Goal: Task Accomplishment & Management: Complete application form

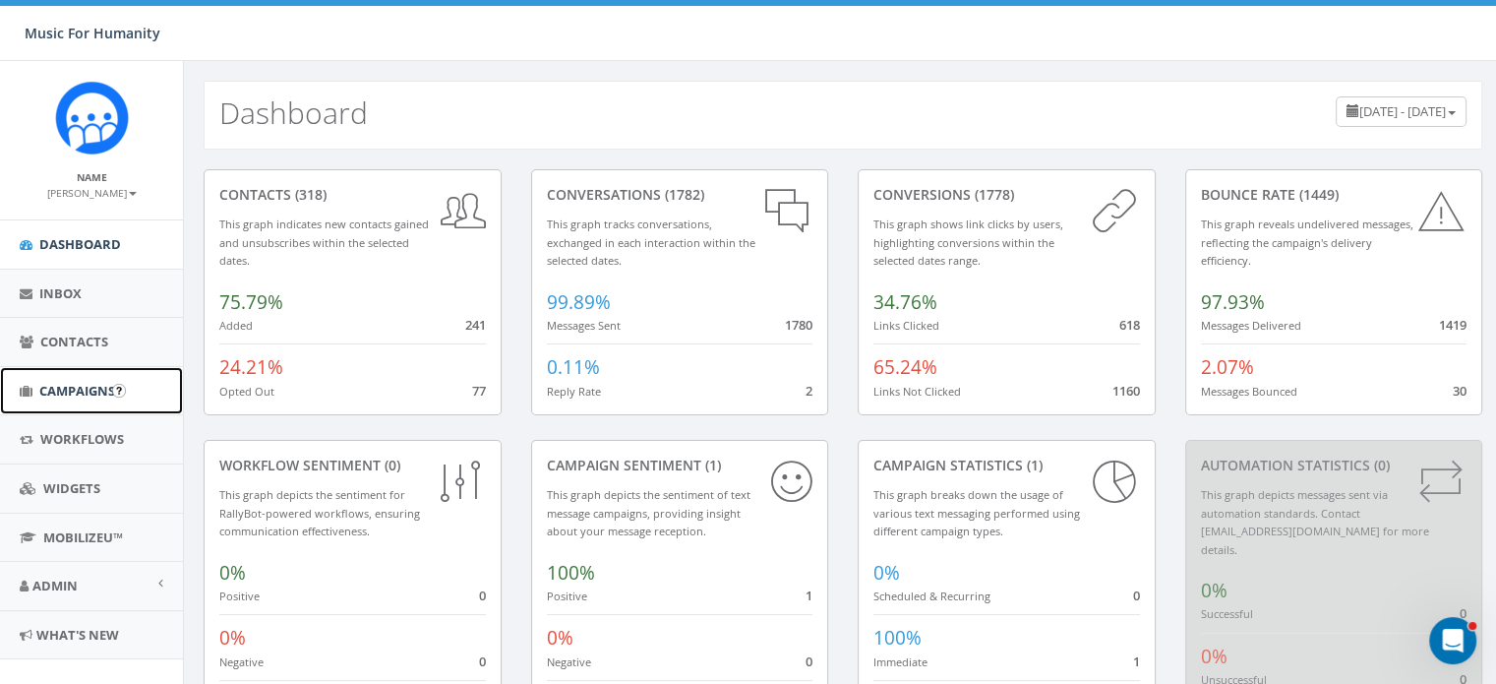
click at [83, 389] on span "Campaigns" at bounding box center [77, 391] width 76 height 18
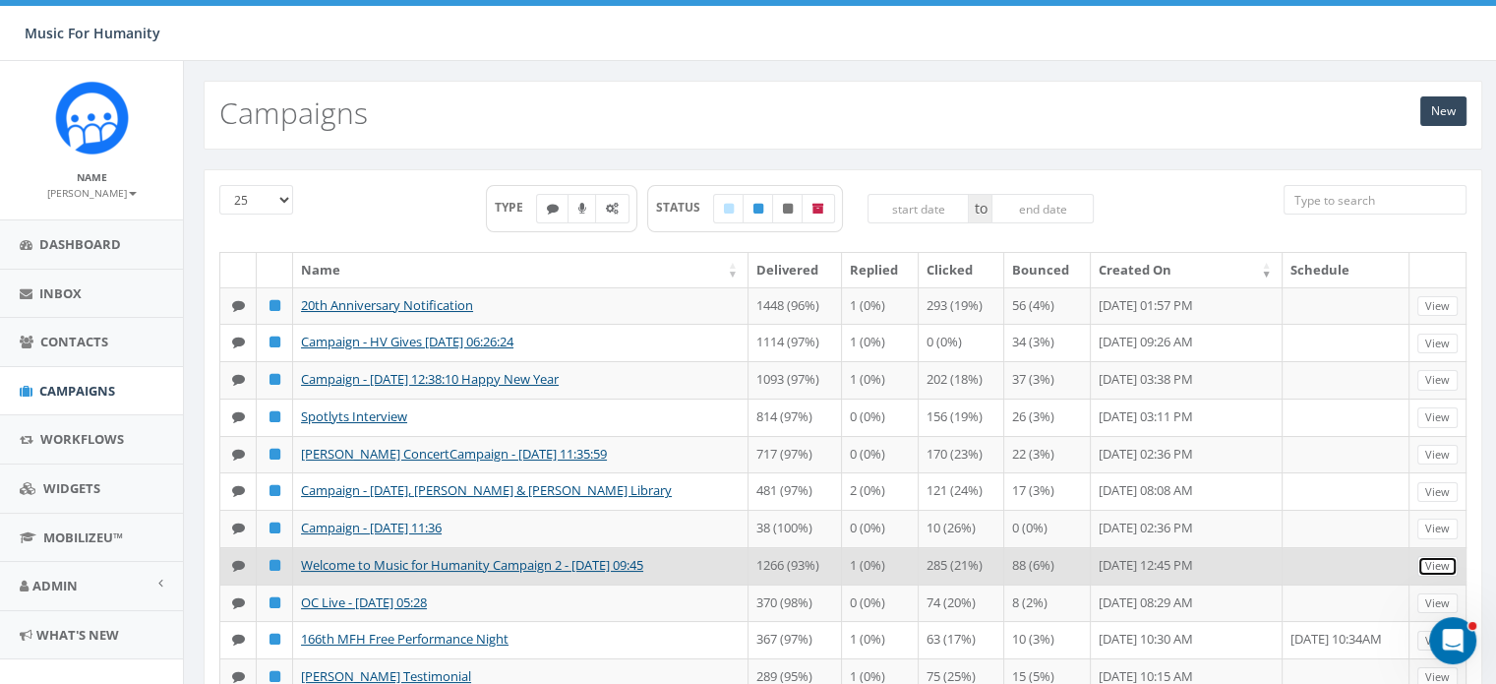
click at [1427, 576] on link "View" at bounding box center [1438, 566] width 40 height 21
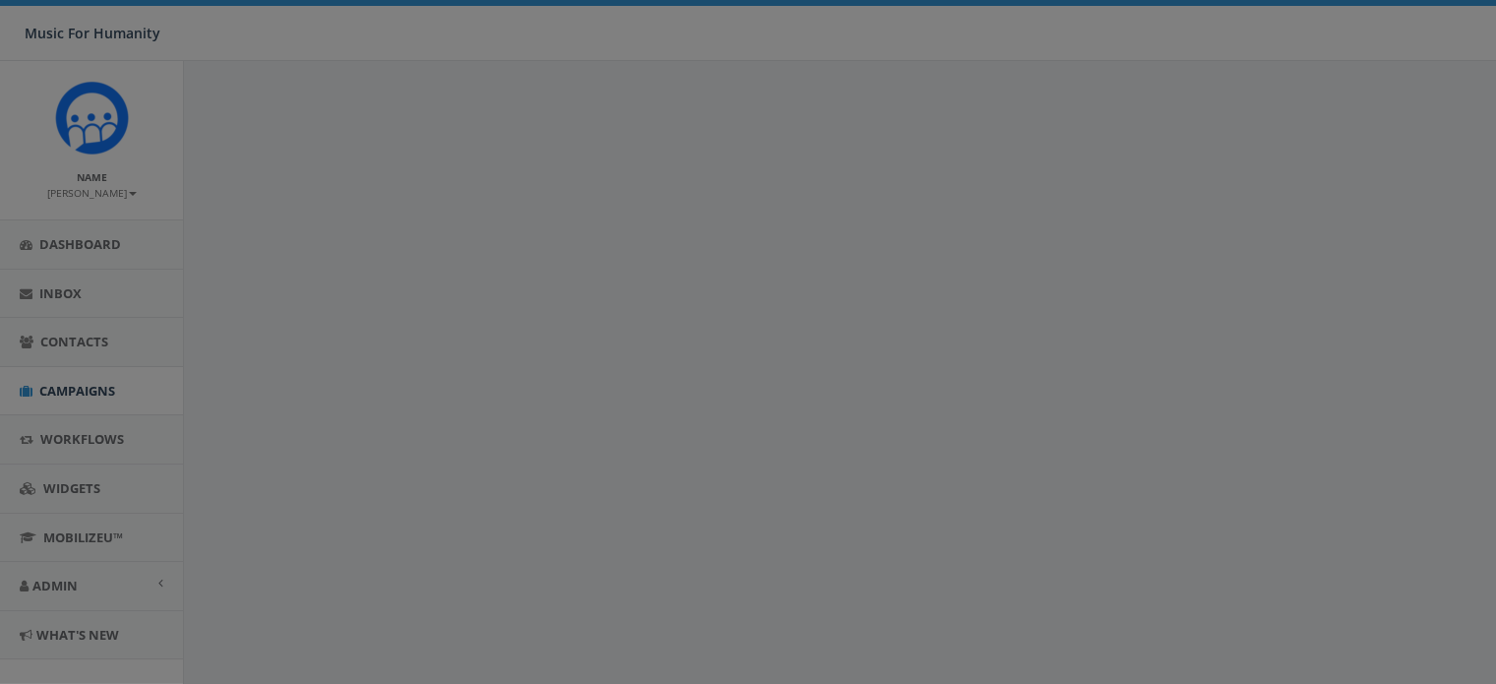
select select
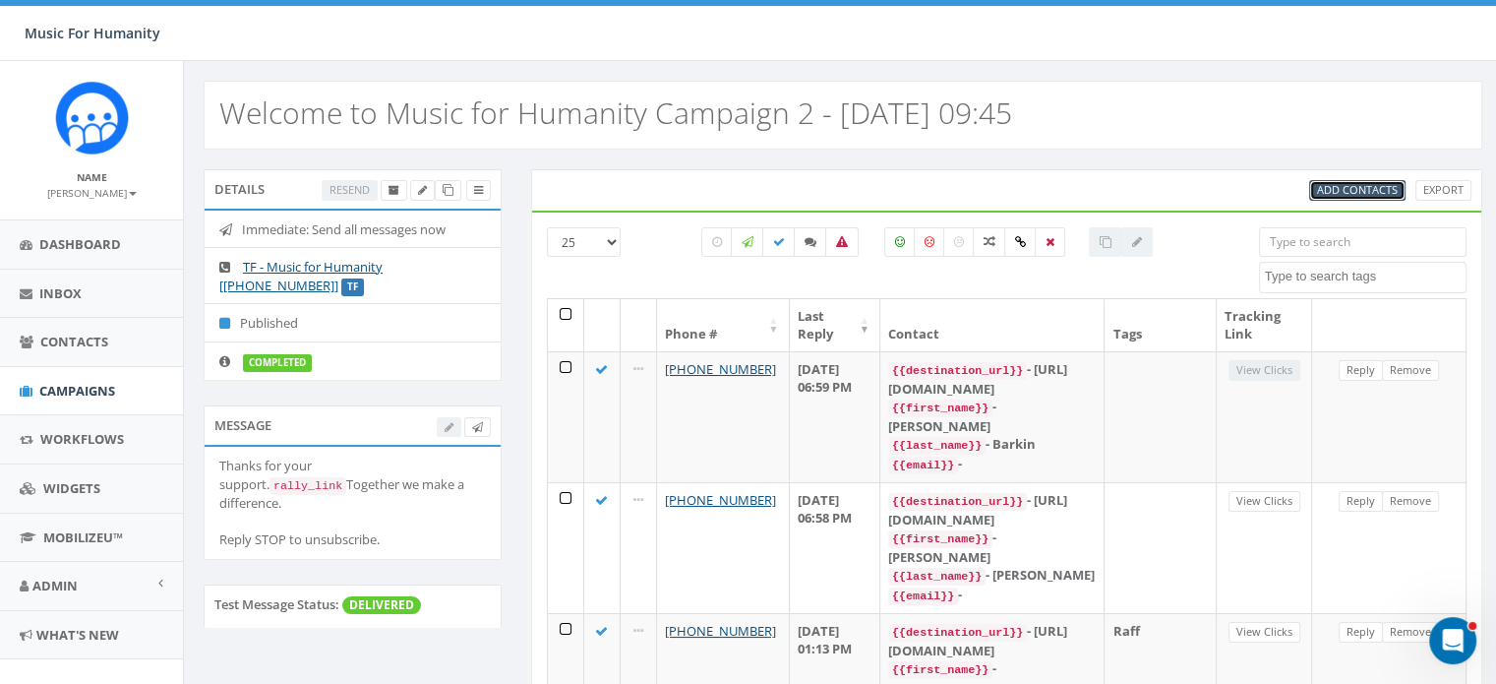
click at [1352, 183] on span "Add Contacts" at bounding box center [1357, 189] width 81 height 15
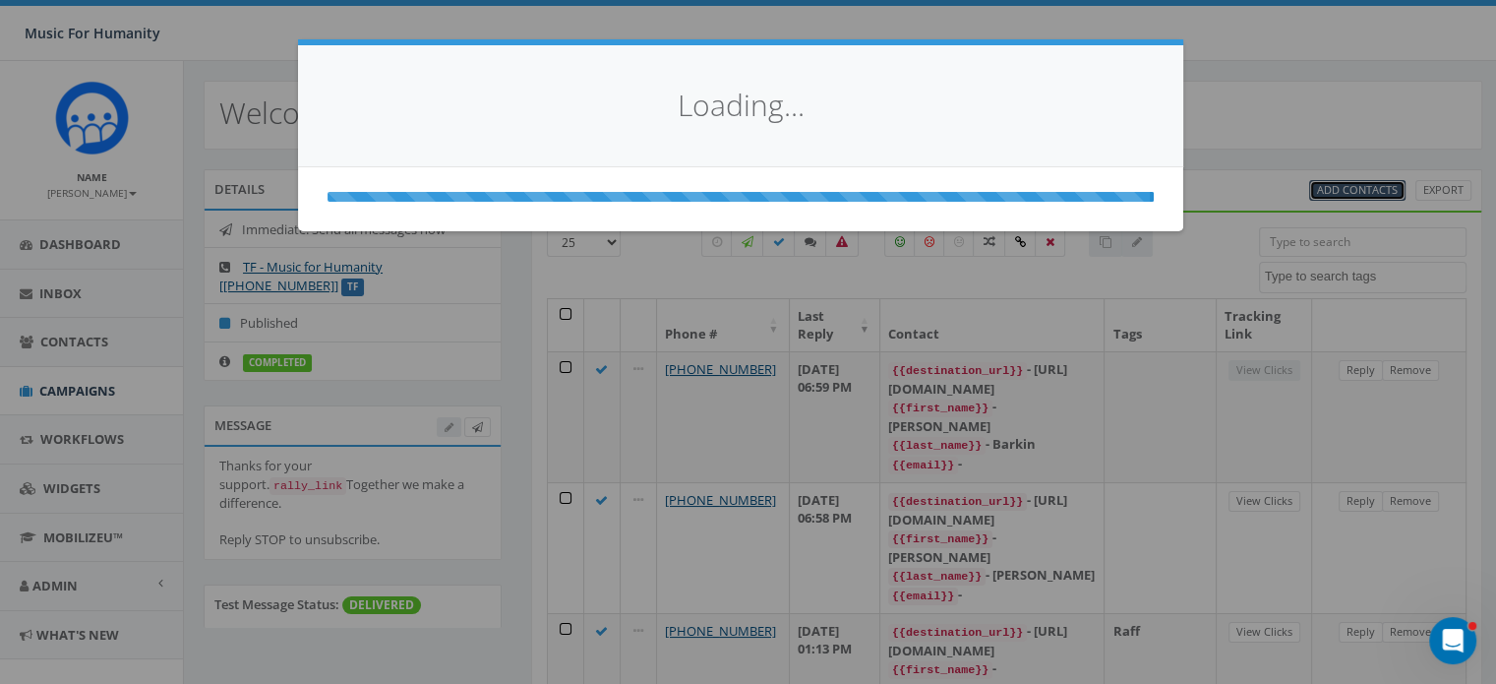
select select
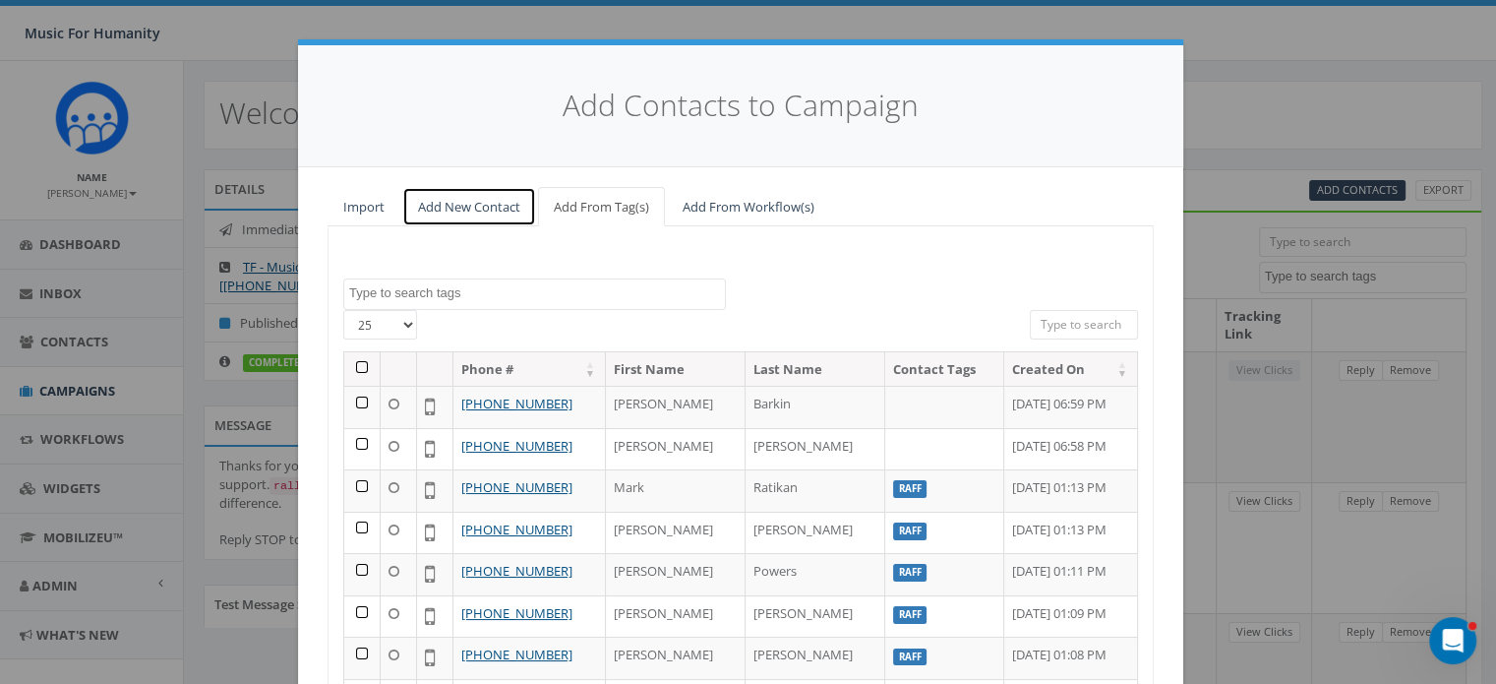
click at [456, 211] on link "Add New Contact" at bounding box center [469, 207] width 134 height 40
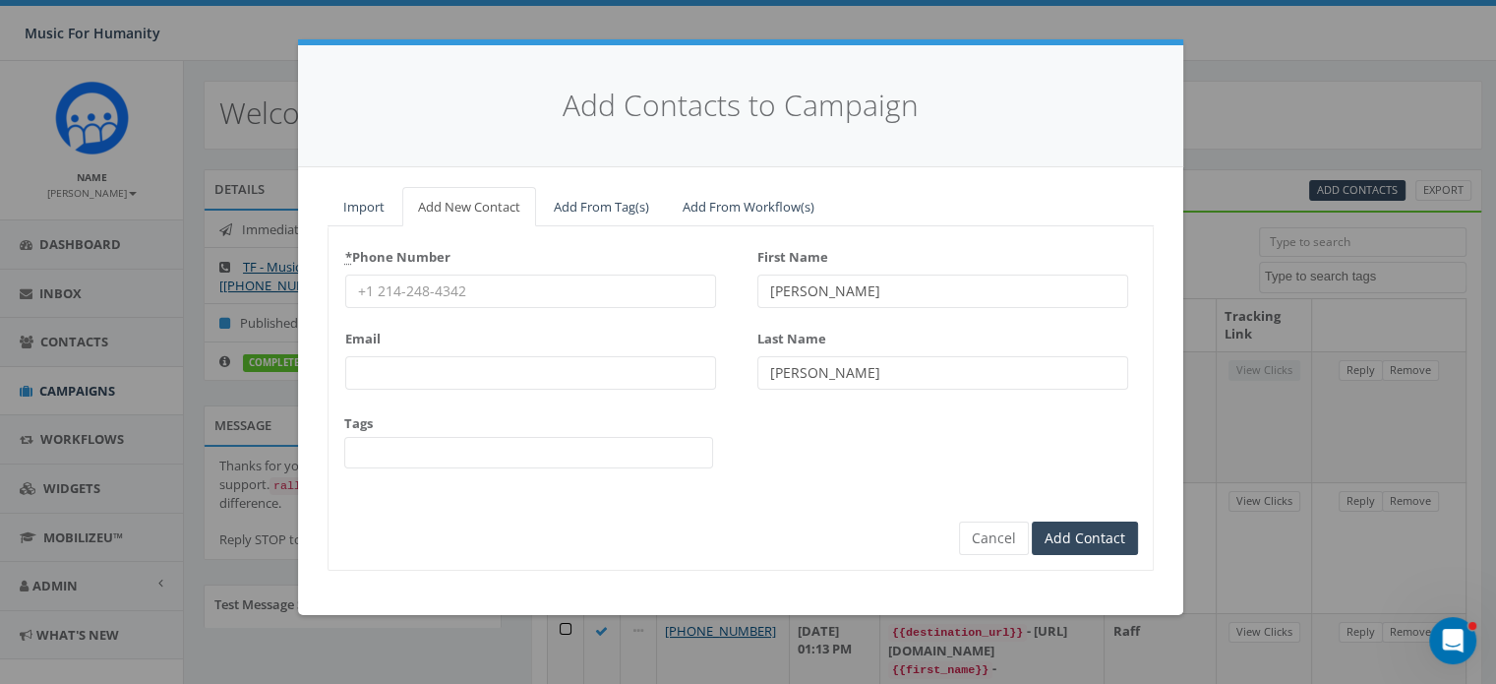
click at [397, 286] on input "* Phone Number" at bounding box center [530, 290] width 371 height 33
type input "3023538716"
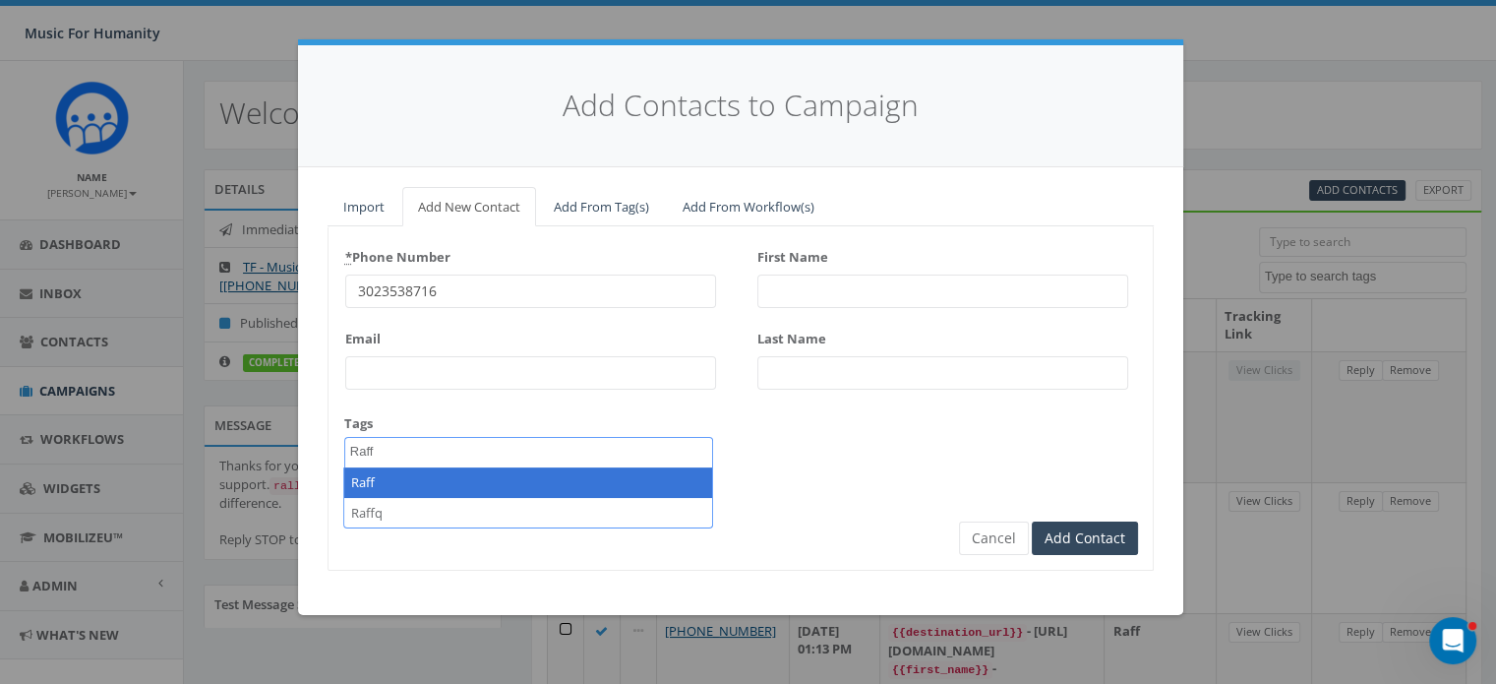
type textarea "Raff"
select select "Raff"
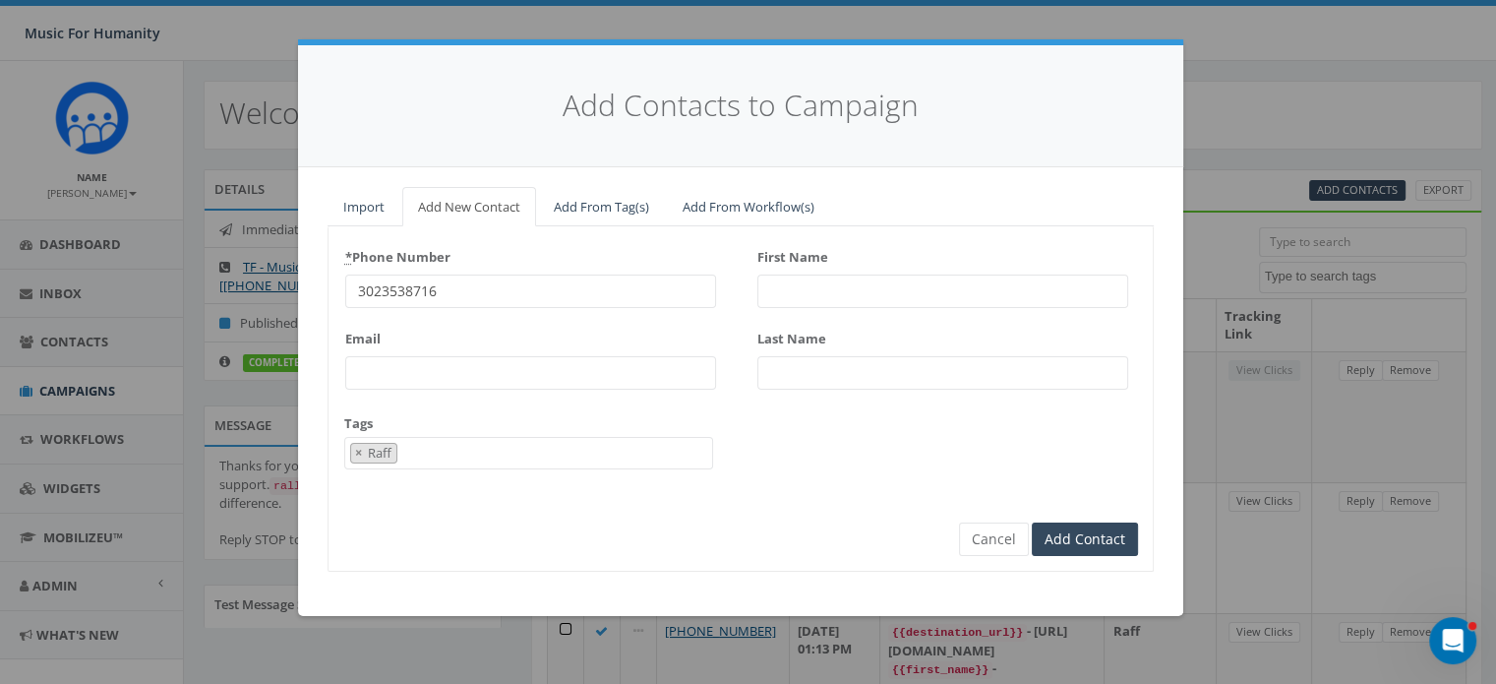
scroll to position [164, 0]
type input "Santina"
type input "[PERSON_NAME]"
click at [1032, 522] on input "Add Contact" at bounding box center [1085, 538] width 106 height 33
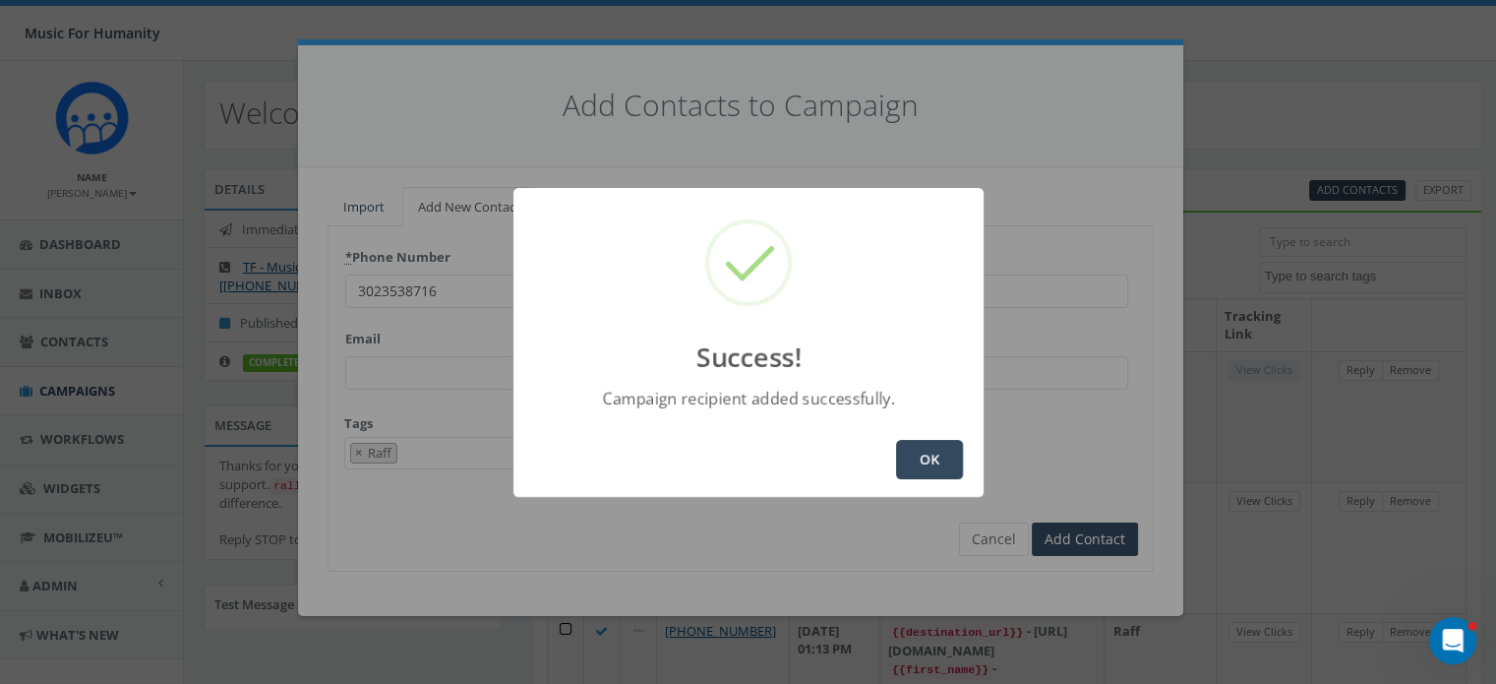
click at [938, 461] on button "OK" at bounding box center [929, 459] width 67 height 39
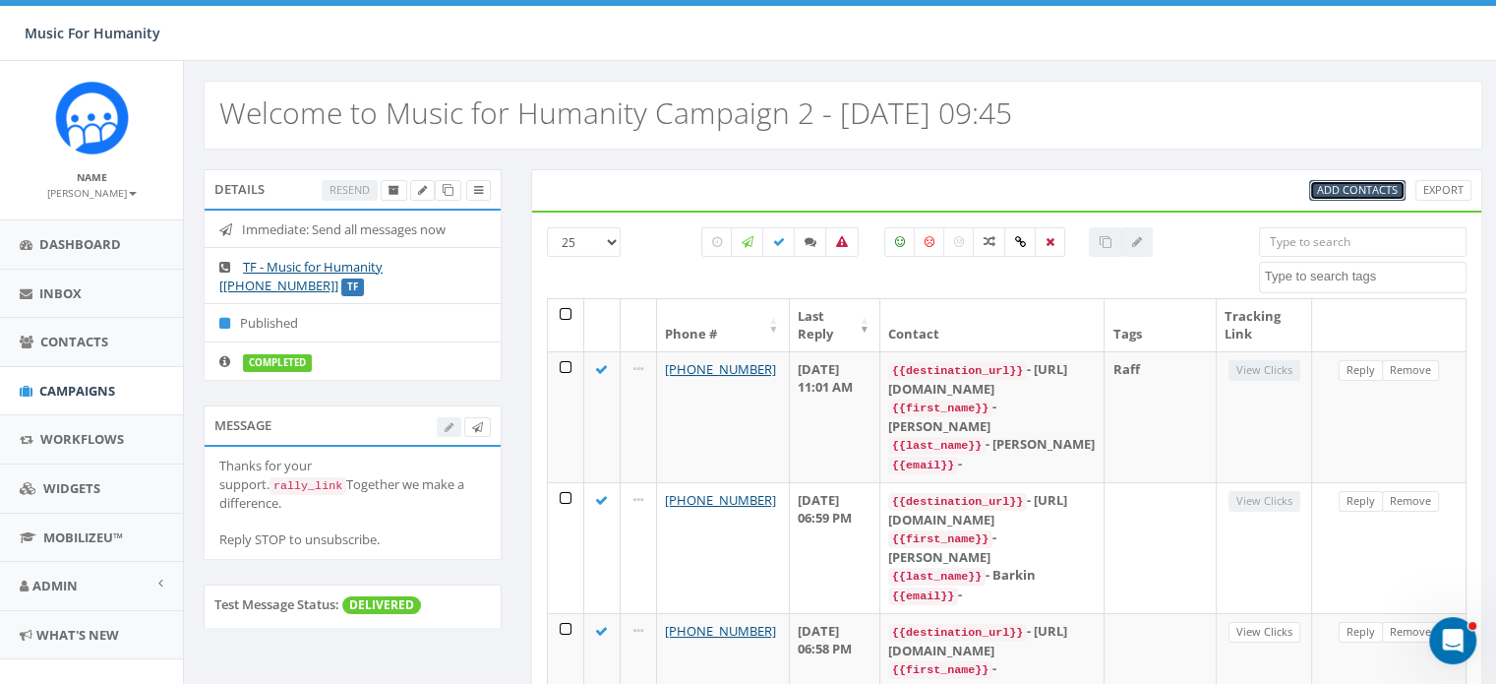
click at [1360, 190] on span "Add Contacts" at bounding box center [1357, 189] width 81 height 15
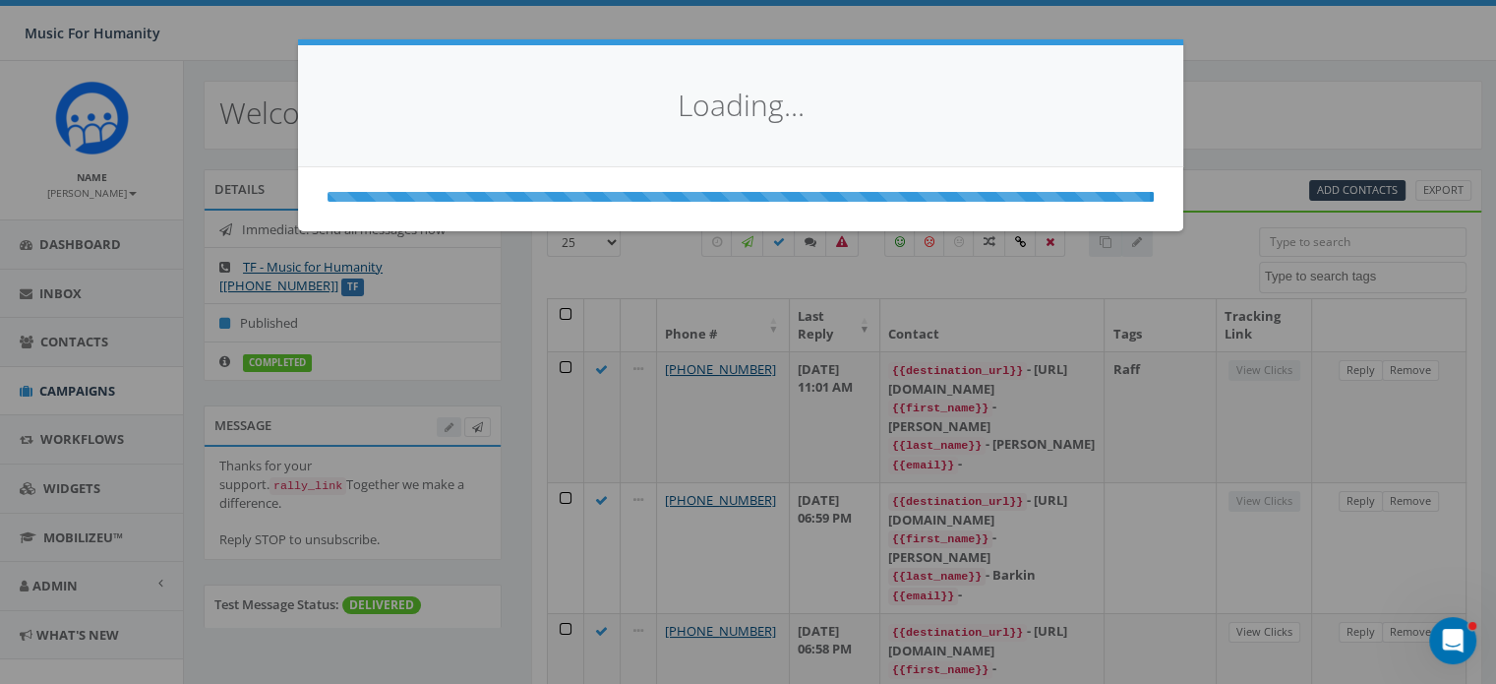
select select
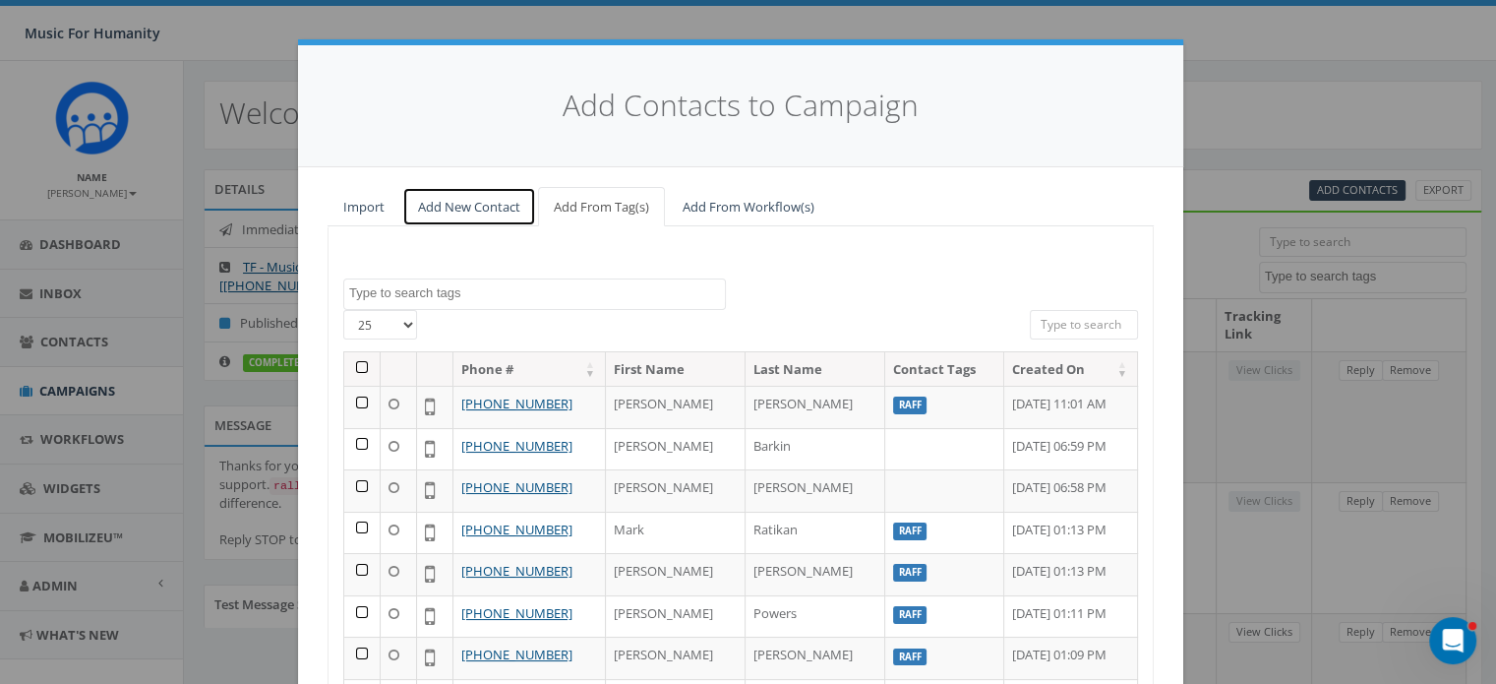
click at [474, 205] on link "Add New Contact" at bounding box center [469, 207] width 134 height 40
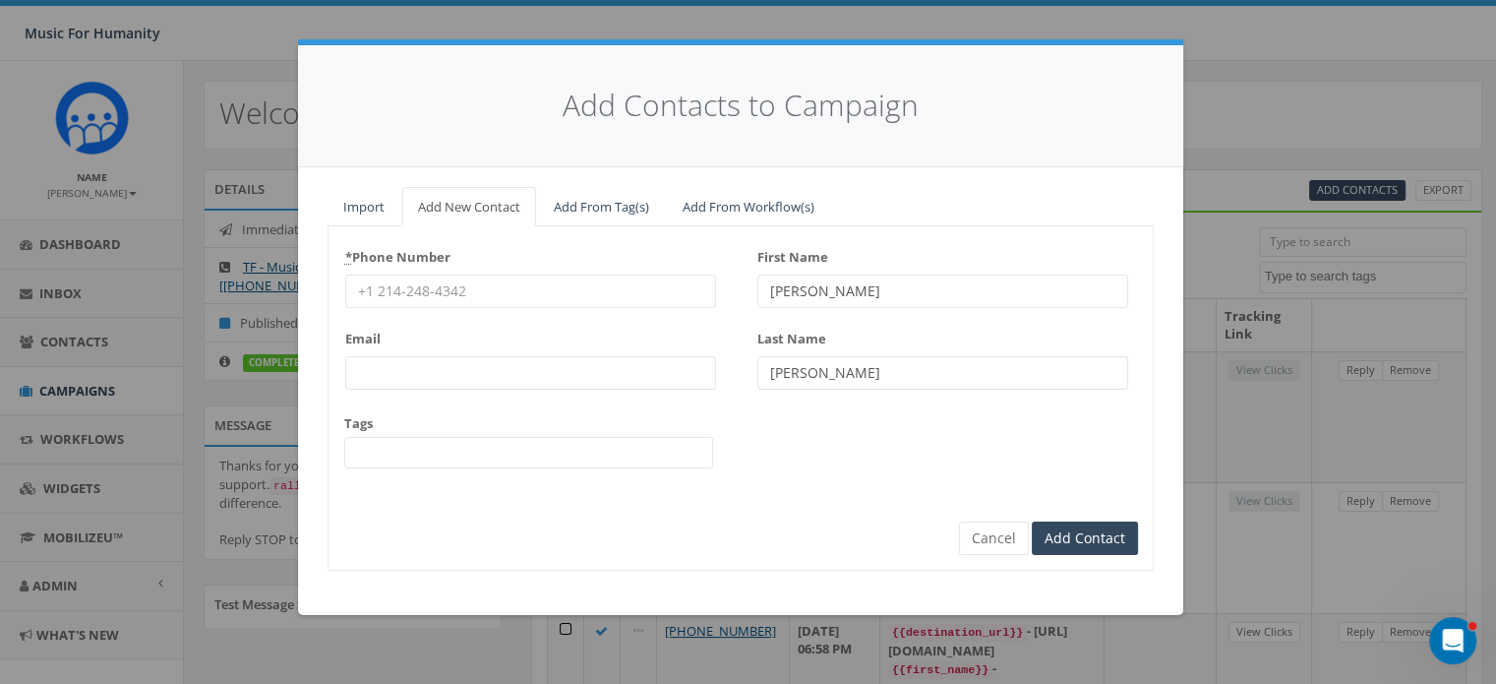
click at [437, 279] on input "* Phone Number" at bounding box center [530, 290] width 371 height 33
type input "8453428755"
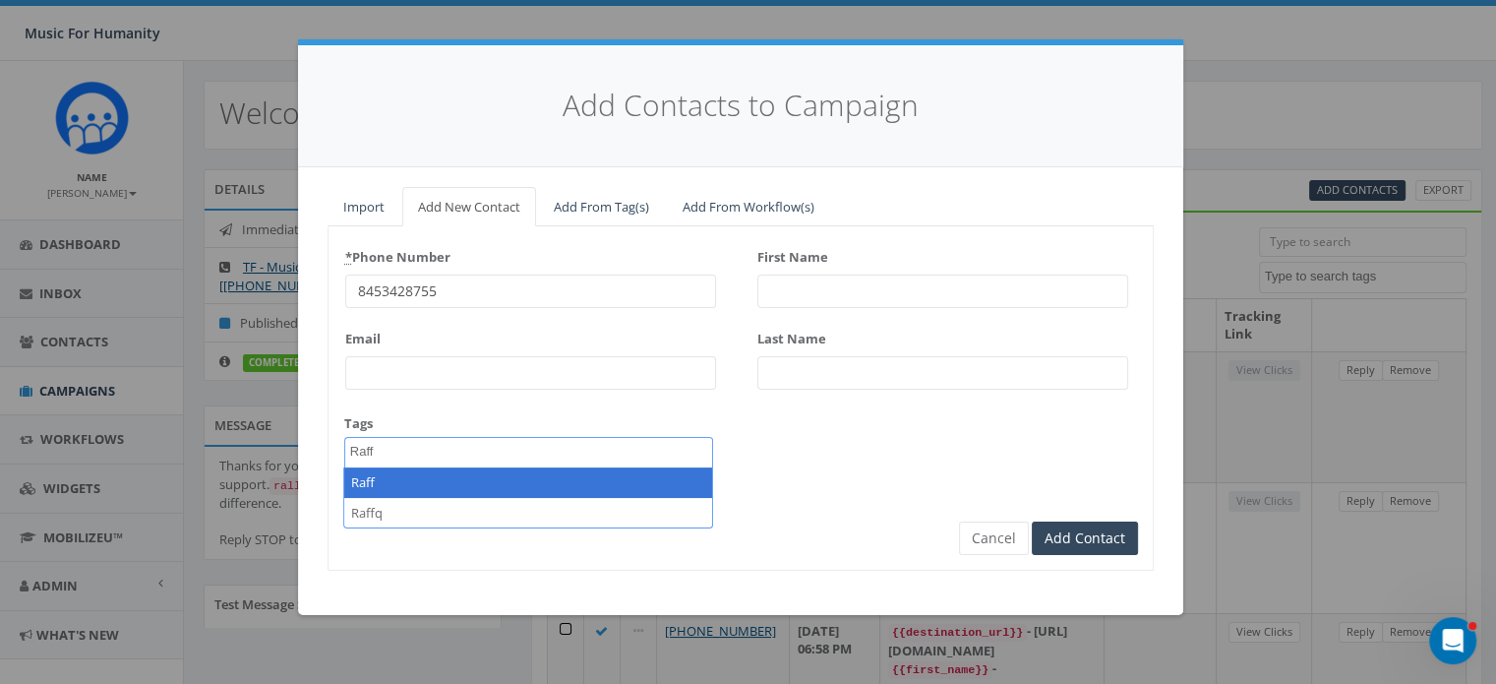
type textarea "Raff"
select select "Raff"
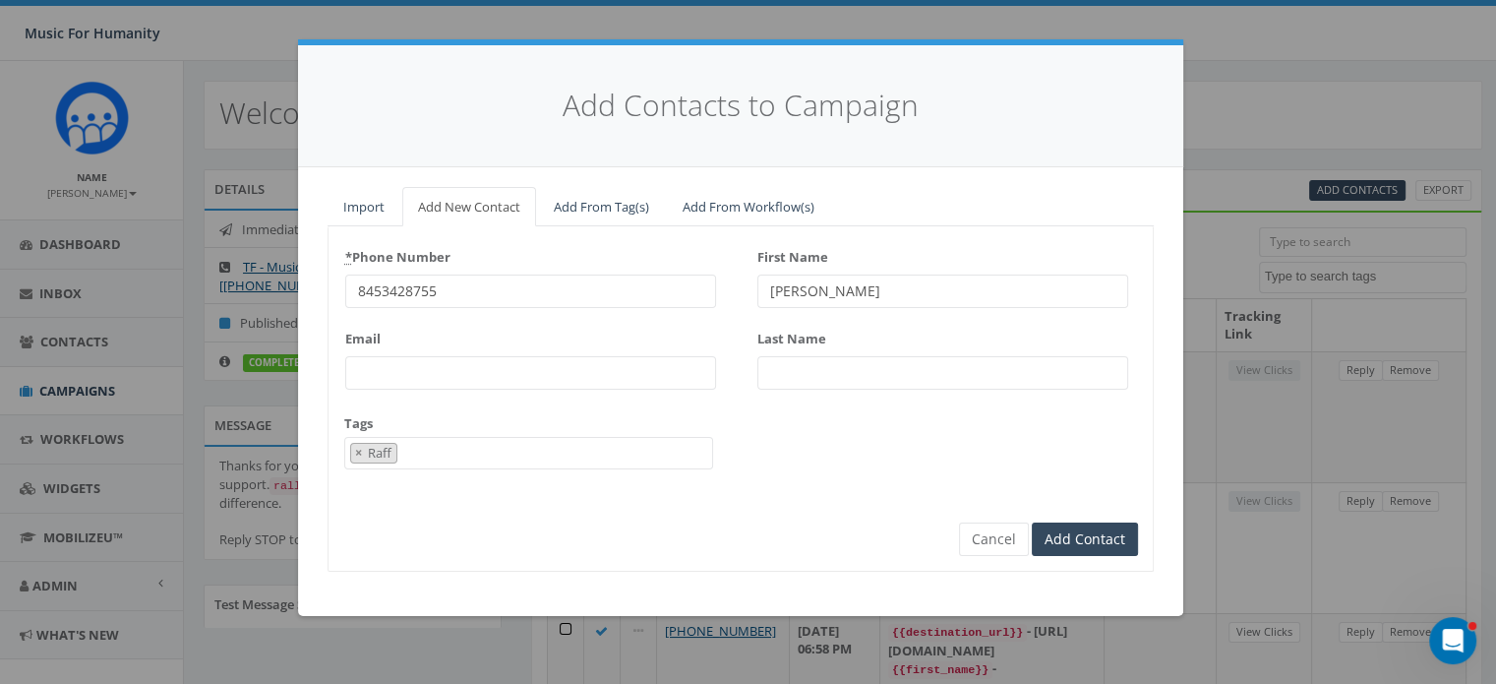
type input "Alan"
type input "Turken"
click at [1032, 522] on input "Add Contact" at bounding box center [1085, 538] width 106 height 33
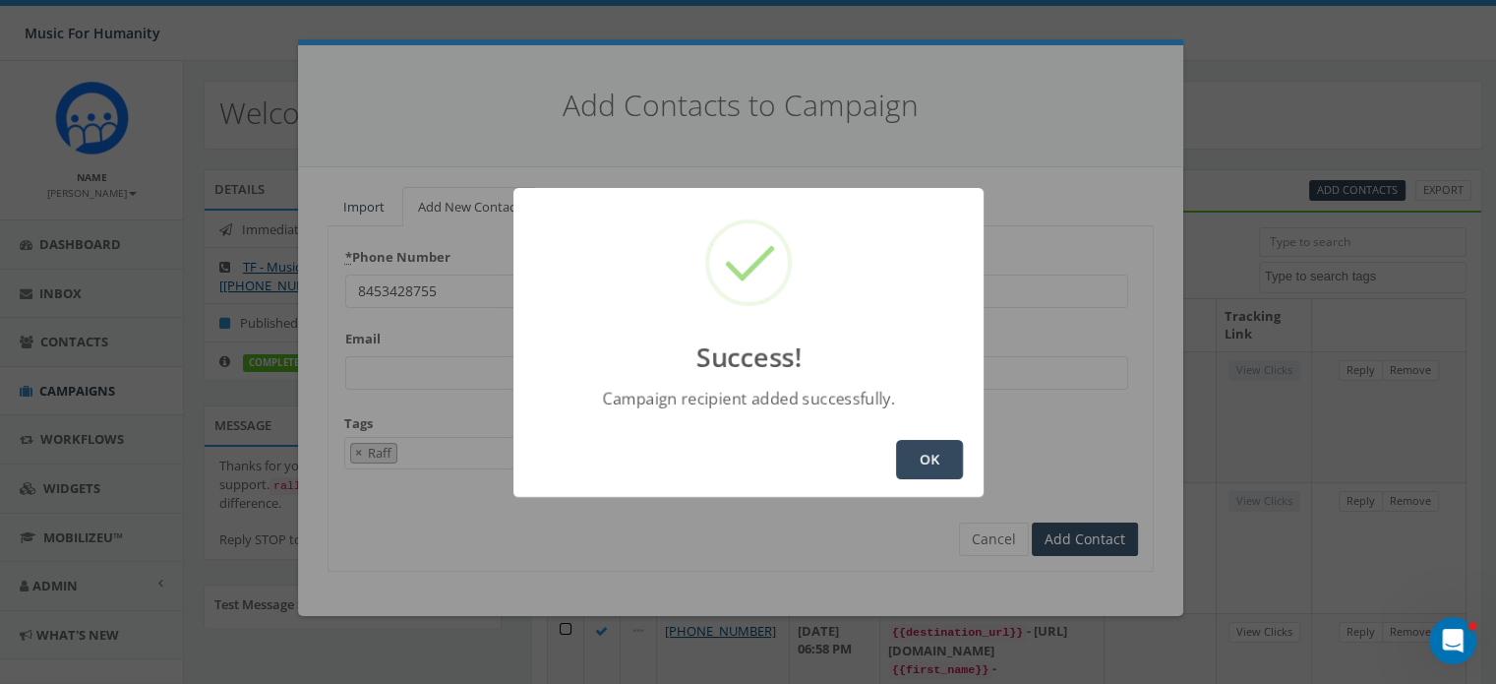
click at [936, 458] on button "OK" at bounding box center [929, 459] width 67 height 39
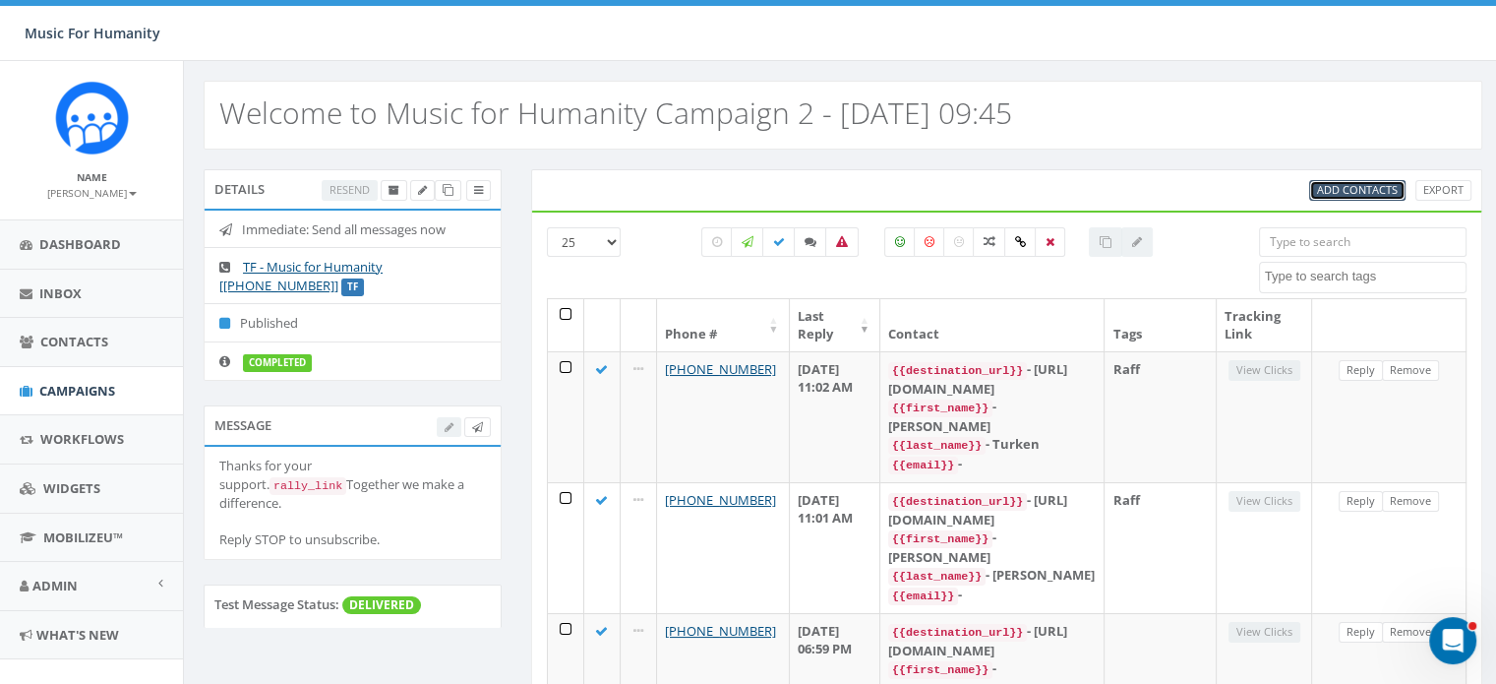
click at [1342, 187] on span "Add Contacts" at bounding box center [1357, 189] width 81 height 15
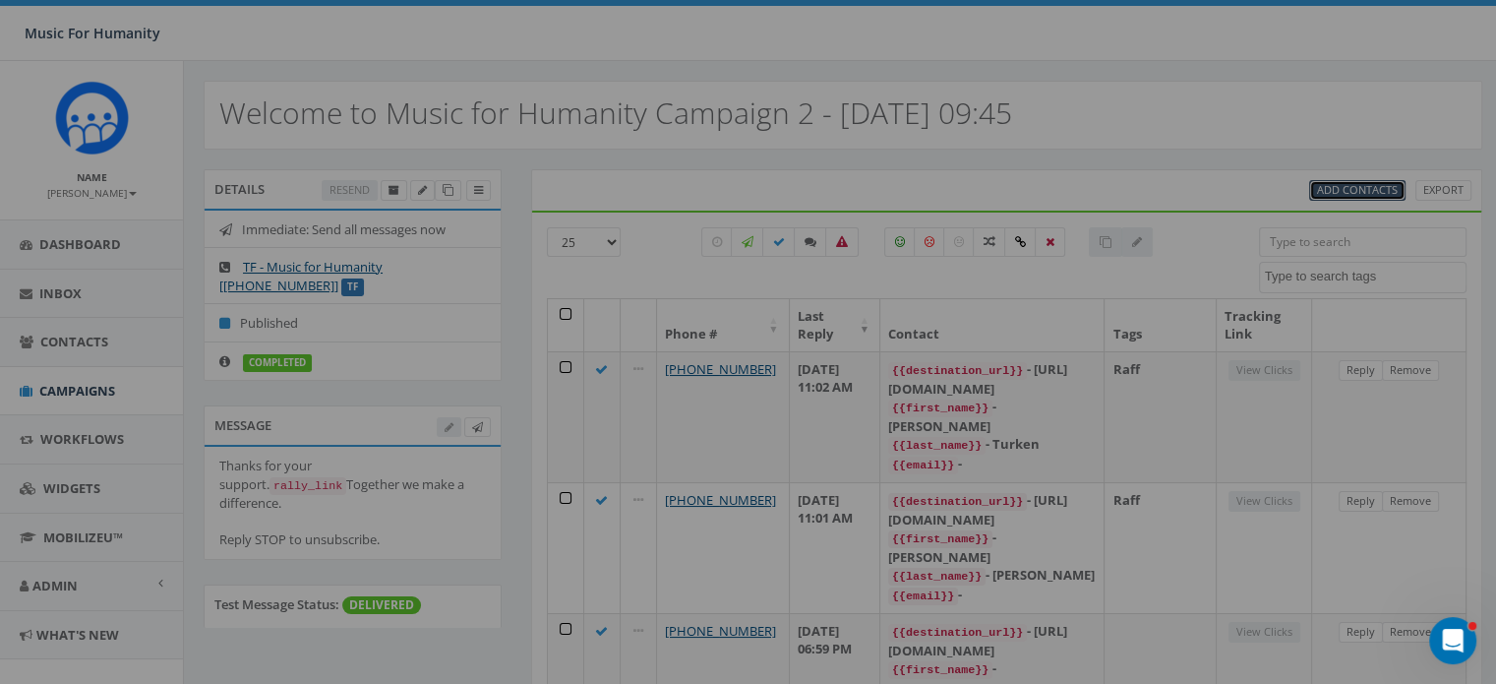
select select
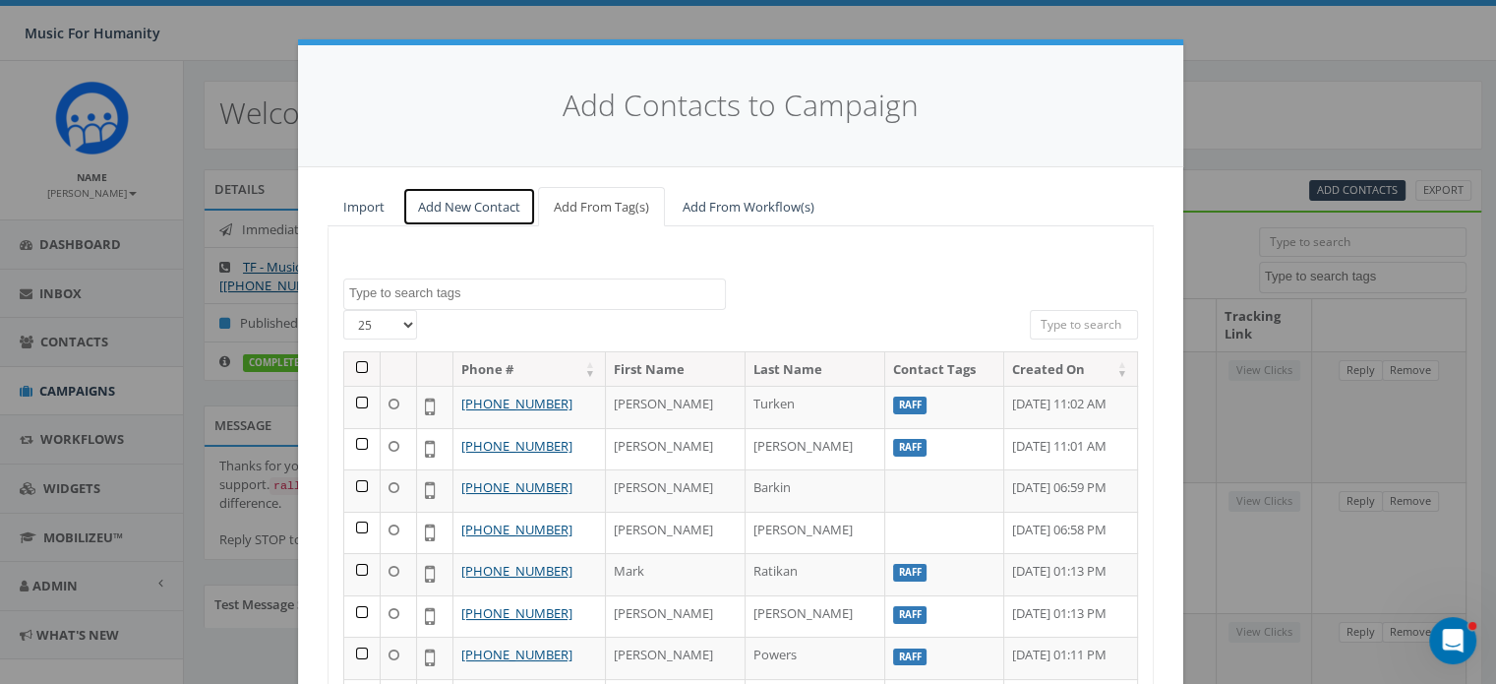
click at [465, 204] on link "Add New Contact" at bounding box center [469, 207] width 134 height 40
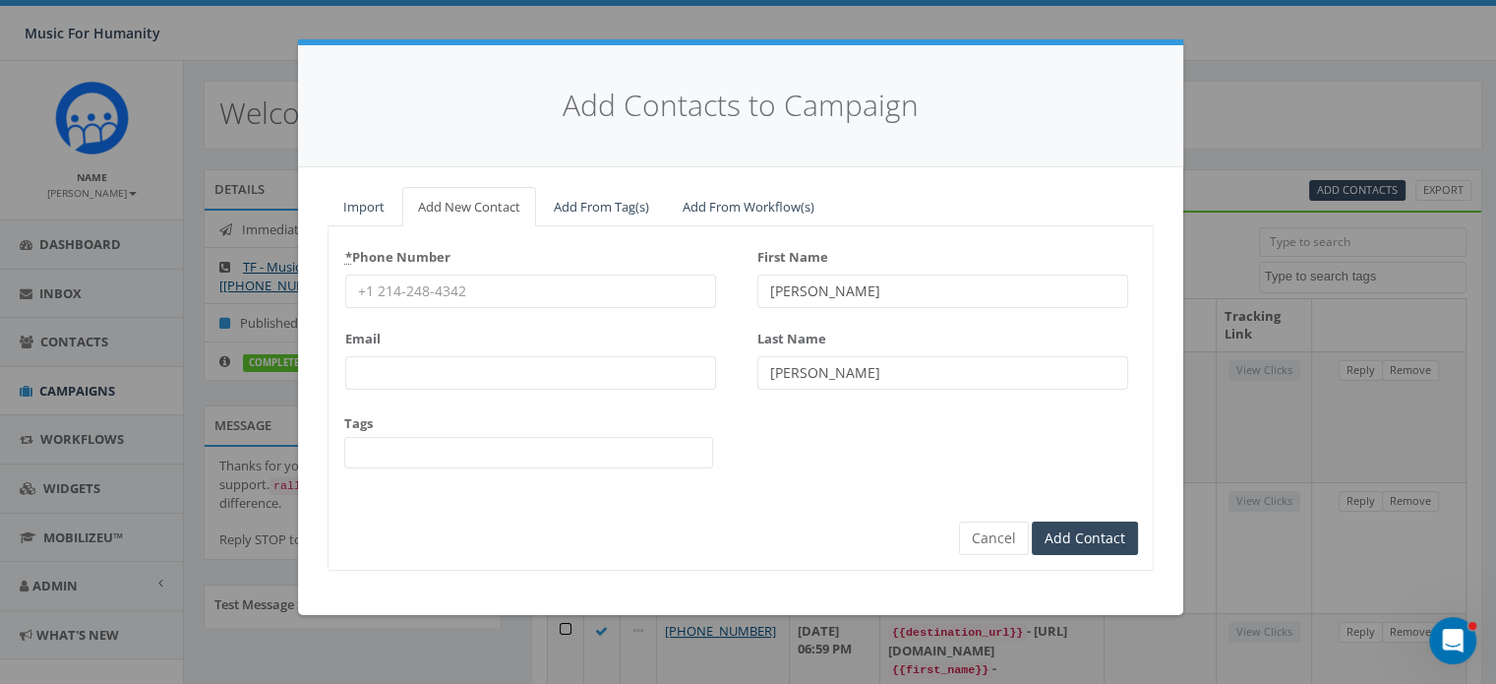
click at [438, 299] on input "* Phone Number" at bounding box center [530, 290] width 371 height 33
type input "7328870245"
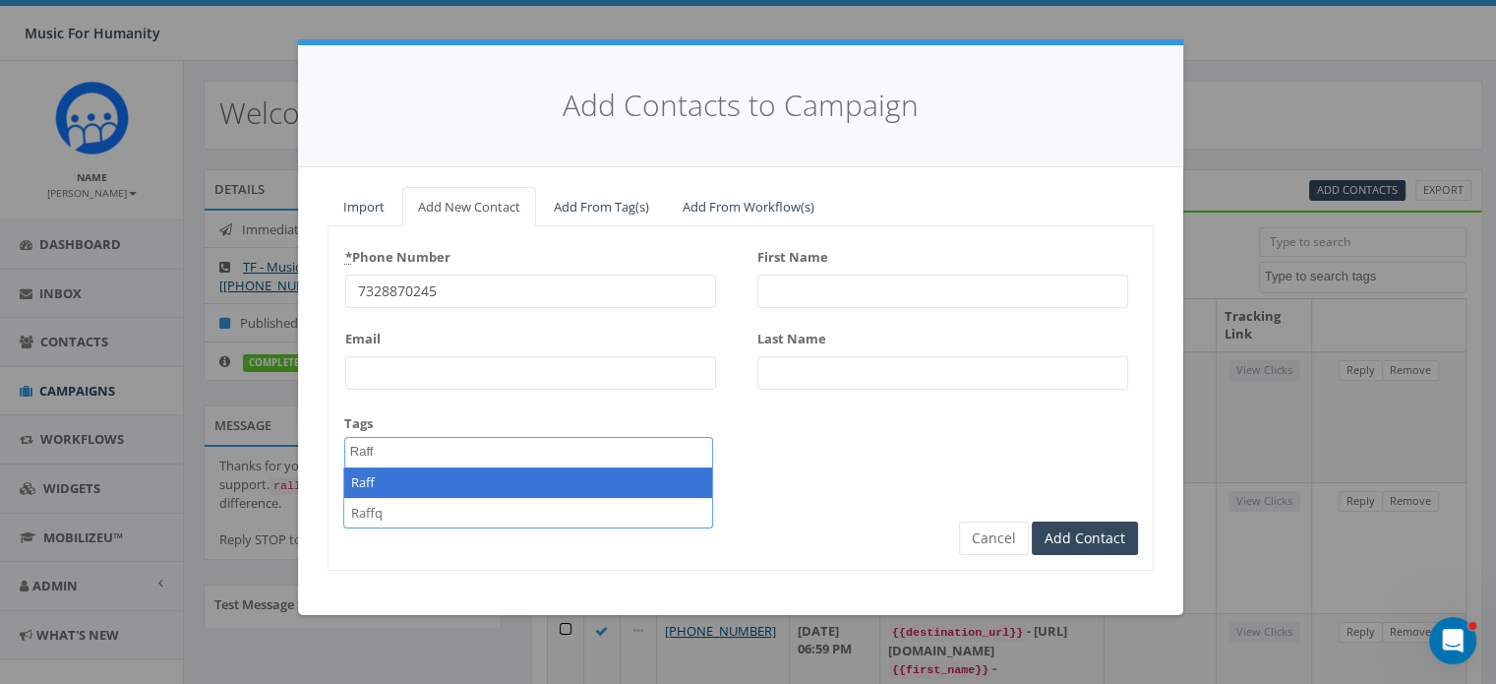
type textarea "Raff"
select select "Raff"
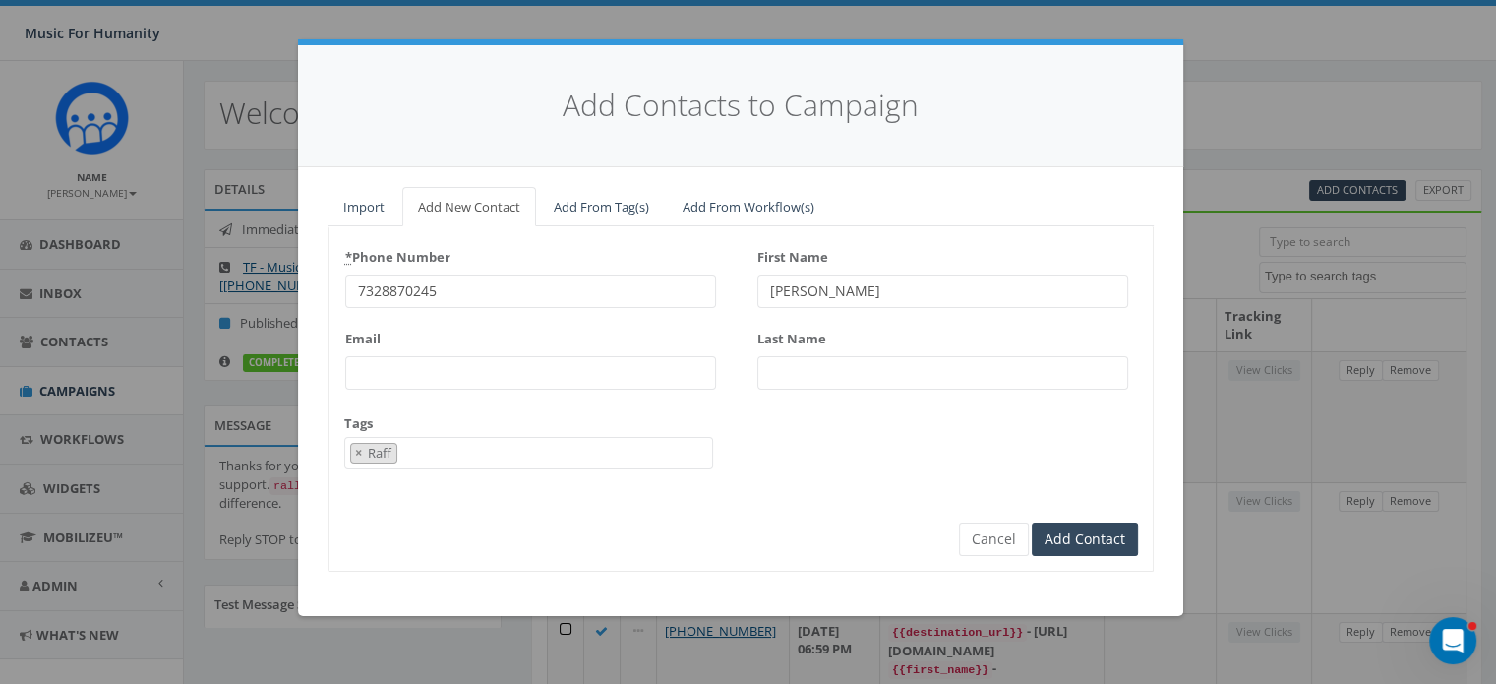
type input "Amy"
type input "Skuse"
click at [1032, 522] on input "Add Contact" at bounding box center [1085, 538] width 106 height 33
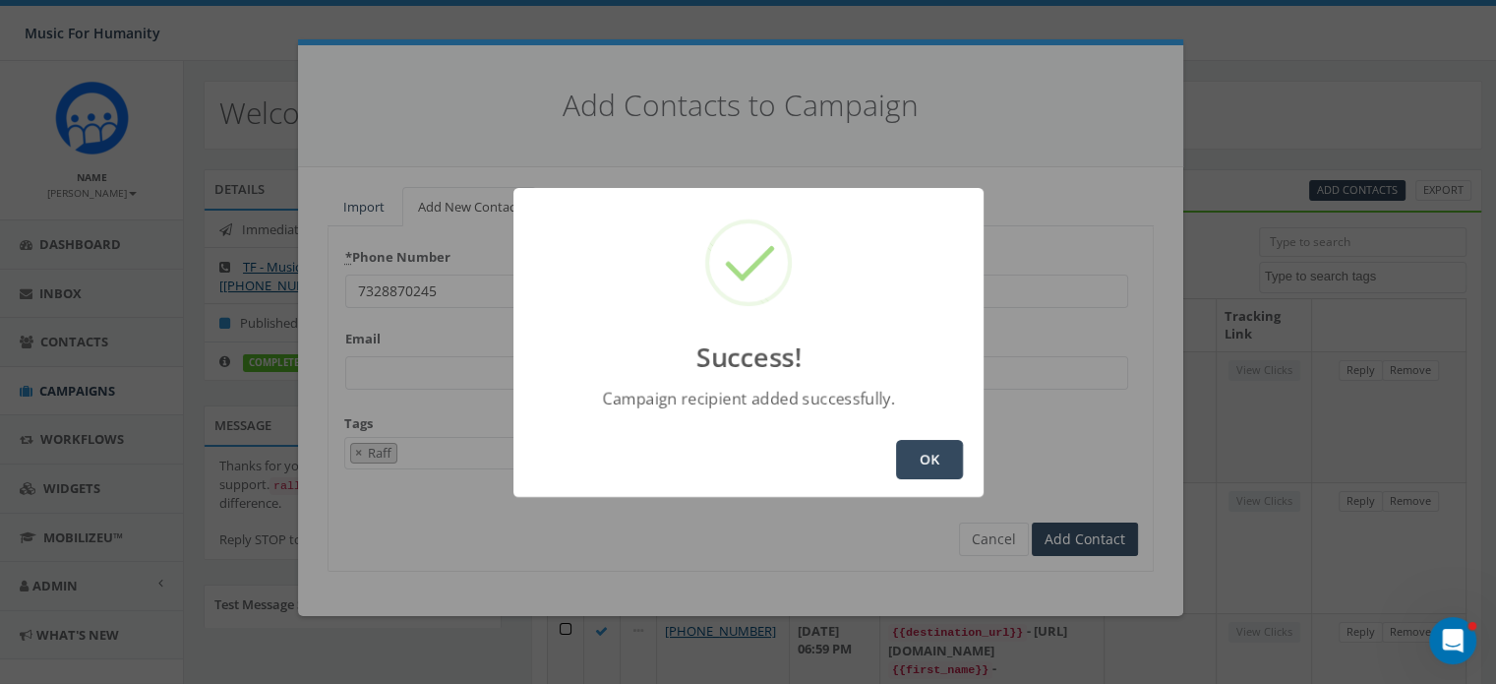
click at [937, 452] on button "OK" at bounding box center [929, 459] width 67 height 39
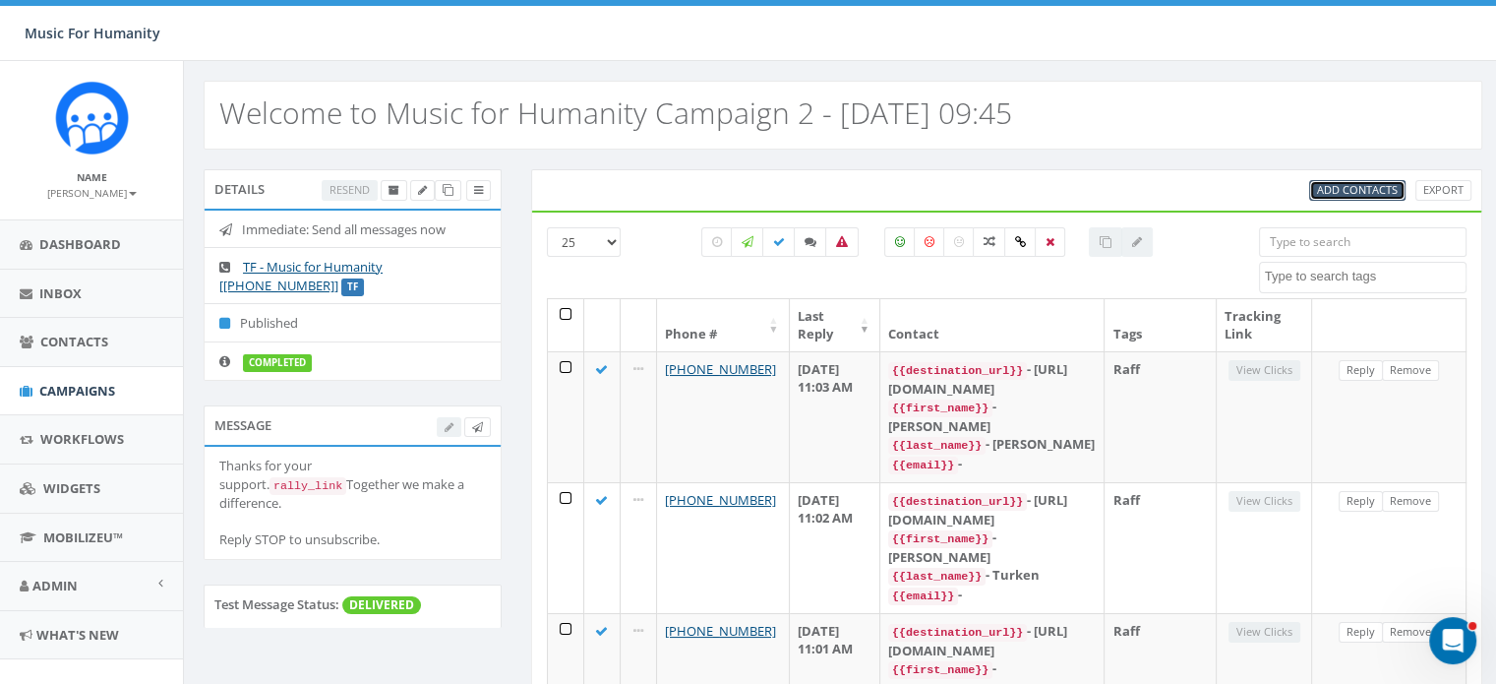
click at [1348, 183] on span "Add Contacts" at bounding box center [1357, 189] width 81 height 15
select select
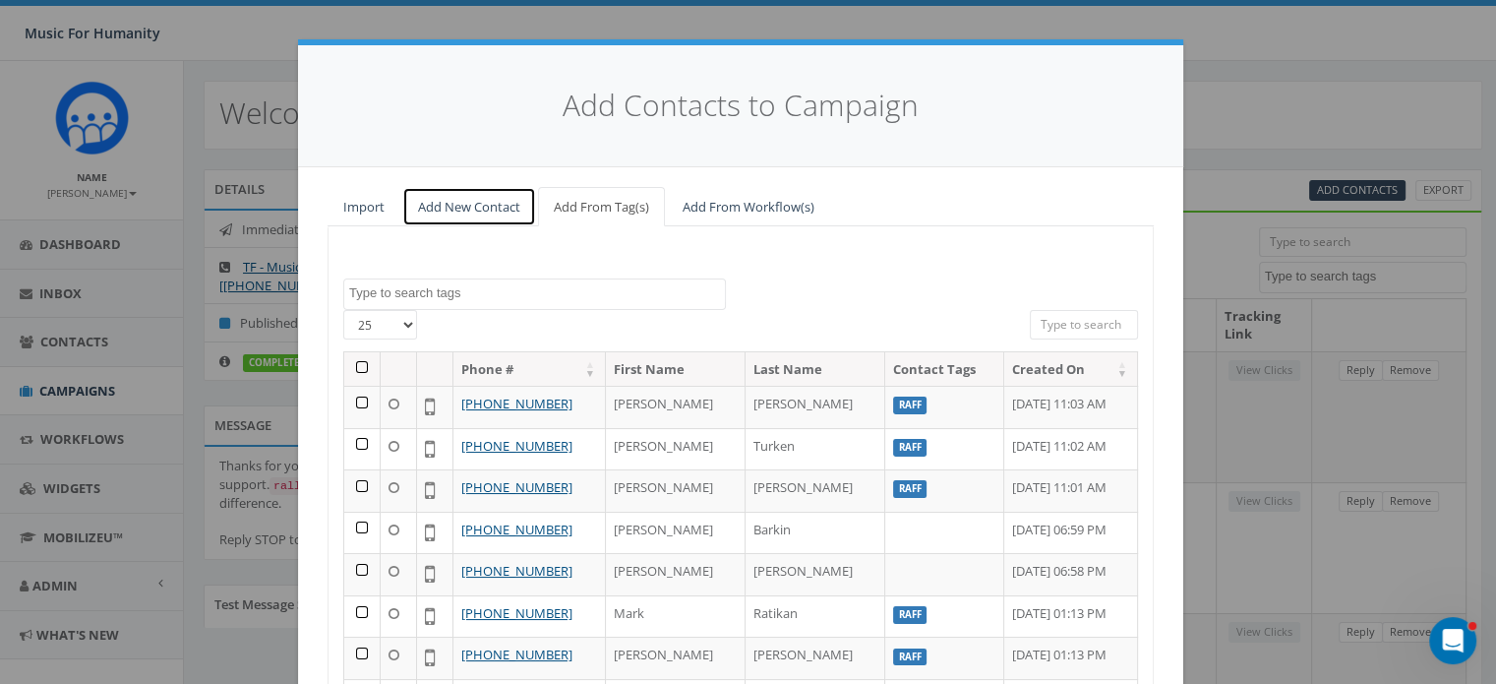
click at [452, 198] on link "Add New Contact" at bounding box center [469, 207] width 134 height 40
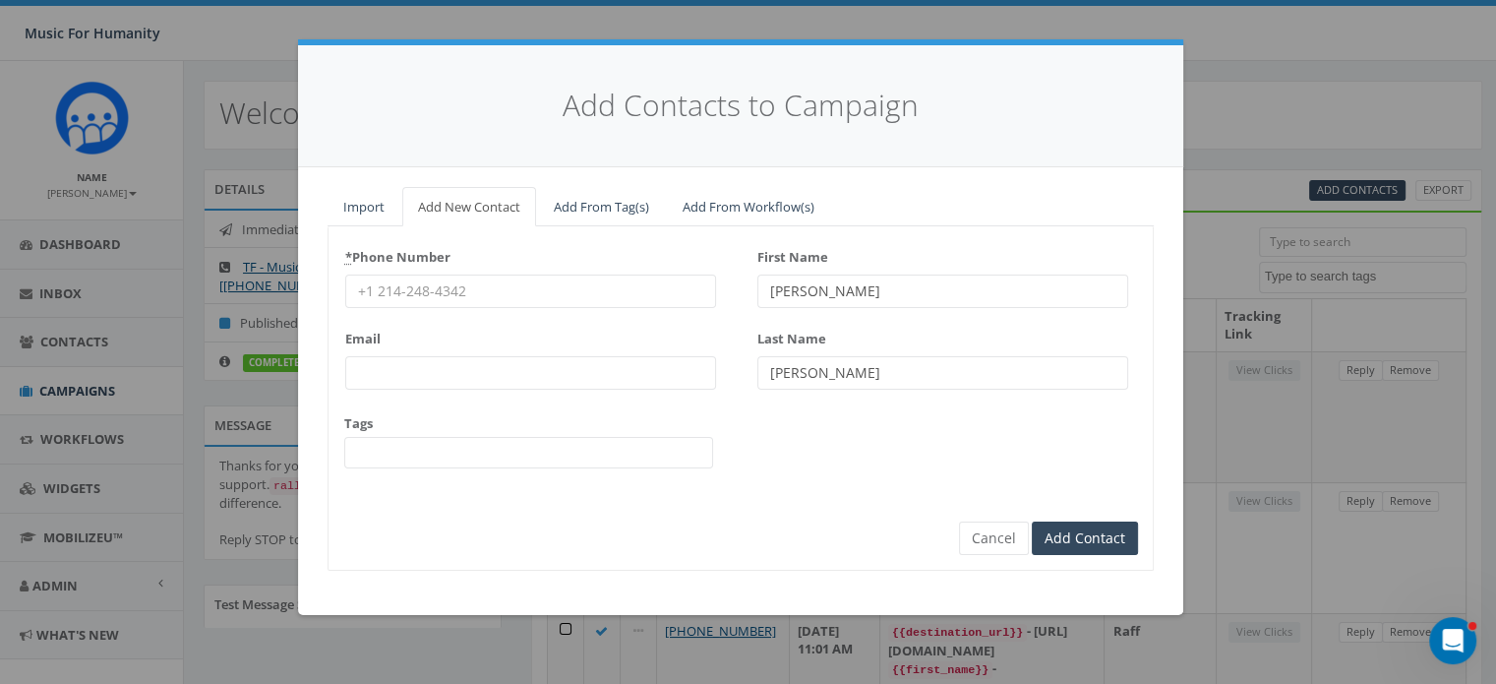
click at [437, 278] on input "* Phone Number" at bounding box center [530, 290] width 371 height 33
type input "7045821799"
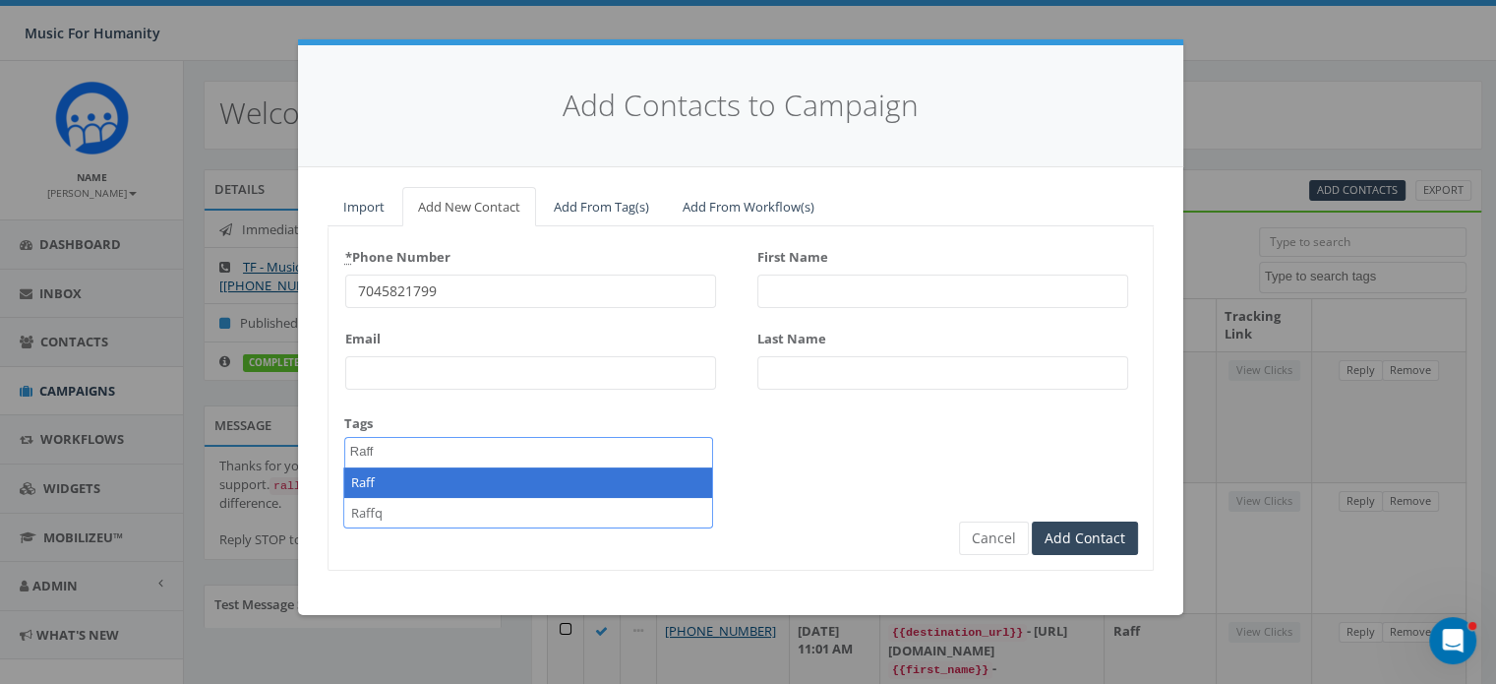
type textarea "Raff"
select select "Raff"
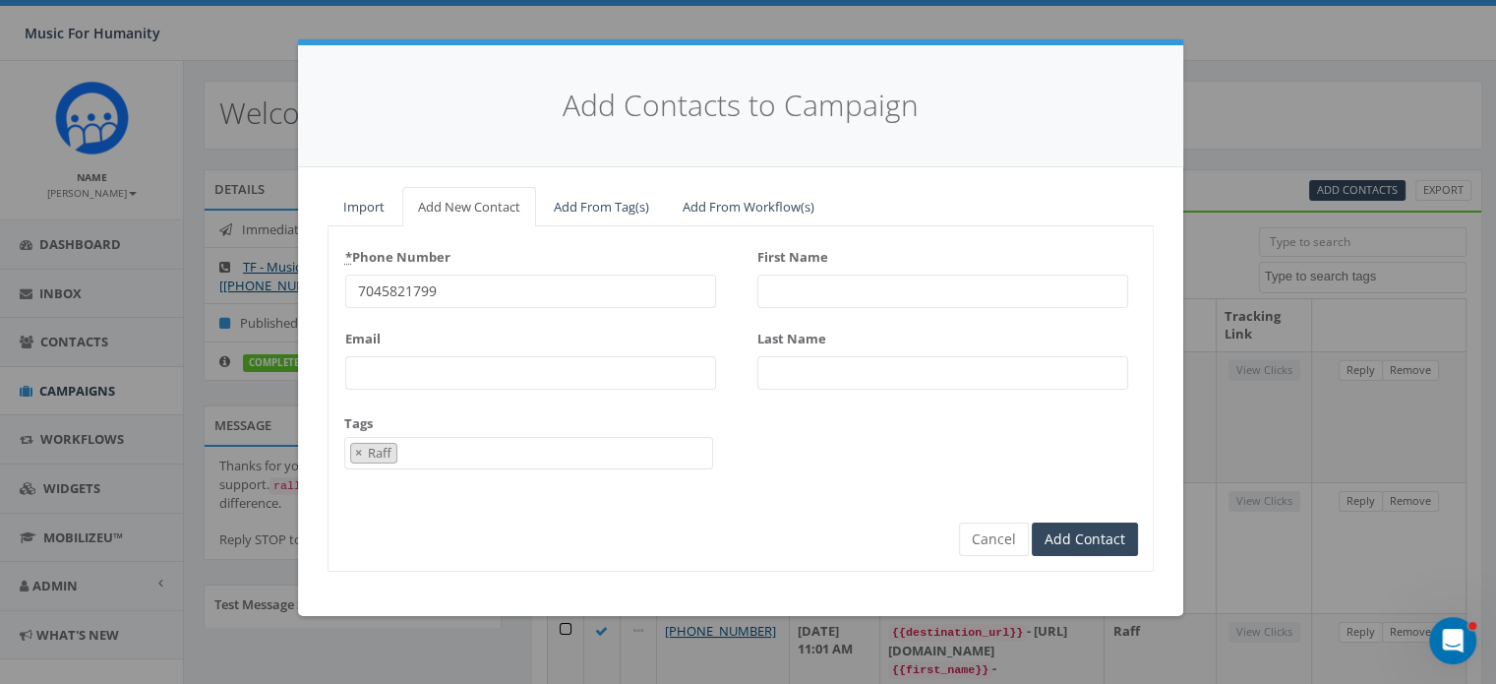
type input "A"
type input "Linda"
type input "Finsel"
click at [1032, 522] on input "Add Contact" at bounding box center [1085, 538] width 106 height 33
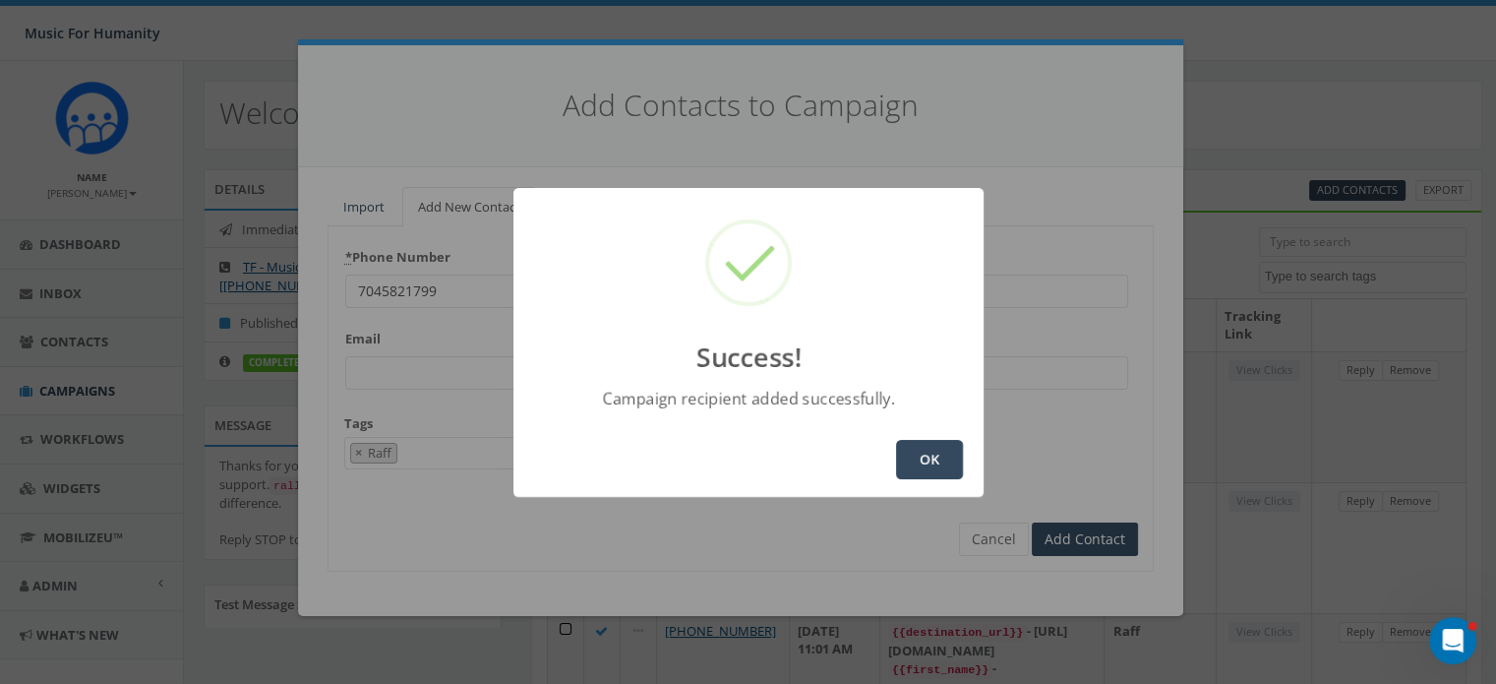
click at [938, 454] on button "OK" at bounding box center [929, 459] width 67 height 39
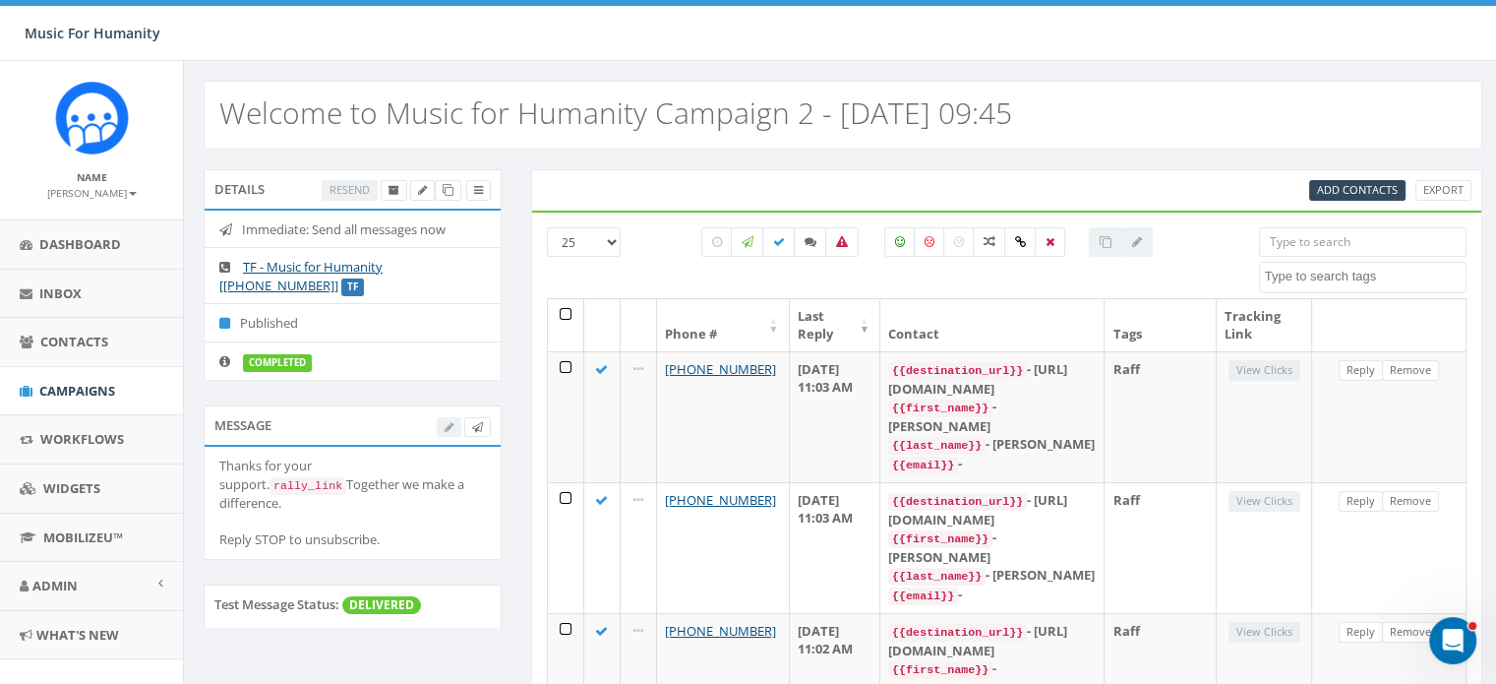
click at [1350, 177] on div "Add Contacts Export" at bounding box center [1007, 189] width 952 height 41
click at [1344, 188] on span "Add Contacts" at bounding box center [1357, 189] width 81 height 15
select select
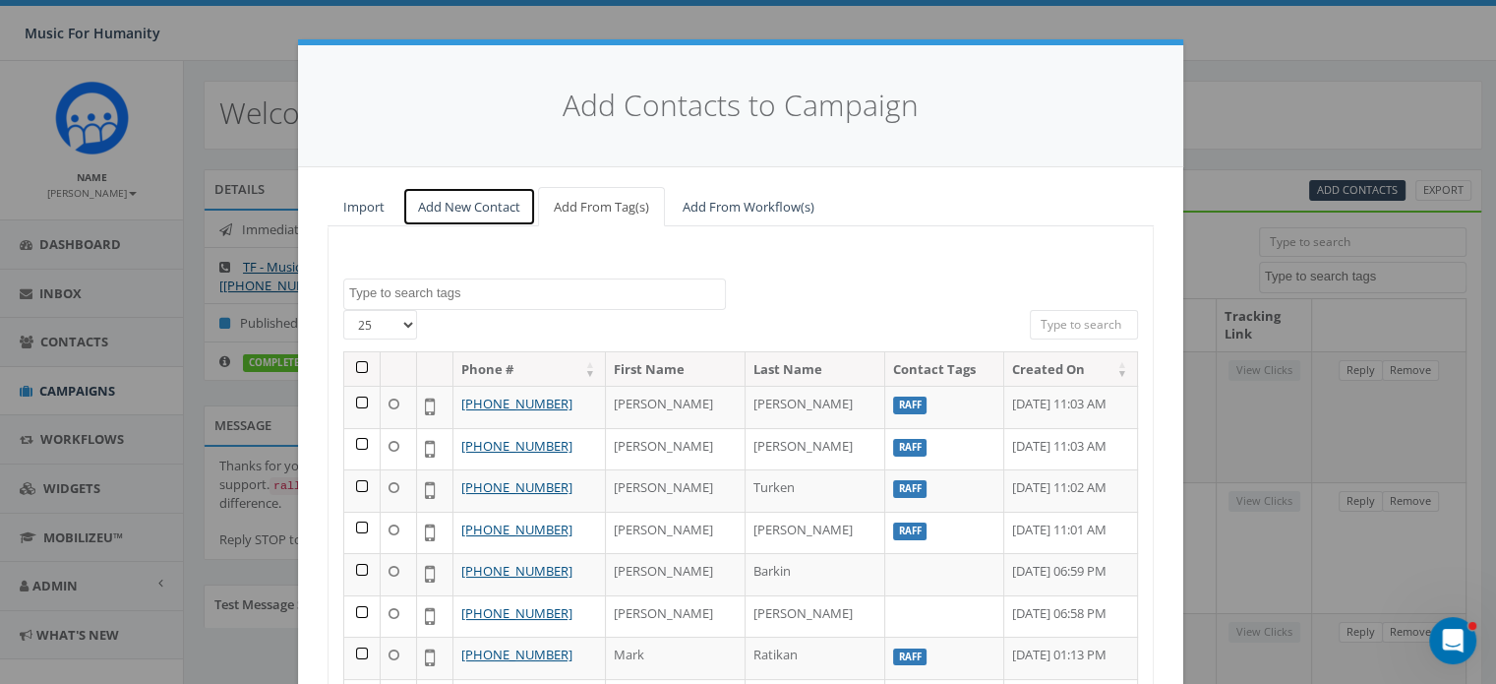
click at [463, 198] on link "Add New Contact" at bounding box center [469, 207] width 134 height 40
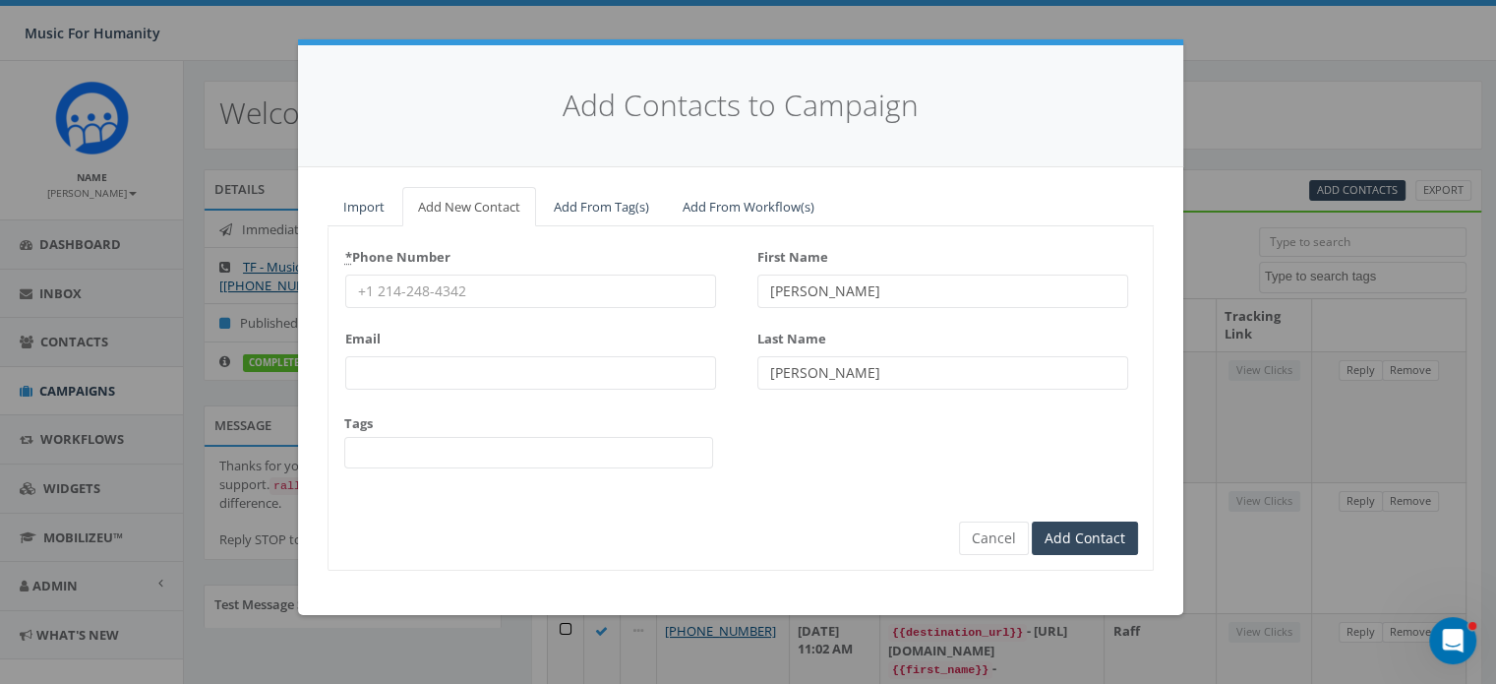
click at [396, 295] on input "* Phone Number" at bounding box center [530, 290] width 371 height 33
type input "8622266366"
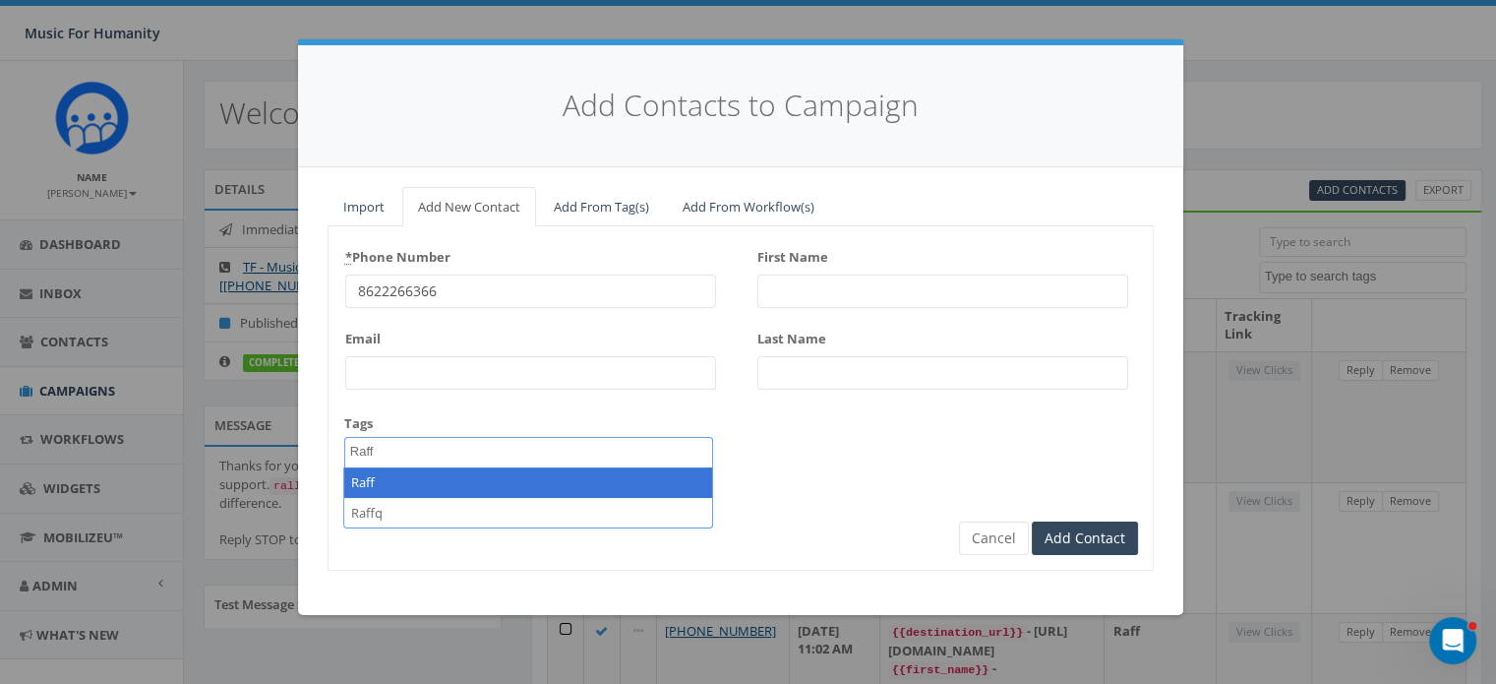
type textarea "Raff"
select select "Raff"
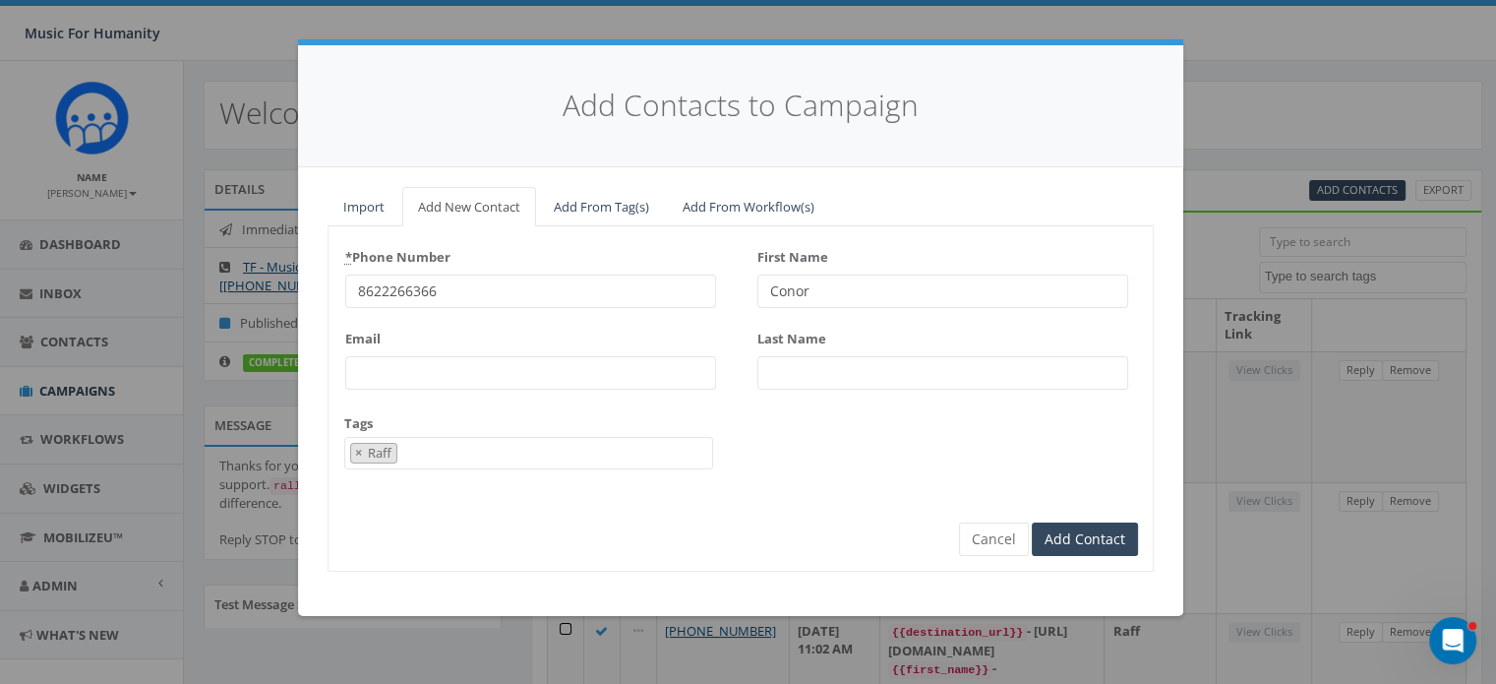
type input "Conor"
type input "O'Sullivan"
click at [1032, 522] on input "Add Contact" at bounding box center [1085, 538] width 106 height 33
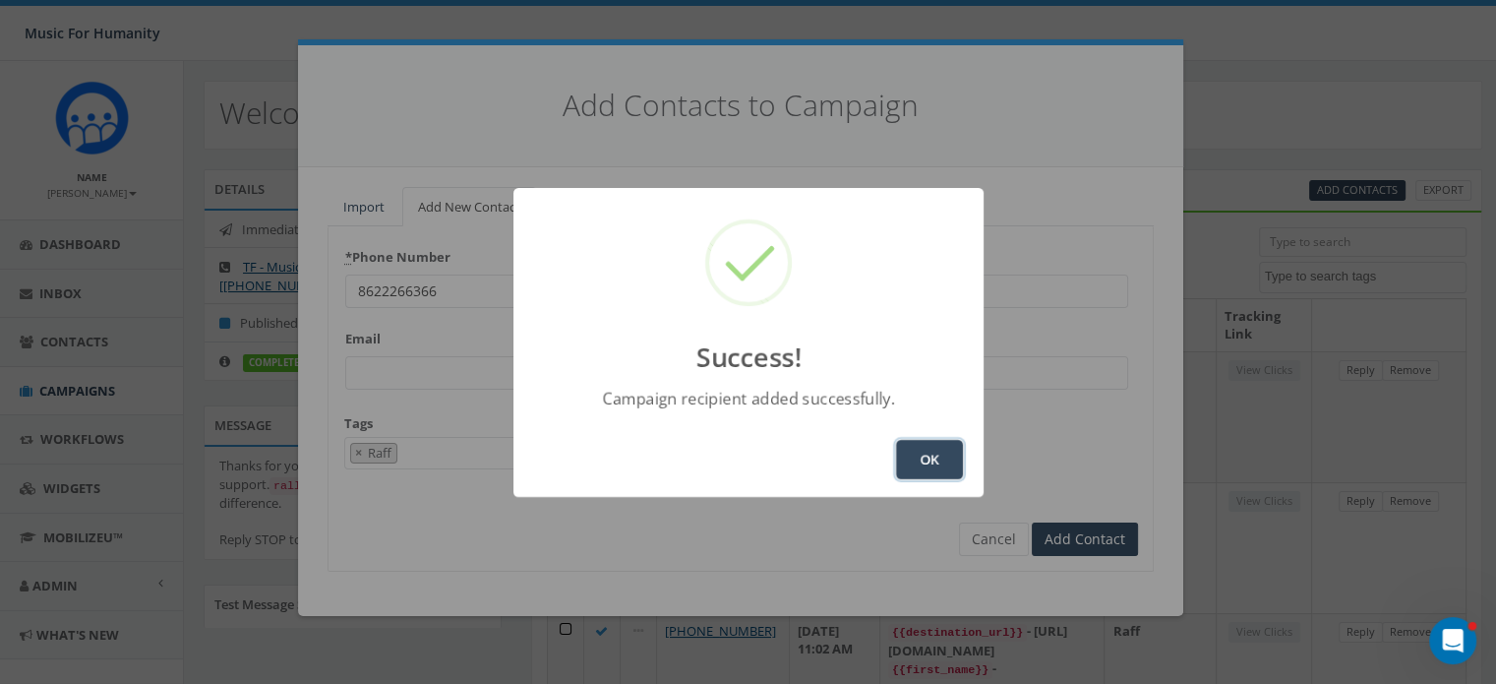
click at [925, 444] on button "OK" at bounding box center [929, 459] width 67 height 39
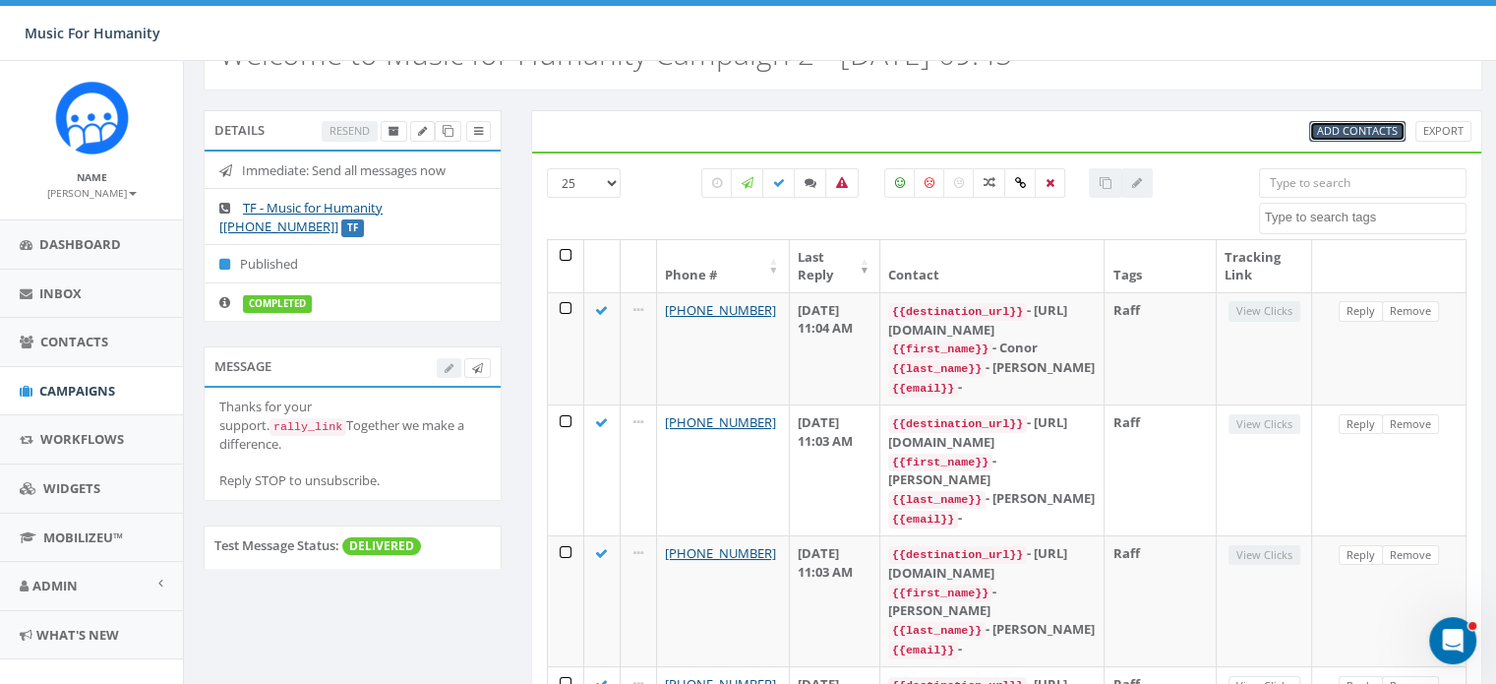
scroll to position [0, 0]
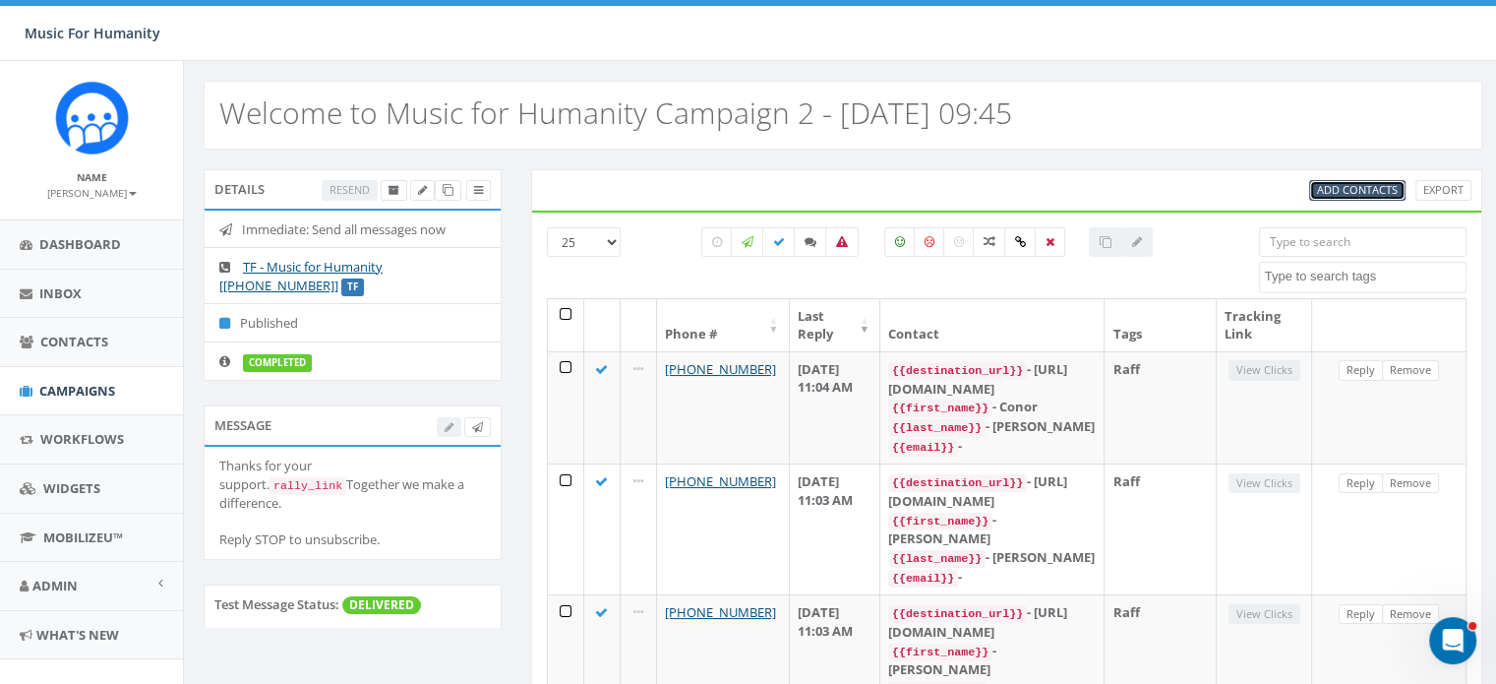
click at [1336, 183] on span "Add Contacts" at bounding box center [1357, 189] width 81 height 15
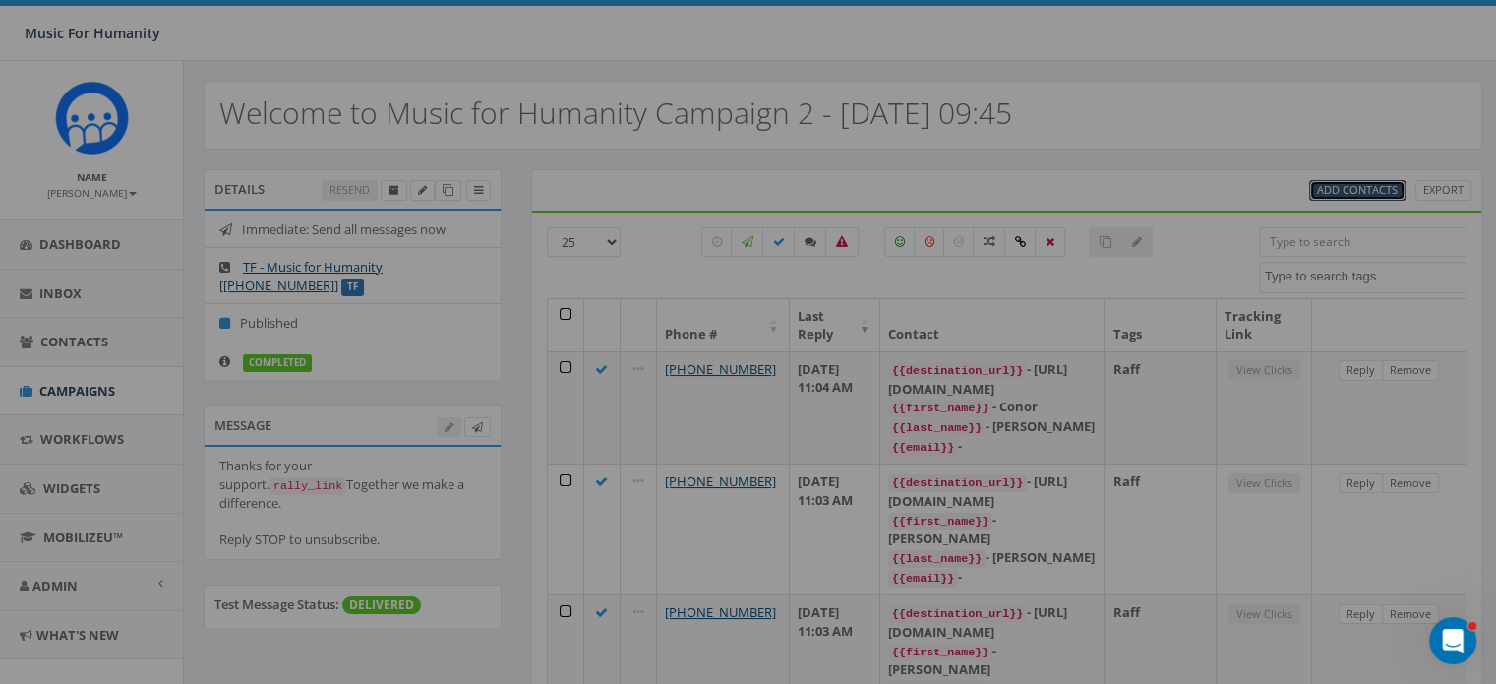
select select
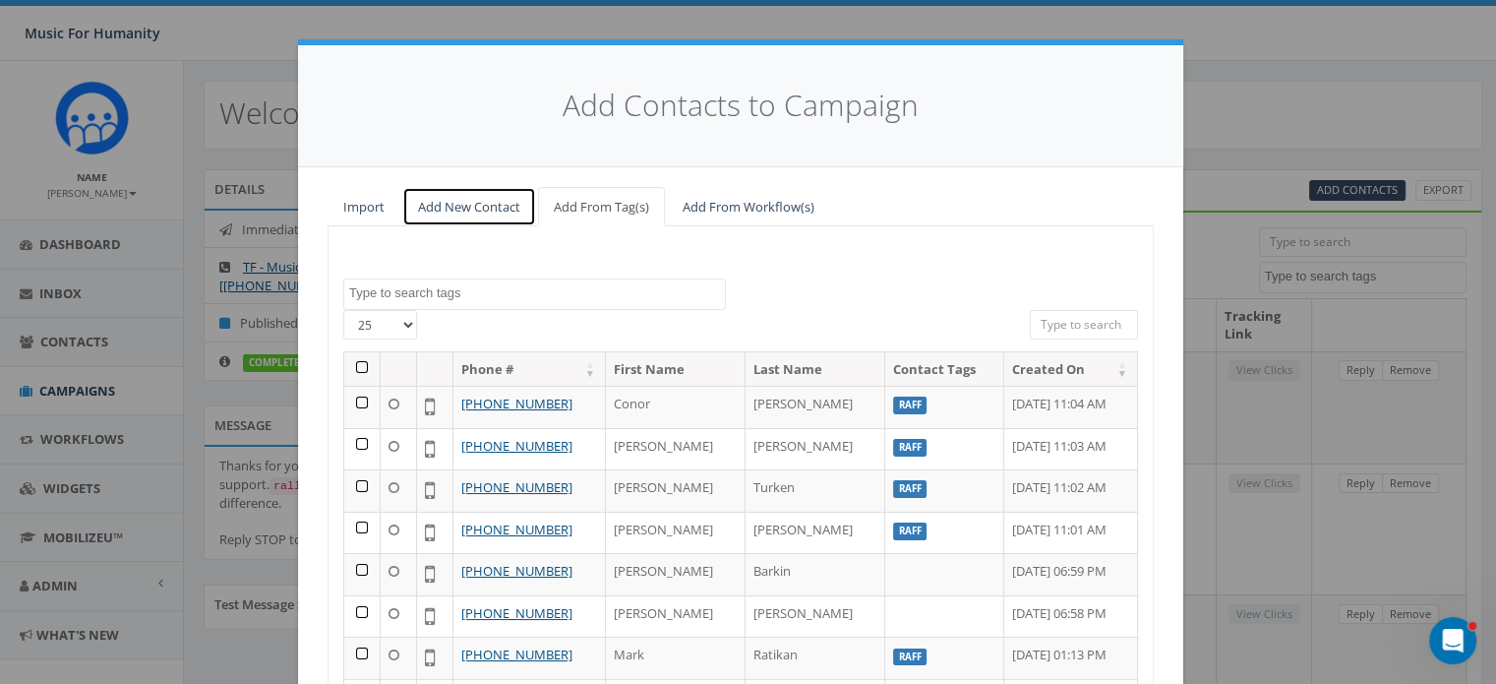
click at [465, 212] on link "Add New Contact" at bounding box center [469, 207] width 134 height 40
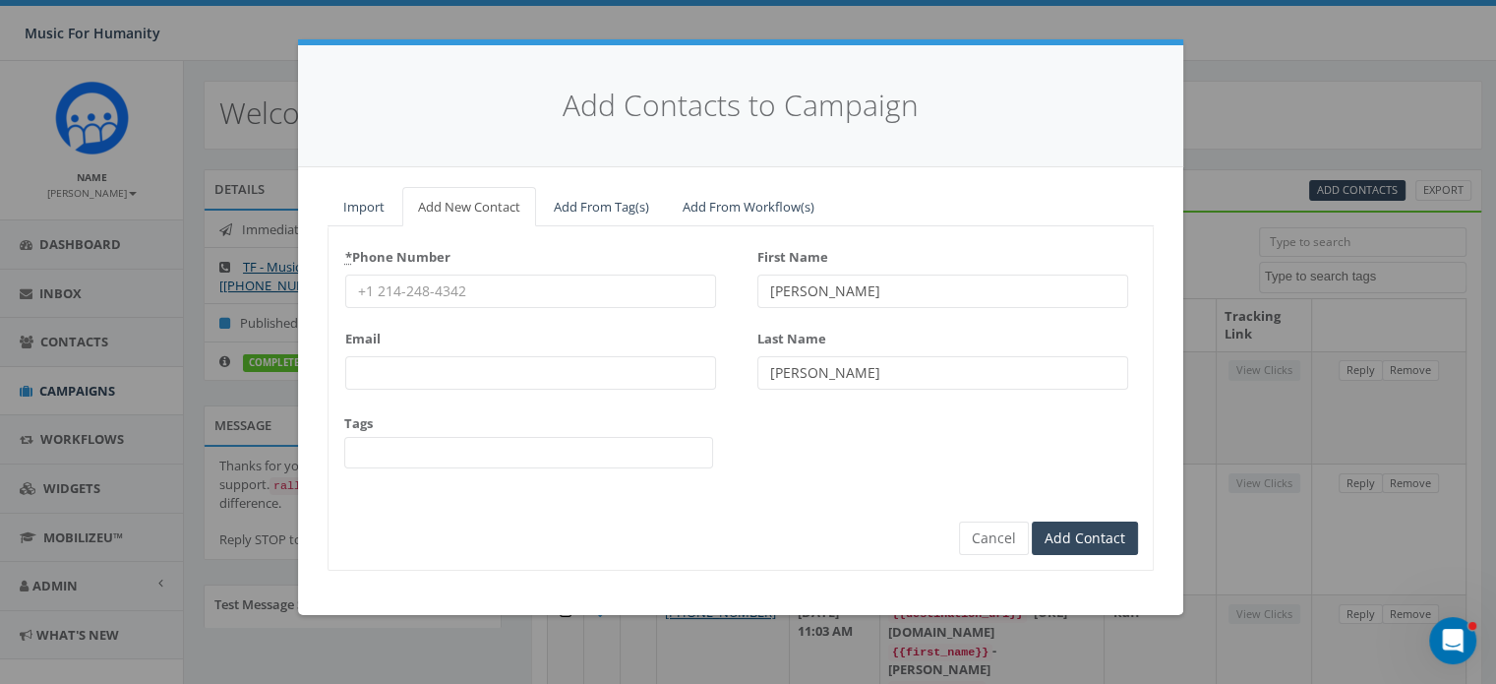
click at [421, 290] on input "* Phone Number" at bounding box center [530, 290] width 371 height 33
type input "8457422949"
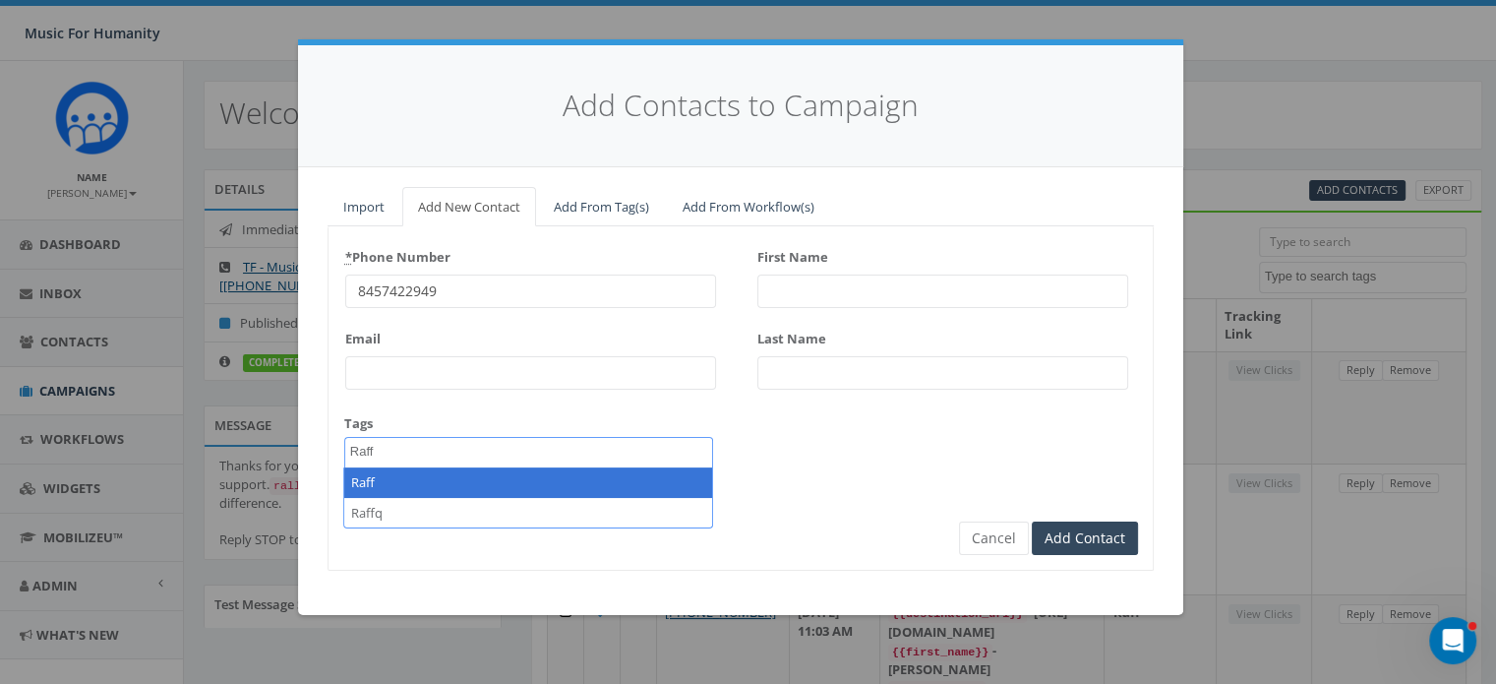
type textarea "Raff"
select select "Raff"
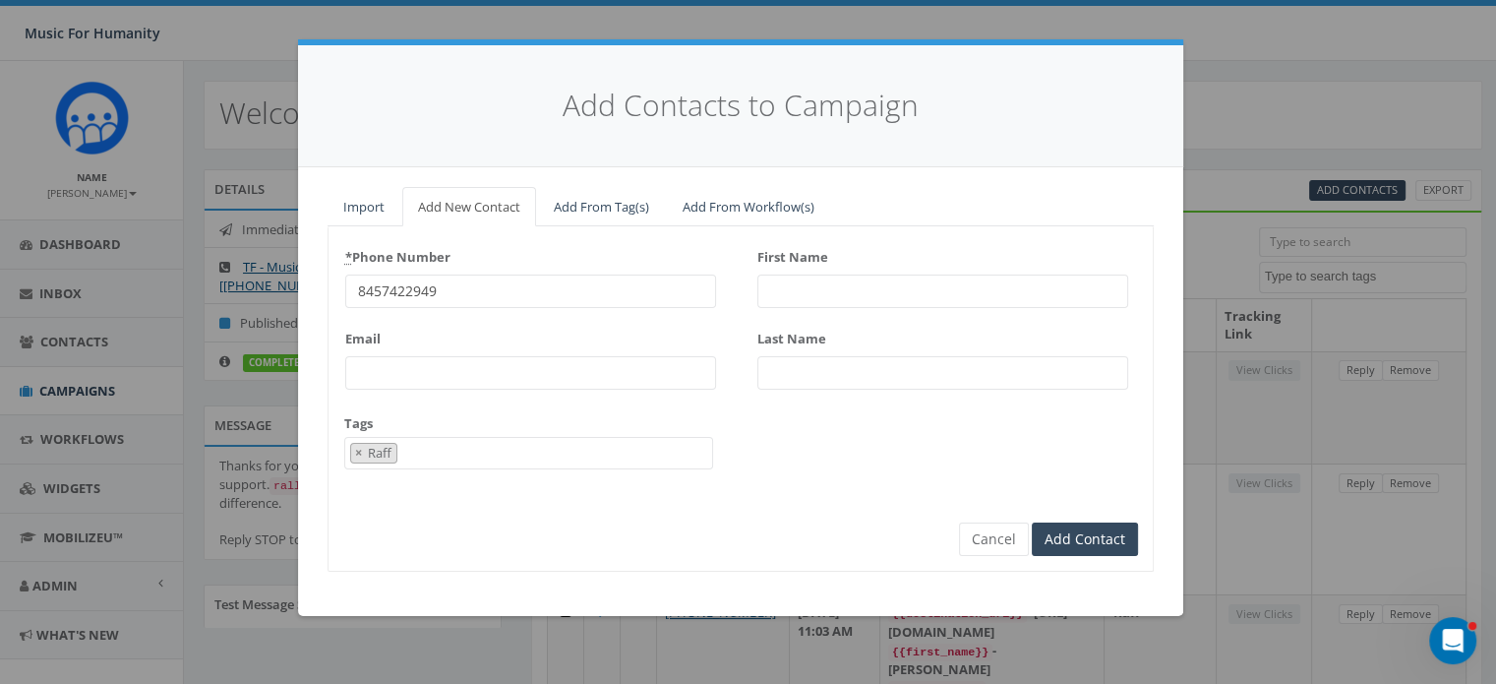
scroll to position [164, 0]
type input "[PERSON_NAME]"
type input "Haines"
click at [1032, 522] on input "Add Contact" at bounding box center [1085, 538] width 106 height 33
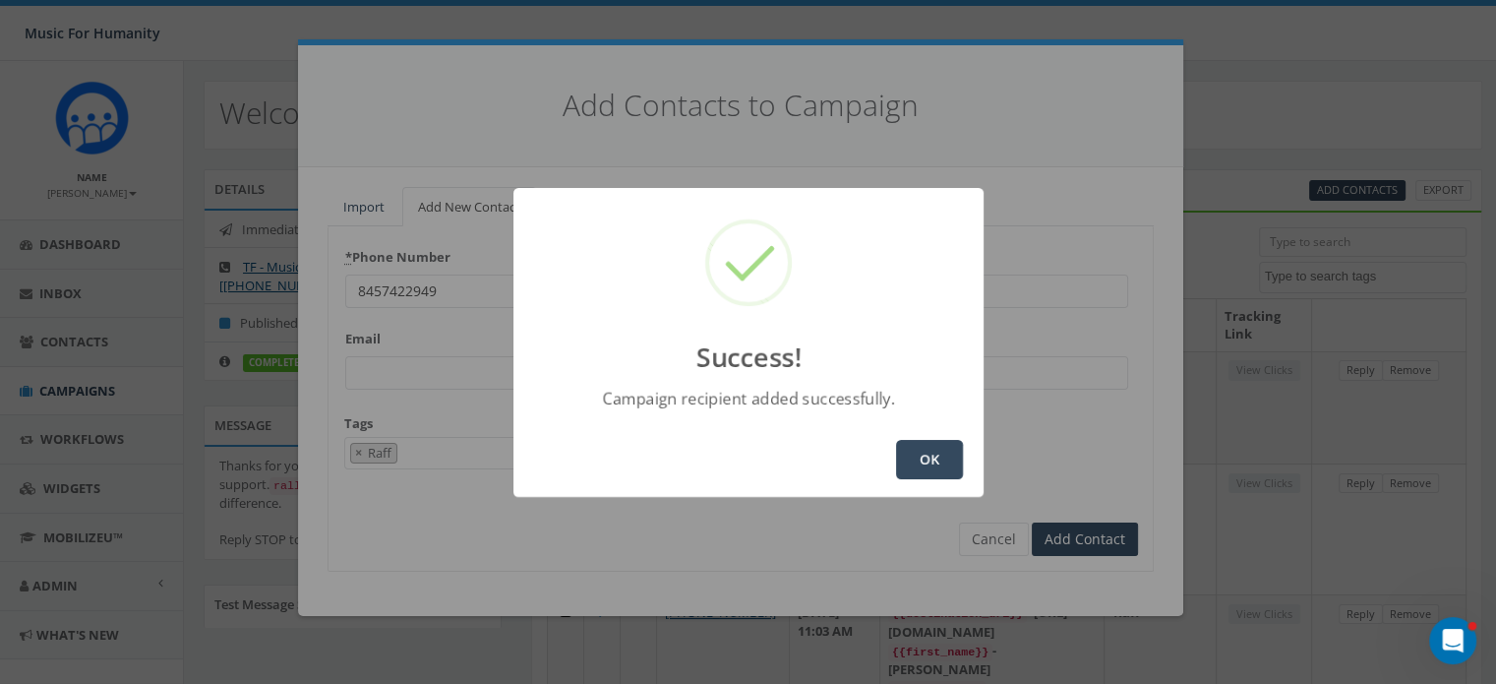
click at [938, 452] on button "OK" at bounding box center [929, 459] width 67 height 39
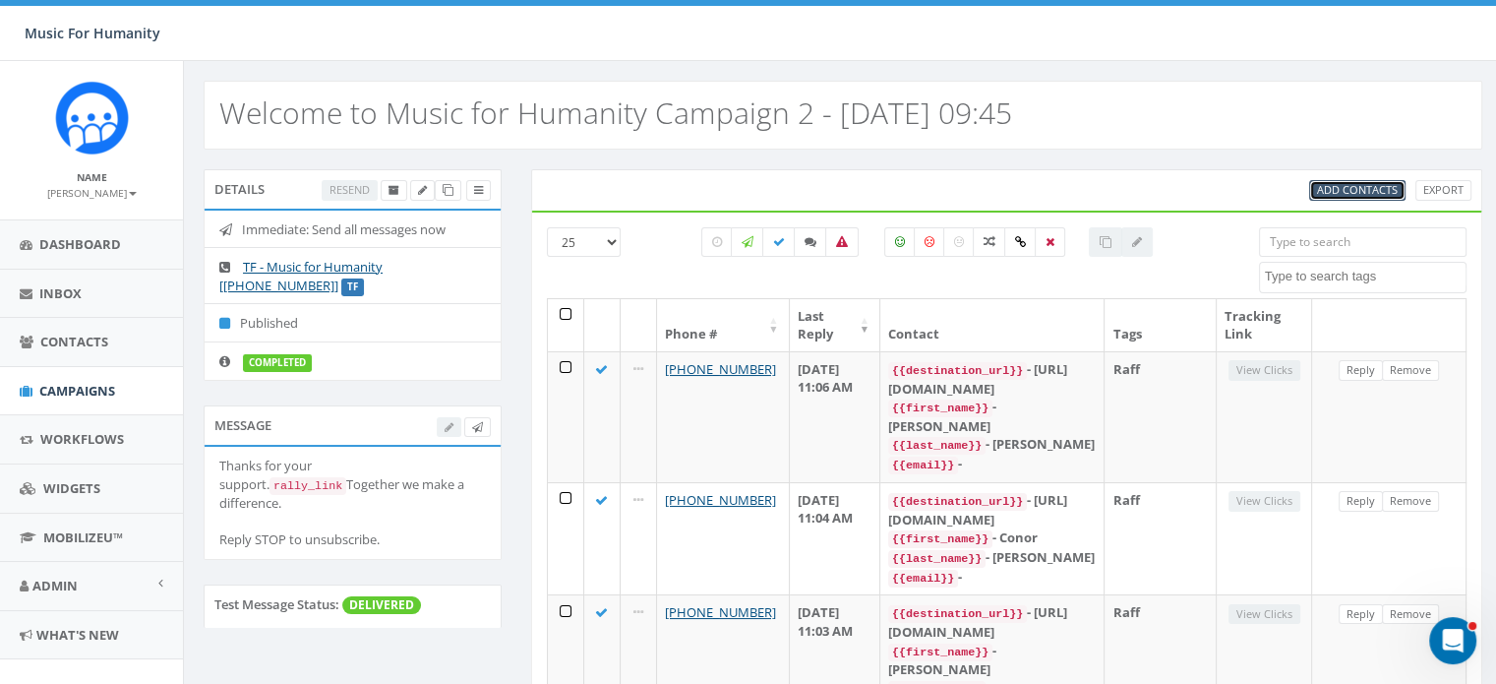
click at [1349, 182] on span "Add Contacts" at bounding box center [1357, 189] width 81 height 15
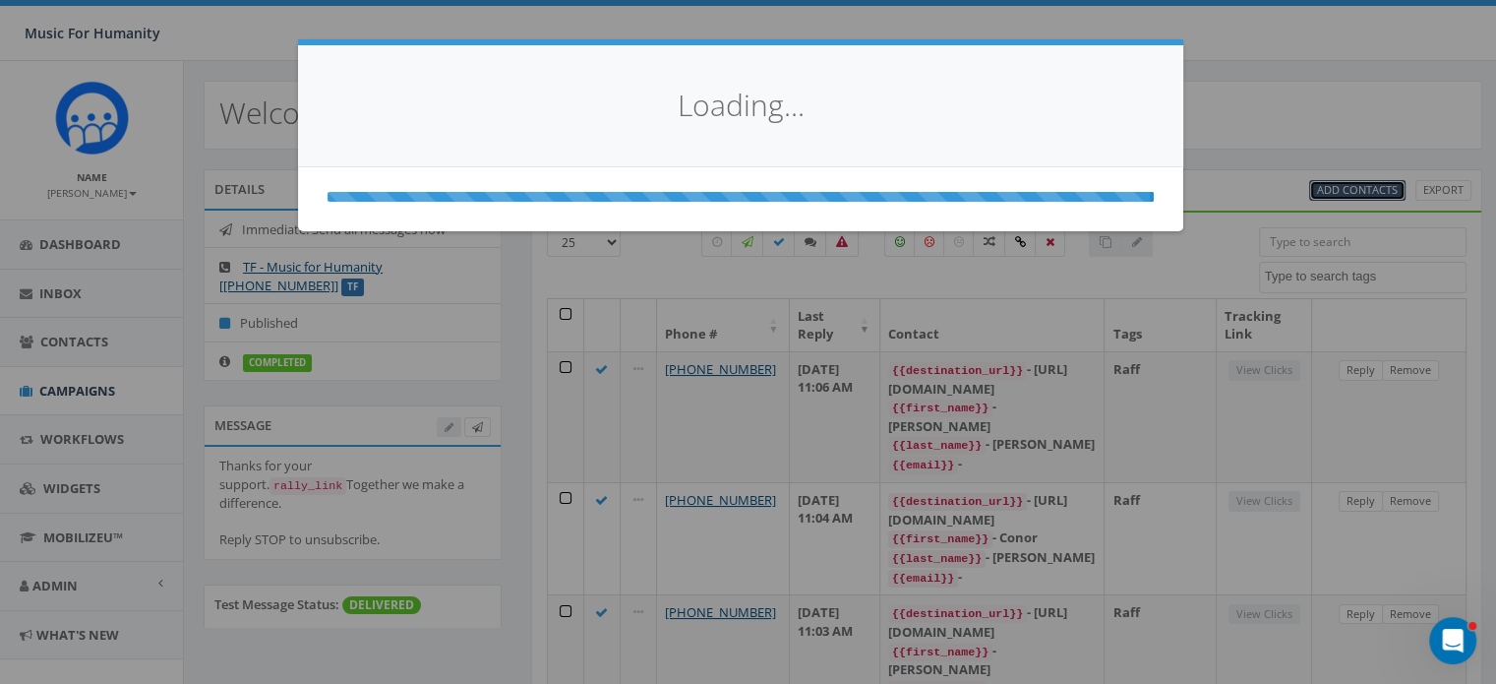
select select
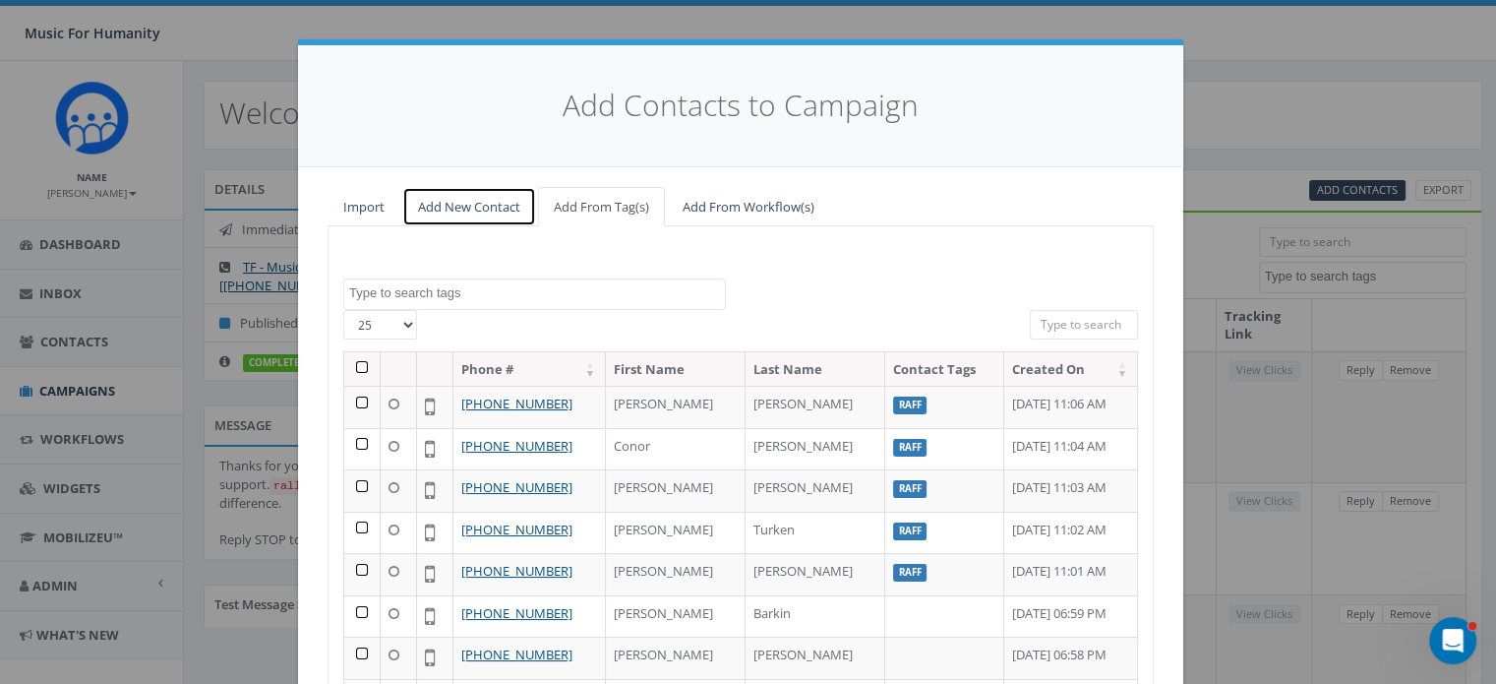
click at [447, 206] on link "Add New Contact" at bounding box center [469, 207] width 134 height 40
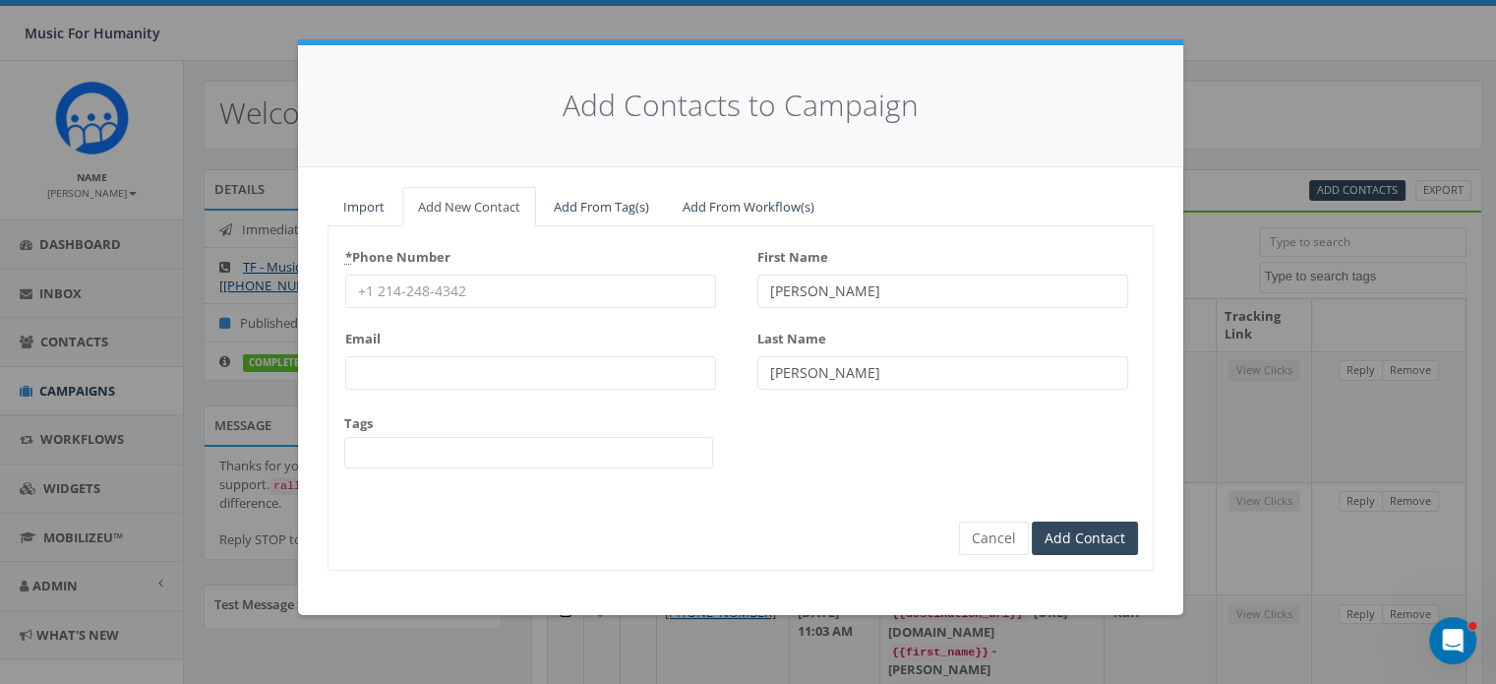
click at [413, 284] on input "* Phone Number" at bounding box center [530, 290] width 371 height 33
type input "3107957782"
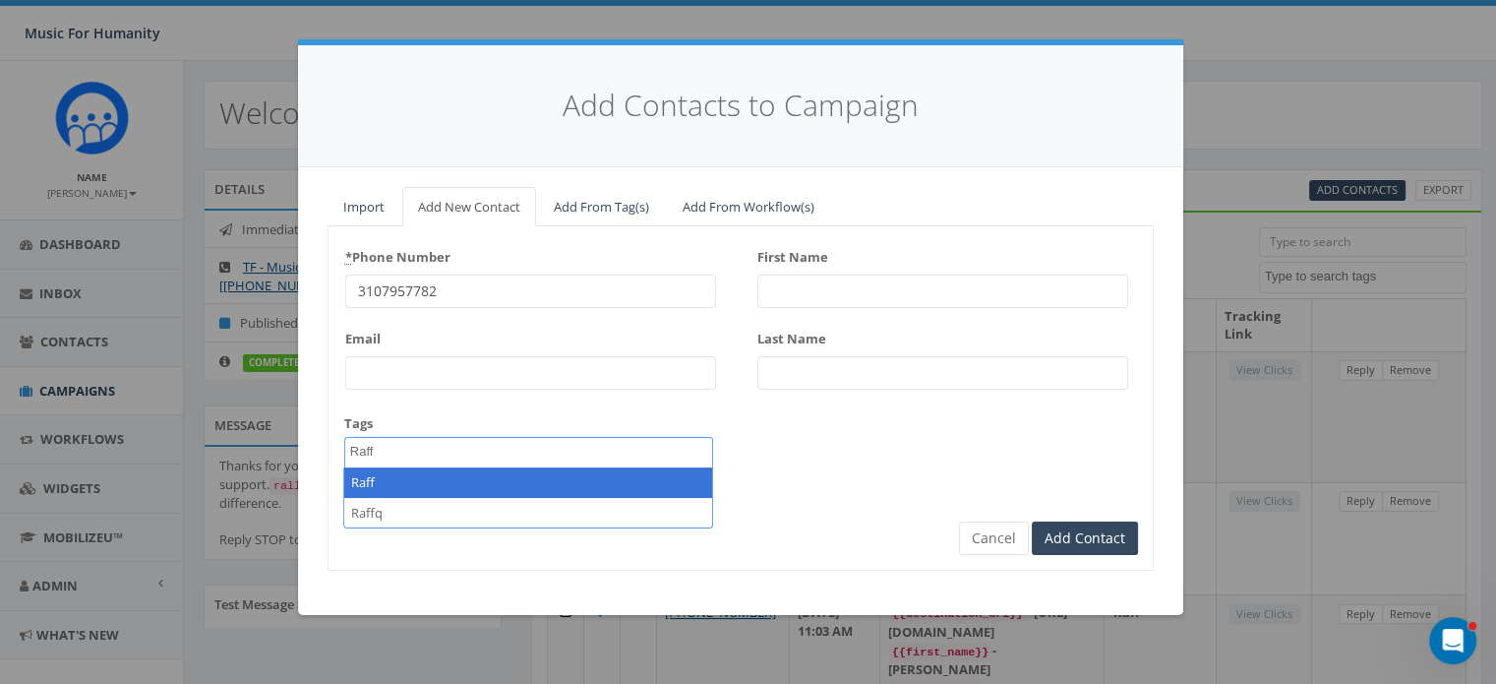
type textarea "Raff"
select select "Raff"
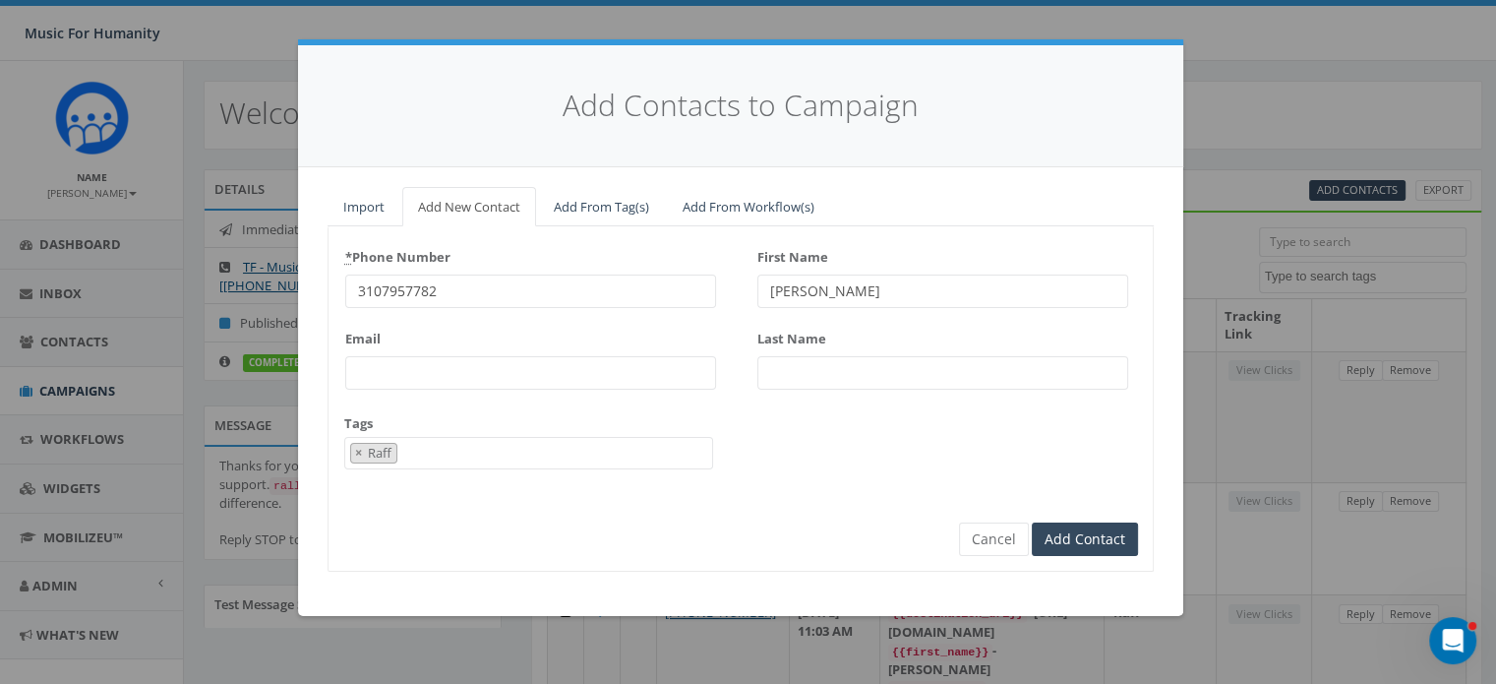
type input "Rosemary Didi"
type input "Jordan"
click at [1032, 522] on input "Add Contact" at bounding box center [1085, 538] width 106 height 33
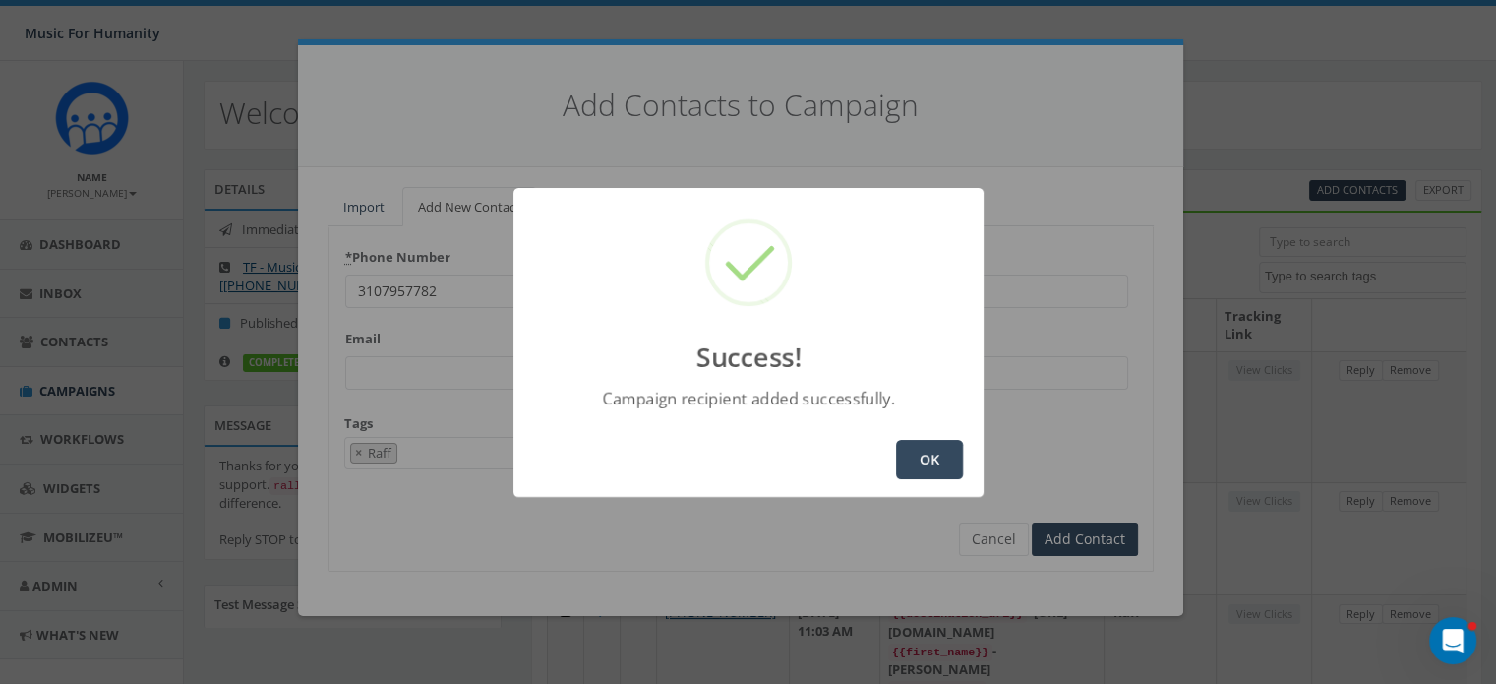
click at [917, 456] on button "OK" at bounding box center [929, 459] width 67 height 39
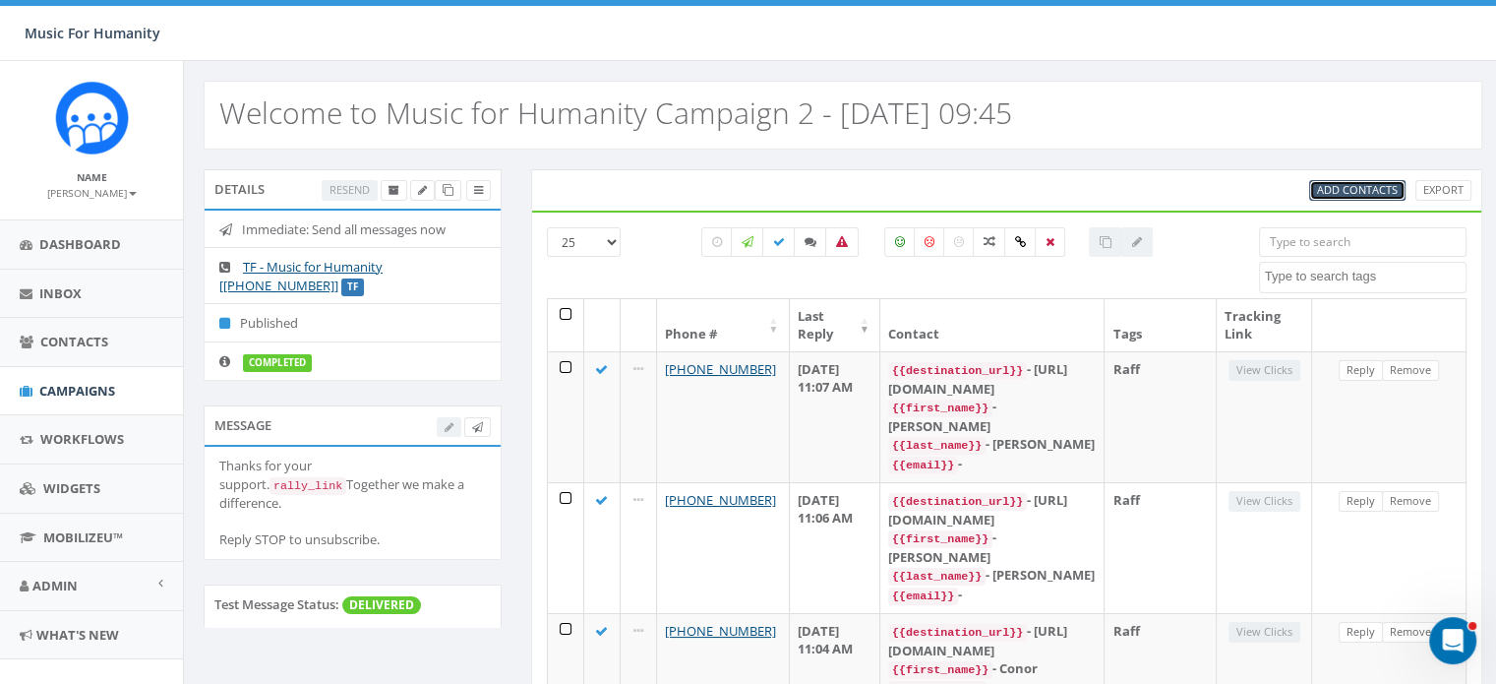
click at [1350, 188] on span "Add Contacts" at bounding box center [1357, 189] width 81 height 15
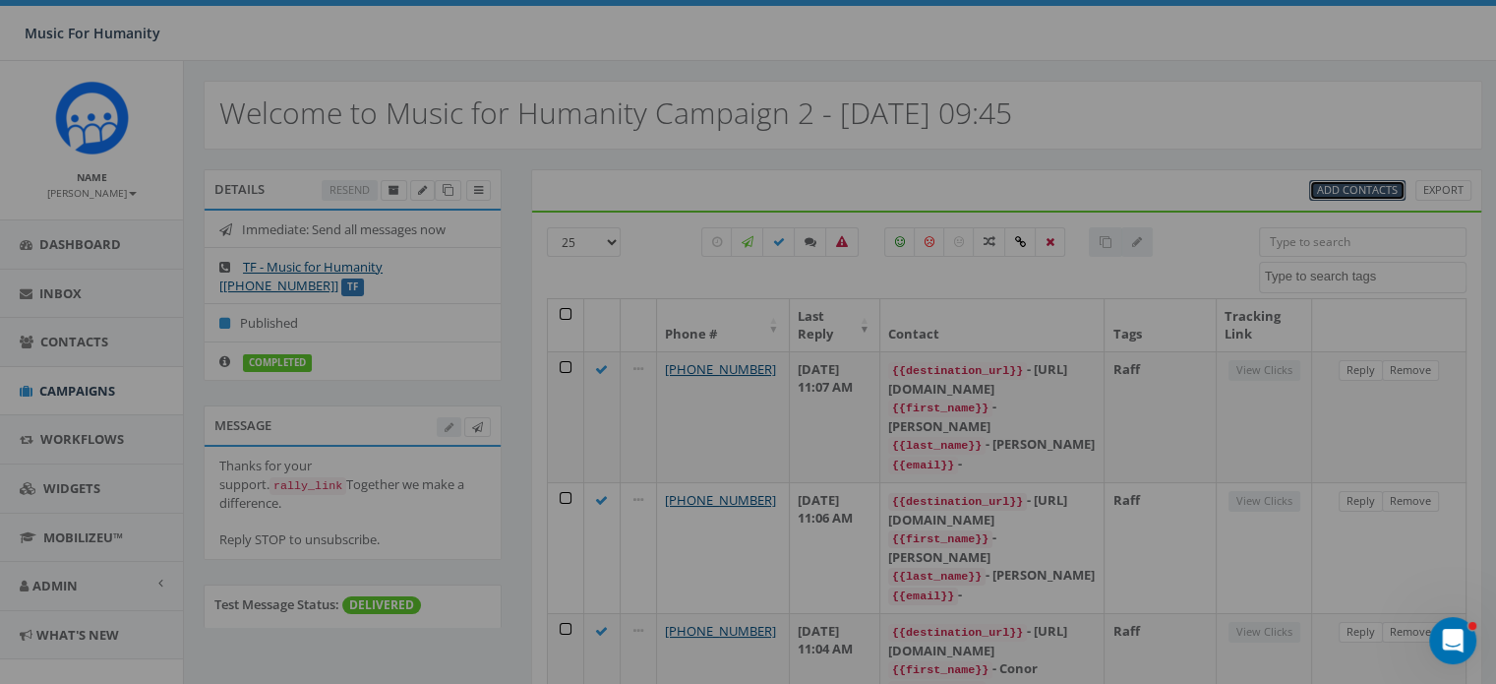
select select
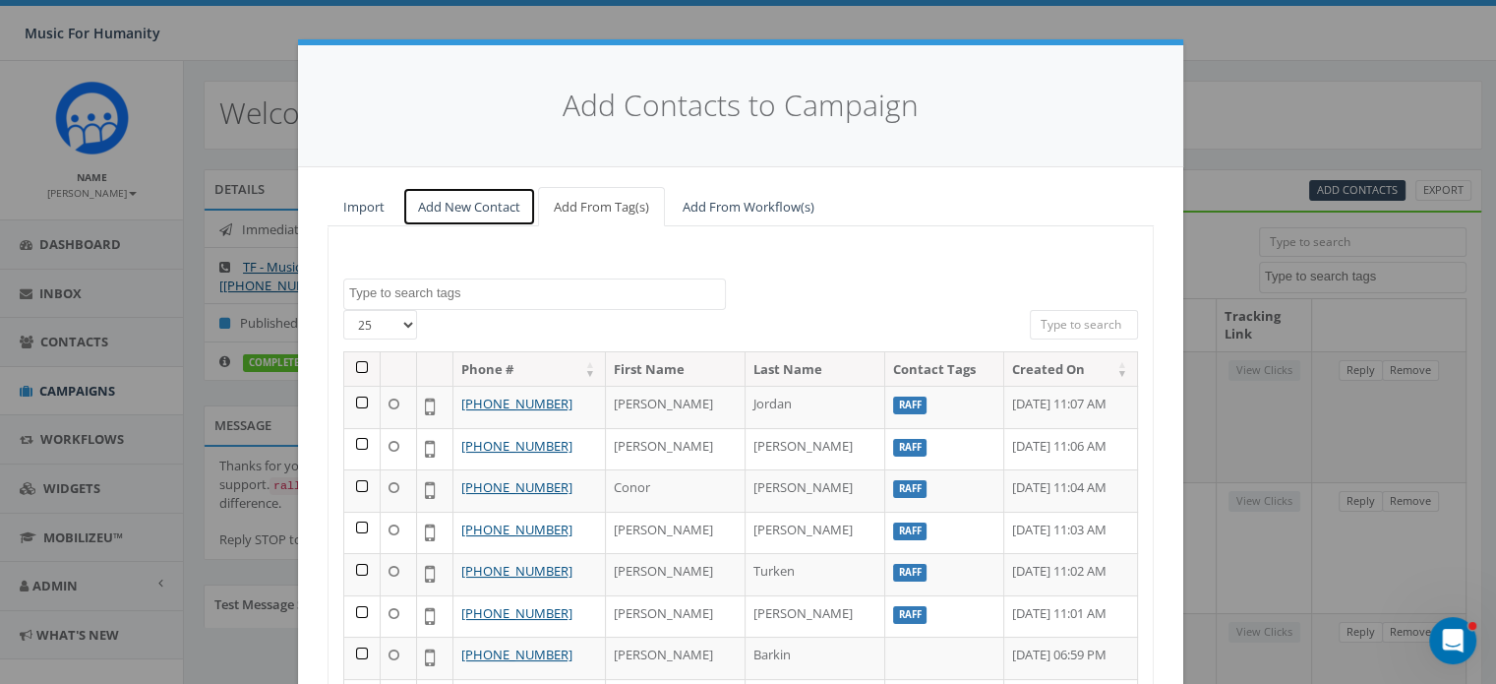
click at [456, 209] on link "Add New Contact" at bounding box center [469, 207] width 134 height 40
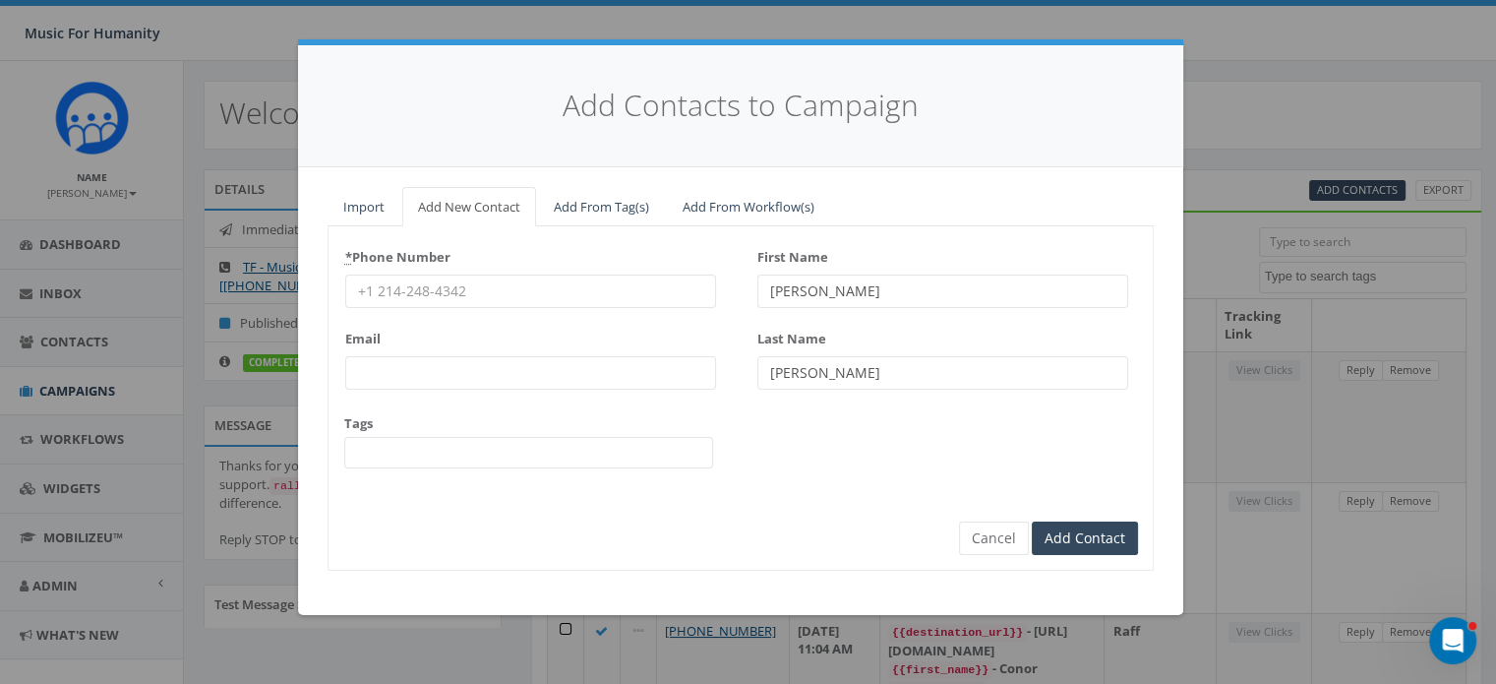
click at [427, 288] on input "* Phone Number" at bounding box center [530, 290] width 371 height 33
type input "5168597766"
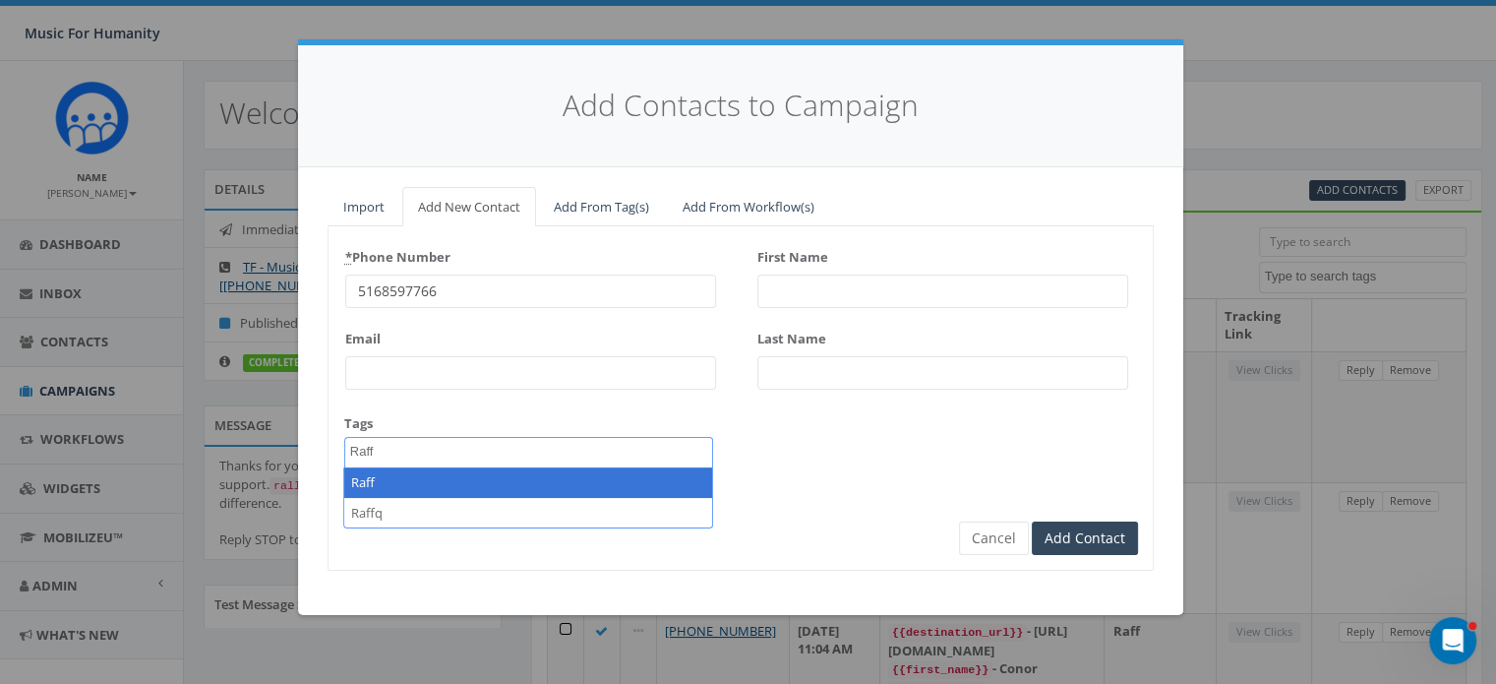
type textarea "Raff"
select select "Raff"
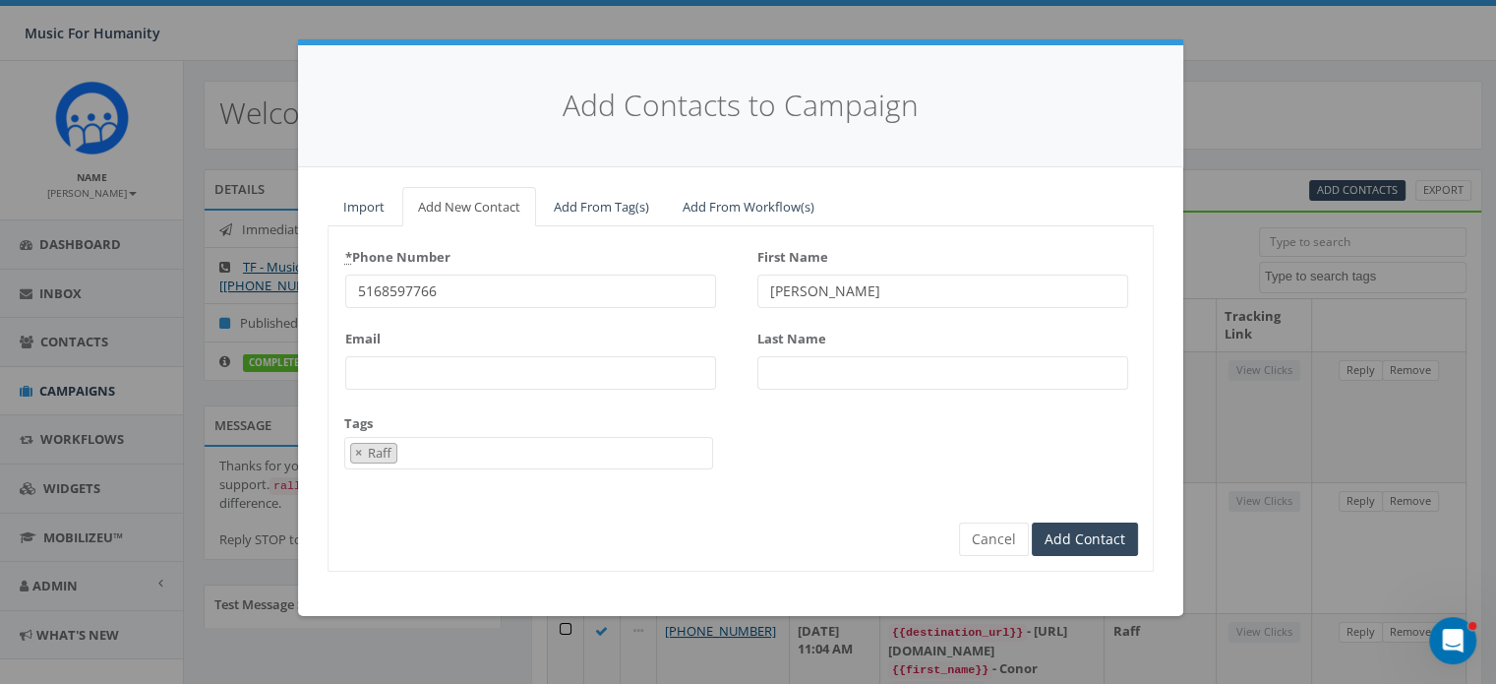
type input "Sam"
type input "Berkowitz"
click at [1032, 522] on input "Add Contact" at bounding box center [1085, 538] width 106 height 33
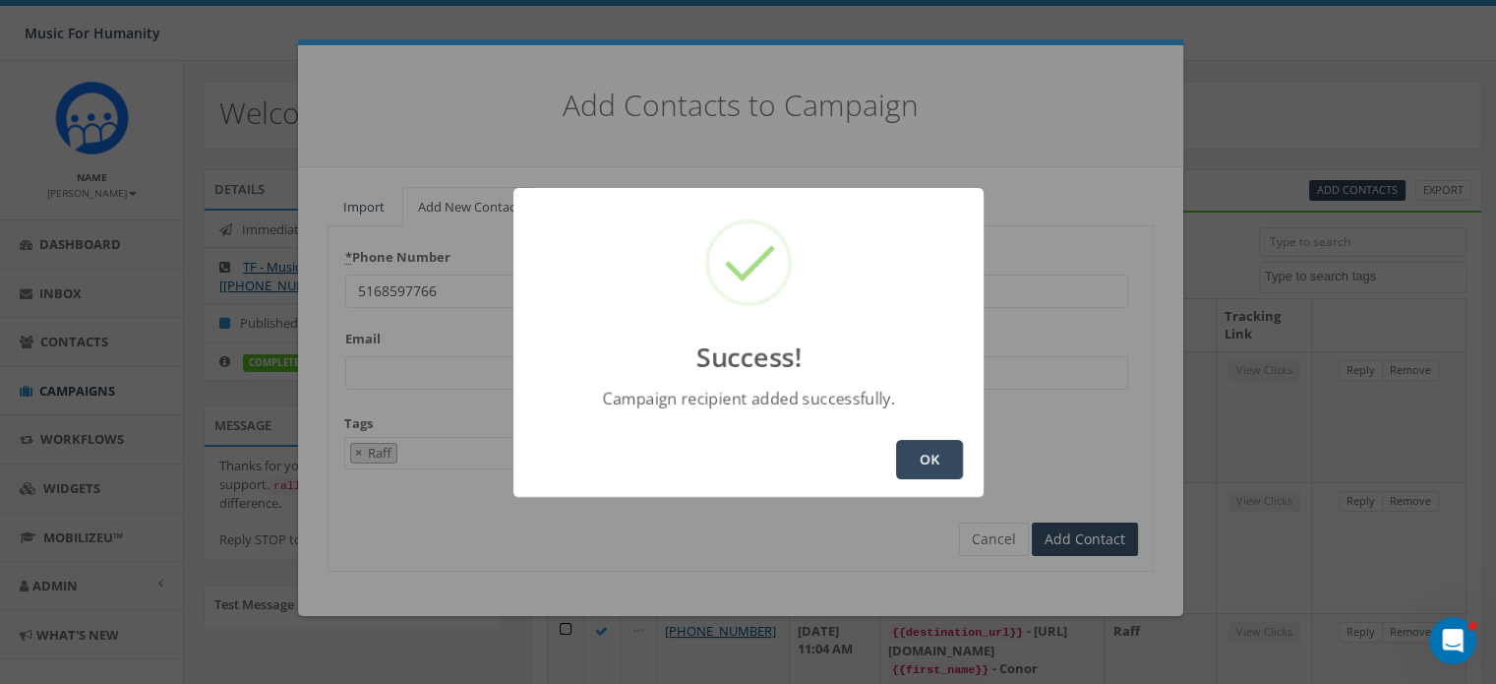
click at [939, 454] on button "OK" at bounding box center [929, 459] width 67 height 39
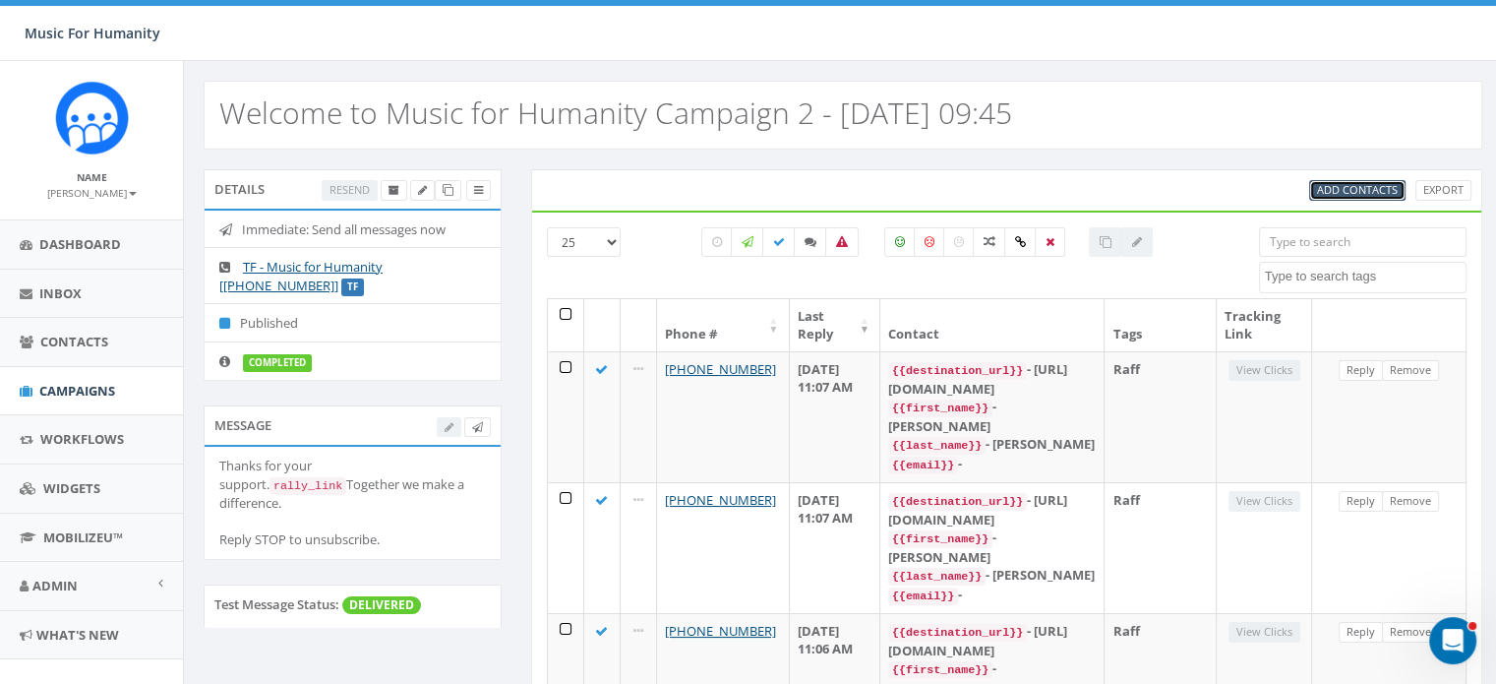
click at [1374, 188] on span "Add Contacts" at bounding box center [1357, 189] width 81 height 15
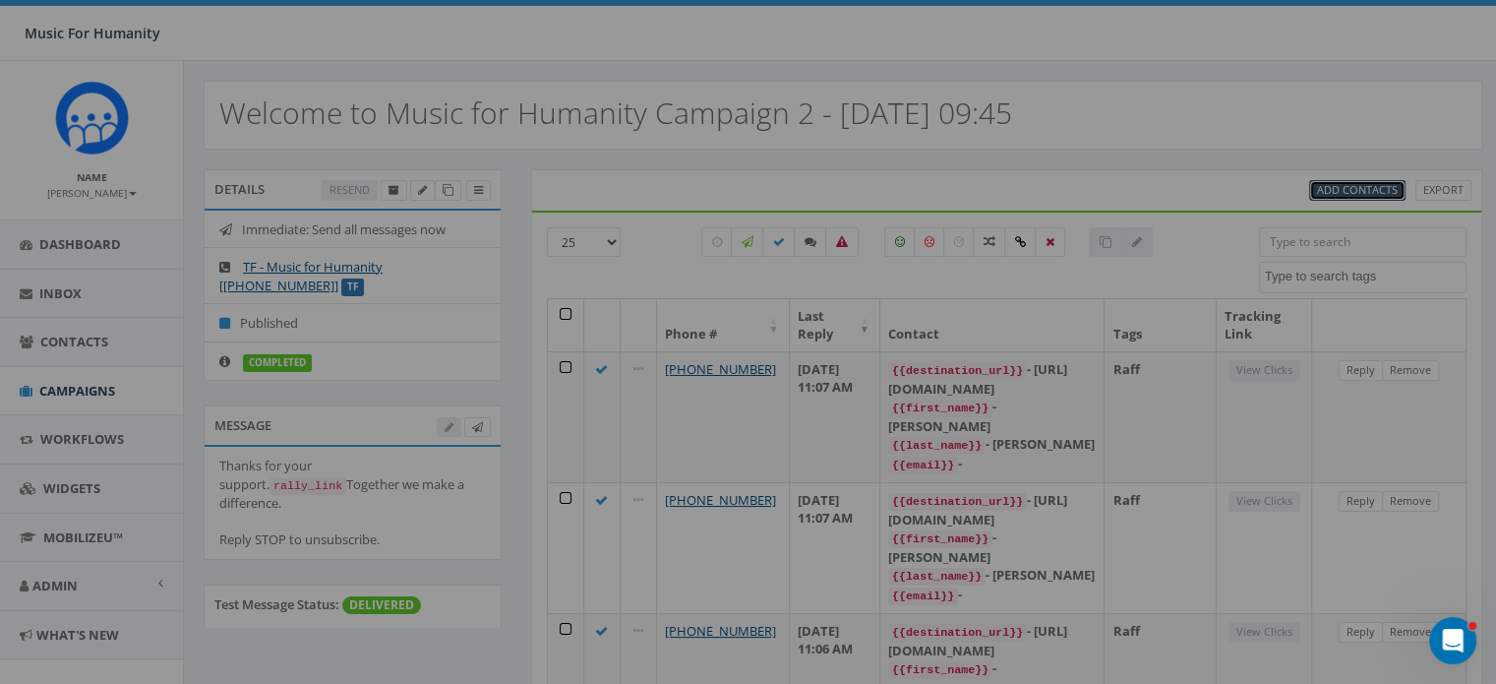
select select
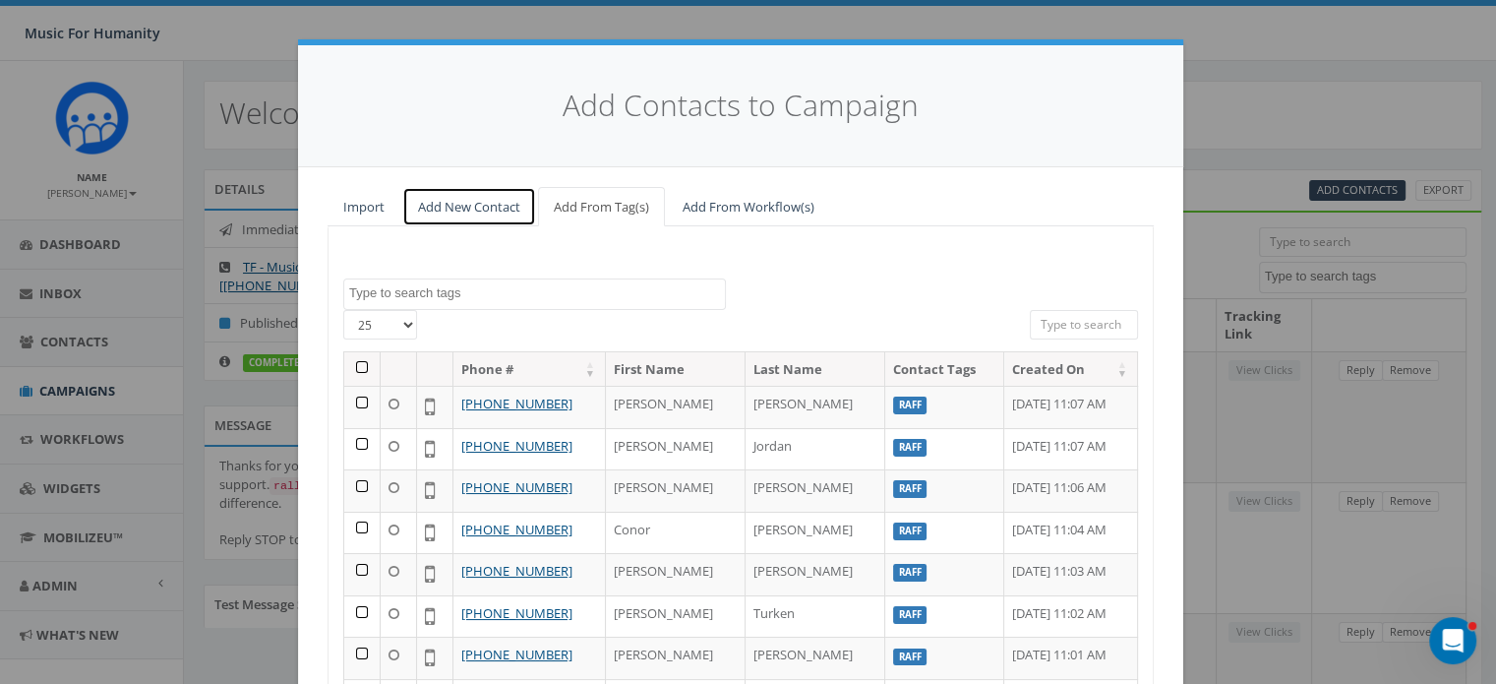
click at [465, 204] on link "Add New Contact" at bounding box center [469, 207] width 134 height 40
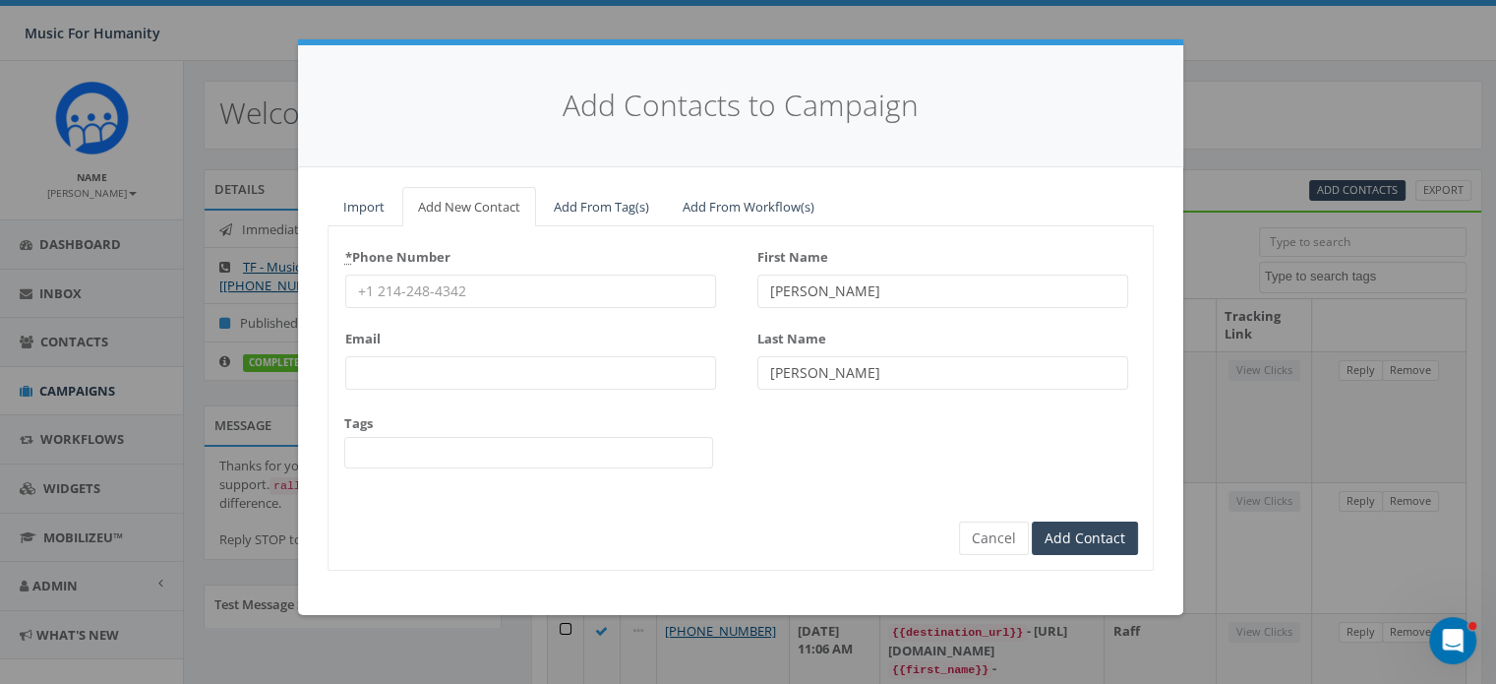
click at [425, 280] on input "* Phone Number" at bounding box center [530, 290] width 371 height 33
type input "9174088271"
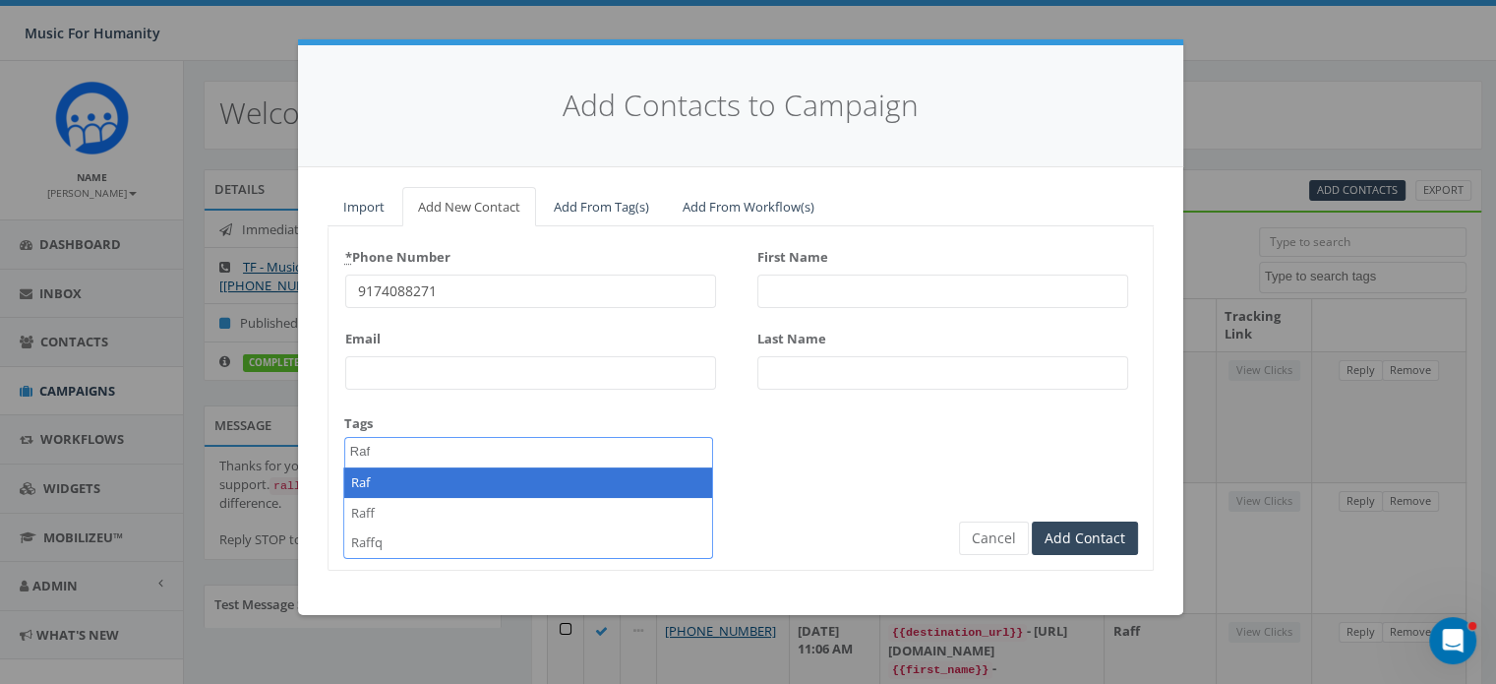
type textarea "Raf"
select select "Raf"
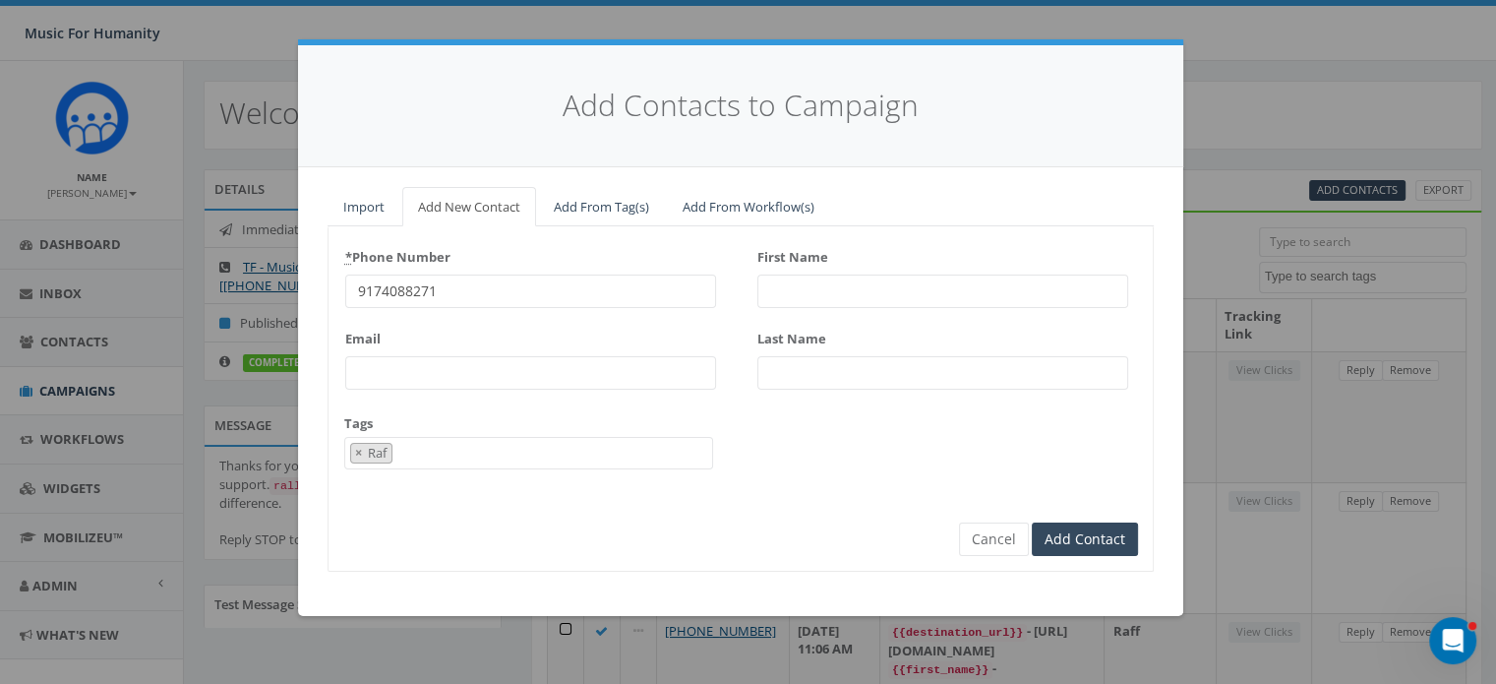
scroll to position [146, 0]
select select
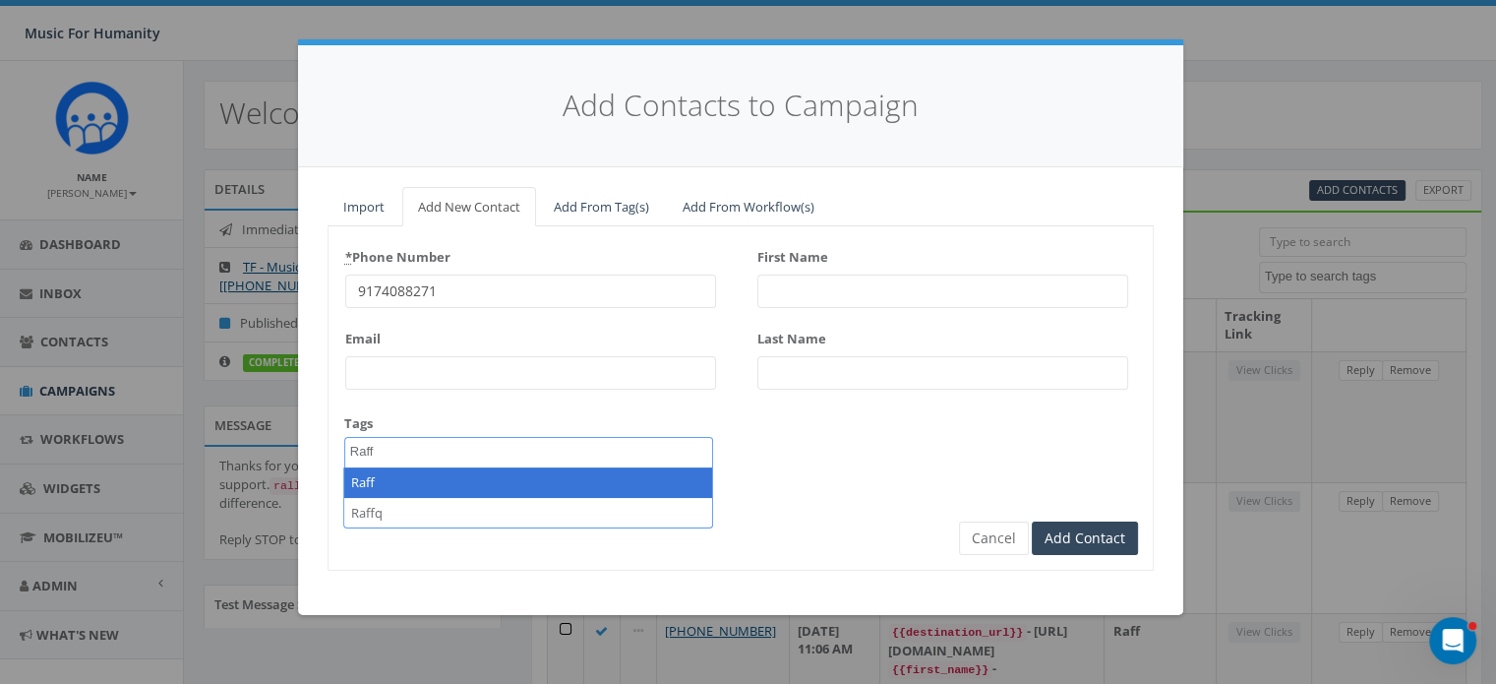
type textarea "Raff"
select select "Raff"
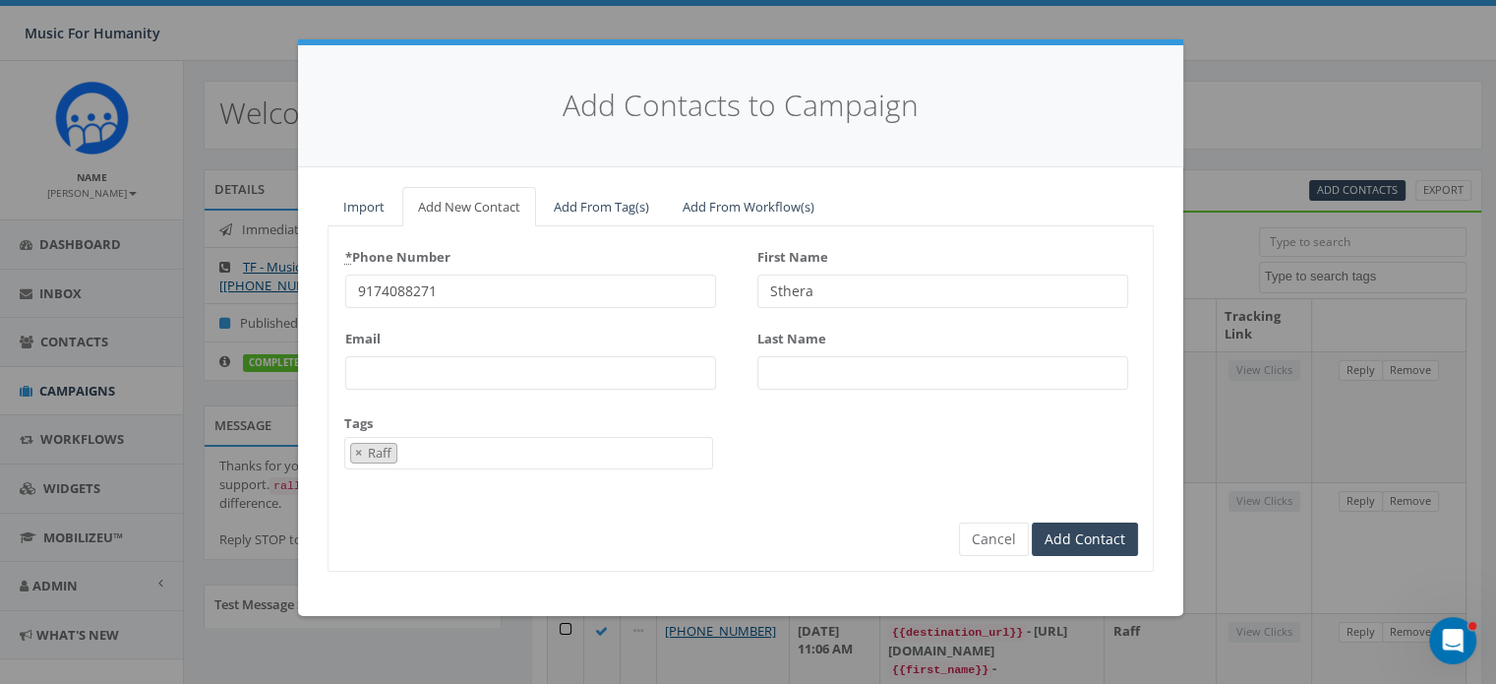
click at [776, 291] on input "Sthera" at bounding box center [942, 290] width 371 height 33
type input "Sethera"
click at [801, 369] on input "Last Name" at bounding box center [942, 372] width 371 height 33
type input "Laurency"
click at [1032, 522] on input "Add Contact" at bounding box center [1085, 538] width 106 height 33
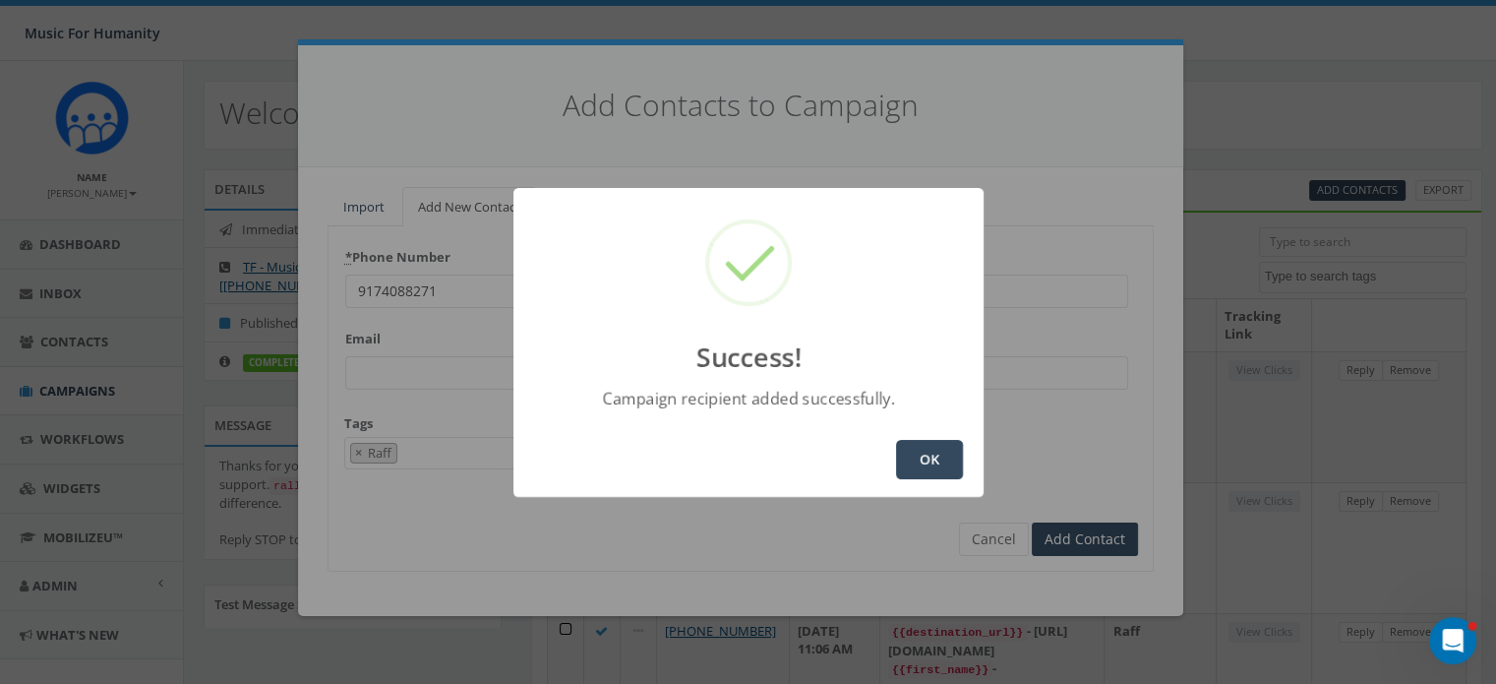
click at [944, 448] on button "OK" at bounding box center [929, 459] width 67 height 39
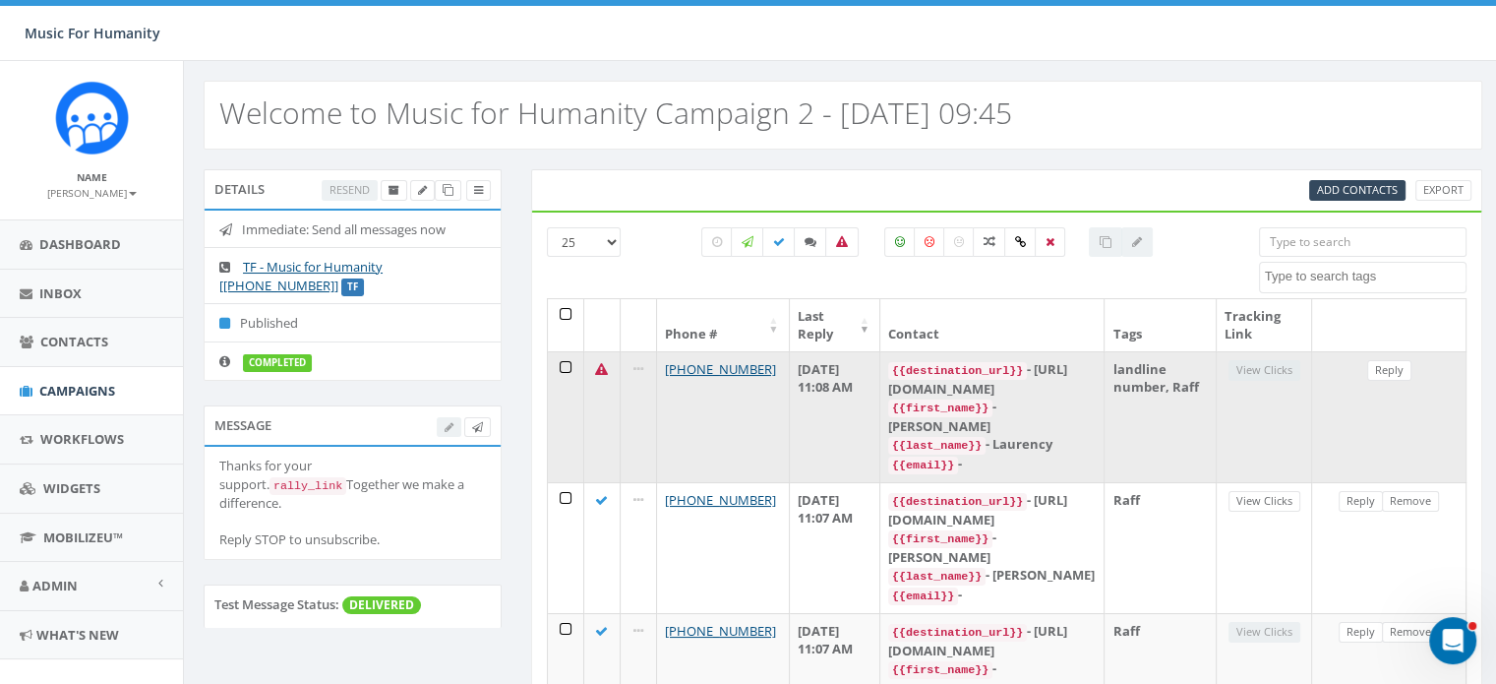
drag, startPoint x: 702, startPoint y: 362, endPoint x: 671, endPoint y: 407, distance: 55.1
click at [671, 407] on td "+1 917-408-8271" at bounding box center [723, 416] width 133 height 131
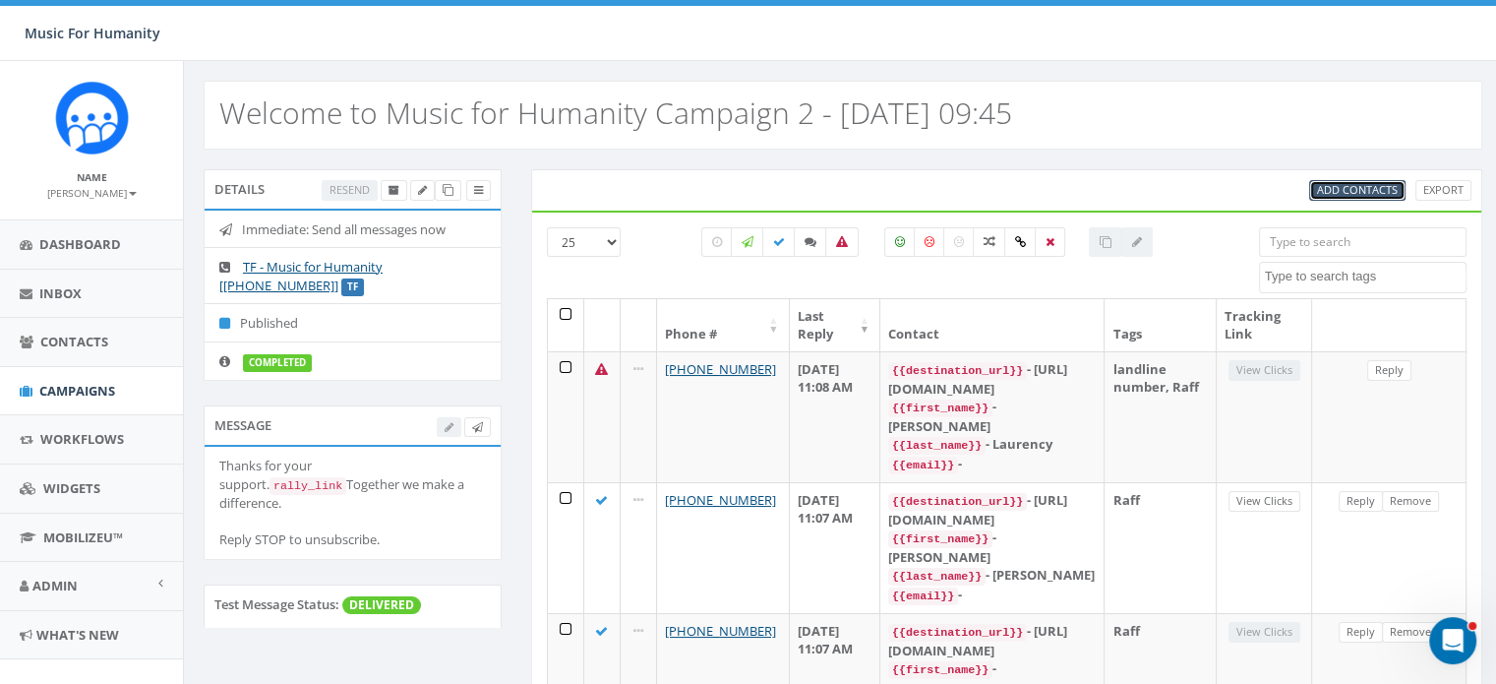
click at [1367, 184] on span "Add Contacts" at bounding box center [1357, 189] width 81 height 15
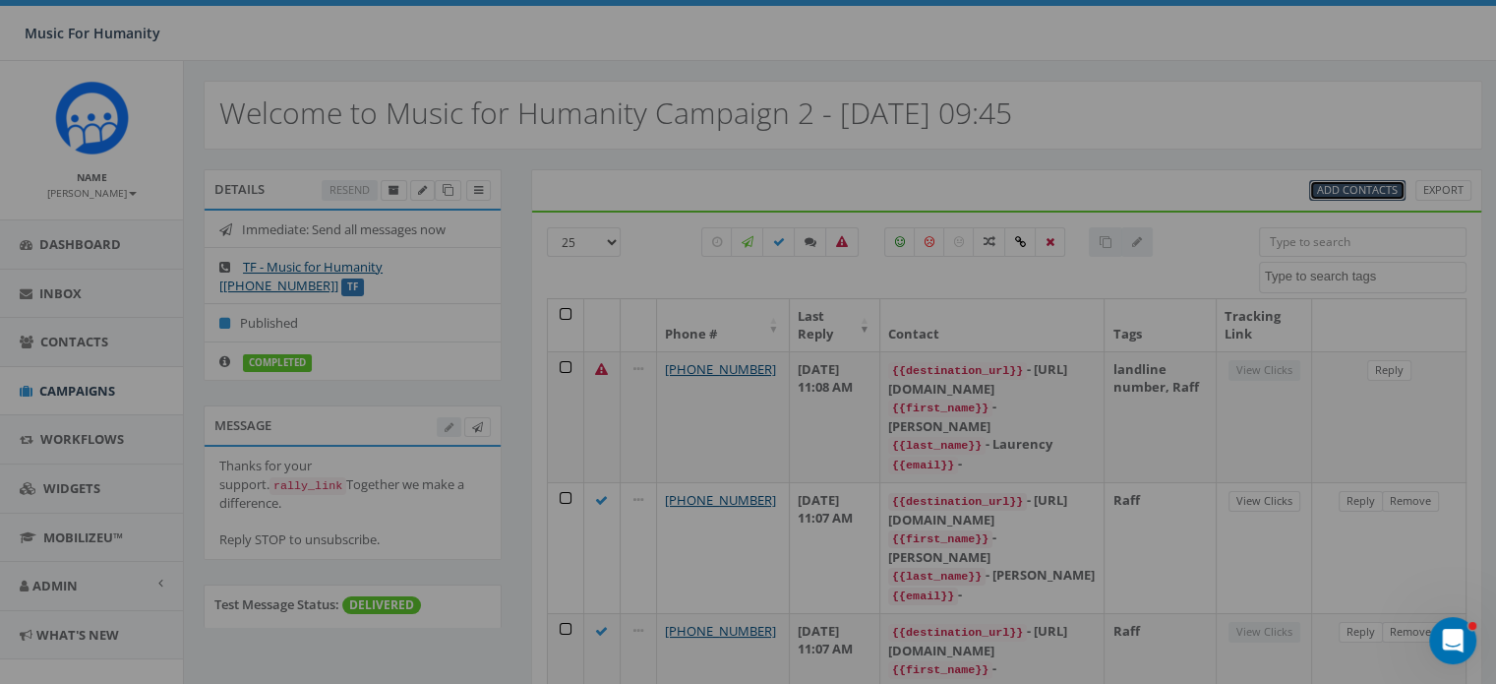
select select
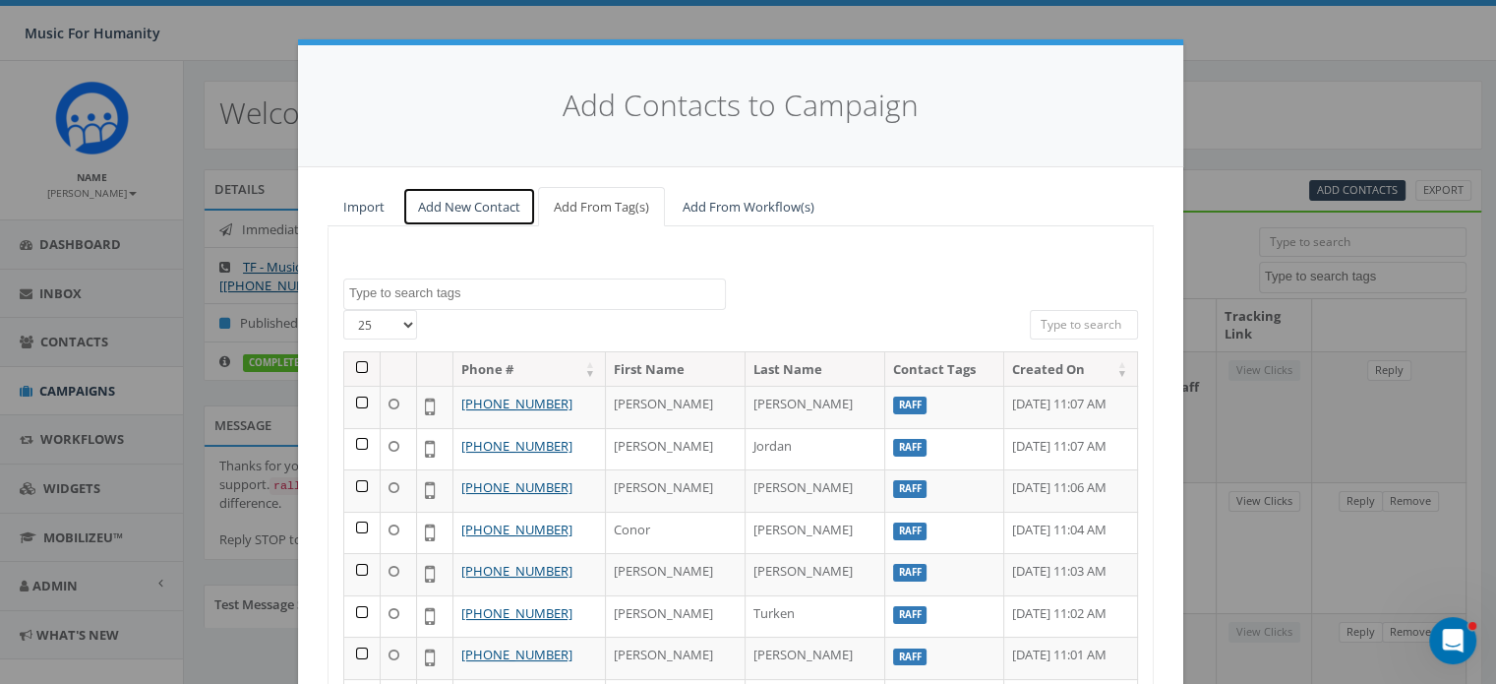
click at [429, 203] on link "Add New Contact" at bounding box center [469, 207] width 134 height 40
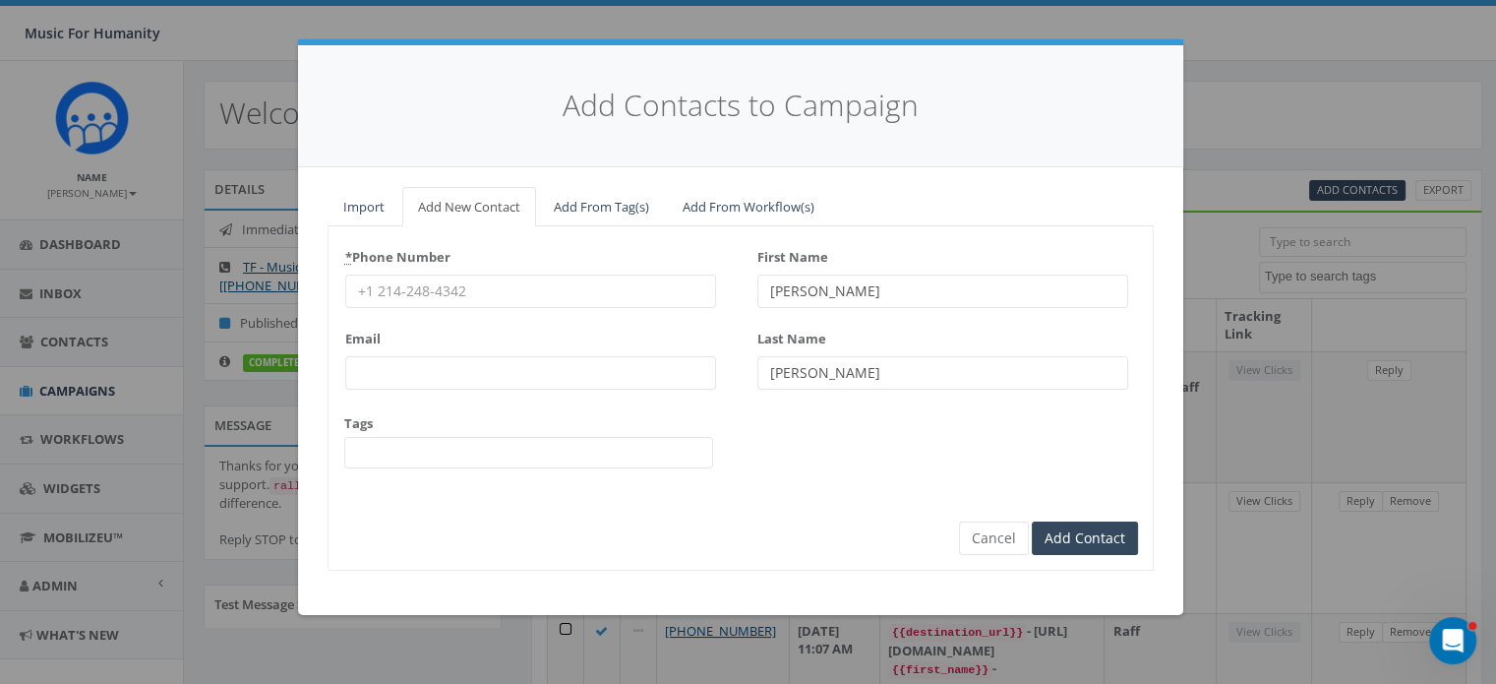
click at [418, 294] on input "* Phone Number" at bounding box center [530, 290] width 371 height 33
type input "9144433659"
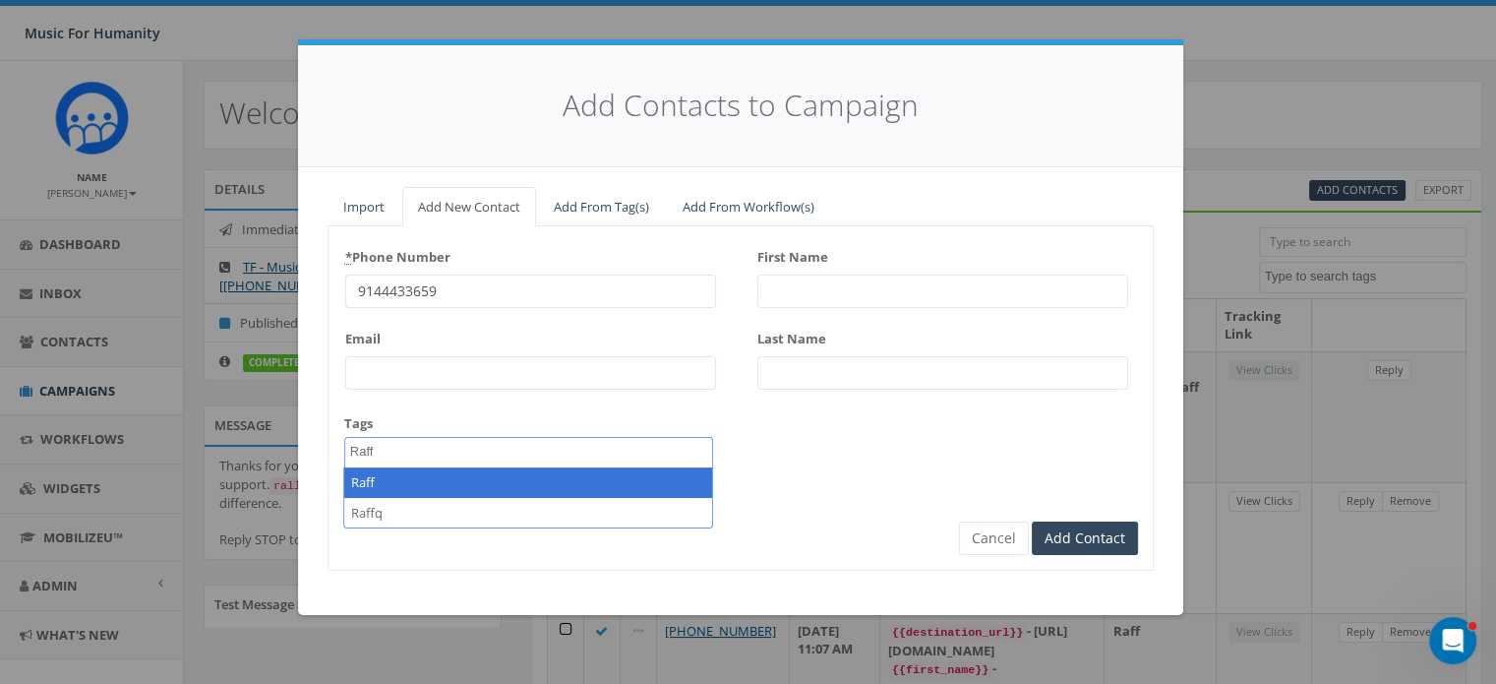
type textarea "Raff"
select select "Raff"
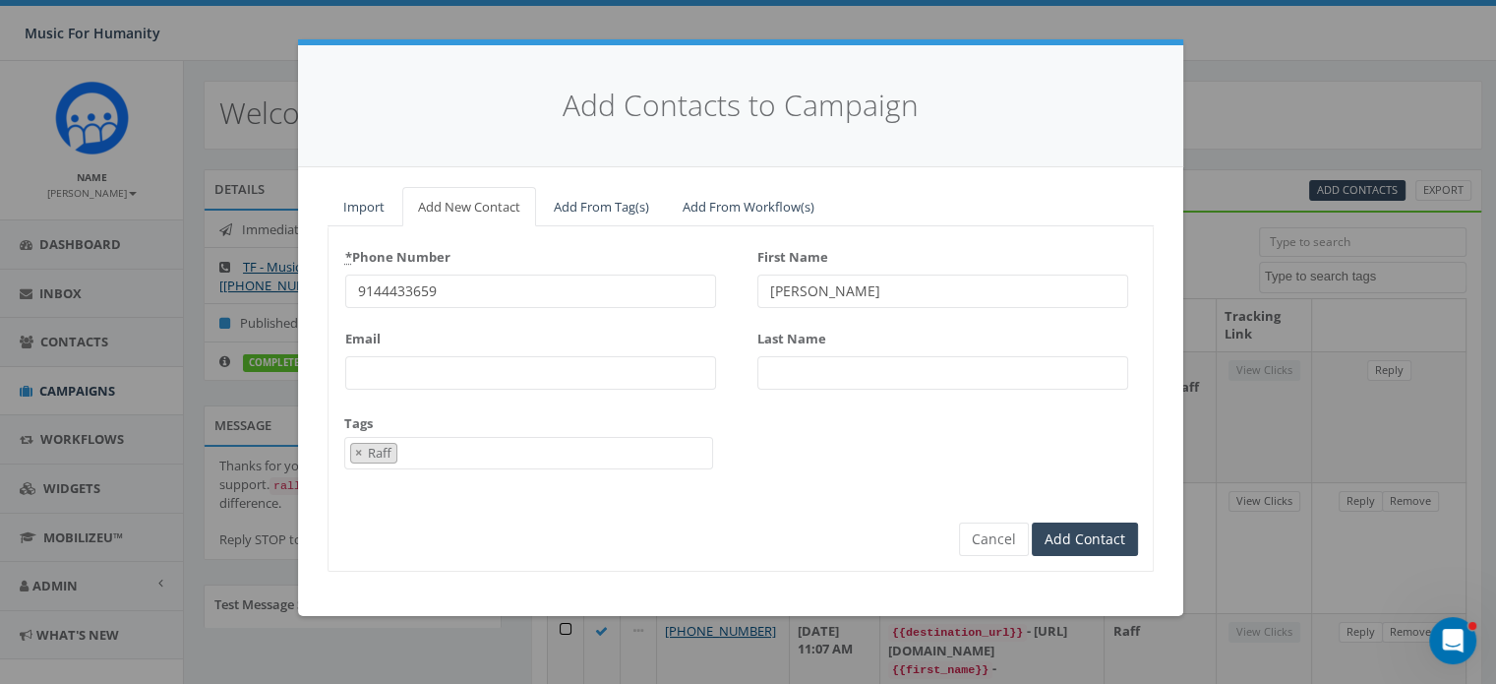
type input "Sue"
type input "Lindahl"
click at [1032, 522] on input "Add Contact" at bounding box center [1085, 538] width 106 height 33
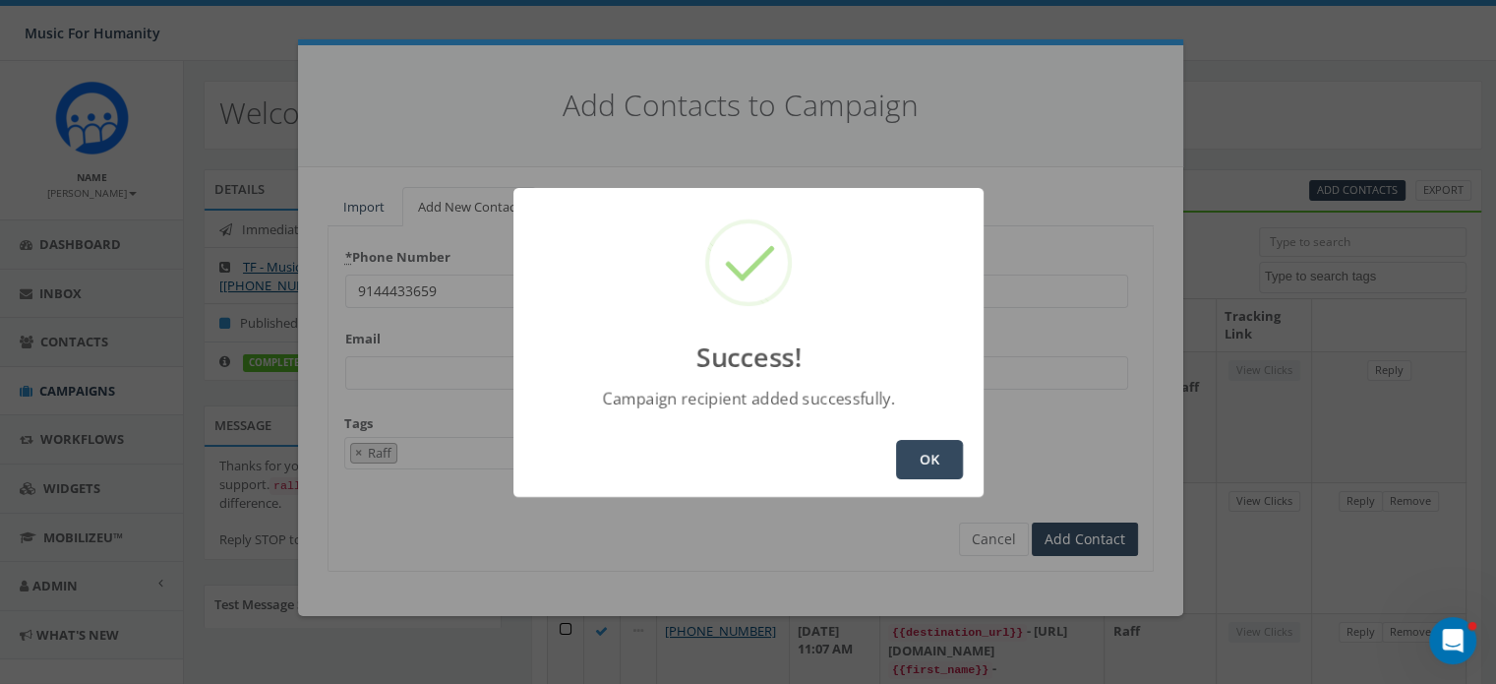
click at [939, 455] on button "OK" at bounding box center [929, 459] width 67 height 39
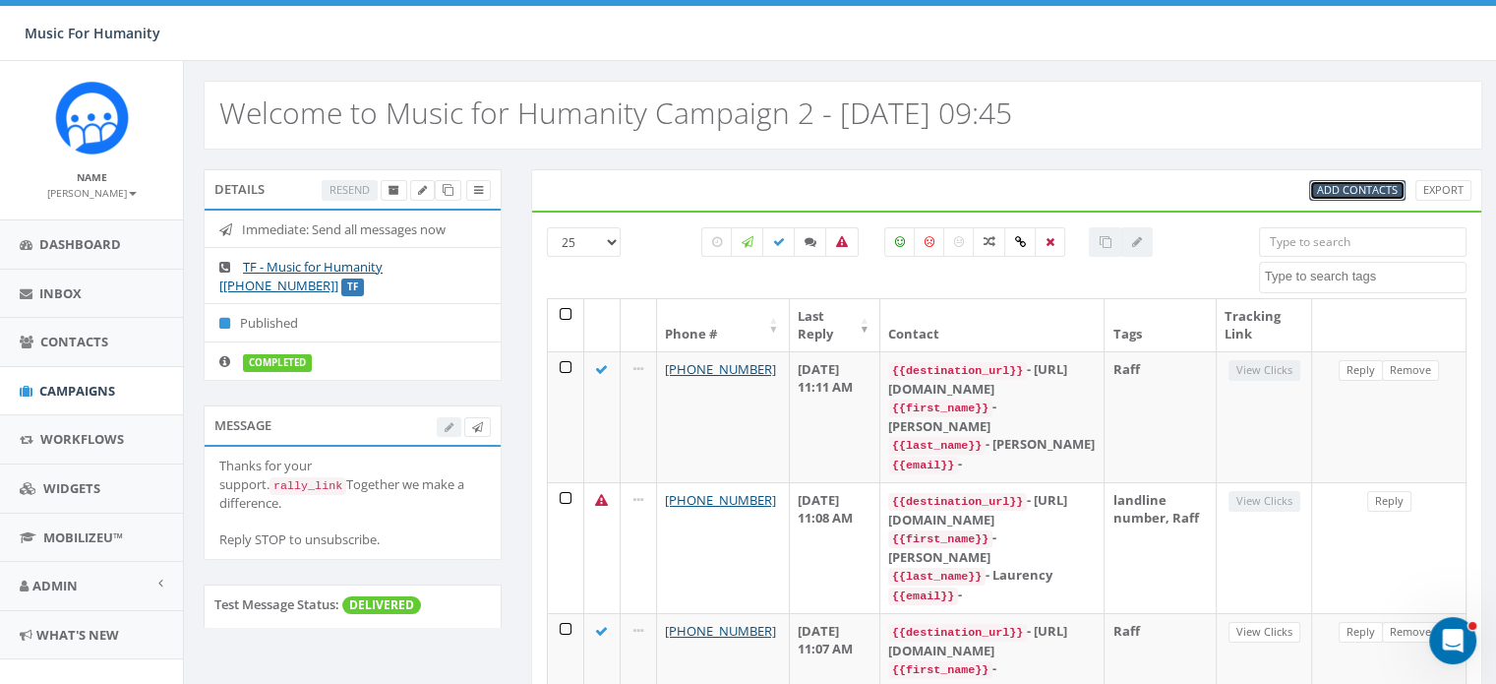
click at [1359, 197] on link "Add Contacts" at bounding box center [1357, 190] width 96 height 21
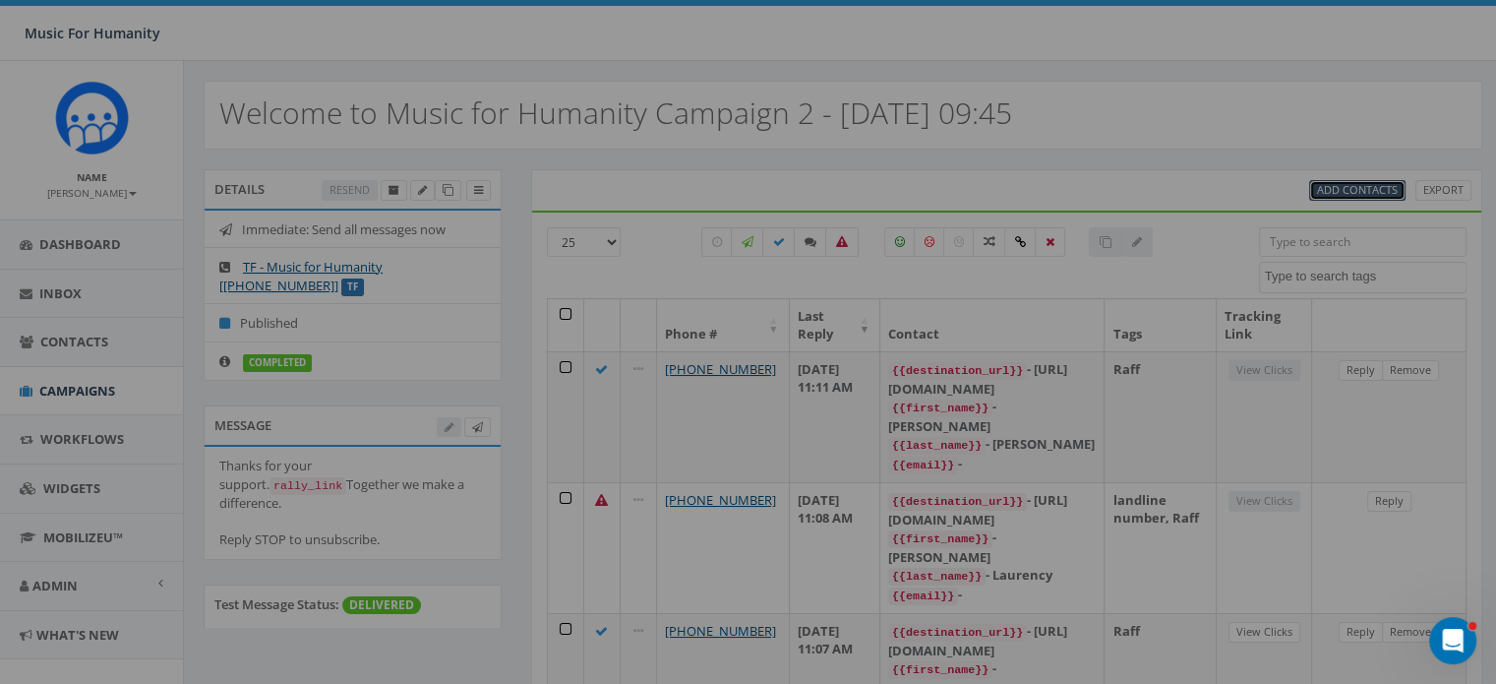
select select
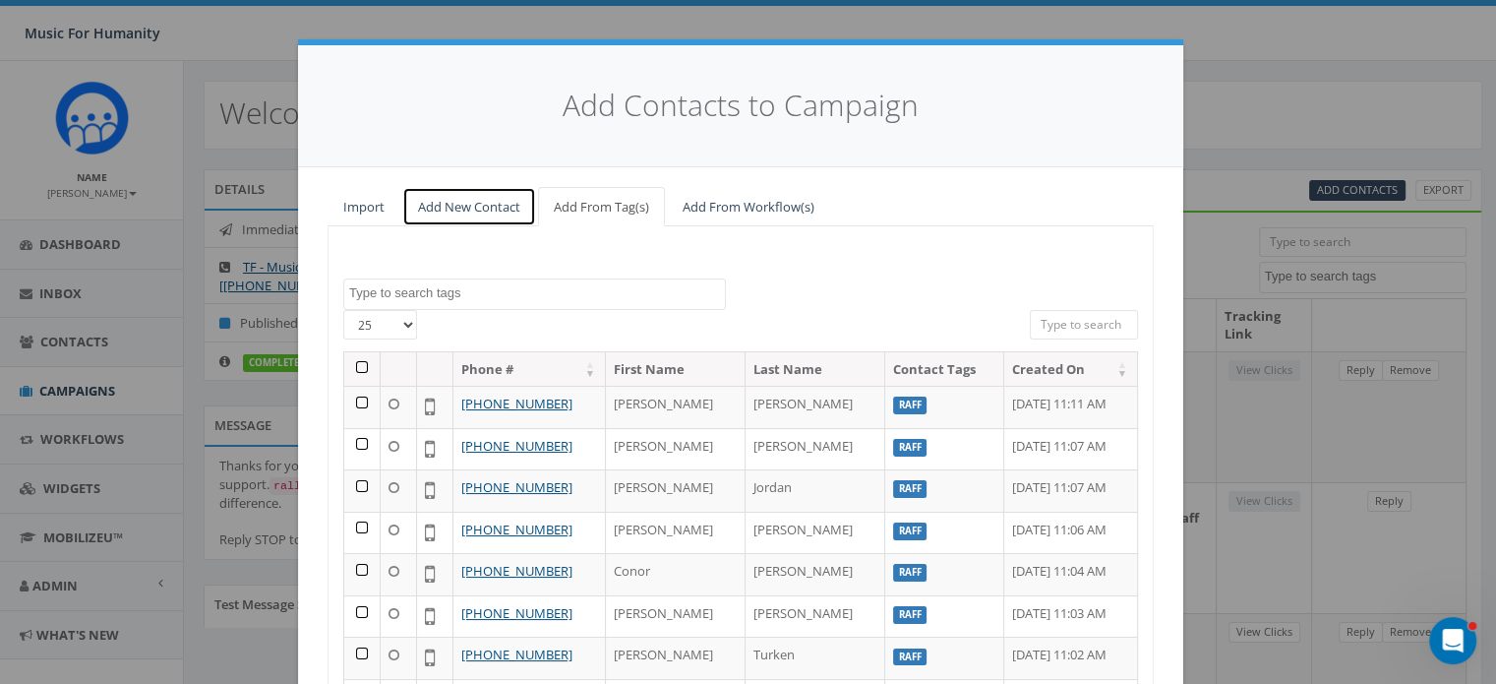
click at [463, 204] on link "Add New Contact" at bounding box center [469, 207] width 134 height 40
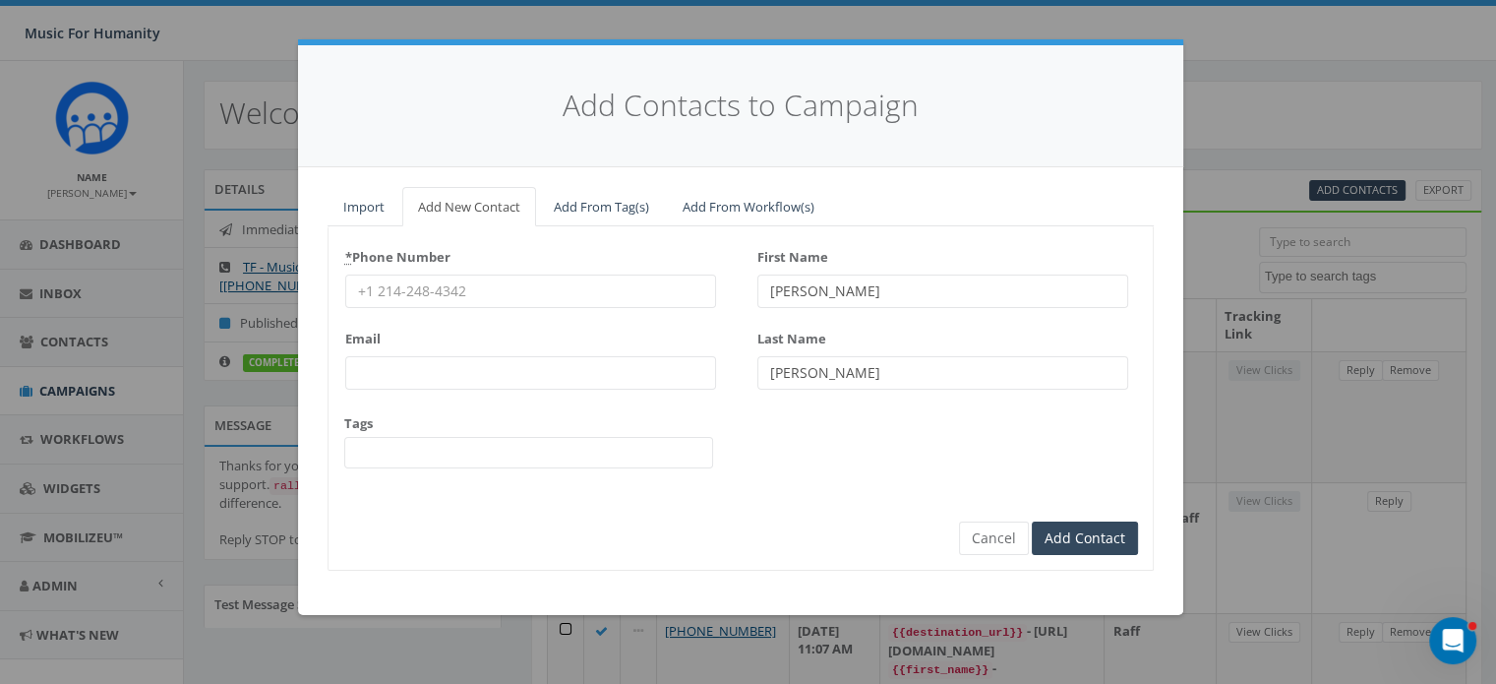
click at [433, 291] on input "* Phone Number" at bounding box center [530, 290] width 371 height 33
type input "5703961462"
type input "Scott"
type input "Porosky"
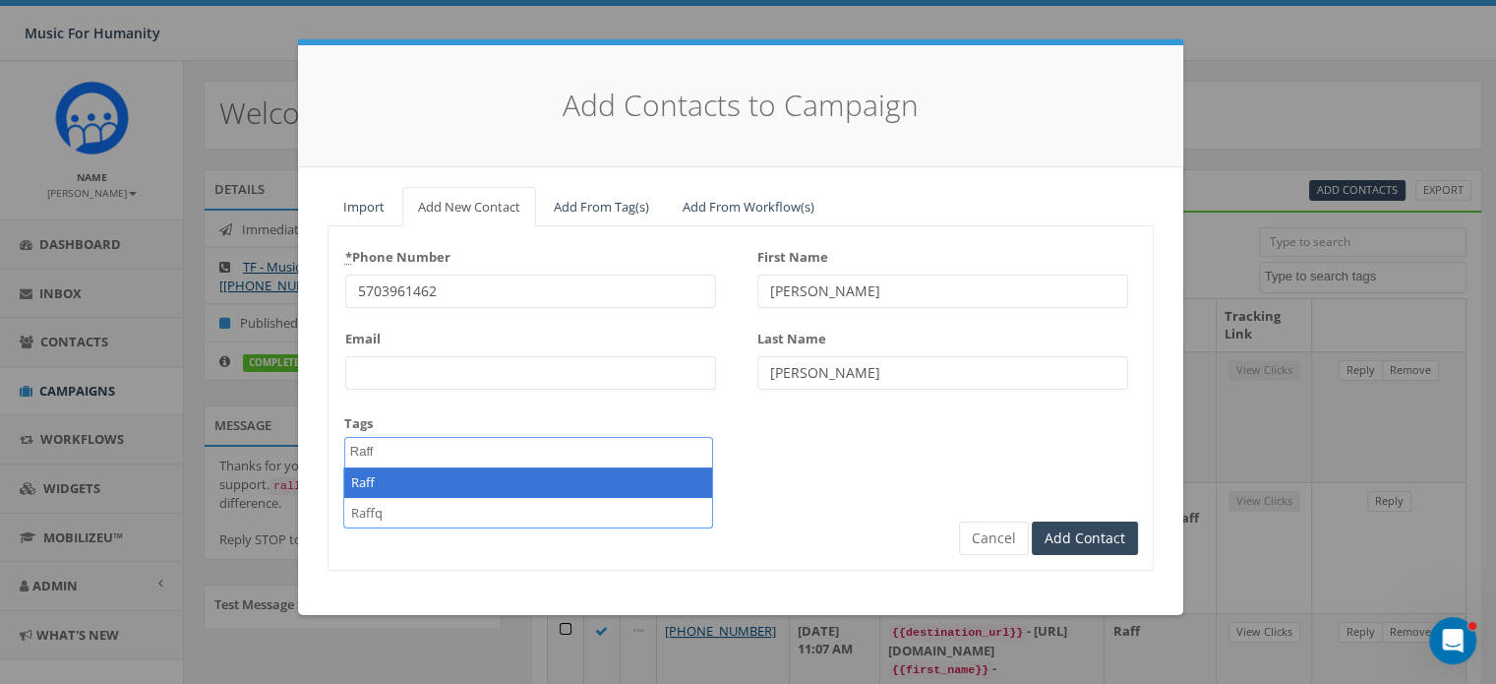
type textarea "Raff"
select select "Raff"
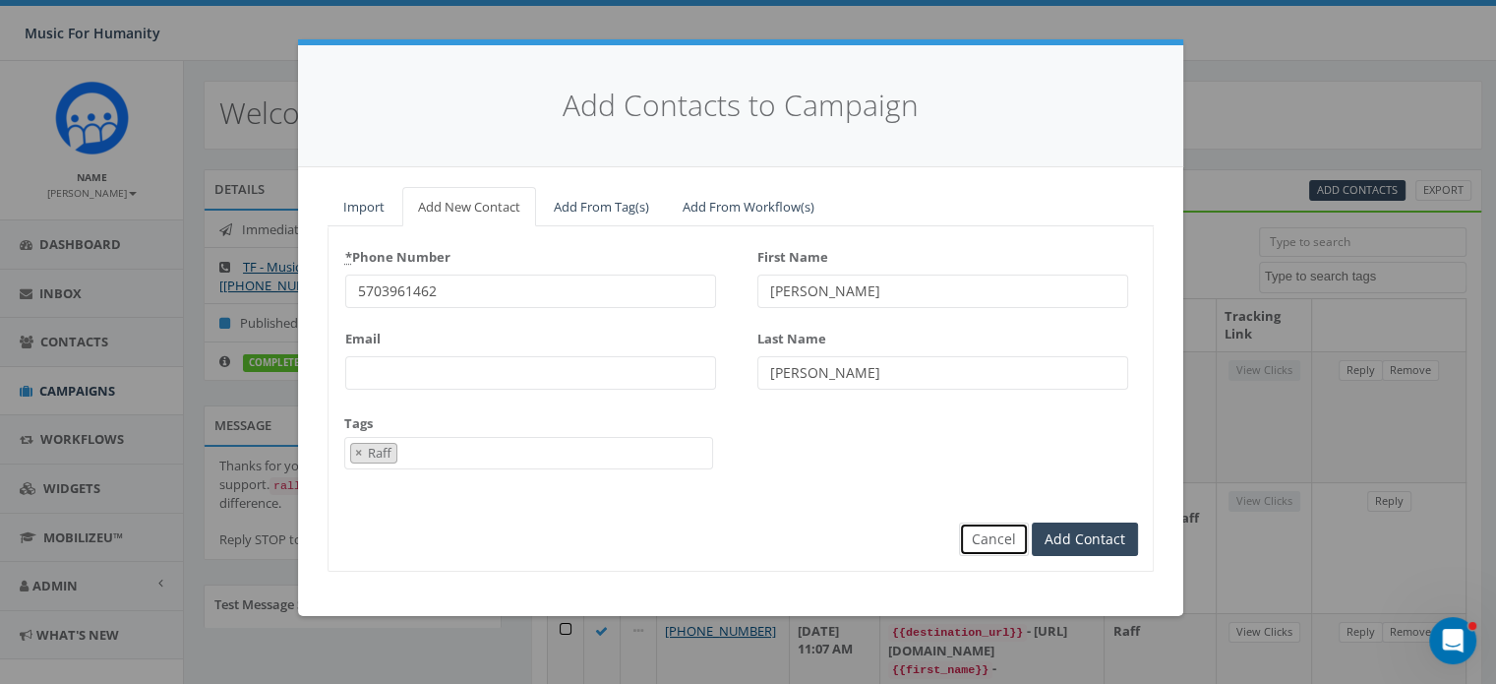
click at [980, 538] on button "Cancel" at bounding box center [994, 538] width 70 height 33
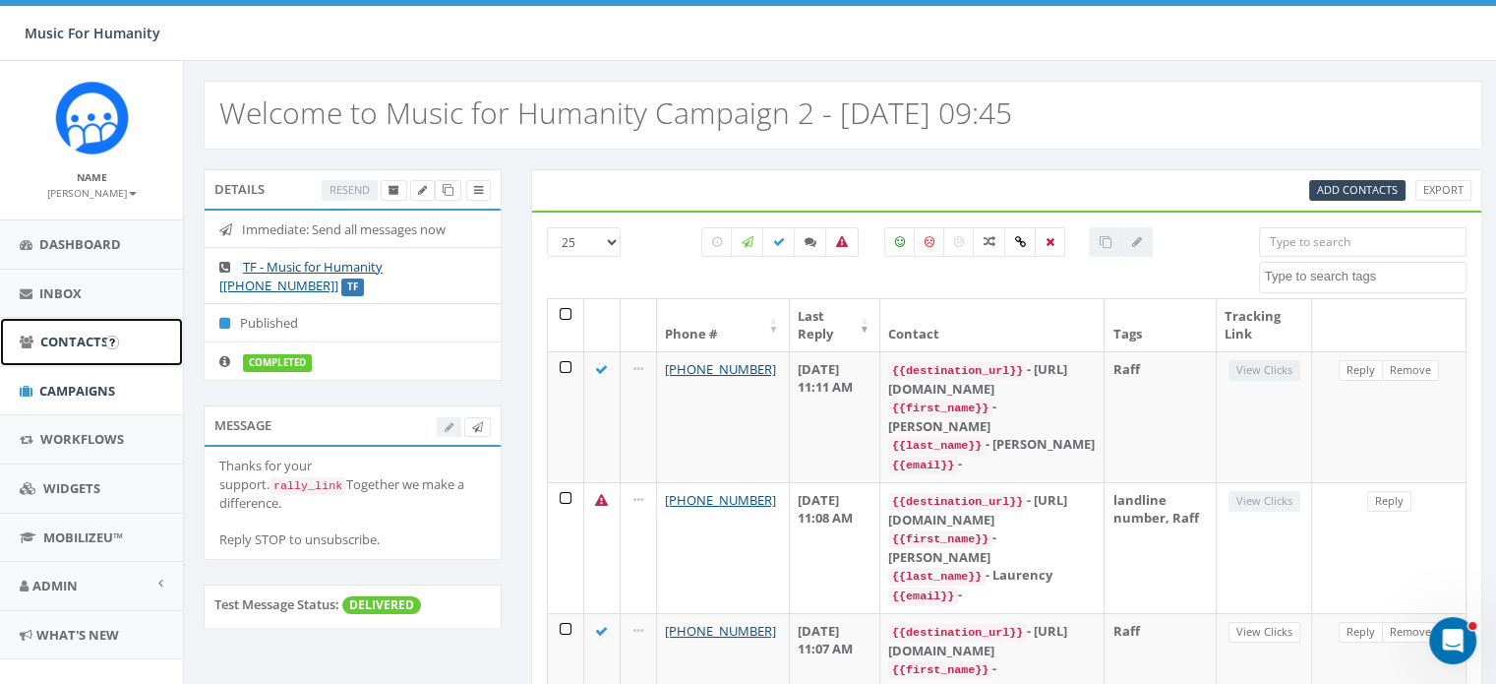
click at [82, 337] on span "Contacts" at bounding box center [74, 342] width 68 height 18
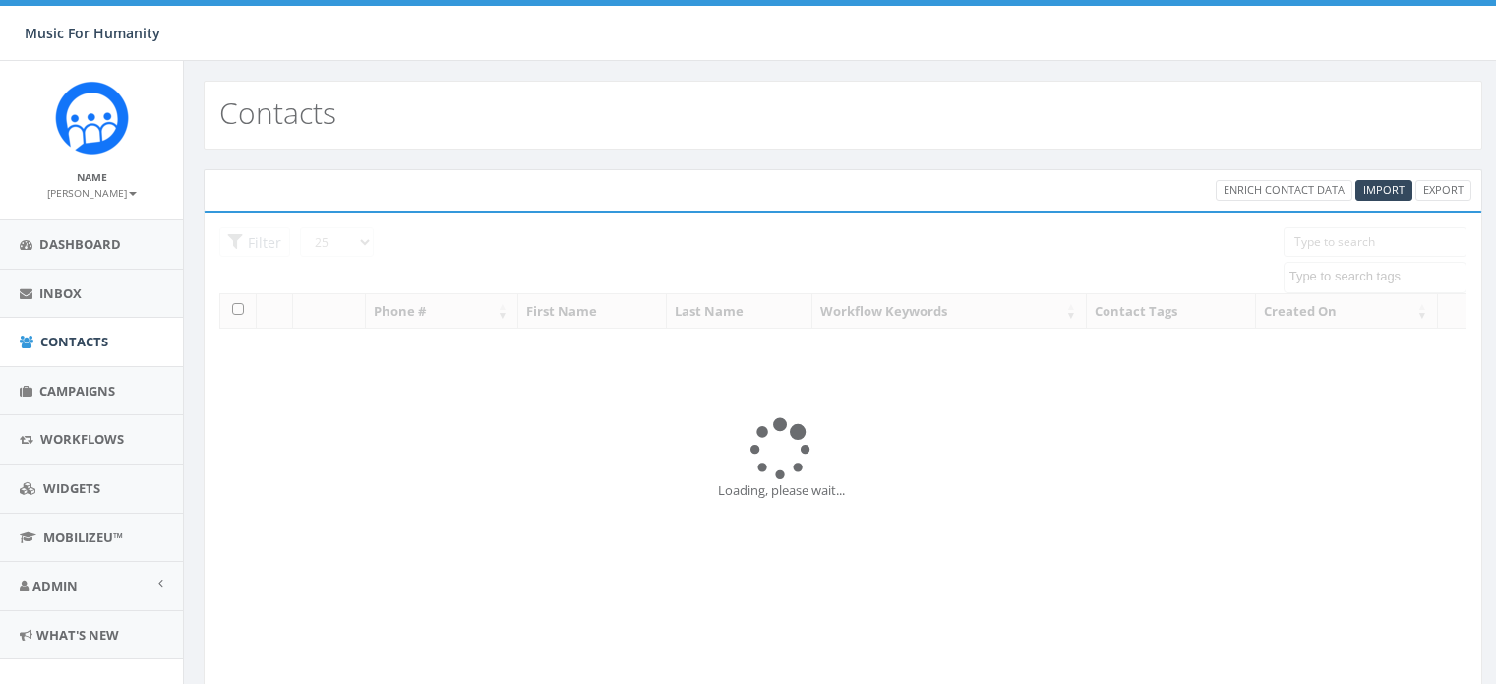
select select
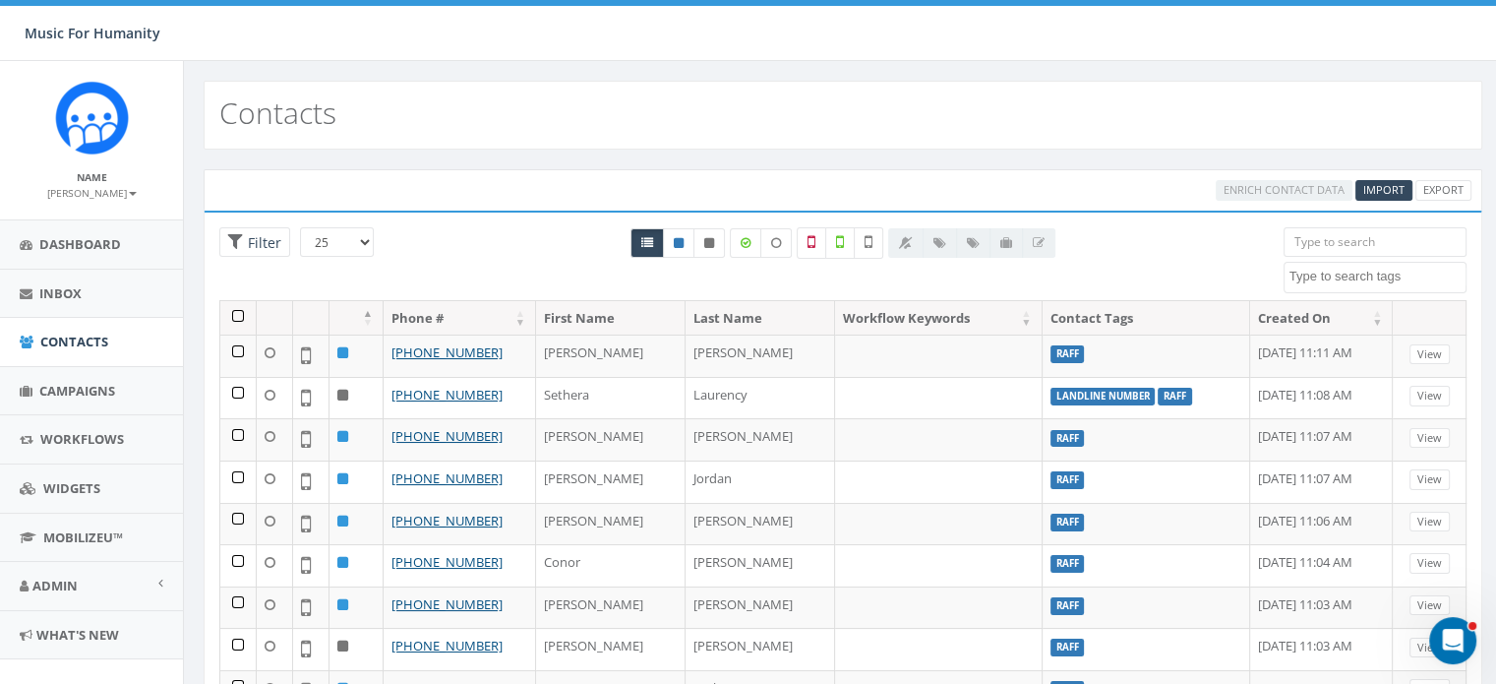
click at [1314, 235] on input "search" at bounding box center [1375, 242] width 183 height 30
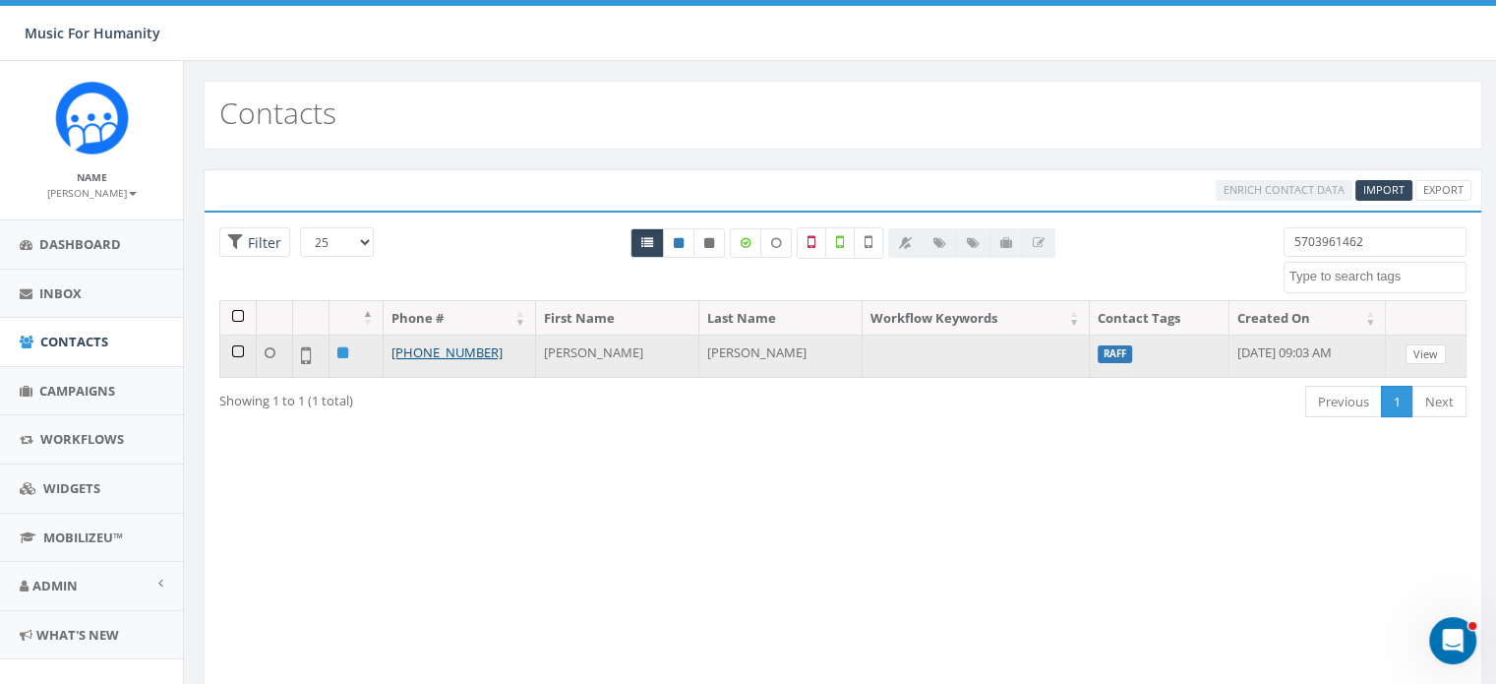
type input "5703961462"
click at [1428, 349] on link "View" at bounding box center [1426, 354] width 40 height 21
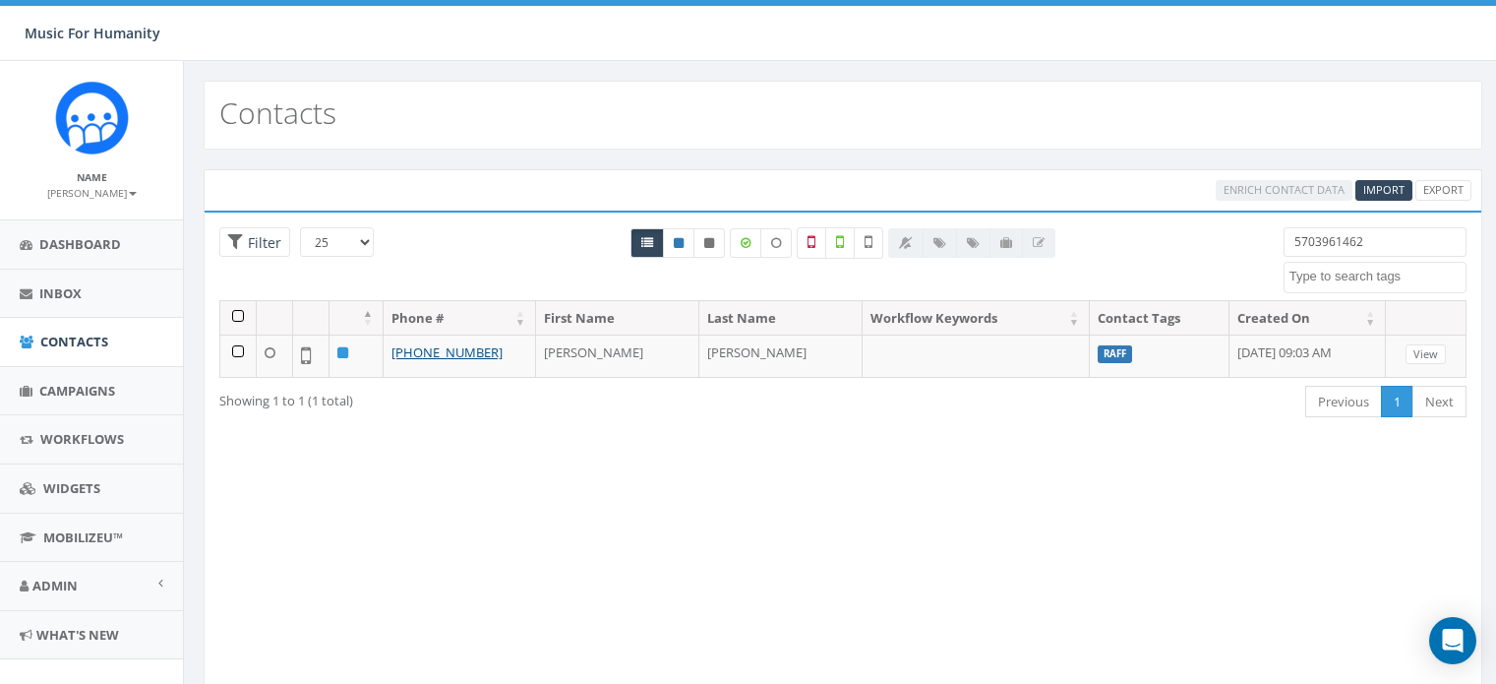
select select
click at [1306, 277] on textarea "Search" at bounding box center [1378, 277] width 176 height 18
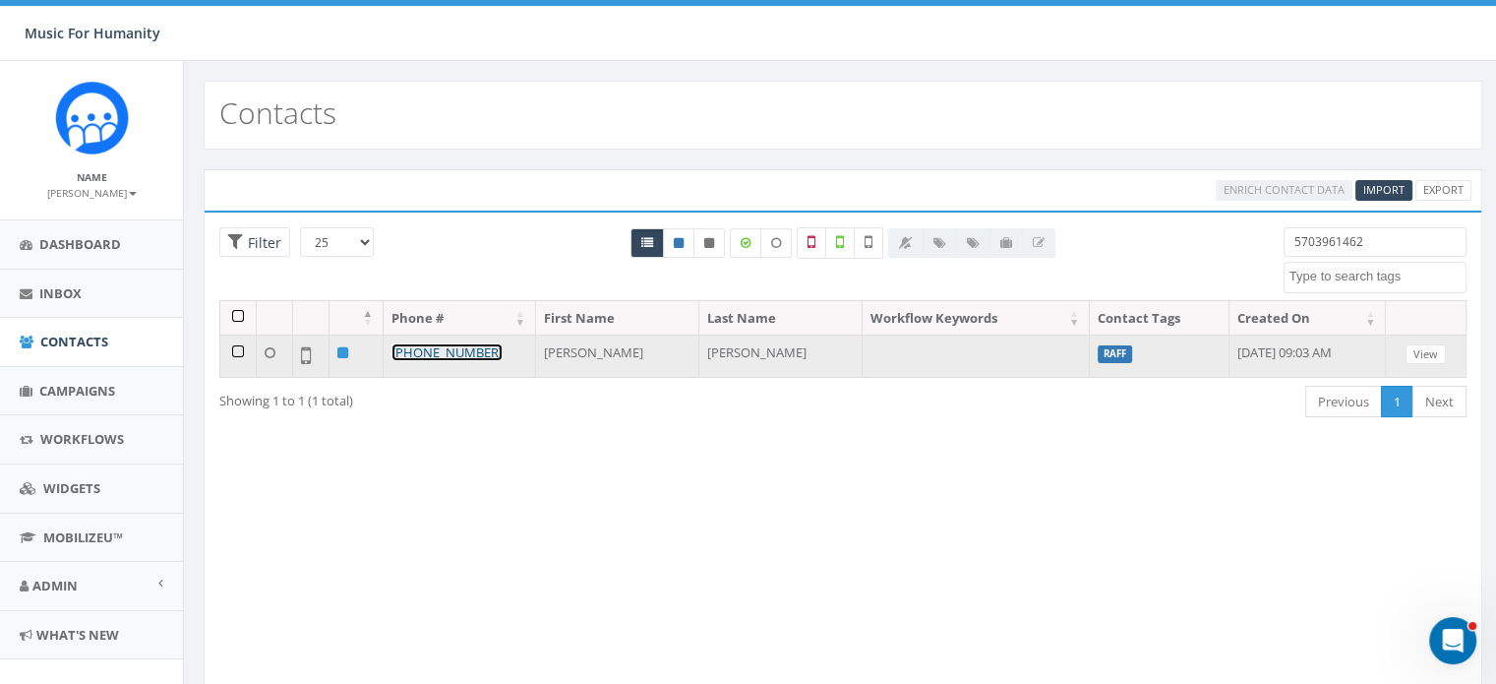
click at [455, 348] on link "+1 570-396-1462" at bounding box center [447, 352] width 111 height 18
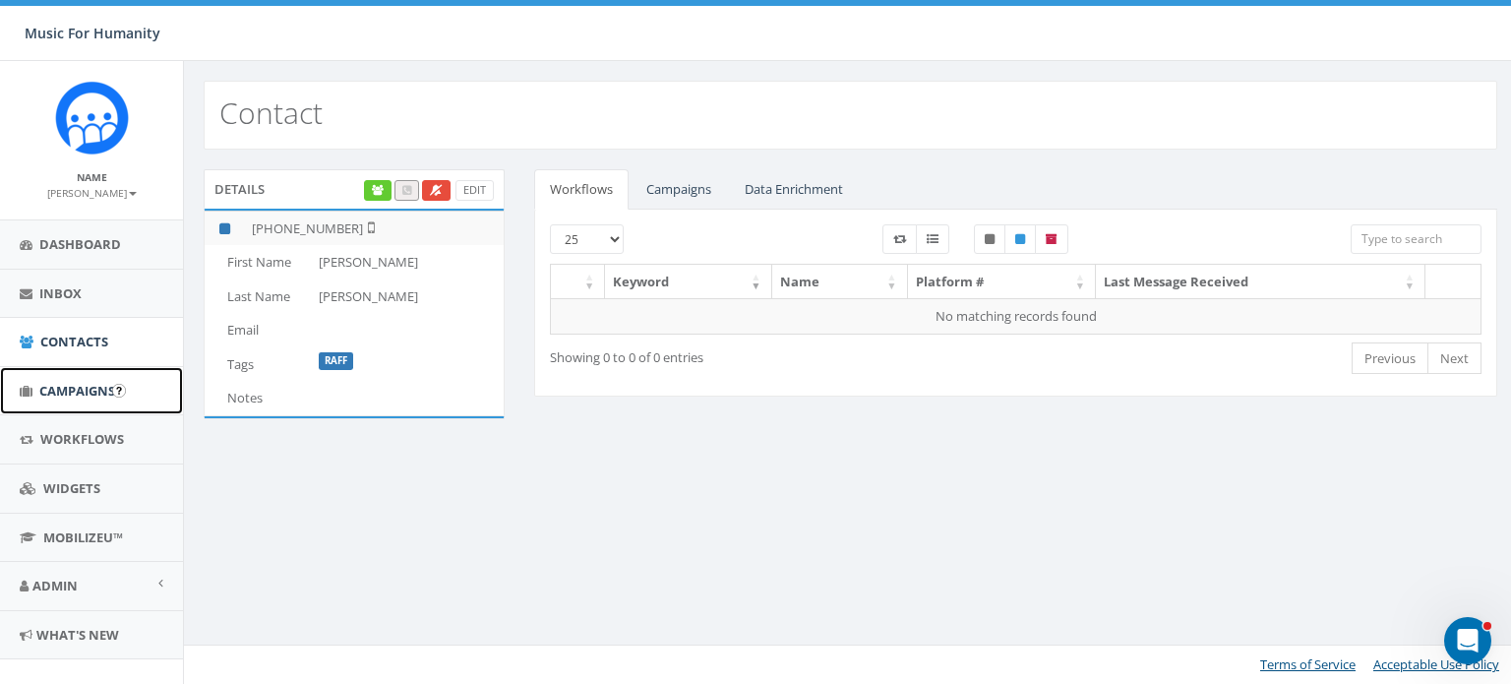
click at [91, 384] on span "Campaigns" at bounding box center [77, 391] width 76 height 18
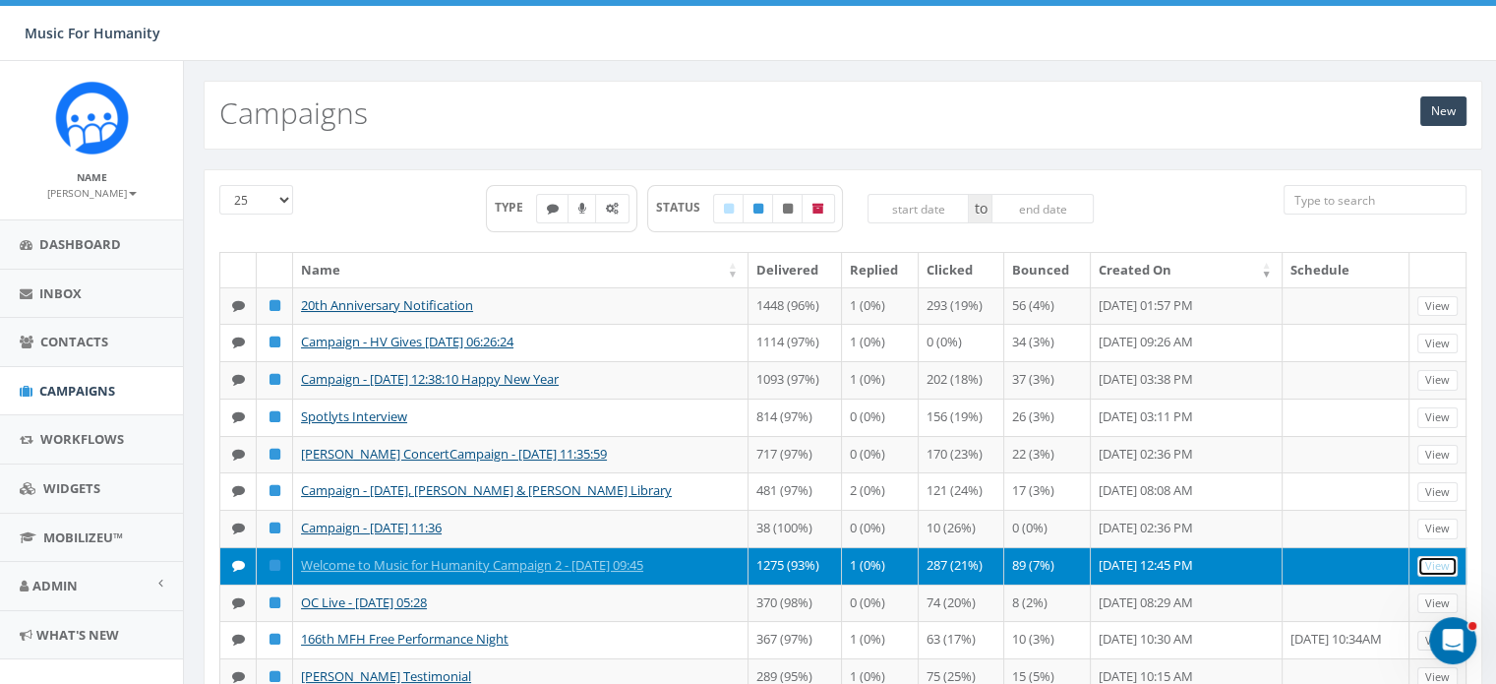
click at [1431, 576] on link "View" at bounding box center [1438, 566] width 40 height 21
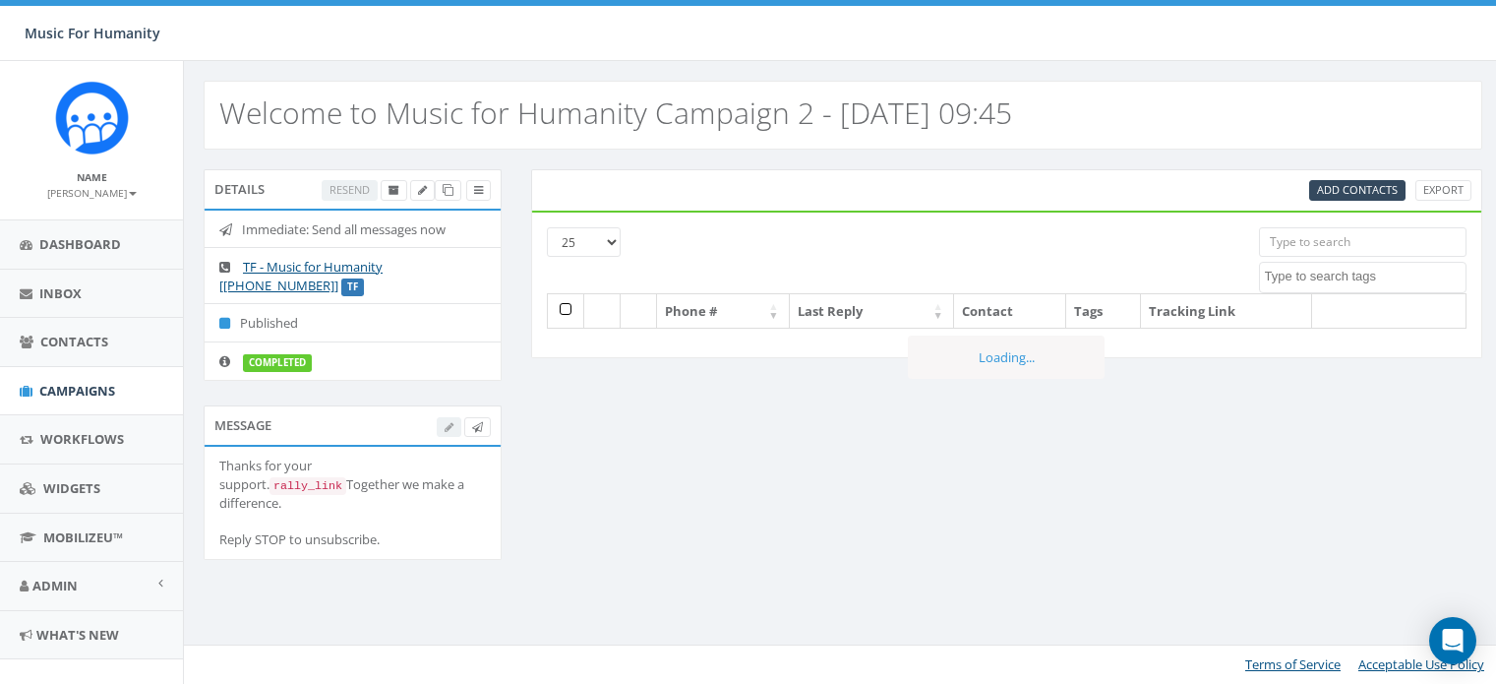
select select
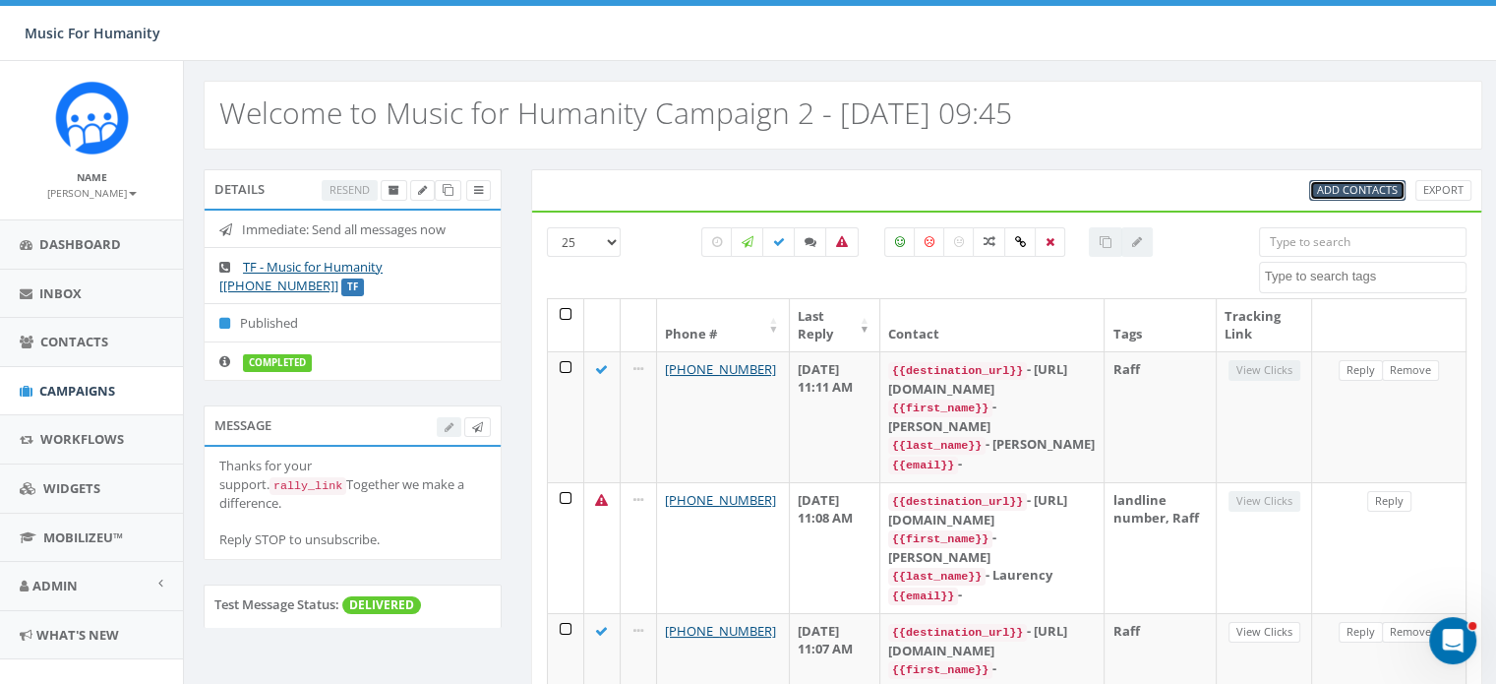
click at [1354, 184] on span "Add Contacts" at bounding box center [1357, 189] width 81 height 15
select select
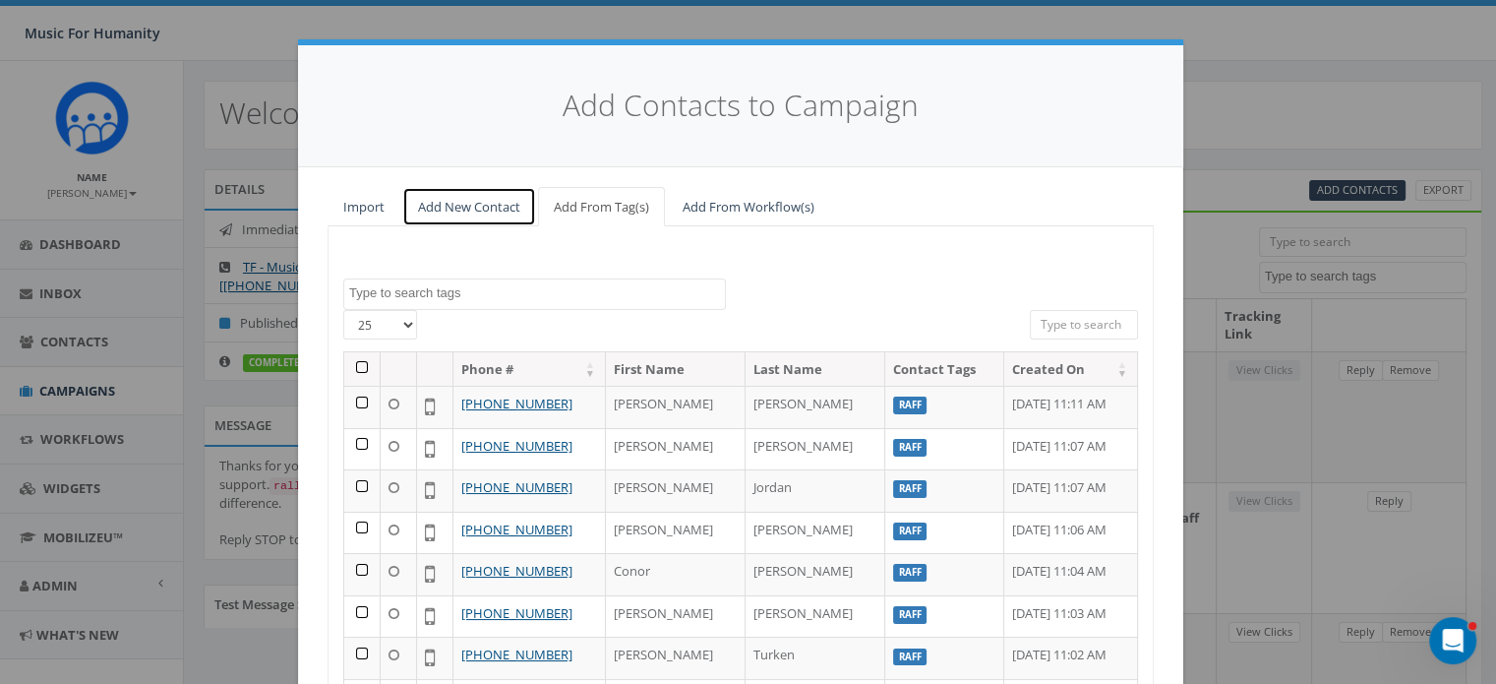
click at [481, 206] on link "Add New Contact" at bounding box center [469, 207] width 134 height 40
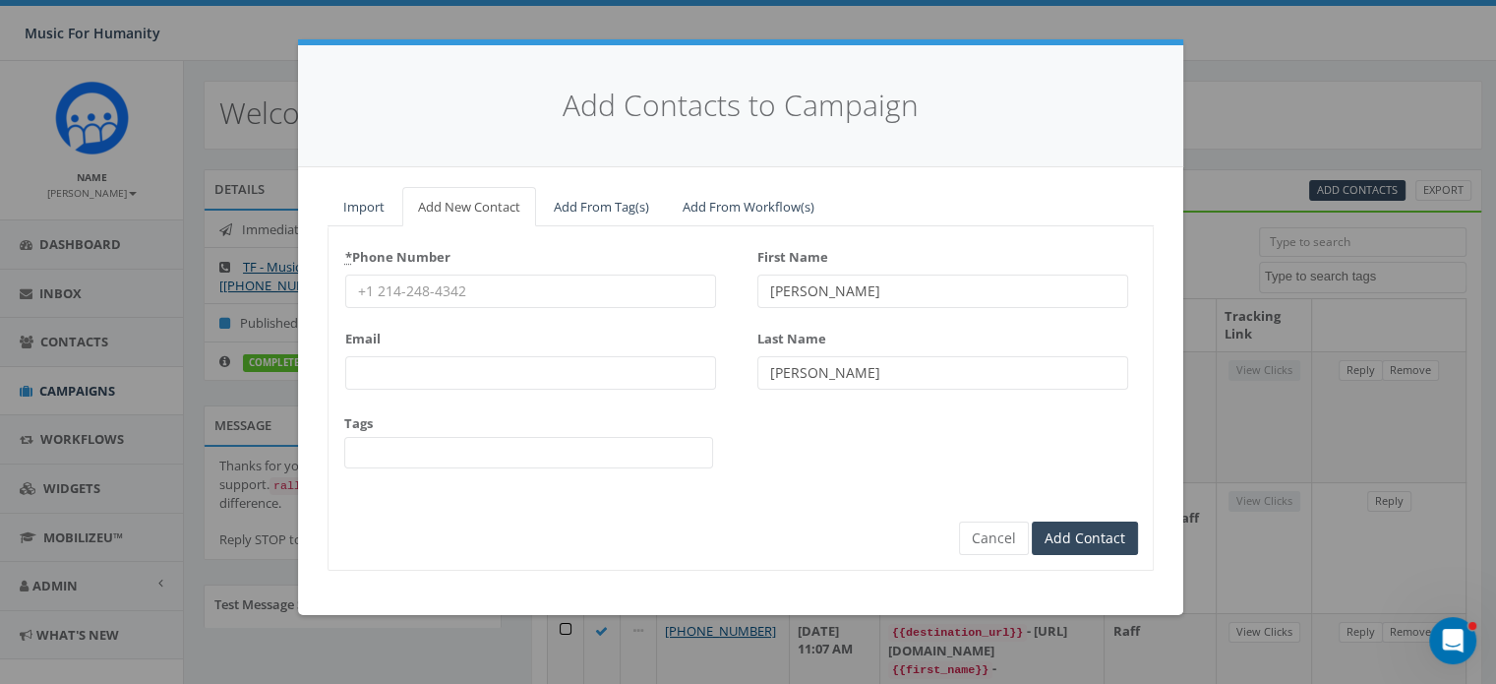
click at [409, 286] on input "* Phone Number" at bounding box center [530, 290] width 371 height 33
type input "5702050732"
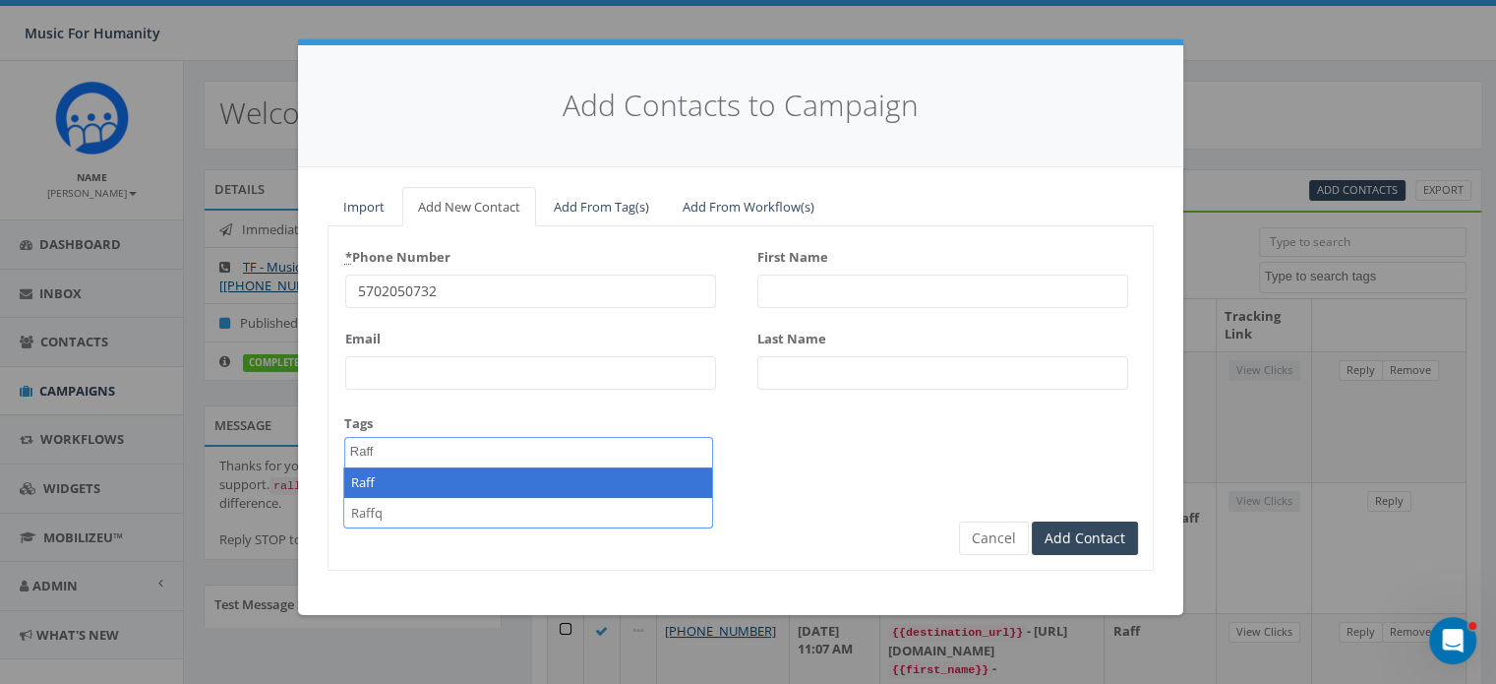
type textarea "Raff"
select select "Raff"
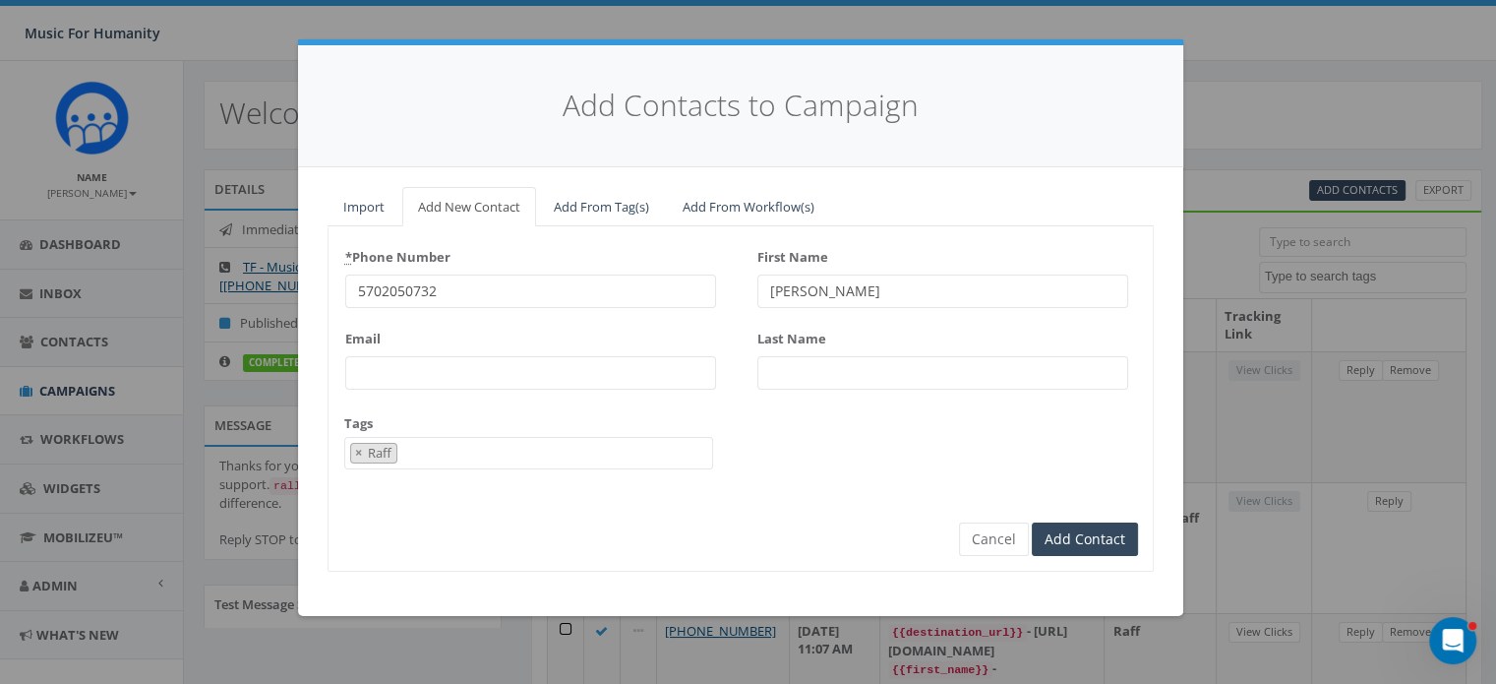
type input "[PERSON_NAME]"
type input "Gulmy"
click at [1032, 522] on input "Add Contact" at bounding box center [1085, 538] width 106 height 33
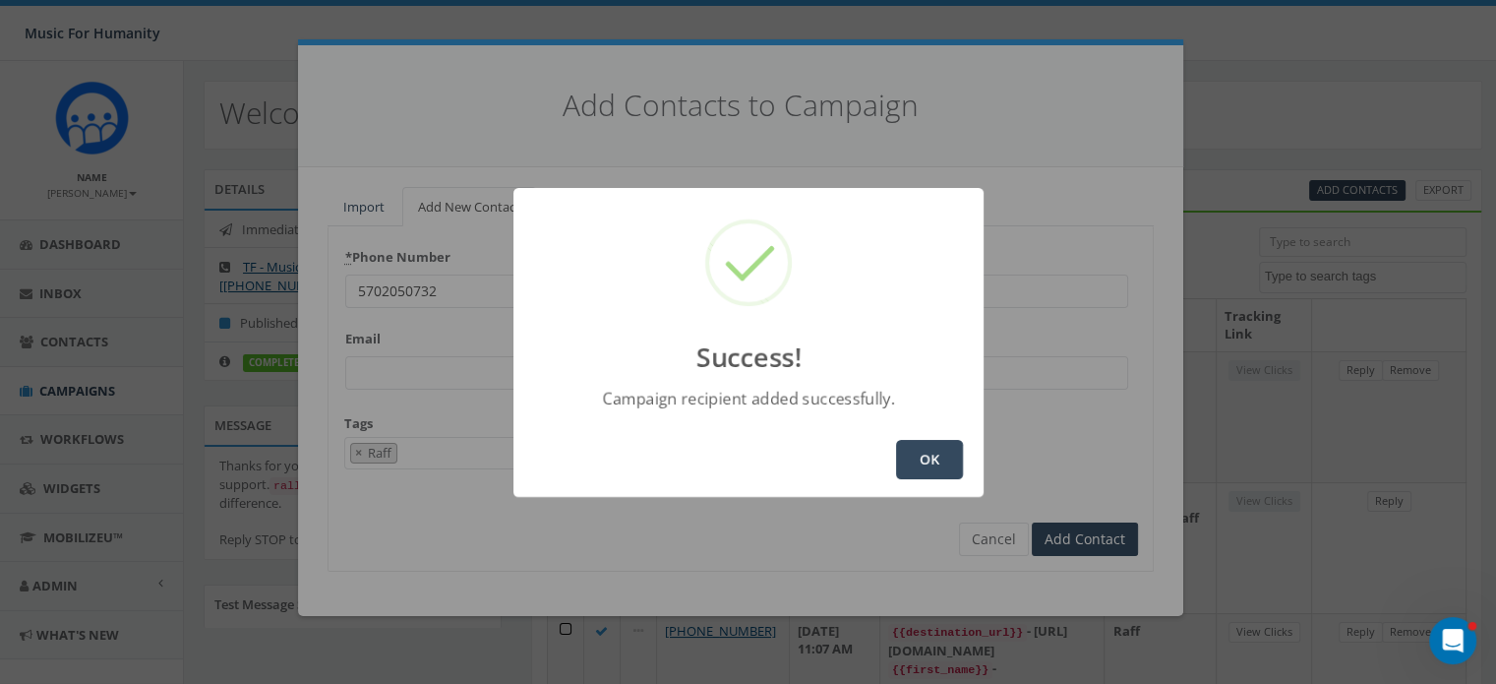
click at [933, 448] on button "OK" at bounding box center [929, 459] width 67 height 39
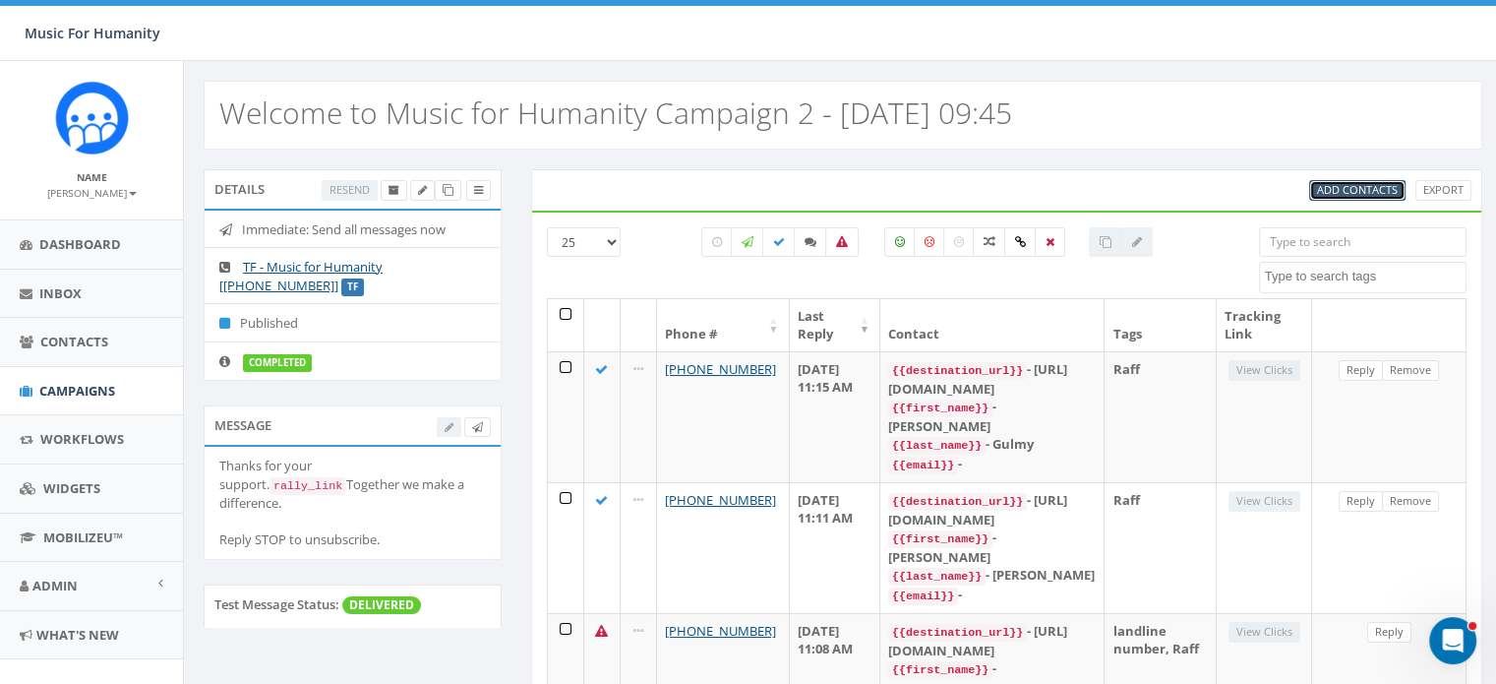
click at [1348, 183] on span "Add Contacts" at bounding box center [1357, 189] width 81 height 15
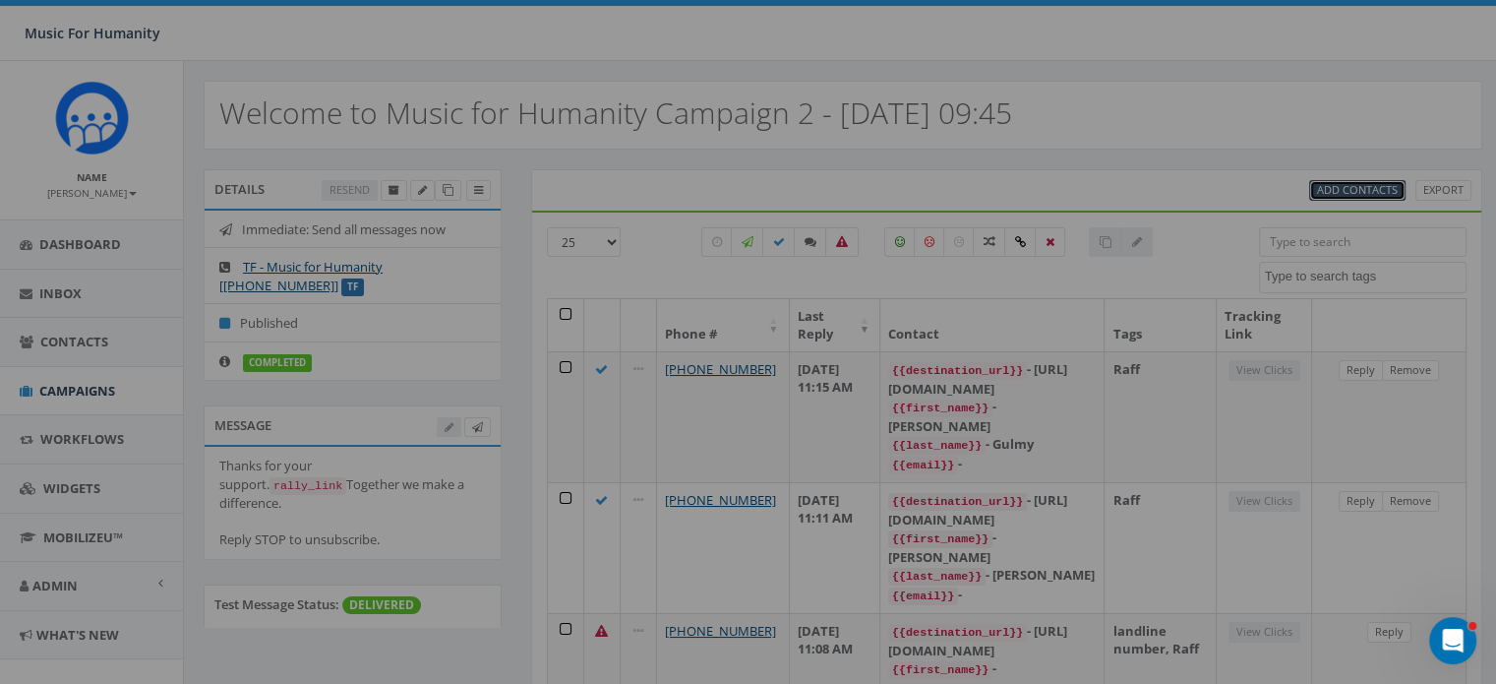
select select
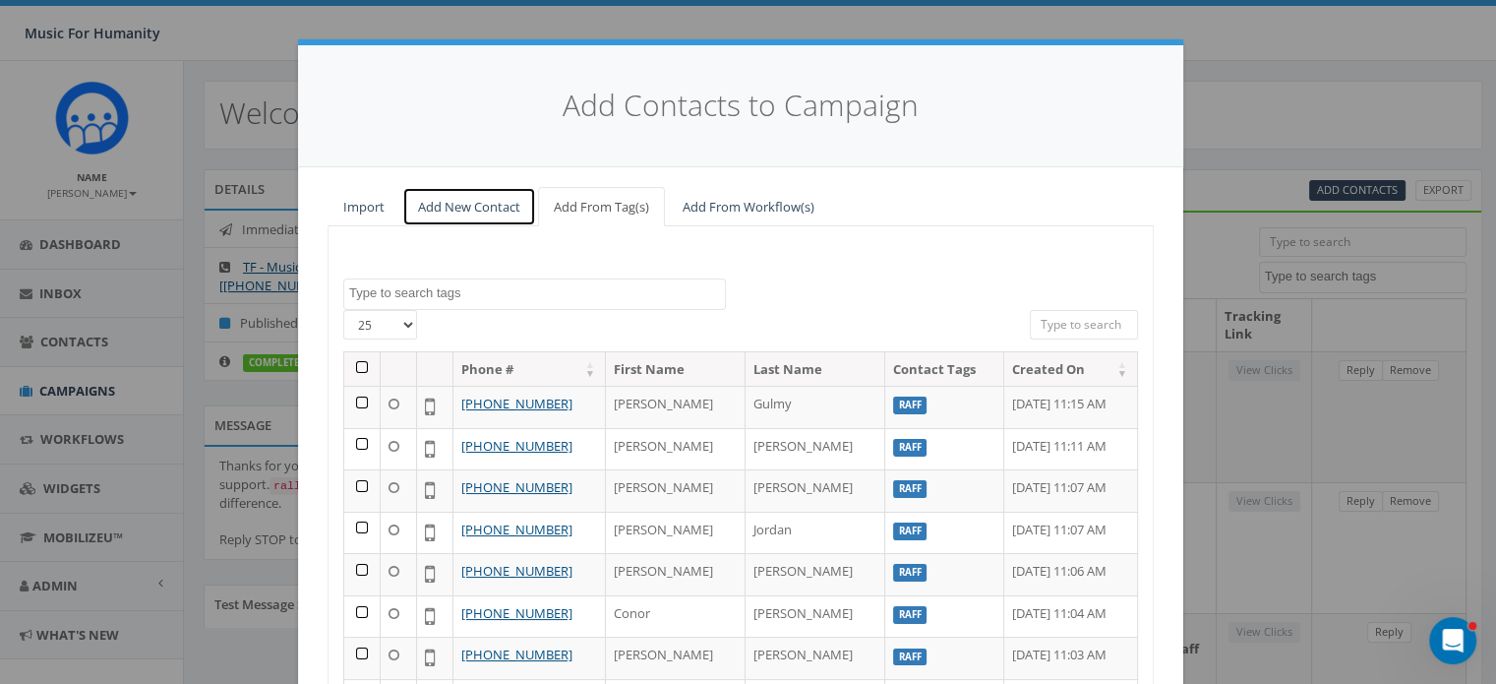
click at [467, 208] on link "Add New Contact" at bounding box center [469, 207] width 134 height 40
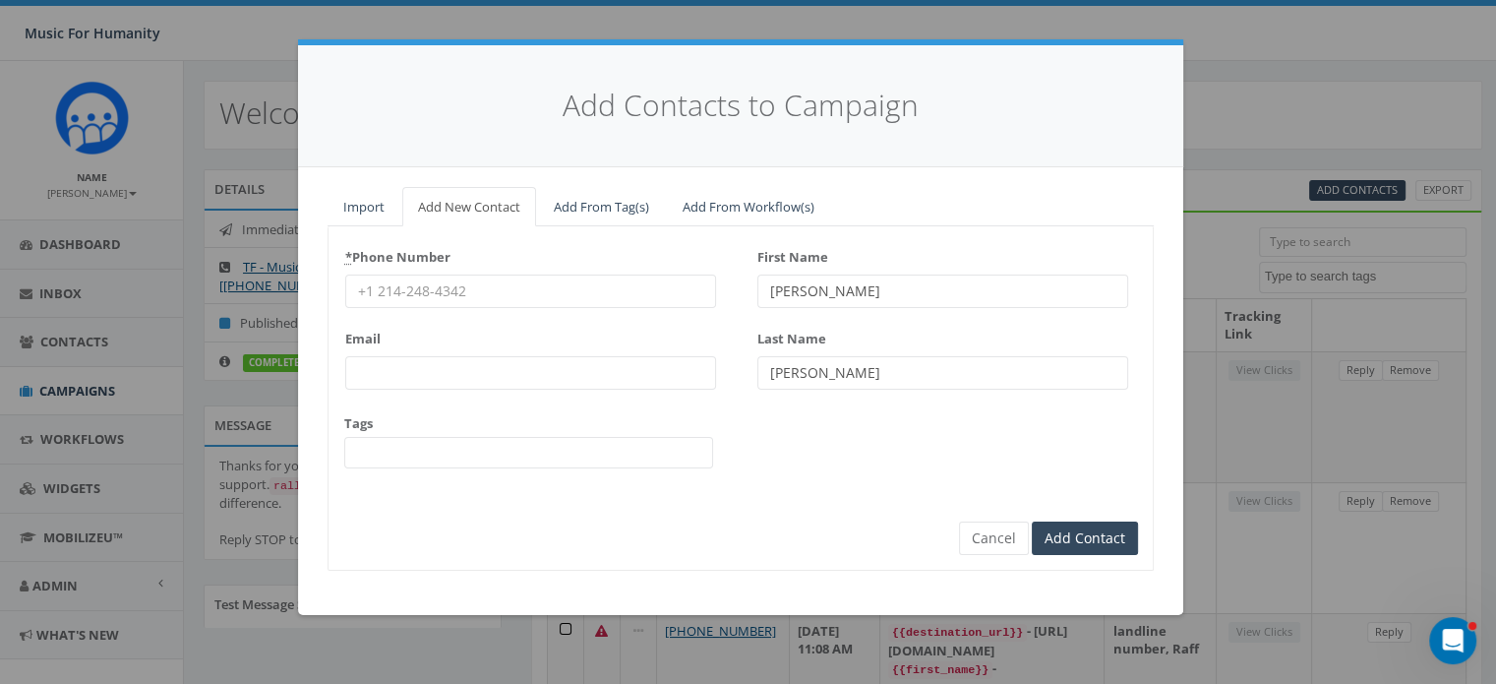
click at [416, 294] on input "* Phone Number" at bounding box center [530, 290] width 371 height 33
type input "5705748185"
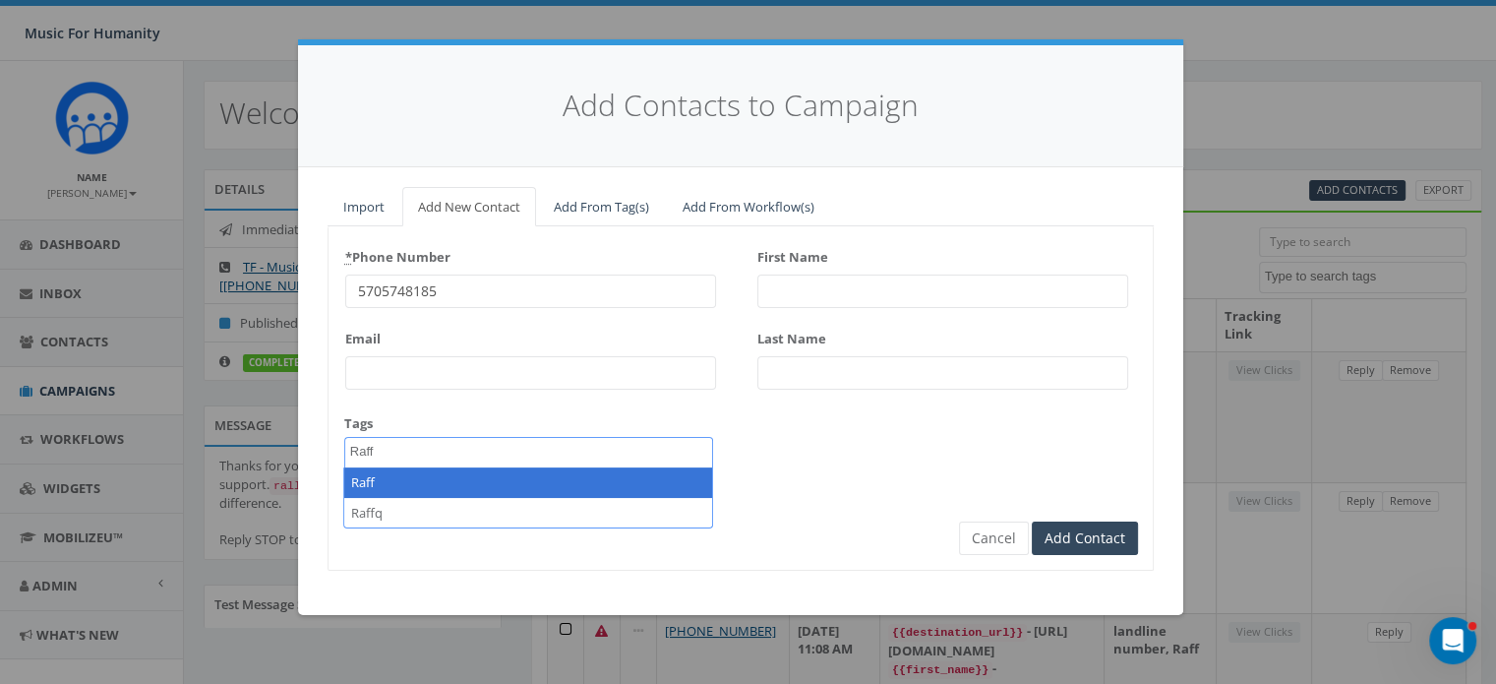
type textarea "Raff"
select select "Raff"
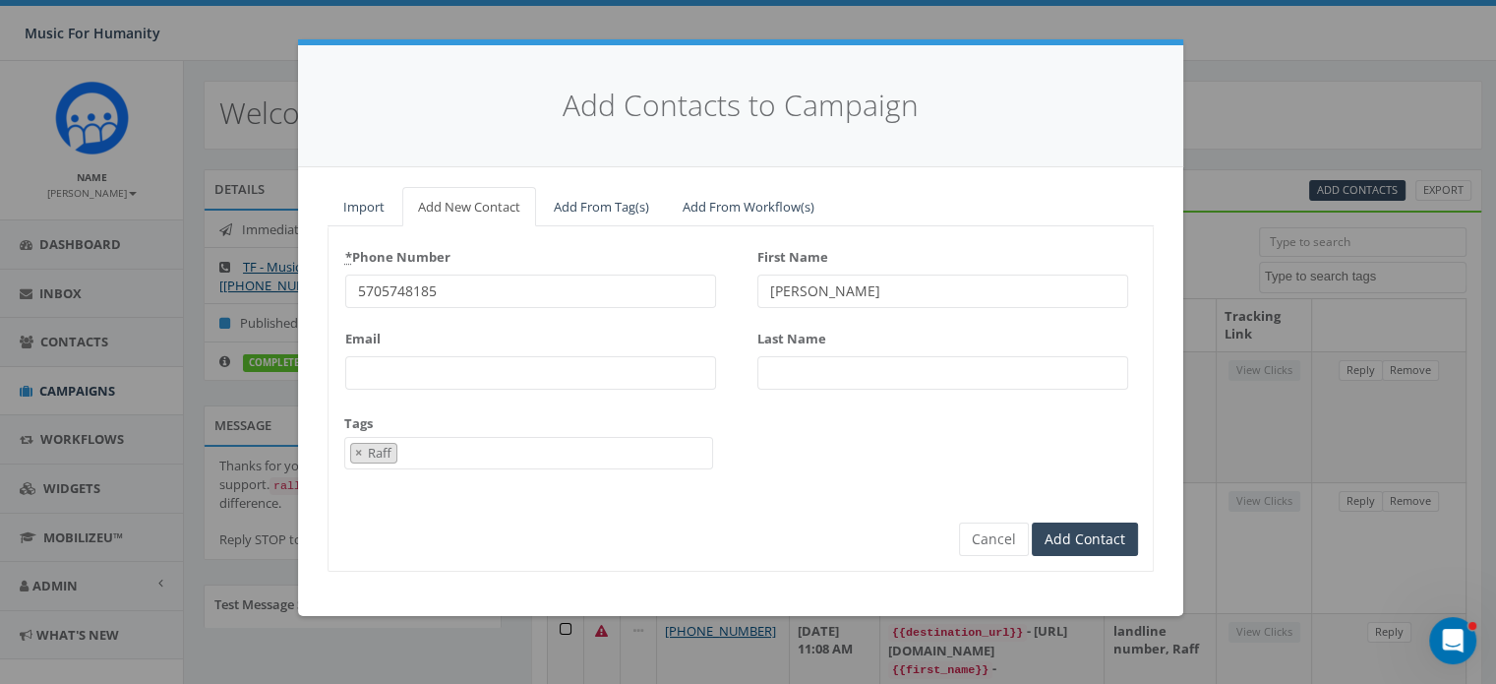
type input "[PERSON_NAME]"
type input "Terentino"
click at [1032, 522] on input "Add Contact" at bounding box center [1085, 538] width 106 height 33
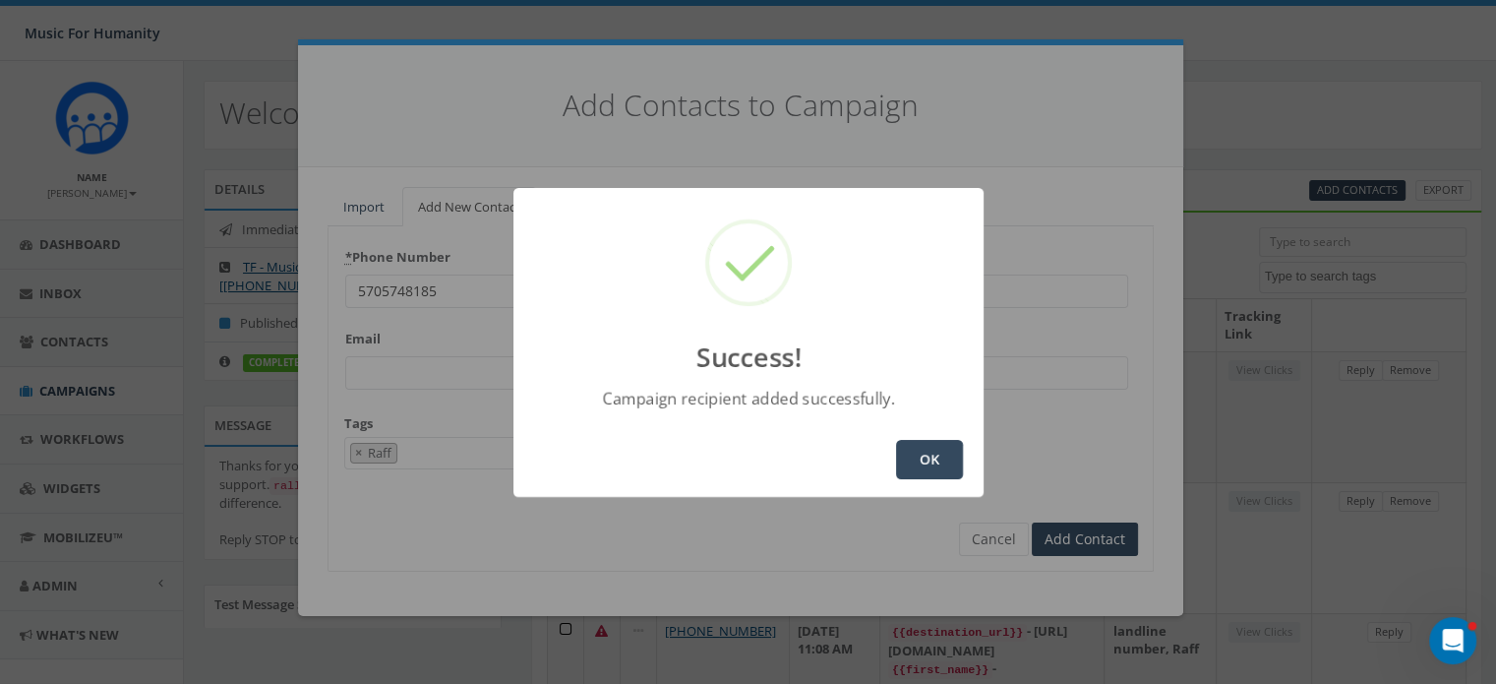
click at [924, 455] on button "OK" at bounding box center [929, 459] width 67 height 39
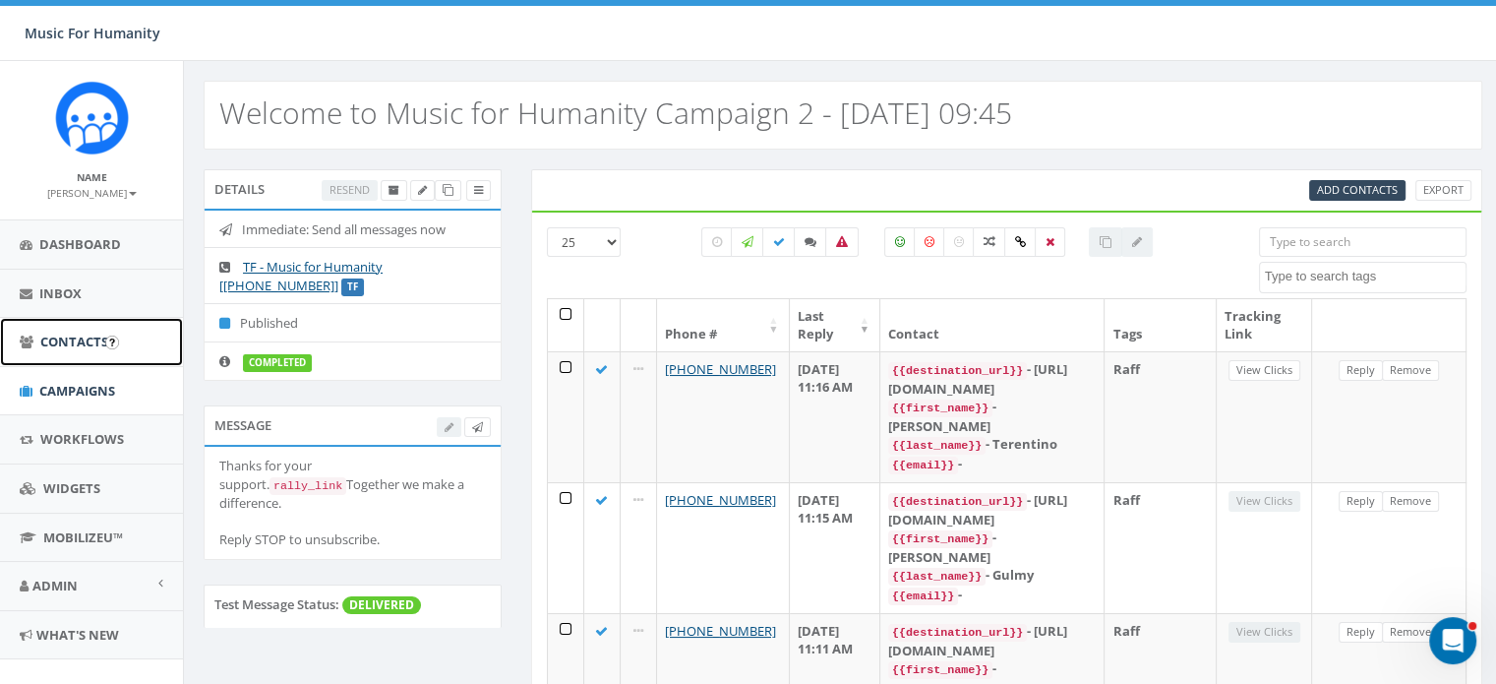
click at [59, 338] on span "Contacts" at bounding box center [74, 342] width 68 height 18
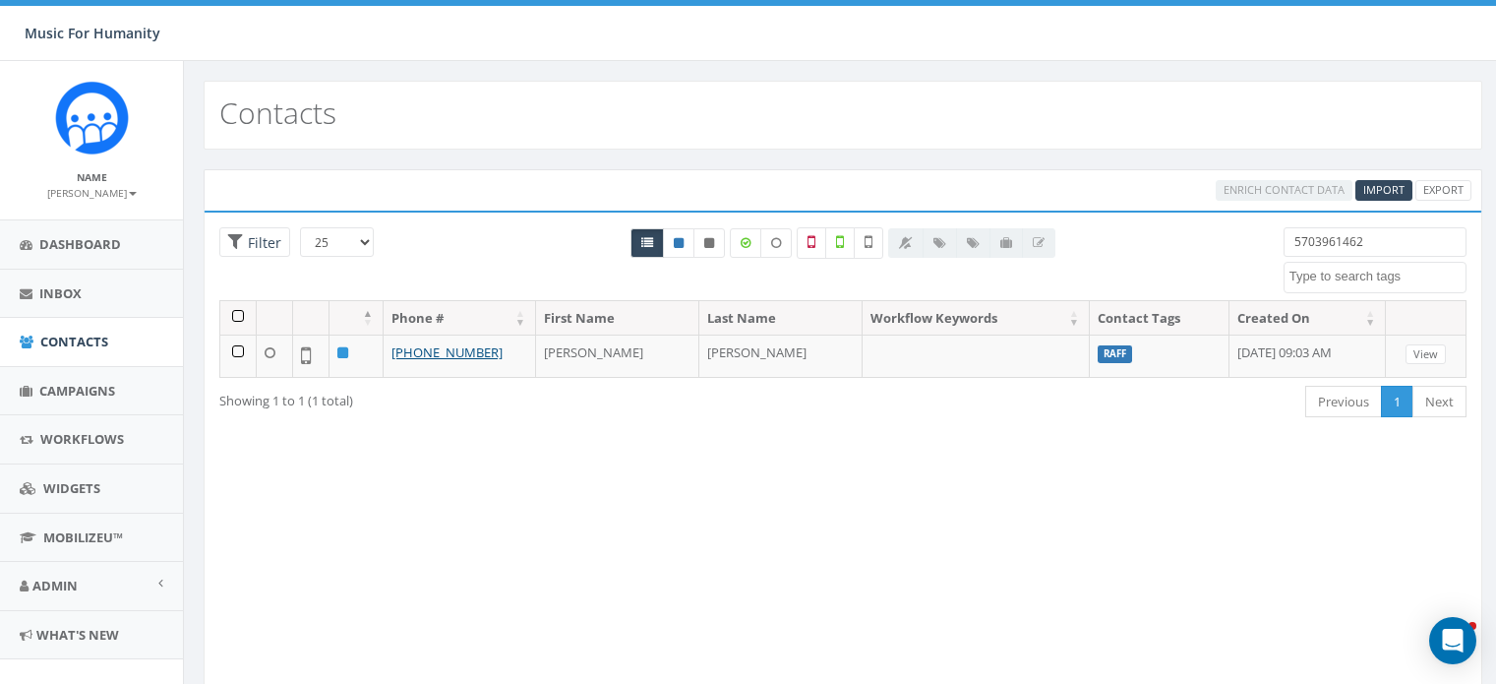
select select
click at [1377, 241] on input "5703961462" at bounding box center [1375, 242] width 183 height 30
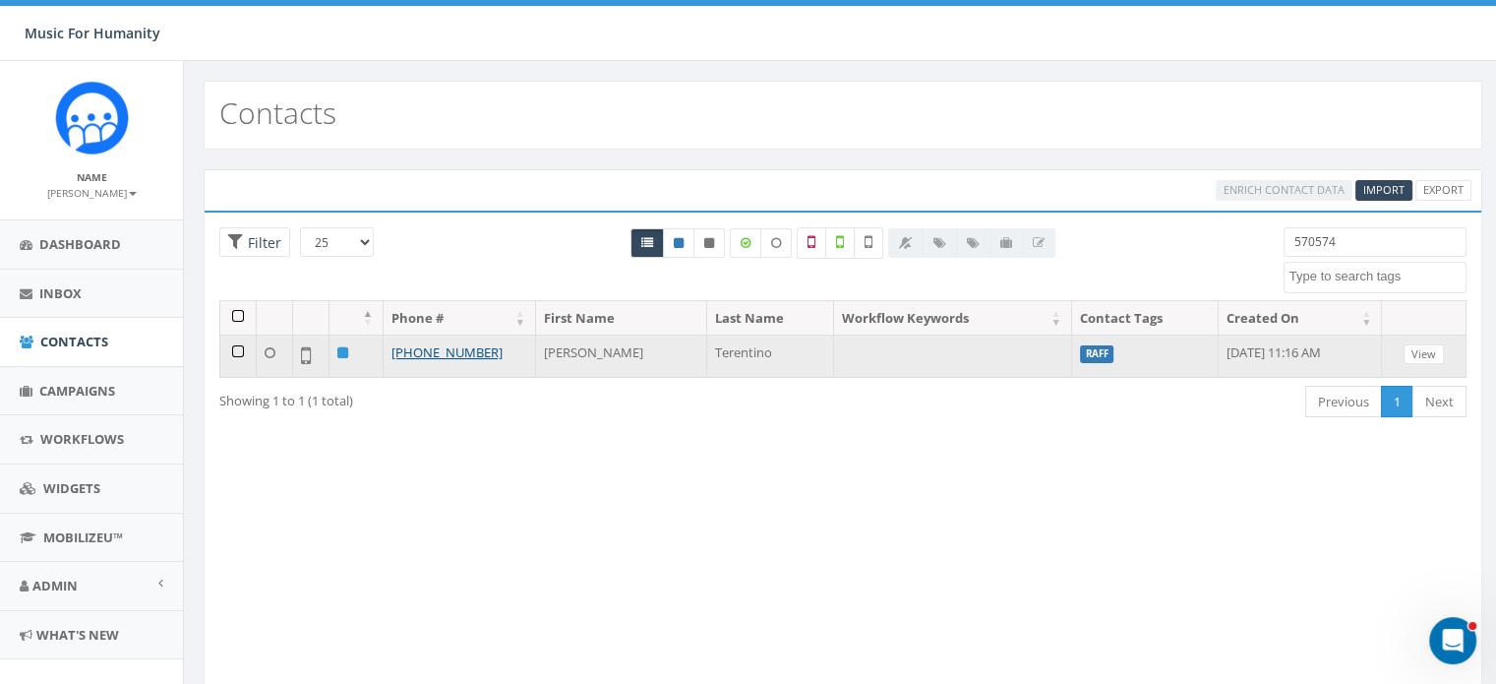
type input "570574"
click at [231, 348] on td at bounding box center [238, 355] width 36 height 42
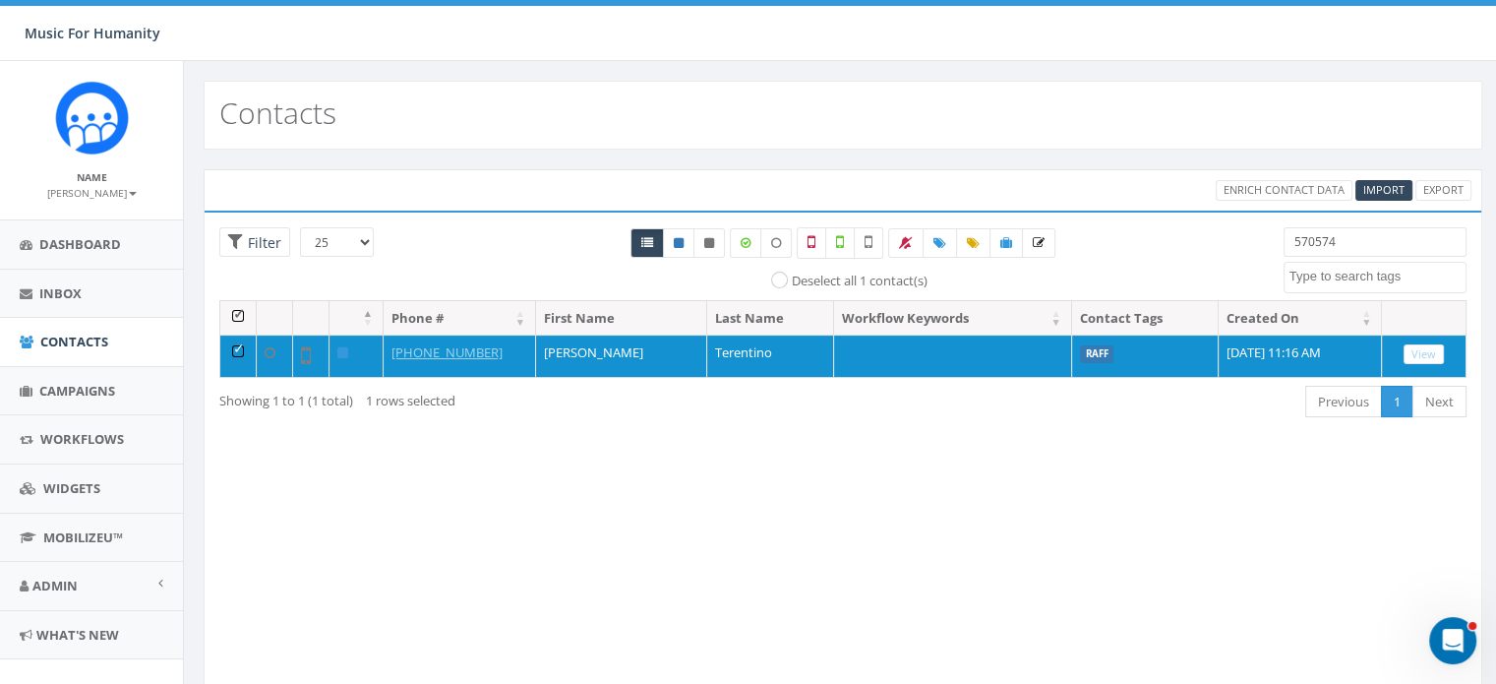
click at [588, 467] on div "Loading the filters, please wait!! Phone Number is is not First Name is is not …" at bounding box center [843, 460] width 1279 height 499
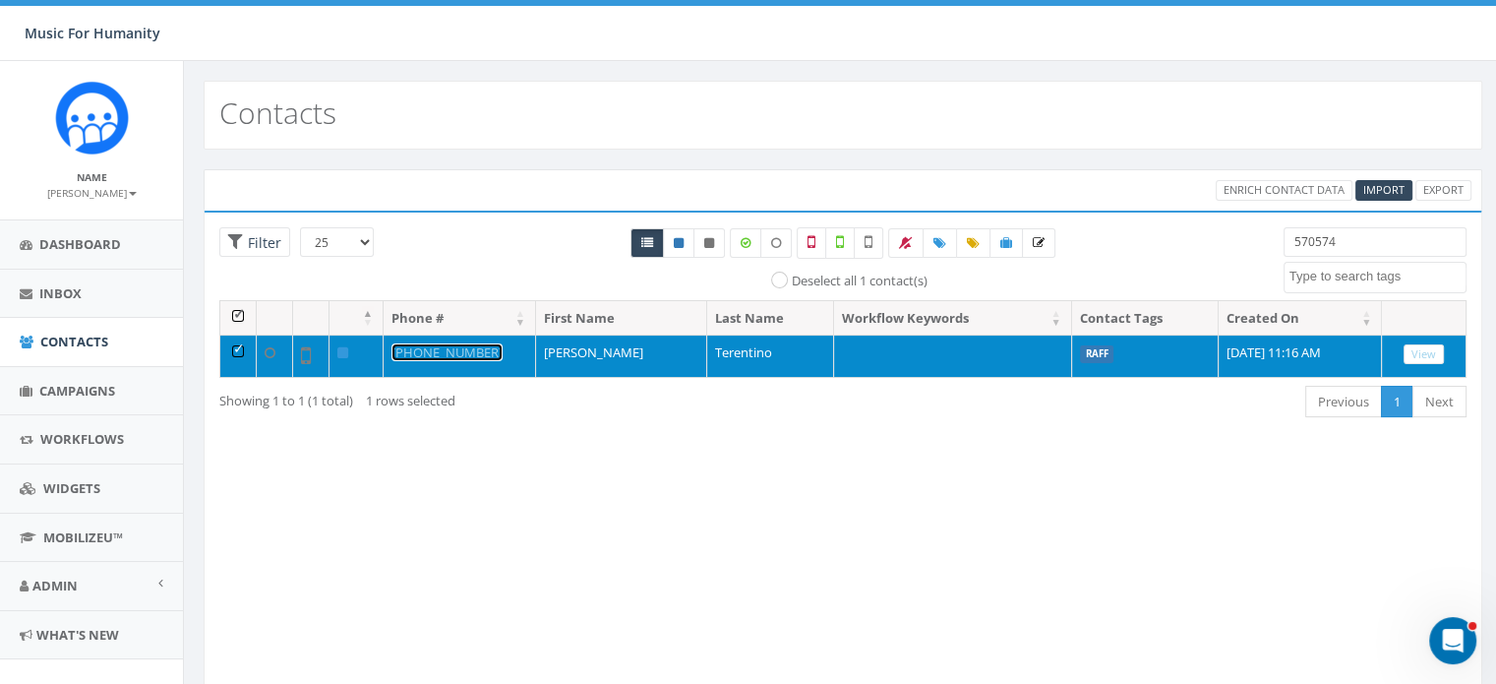
click at [459, 355] on link "[PHONE_NUMBER]" at bounding box center [447, 352] width 111 height 18
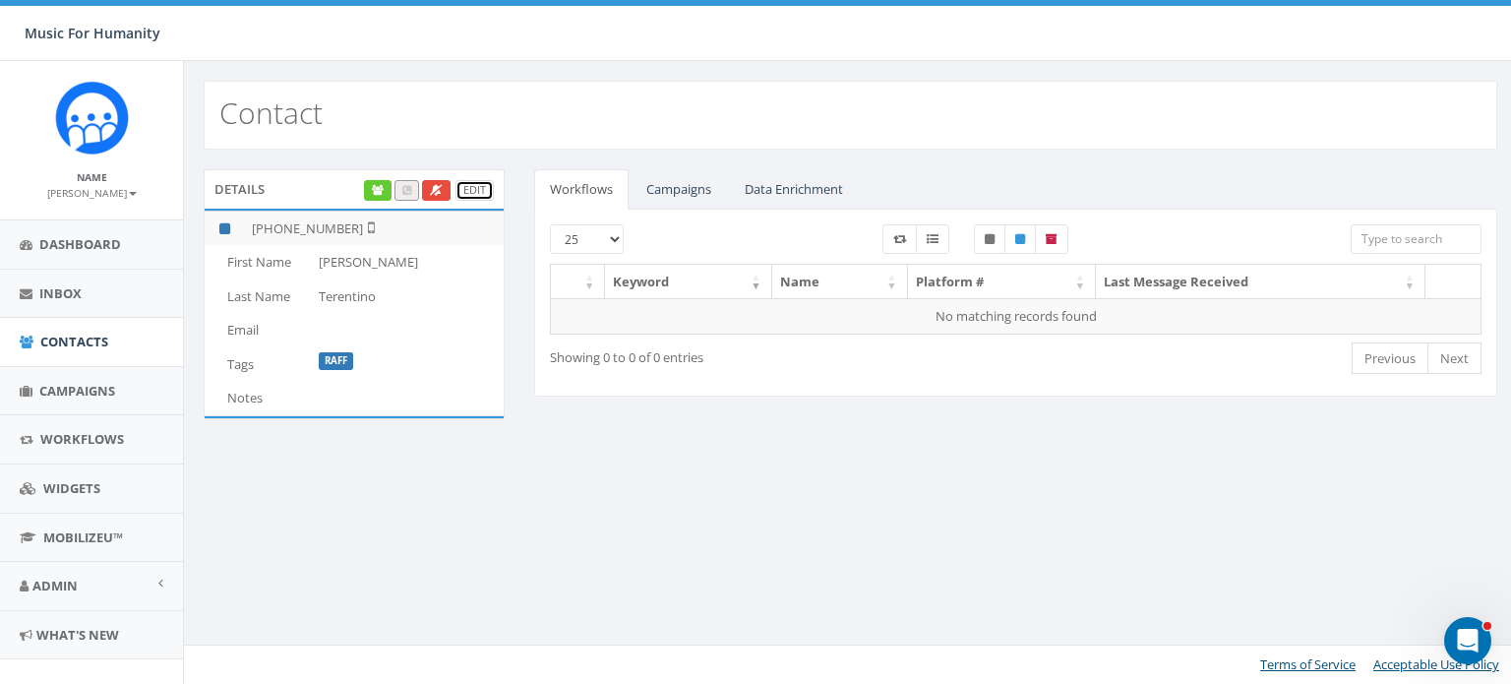
click at [476, 189] on link "Edit" at bounding box center [474, 190] width 38 height 21
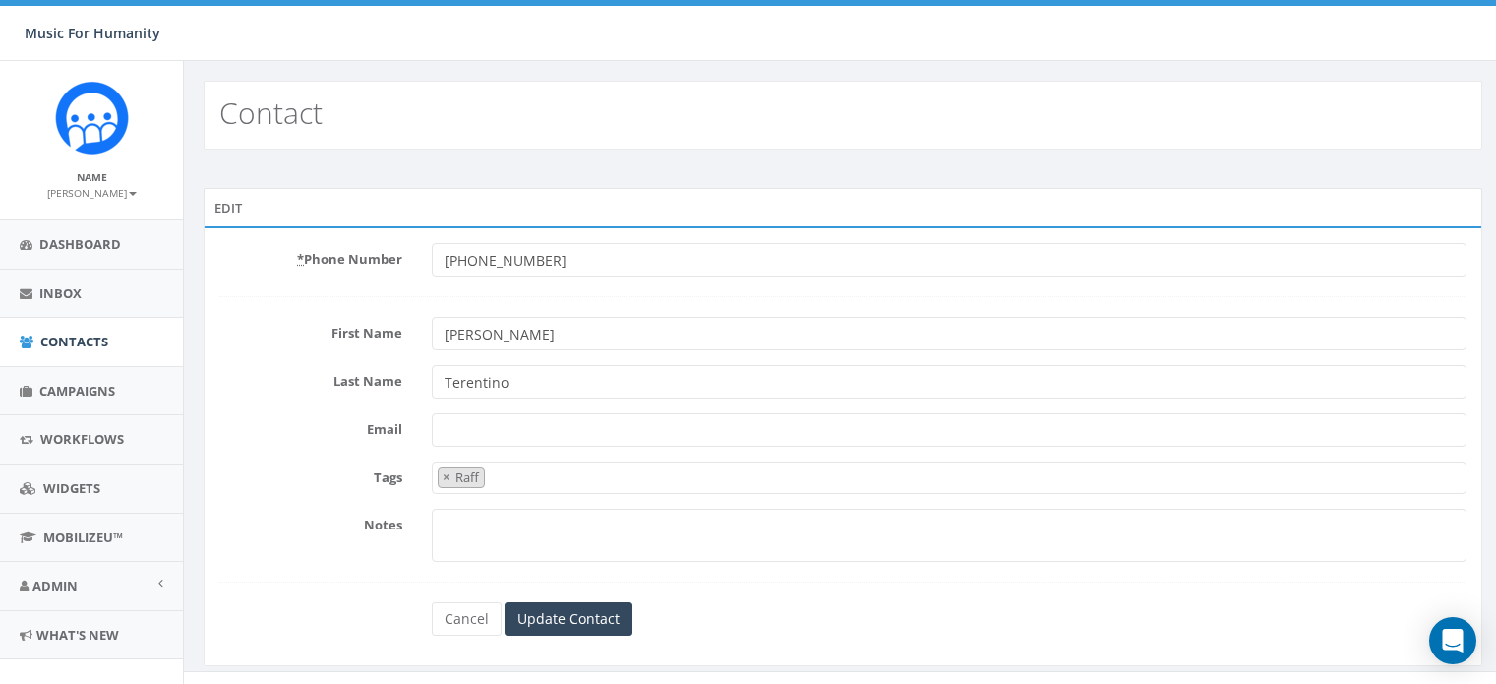
select select "Raff"
click at [454, 383] on input "Terentino" at bounding box center [949, 381] width 1035 height 33
type input "Ferentino"
click at [575, 613] on input "Update Contact" at bounding box center [569, 618] width 128 height 33
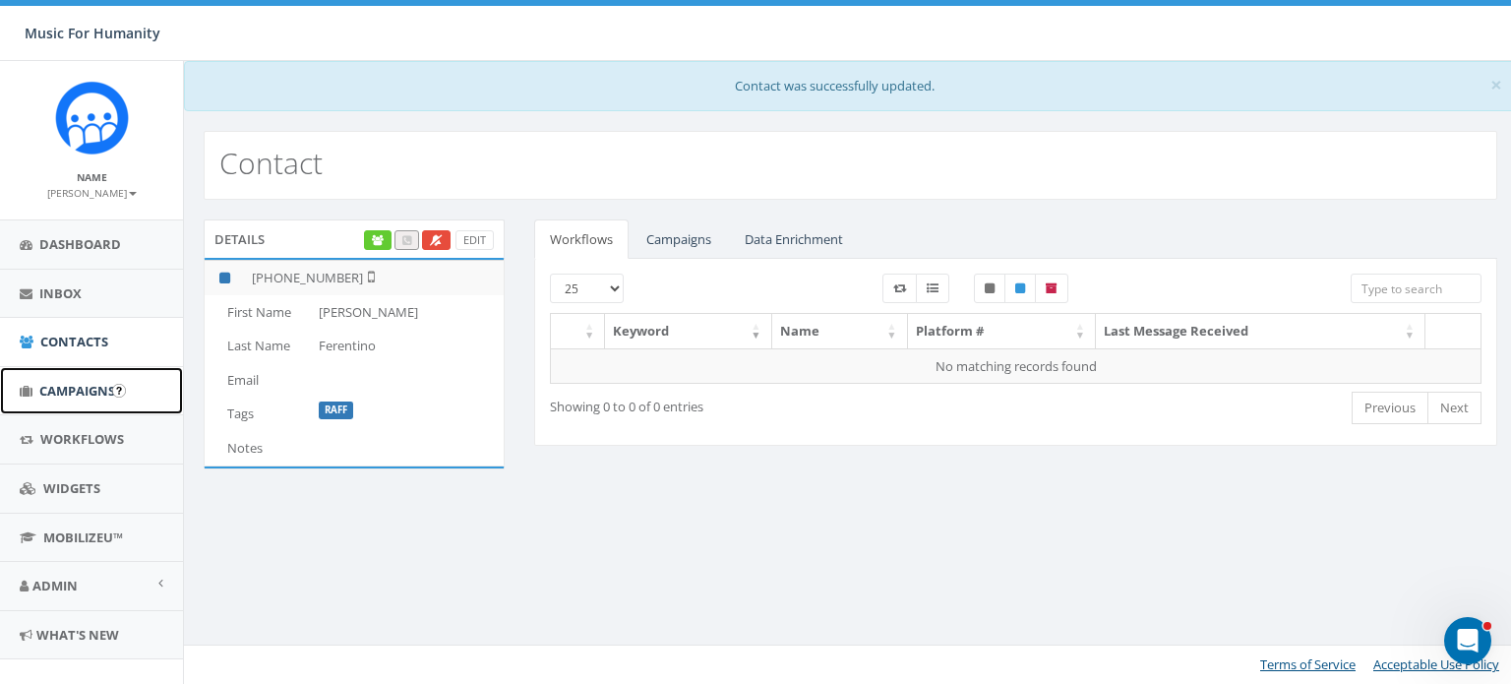
click at [92, 391] on span "Campaigns" at bounding box center [77, 391] width 76 height 18
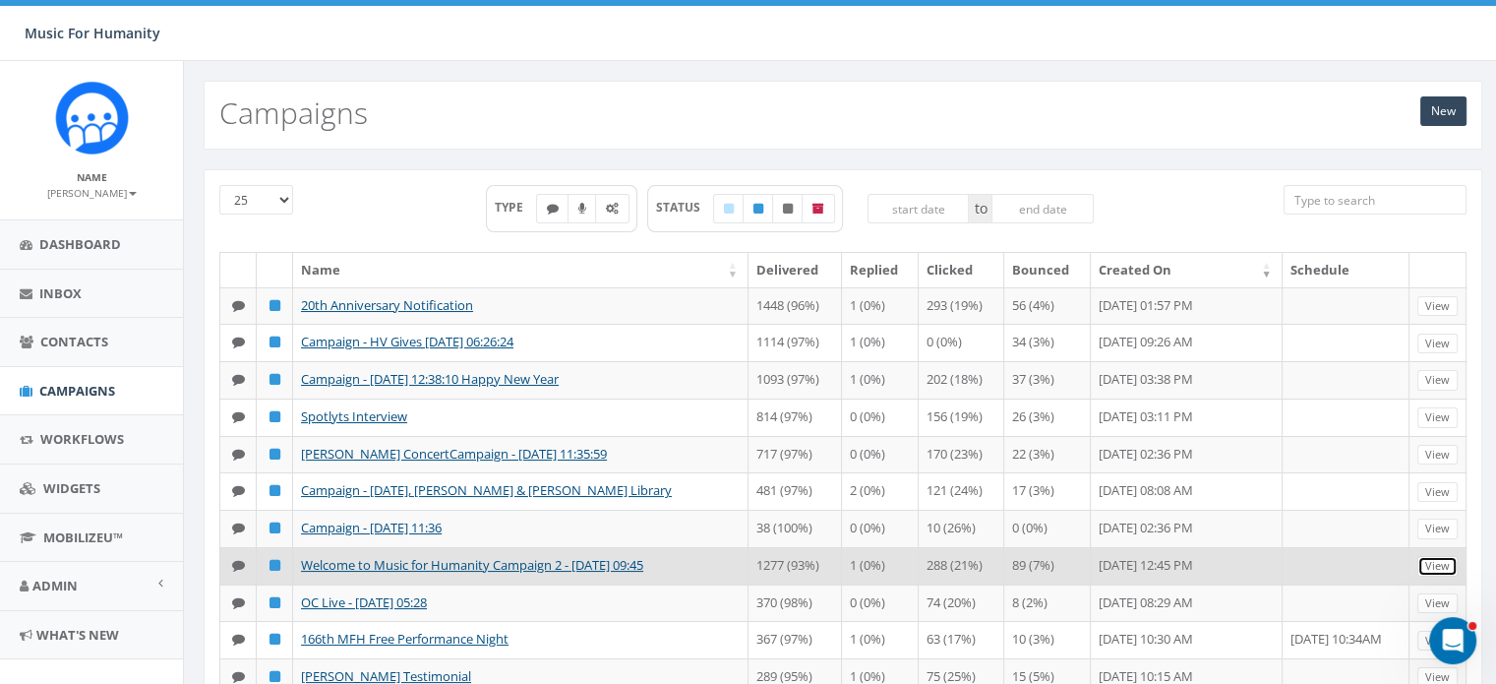
click at [1431, 576] on link "View" at bounding box center [1438, 566] width 40 height 21
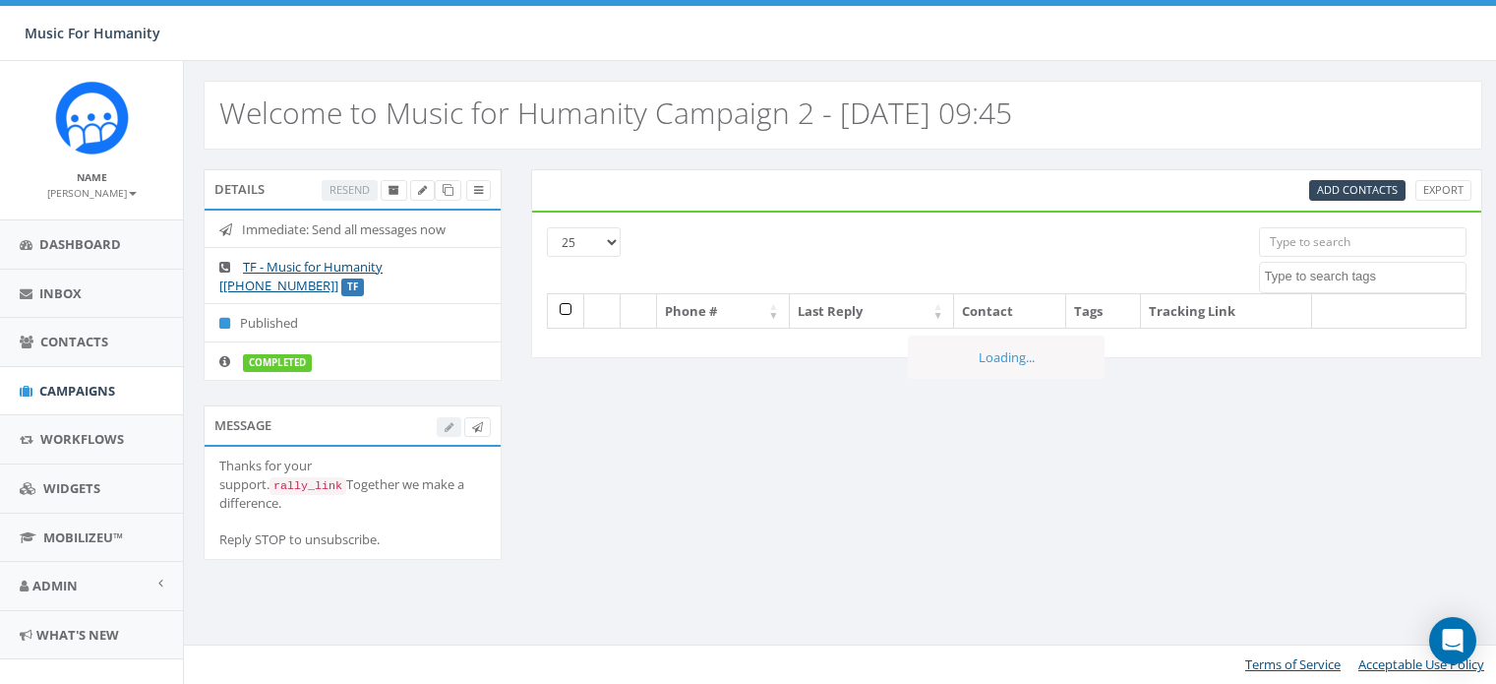
select select
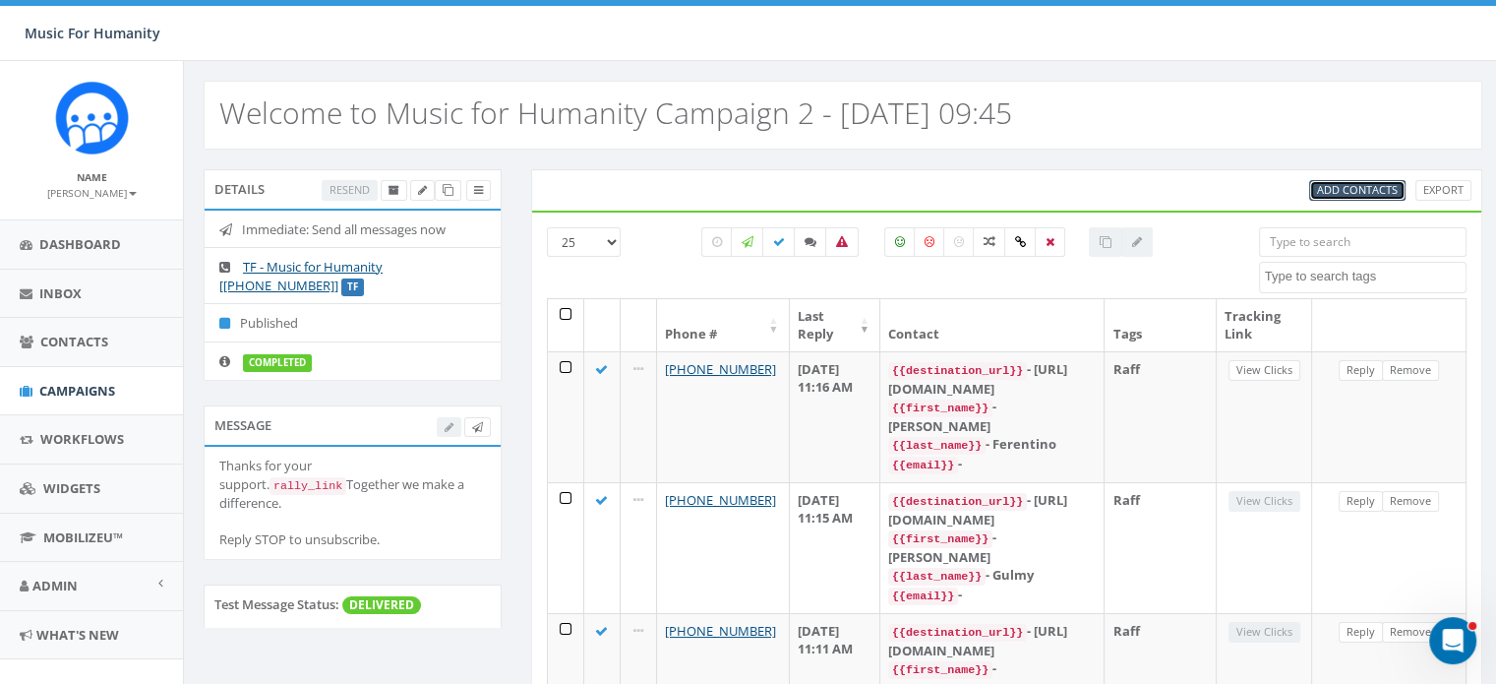
click at [1369, 191] on span "Add Contacts" at bounding box center [1357, 189] width 81 height 15
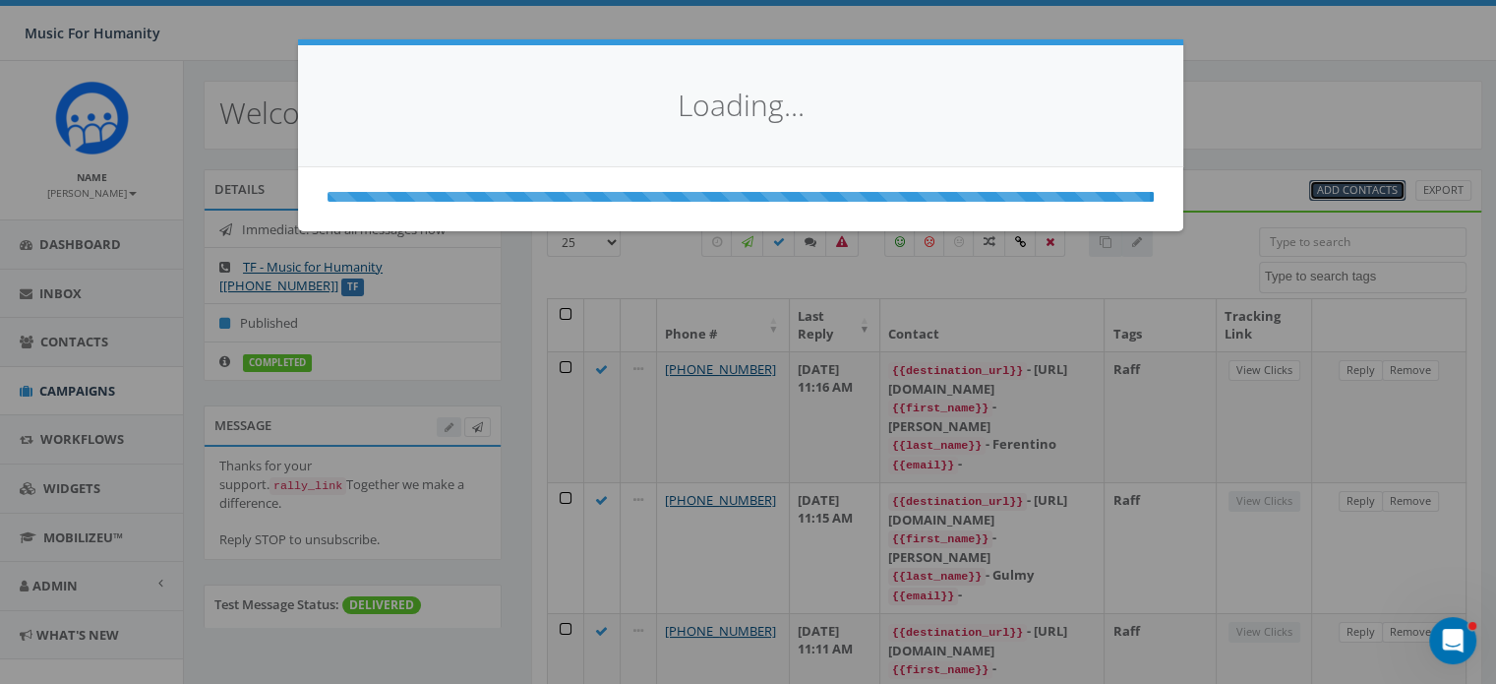
select select
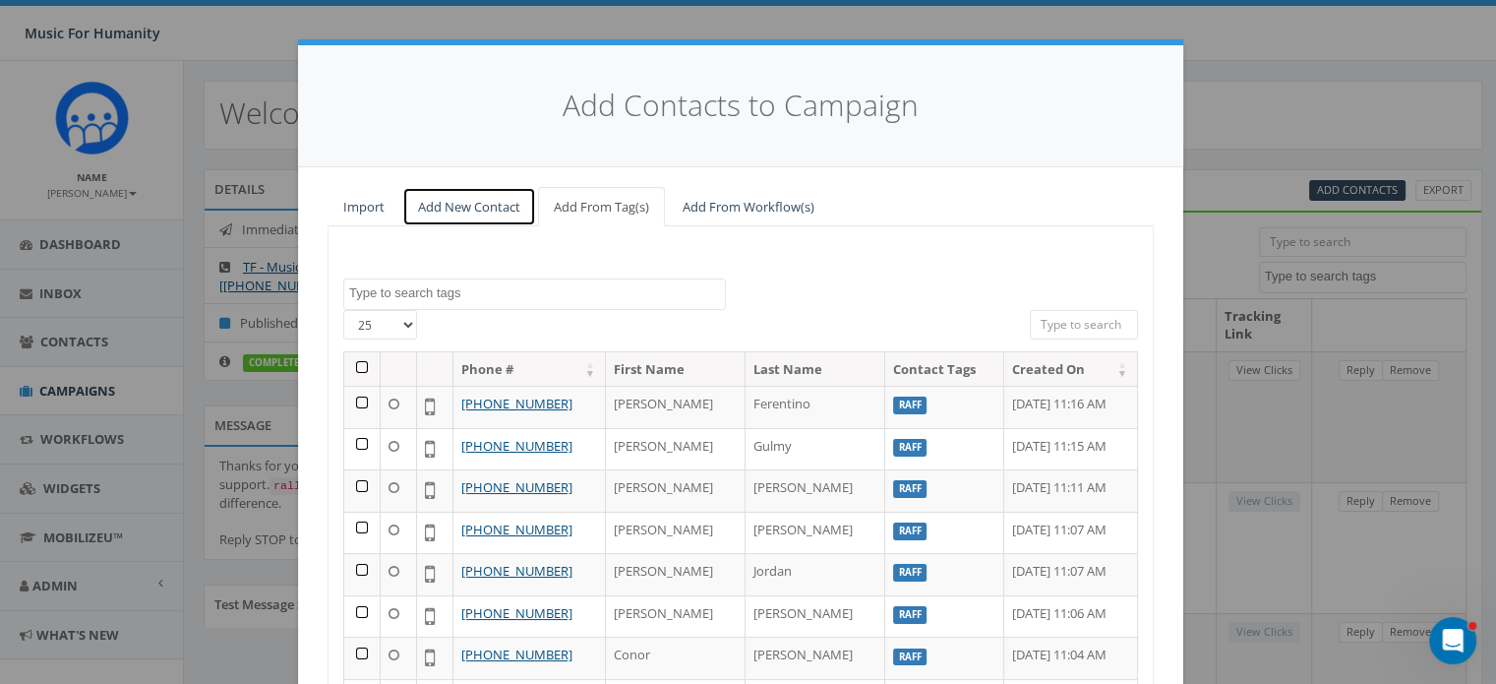
click at [456, 201] on link "Add New Contact" at bounding box center [469, 207] width 134 height 40
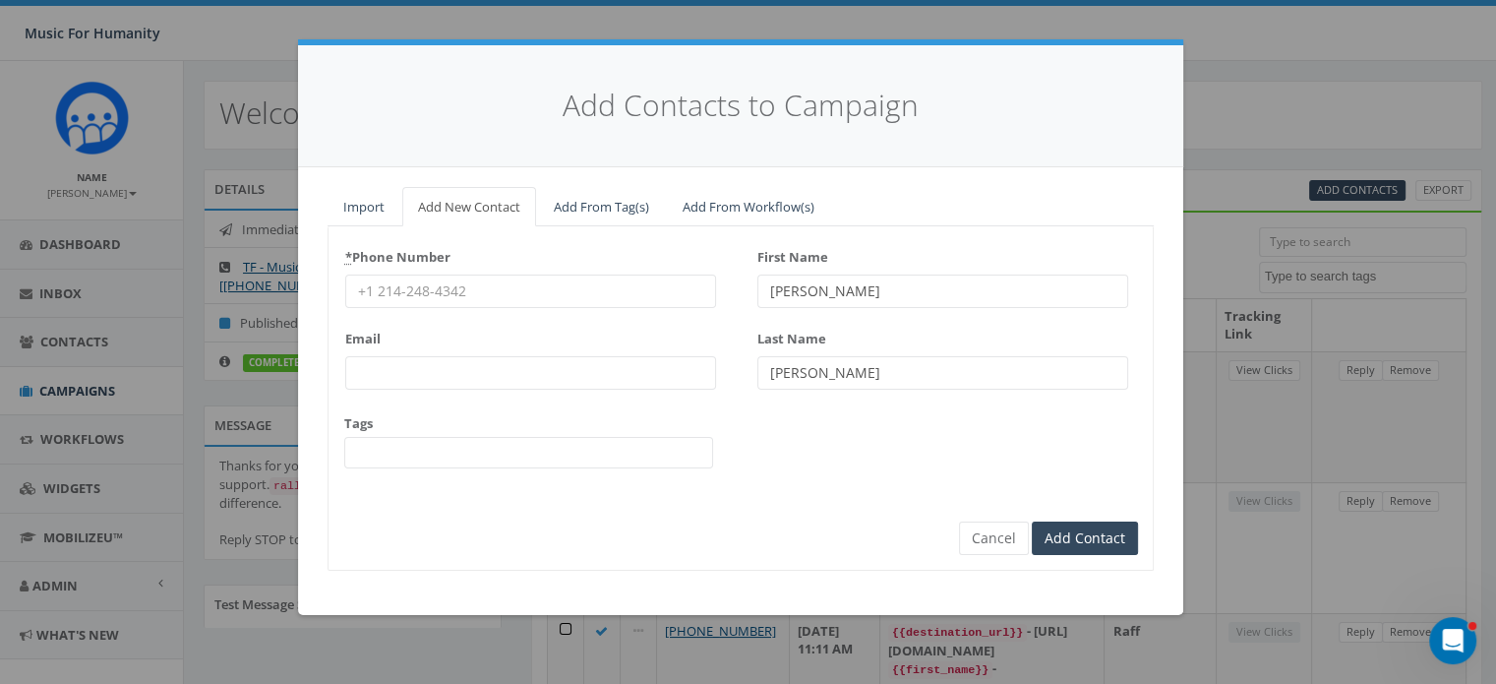
click at [407, 288] on input "* Phone Number" at bounding box center [530, 290] width 371 height 33
type input "8452832369"
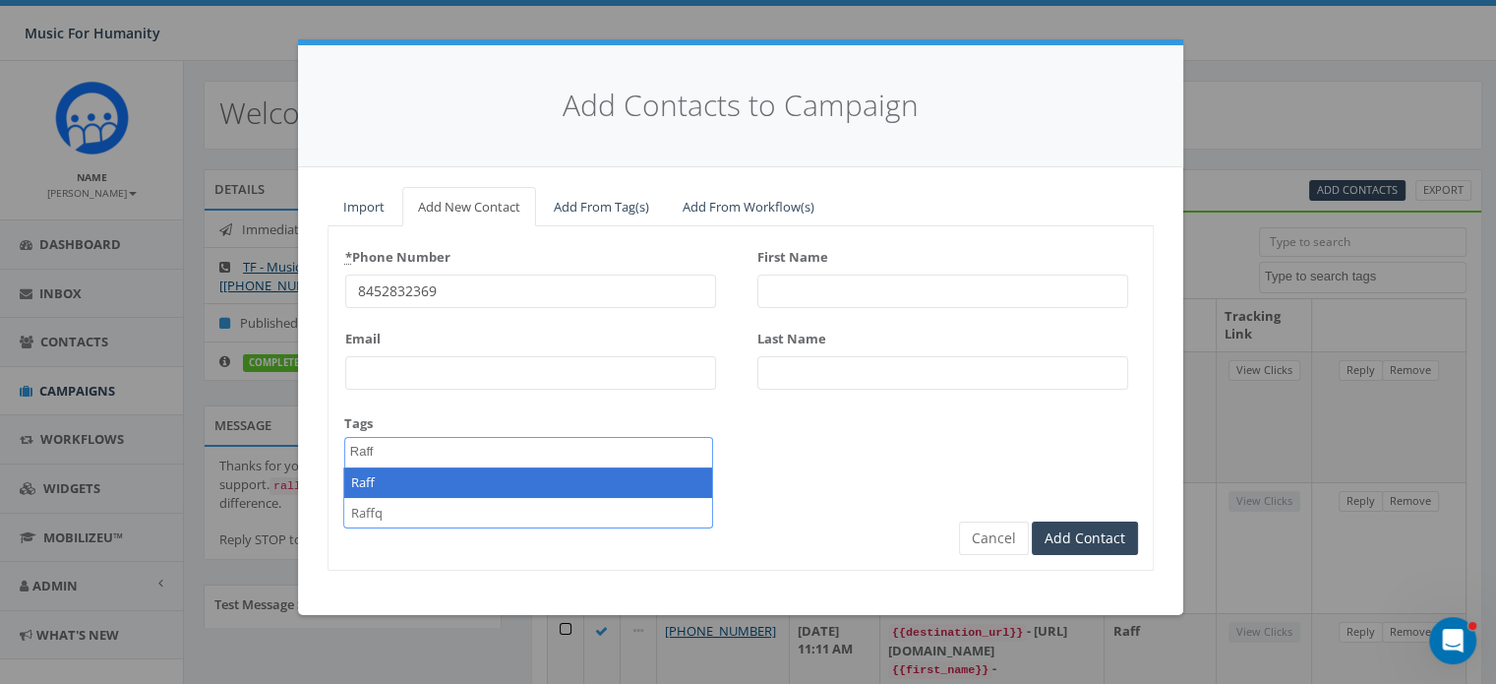
type textarea "Raff"
select select "Raff"
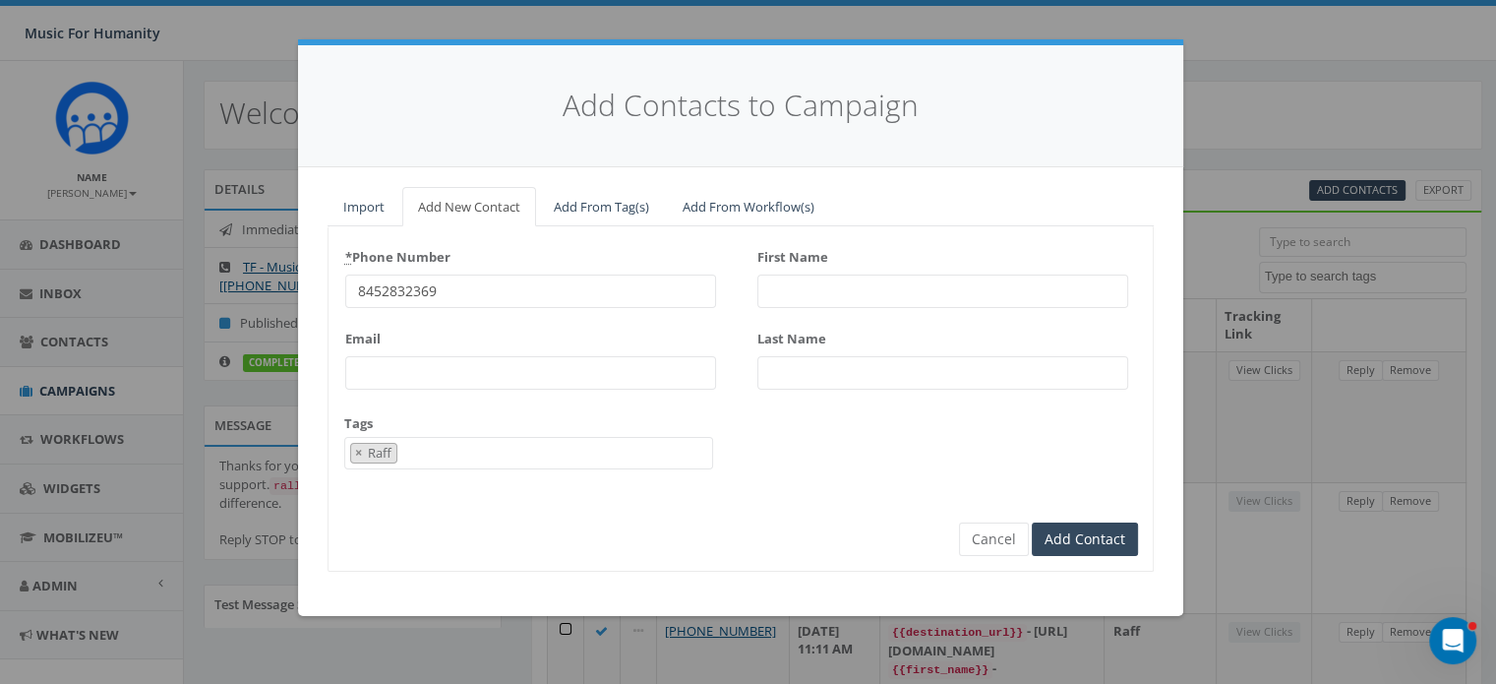
scroll to position [164, 0]
type input "Jenn"
type input "Traverre"
click at [1032, 522] on input "Add Contact" at bounding box center [1085, 538] width 106 height 33
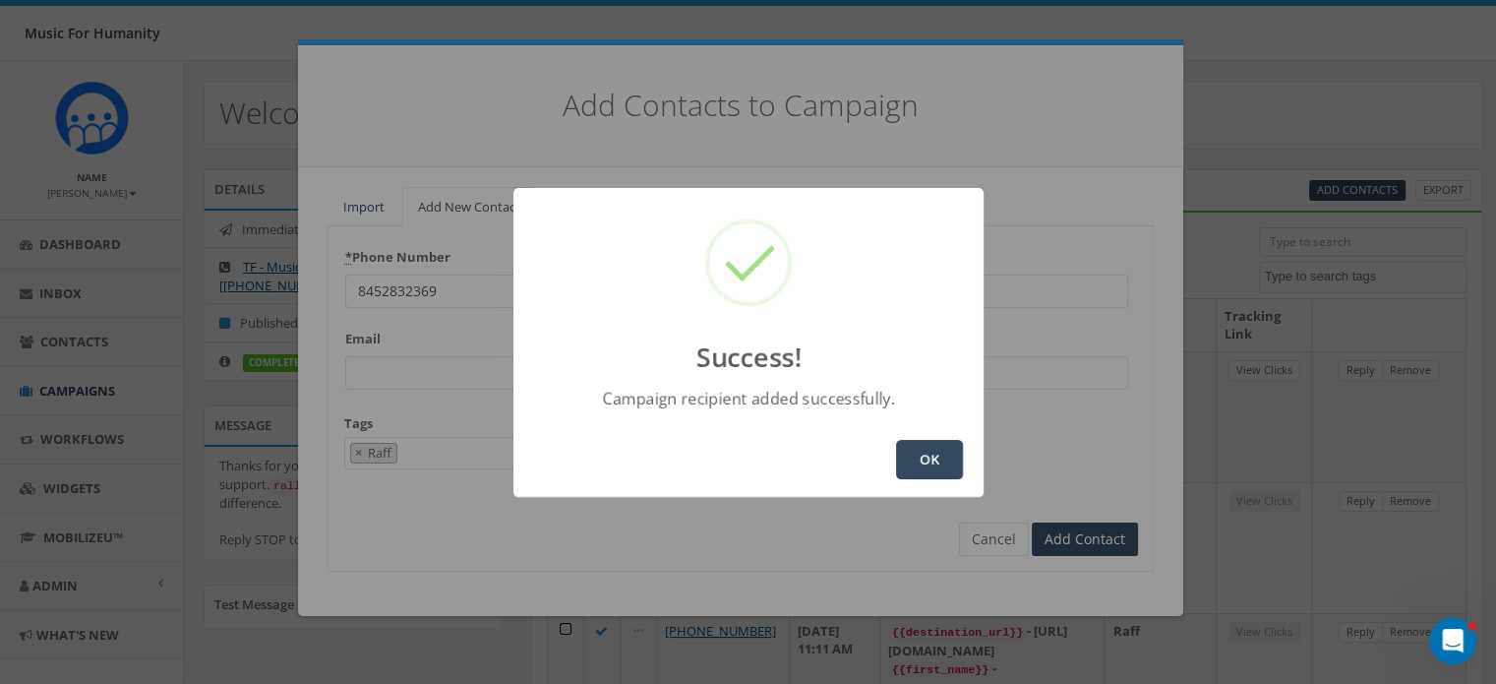
click at [939, 455] on button "OK" at bounding box center [929, 459] width 67 height 39
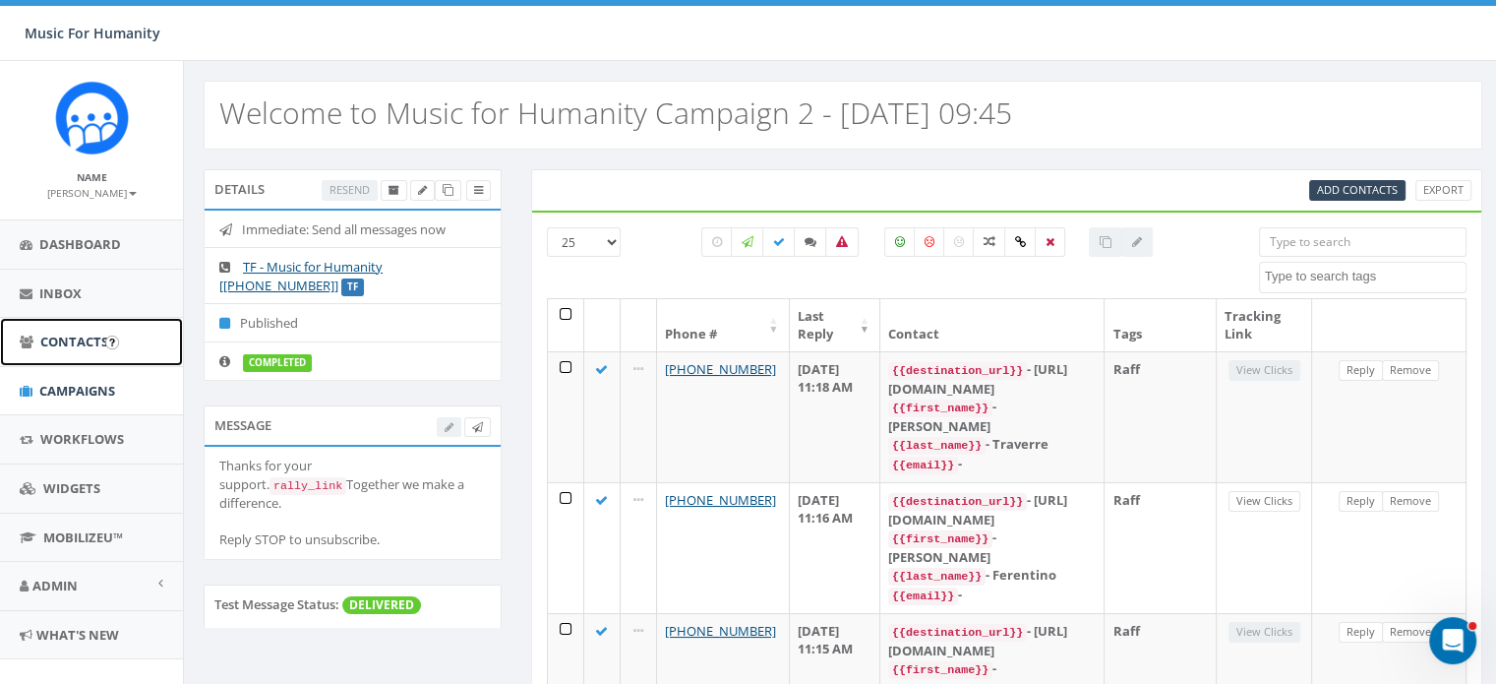
click at [65, 342] on span "Contacts" at bounding box center [74, 342] width 68 height 18
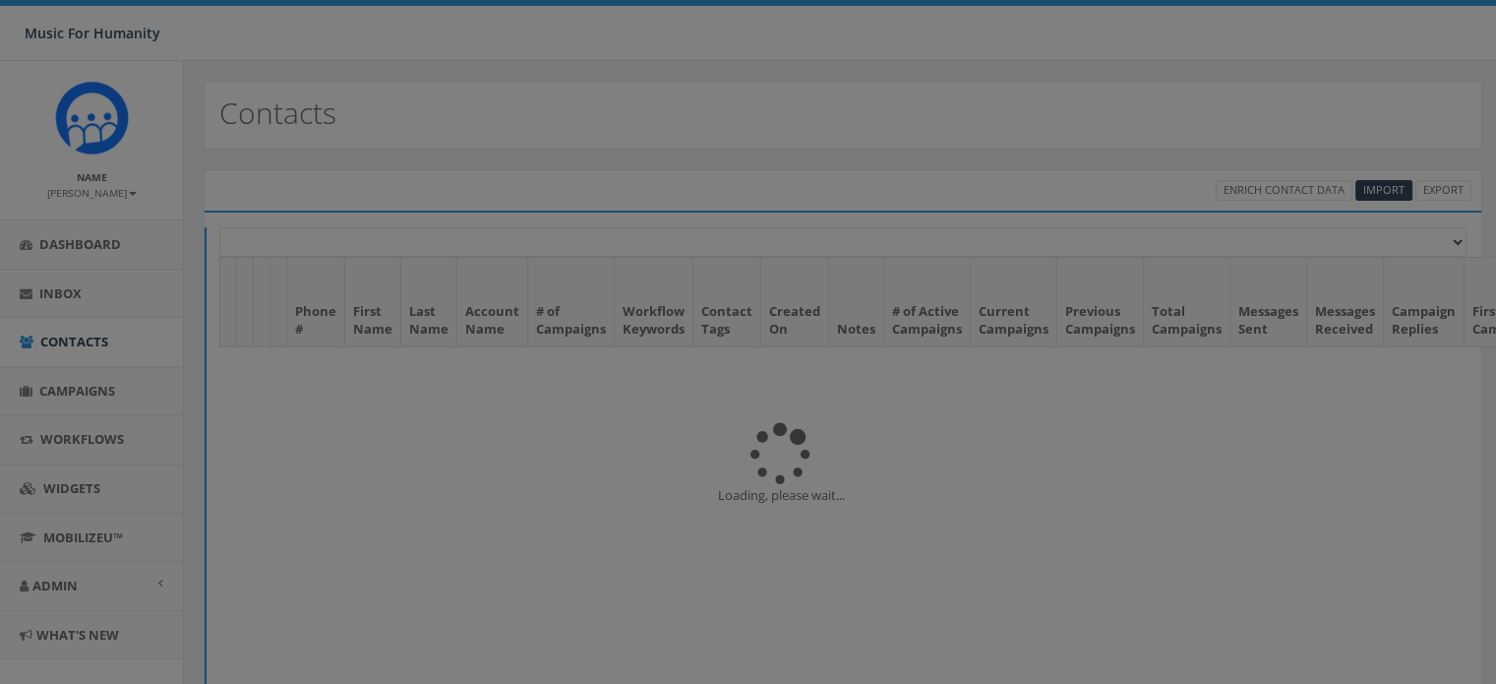
select select
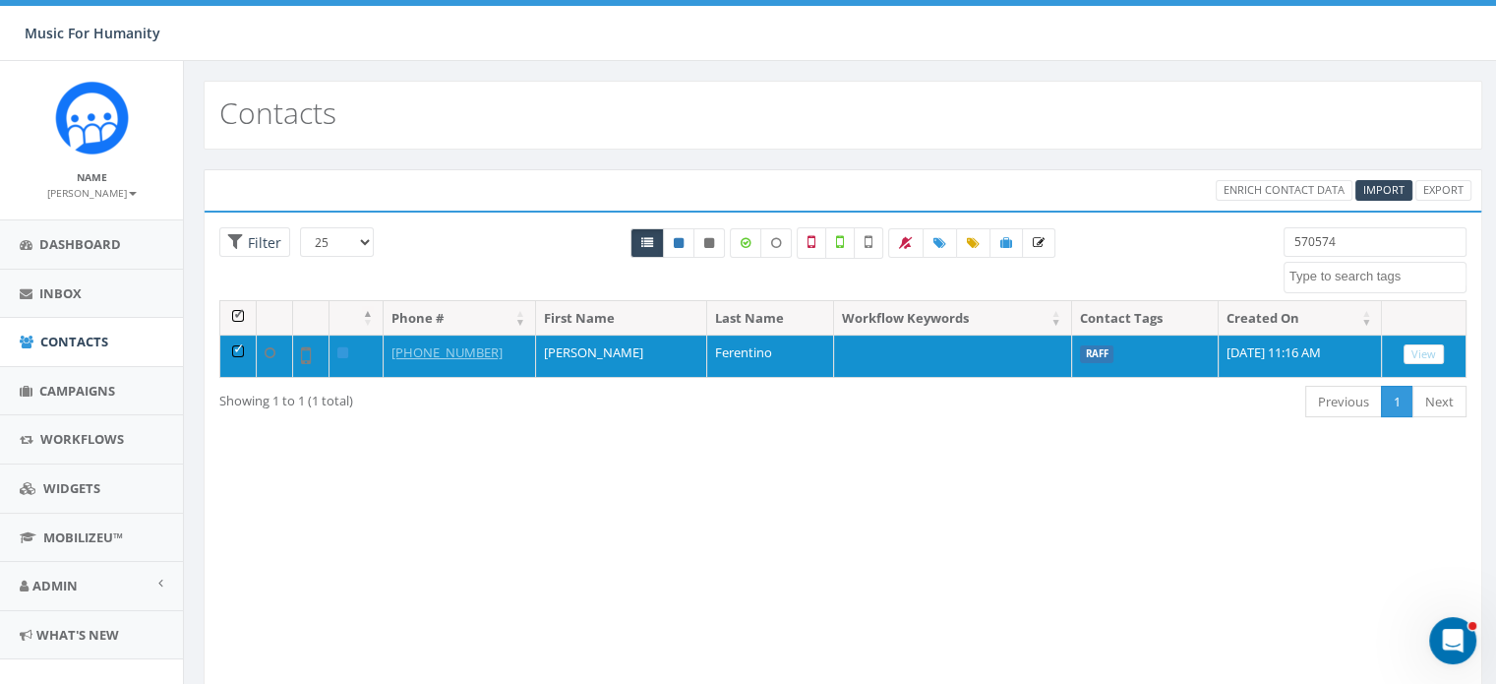
click at [1364, 233] on input "570574" at bounding box center [1375, 242] width 183 height 30
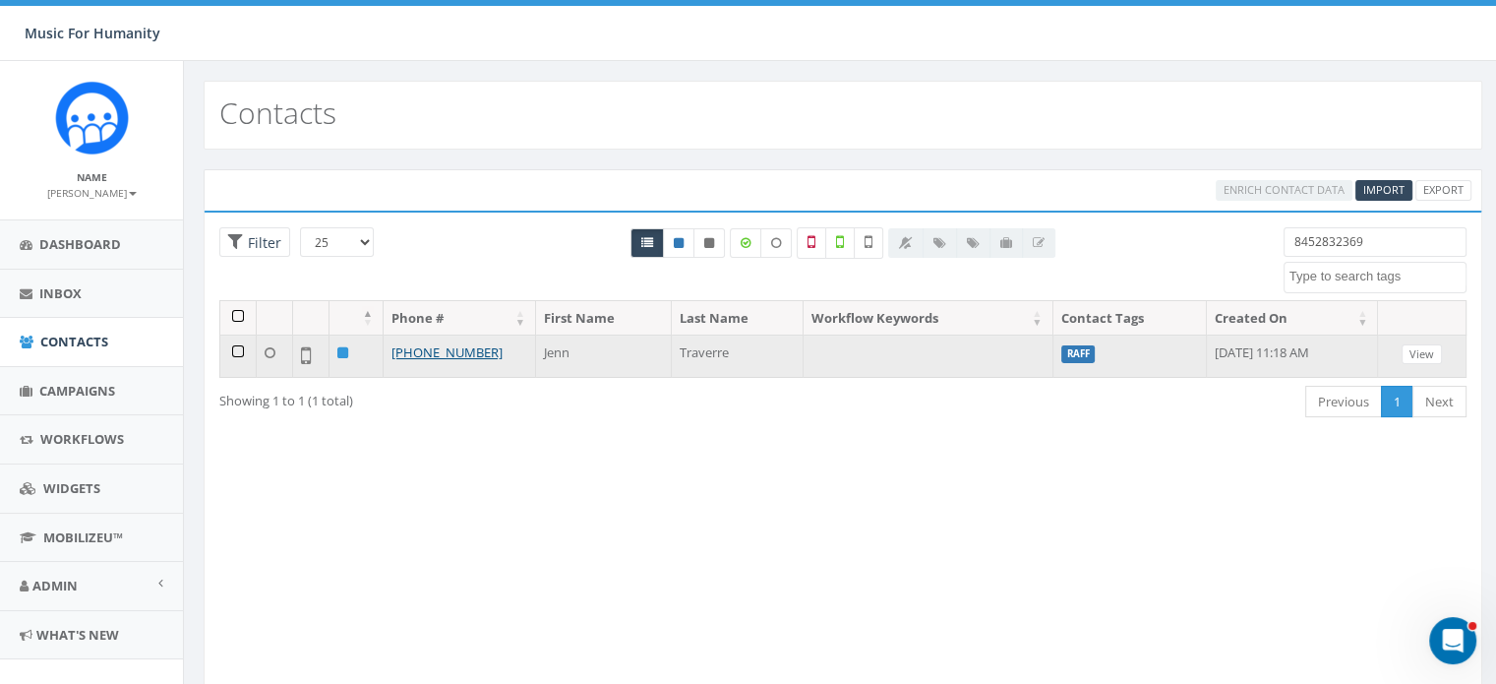
type input "8452832369"
click at [239, 341] on td at bounding box center [238, 355] width 36 height 42
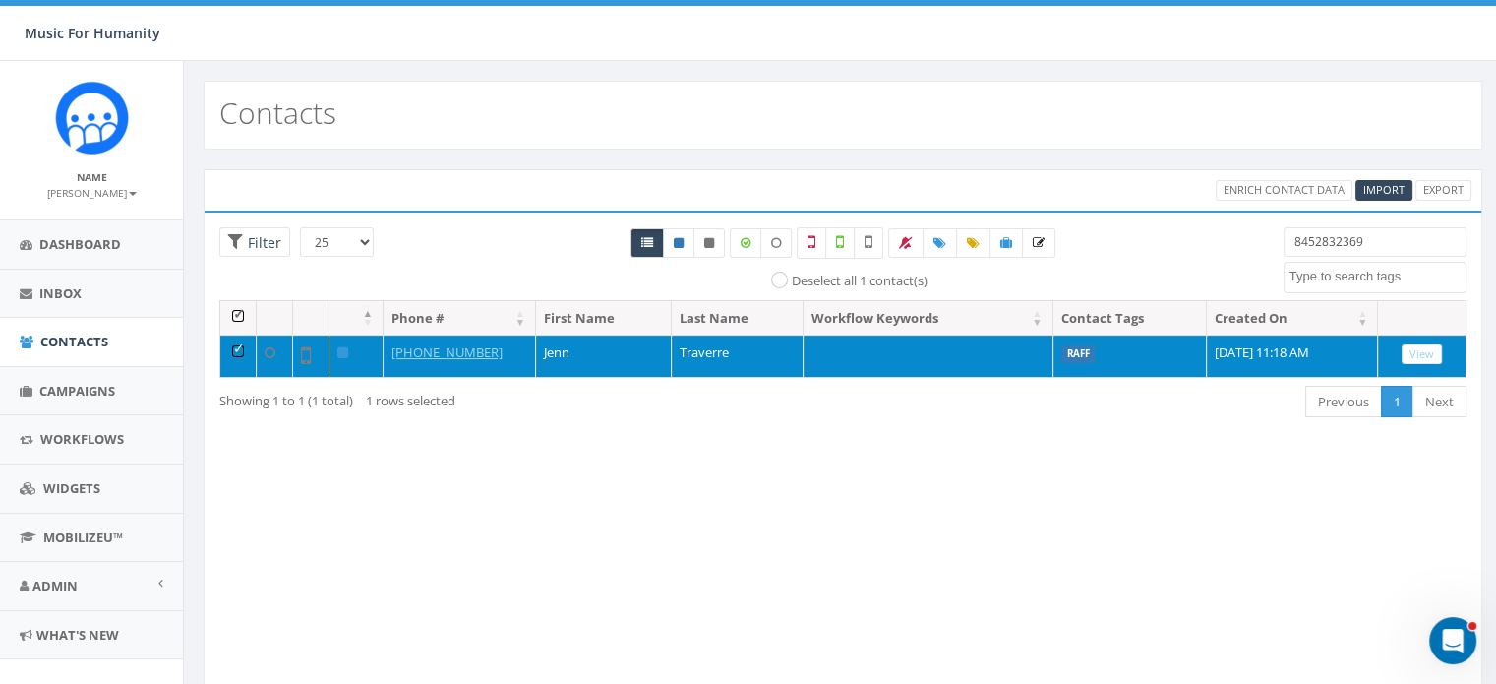
click at [444, 361] on td "[PHONE_NUMBER]" at bounding box center [460, 355] width 152 height 42
click at [421, 343] on link "[PHONE_NUMBER]" at bounding box center [447, 352] width 111 height 18
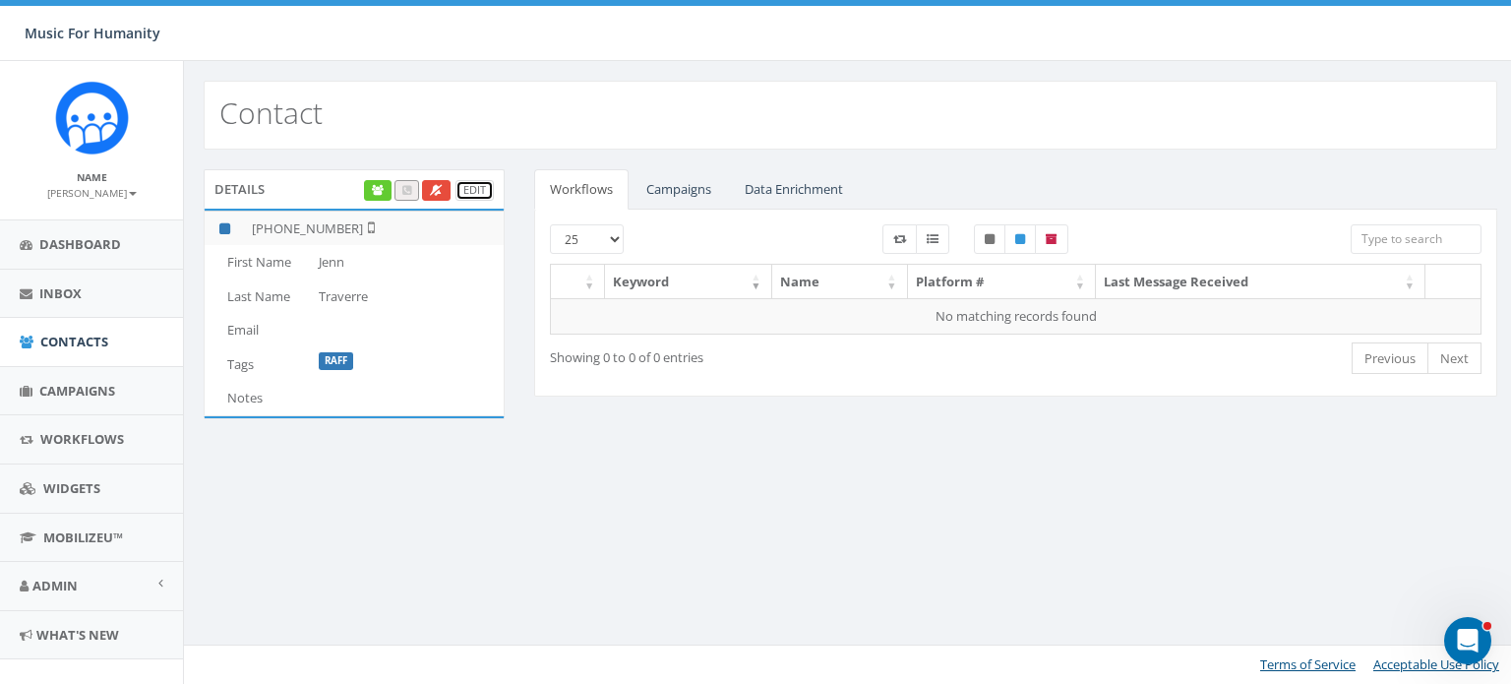
click at [472, 189] on link "Edit" at bounding box center [474, 190] width 38 height 21
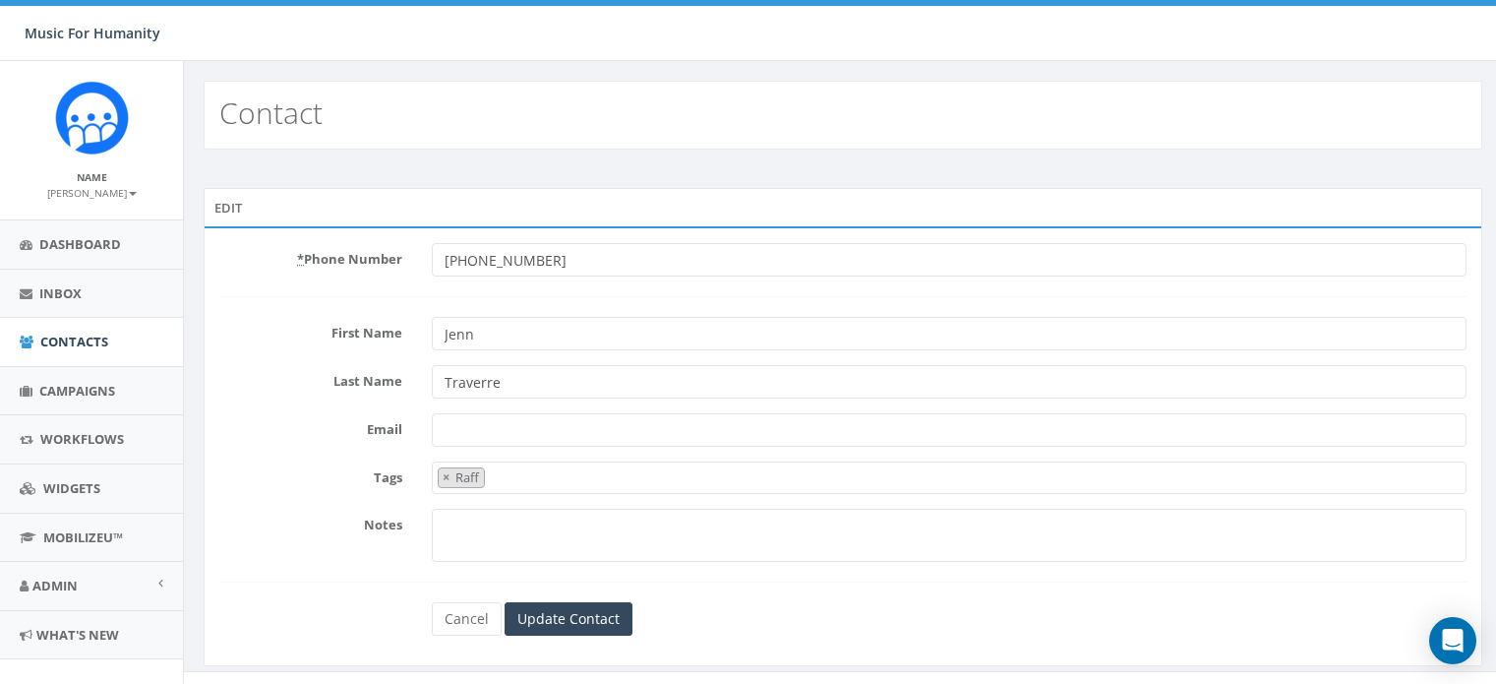
select select "Raff"
click at [492, 381] on input "Traverre" at bounding box center [949, 381] width 1035 height 33
type input "Traverse"
click at [566, 617] on input "Update Contact" at bounding box center [569, 618] width 128 height 33
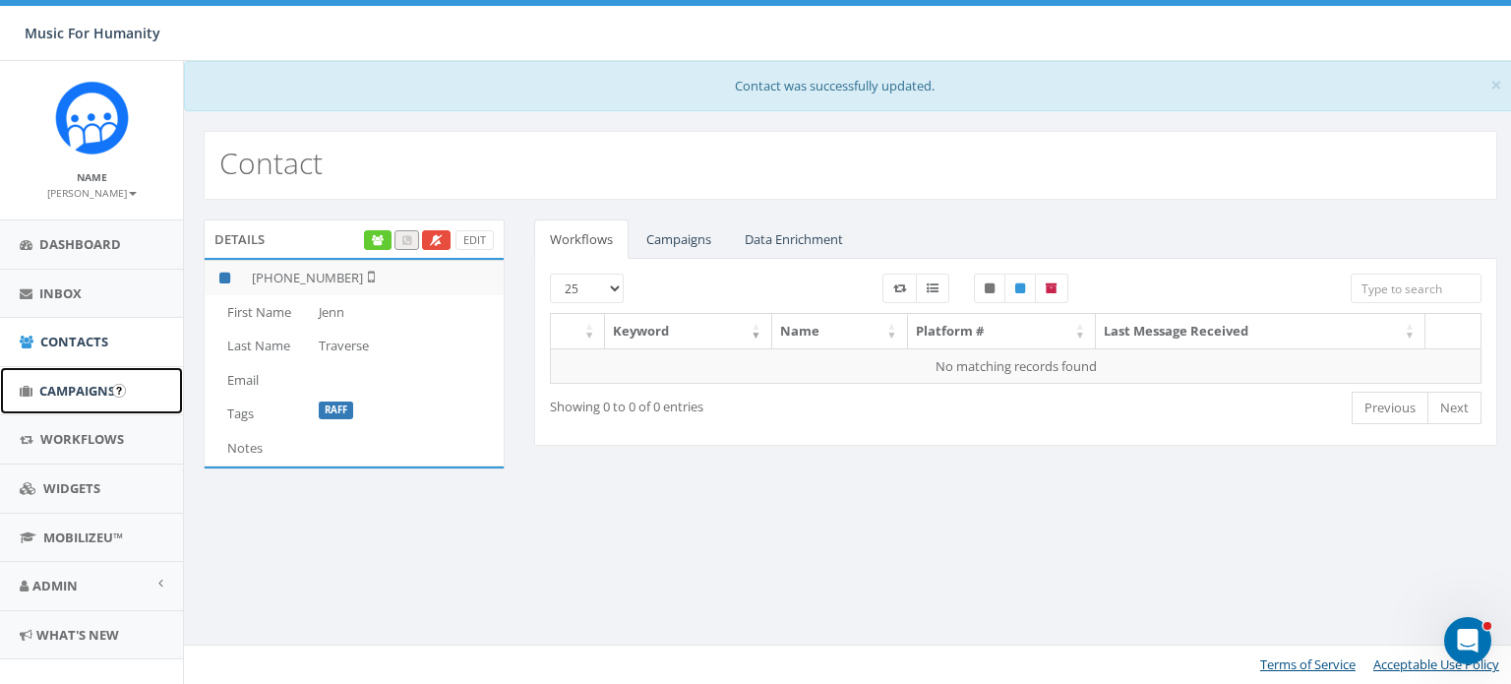
click at [84, 383] on span "Campaigns" at bounding box center [77, 391] width 76 height 18
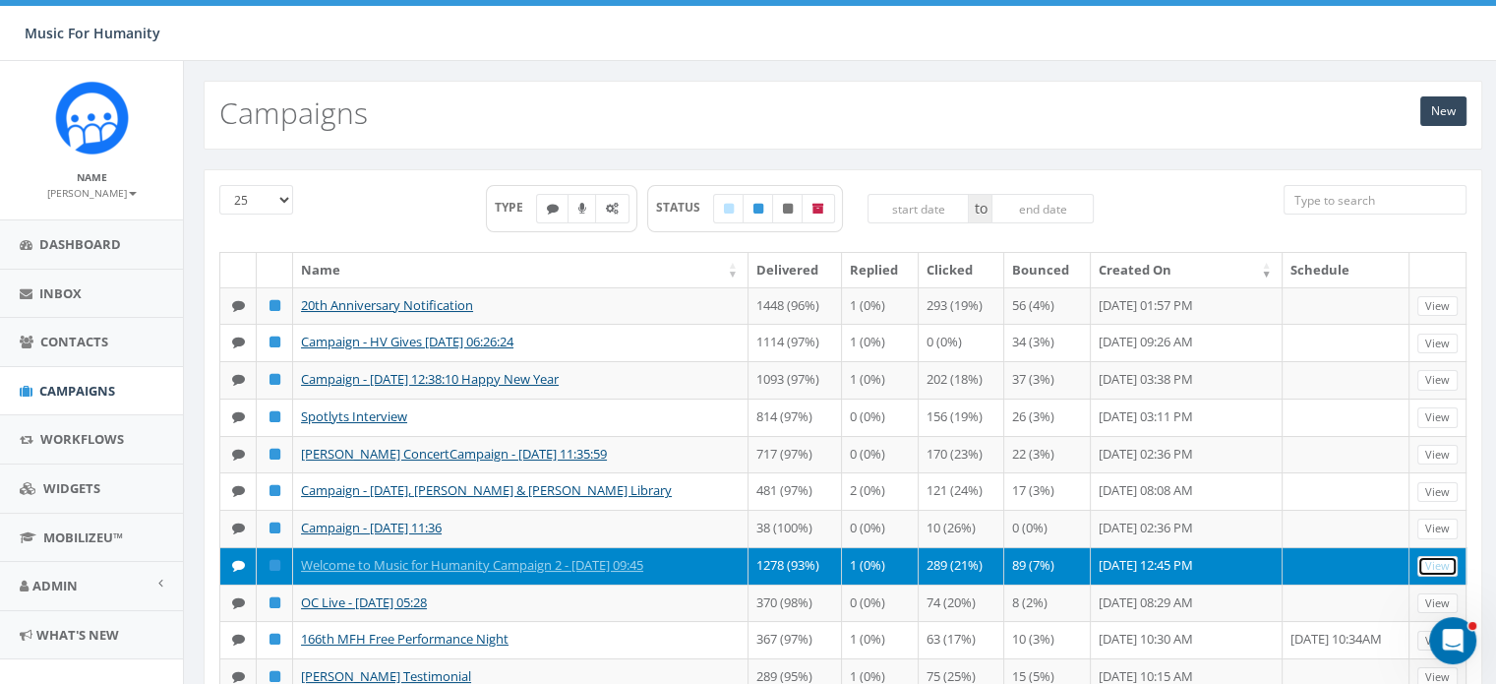
click at [1436, 576] on link "View" at bounding box center [1438, 566] width 40 height 21
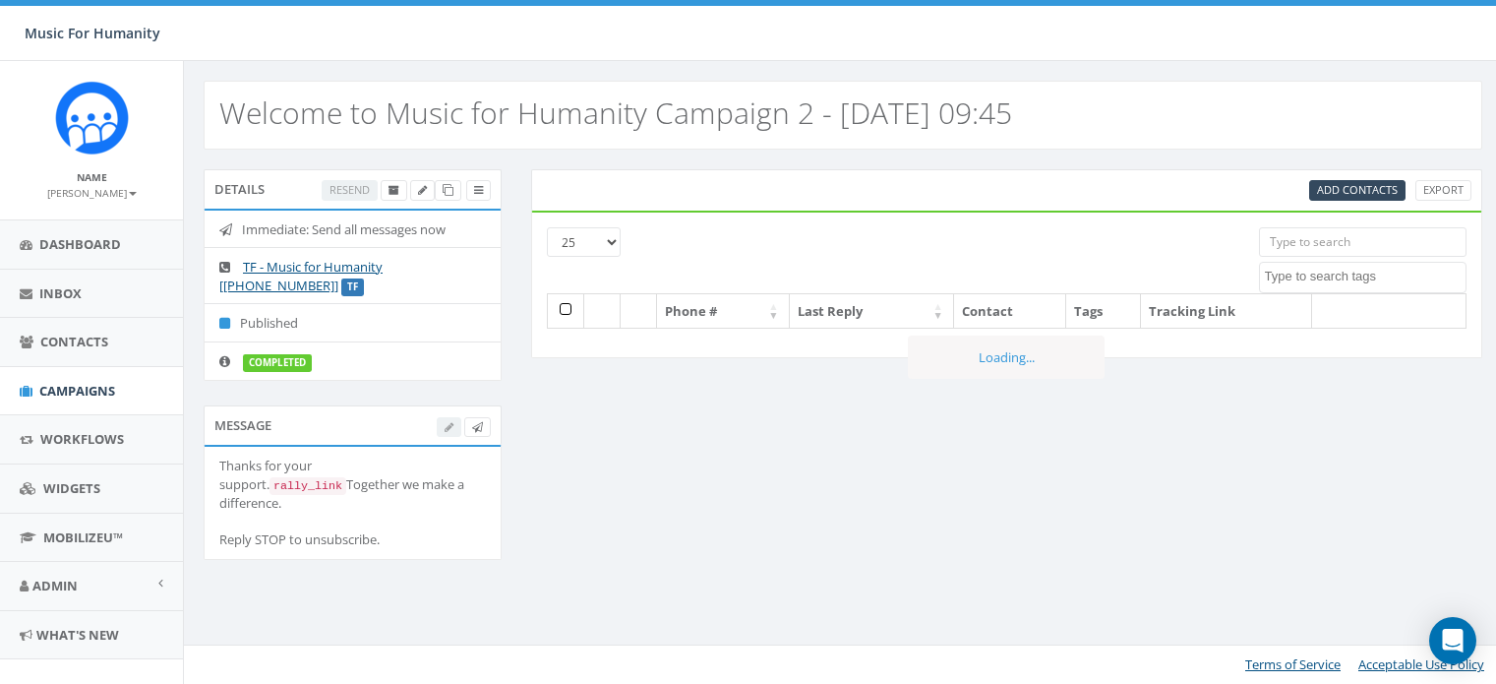
select select
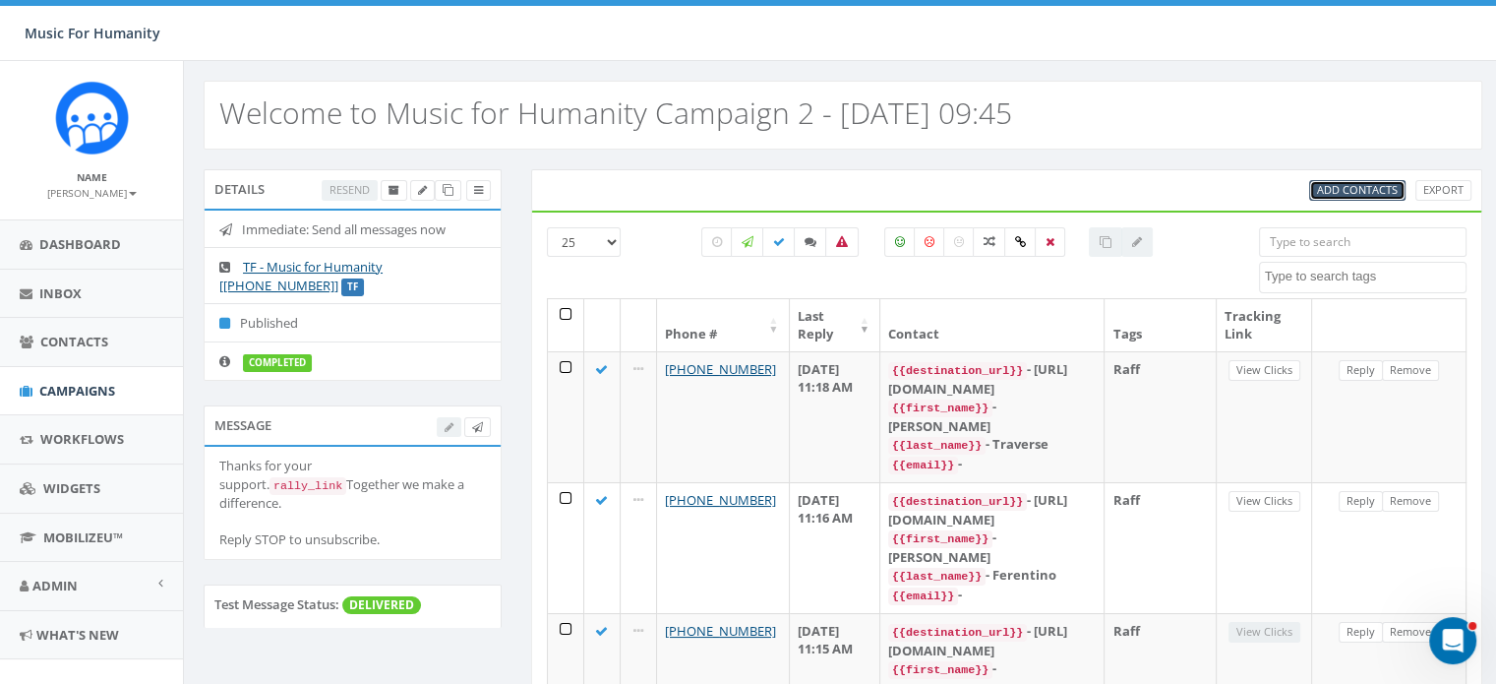
click at [1356, 192] on span "Add Contacts" at bounding box center [1357, 189] width 81 height 15
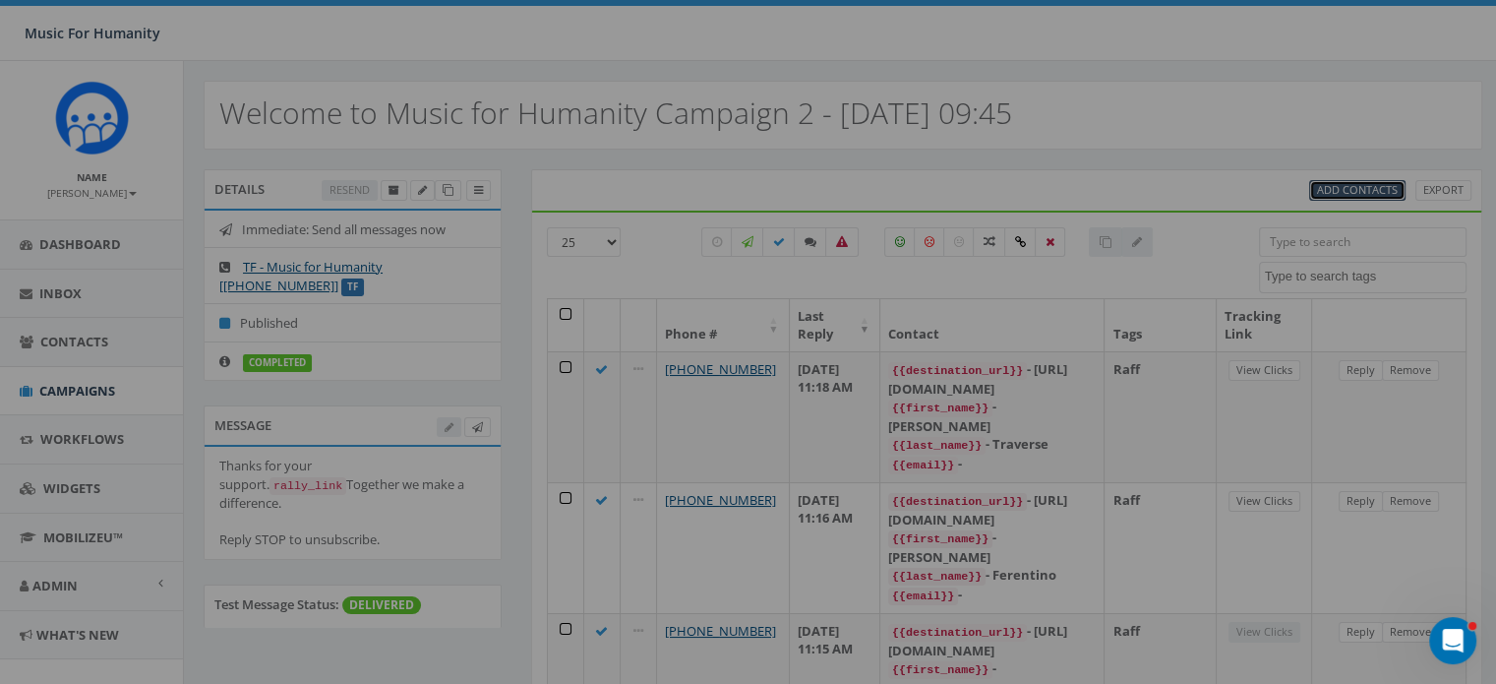
select select
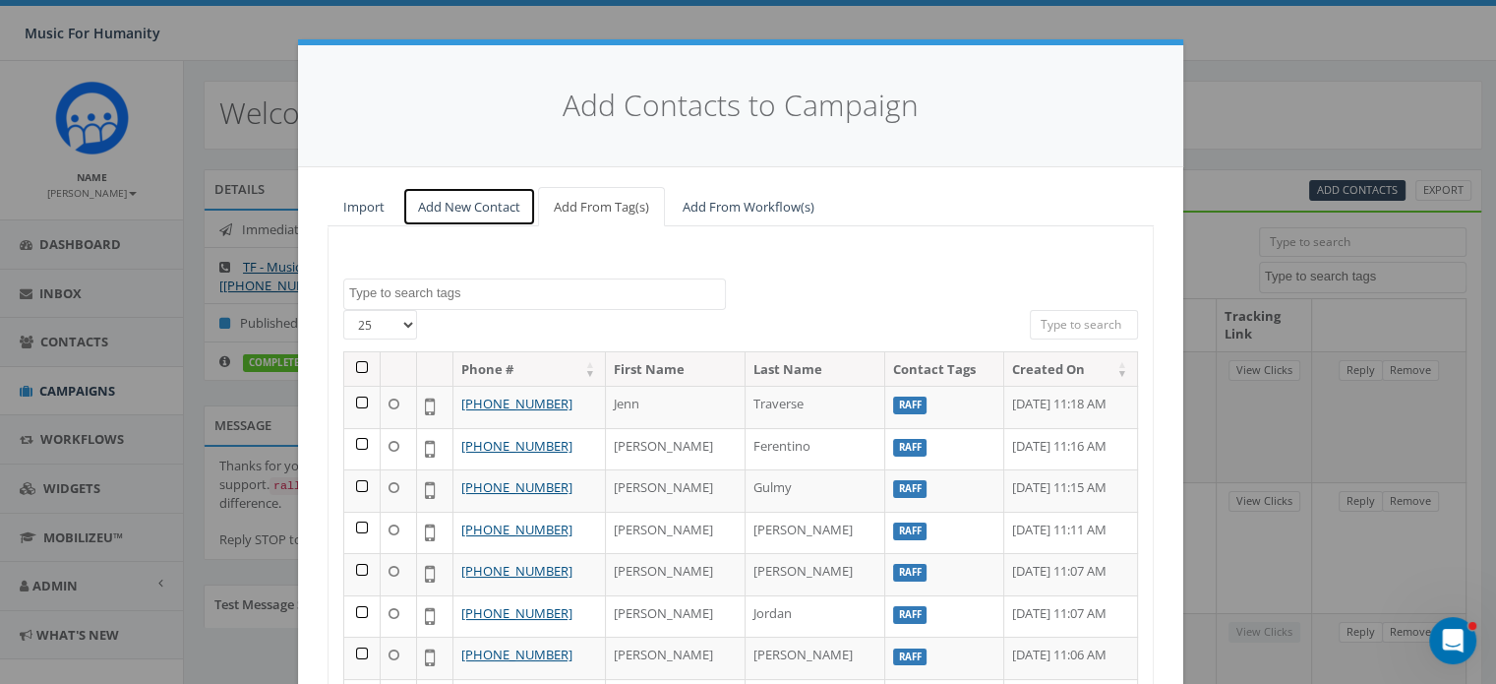
click at [474, 201] on link "Add New Contact" at bounding box center [469, 207] width 134 height 40
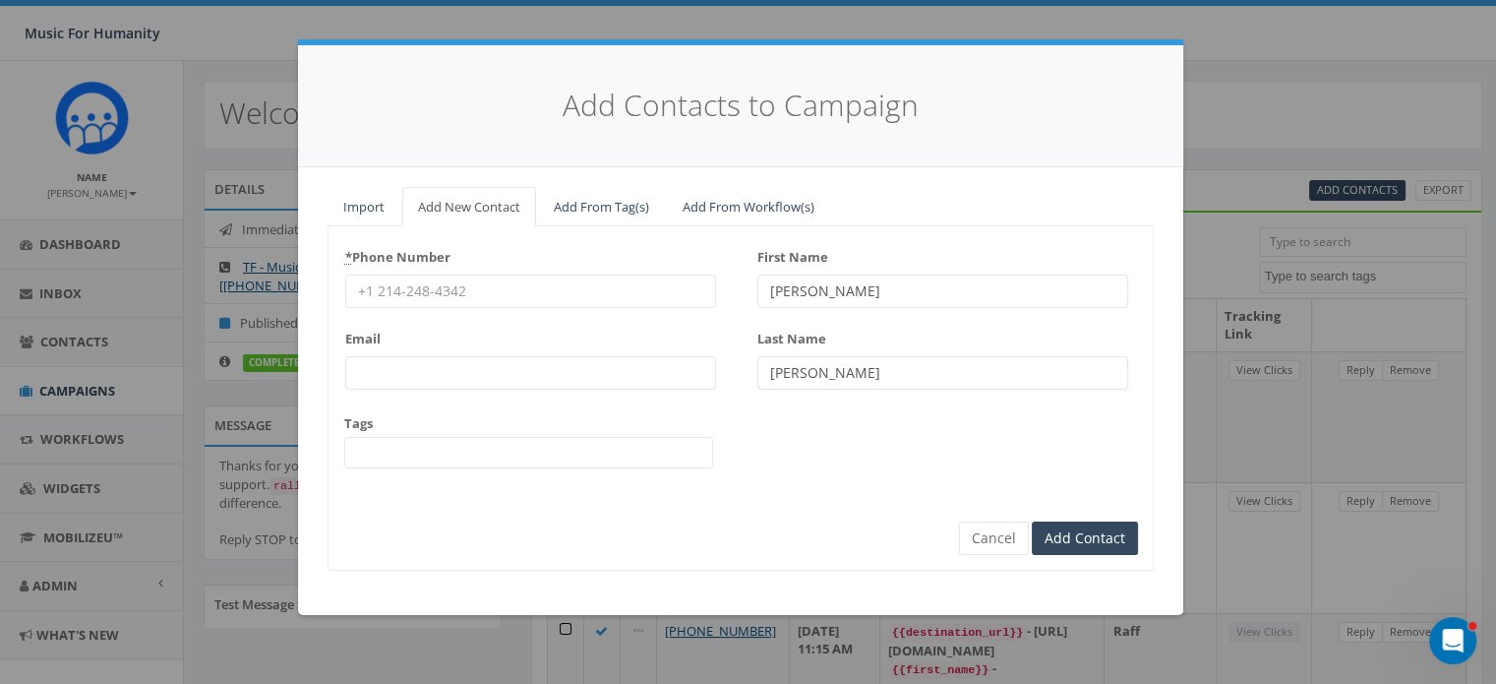
click at [403, 282] on input "* Phone Number" at bounding box center [530, 290] width 371 height 33
type input "8452834970"
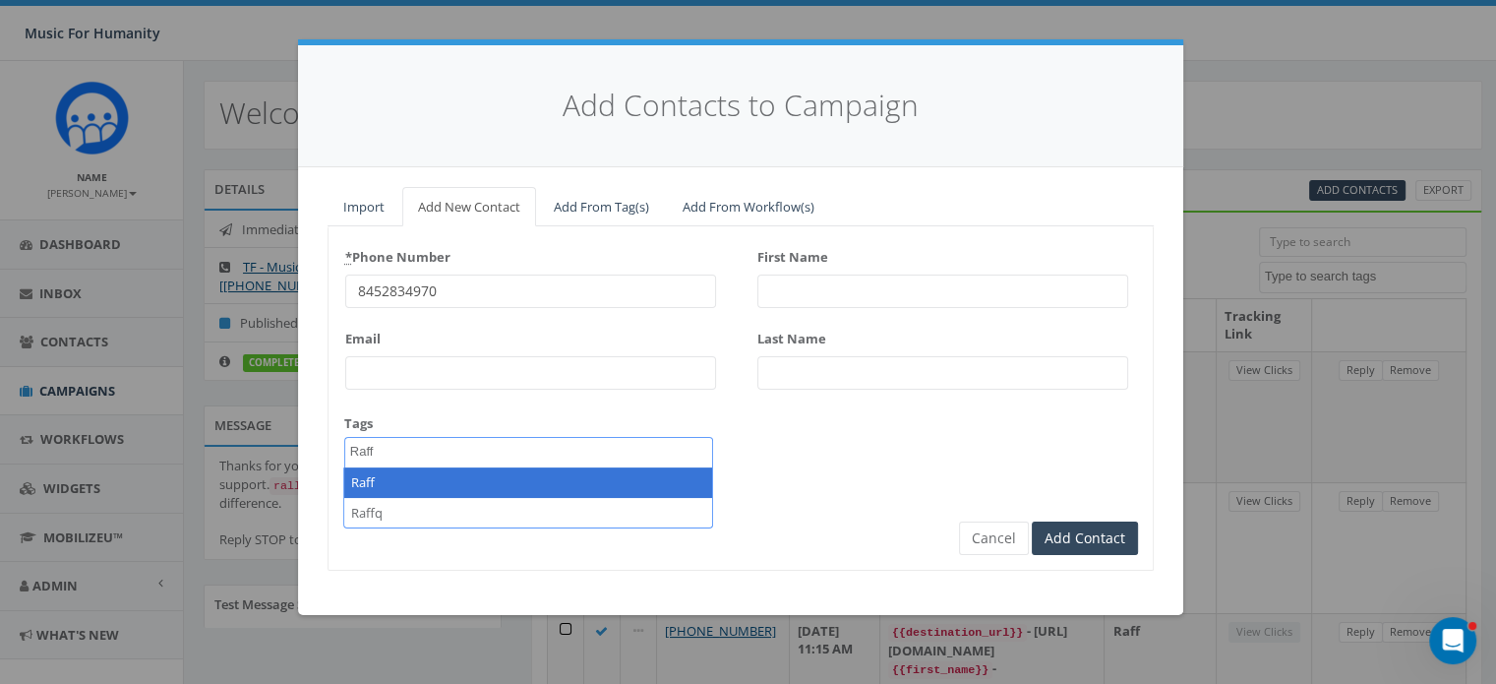
type textarea "Raff"
select select "Raff"
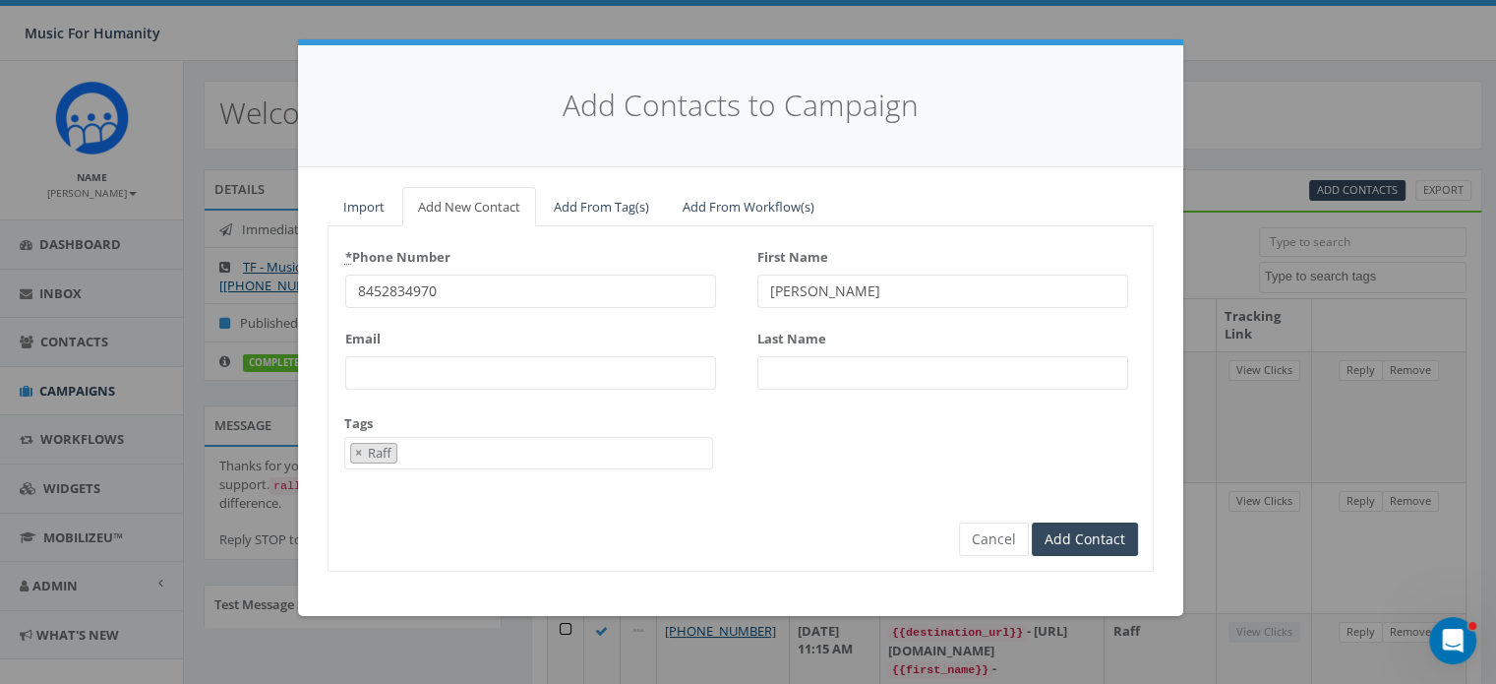
type input "Tim"
type input "Hoppe"
click at [1032, 522] on input "Add Contact" at bounding box center [1085, 538] width 106 height 33
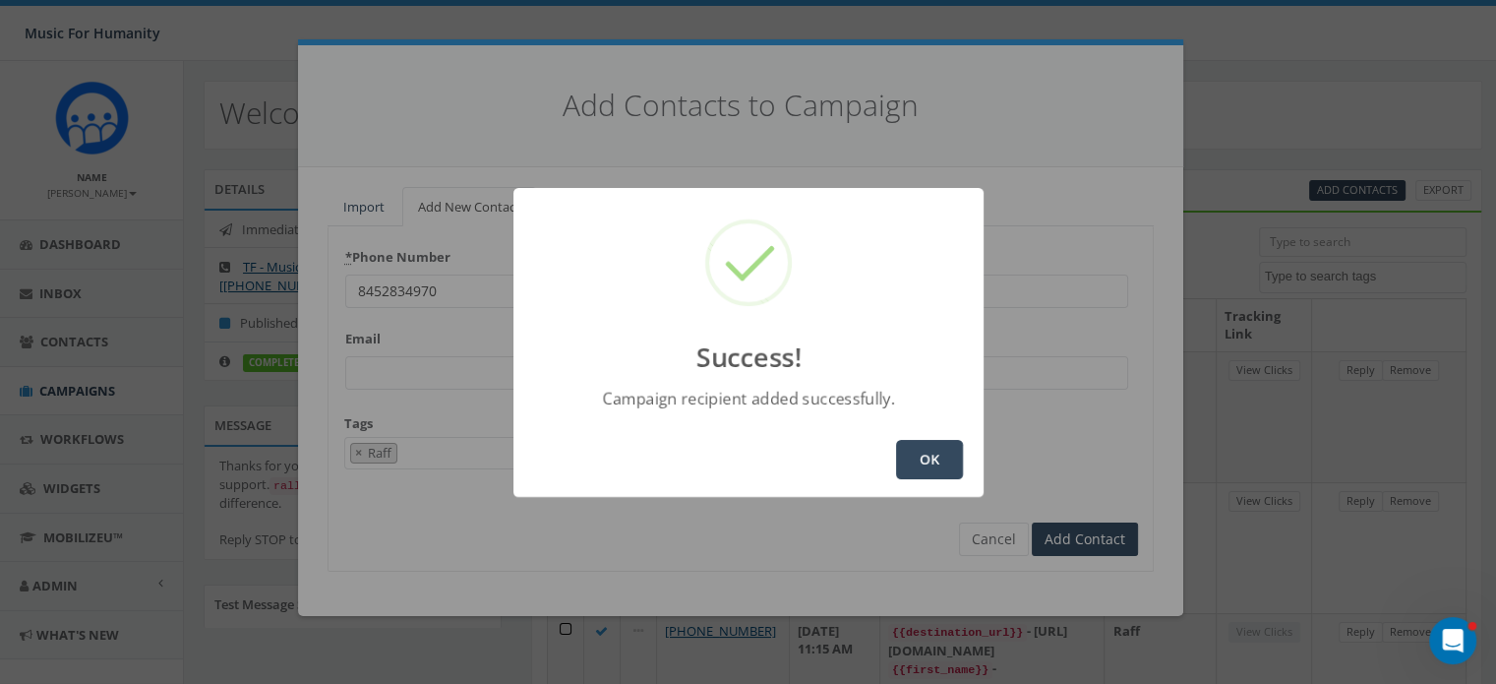
click at [944, 450] on button "OK" at bounding box center [929, 459] width 67 height 39
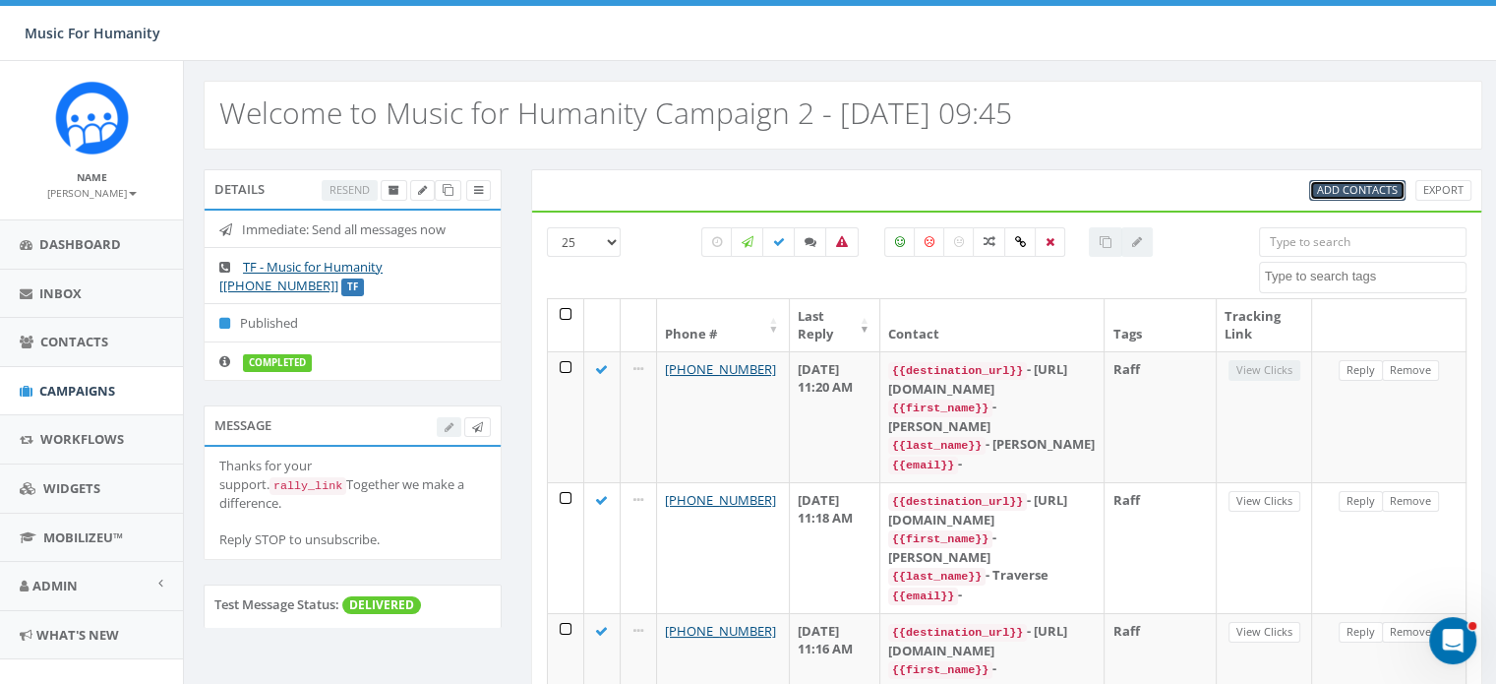
click at [1340, 186] on span "Add Contacts" at bounding box center [1357, 189] width 81 height 15
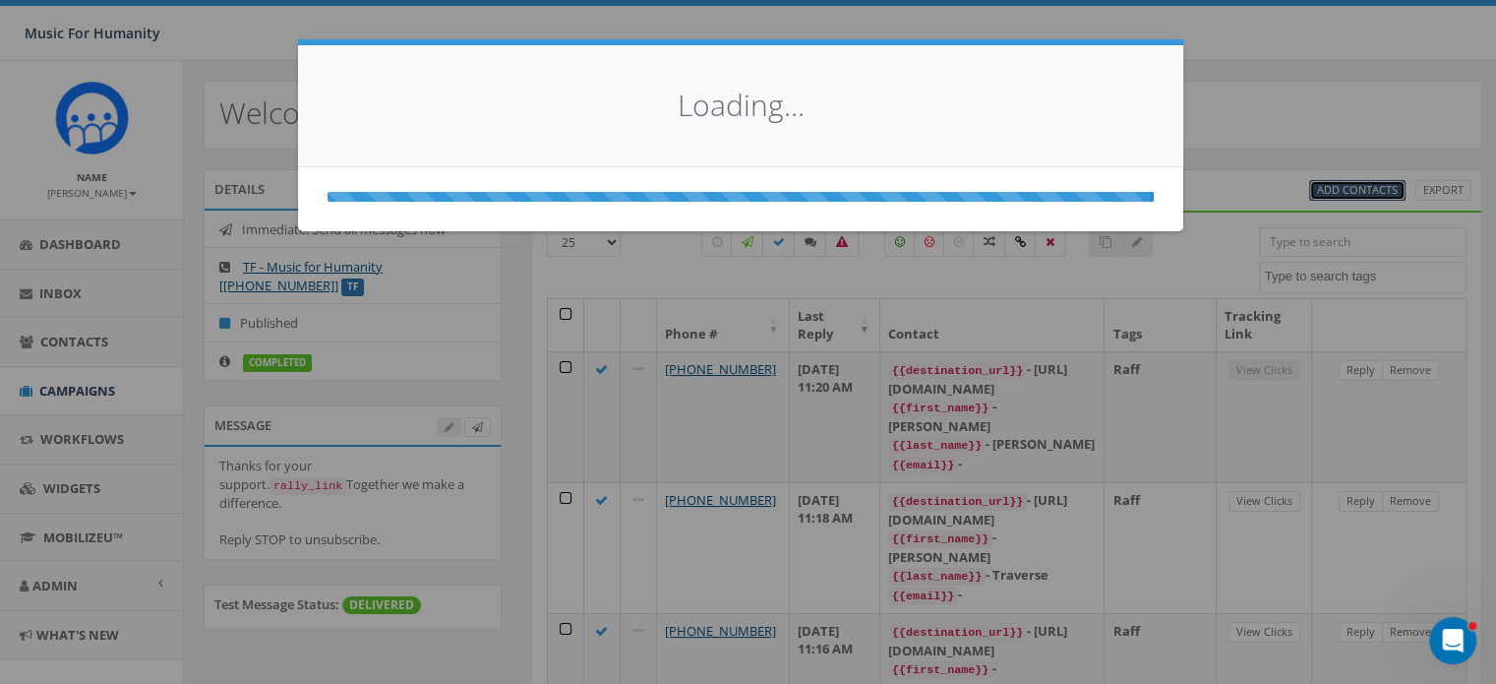
select select
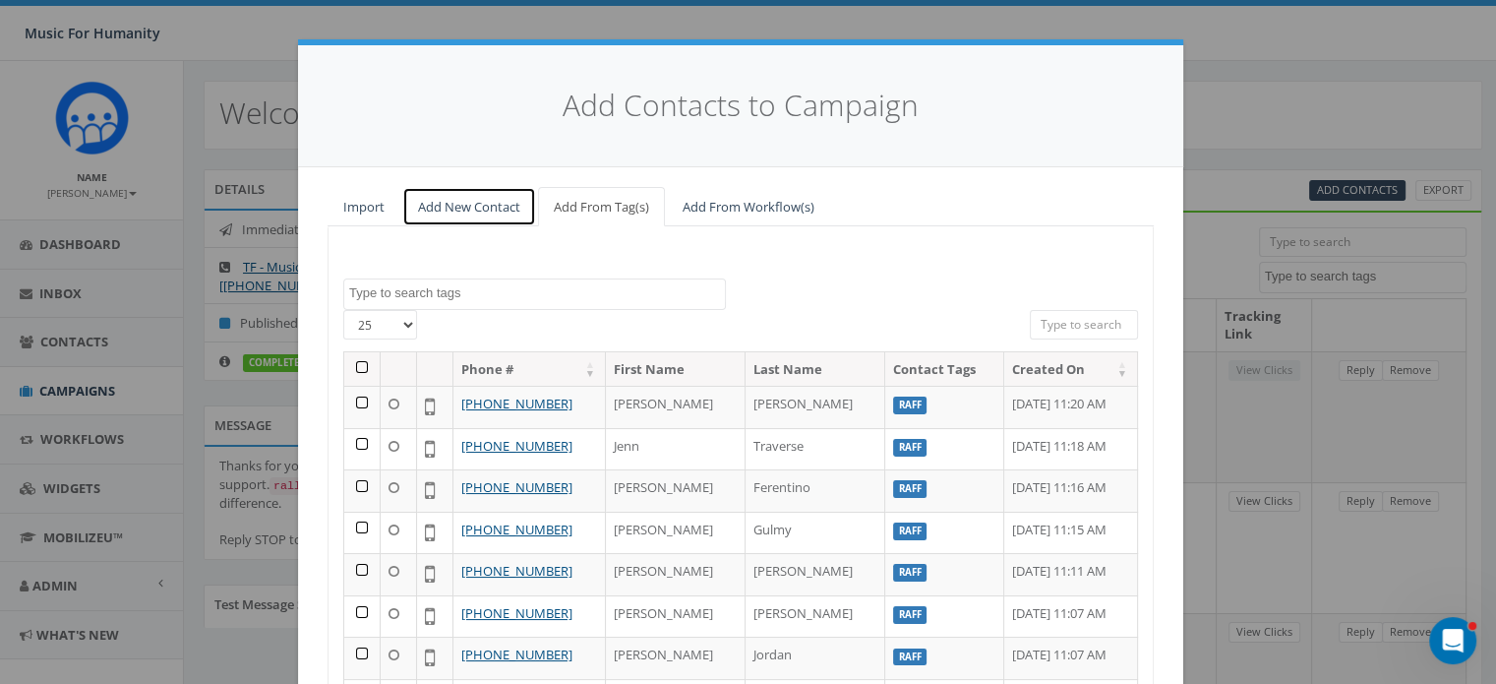
click at [455, 196] on link "Add New Contact" at bounding box center [469, 207] width 134 height 40
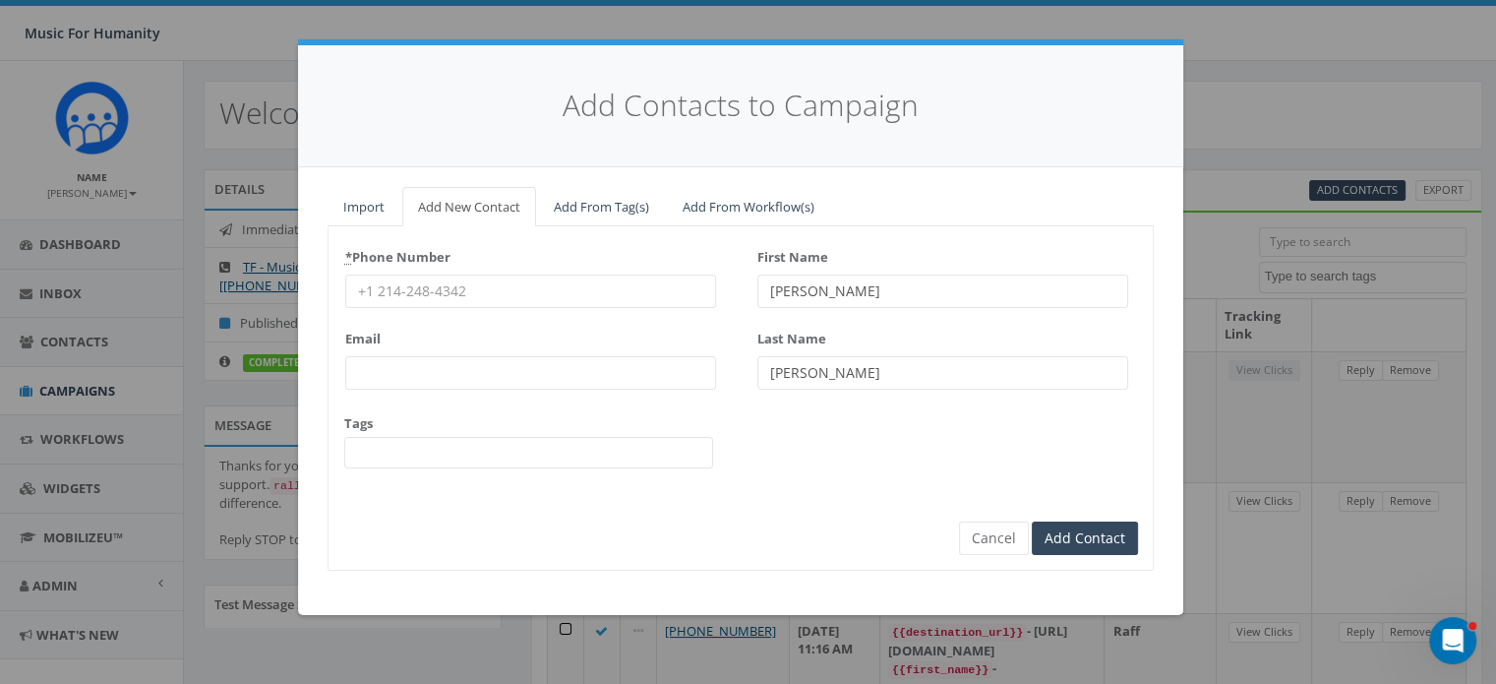
click at [451, 286] on input "* Phone Number" at bounding box center [530, 290] width 371 height 33
type input "8458003532"
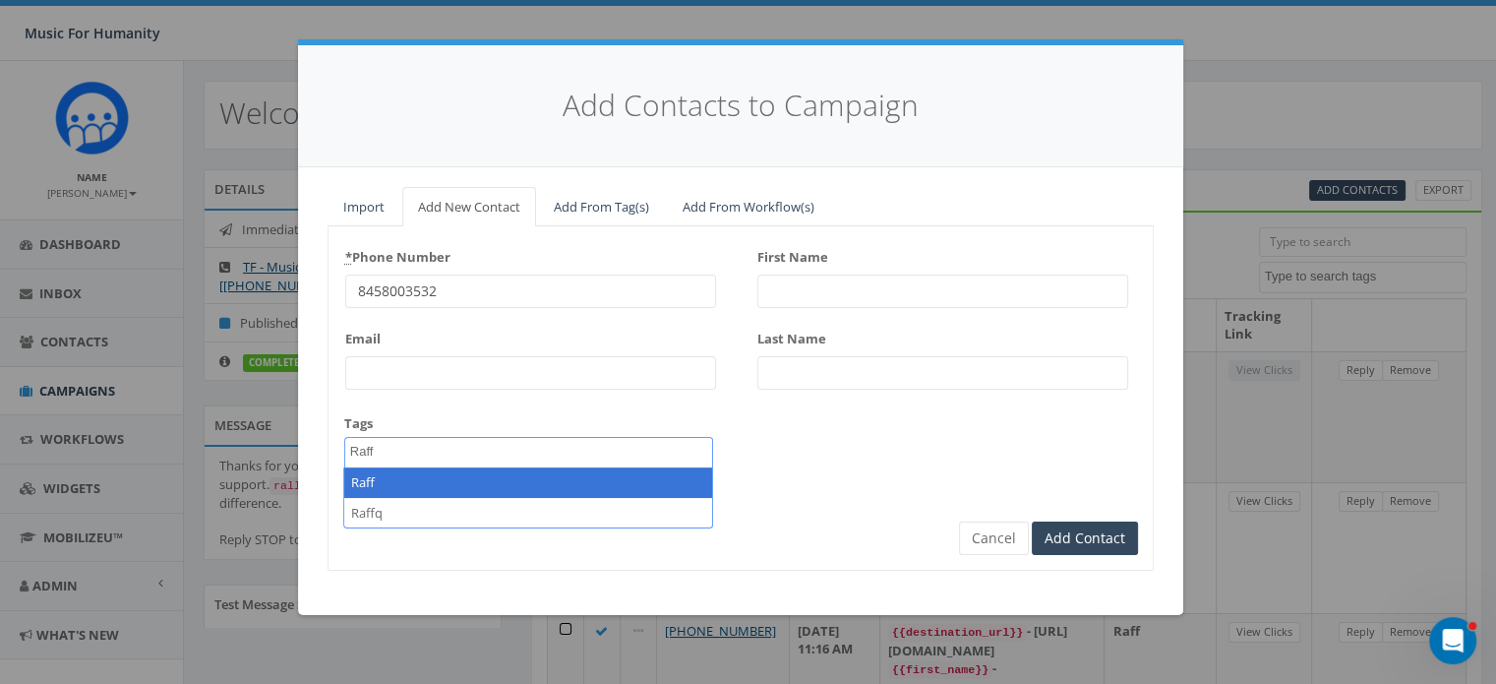
type textarea "Raff"
select select "Raff"
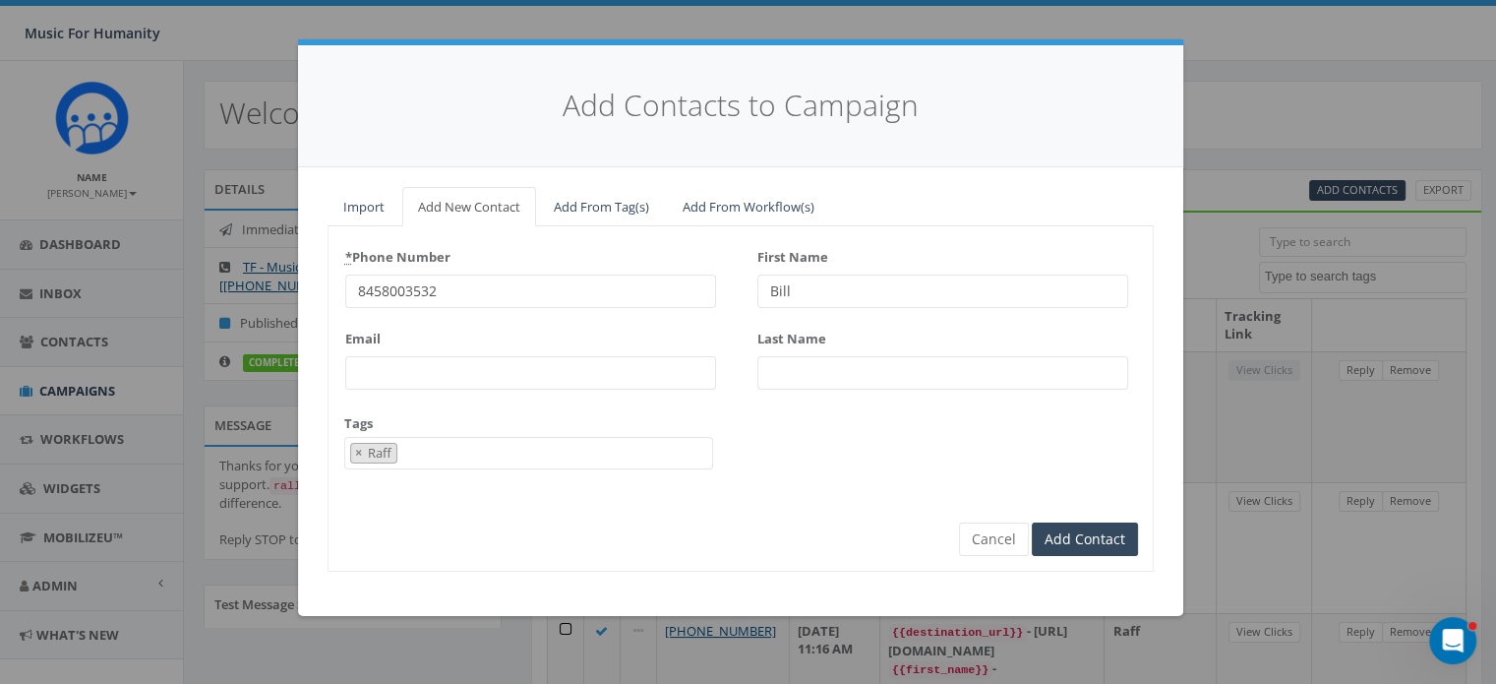
type input "Bill"
type input "Bassett"
click at [1032, 522] on input "Add Contact" at bounding box center [1085, 538] width 106 height 33
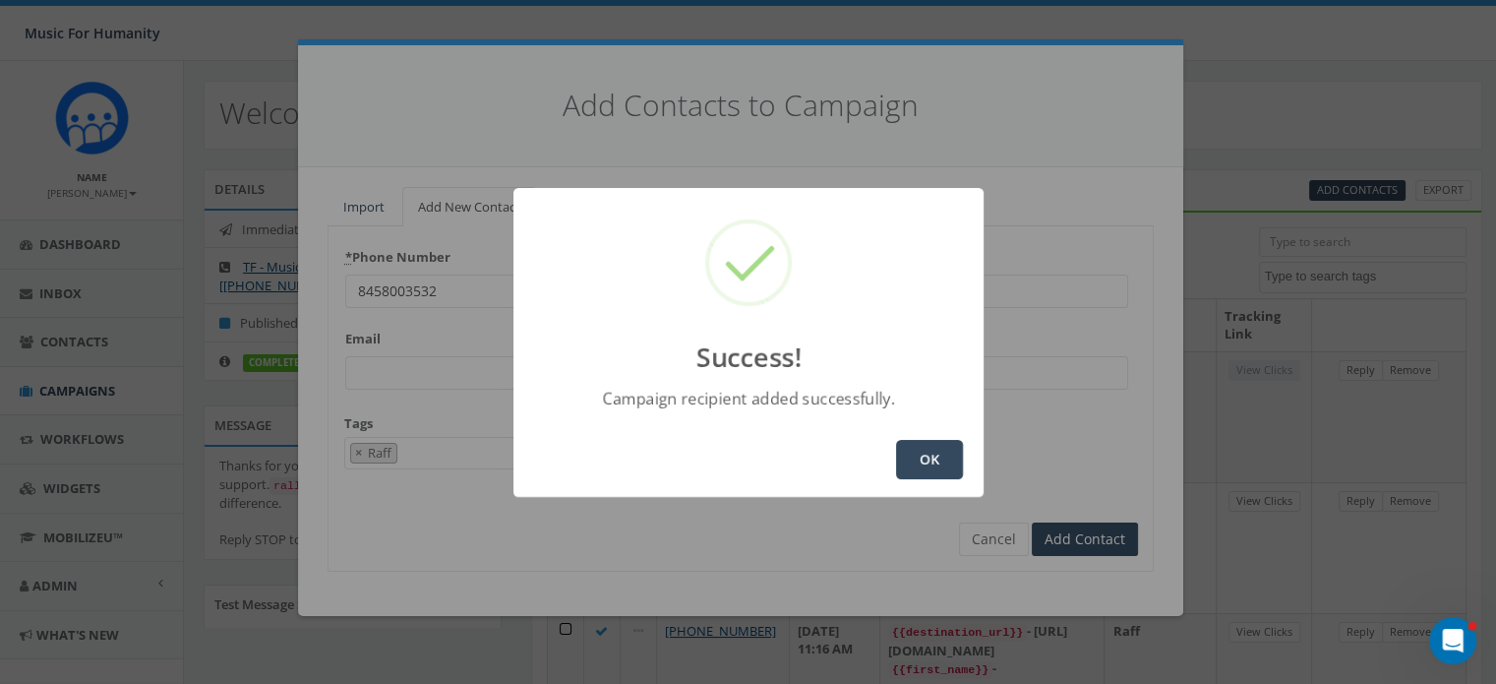
click at [909, 462] on button "OK" at bounding box center [929, 459] width 67 height 39
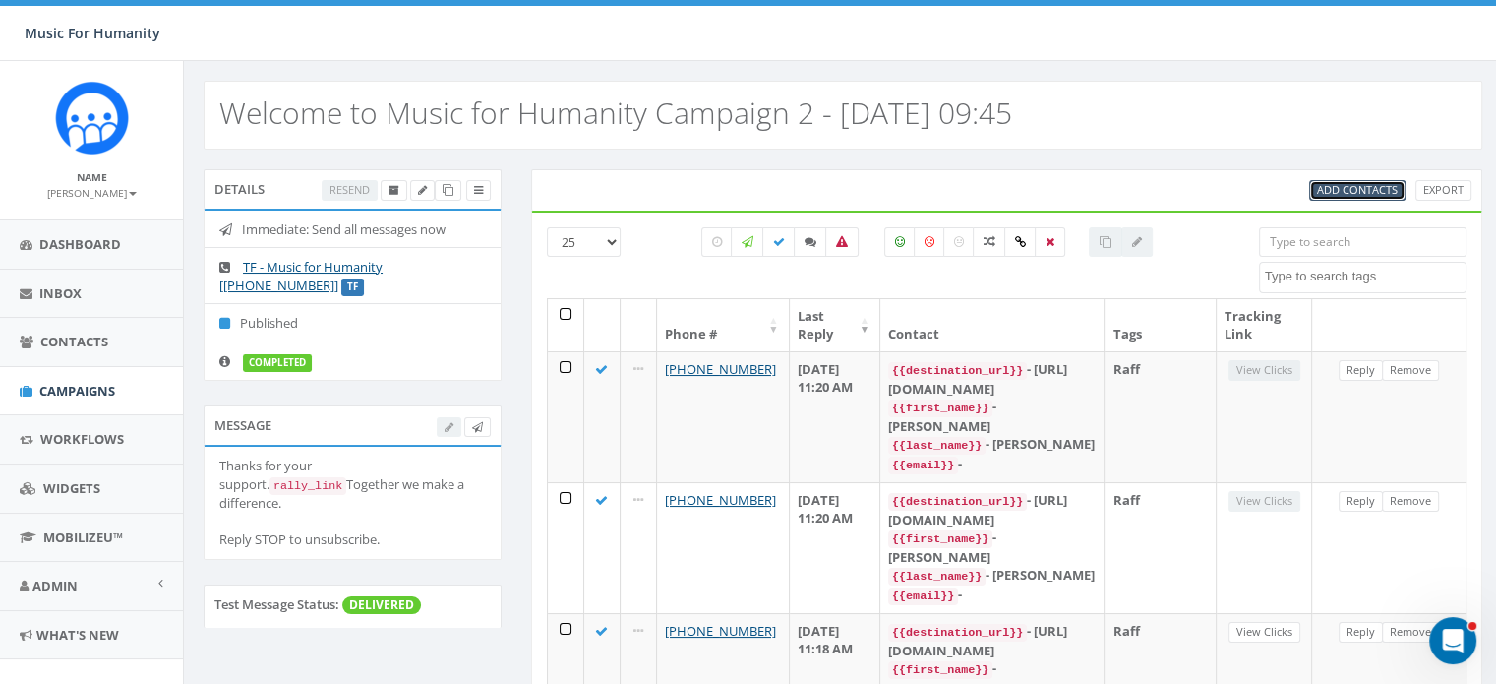
click at [1365, 186] on span "Add Contacts" at bounding box center [1357, 189] width 81 height 15
select select
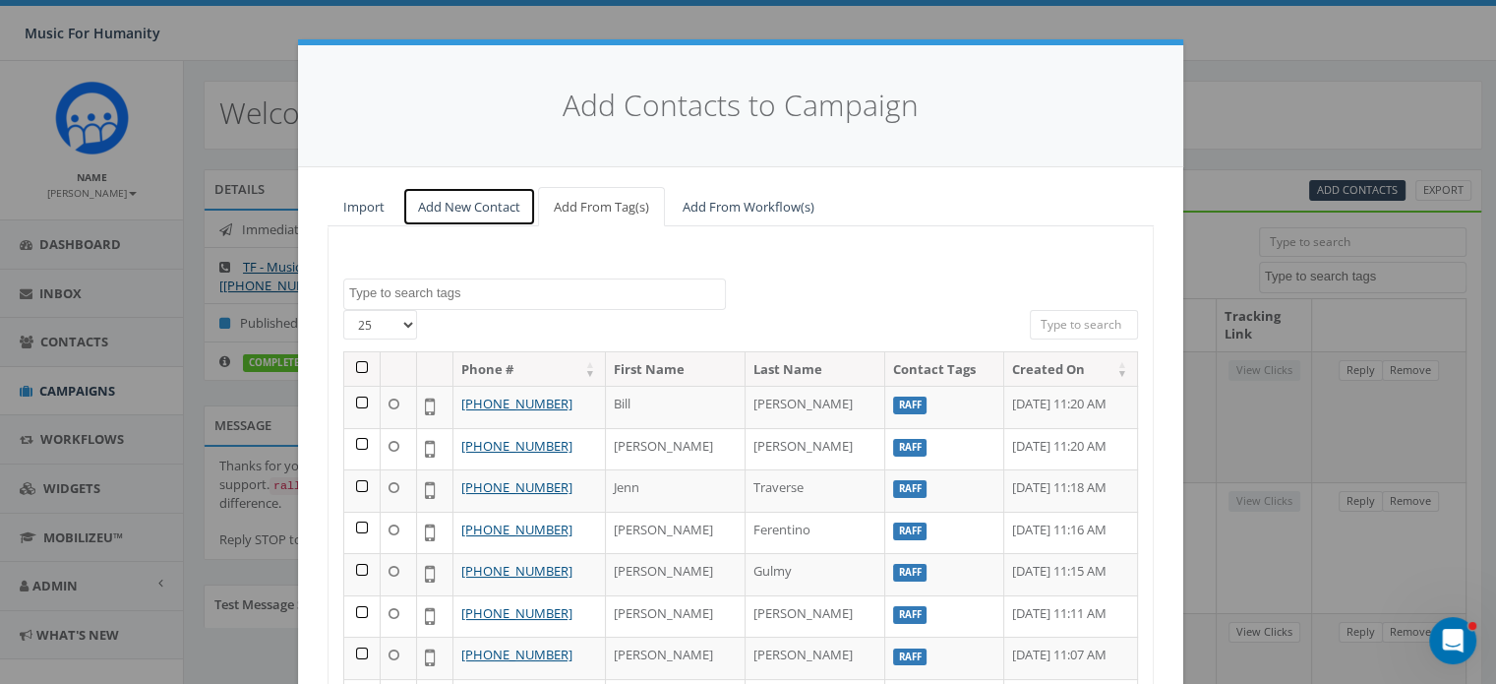
click at [456, 197] on link "Add New Contact" at bounding box center [469, 207] width 134 height 40
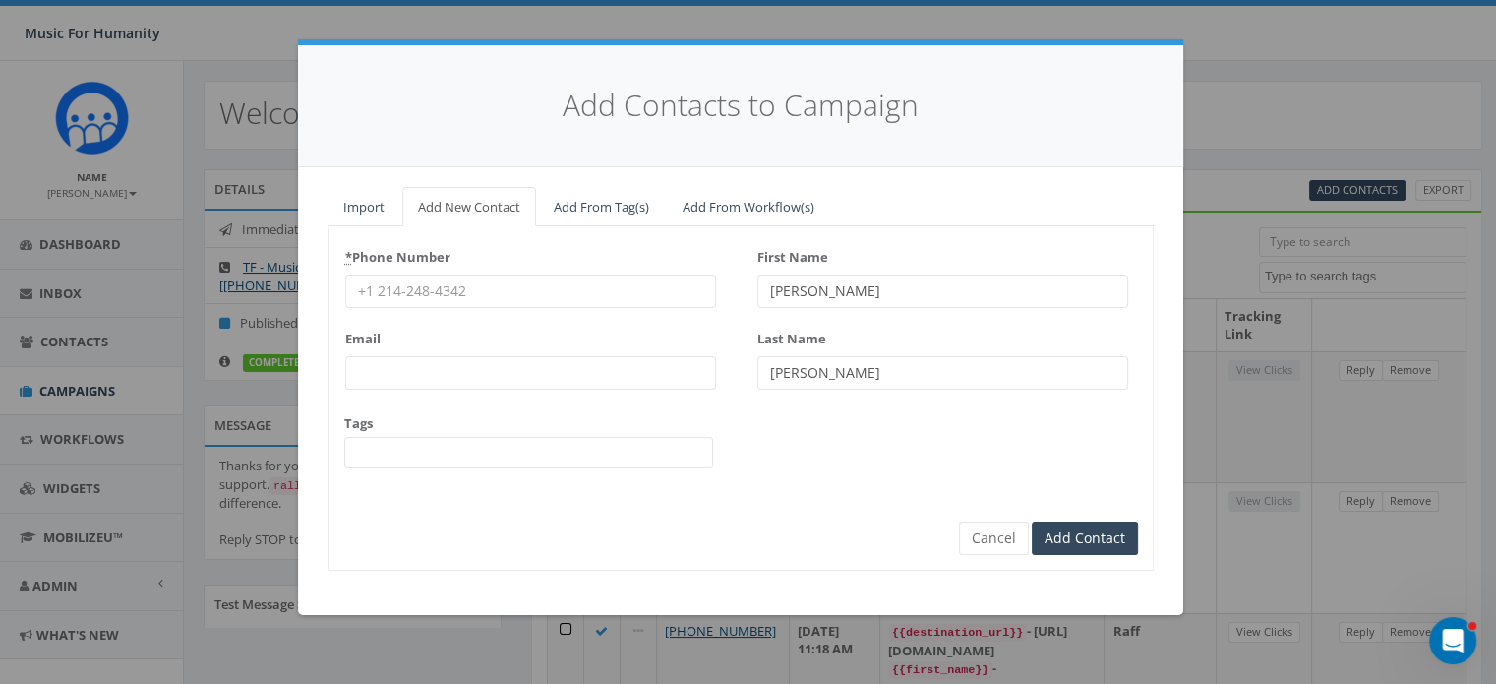
click at [428, 283] on input "* Phone Number" at bounding box center [530, 290] width 371 height 33
type input "8458000758"
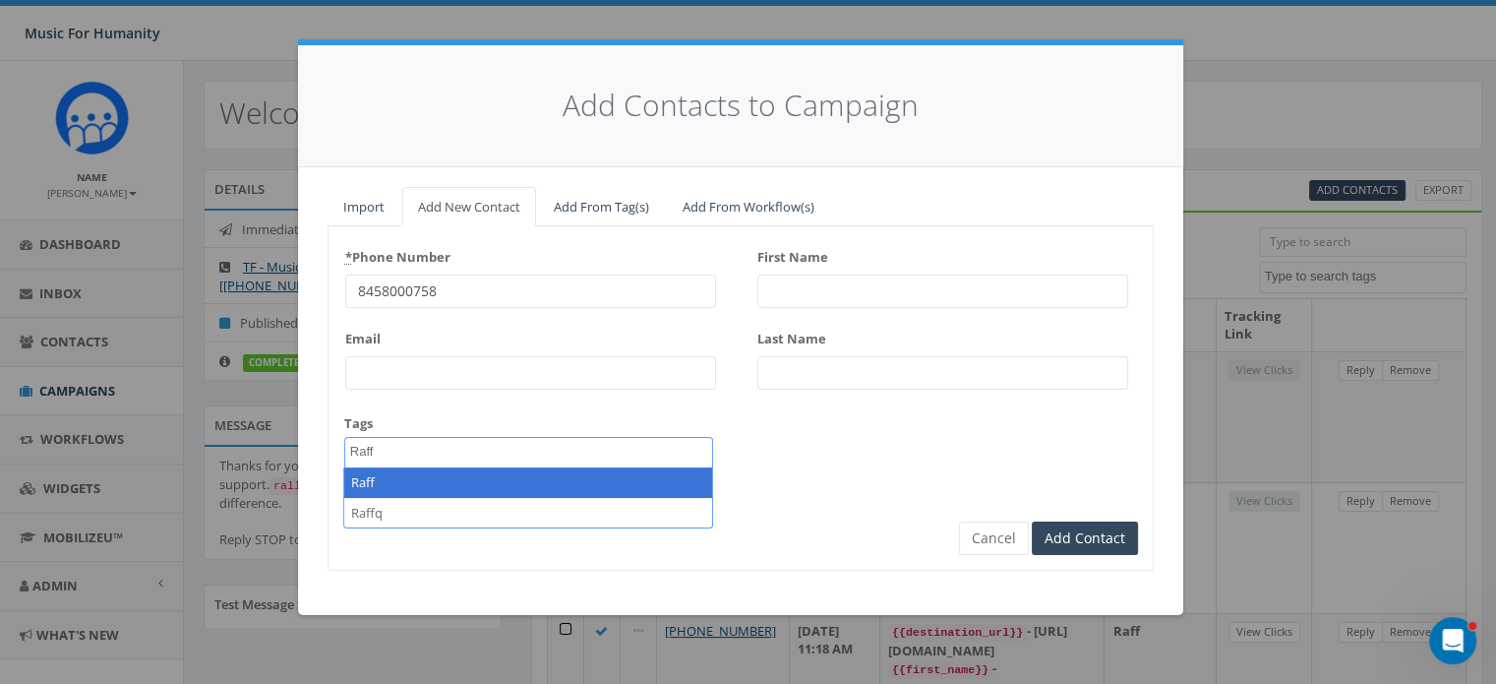
type textarea "Raff"
select select "Raff"
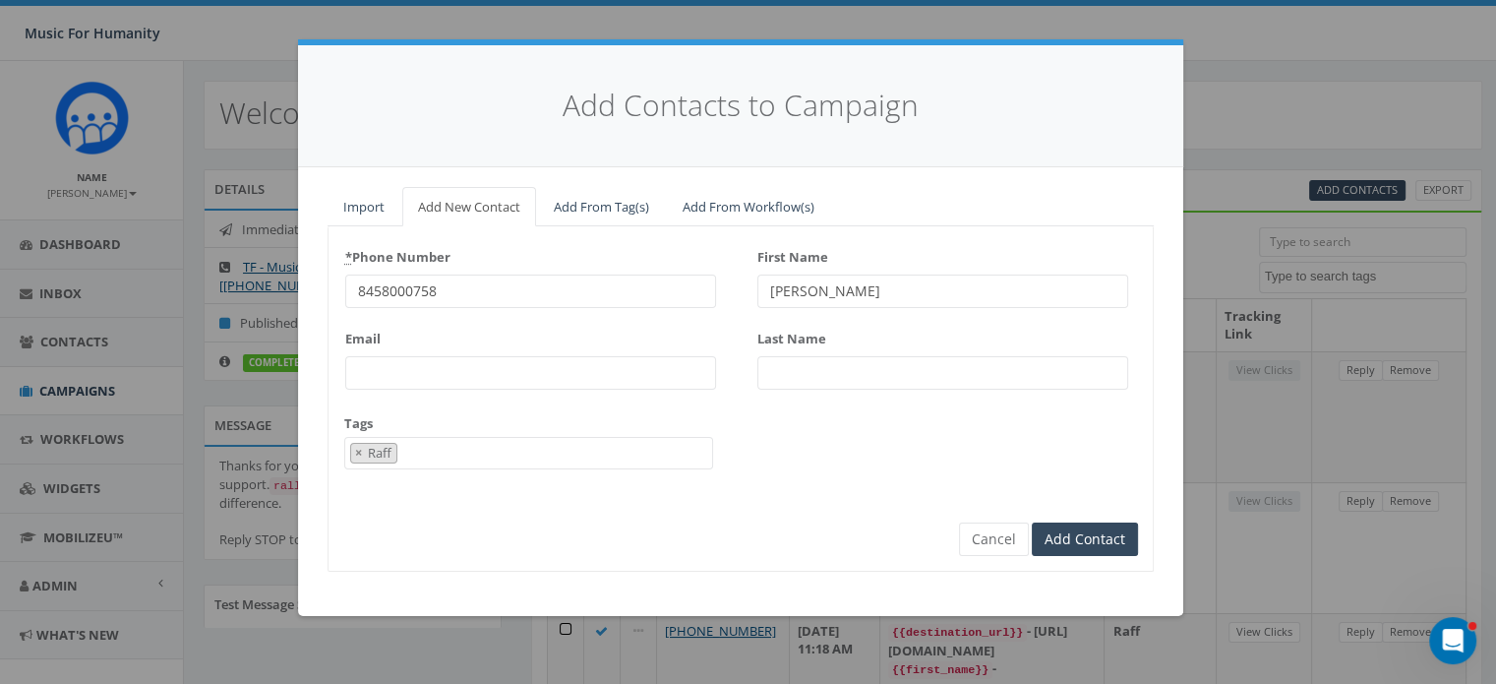
type input "Rob"
type input "Sassi"
click at [1032, 522] on input "Add Contact" at bounding box center [1085, 538] width 106 height 33
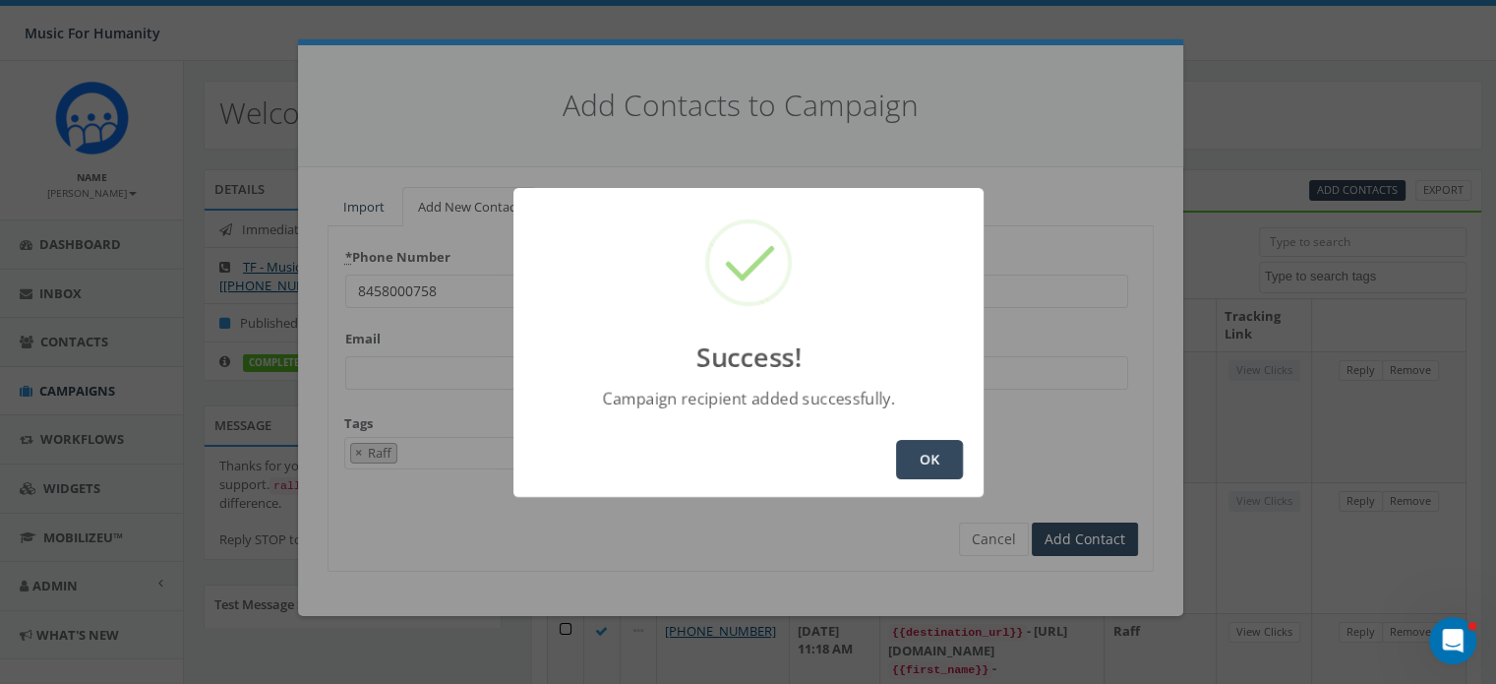
click at [920, 459] on button "OK" at bounding box center [929, 459] width 67 height 39
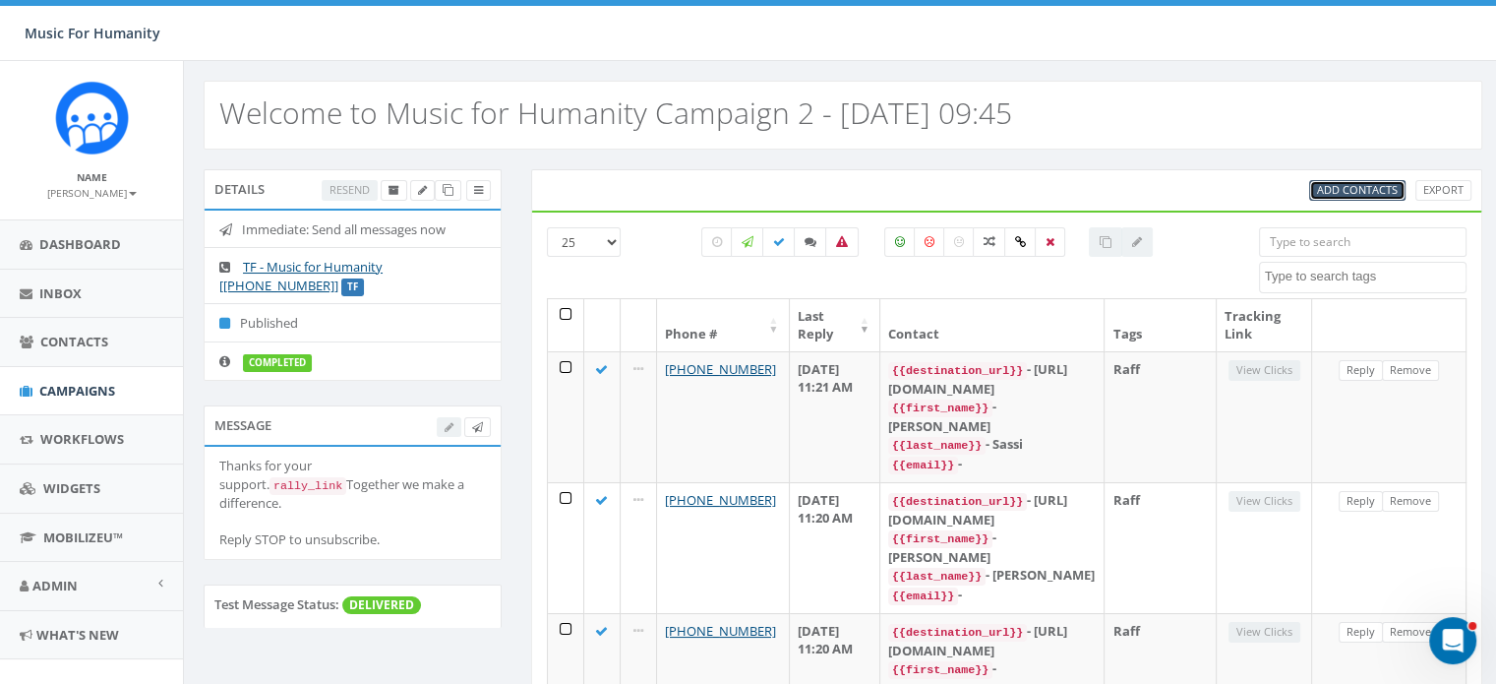
click at [1345, 186] on span "Add Contacts" at bounding box center [1357, 189] width 81 height 15
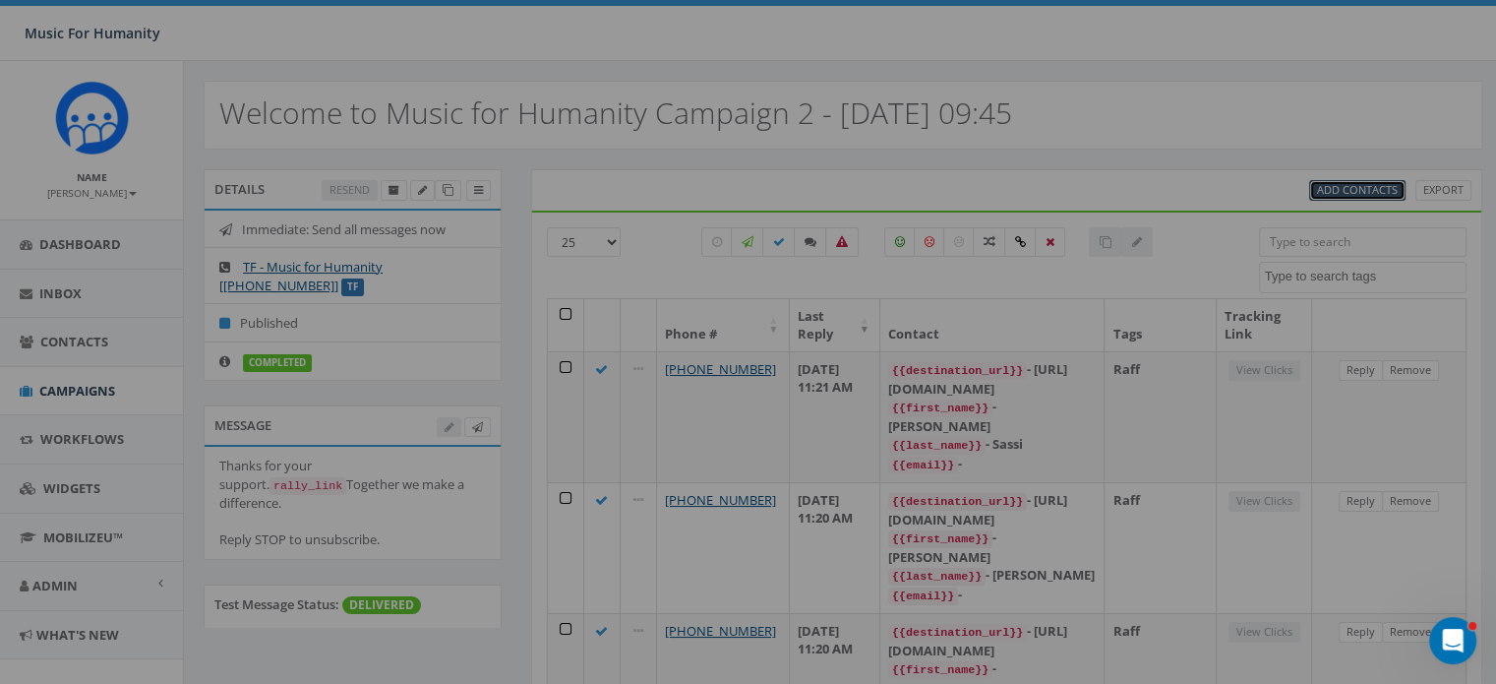
select select
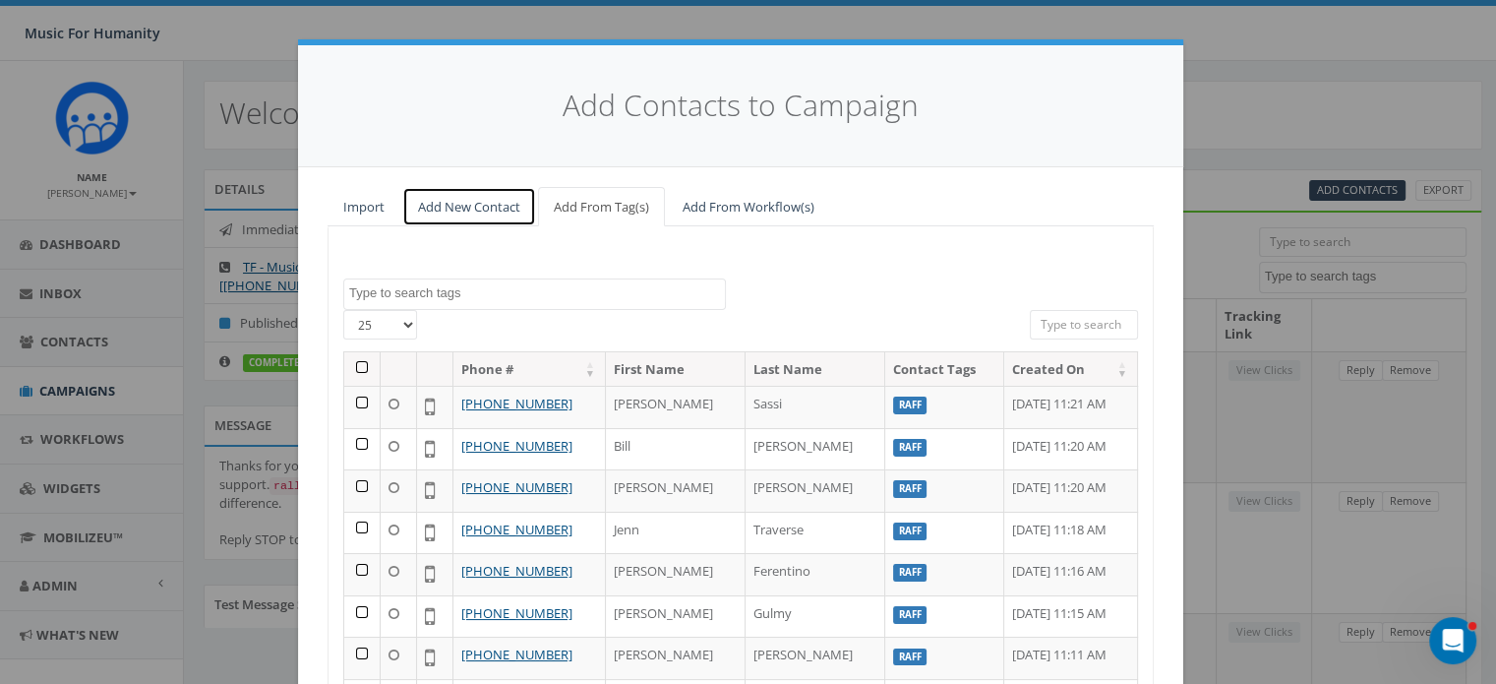
click at [469, 204] on link "Add New Contact" at bounding box center [469, 207] width 134 height 40
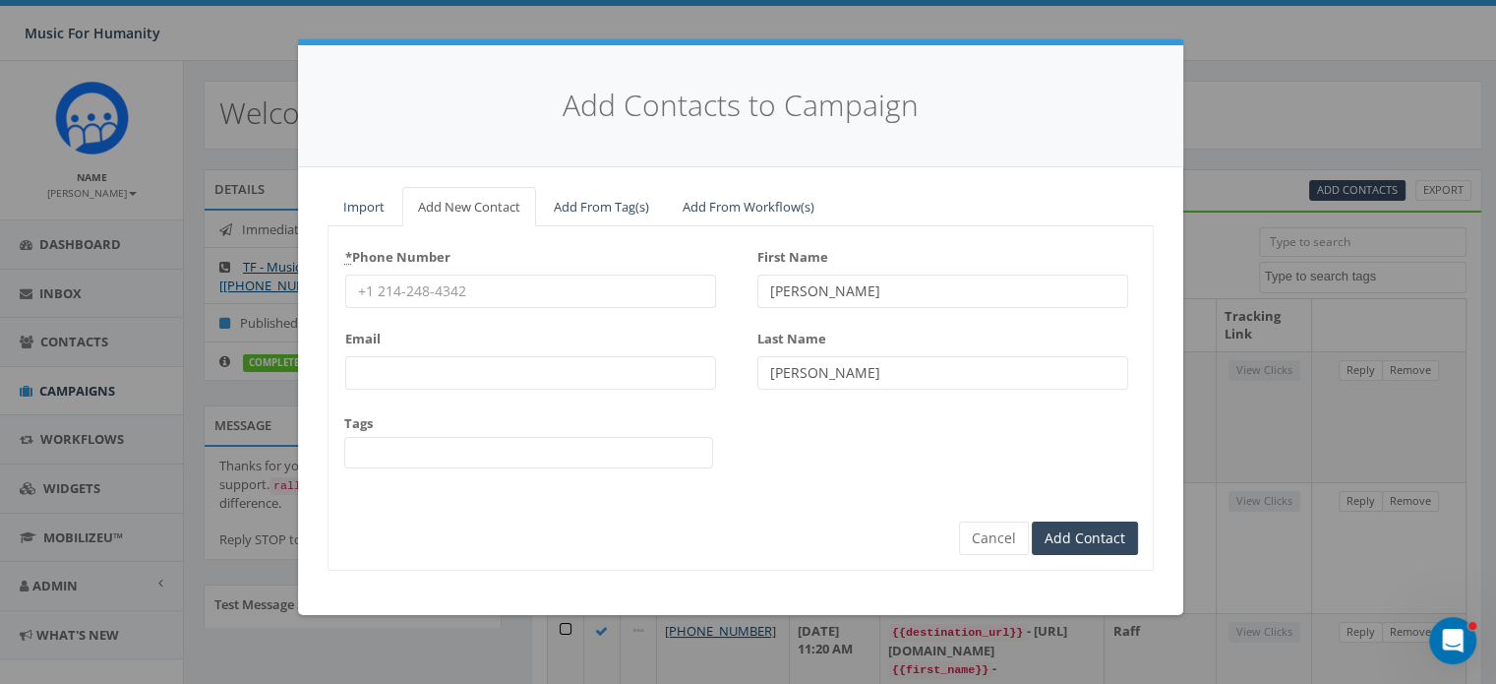
click at [416, 283] on input "* Phone Number" at bounding box center [530, 290] width 371 height 33
type input "8453215491"
type input "Anthony"
type input "Tangredi"
click at [993, 525] on button "Cancel" at bounding box center [994, 537] width 70 height 33
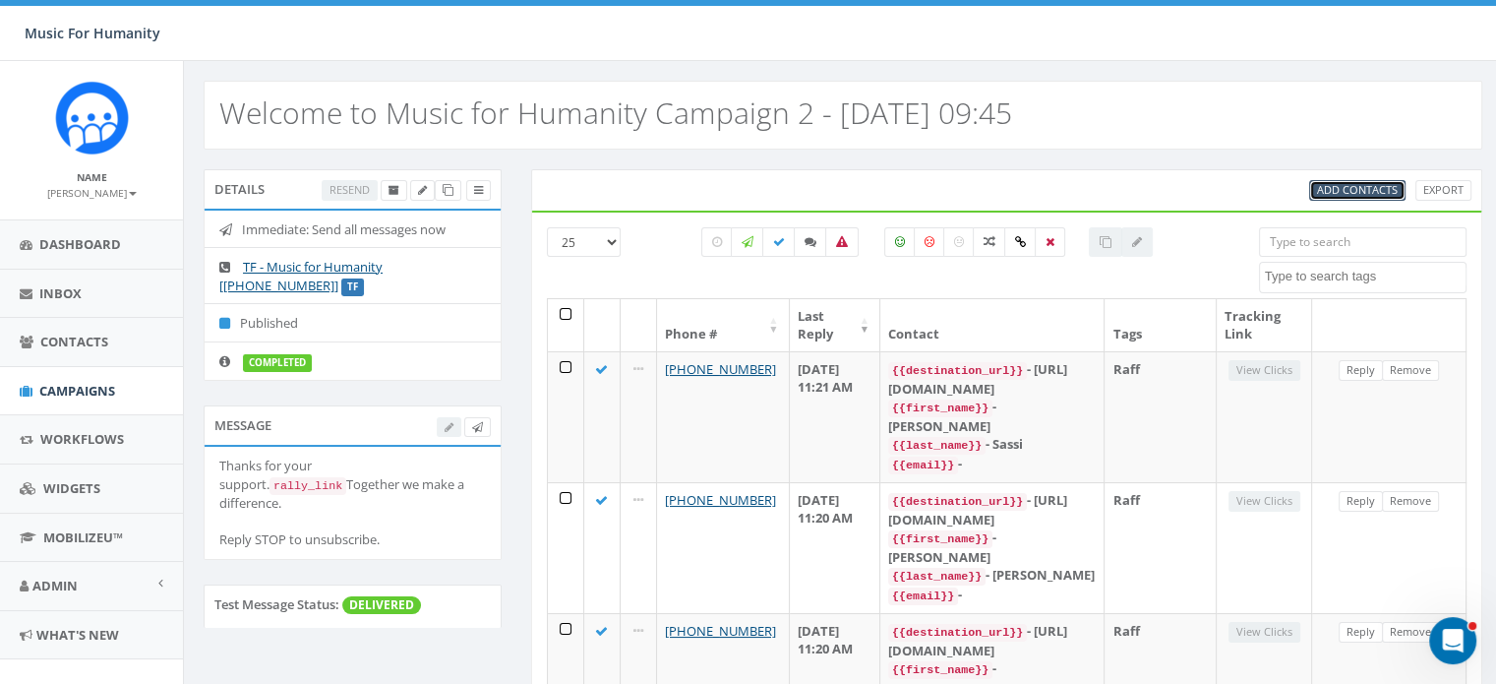
click at [1369, 191] on span "Add Contacts" at bounding box center [1357, 189] width 81 height 15
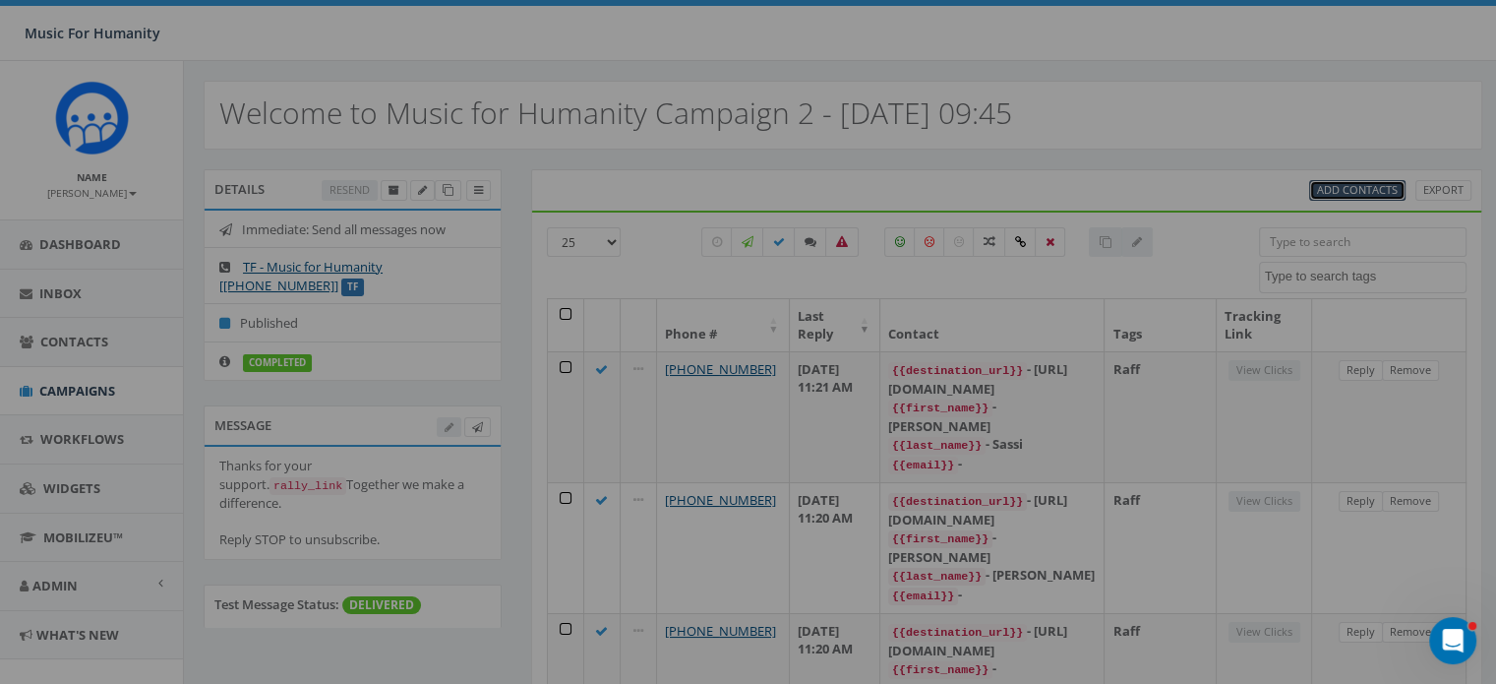
select select
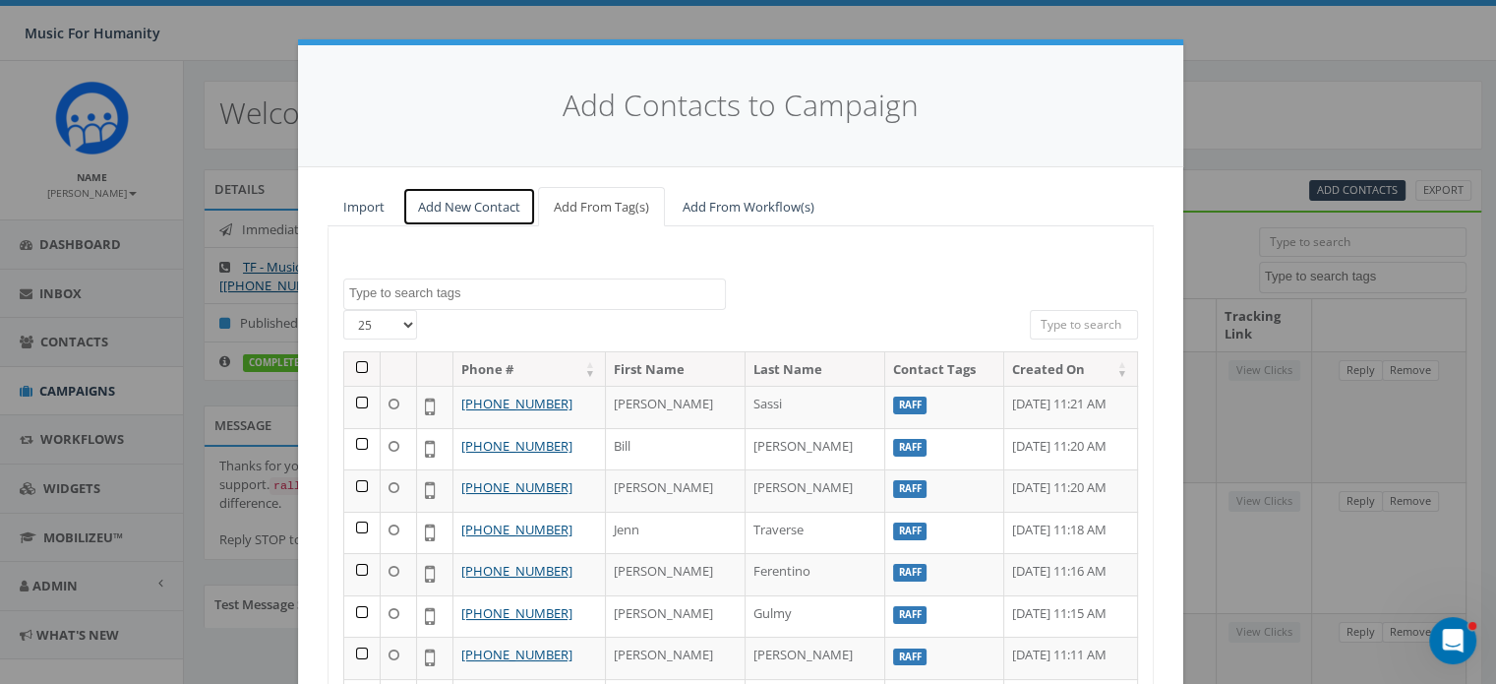
click at [456, 203] on link "Add New Contact" at bounding box center [469, 207] width 134 height 40
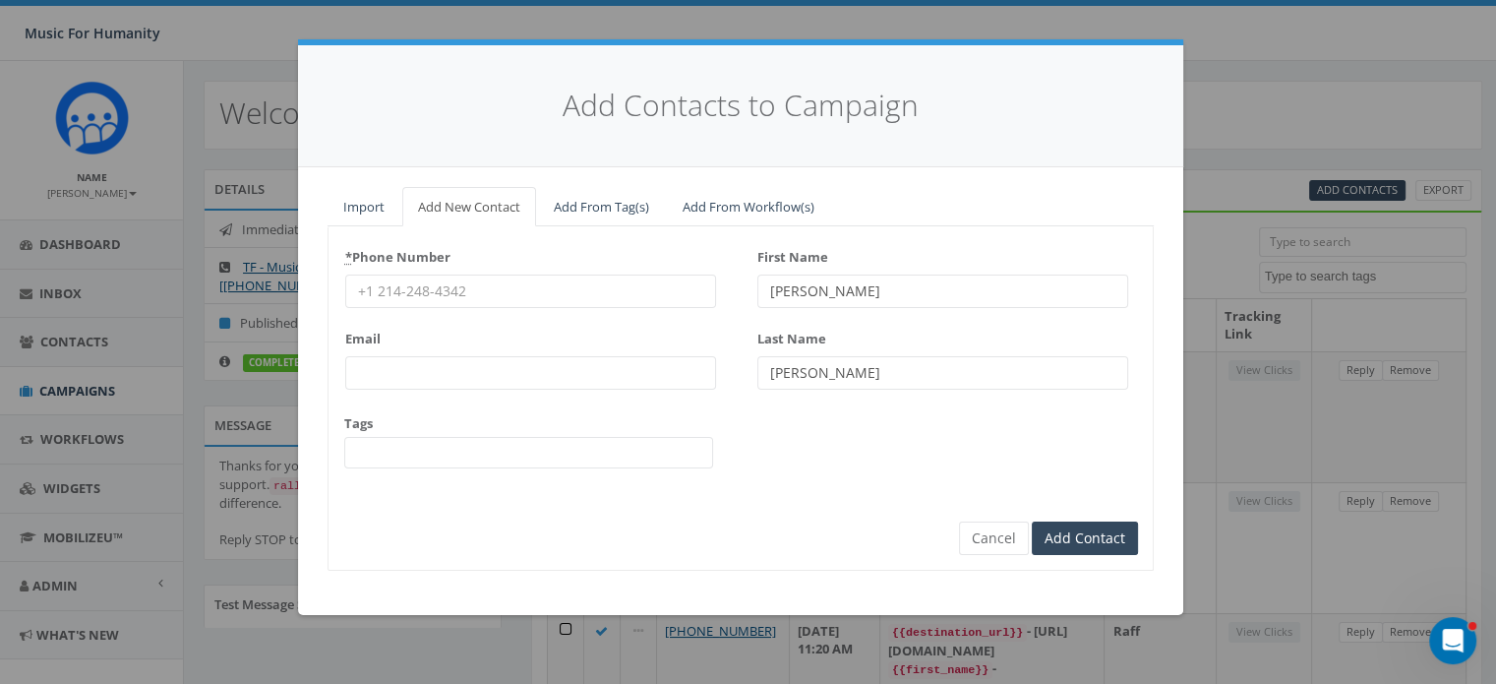
click at [399, 289] on input "* Phone Number" at bounding box center [530, 290] width 371 height 33
type input "5703360382"
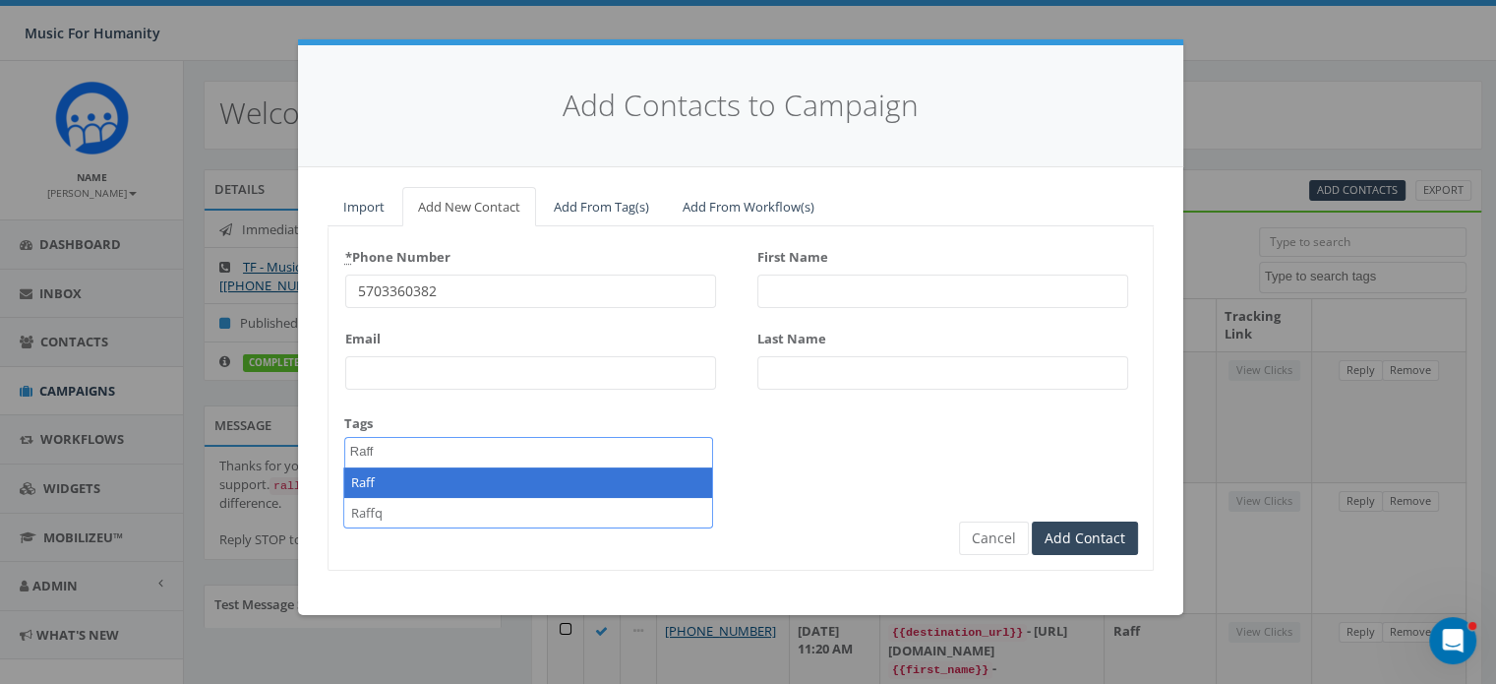
type textarea "Raff"
select select "Raff"
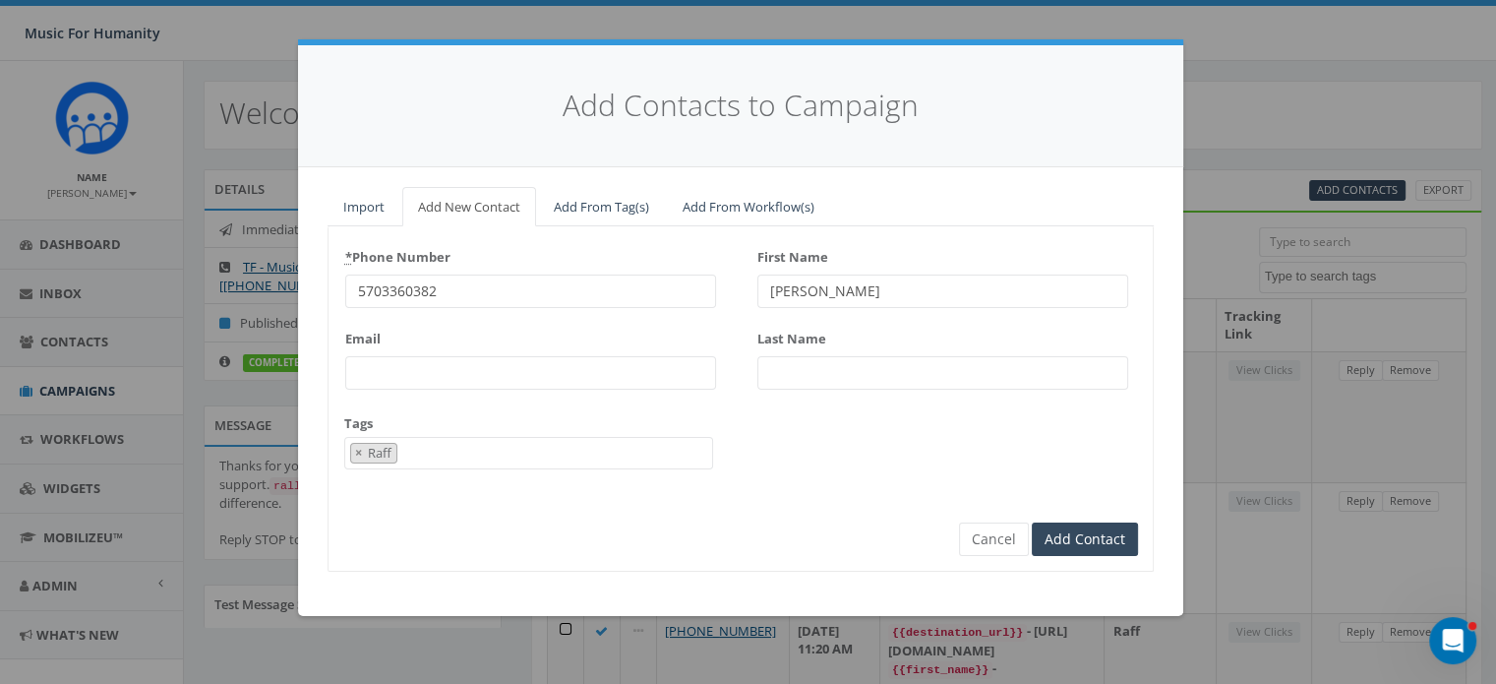
type input "Tina"
type input "Gregorski"
click at [1032, 522] on input "Add Contact" at bounding box center [1085, 538] width 106 height 33
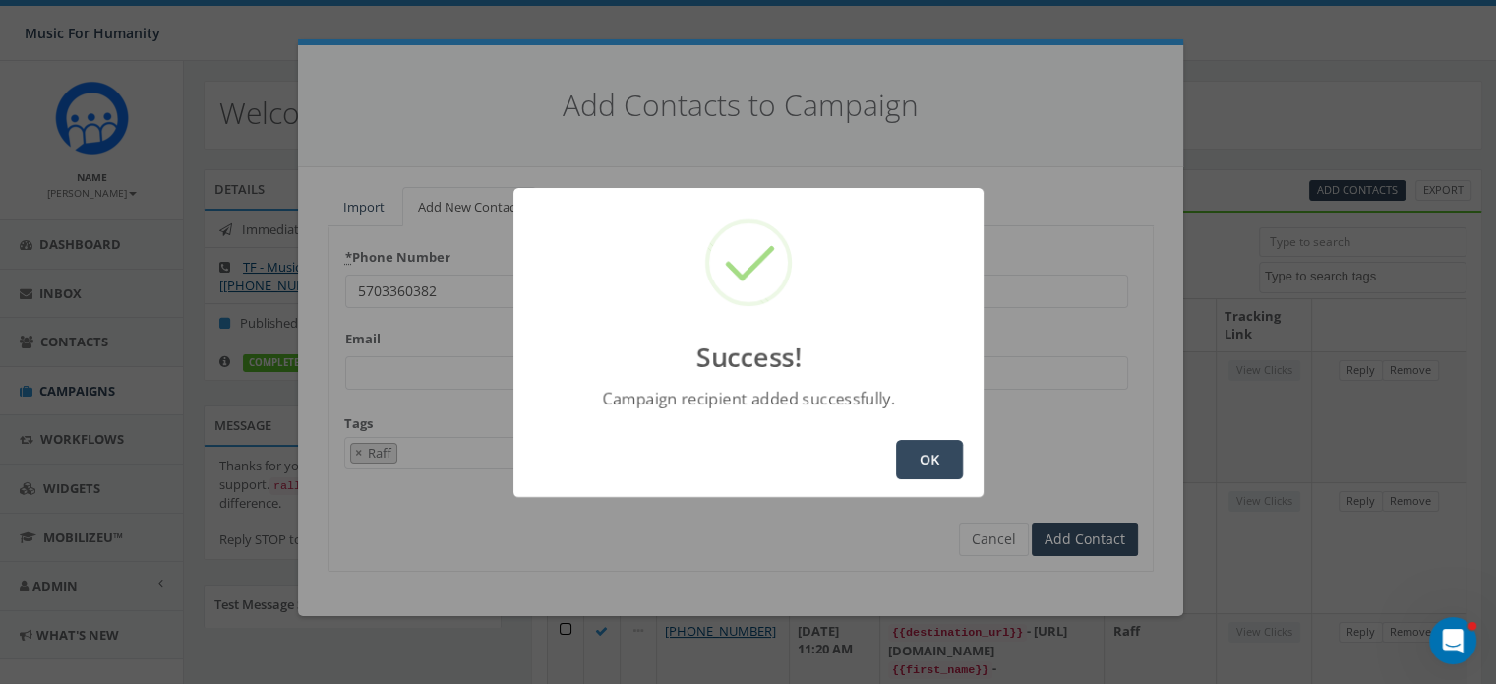
click at [929, 454] on button "OK" at bounding box center [929, 459] width 67 height 39
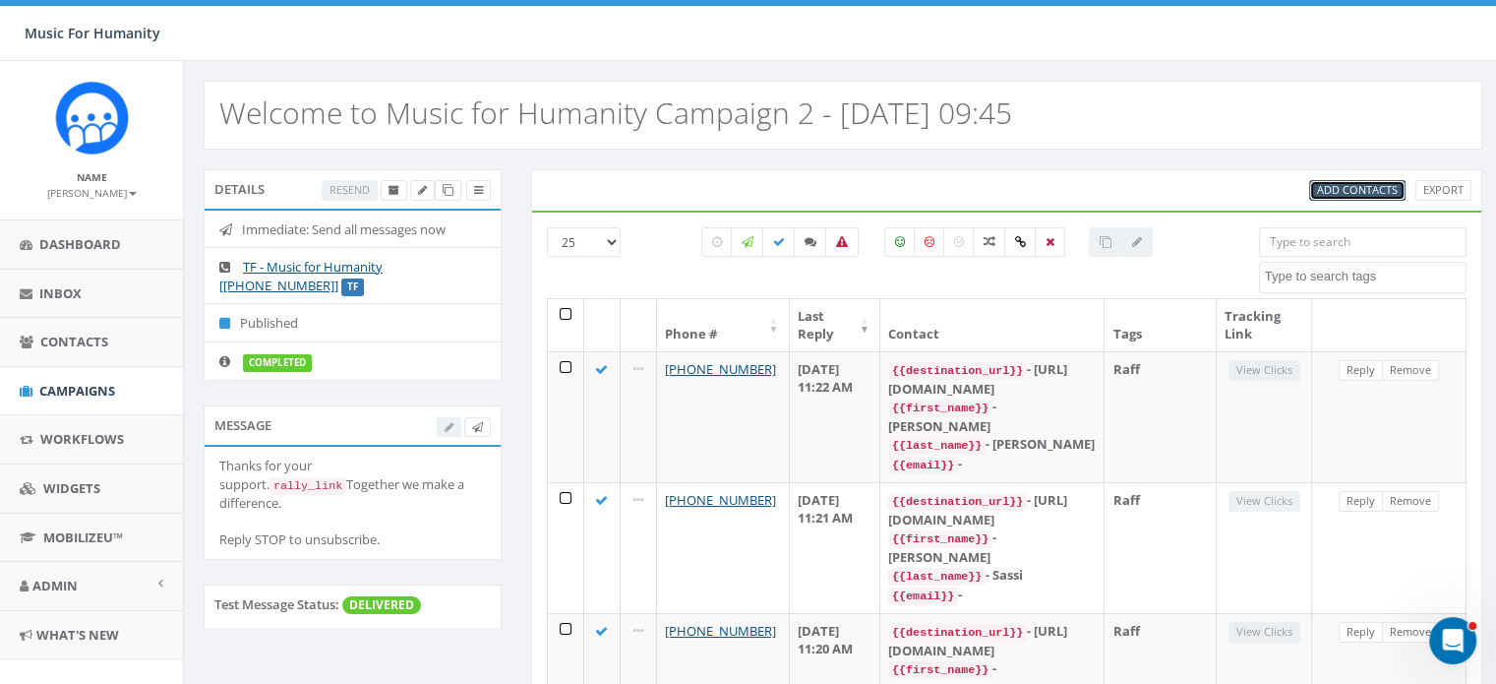
click at [1339, 193] on span "Add Contacts" at bounding box center [1357, 189] width 81 height 15
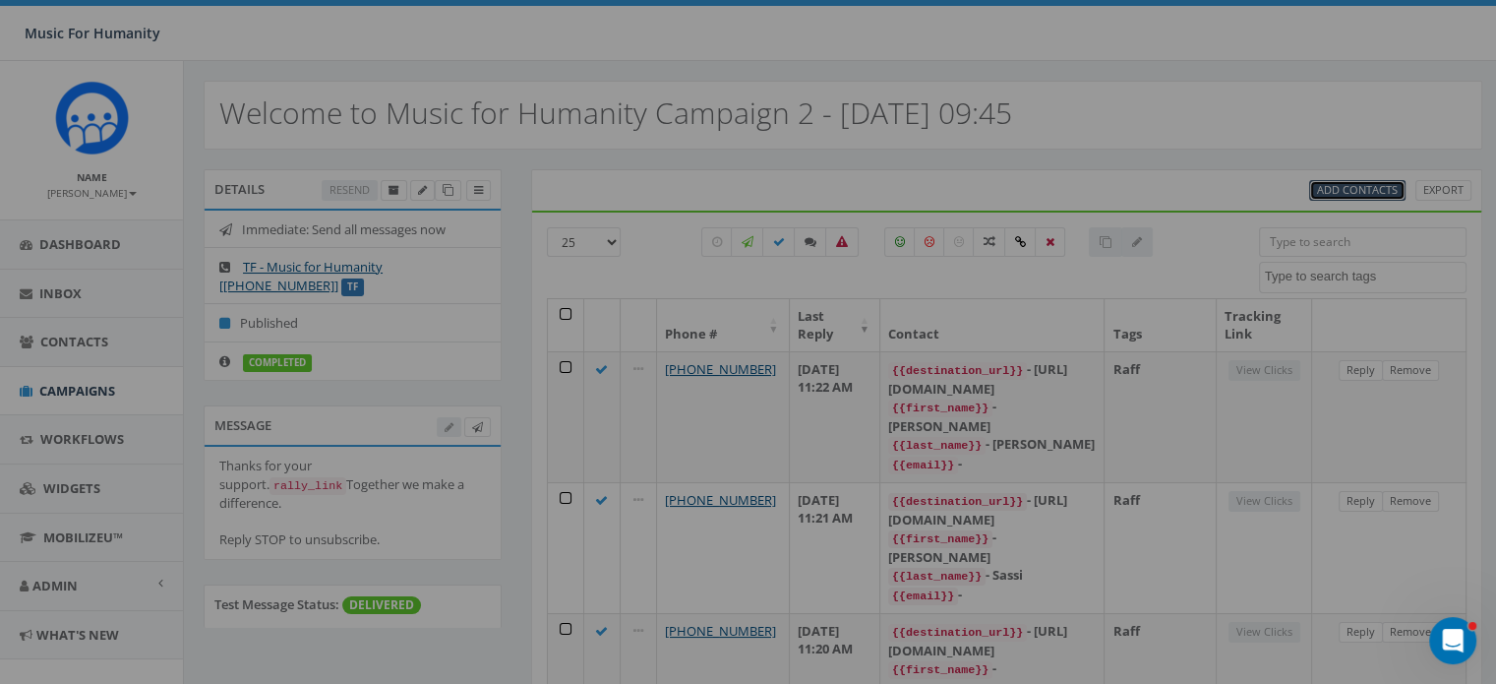
select select
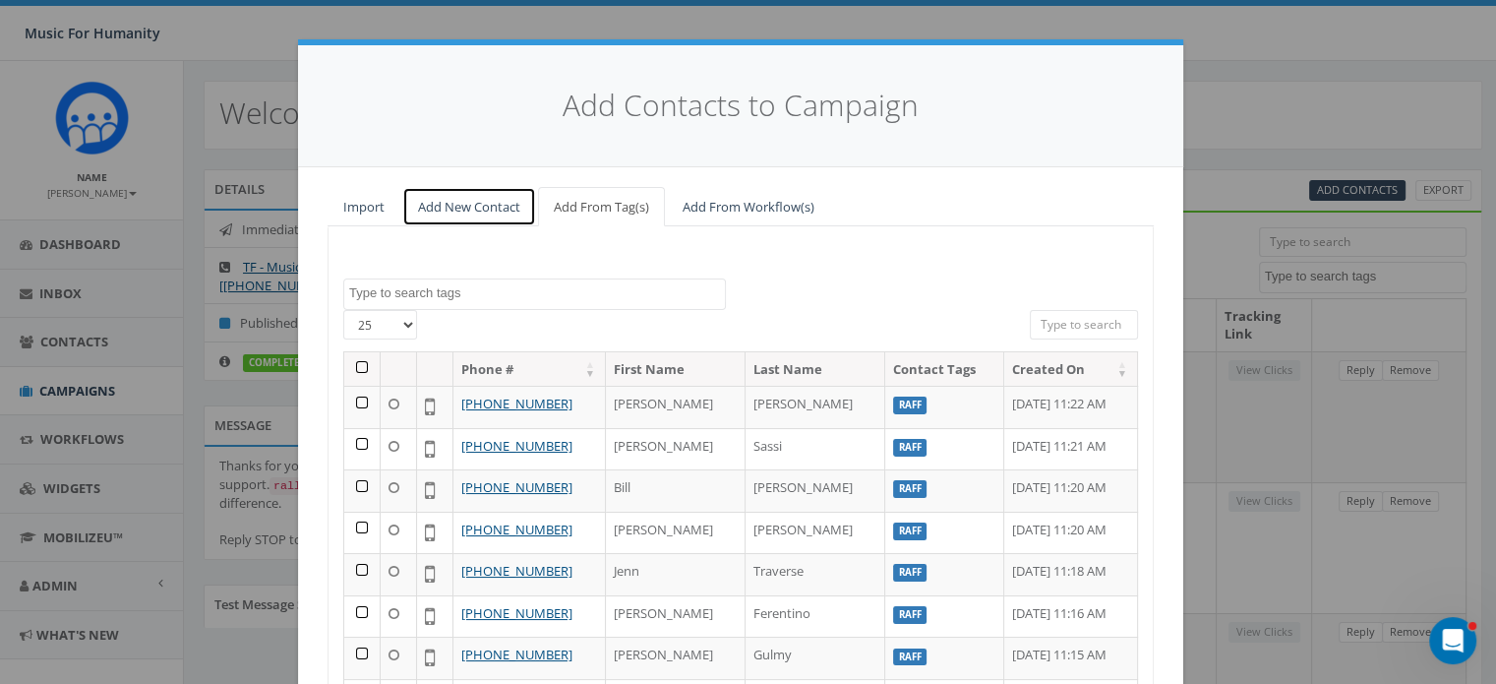
click at [486, 202] on link "Add New Contact" at bounding box center [469, 207] width 134 height 40
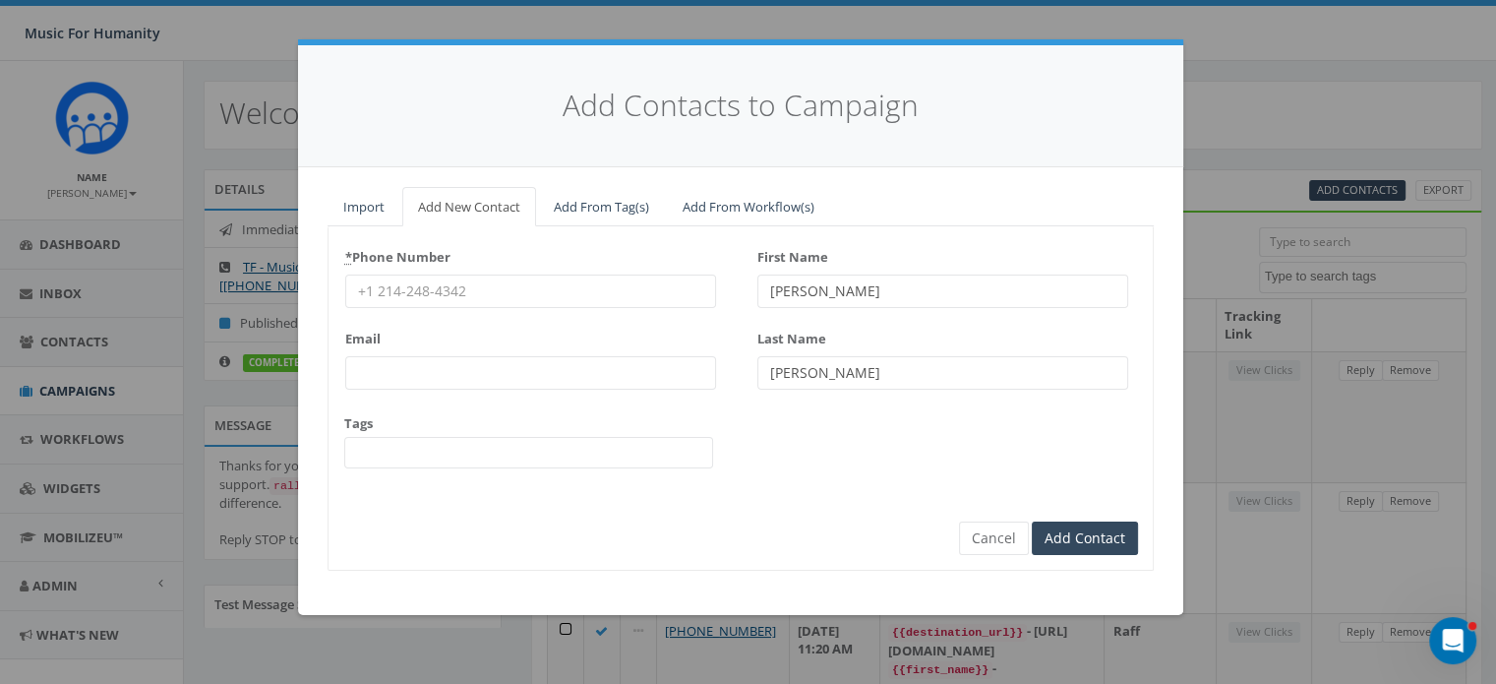
click at [424, 287] on input "* Phone Number" at bounding box center [530, 290] width 371 height 33
type input "5706475768"
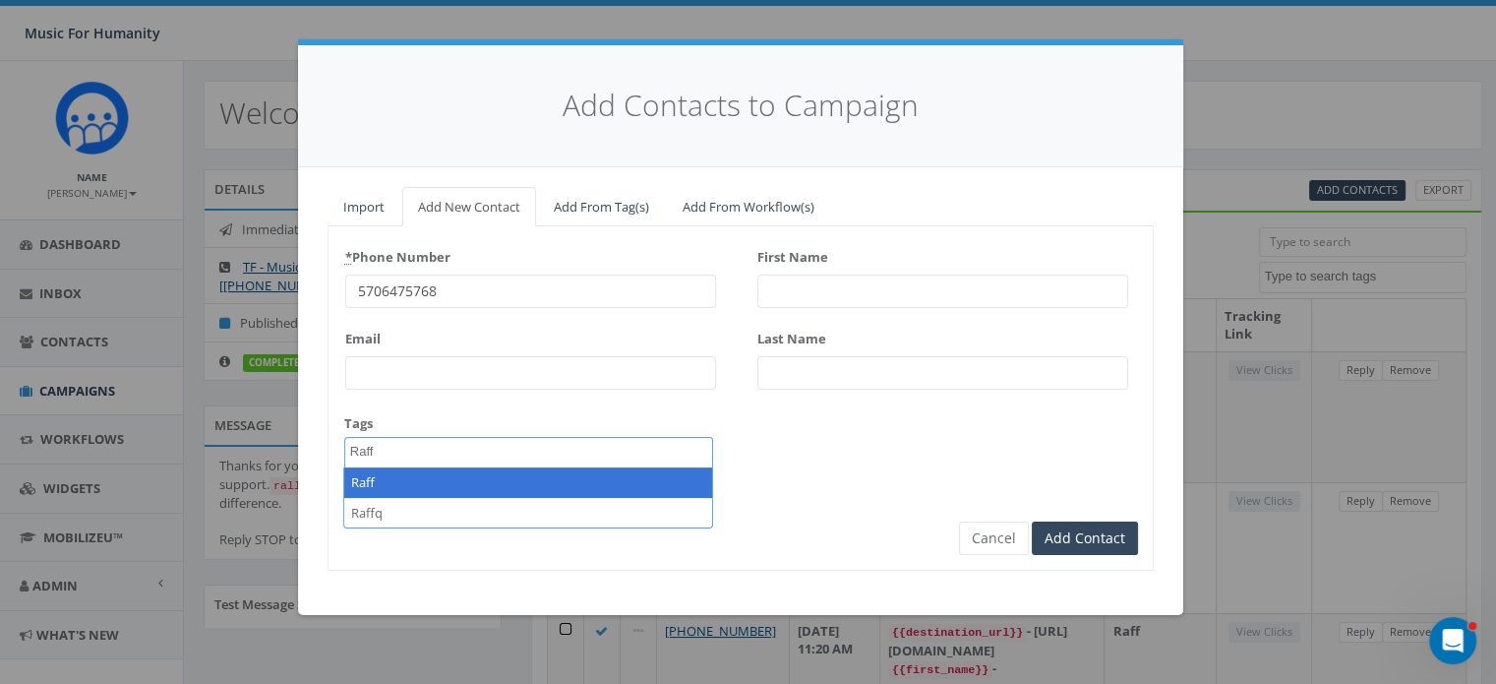
type textarea "Raff"
select select "Raff"
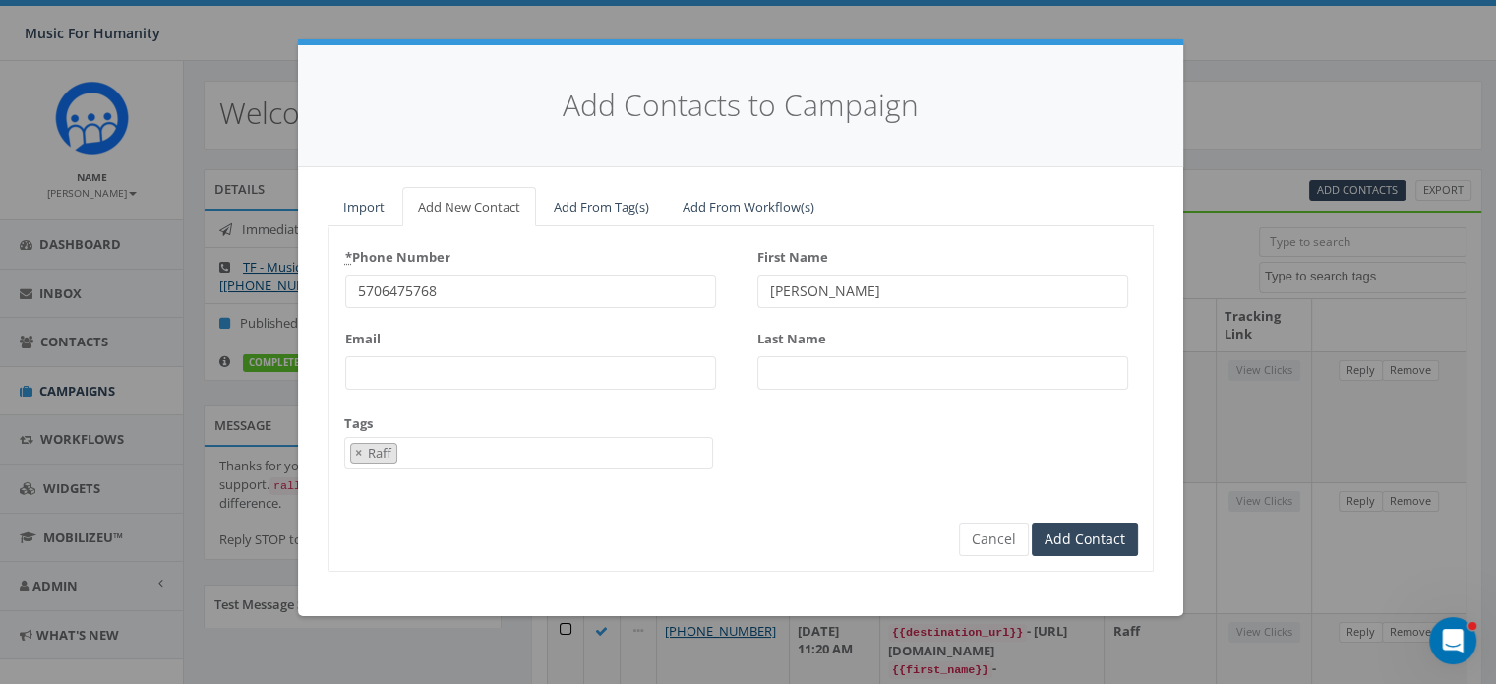
type input "Renee"
type input "Palmer"
click at [1032, 522] on input "Add Contact" at bounding box center [1085, 538] width 106 height 33
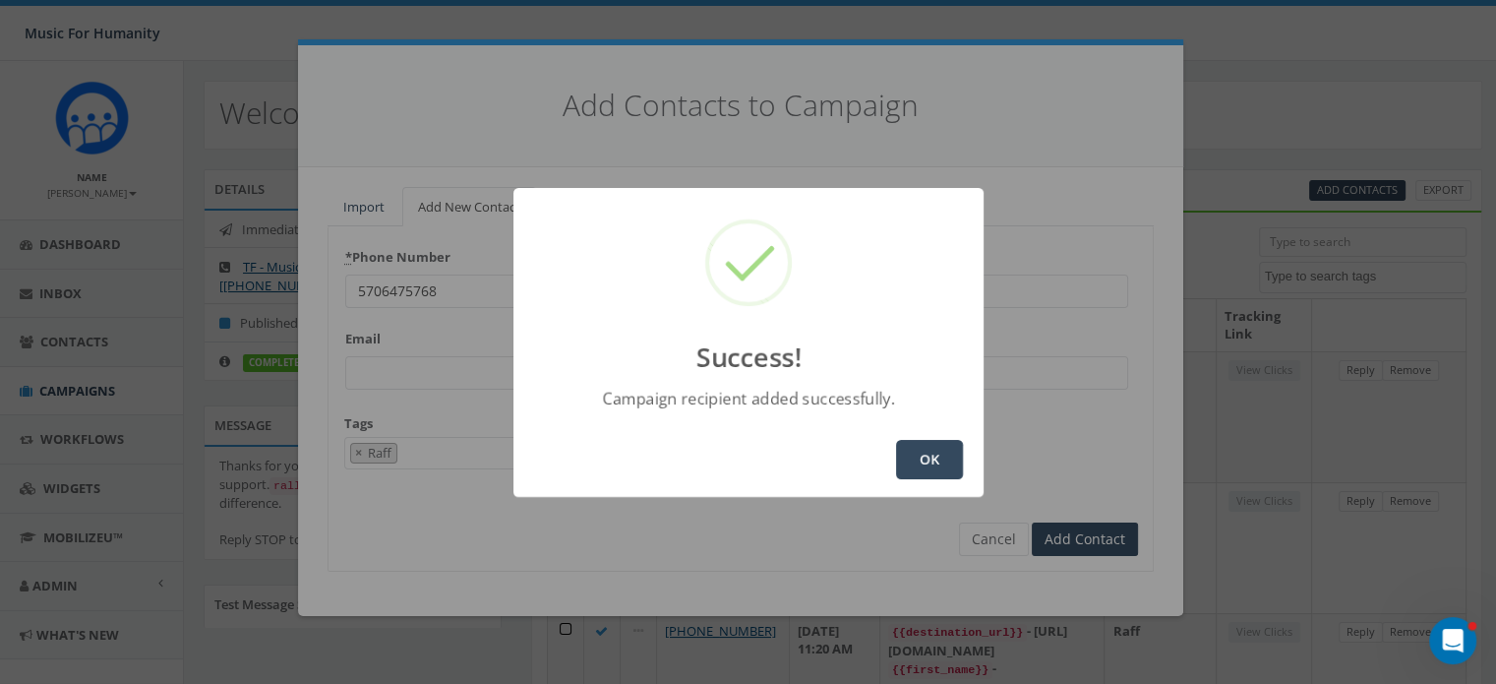
click at [937, 454] on button "OK" at bounding box center [929, 459] width 67 height 39
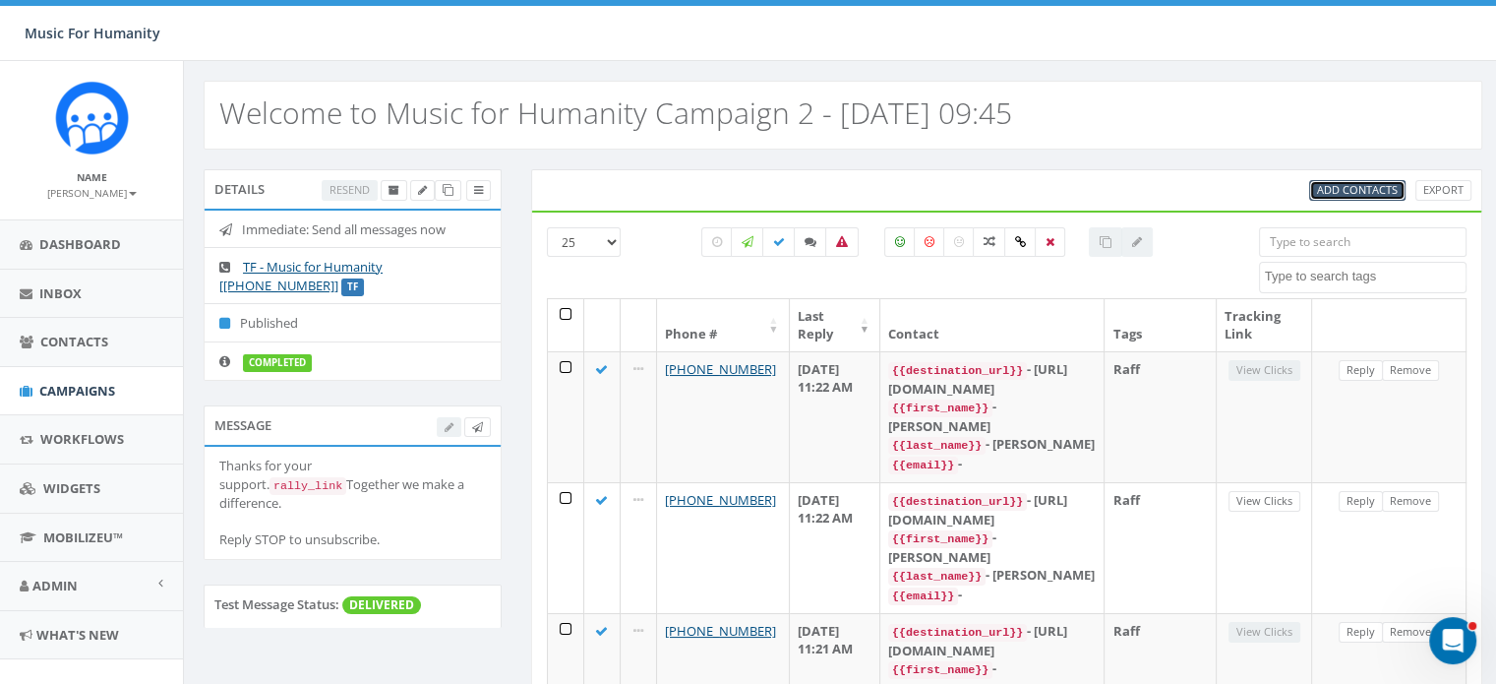
click at [1348, 182] on span "Add Contacts" at bounding box center [1357, 189] width 81 height 15
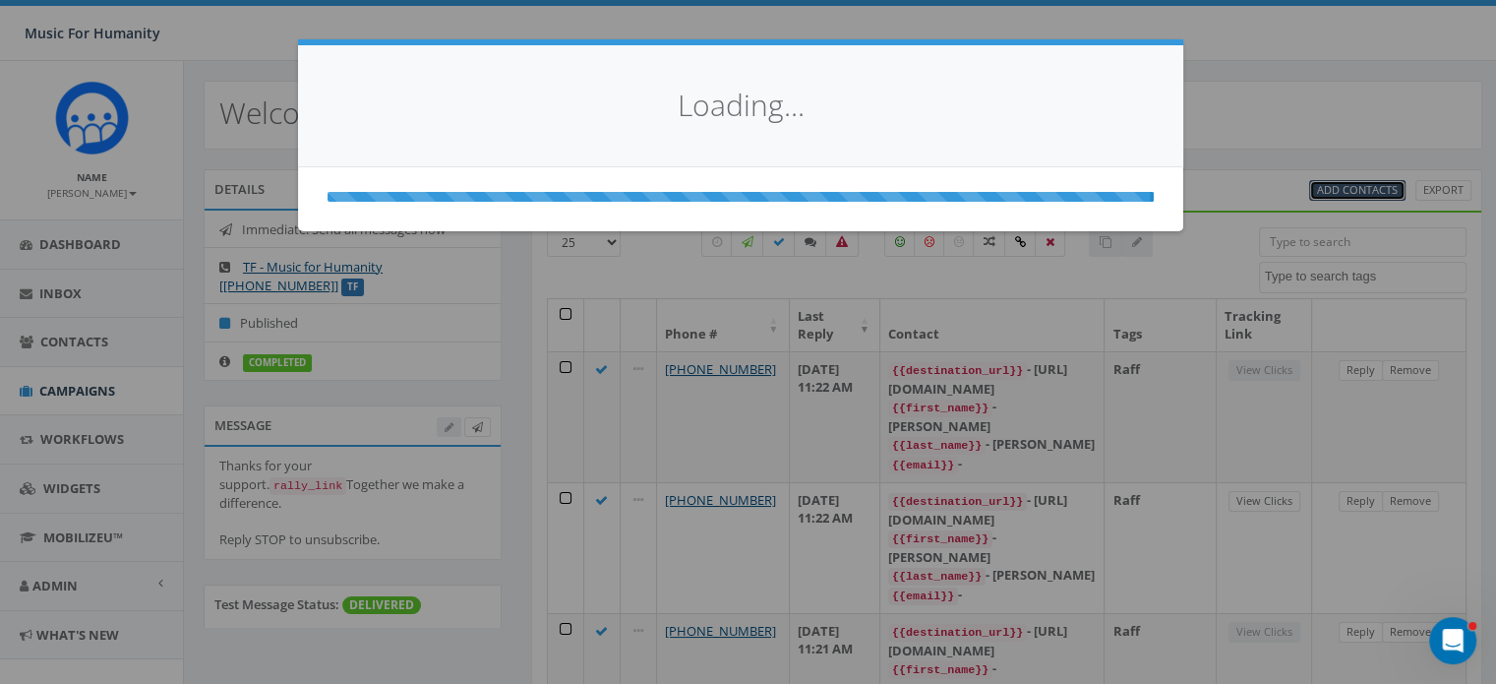
select select
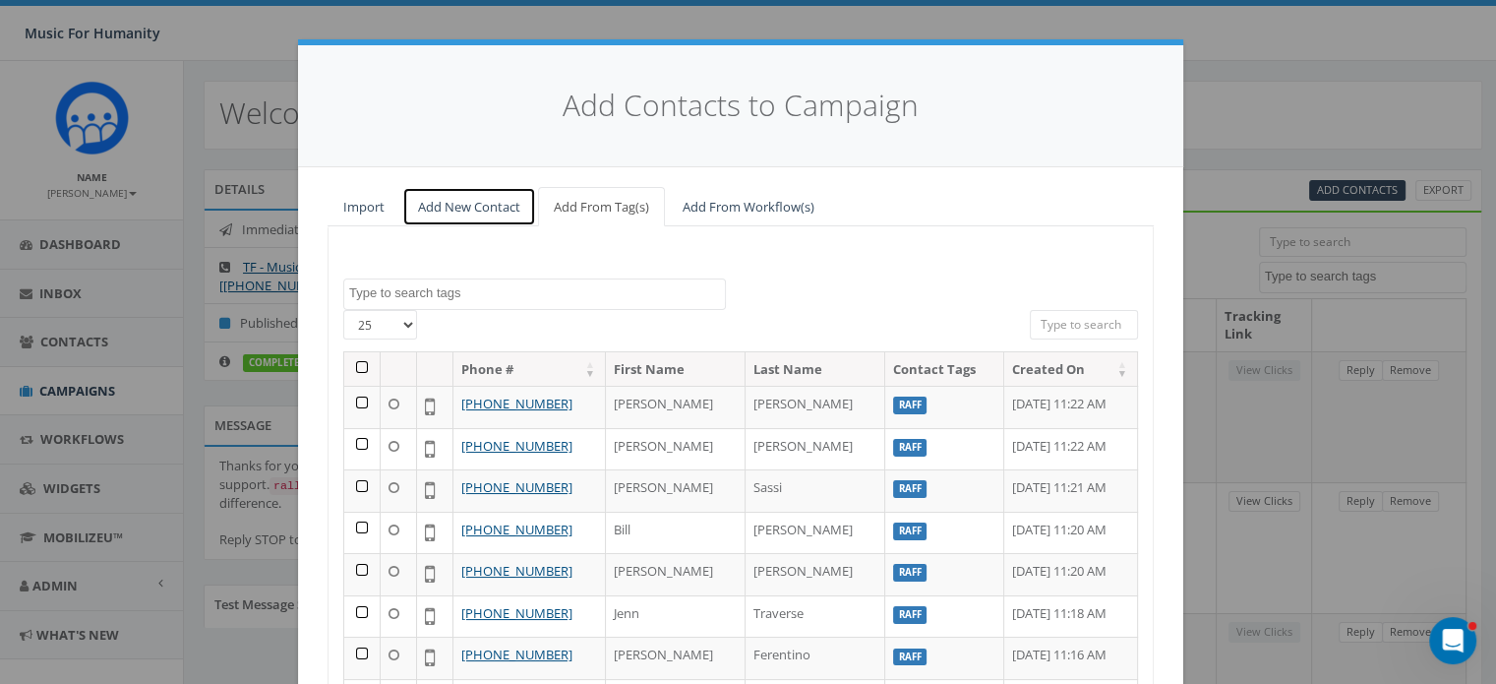
click at [438, 205] on link "Add New Contact" at bounding box center [469, 207] width 134 height 40
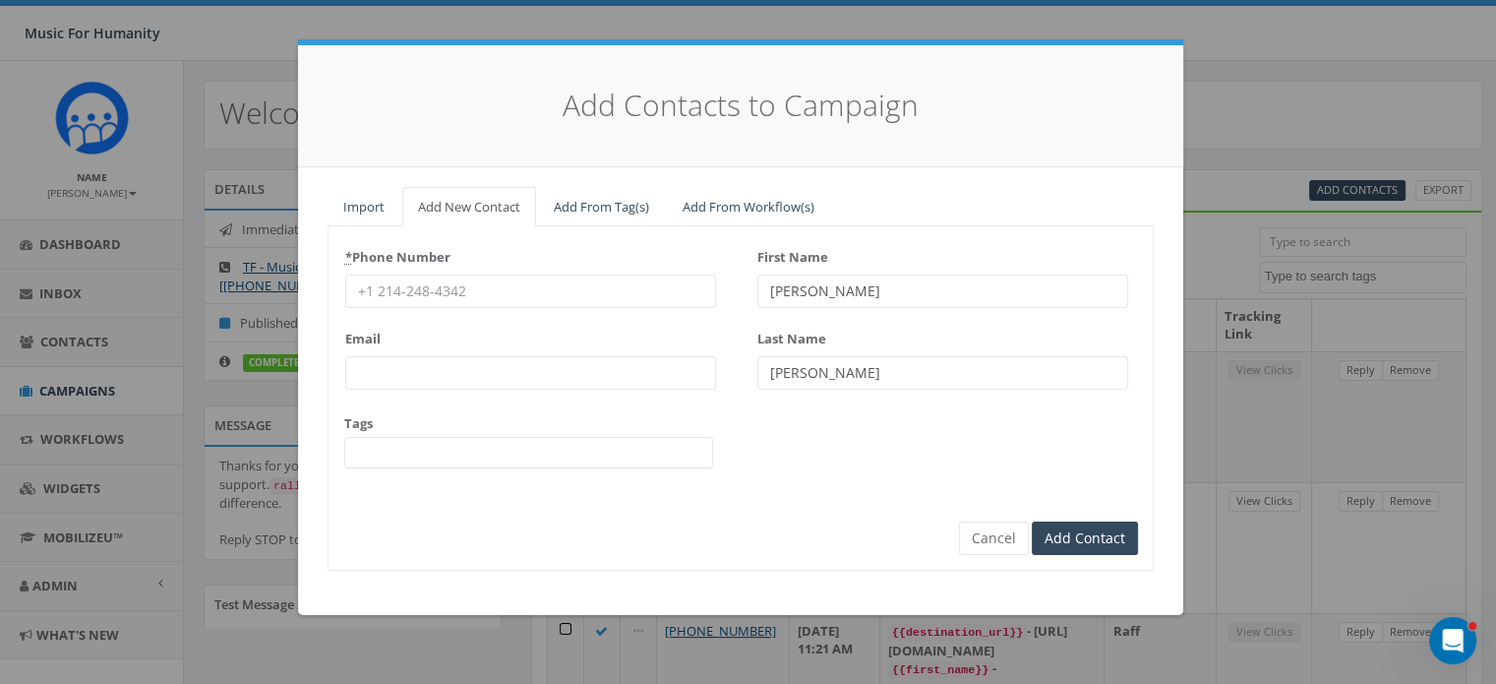
click at [427, 294] on input "* Phone Number" at bounding box center [530, 290] width 371 height 33
type input "5703360330"
click at [404, 450] on span at bounding box center [528, 452] width 369 height 31
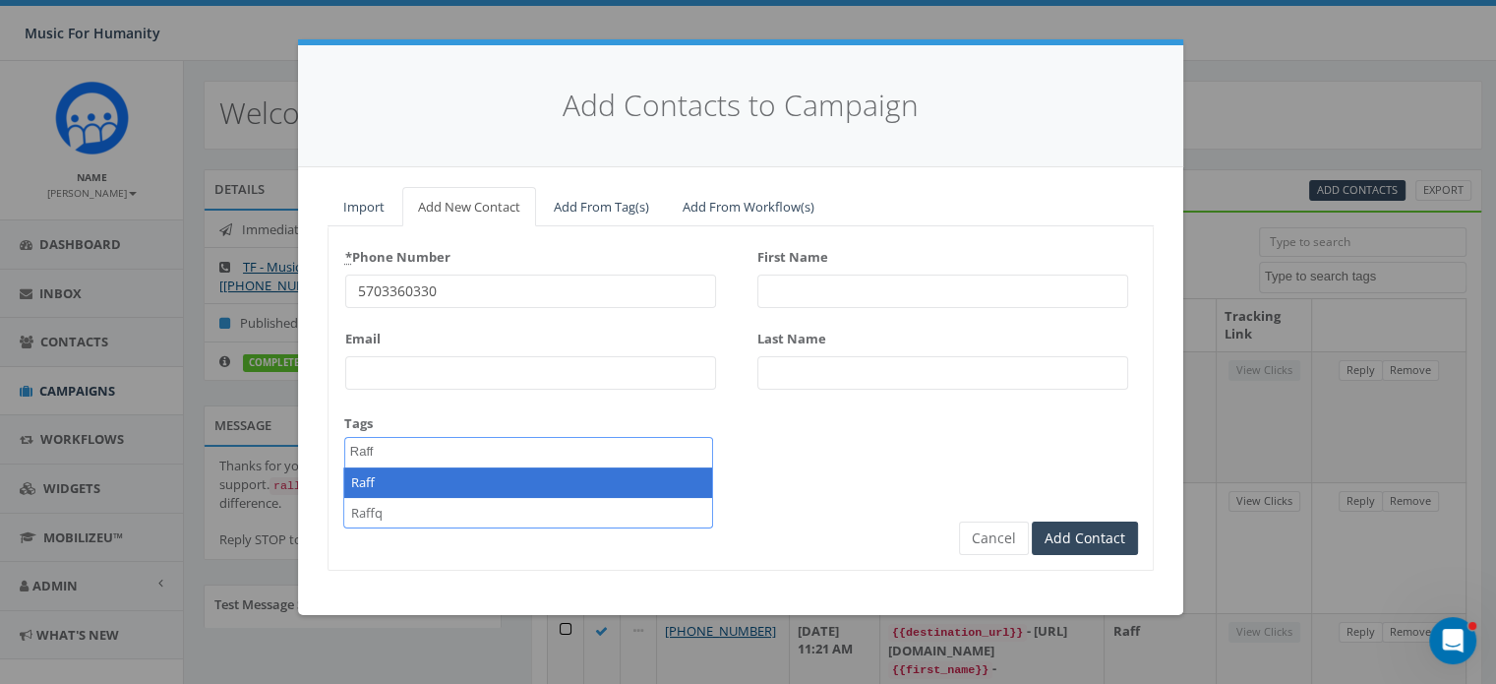
type textarea "Raff"
select select "Raff"
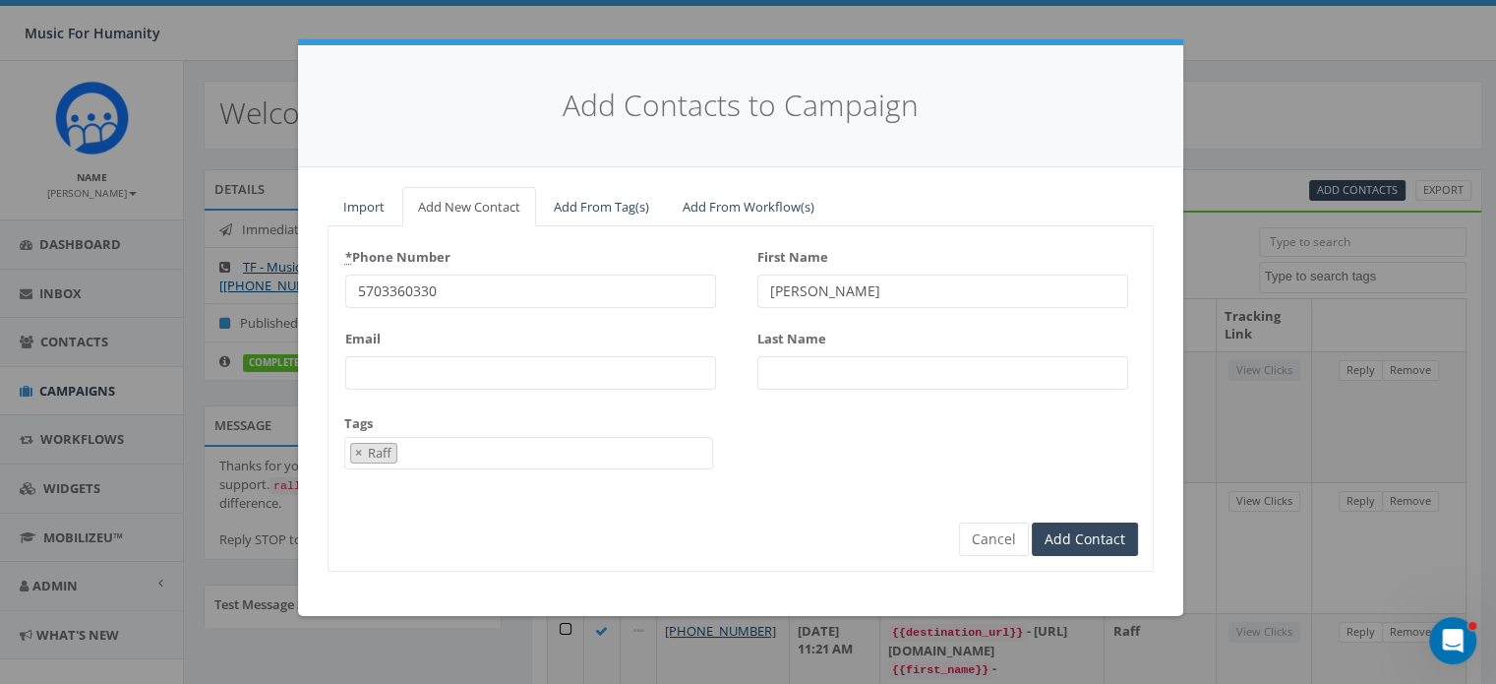
type input "Robert"
type input "Gregorski"
click at [1032, 522] on input "Add Contact" at bounding box center [1085, 538] width 106 height 33
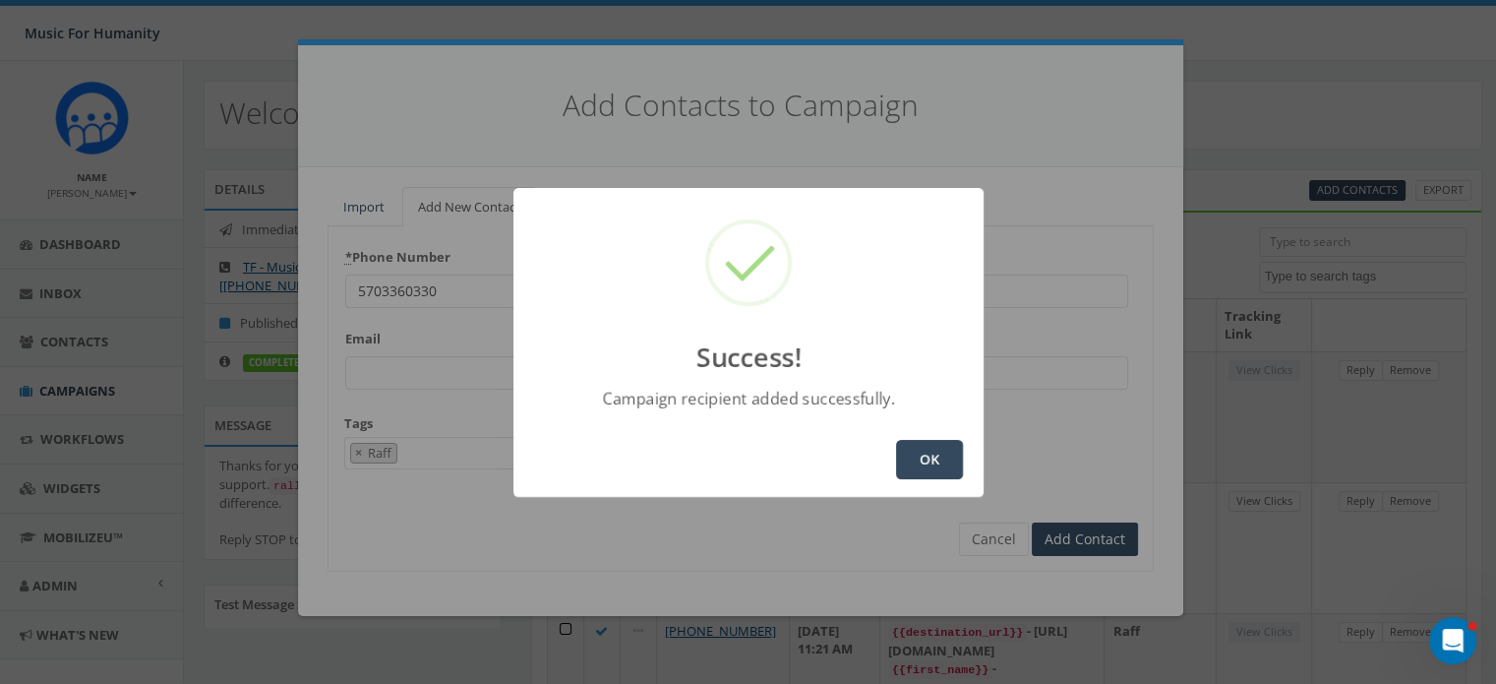
click at [917, 453] on button "OK" at bounding box center [929, 459] width 67 height 39
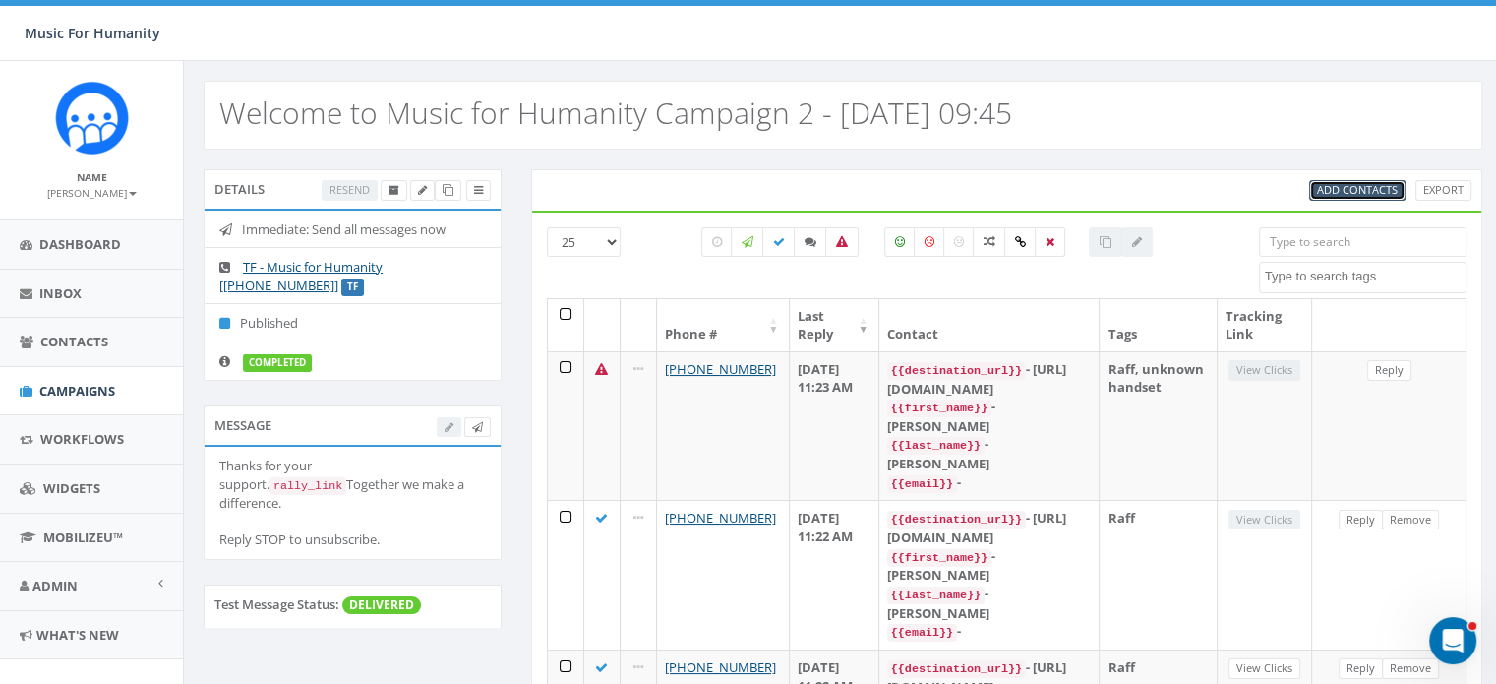
click at [1349, 193] on span "Add Contacts" at bounding box center [1357, 189] width 81 height 15
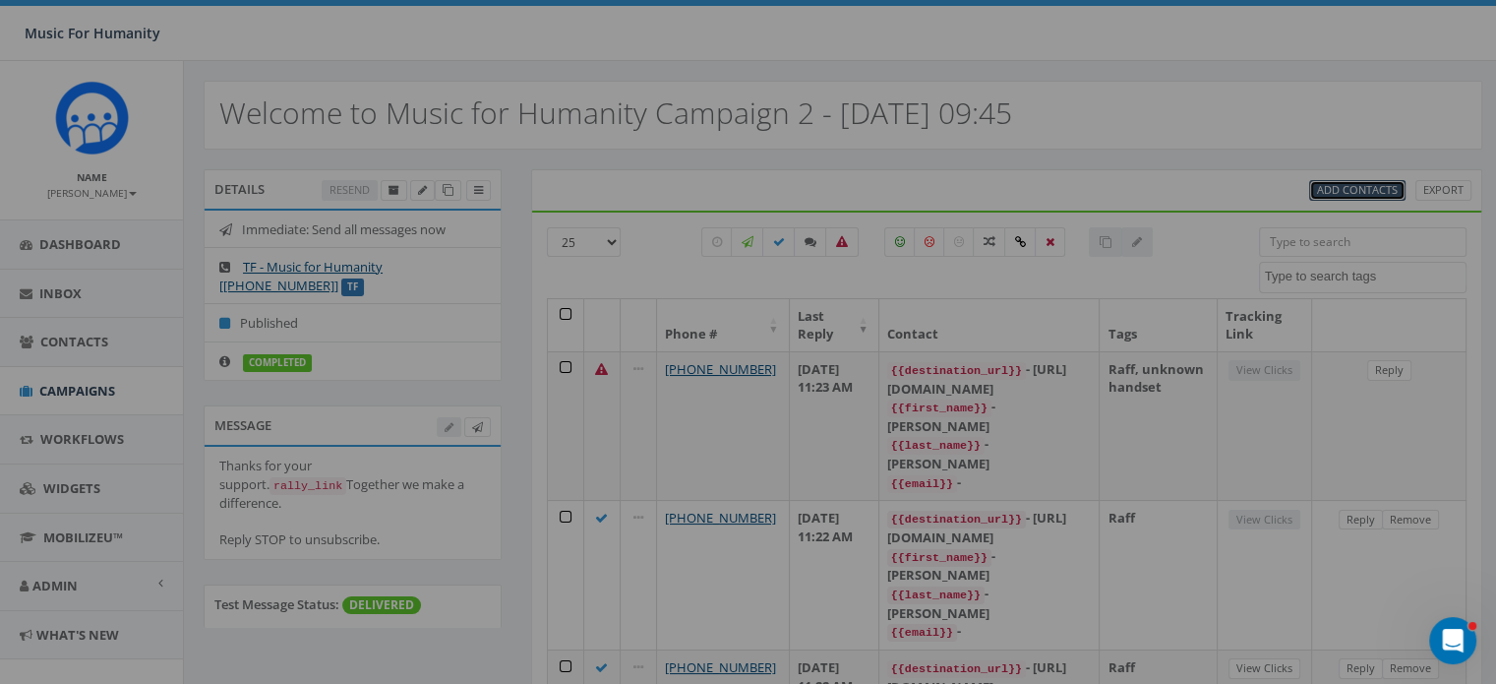
select select
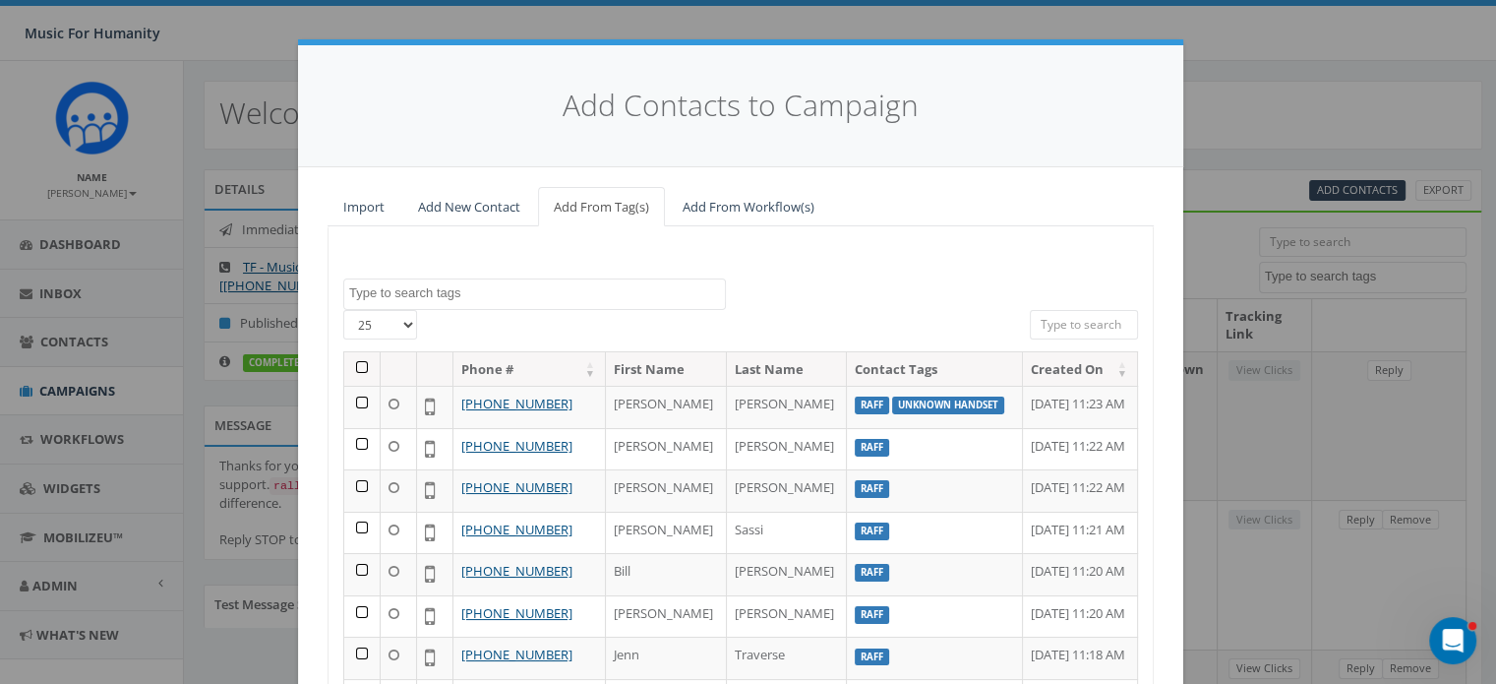
click at [1225, 93] on div "Add Contacts to Campaign Import Add New Contact Add From Tag(s) Add From Workfl…" at bounding box center [748, 342] width 1496 height 684
click at [1201, 135] on div "Add Contacts to Campaign Import Add New Contact Add From Tag(s) Add From Workfl…" at bounding box center [748, 342] width 1496 height 684
click at [446, 202] on link "Add New Contact" at bounding box center [469, 207] width 134 height 40
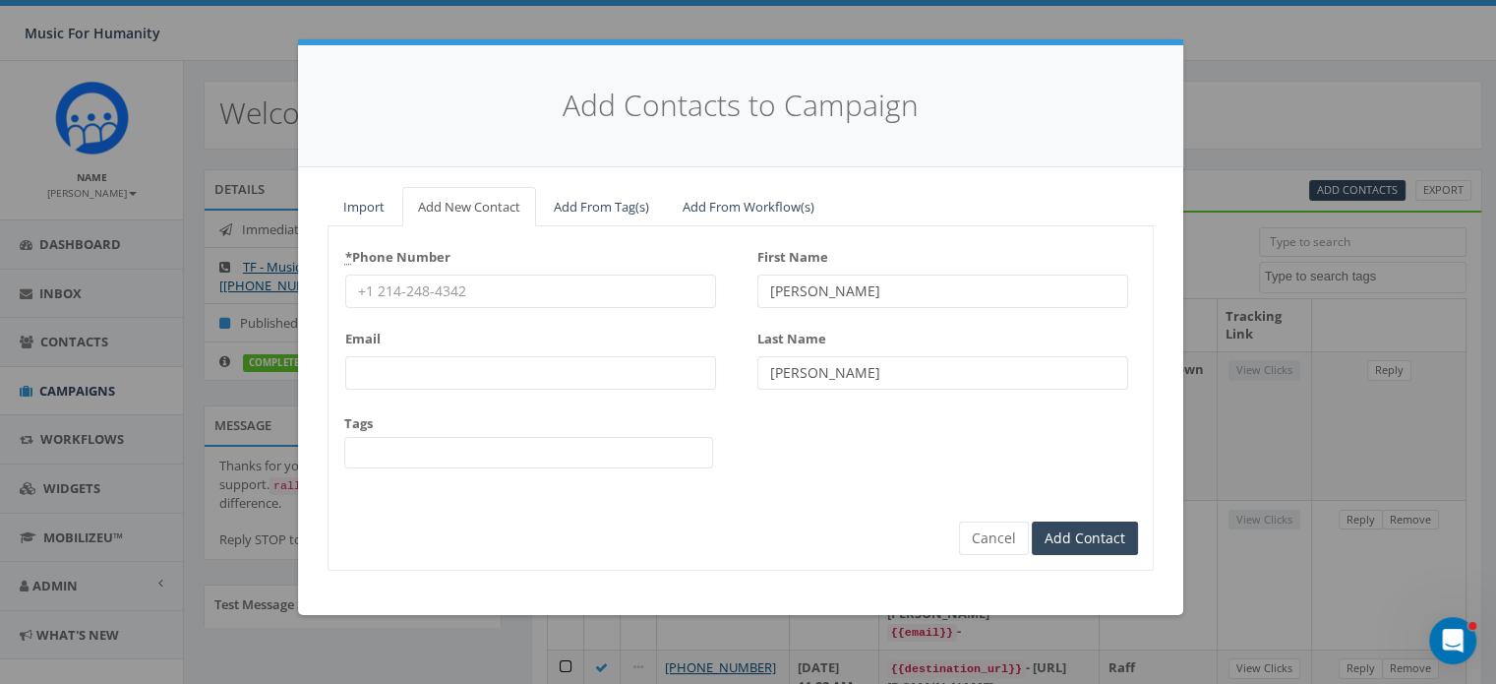
click at [436, 294] on input "* Phone Number" at bounding box center [530, 290] width 371 height 33
type input "9083035432"
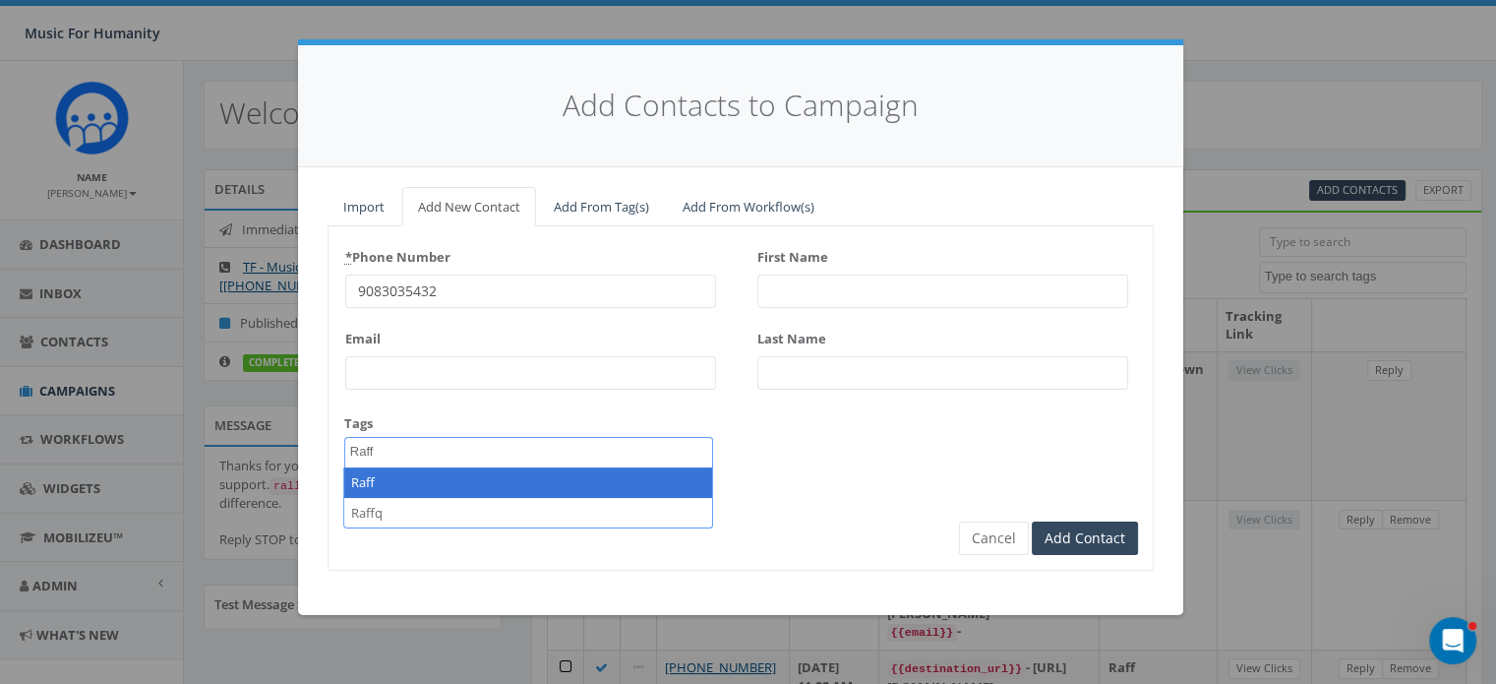
type textarea "Raff"
select select "Raff"
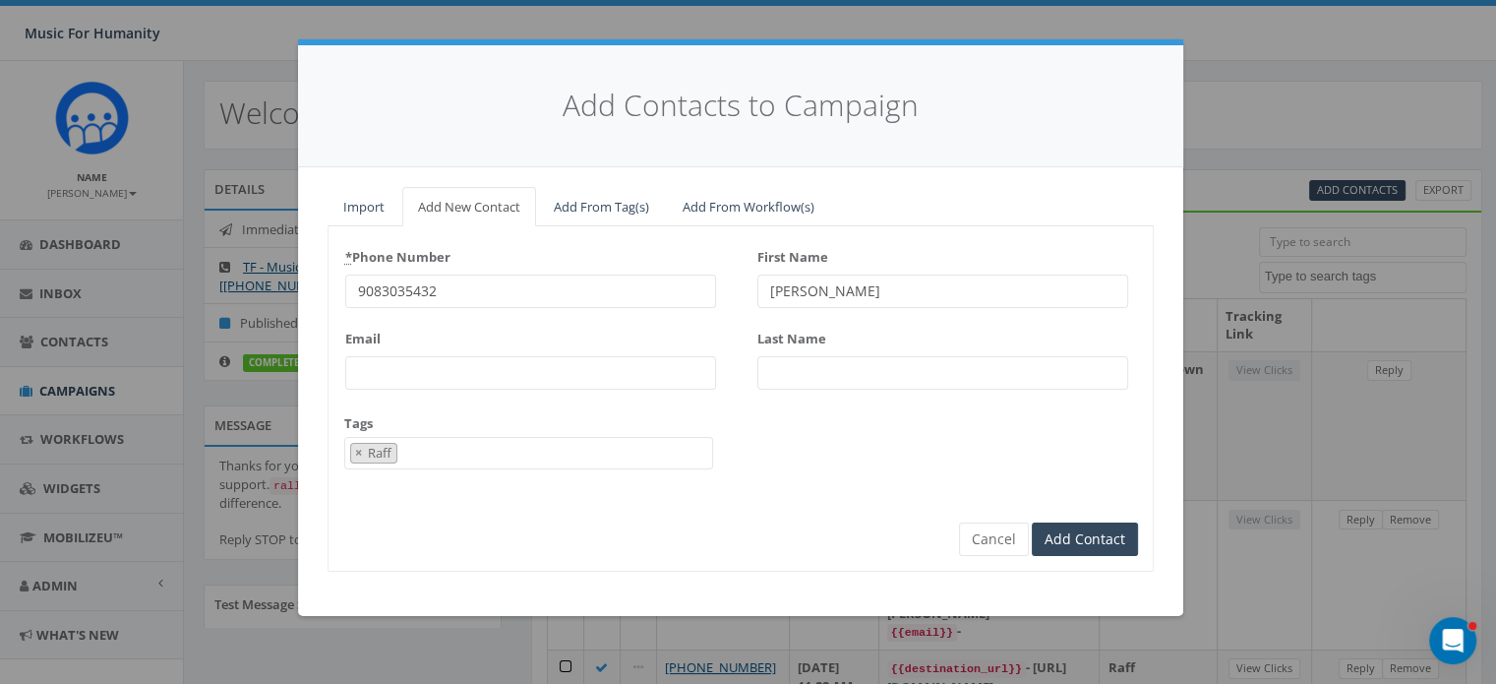
type input "[PERSON_NAME]"
type input "Hamersky"
click at [1032, 522] on input "Add Contact" at bounding box center [1085, 538] width 106 height 33
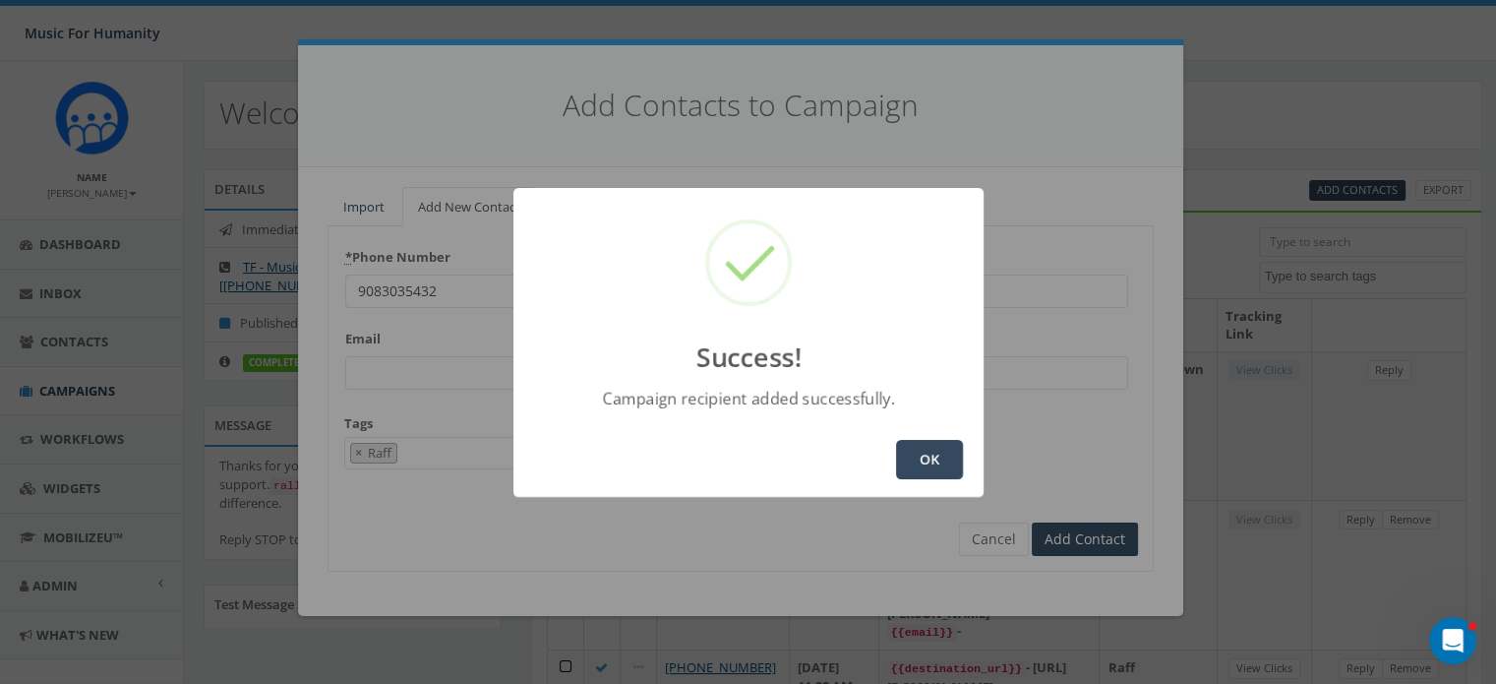
click at [938, 452] on button "OK" at bounding box center [929, 459] width 67 height 39
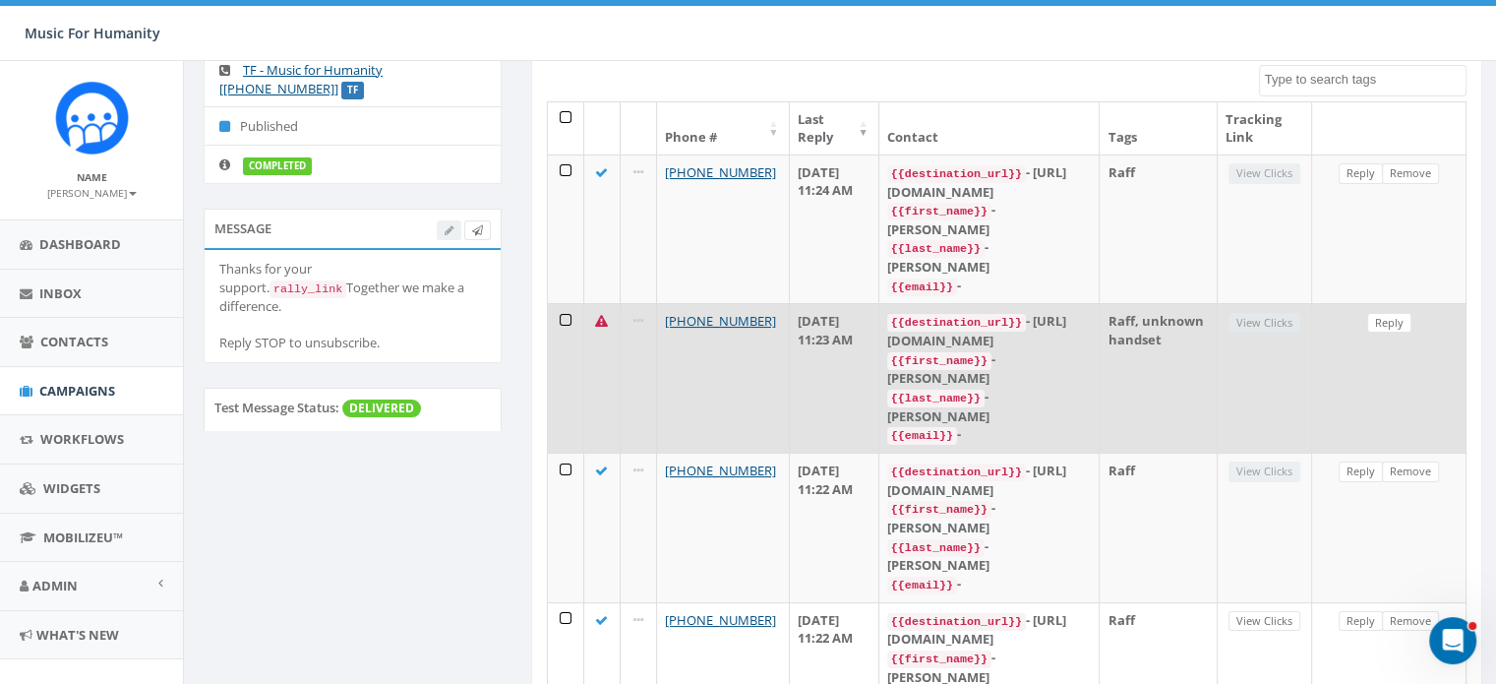
scroll to position [0, 0]
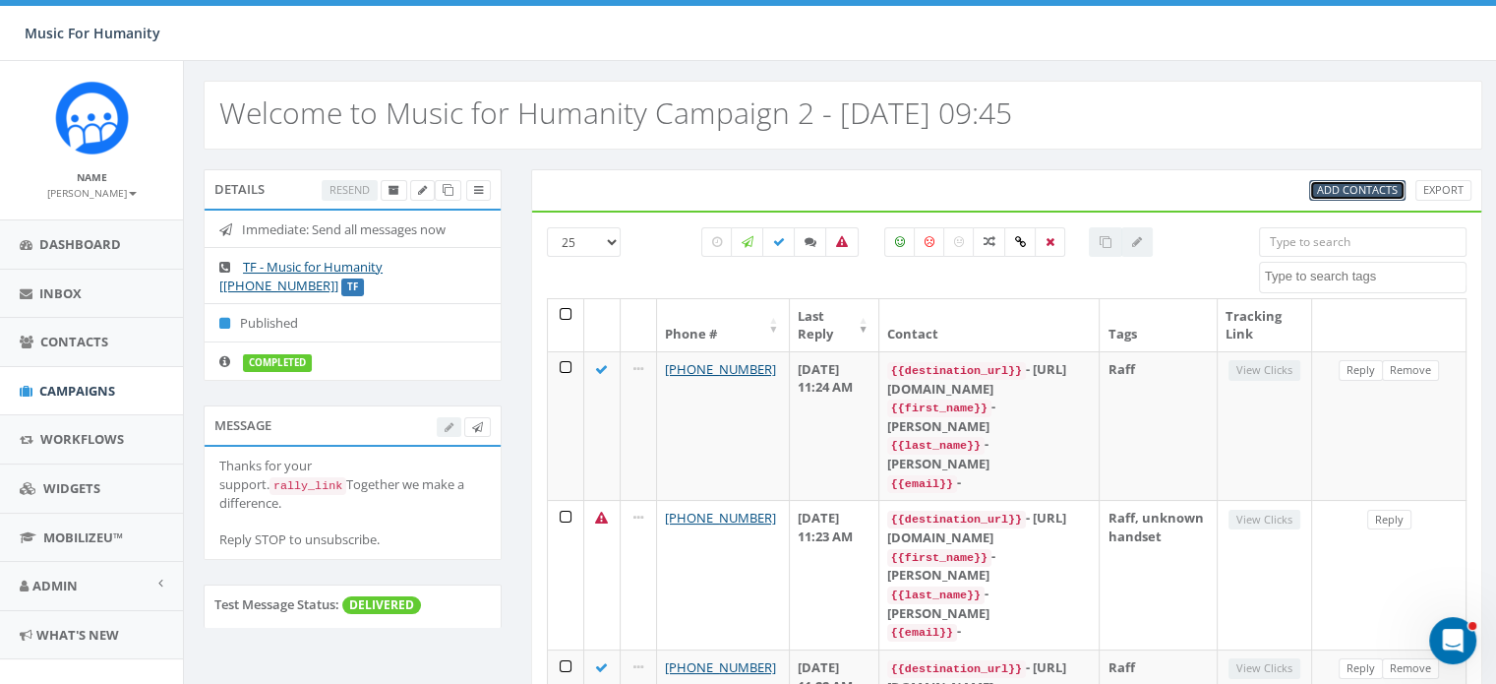
click at [1347, 186] on span "Add Contacts" at bounding box center [1357, 189] width 81 height 15
select select
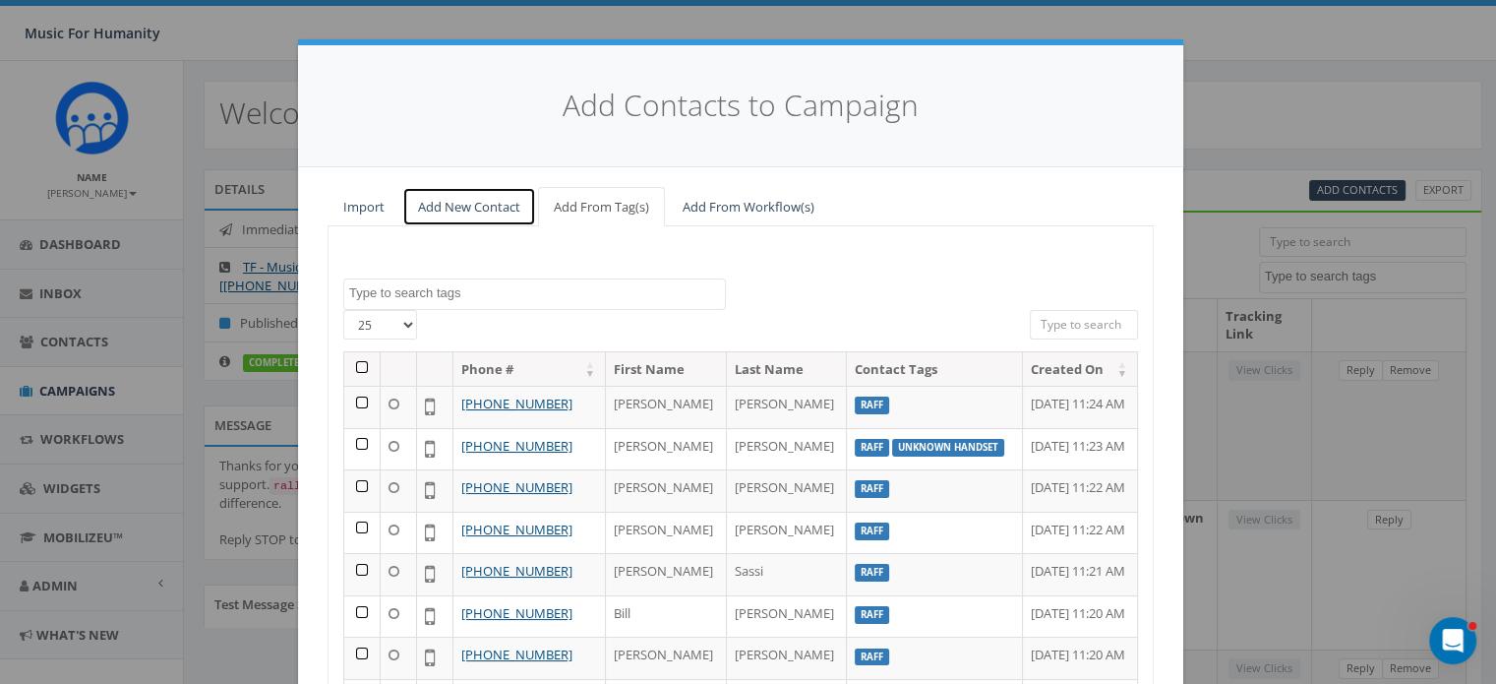
click at [453, 209] on link "Add New Contact" at bounding box center [469, 207] width 134 height 40
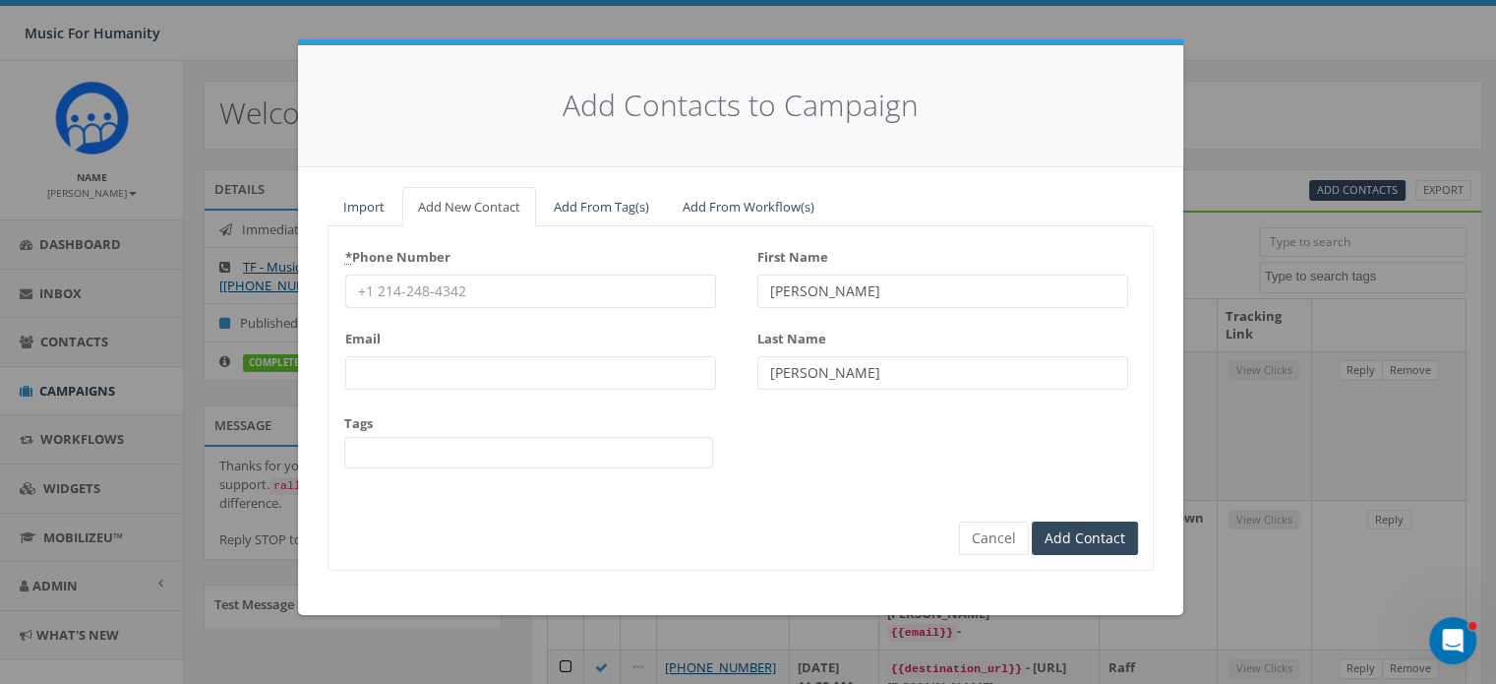
click at [421, 290] on input "* Phone Number" at bounding box center [530, 290] width 371 height 33
type input "6317648272"
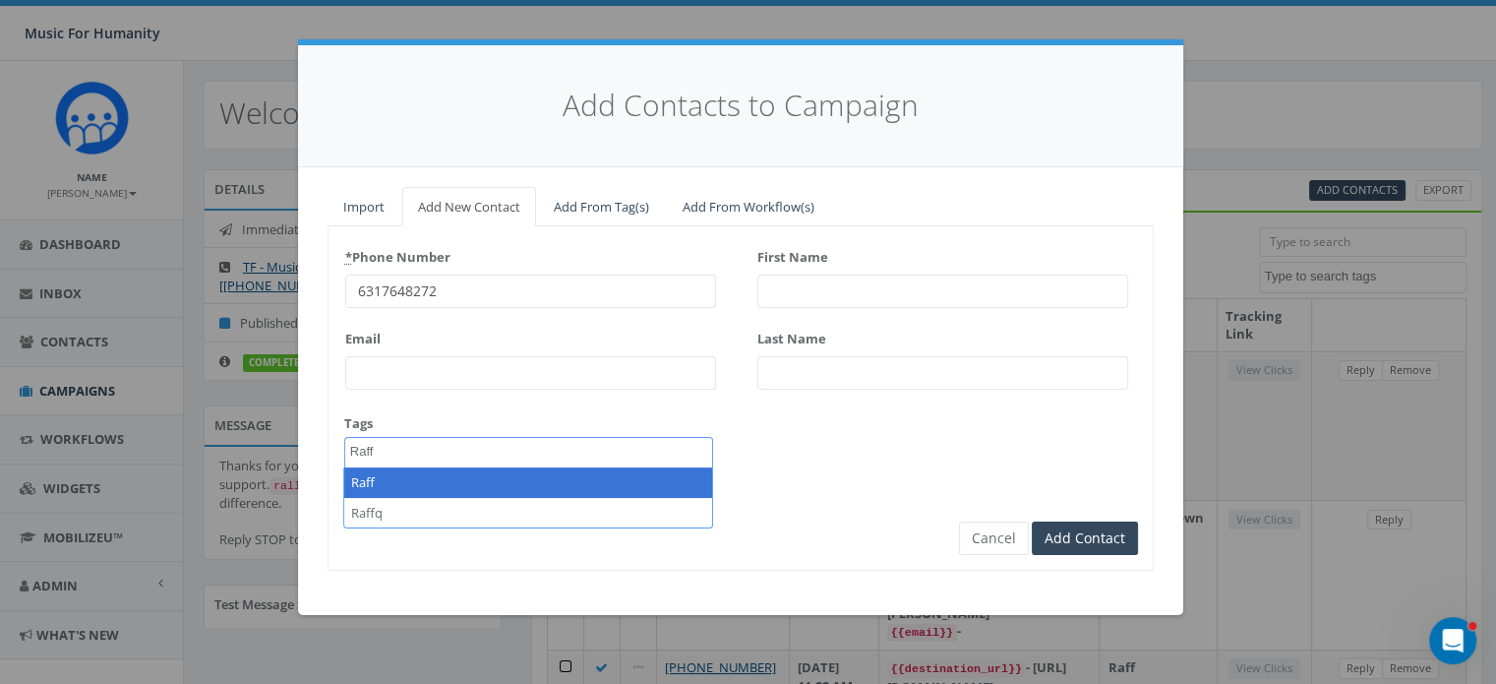
type textarea "Raff"
select select "Raff"
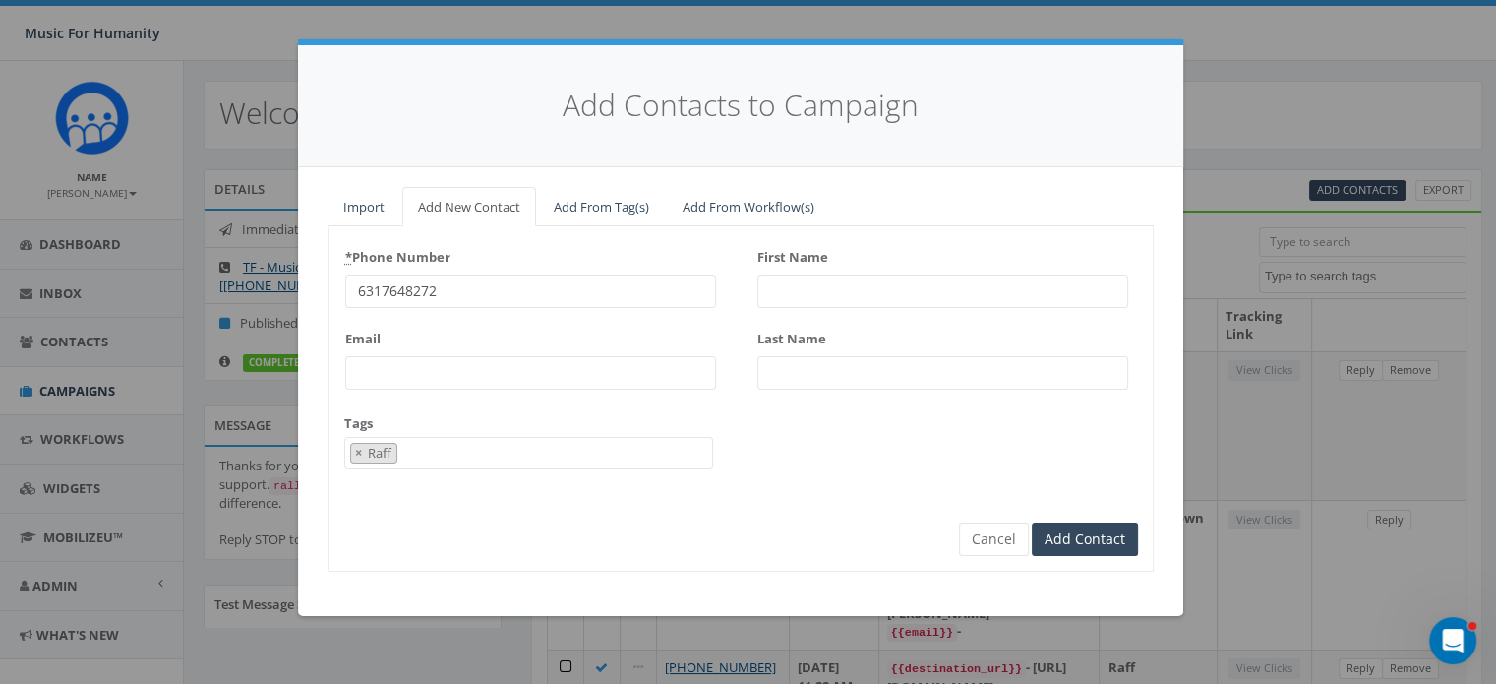
scroll to position [164, 0]
type input "Ioannis"
type input "Sklavonltis"
click at [1032, 522] on input "Add Contact" at bounding box center [1085, 538] width 106 height 33
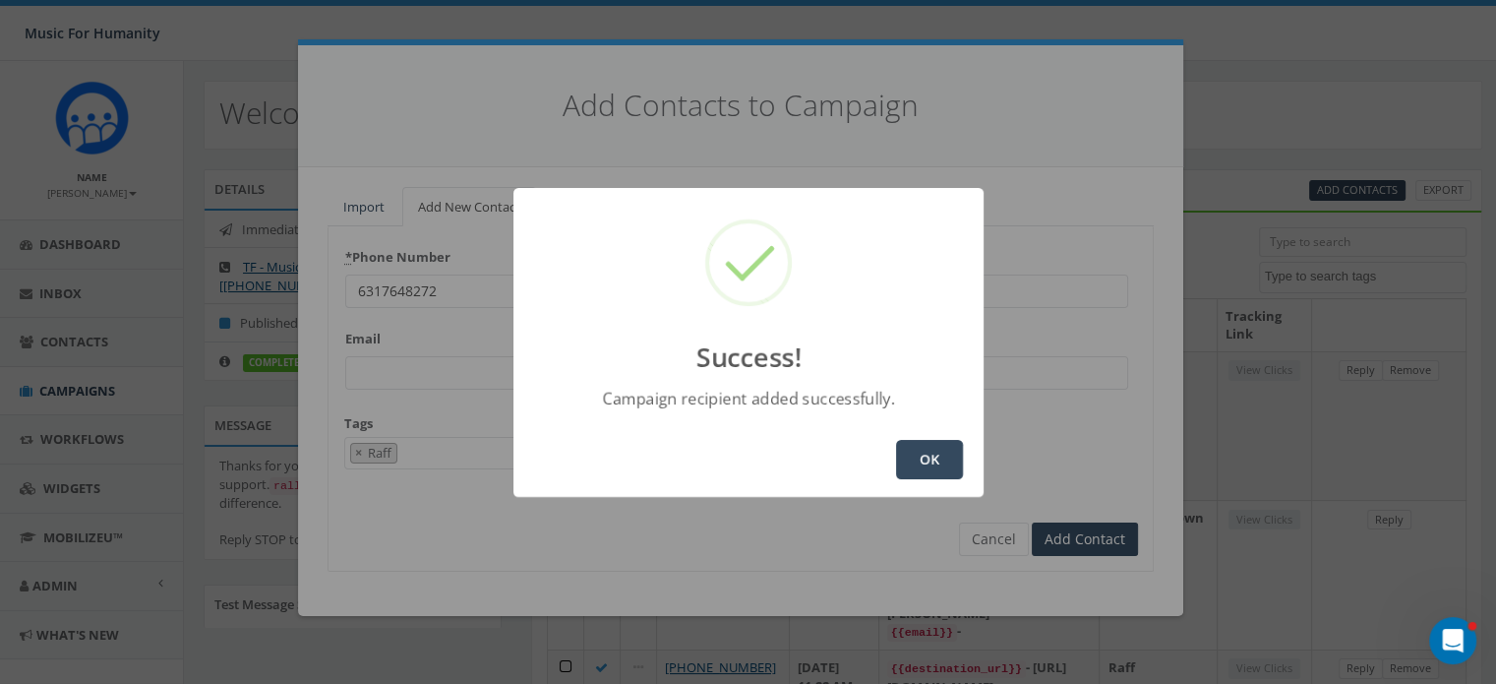
click at [928, 450] on button "OK" at bounding box center [929, 459] width 67 height 39
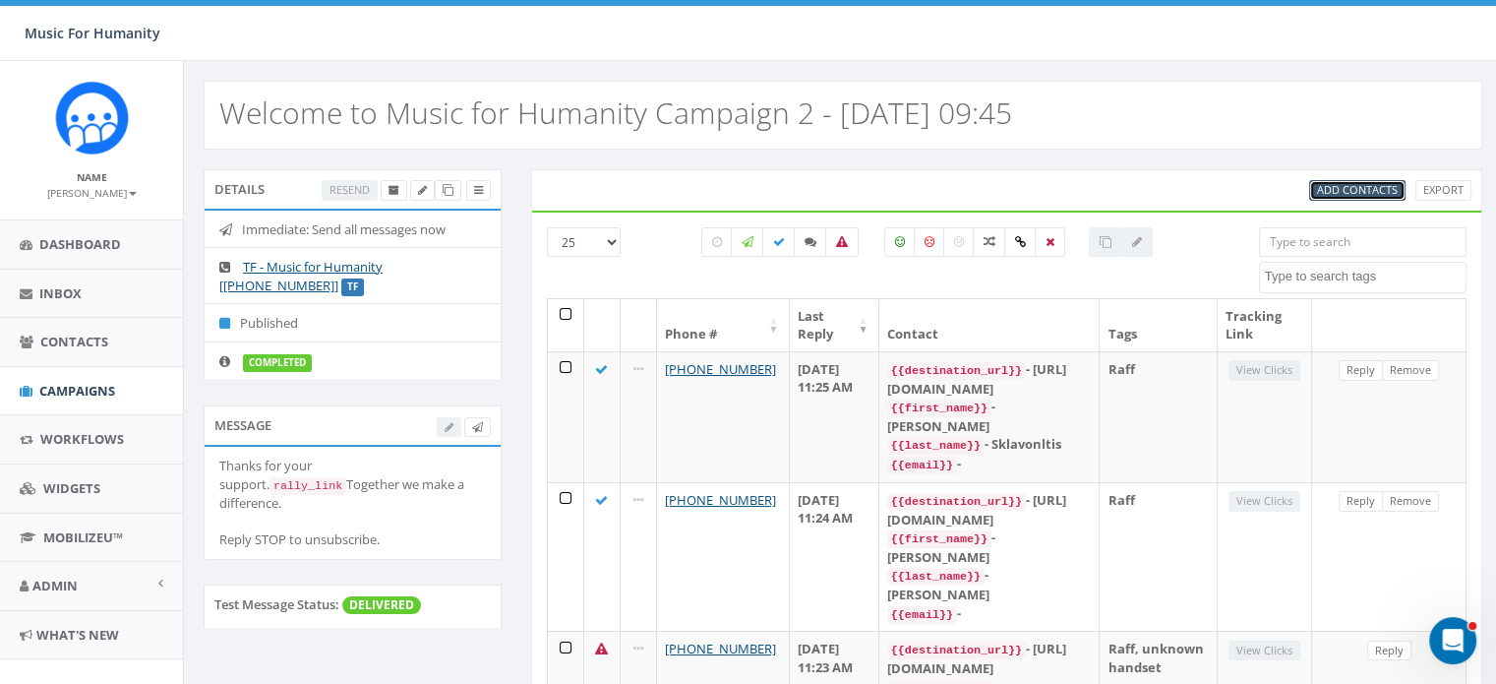
click at [1346, 182] on span "Add Contacts" at bounding box center [1357, 189] width 81 height 15
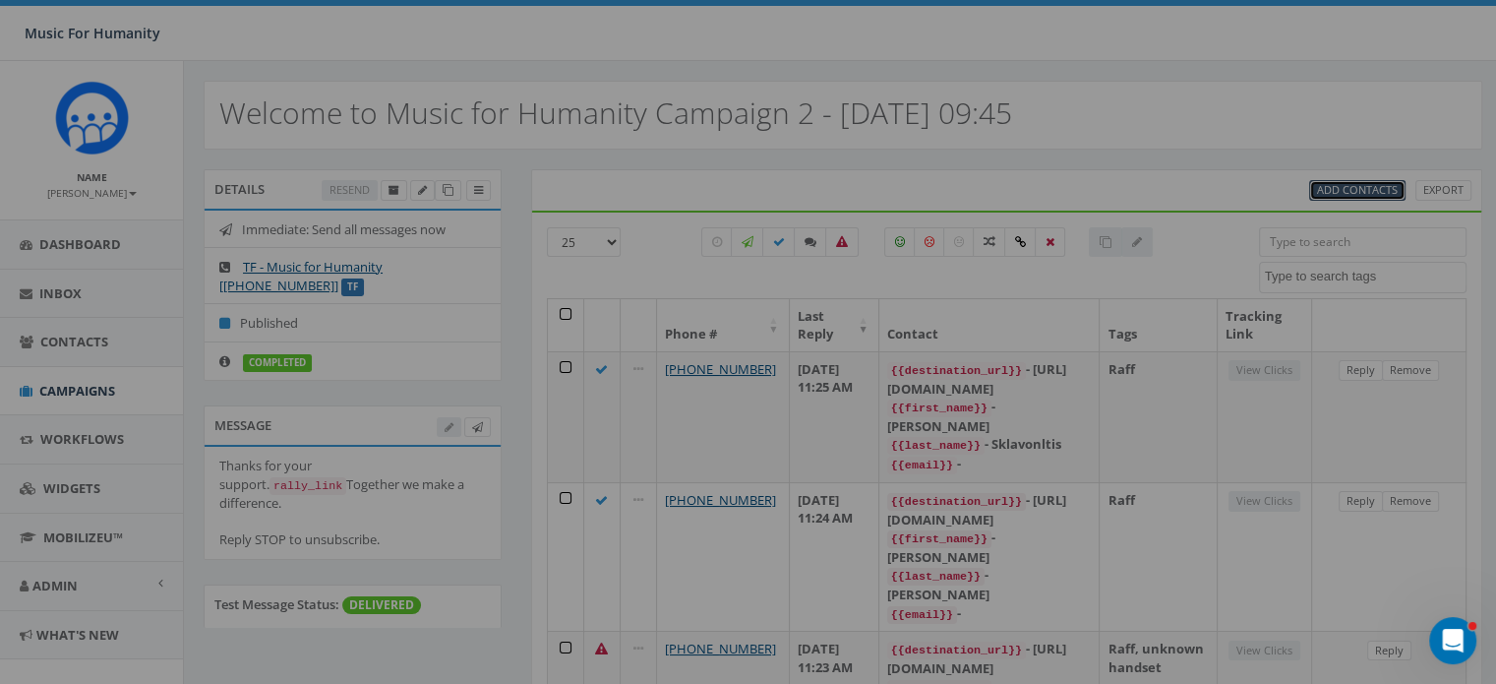
select select
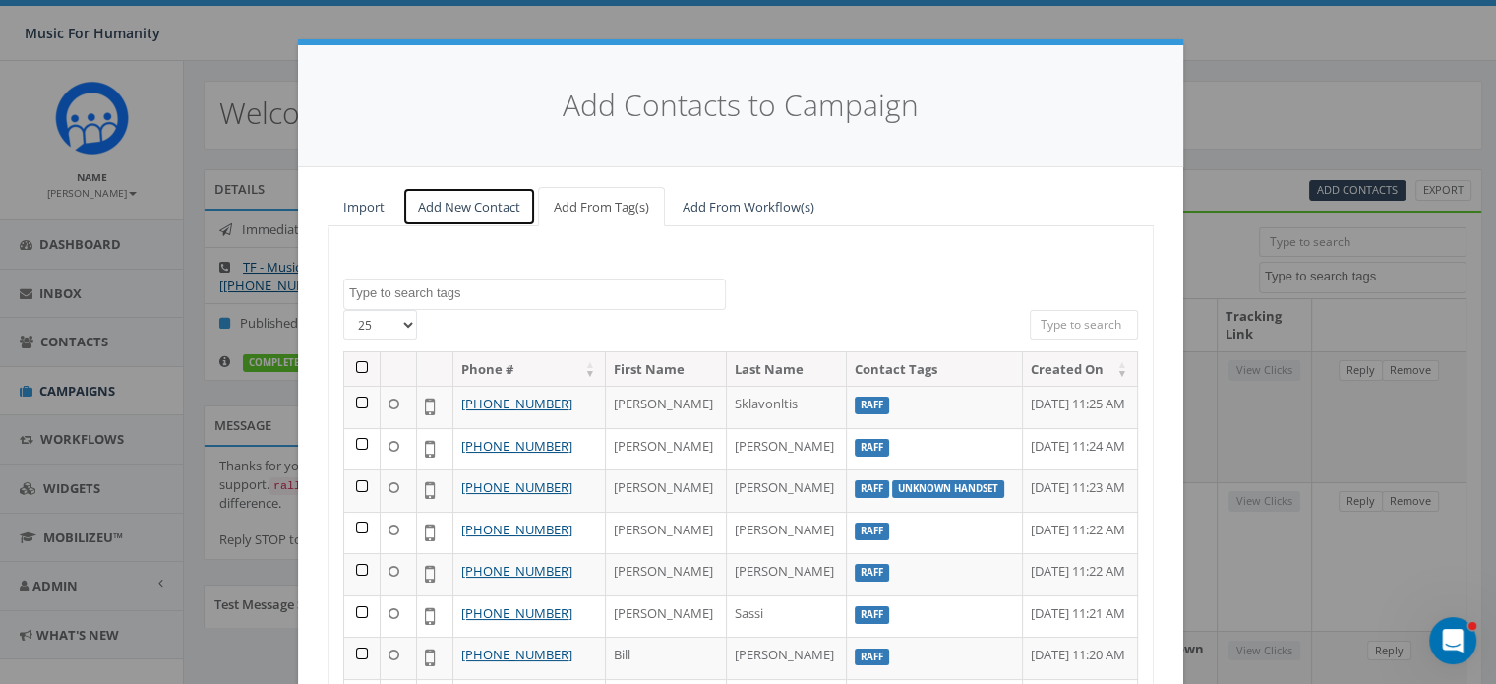
click at [474, 204] on link "Add New Contact" at bounding box center [469, 207] width 134 height 40
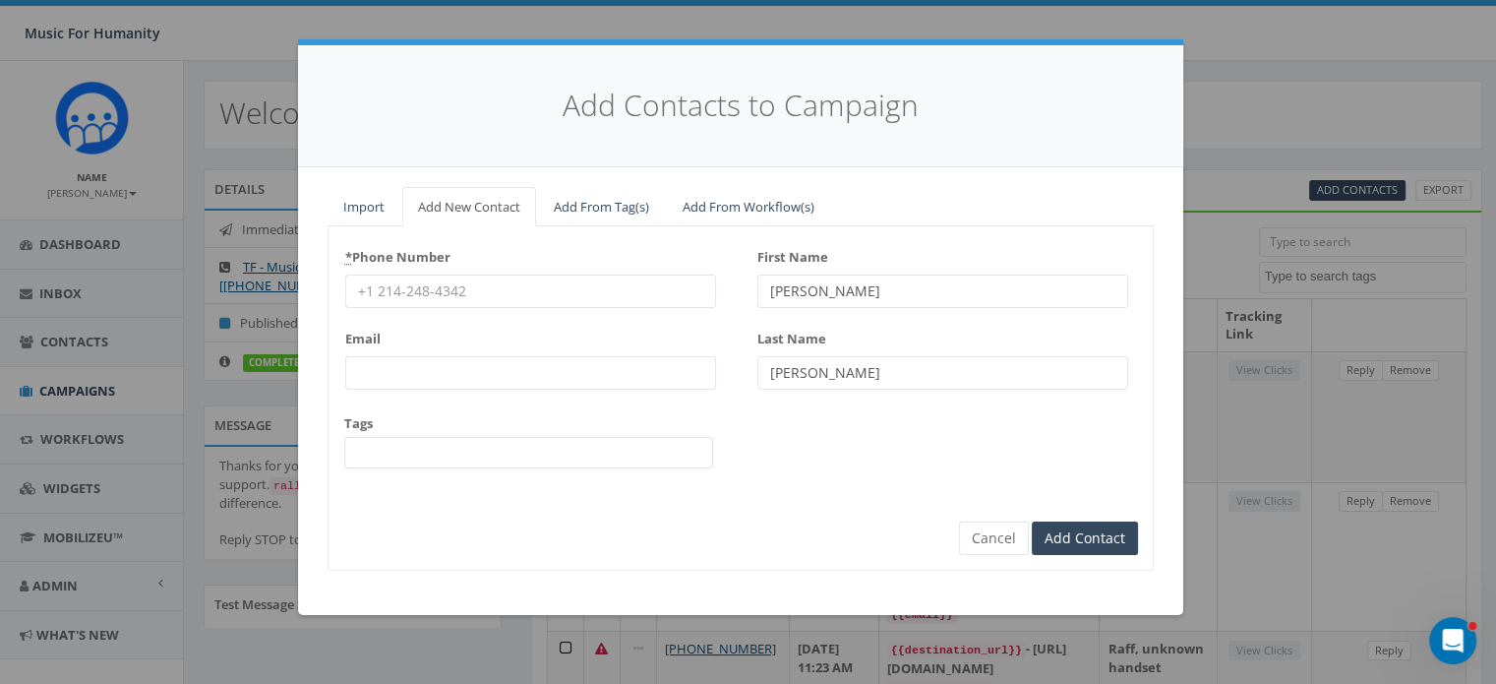
click at [433, 287] on input "* Phone Number" at bounding box center [530, 290] width 371 height 33
type input "8457910516"
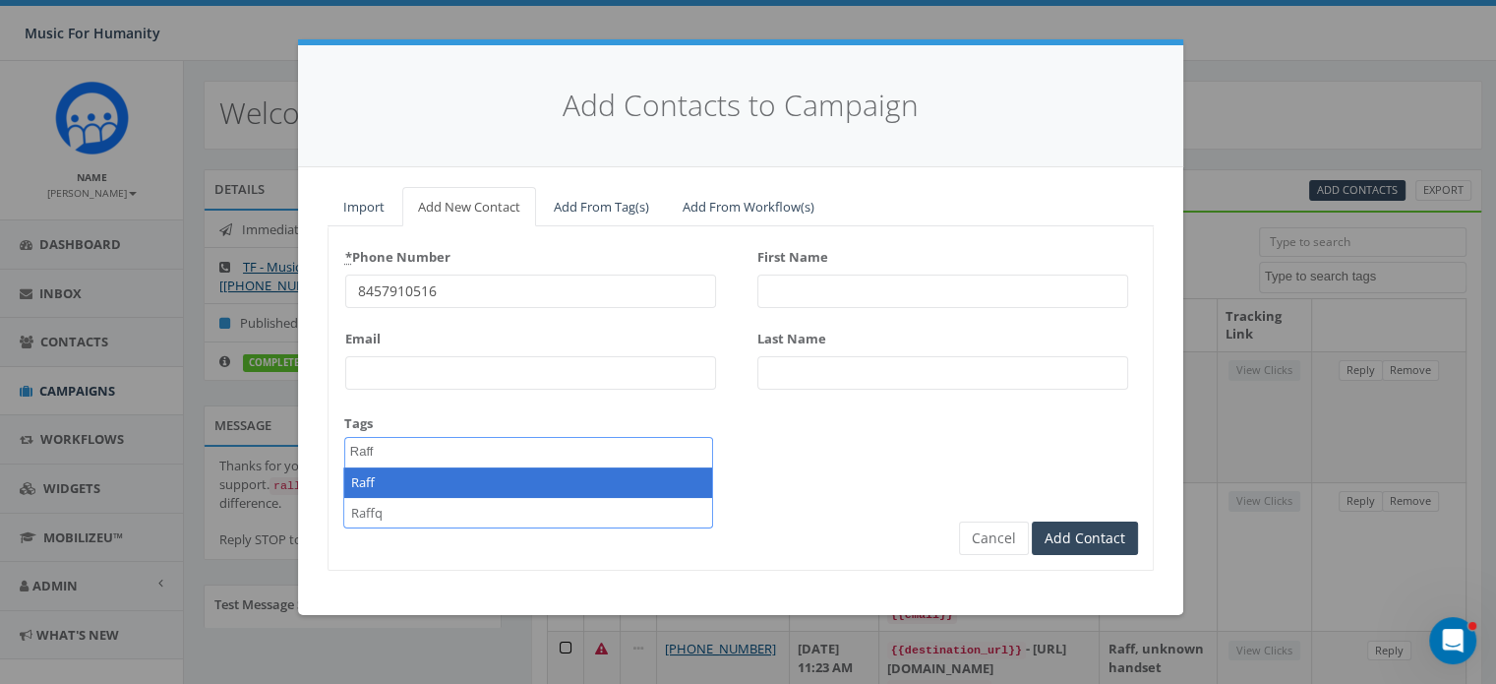
type textarea "Raff"
select select "Raff"
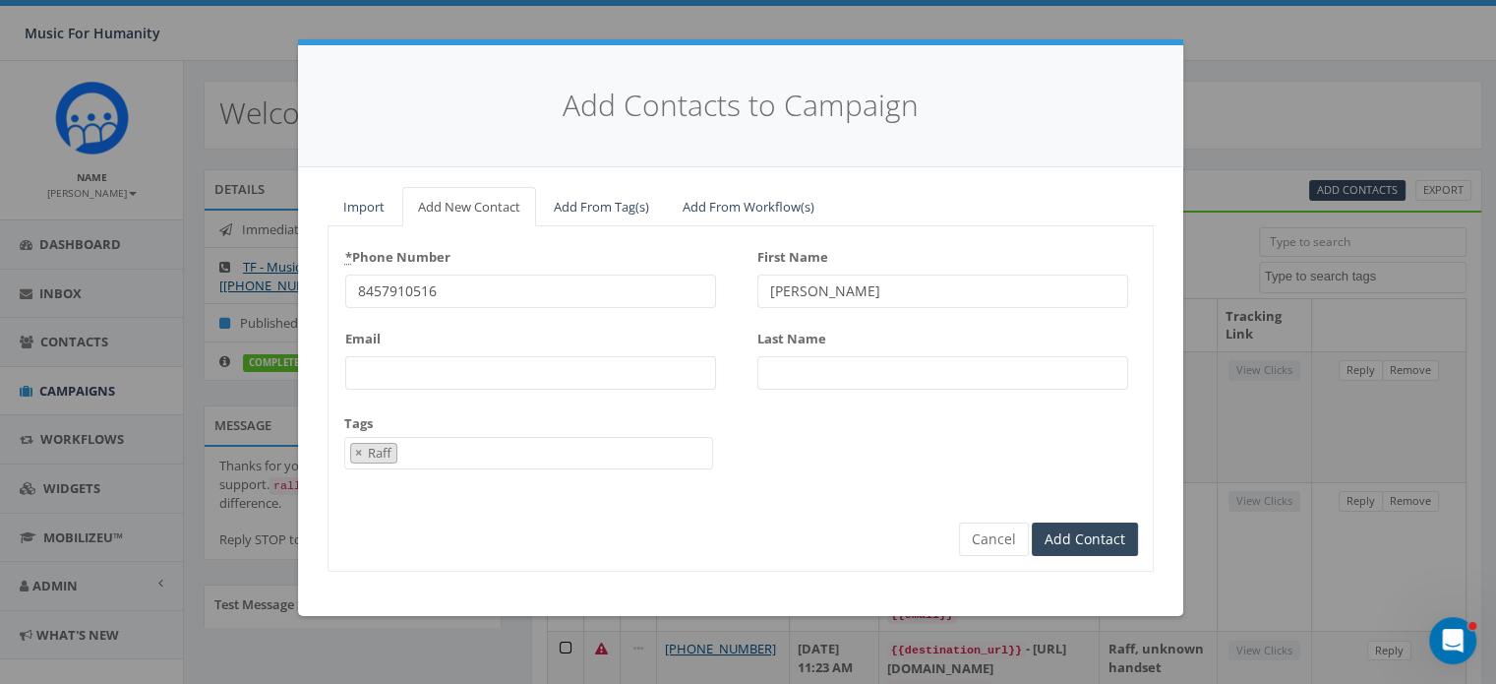
type input "Eugene"
type input "Fulton"
click at [1032, 522] on input "Add Contact" at bounding box center [1085, 538] width 106 height 33
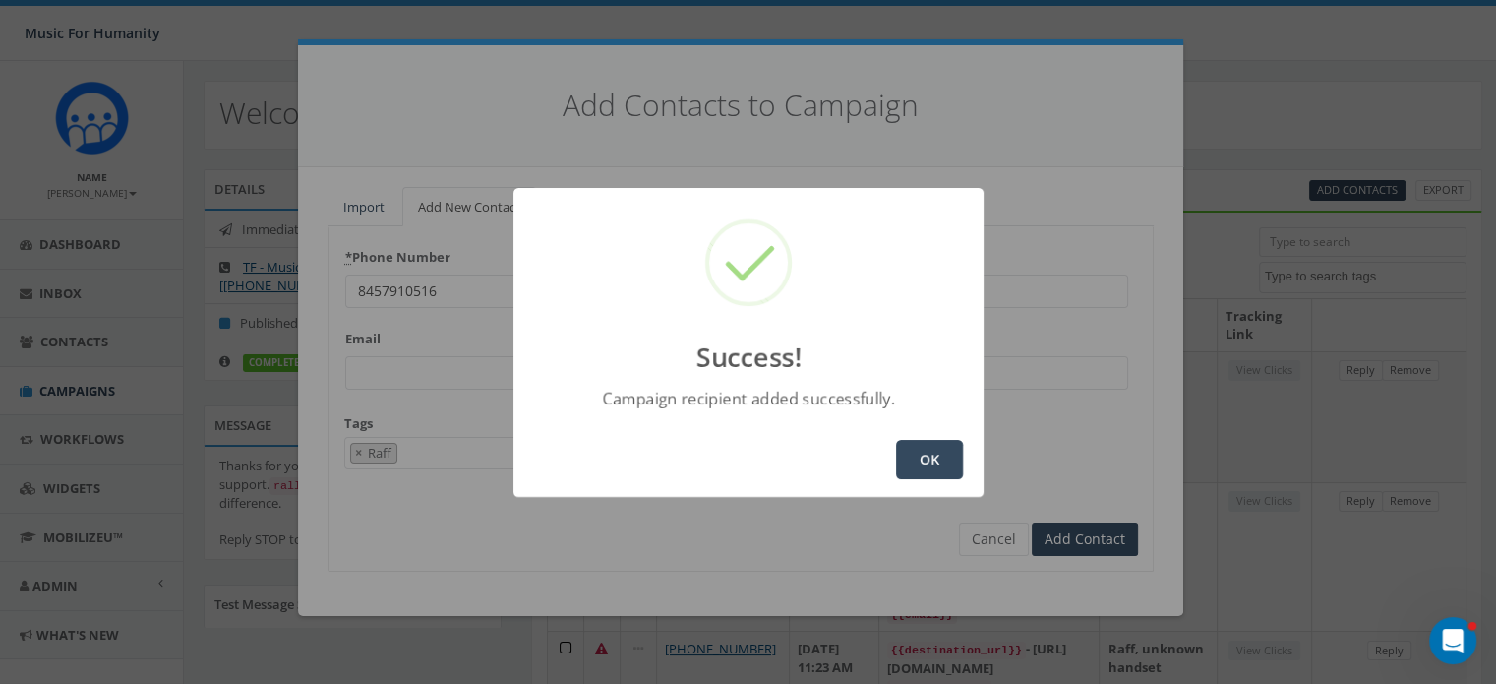
click at [934, 452] on button "OK" at bounding box center [929, 459] width 67 height 39
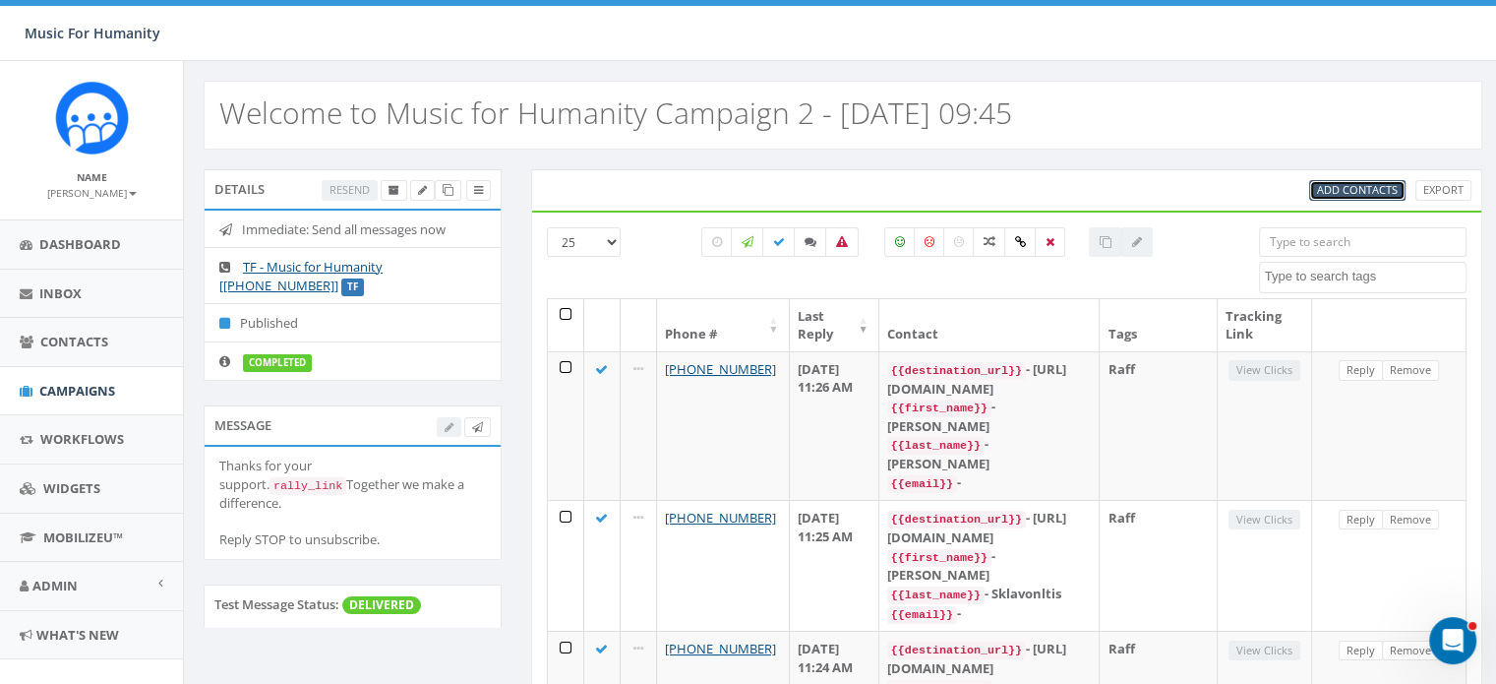
click at [1358, 192] on span "Add Contacts" at bounding box center [1357, 189] width 81 height 15
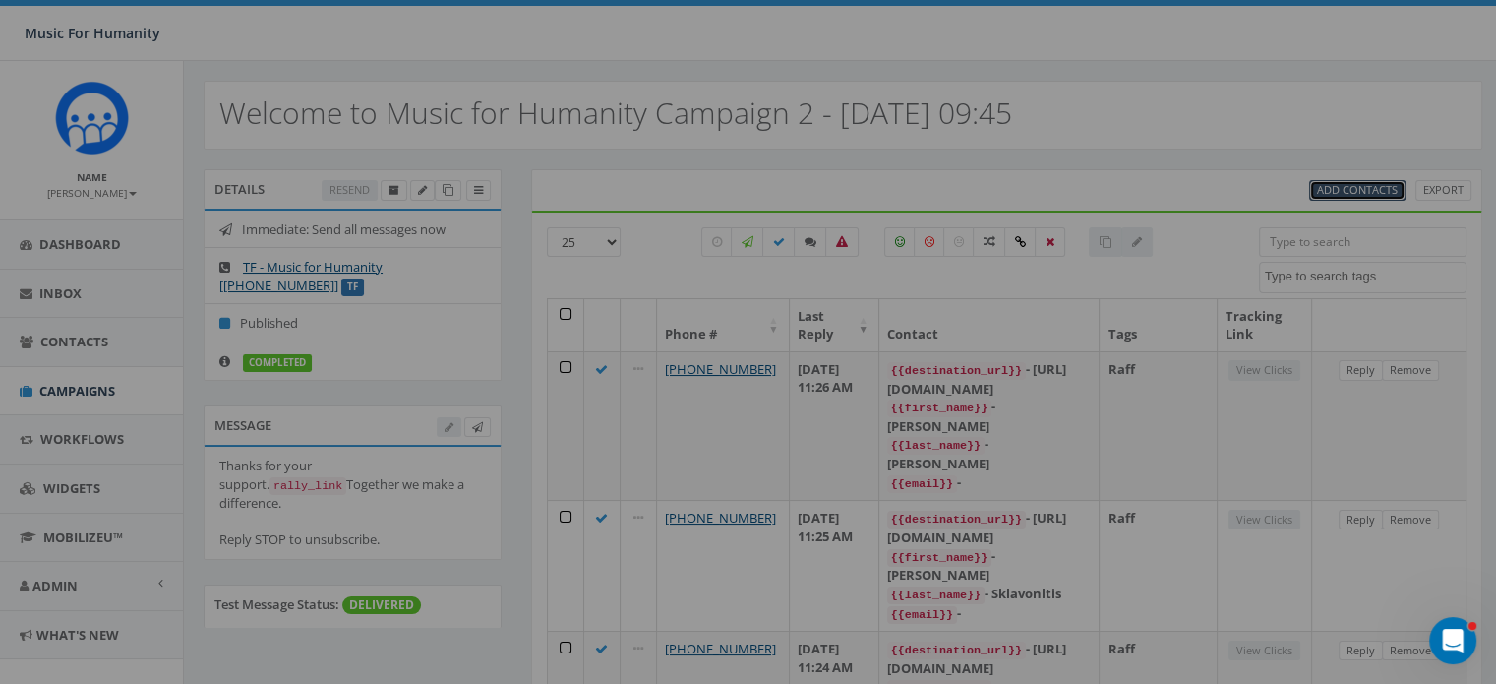
select select
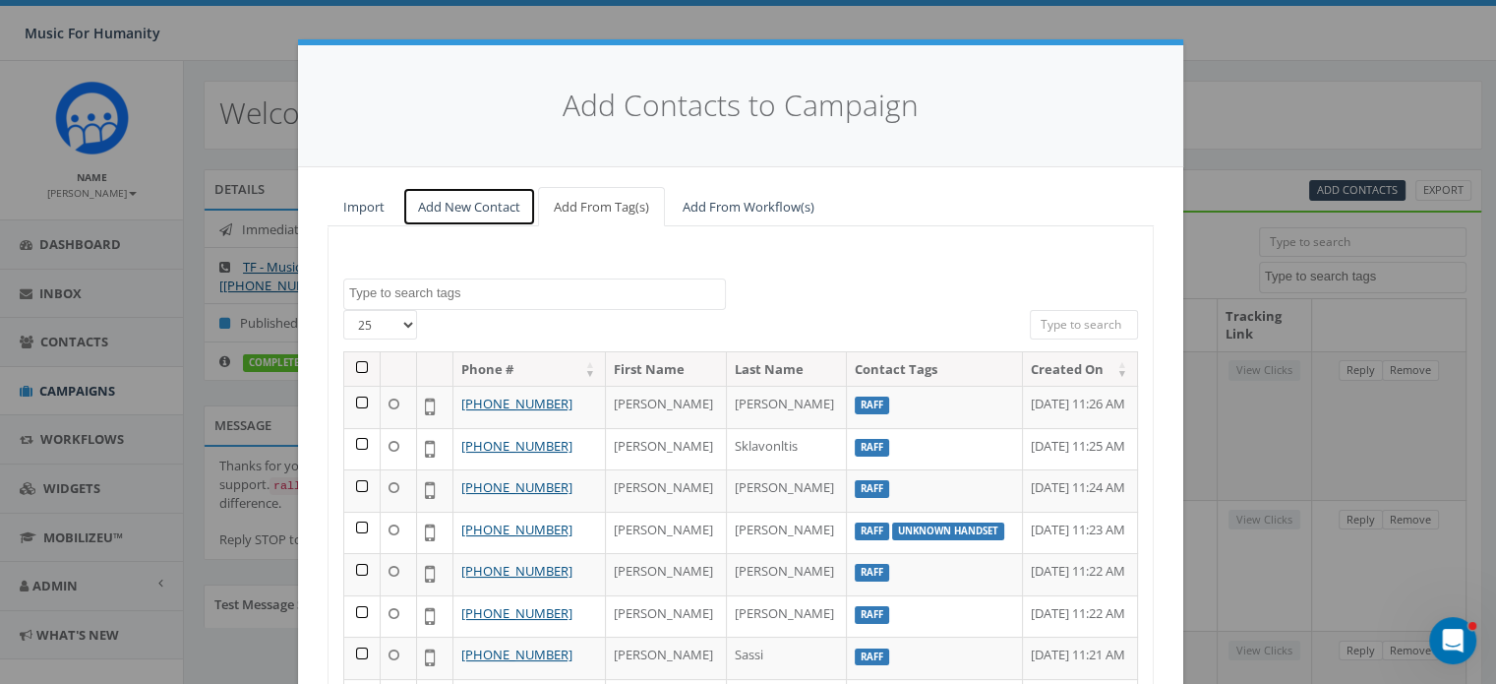
click at [430, 207] on link "Add New Contact" at bounding box center [469, 207] width 134 height 40
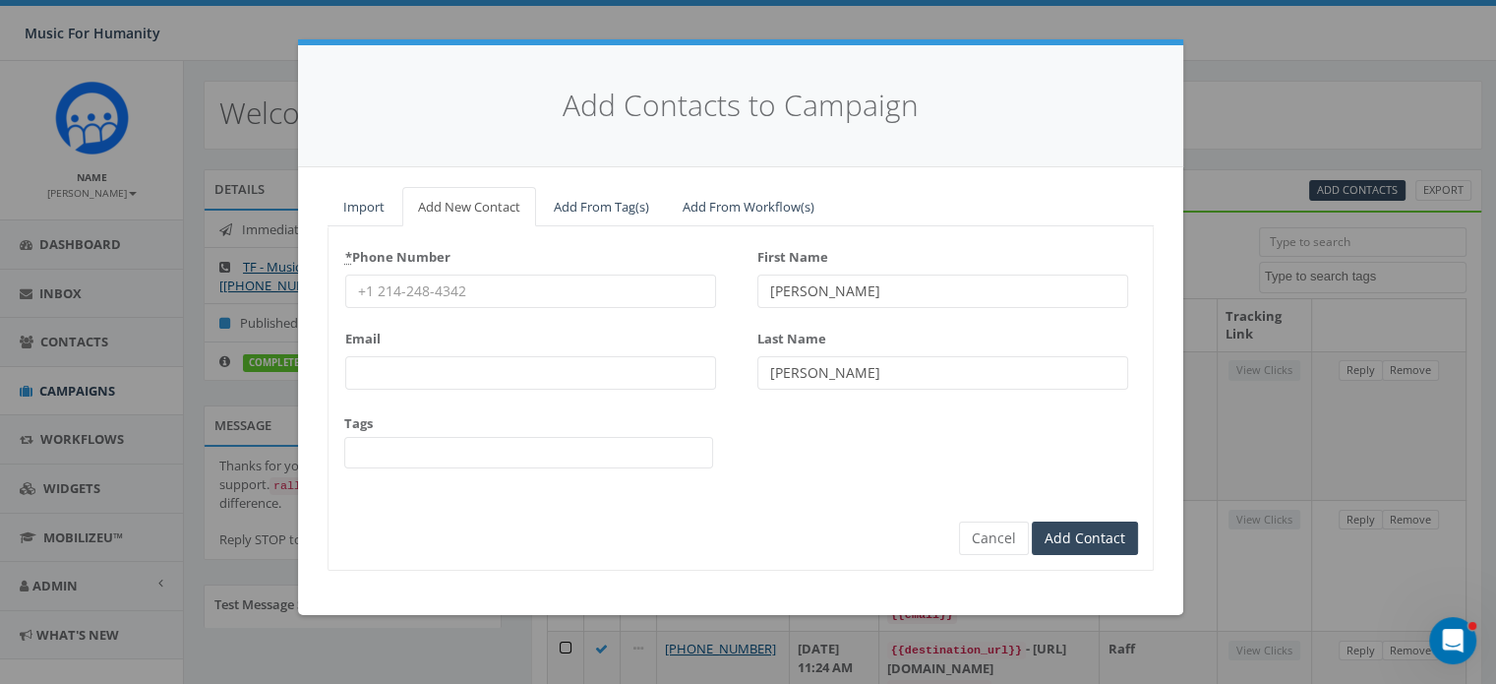
click at [394, 292] on input "* Phone Number" at bounding box center [530, 290] width 371 height 33
type input "8457011897"
type input "Rebecca"
type input "Wood"
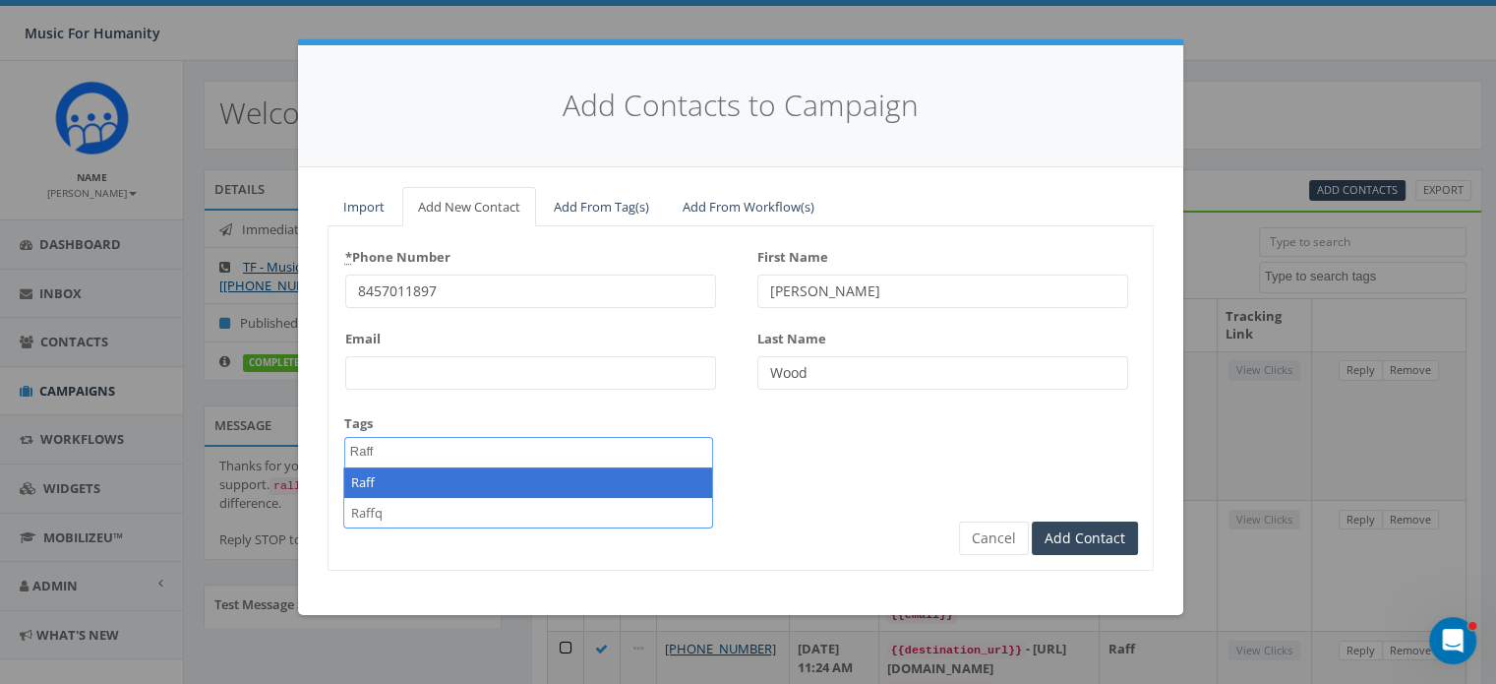
type textarea "Raff"
select select "Raff"
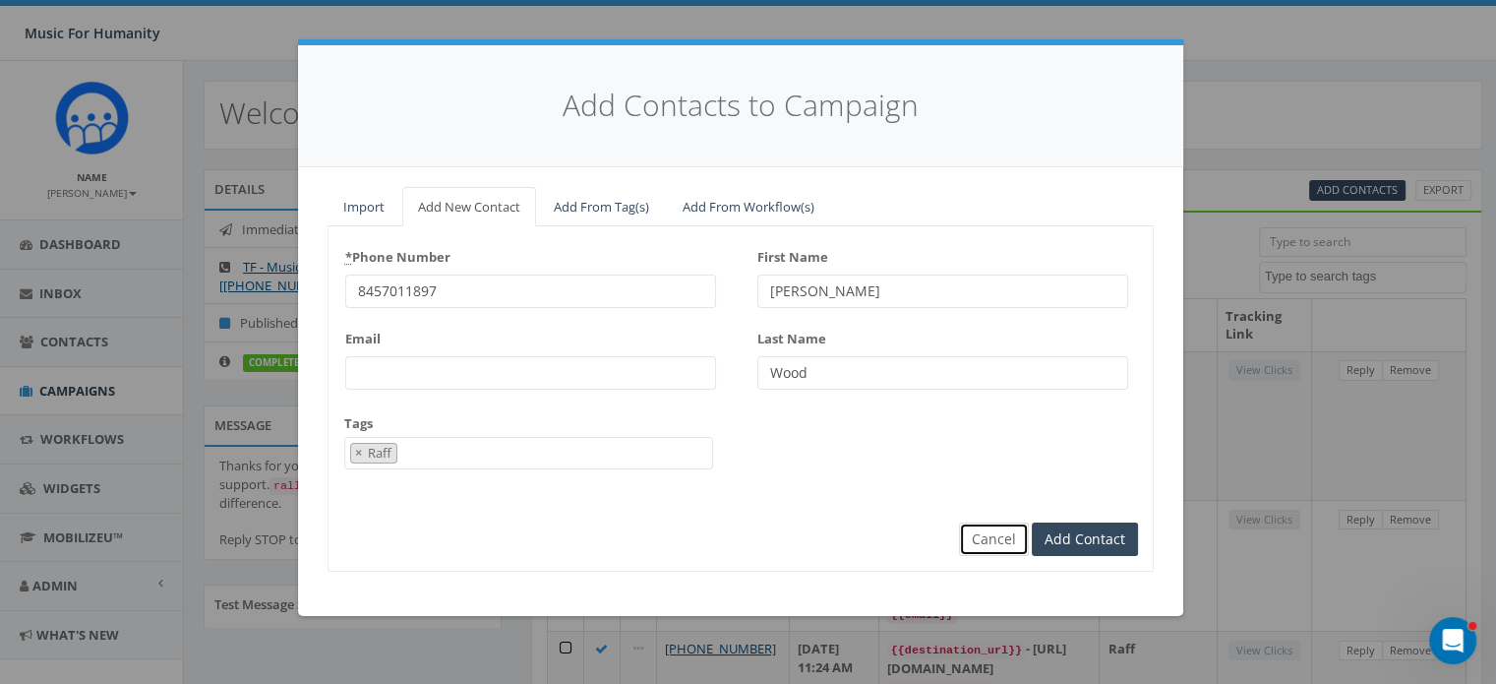
click at [992, 536] on button "Cancel" at bounding box center [994, 538] width 70 height 33
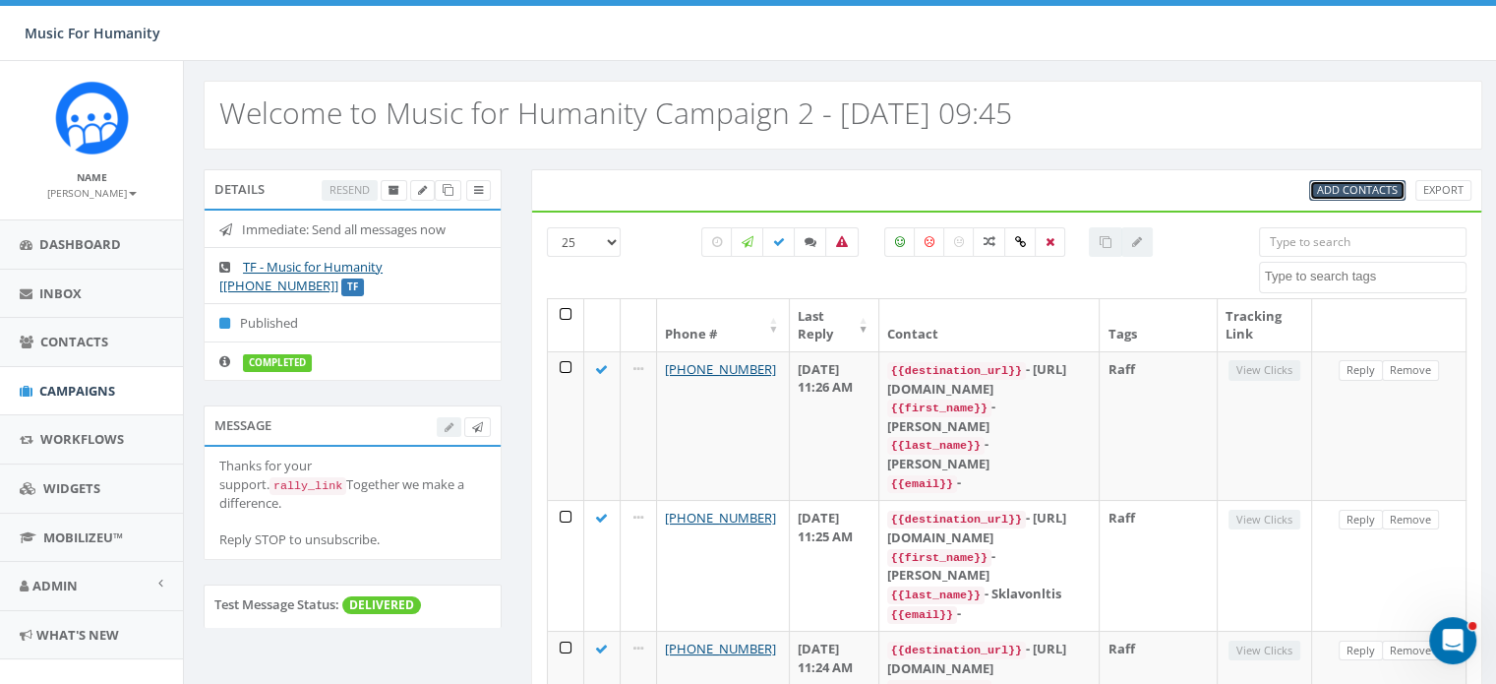
click at [1361, 185] on span "Add Contacts" at bounding box center [1357, 189] width 81 height 15
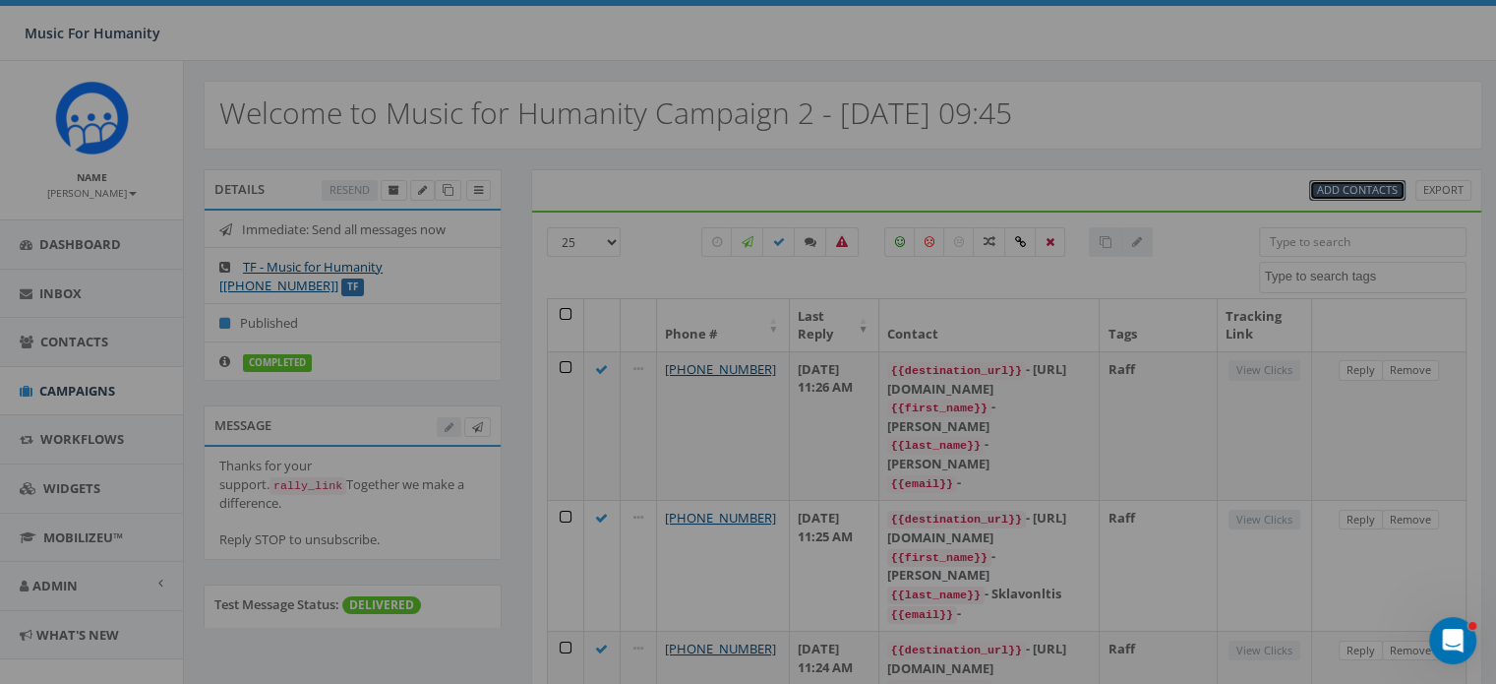
select select
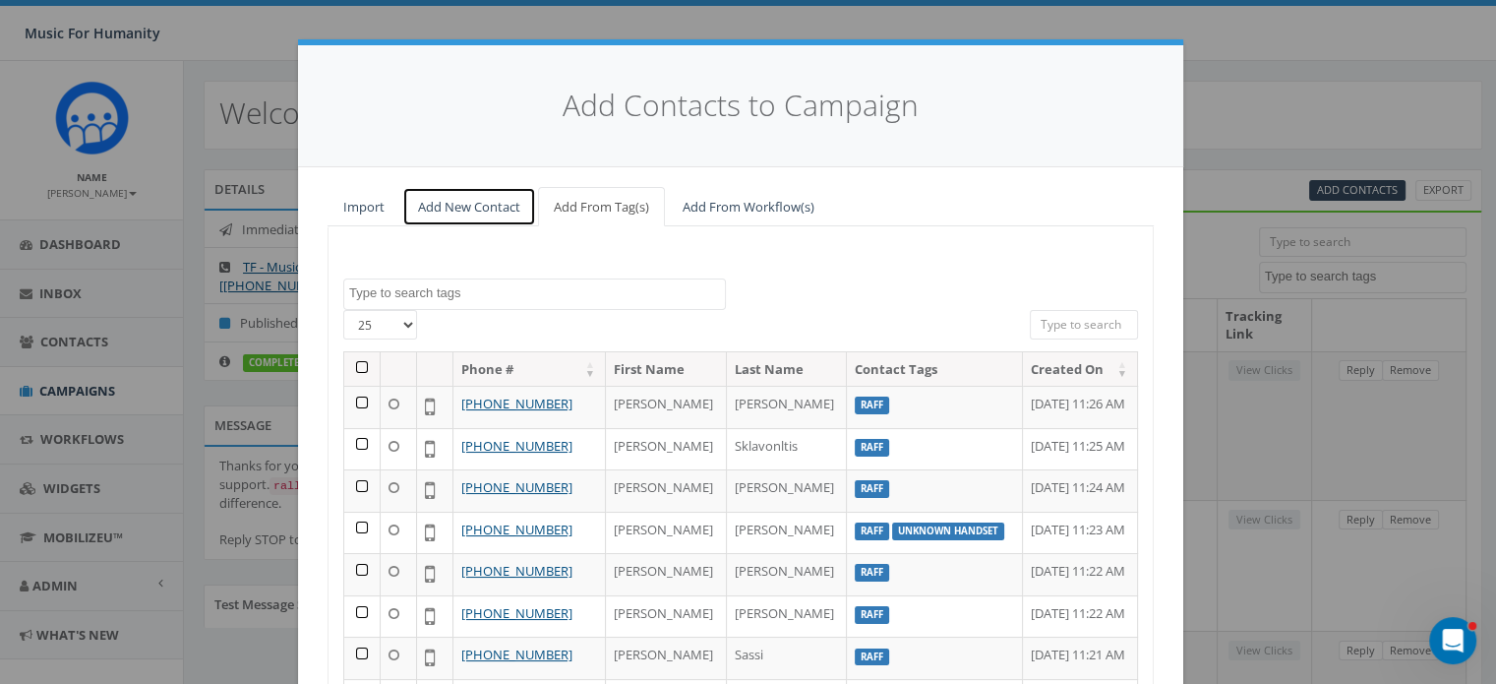
click at [469, 198] on link "Add New Contact" at bounding box center [469, 207] width 134 height 40
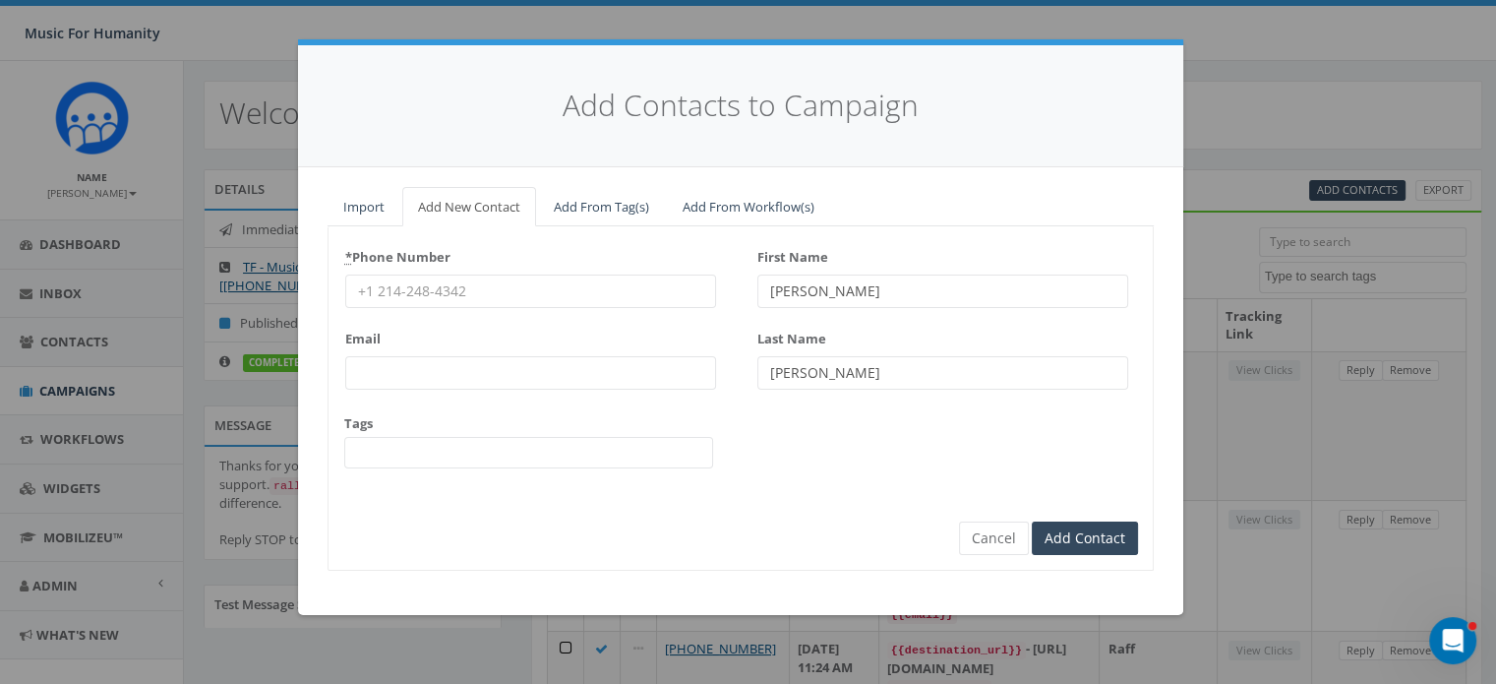
click at [401, 282] on input "* Phone Number" at bounding box center [530, 290] width 371 height 33
type input "9737221679"
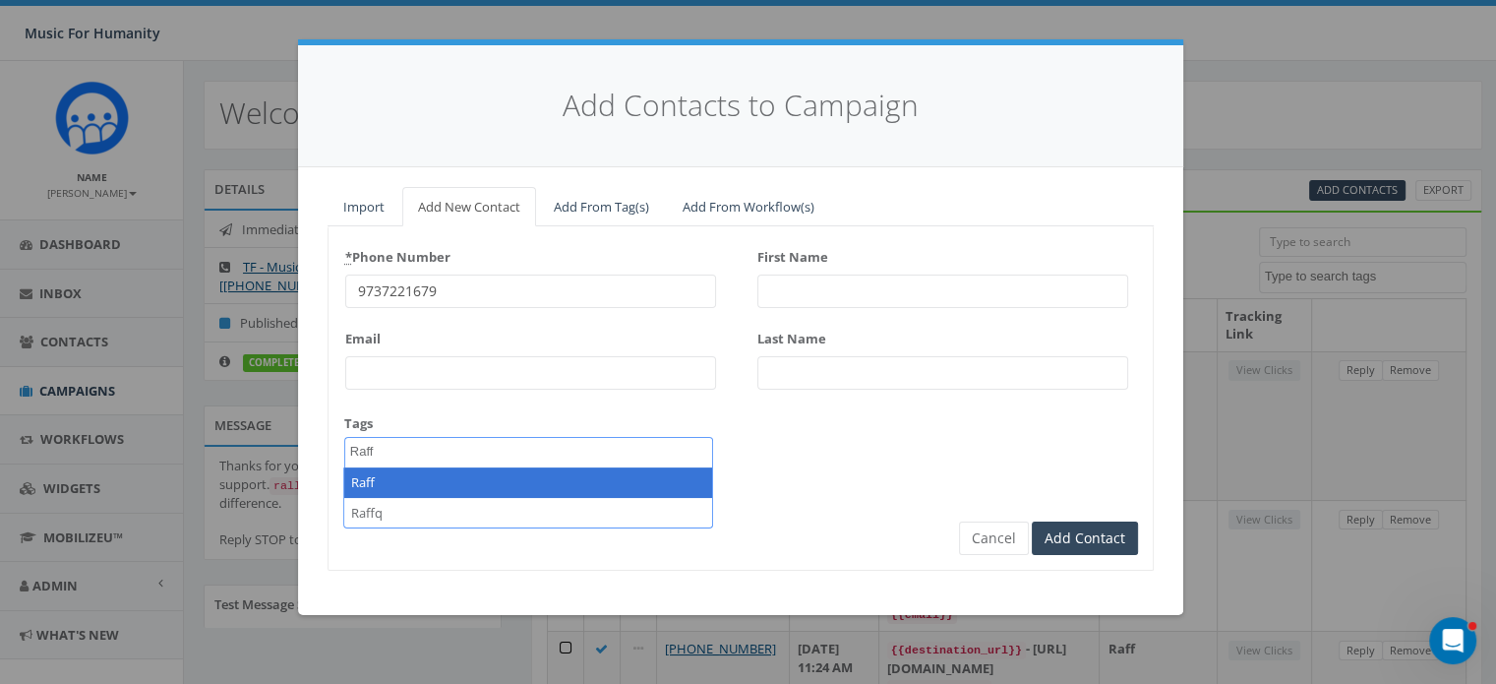
type textarea "Raff"
select select "Raff"
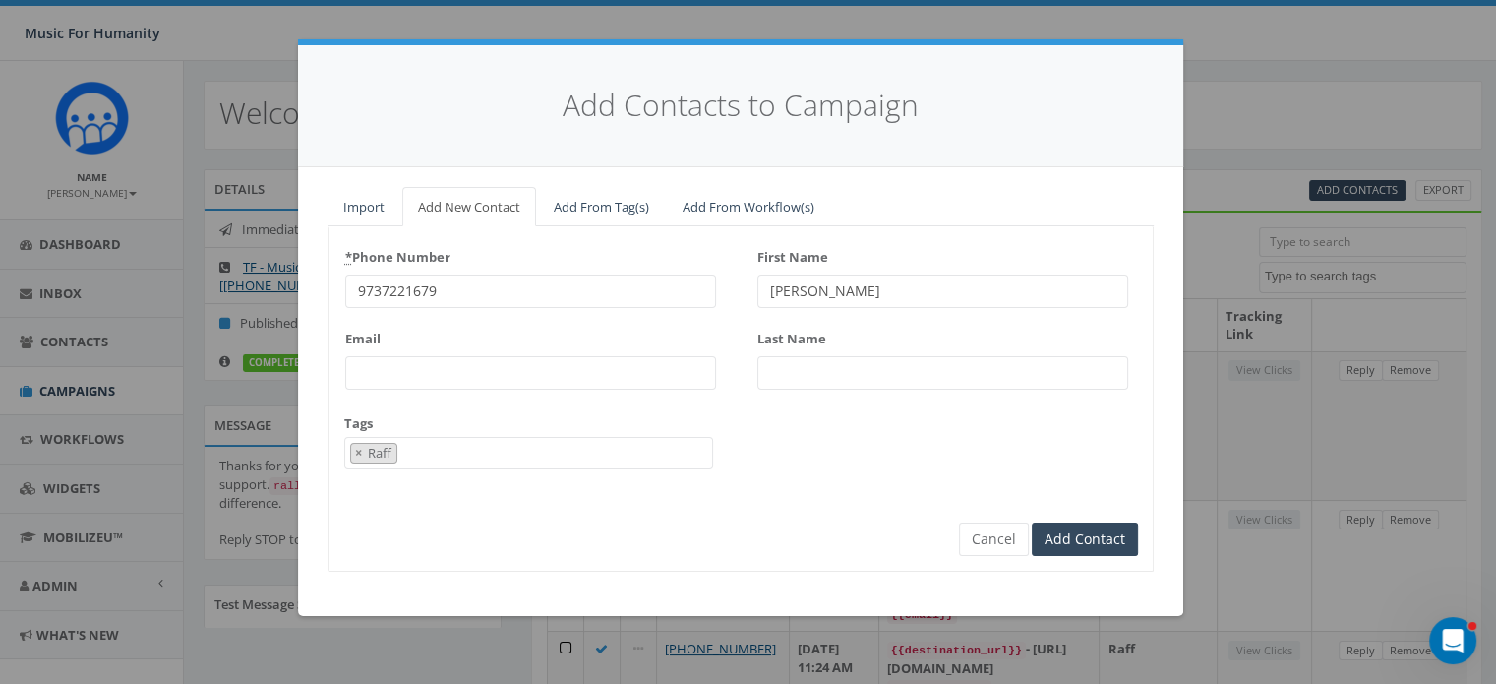
type input "Kim"
type input "Glucklee"
click at [1032, 522] on input "Add Contact" at bounding box center [1085, 538] width 106 height 33
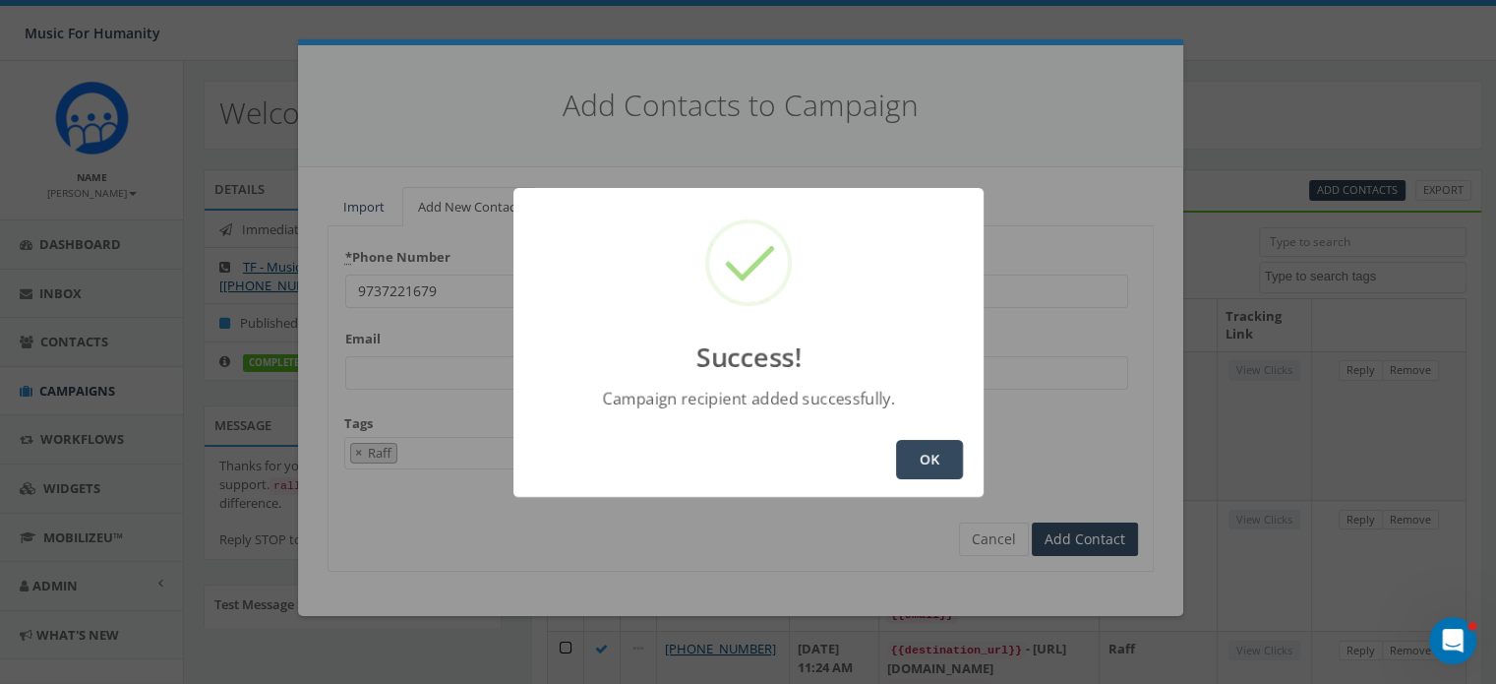
click at [936, 459] on button "OK" at bounding box center [929, 459] width 67 height 39
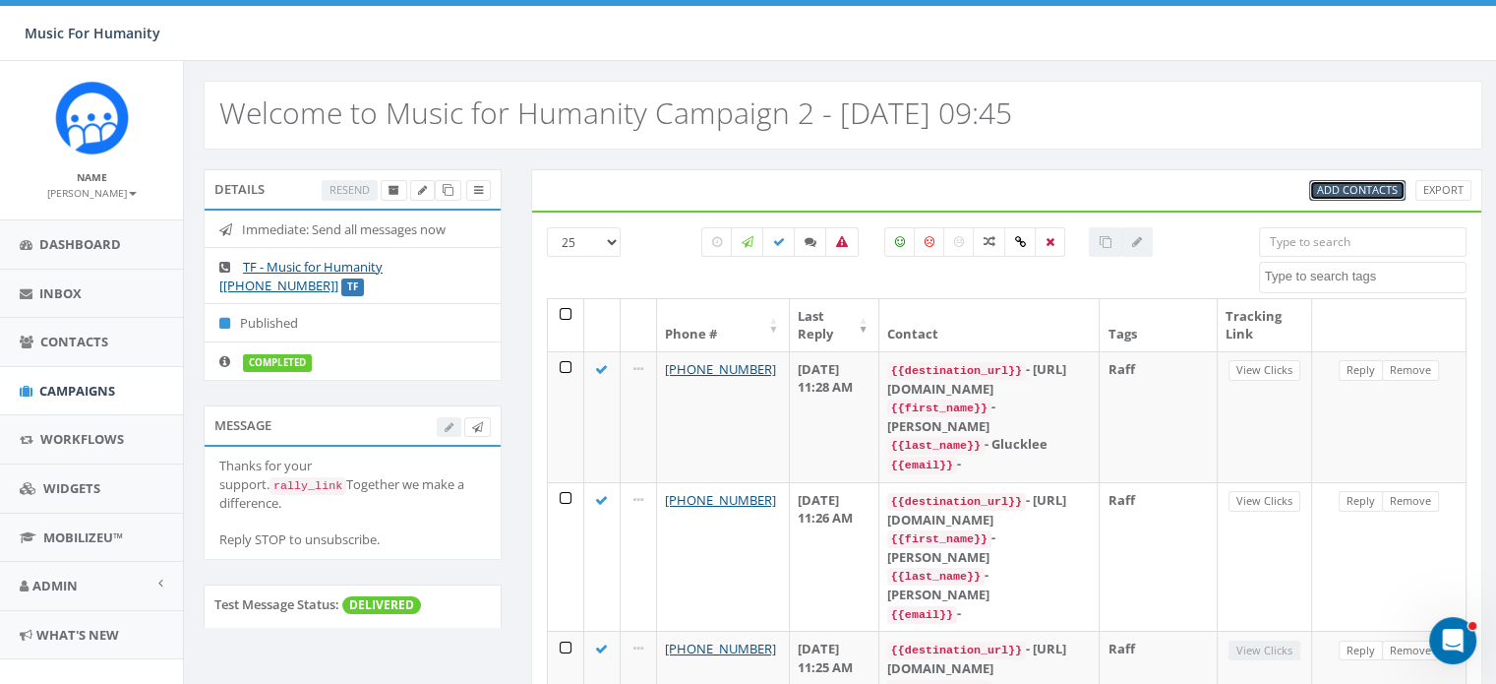
click at [1349, 193] on span "Add Contacts" at bounding box center [1357, 189] width 81 height 15
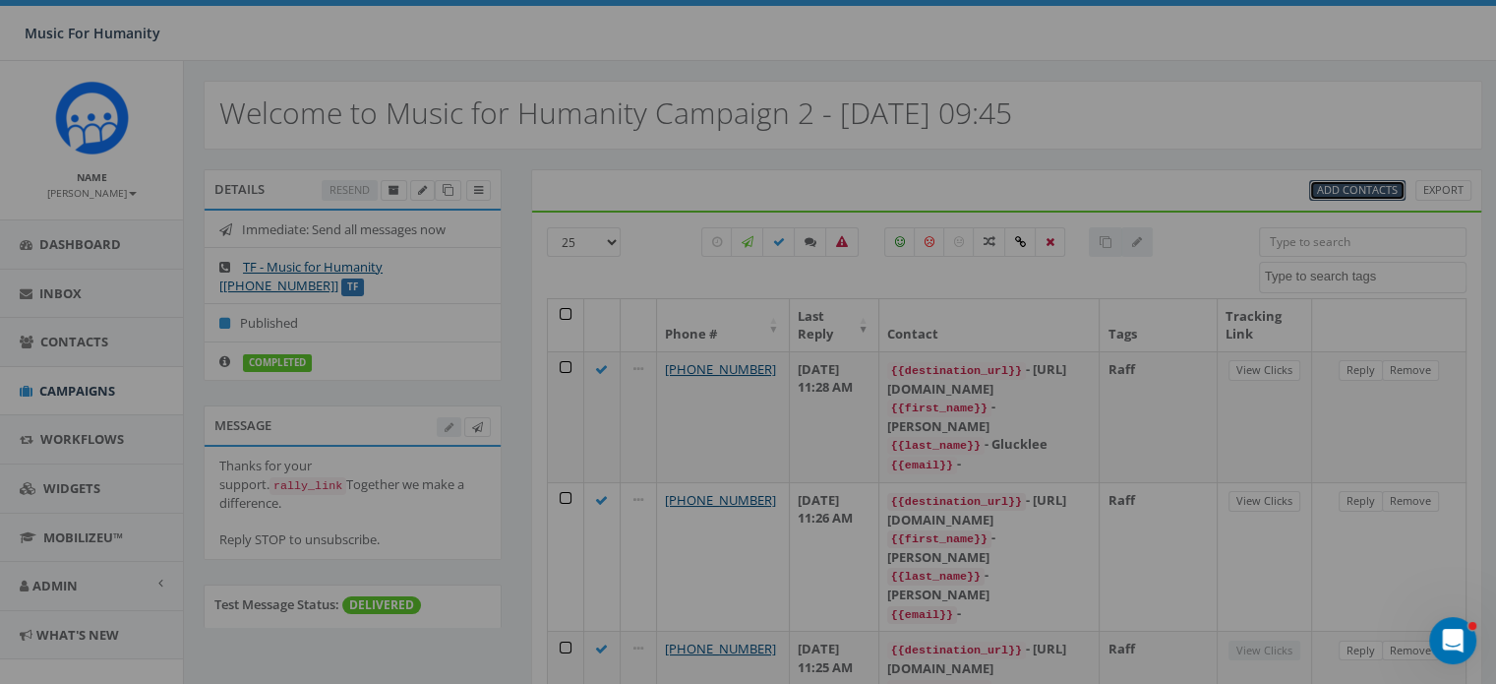
select select
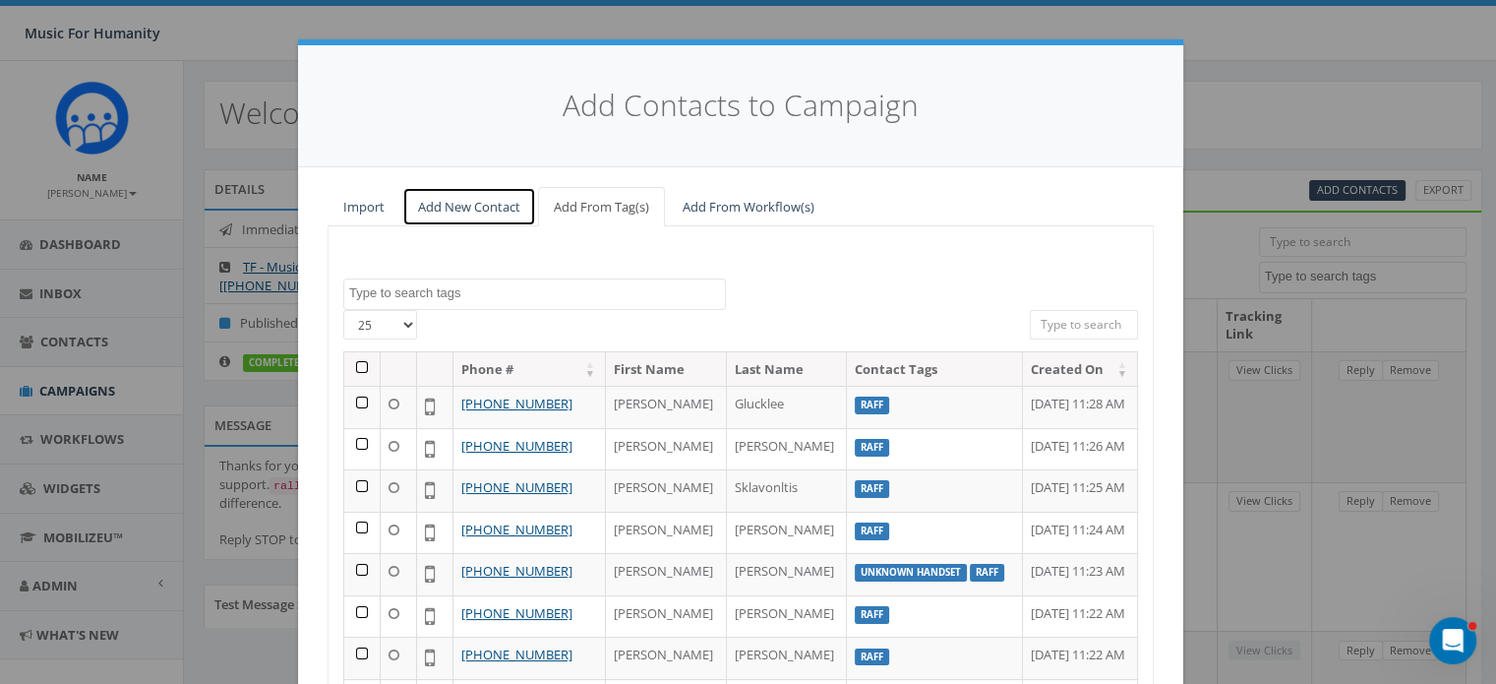
click at [472, 206] on link "Add New Contact" at bounding box center [469, 207] width 134 height 40
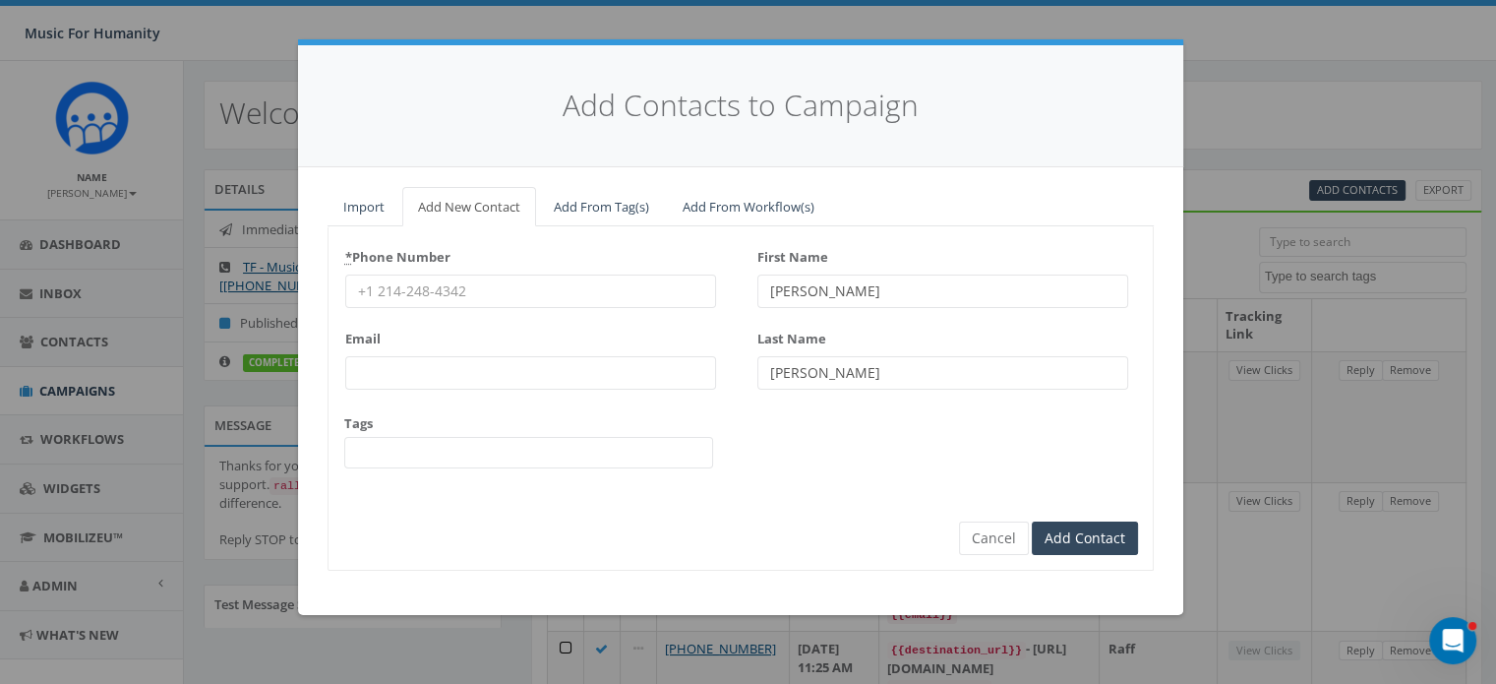
click at [448, 287] on input "* Phone Number" at bounding box center [530, 290] width 371 height 33
type input "9739342861"
type input "Philip"
type input "Conklin"
click at [1007, 539] on button "Cancel" at bounding box center [994, 537] width 70 height 33
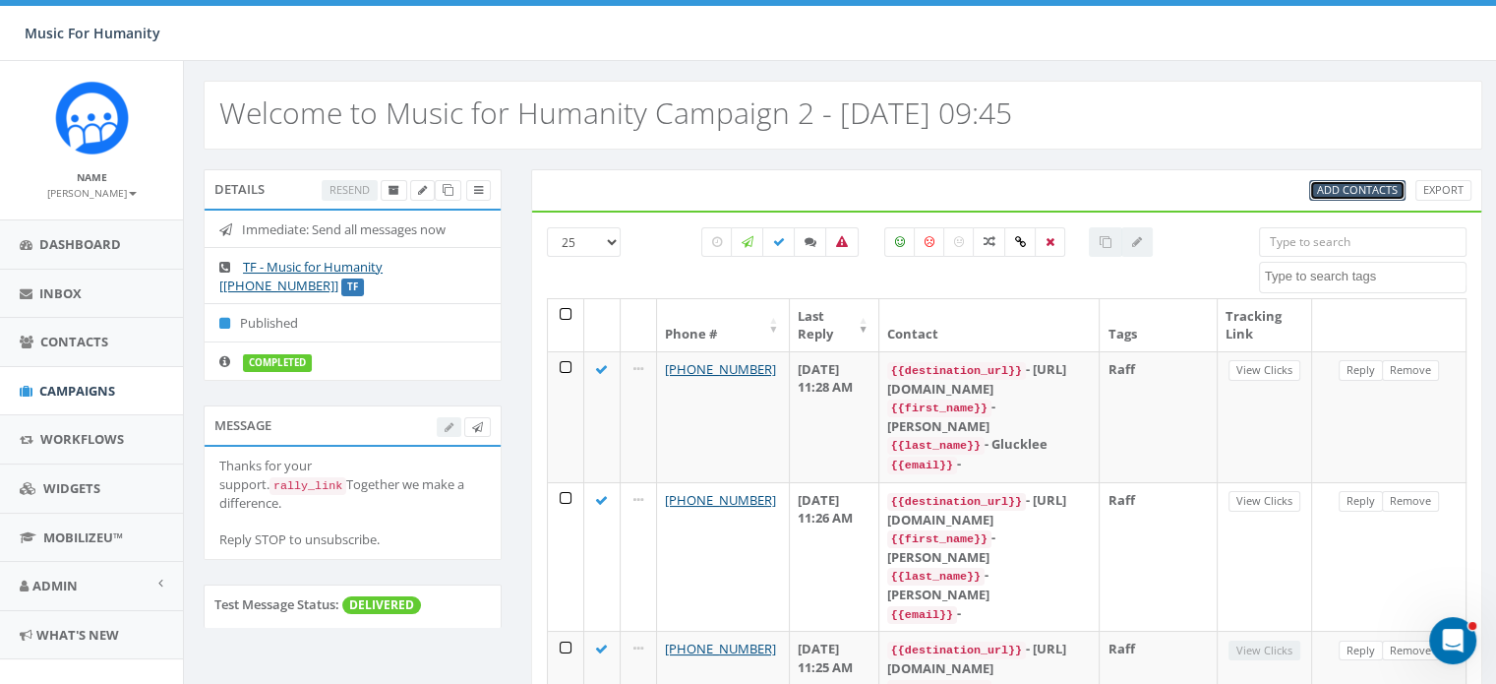
click at [1365, 191] on span "Add Contacts" at bounding box center [1357, 189] width 81 height 15
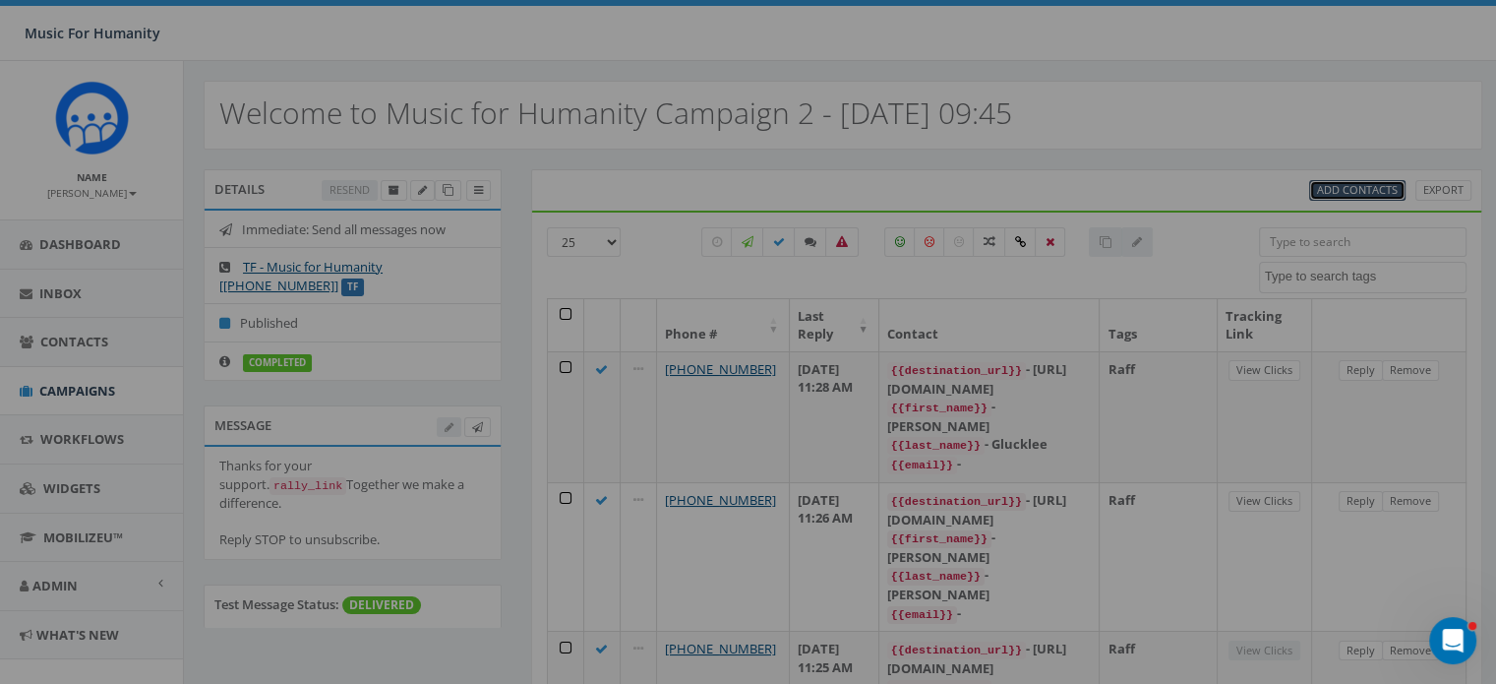
select select
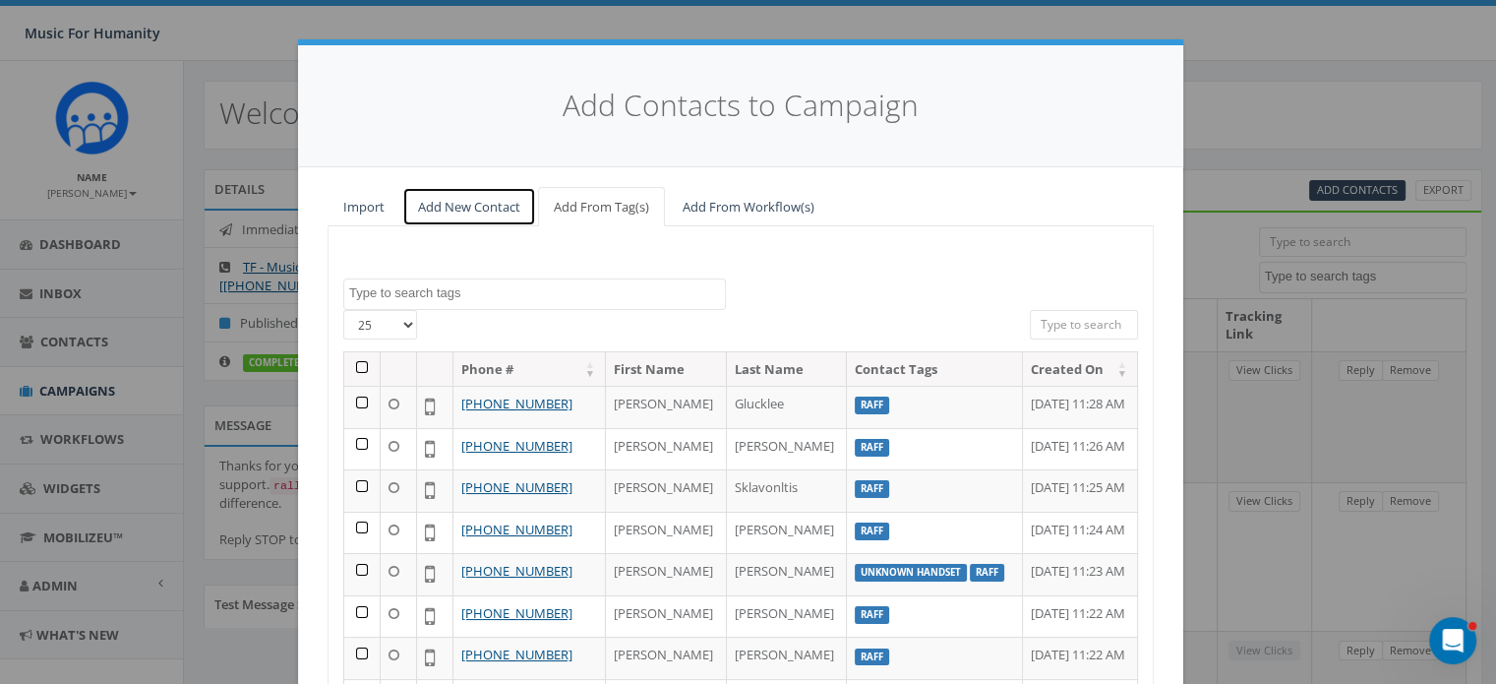
click at [470, 212] on link "Add New Contact" at bounding box center [469, 207] width 134 height 40
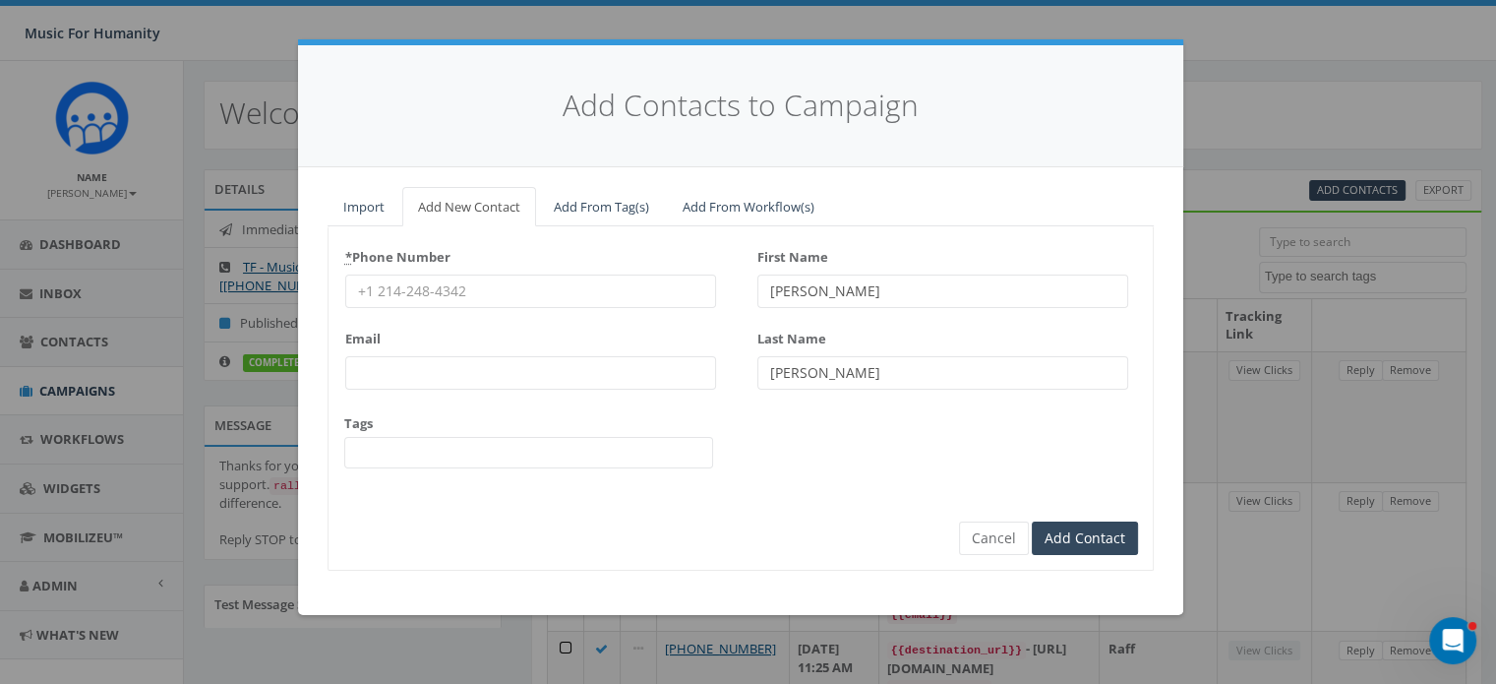
click at [475, 288] on input "* Phone Number" at bounding box center [530, 290] width 371 height 33
type input "2013216618"
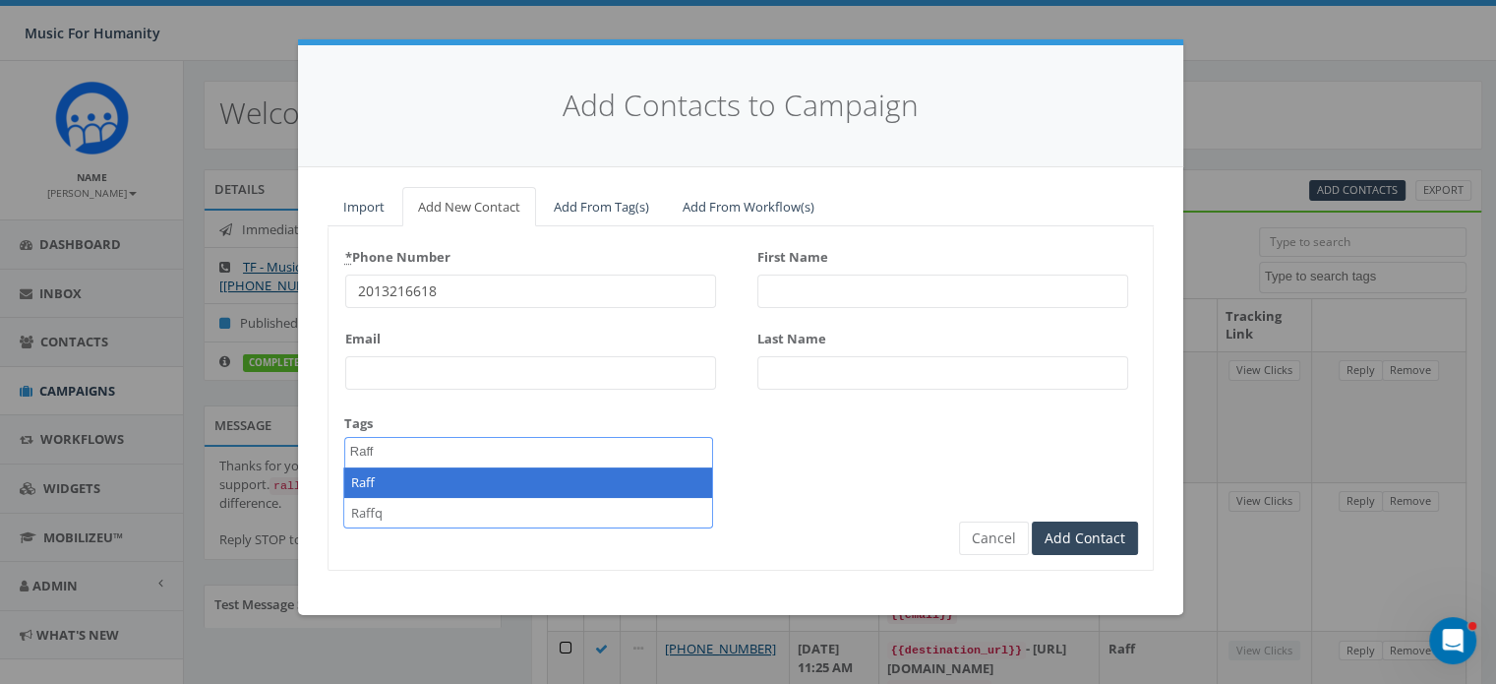
type textarea "Raff"
select select "Raff"
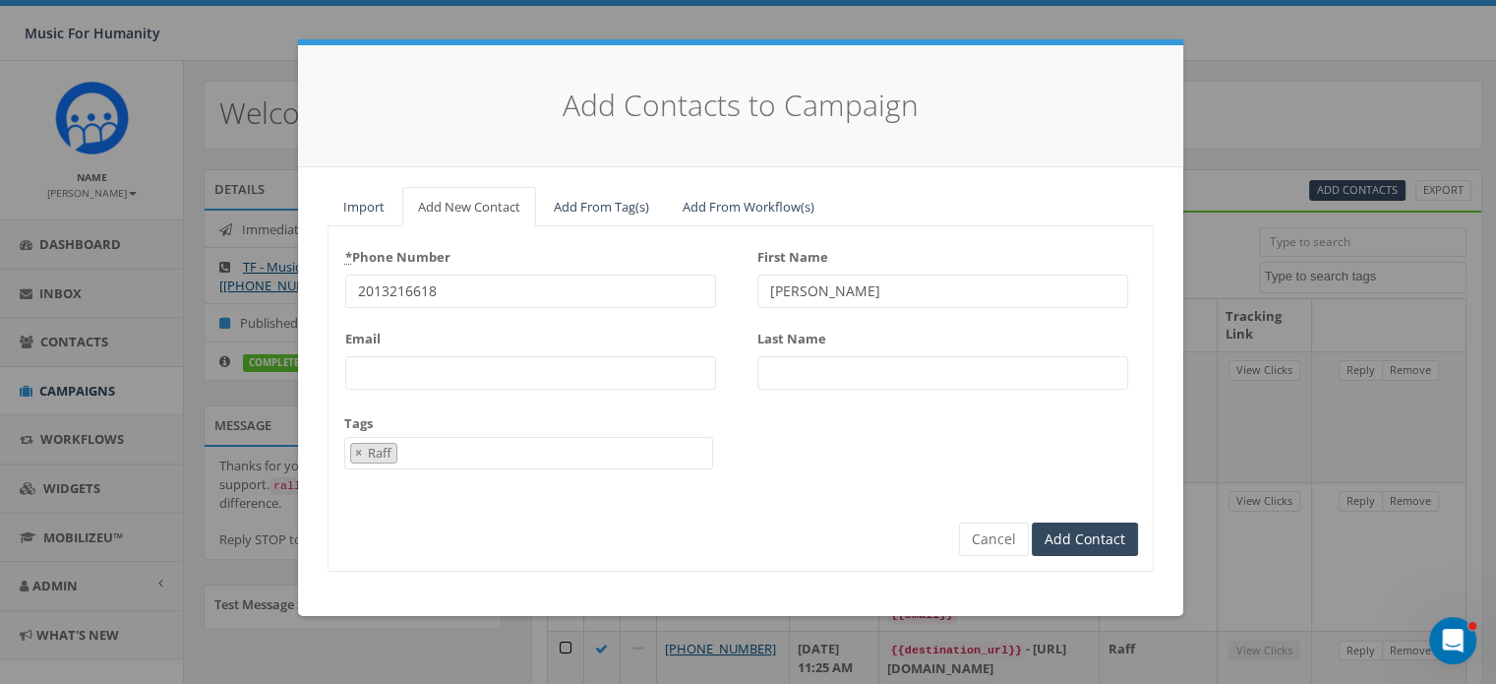
type input "Linda"
type input "Sheehan"
click at [1032, 522] on input "Add Contact" at bounding box center [1085, 538] width 106 height 33
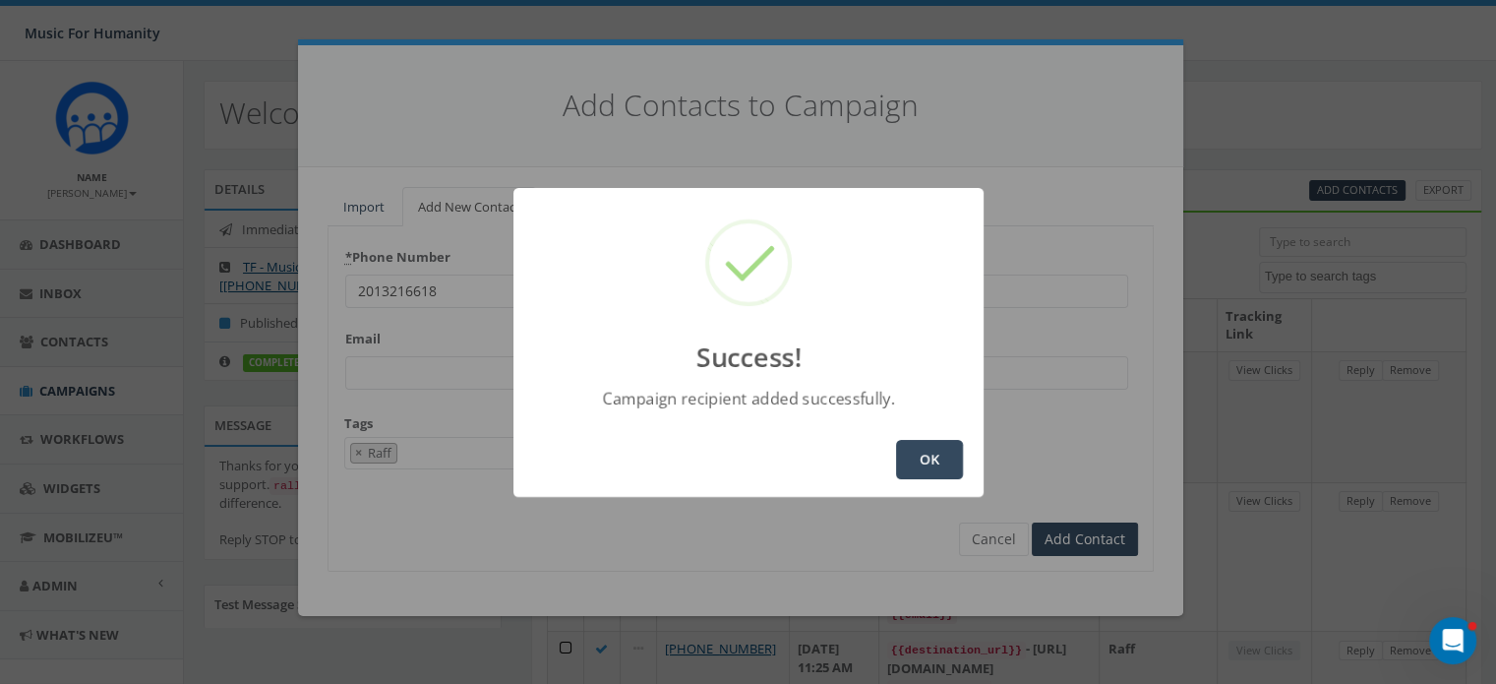
click at [925, 452] on button "OK" at bounding box center [929, 459] width 67 height 39
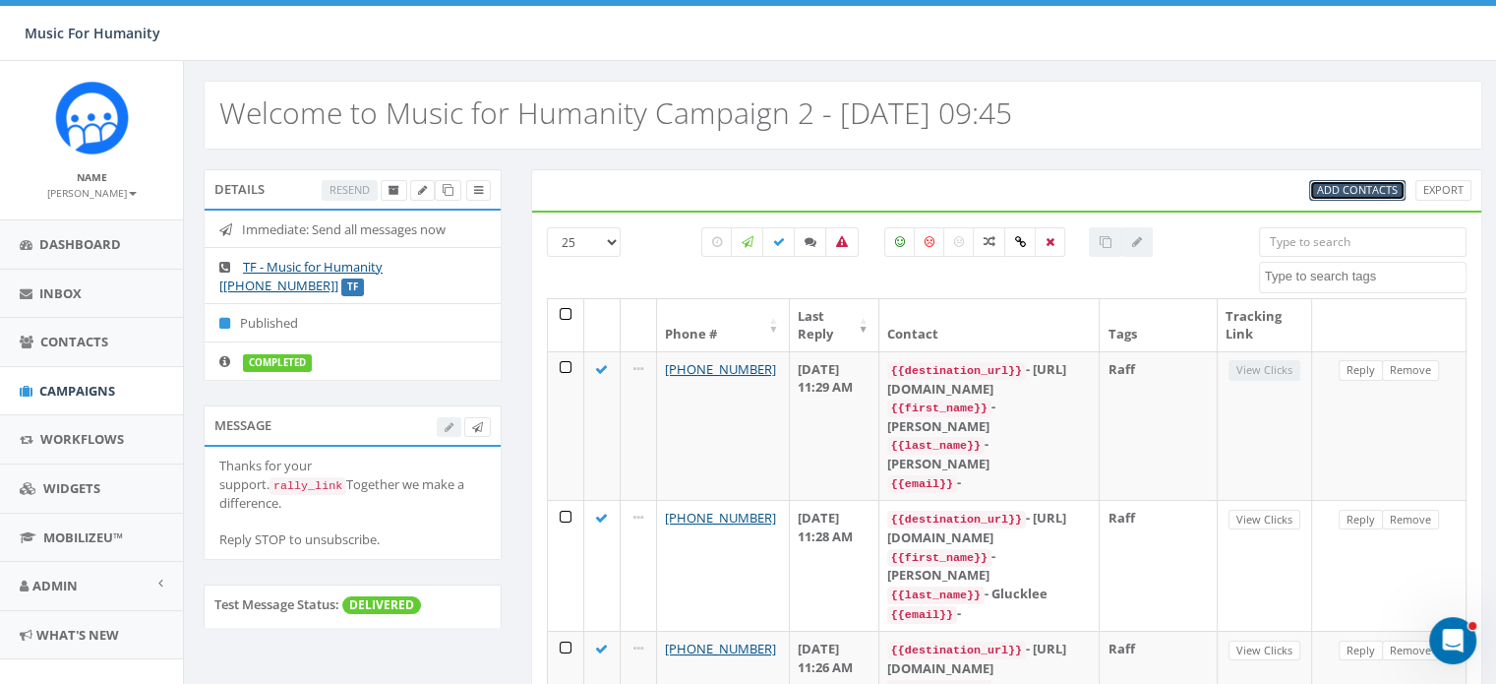
click at [1362, 191] on span "Add Contacts" at bounding box center [1357, 189] width 81 height 15
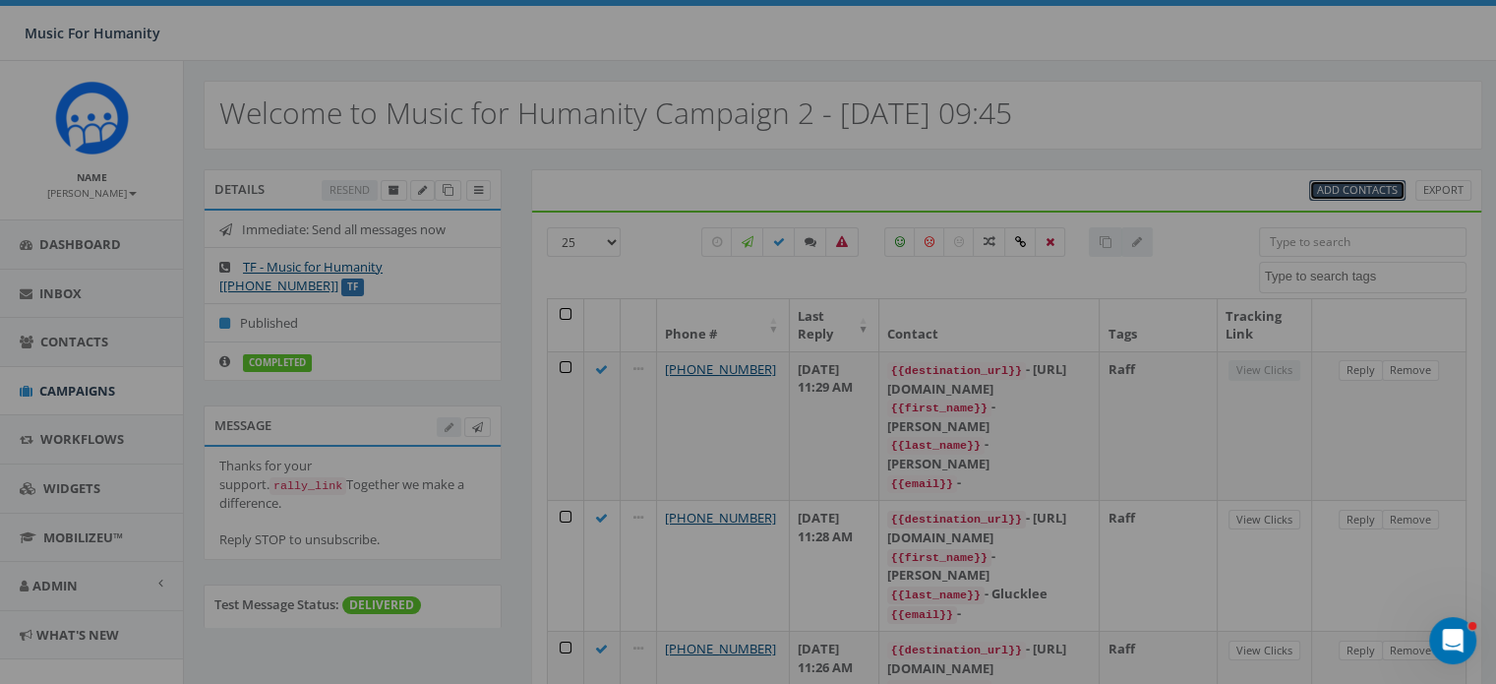
select select
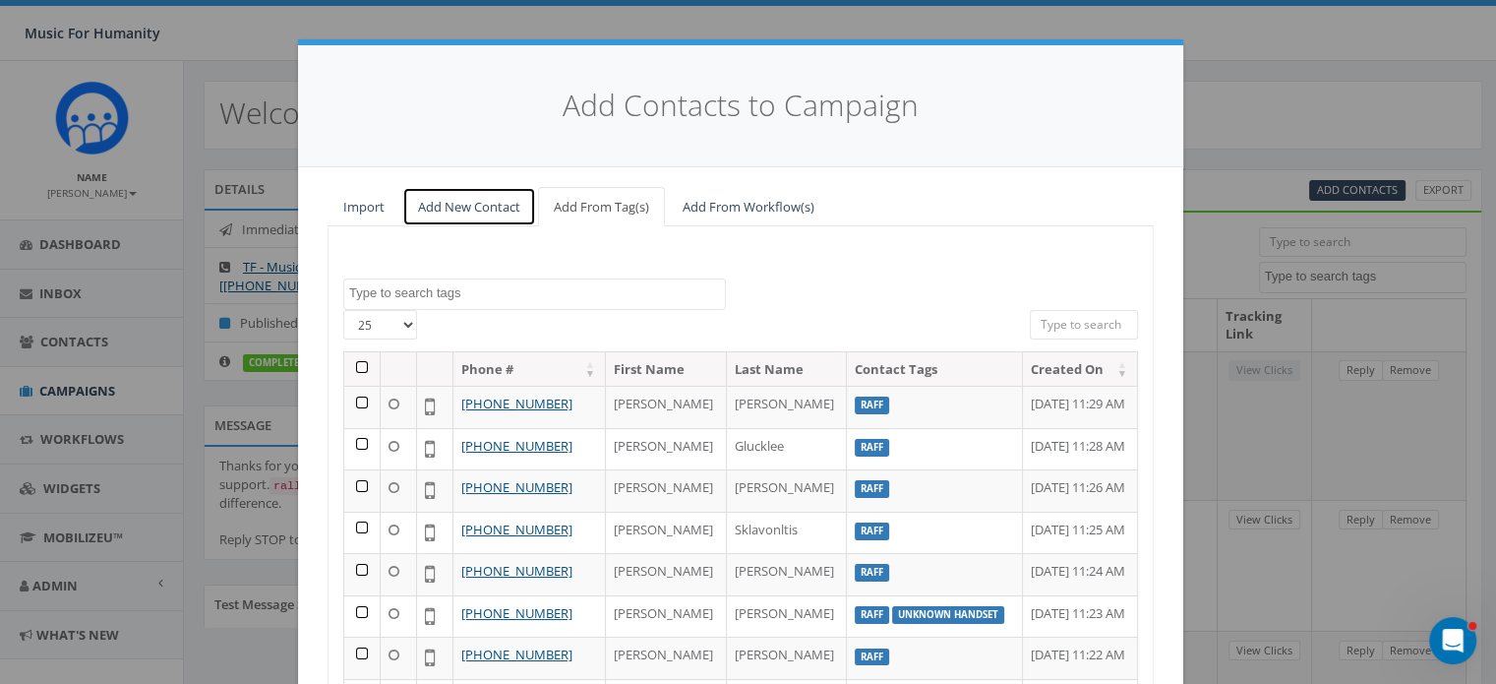
click at [475, 208] on link "Add New Contact" at bounding box center [469, 207] width 134 height 40
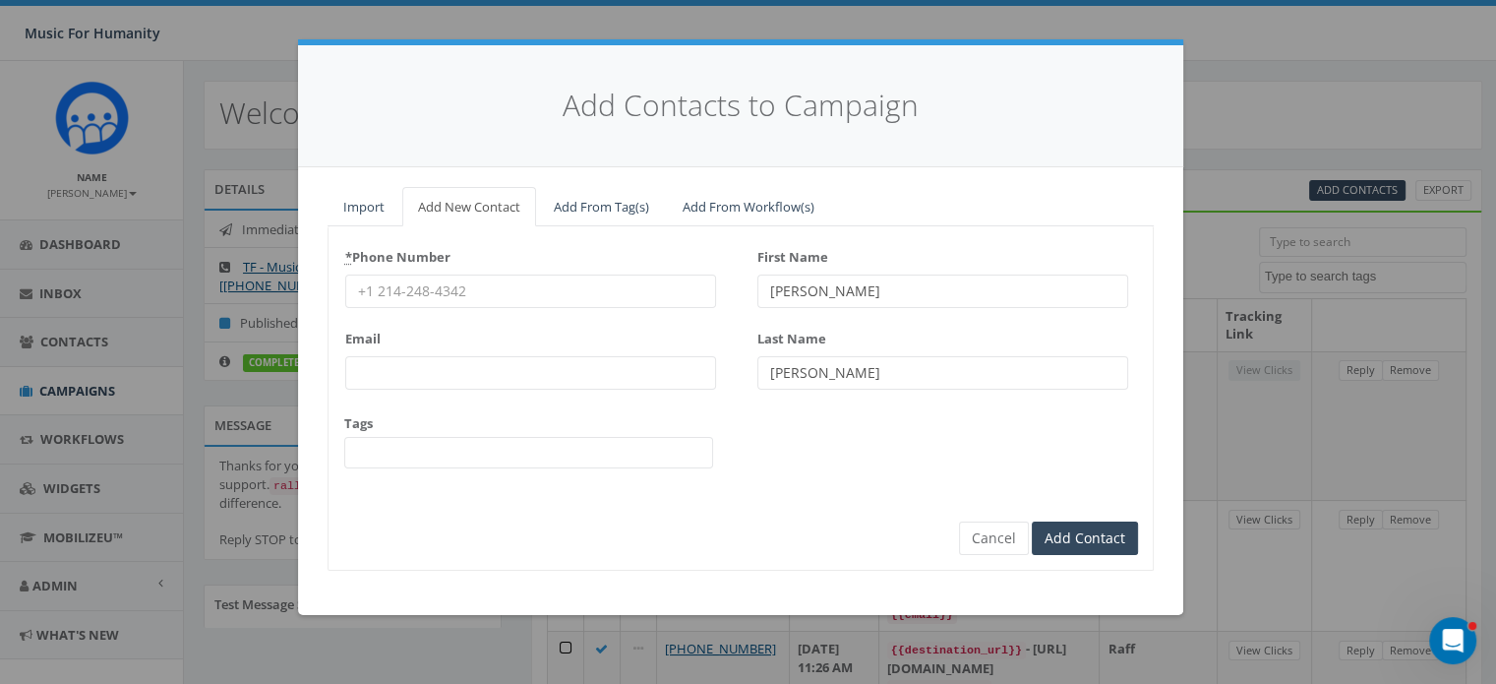
click at [456, 292] on input "* Phone Number" at bounding box center [530, 290] width 371 height 33
type input "8457422949"
type input "[PERSON_NAME]"
type input "Haines"
click at [454, 285] on input "8457422949" at bounding box center [530, 290] width 371 height 33
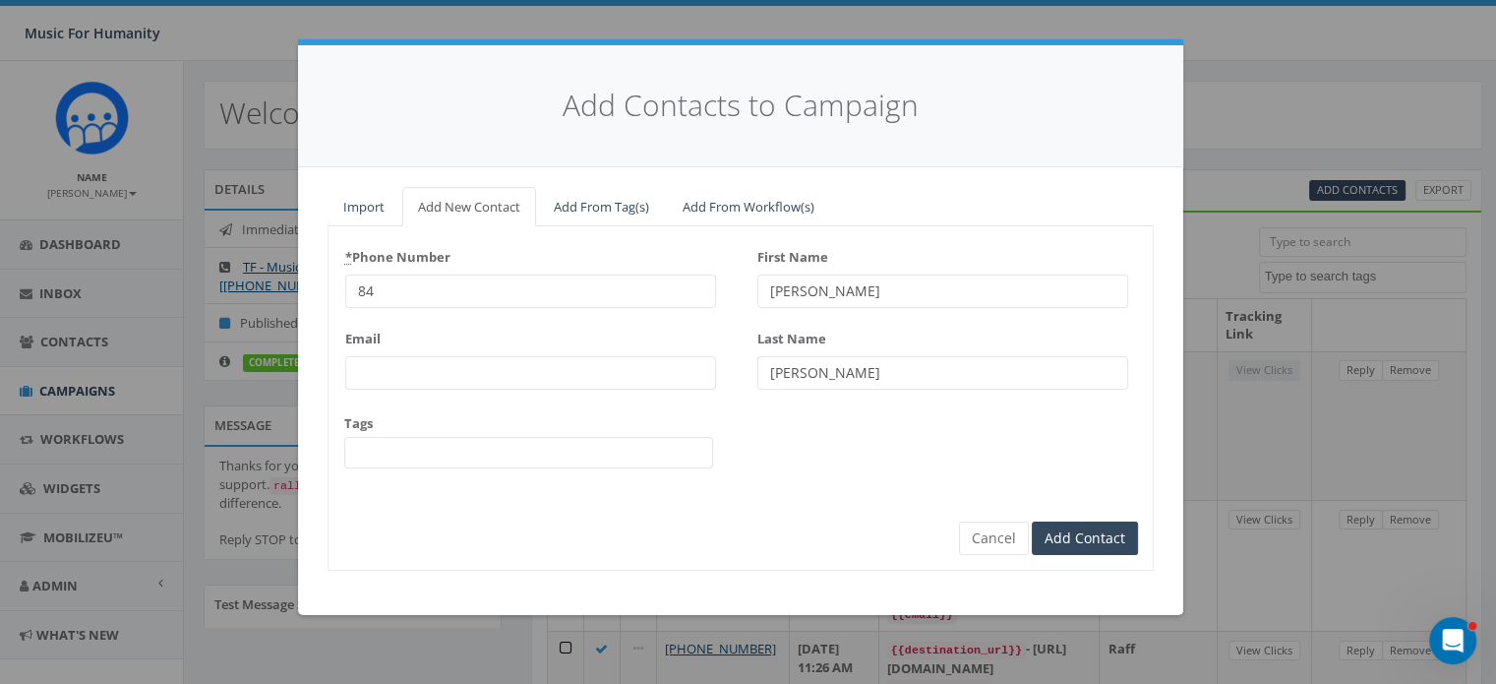
type input "8"
type input "570"
click at [817, 290] on input "First Name" at bounding box center [942, 290] width 371 height 33
click at [401, 286] on input "570" at bounding box center [530, 290] width 371 height 33
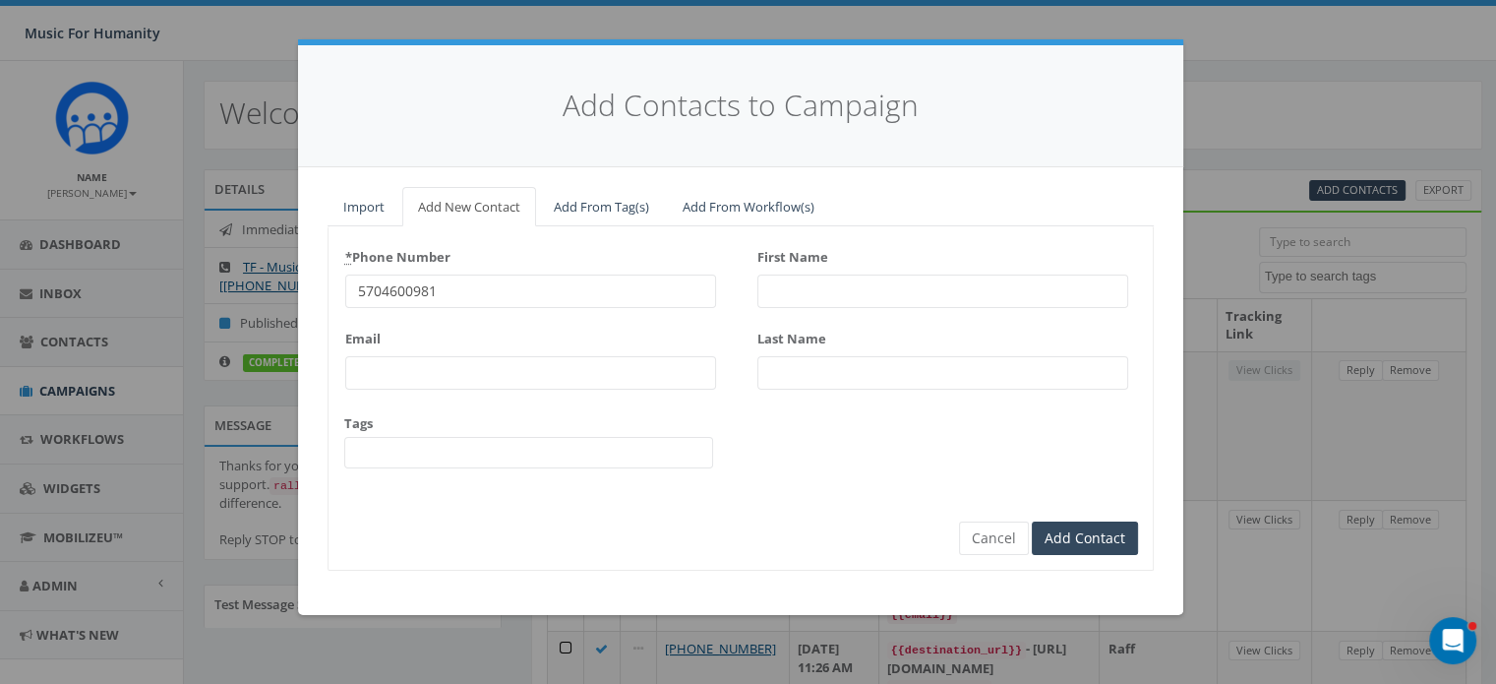
type input "5704600981"
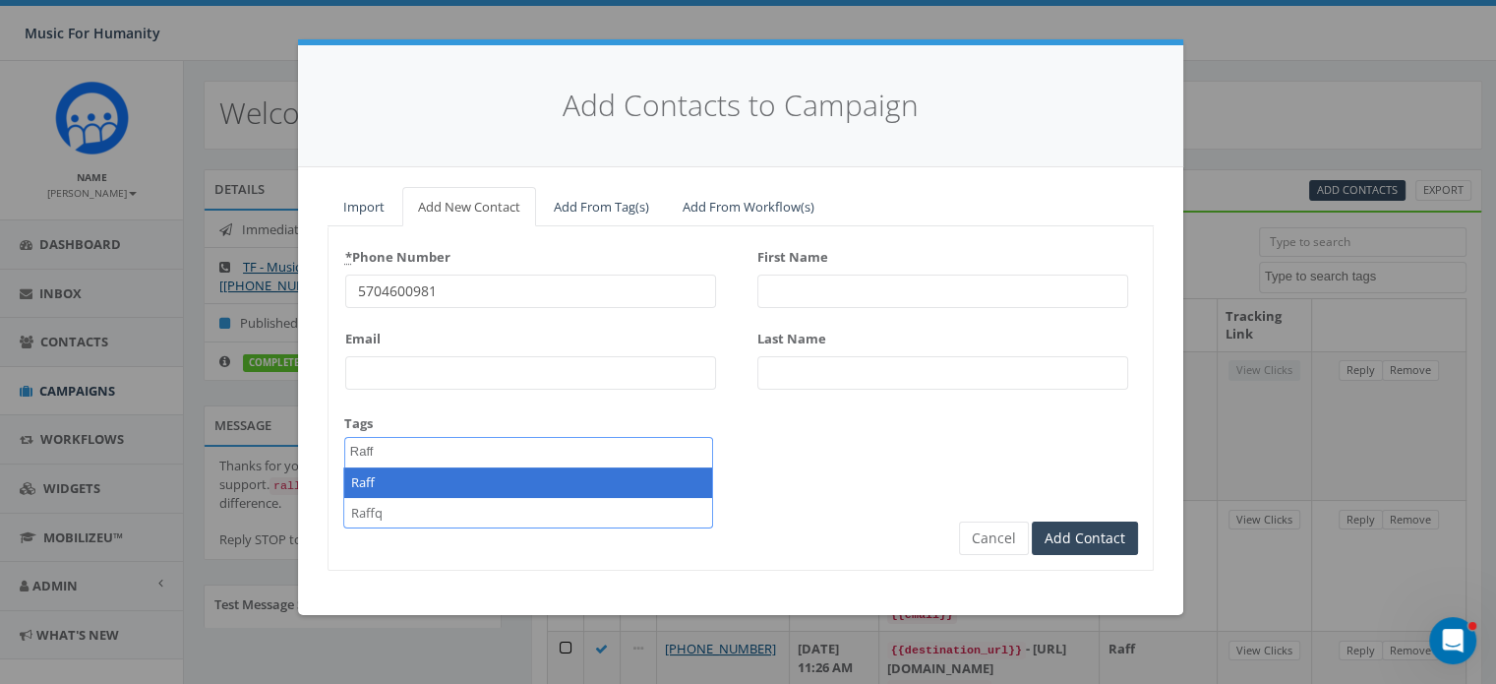
type textarea "Raff"
select select "Raff"
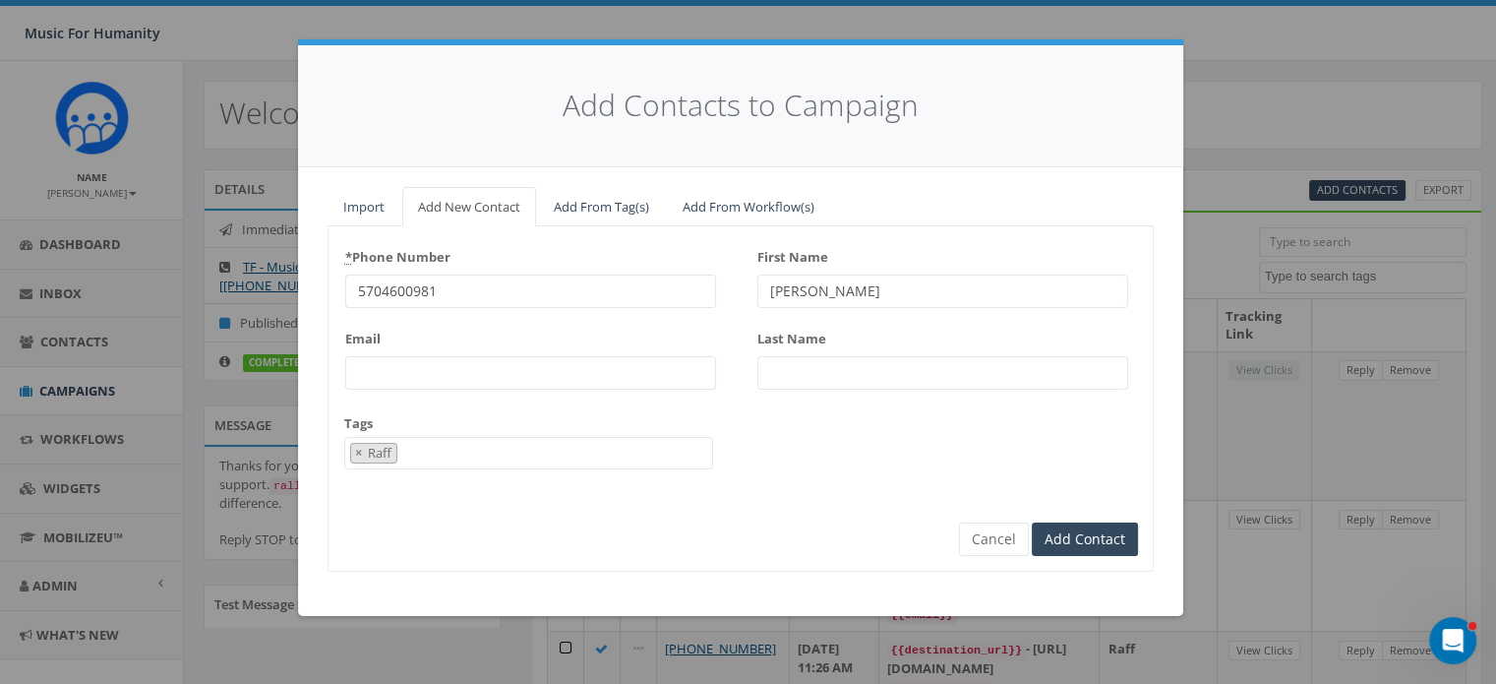
type input "Scott"
type input "McWilliams"
click at [1032, 522] on input "Add Contact" at bounding box center [1085, 538] width 106 height 33
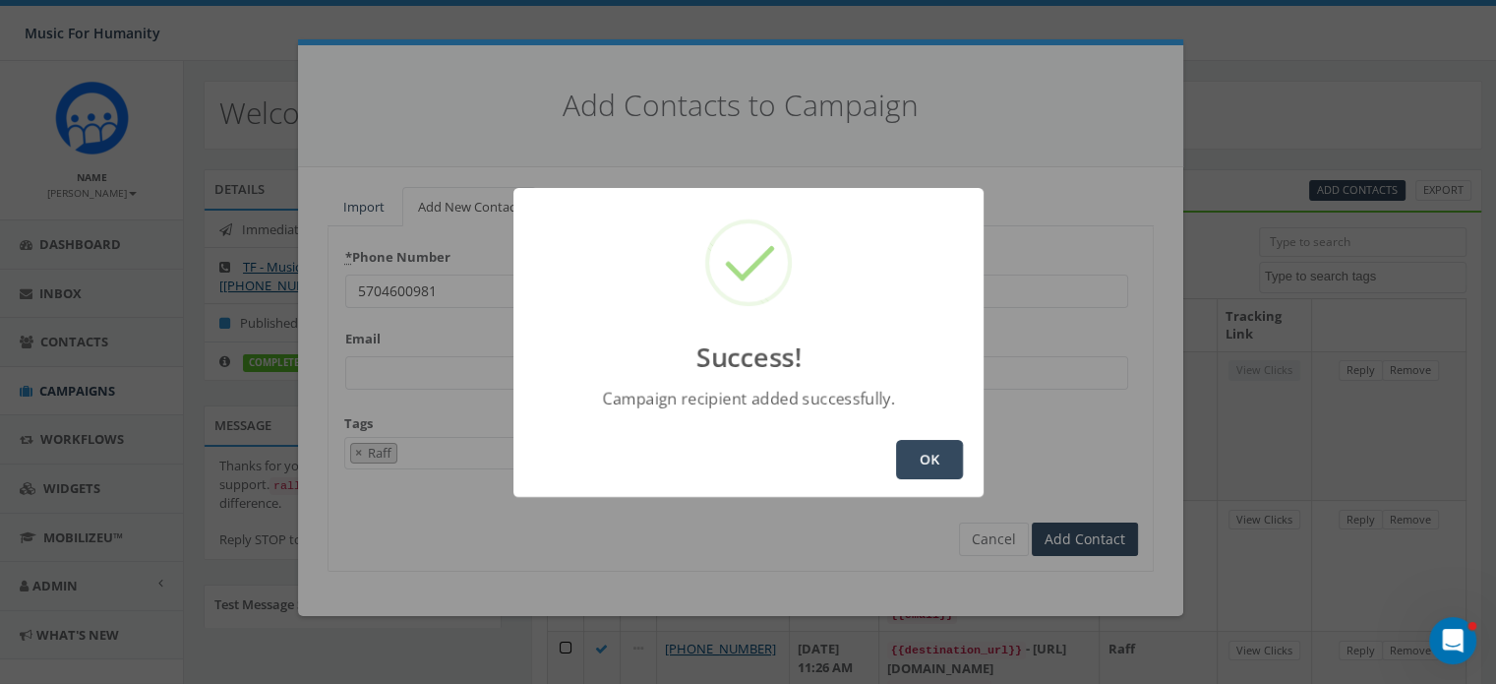
click at [941, 452] on button "OK" at bounding box center [929, 459] width 67 height 39
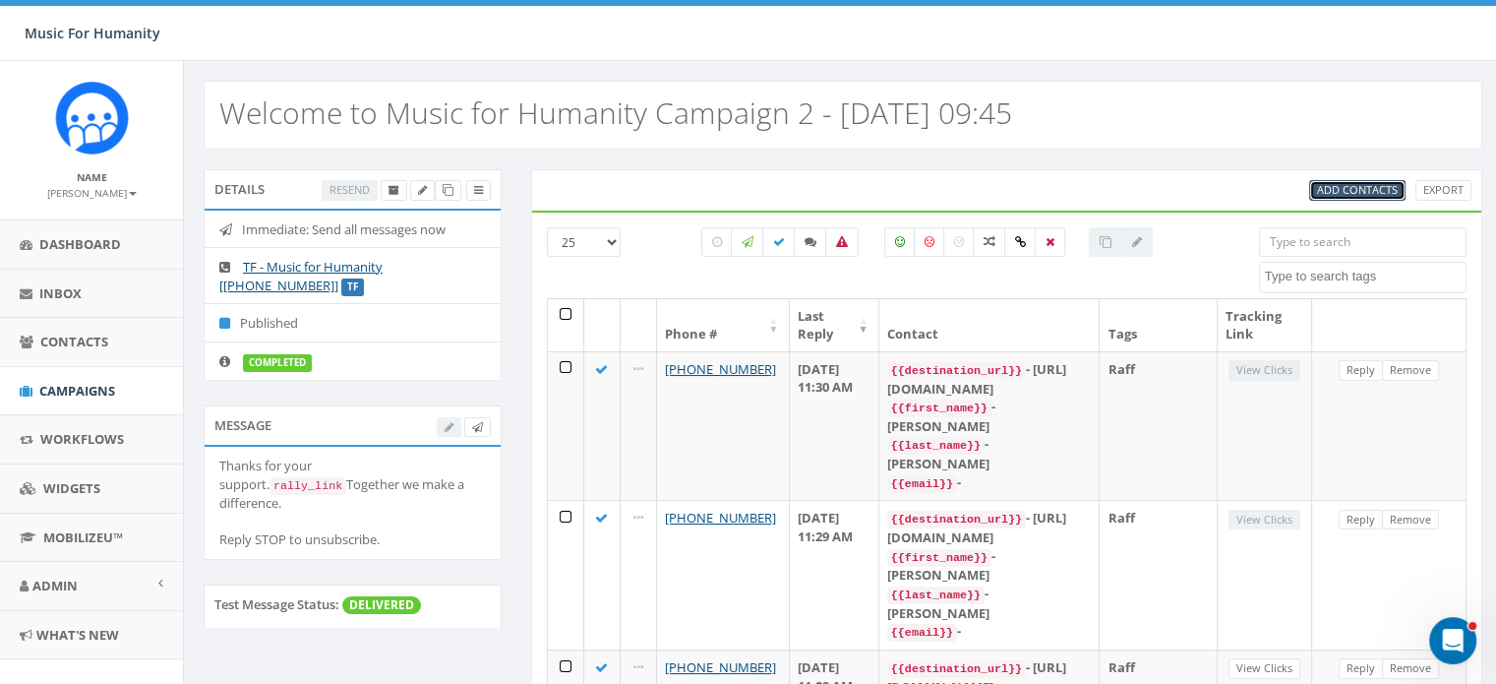
click at [1364, 187] on span "Add Contacts" at bounding box center [1357, 189] width 81 height 15
select select
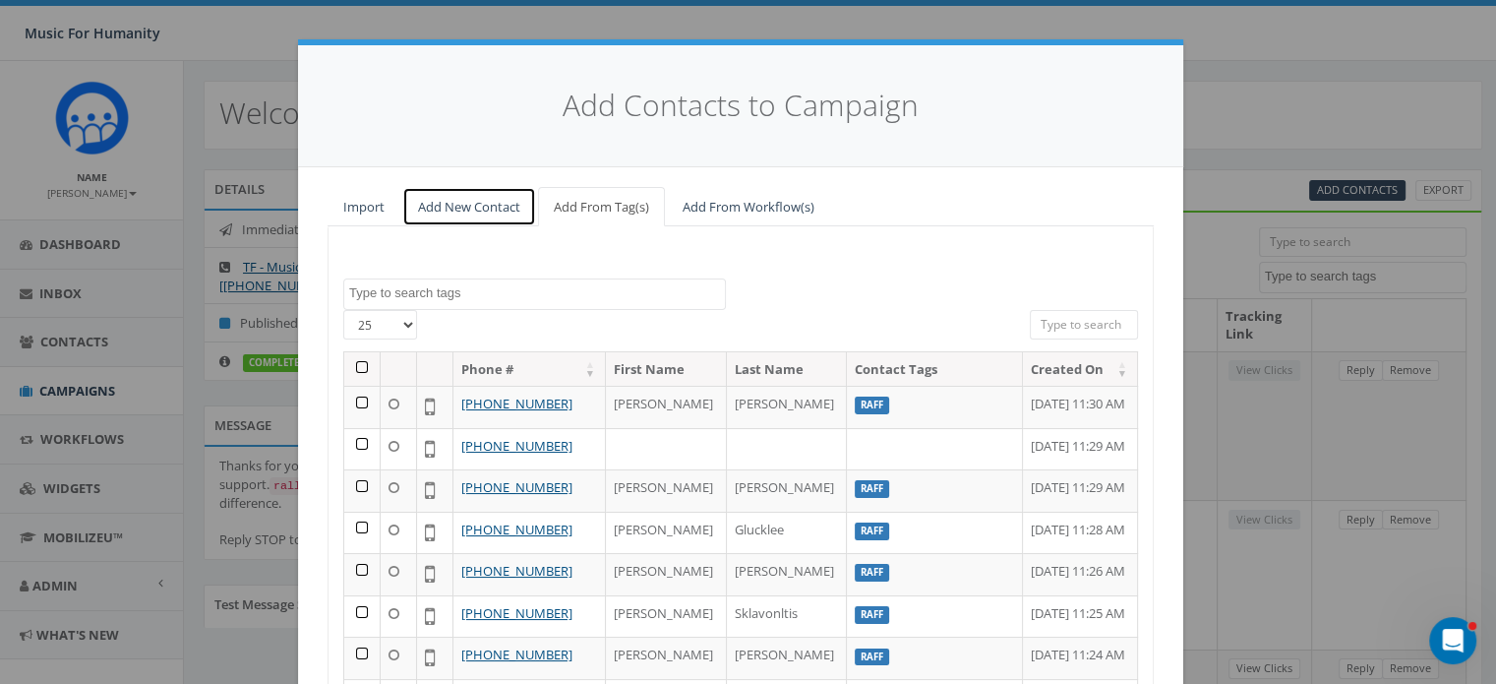
click at [458, 204] on link "Add New Contact" at bounding box center [469, 207] width 134 height 40
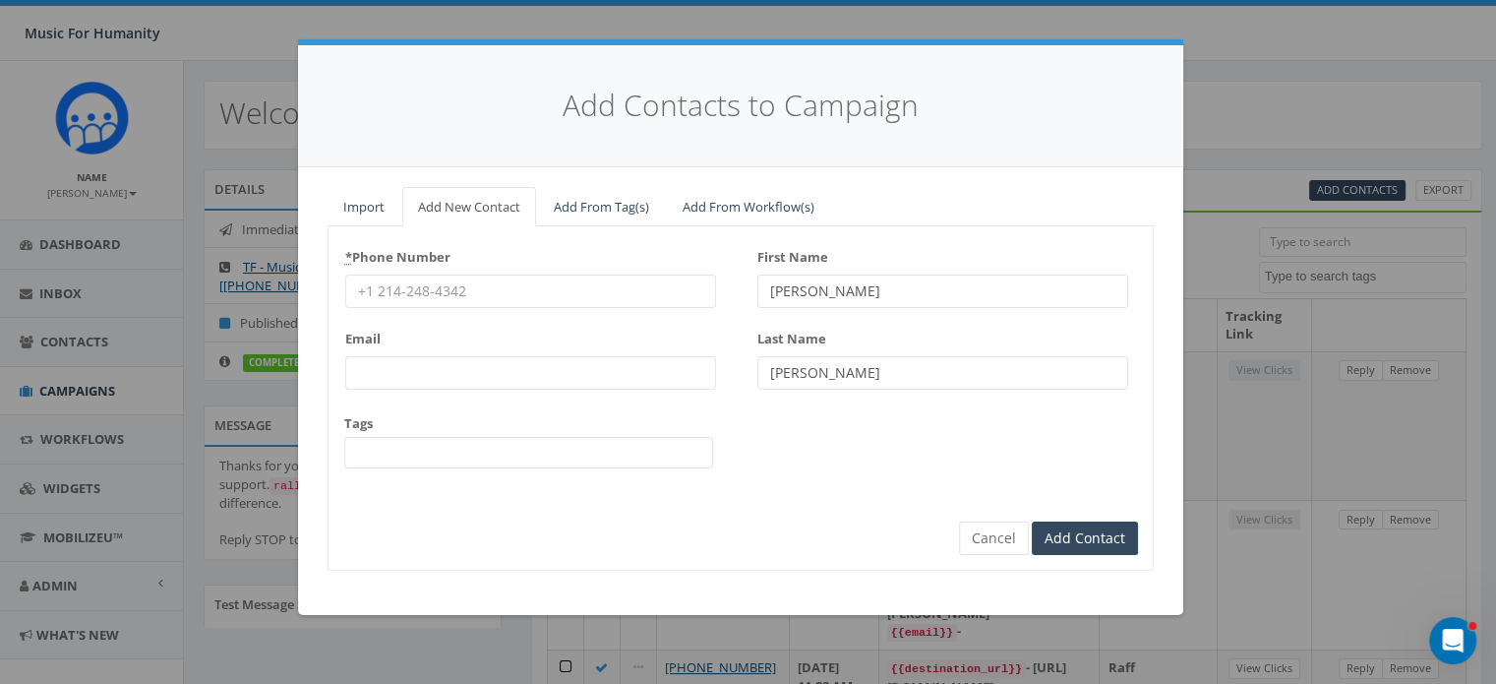
click at [413, 290] on input "* Phone Number" at bounding box center [530, 290] width 371 height 33
type input "6316781966"
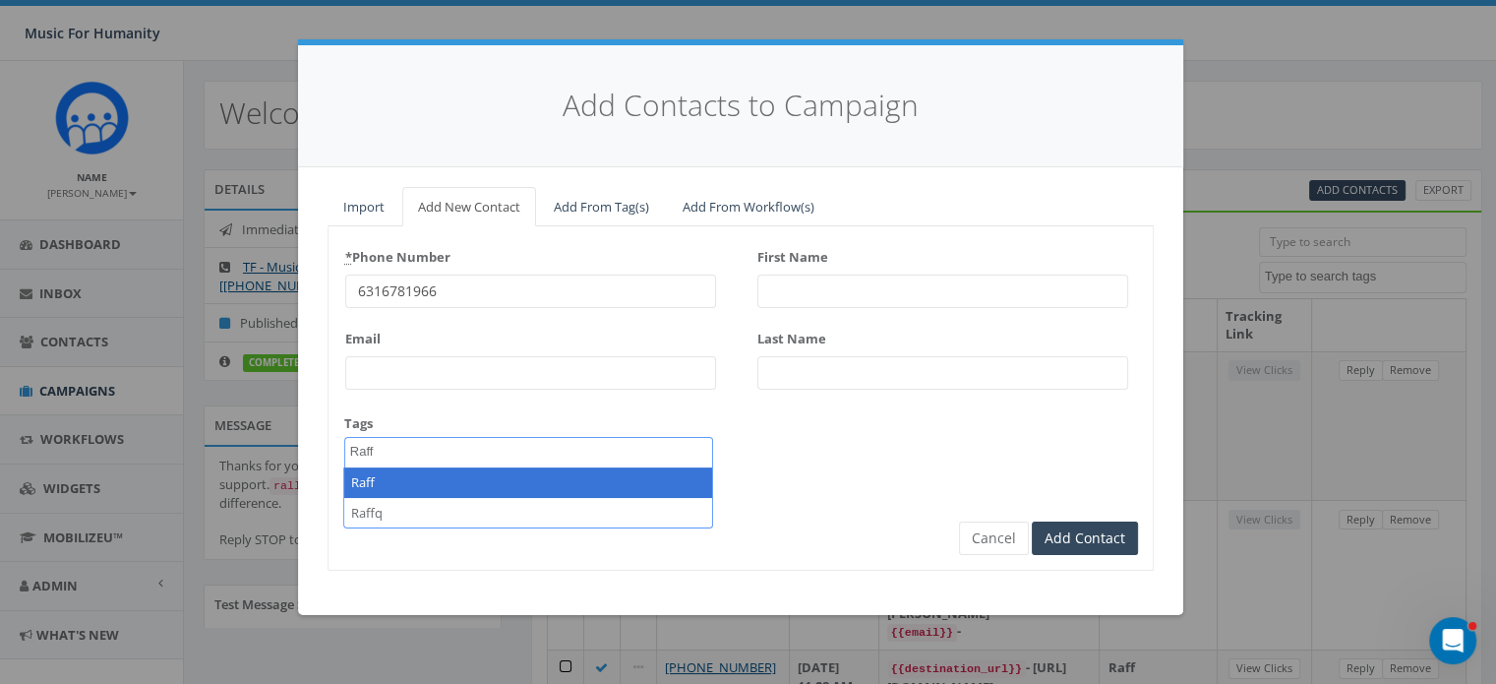
type textarea "Raff"
select select "Raff"
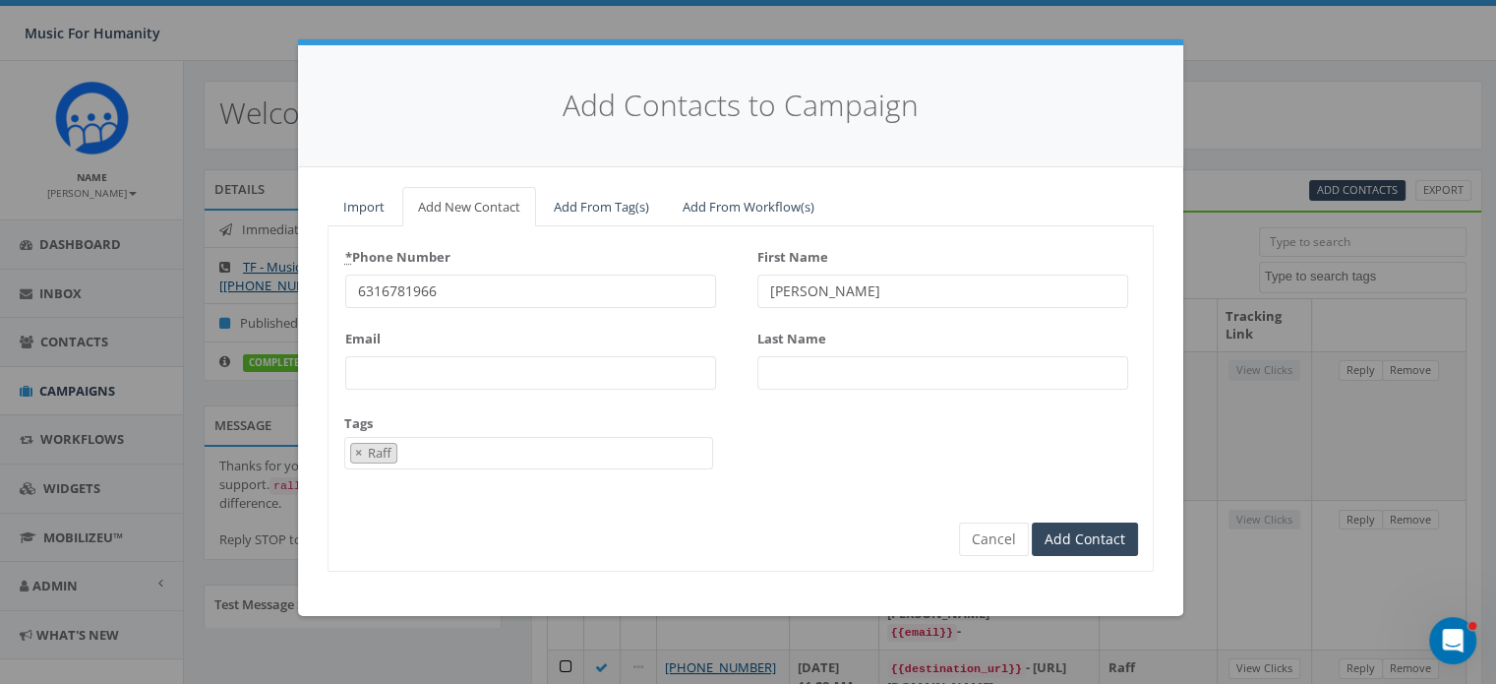
type input "Laura"
type input "Giugni"
click at [1032, 522] on input "Add Contact" at bounding box center [1085, 538] width 106 height 33
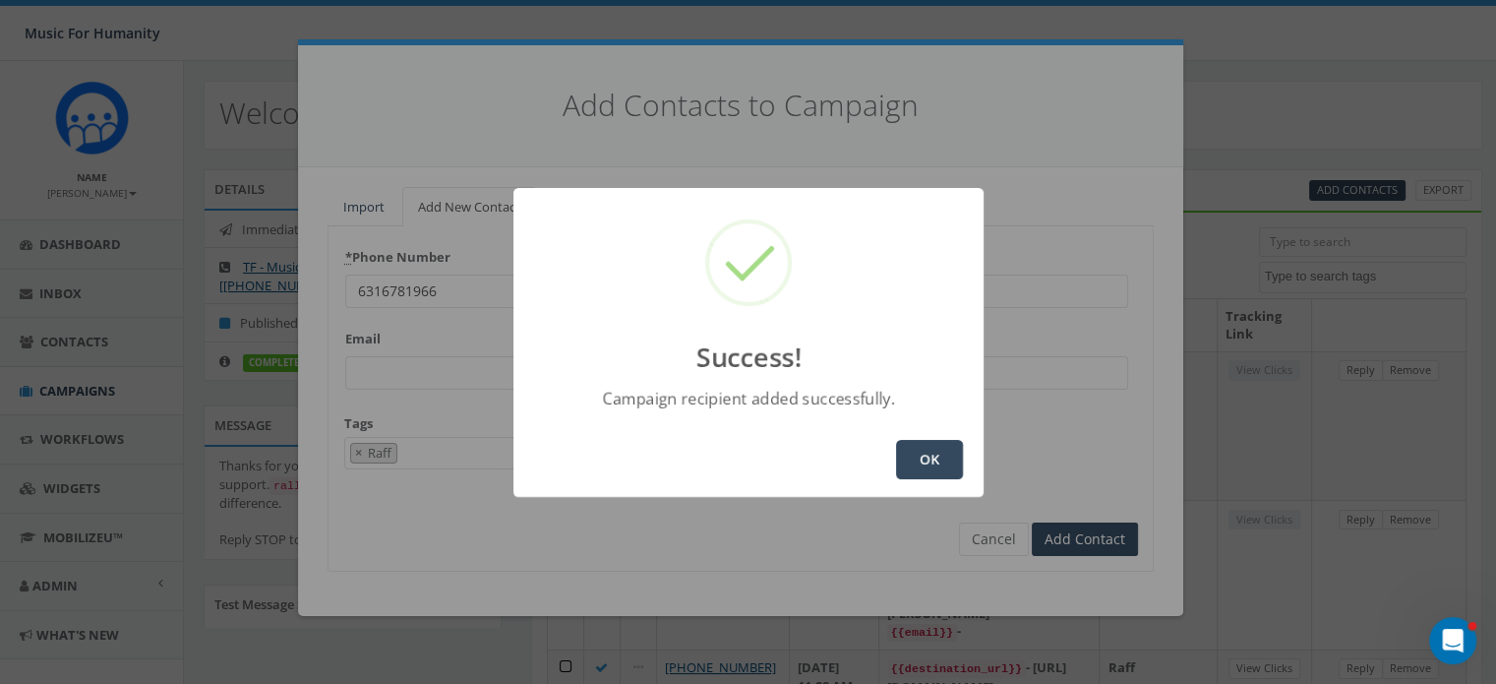
click at [927, 450] on button "OK" at bounding box center [929, 459] width 67 height 39
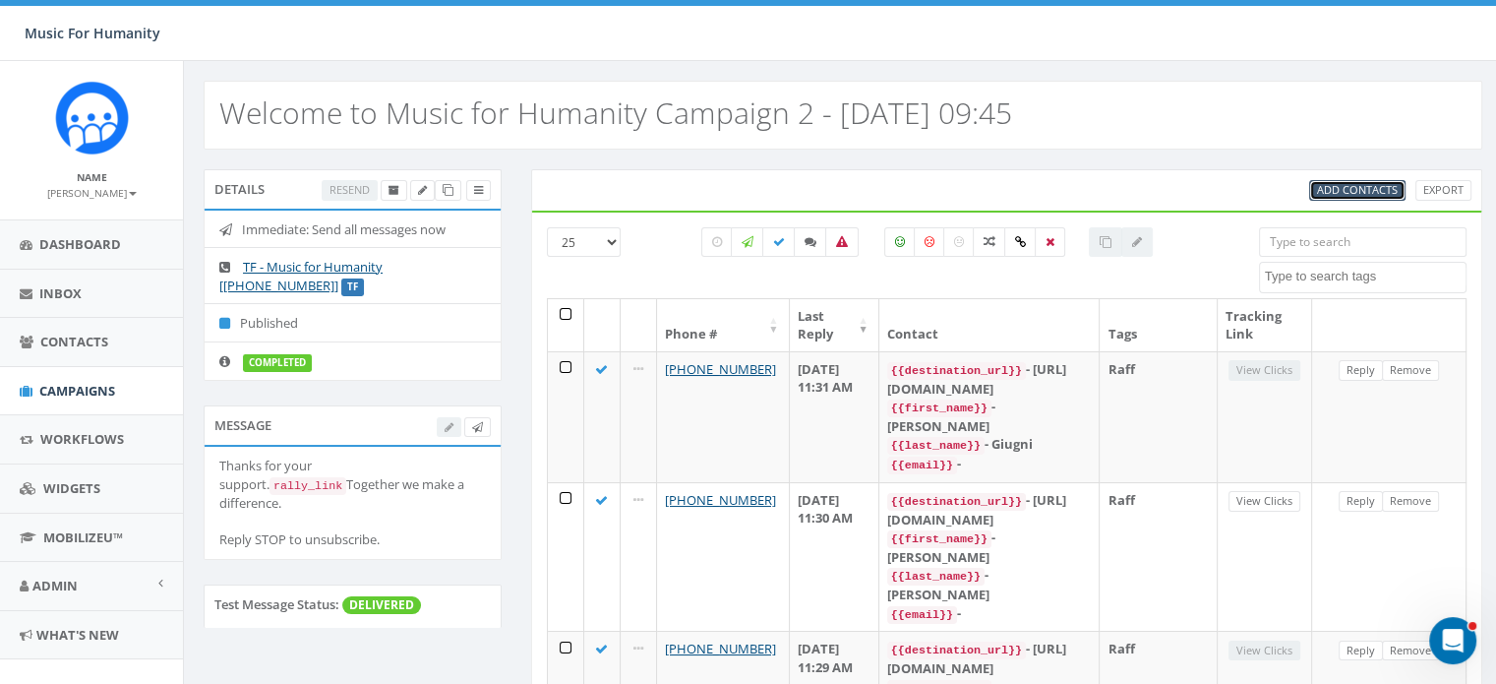
click at [1361, 183] on span "Add Contacts" at bounding box center [1357, 189] width 81 height 15
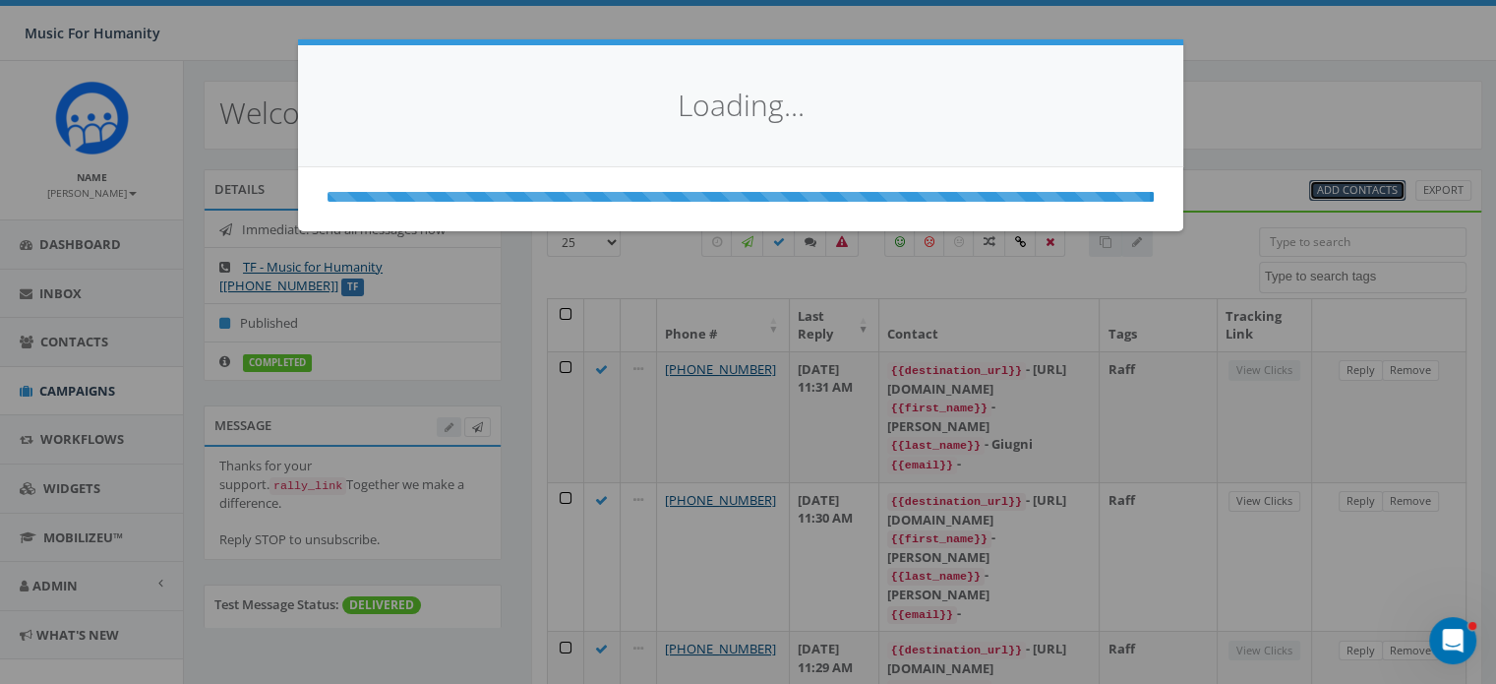
select select
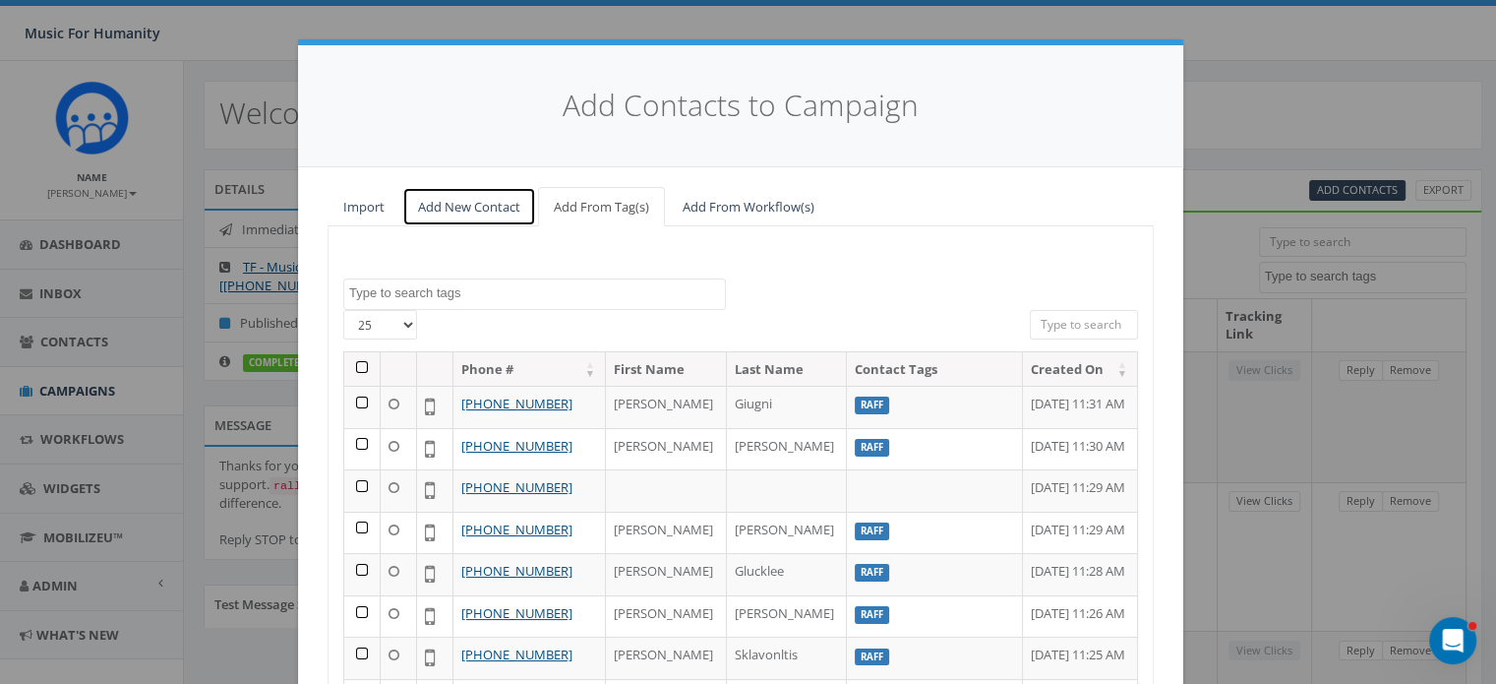
click at [468, 205] on link "Add New Contact" at bounding box center [469, 207] width 134 height 40
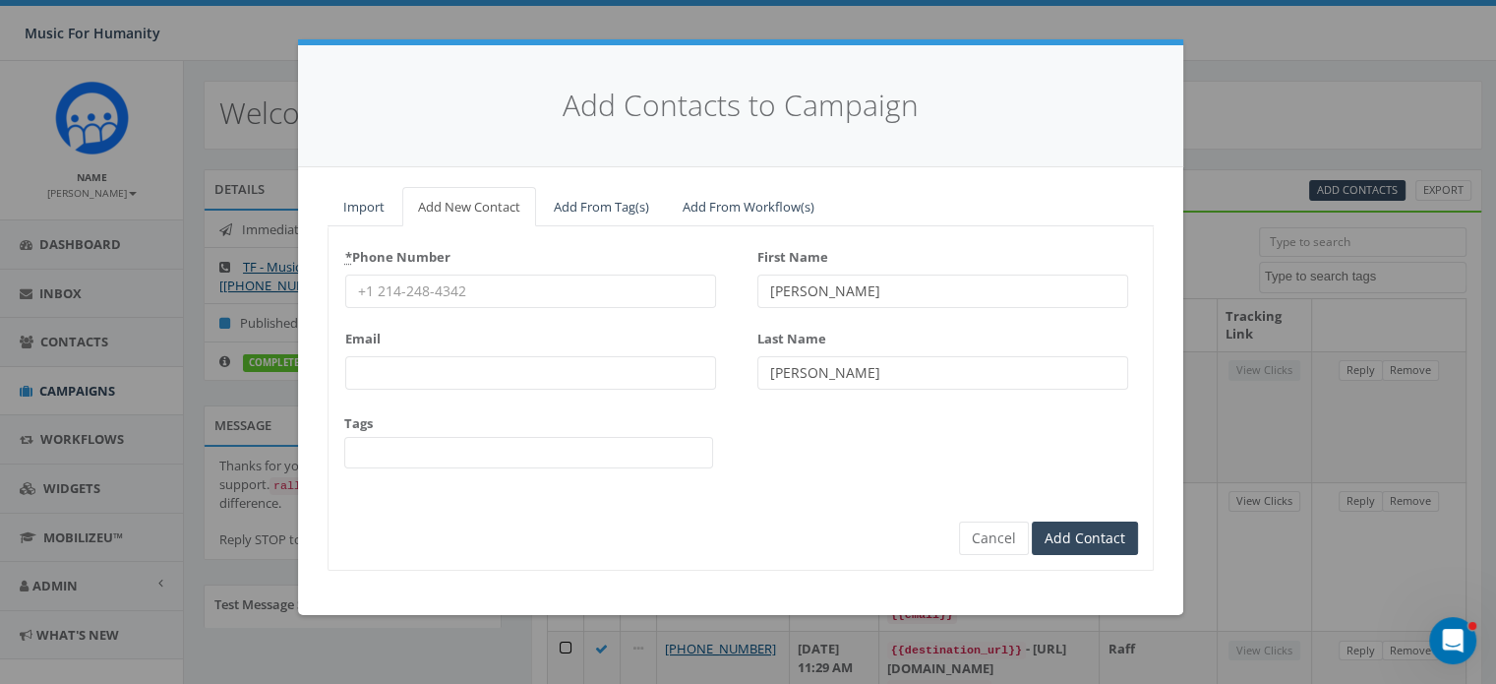
click at [448, 285] on input "* Phone Number" at bounding box center [530, 290] width 371 height 33
type input "8458072781"
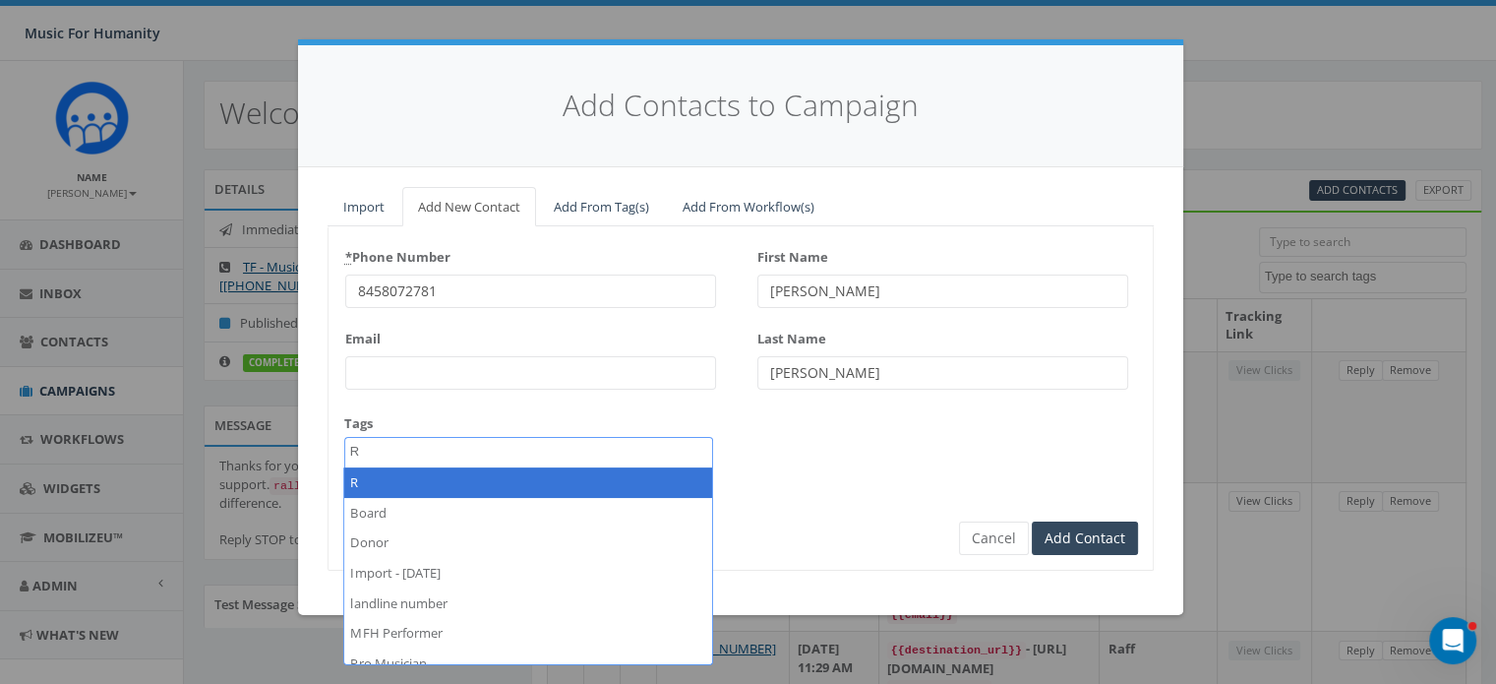
type textarea "Ra"
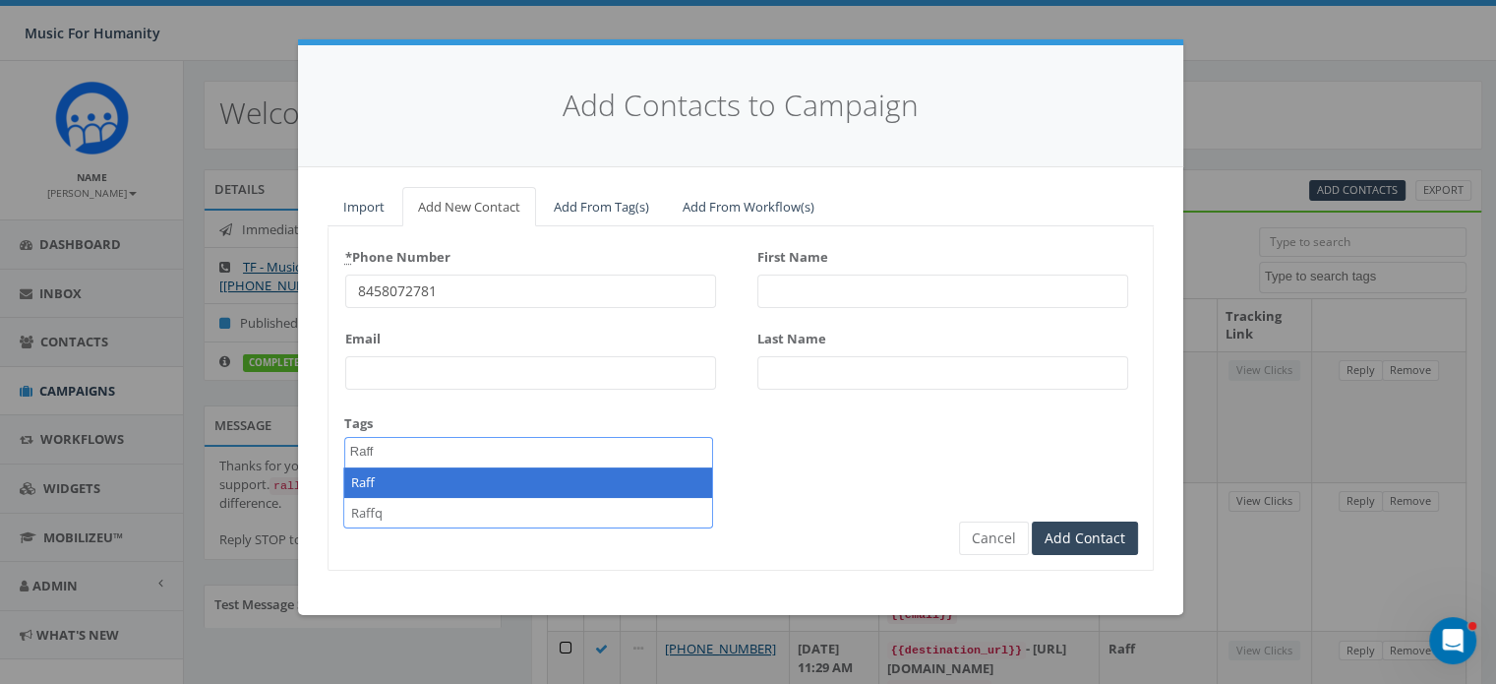
type textarea "Raff"
select select "Raff"
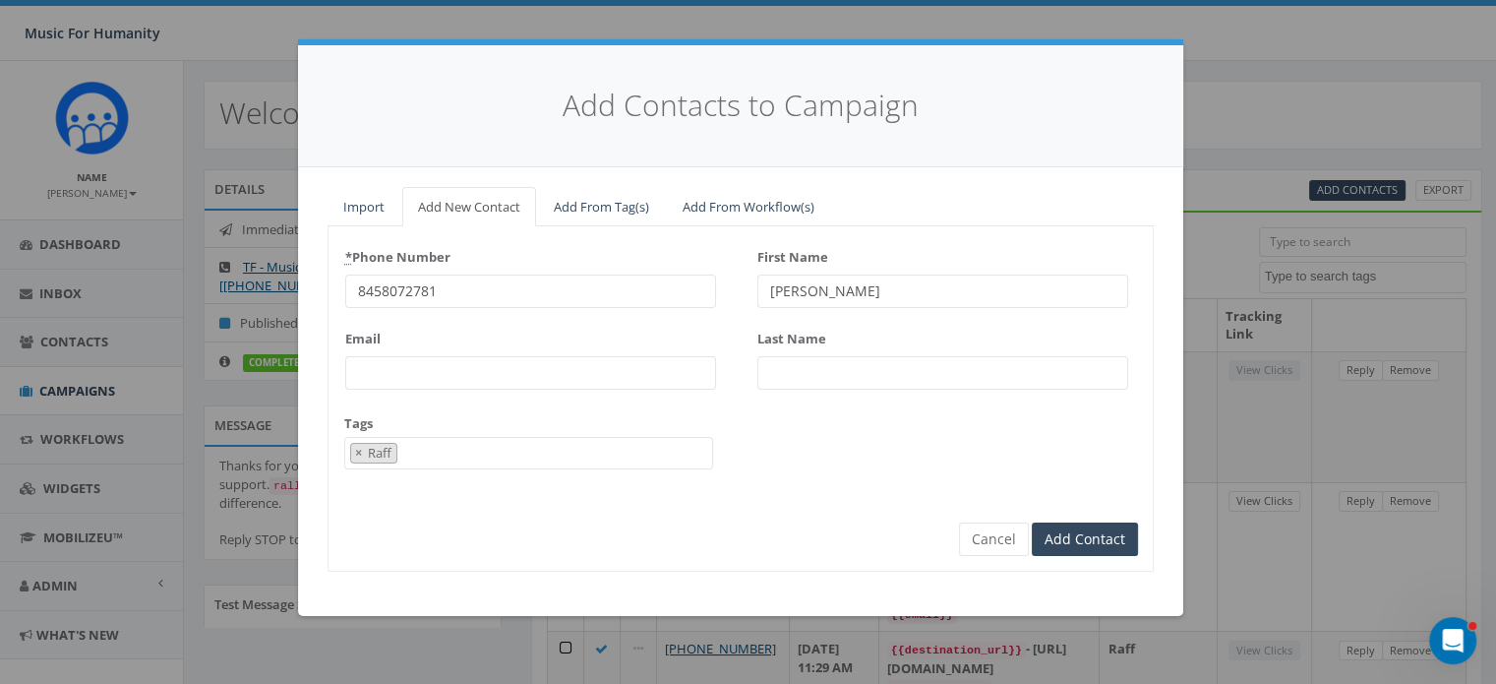
type input "Nick"
type input "Campanelli"
click at [1032, 522] on input "Add Contact" at bounding box center [1085, 538] width 106 height 33
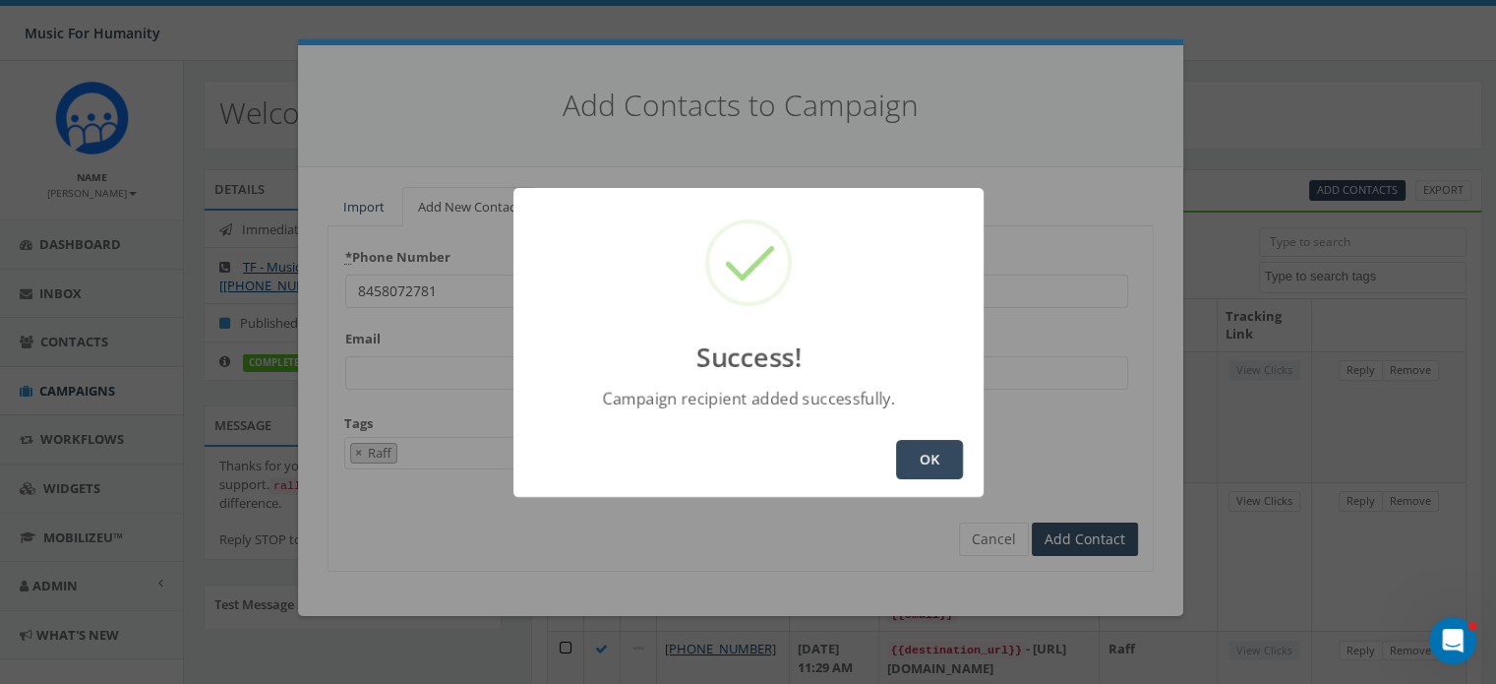
click at [929, 443] on button "OK" at bounding box center [929, 459] width 67 height 39
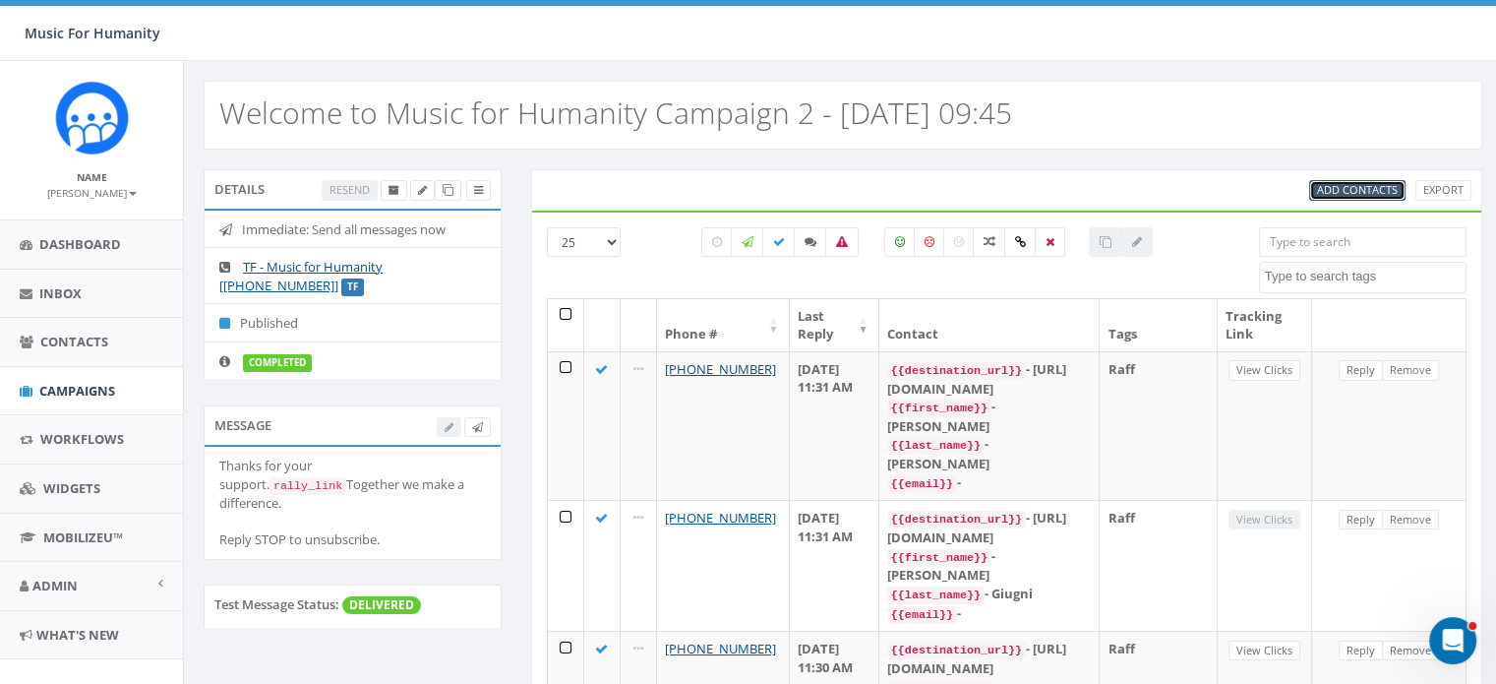
click at [1365, 185] on span "Add Contacts" at bounding box center [1357, 189] width 81 height 15
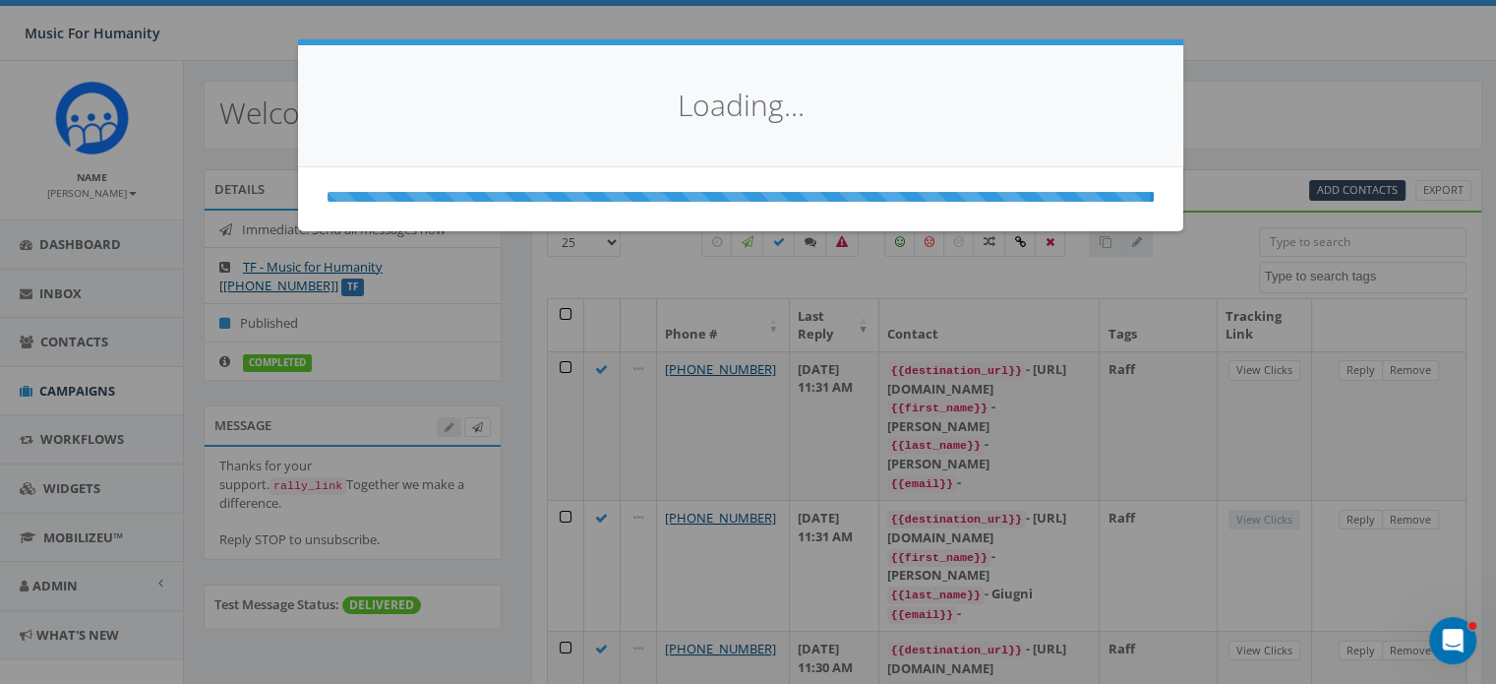
select select
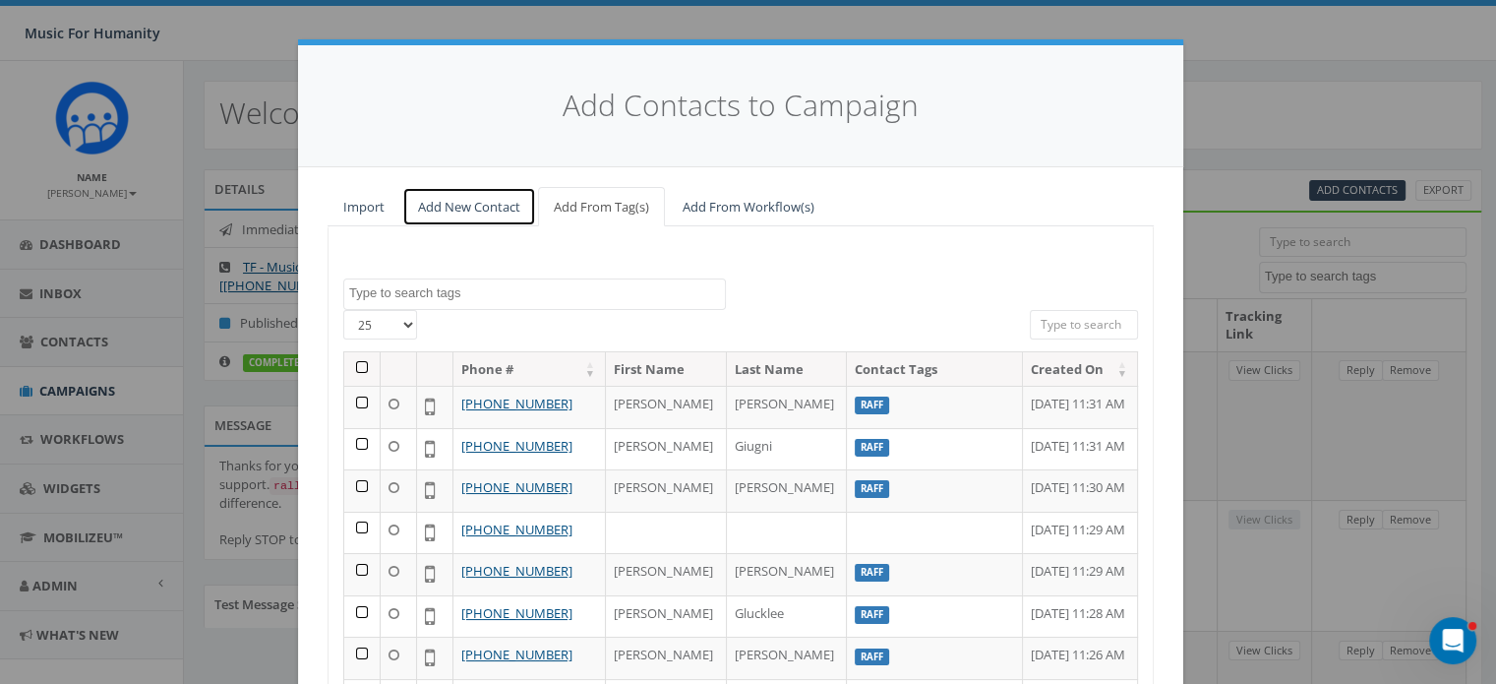
click at [452, 203] on link "Add New Contact" at bounding box center [469, 207] width 134 height 40
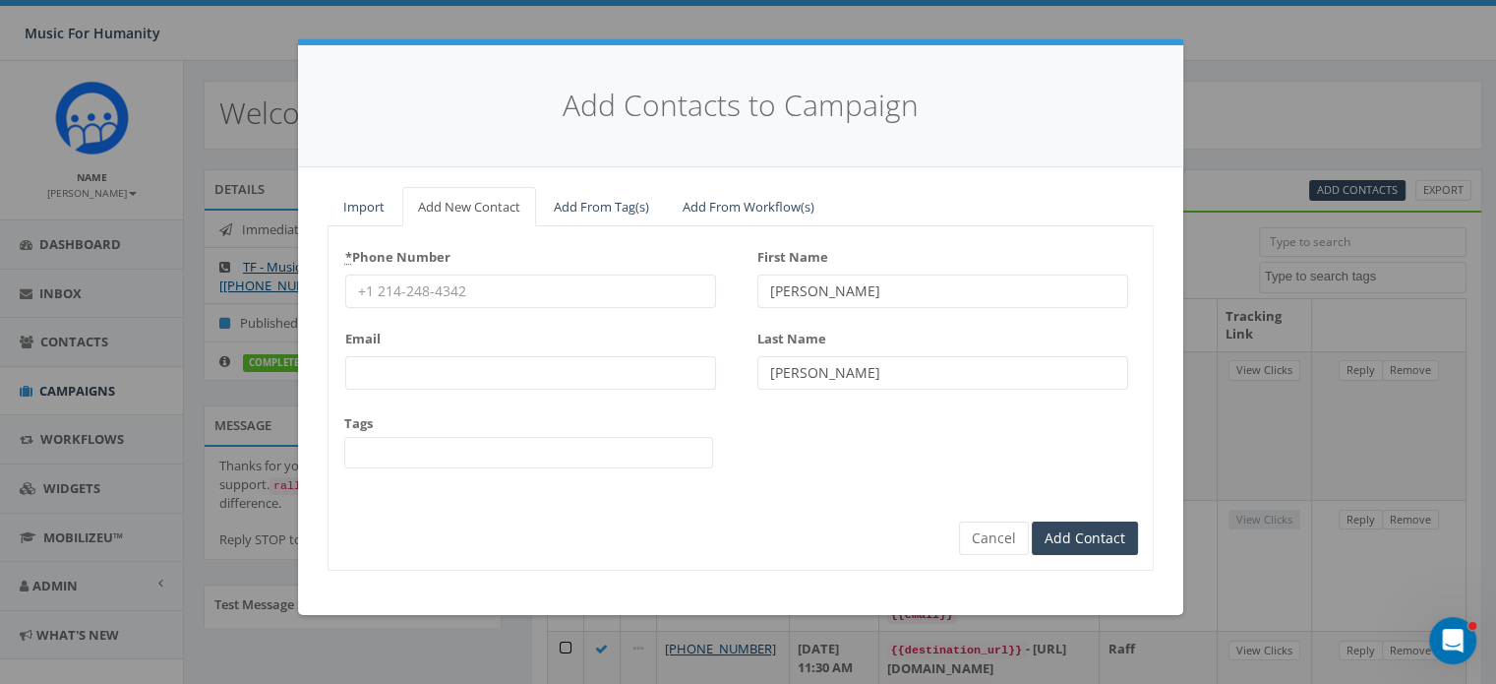
click at [439, 293] on input "* Phone Number" at bounding box center [530, 290] width 371 height 33
type input "8456490789"
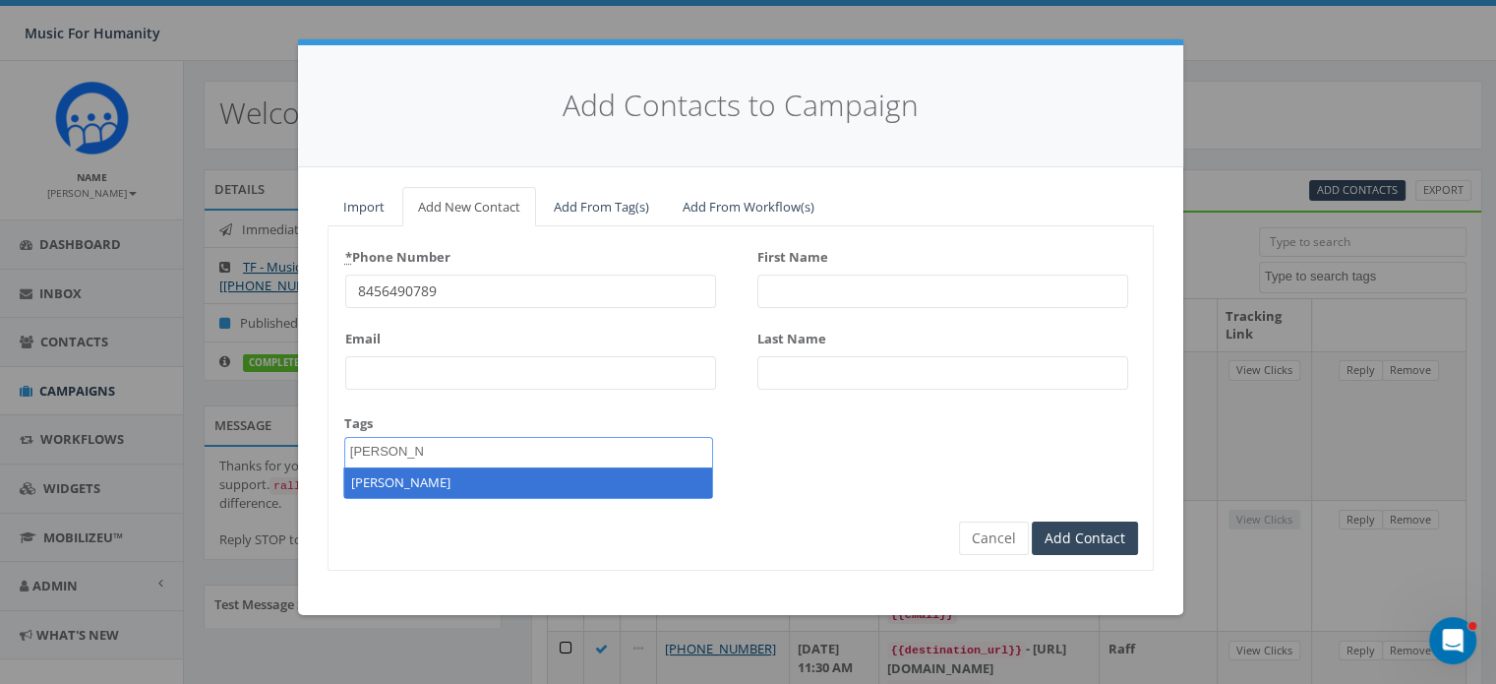
type textarea "Christa"
select select "Christa"
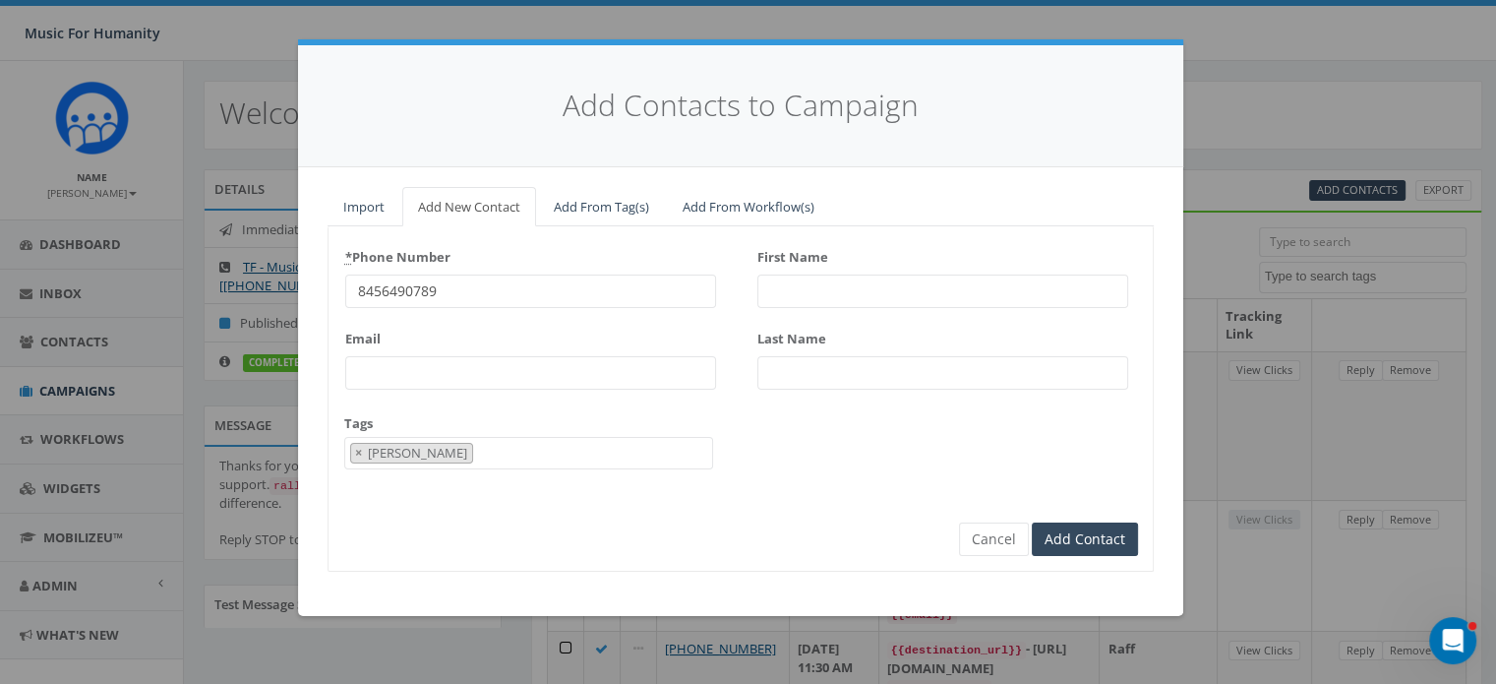
scroll to position [237, 0]
type textarea "Christa"
select select
click at [439, 293] on input "845649078" at bounding box center [530, 290] width 371 height 33
type input "8456490789"
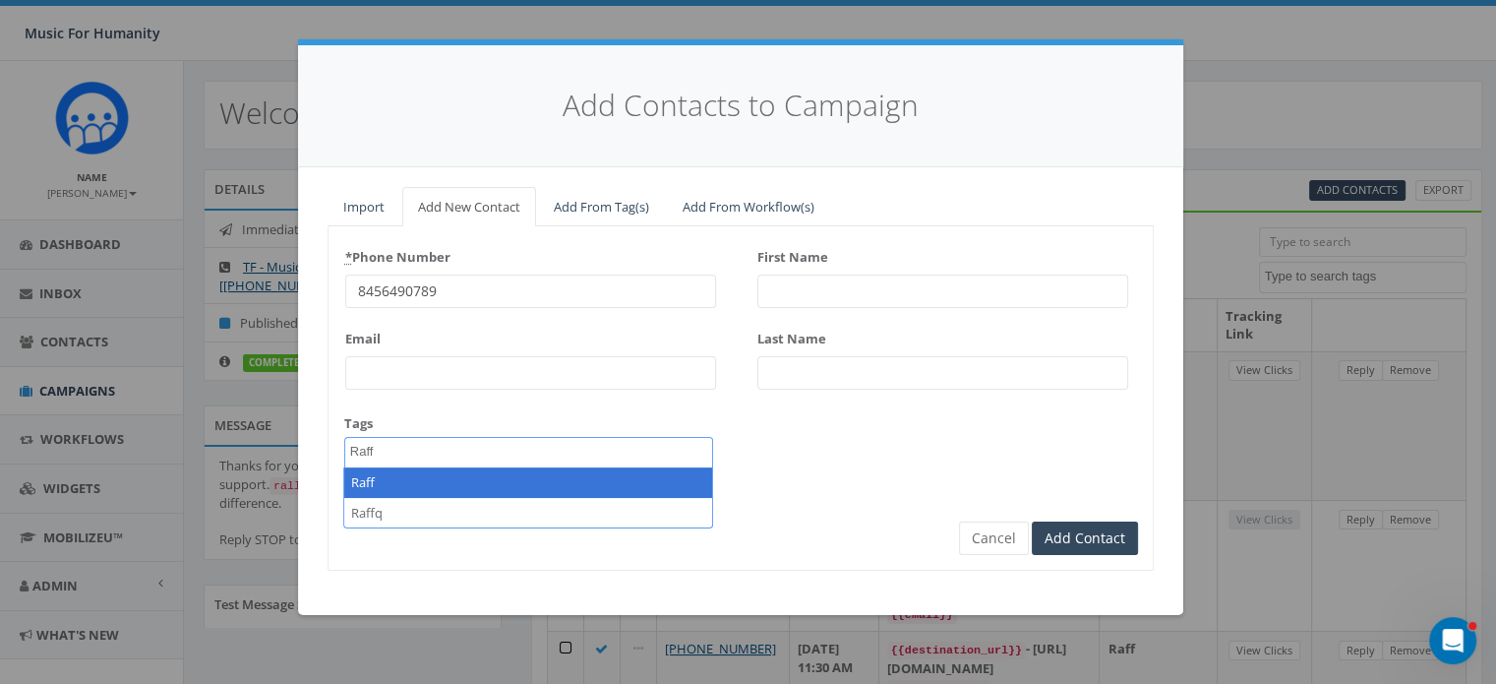
type textarea "Raff"
select select "Raff"
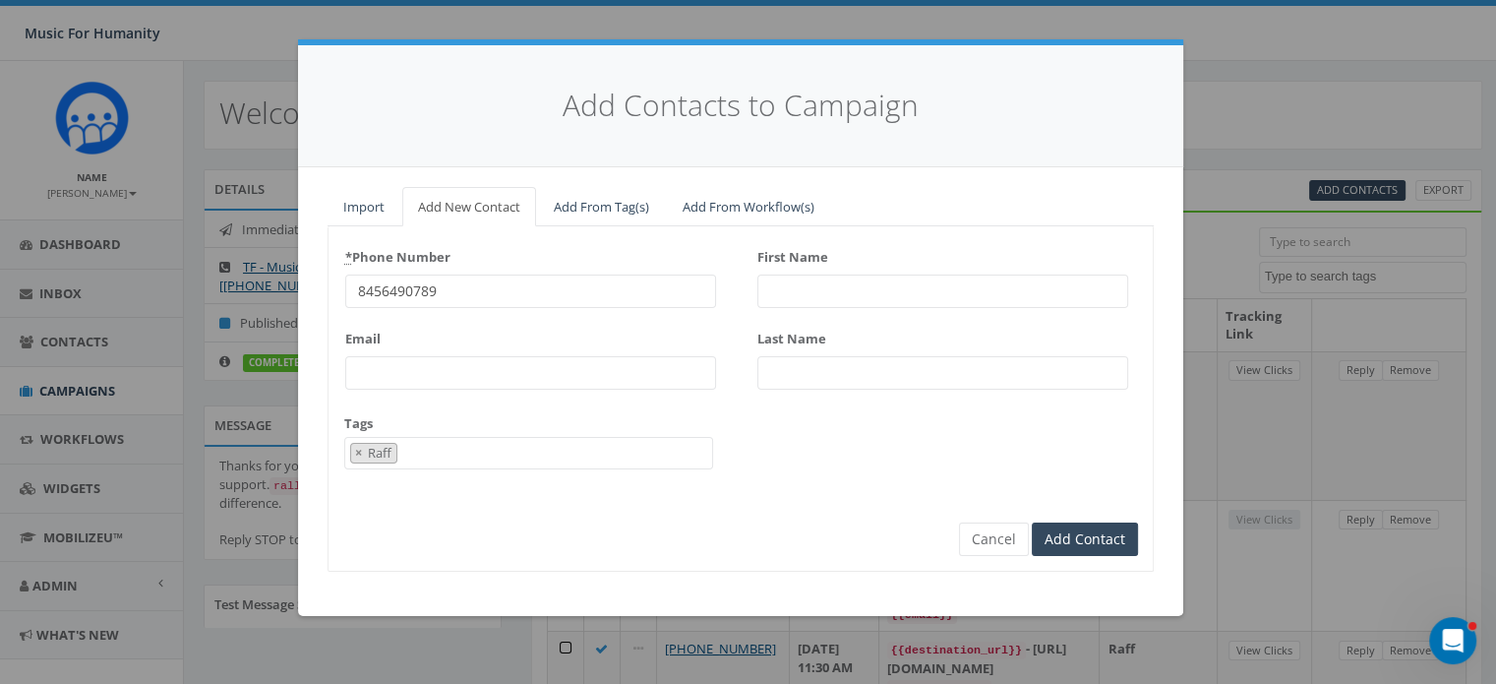
scroll to position [181, 0]
type input "Christa"
type input "Hoeffner"
click at [1032, 522] on input "Add Contact" at bounding box center [1085, 538] width 106 height 33
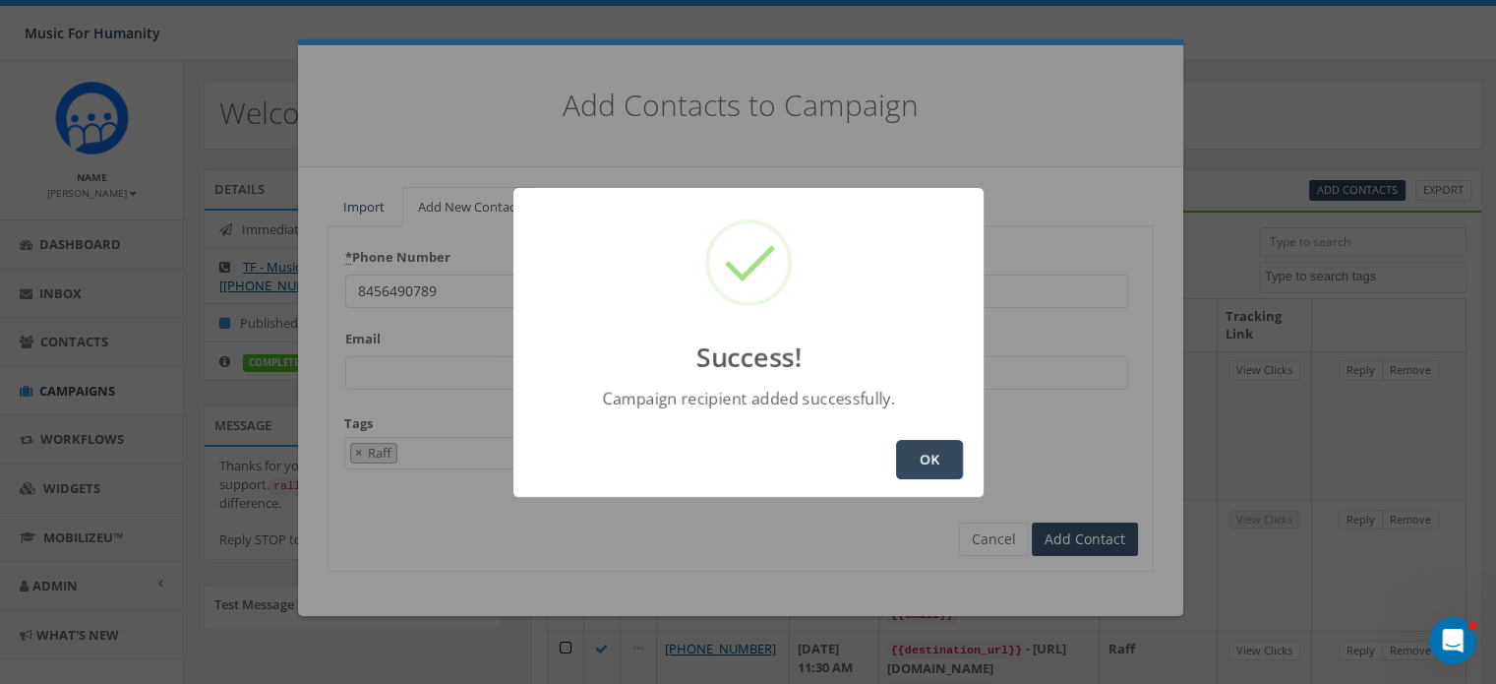
click at [936, 446] on button "OK" at bounding box center [929, 459] width 67 height 39
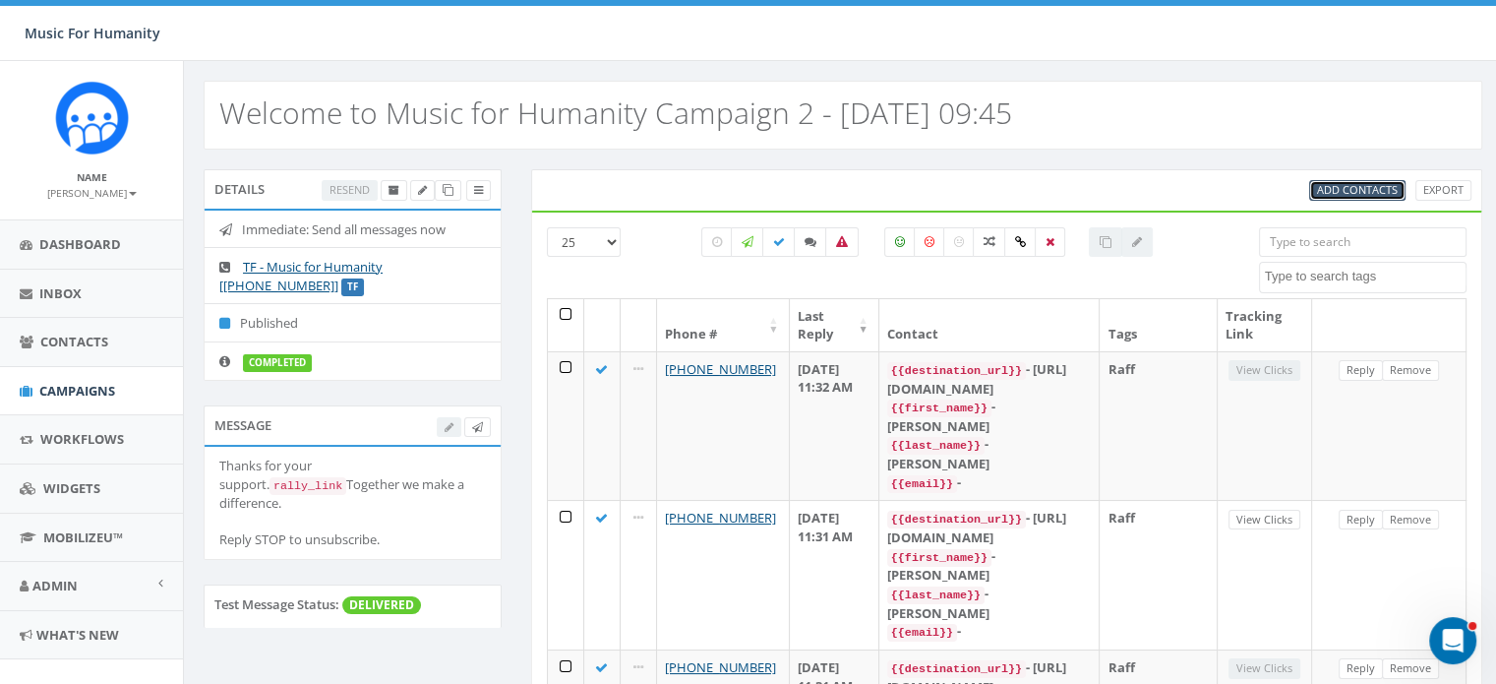
click at [1342, 185] on span "Add Contacts" at bounding box center [1357, 189] width 81 height 15
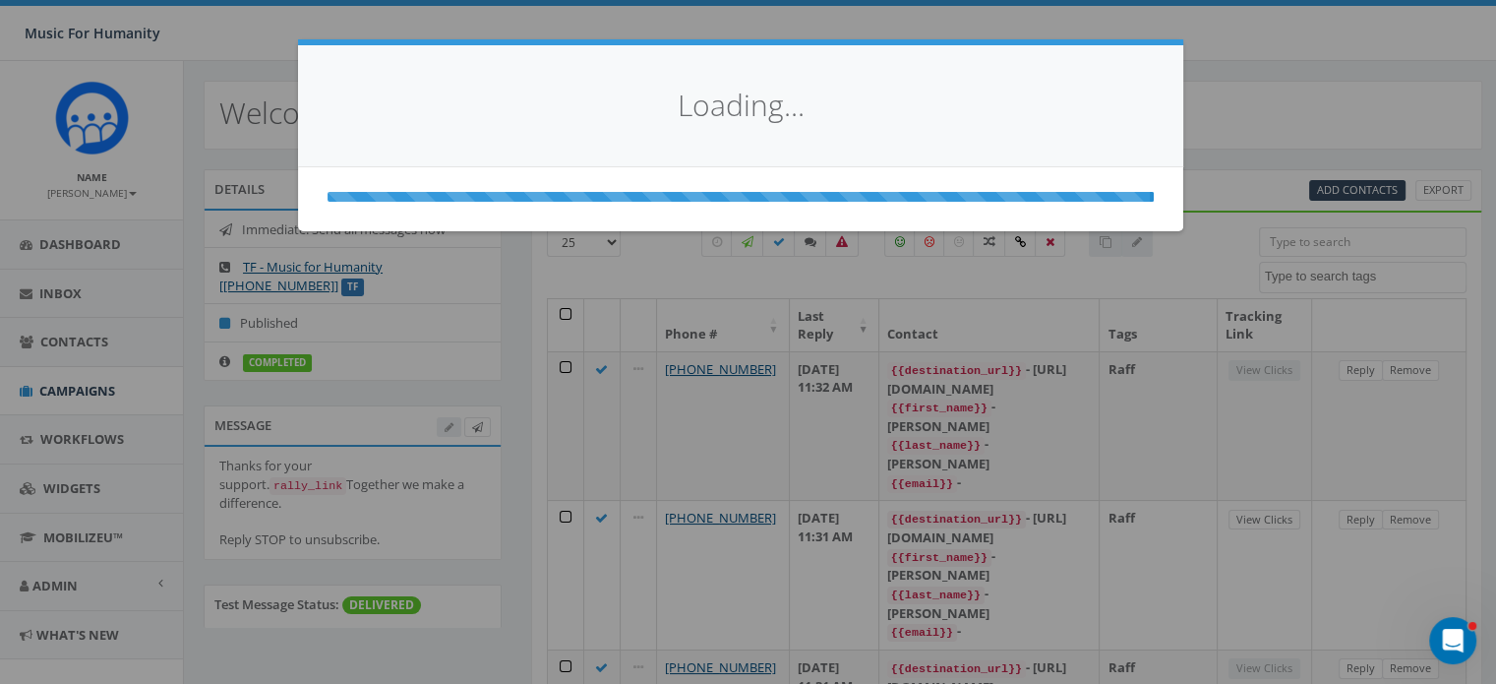
select select
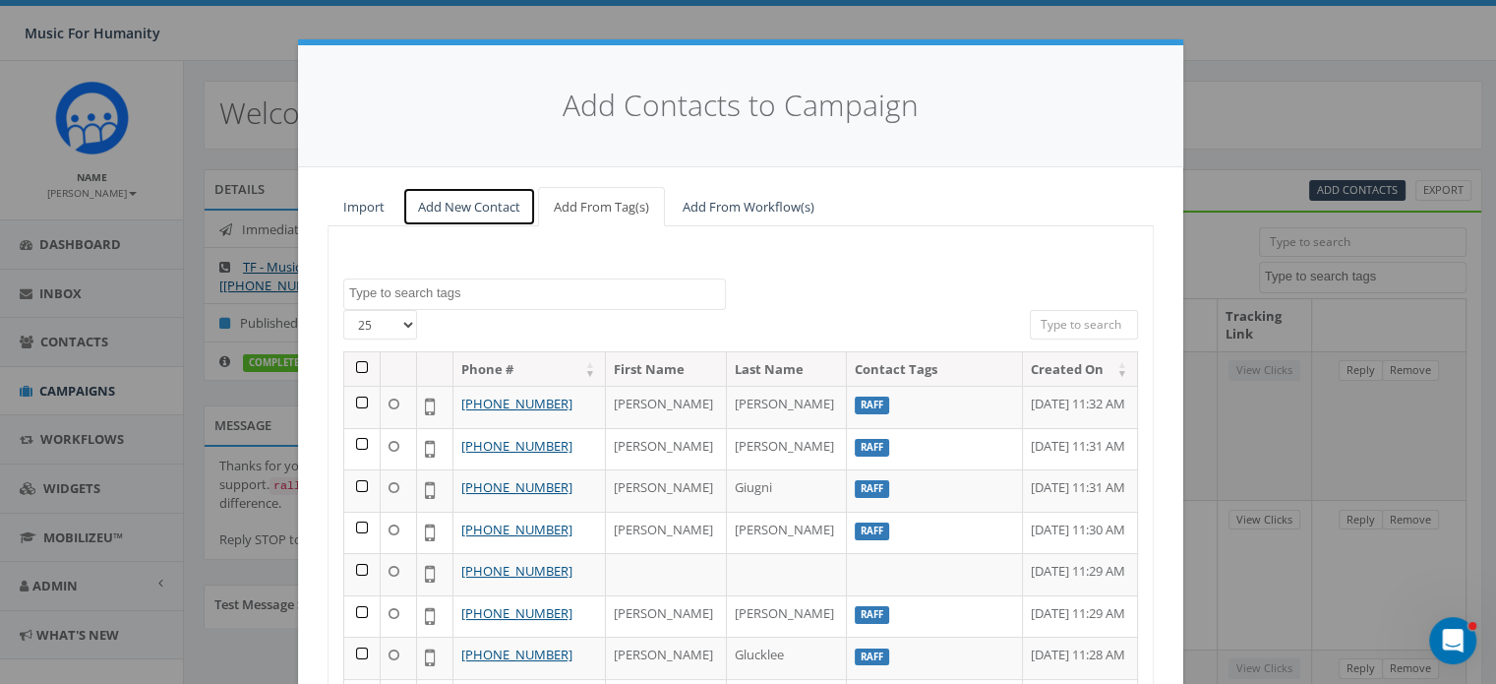
click at [487, 204] on link "Add New Contact" at bounding box center [469, 207] width 134 height 40
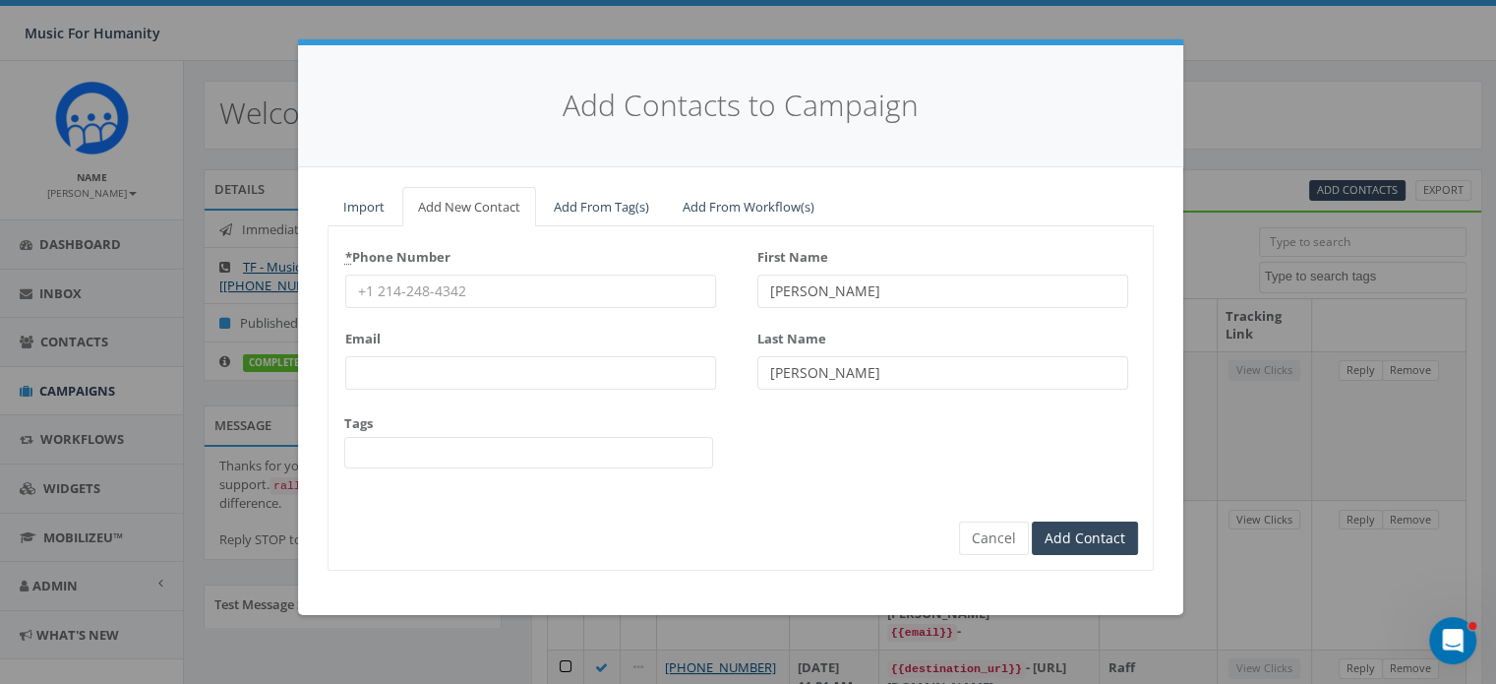
click at [433, 294] on input "* Phone Number" at bounding box center [530, 290] width 371 height 33
type input "8457983184"
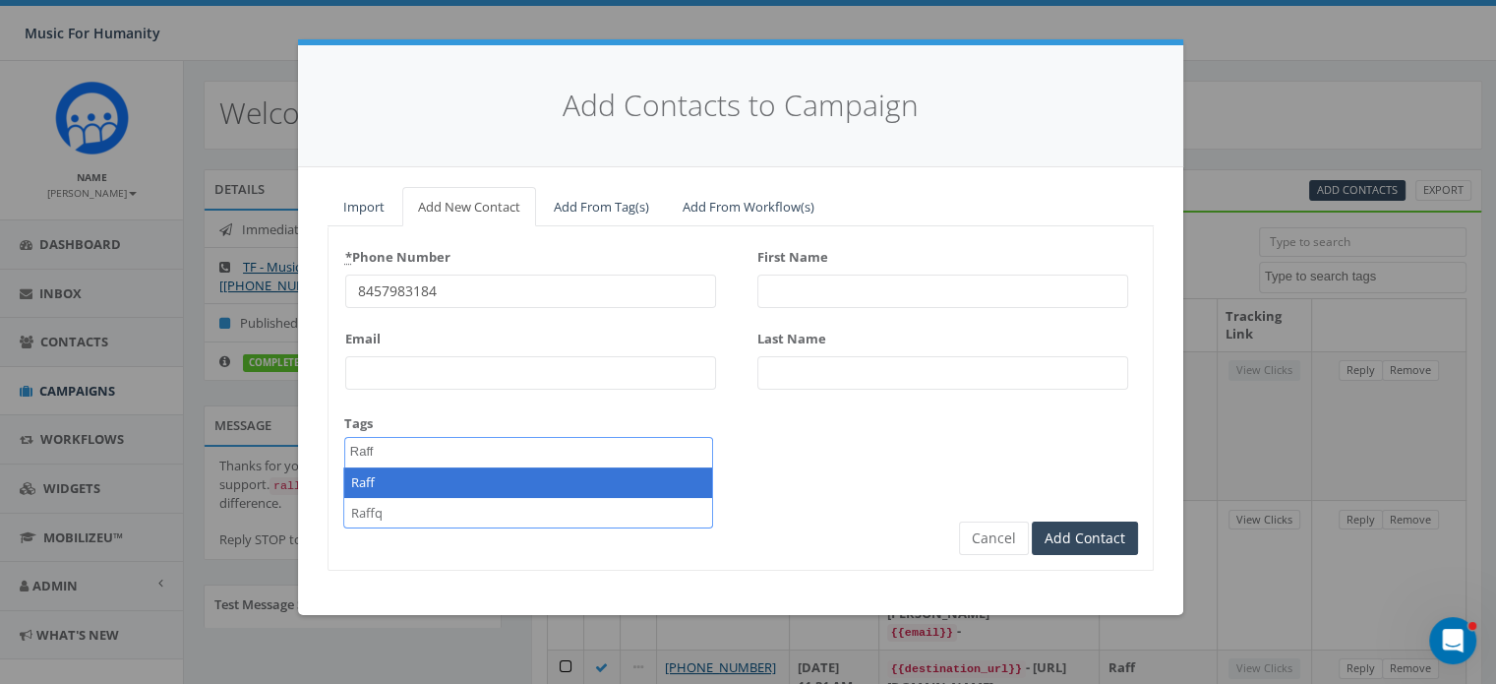
type textarea "Raff"
select select "Raff"
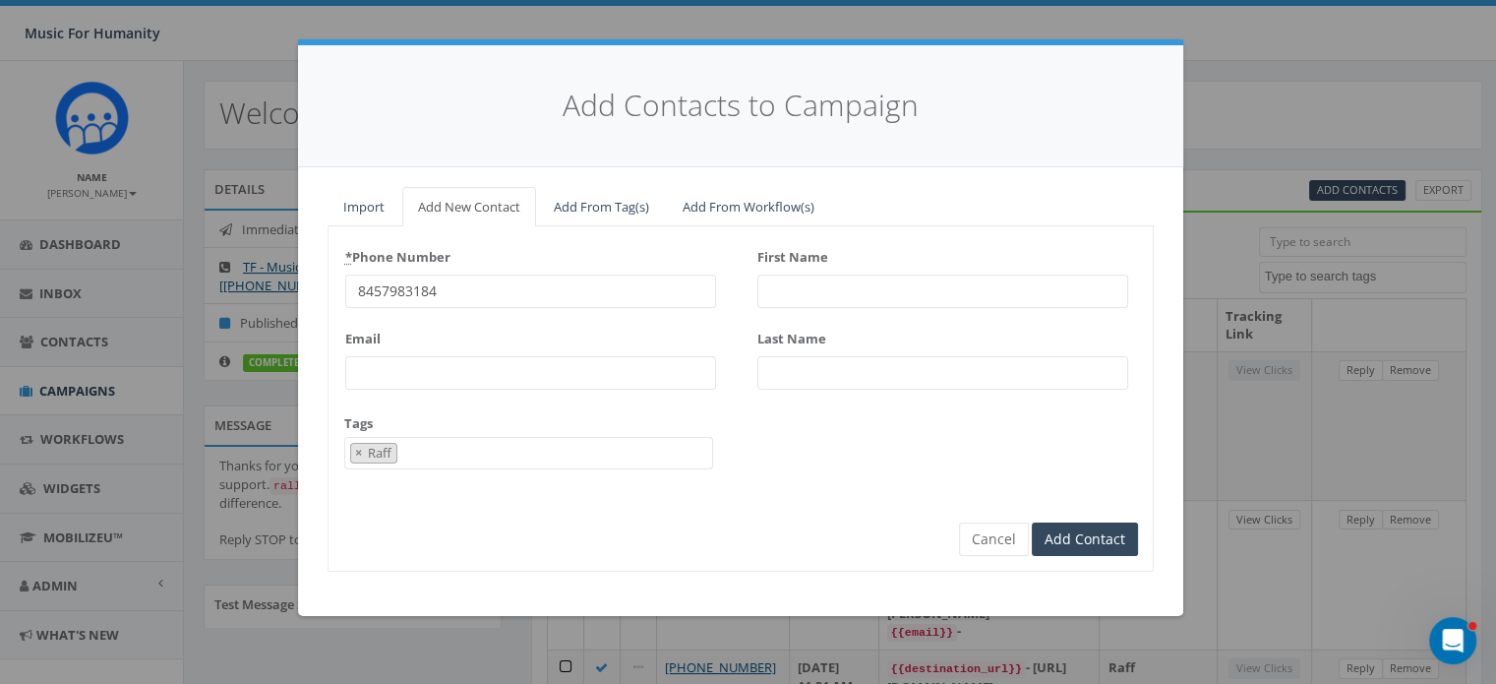
scroll to position [164, 0]
click at [773, 284] on input "First Name" at bounding box center [942, 290] width 371 height 33
type input "[PERSON_NAME]"
type input "Shirdon"
click at [1032, 522] on input "Add Contact" at bounding box center [1085, 538] width 106 height 33
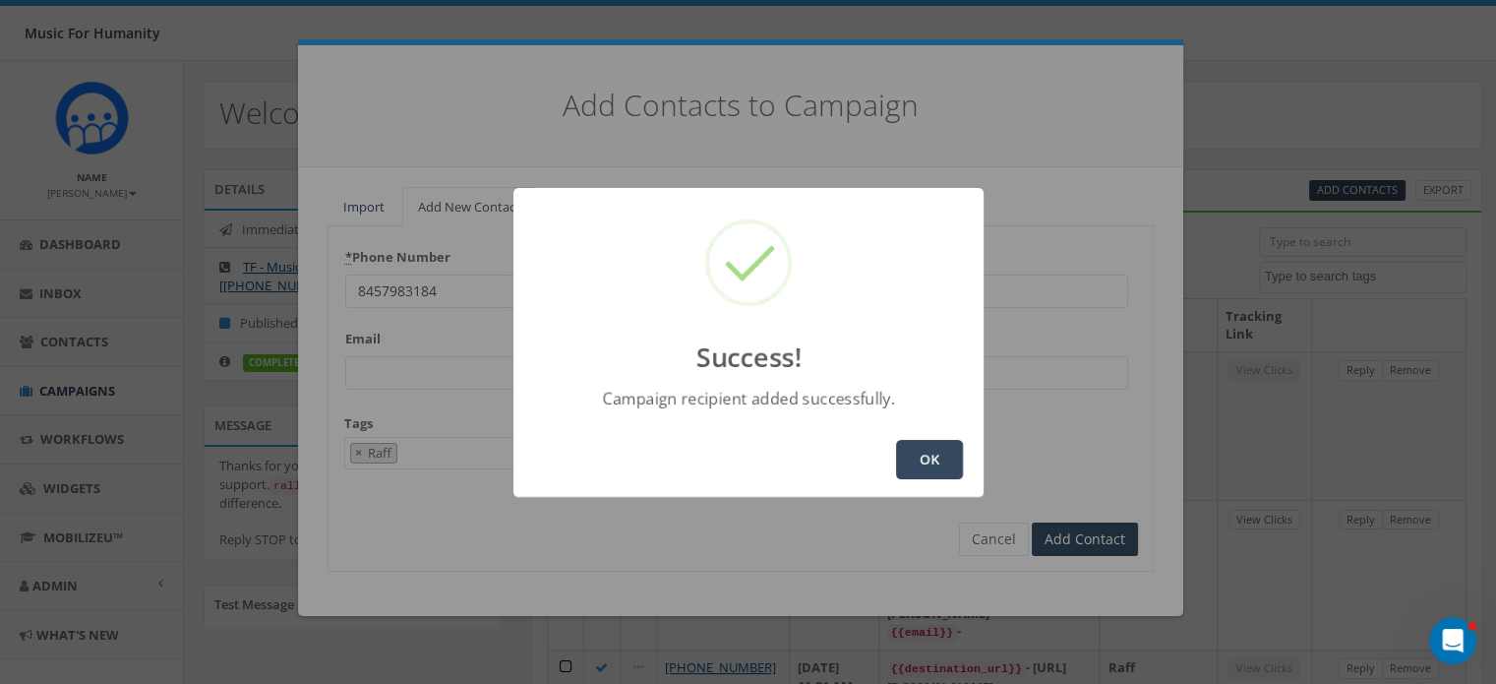
click at [935, 470] on button "OK" at bounding box center [929, 459] width 67 height 39
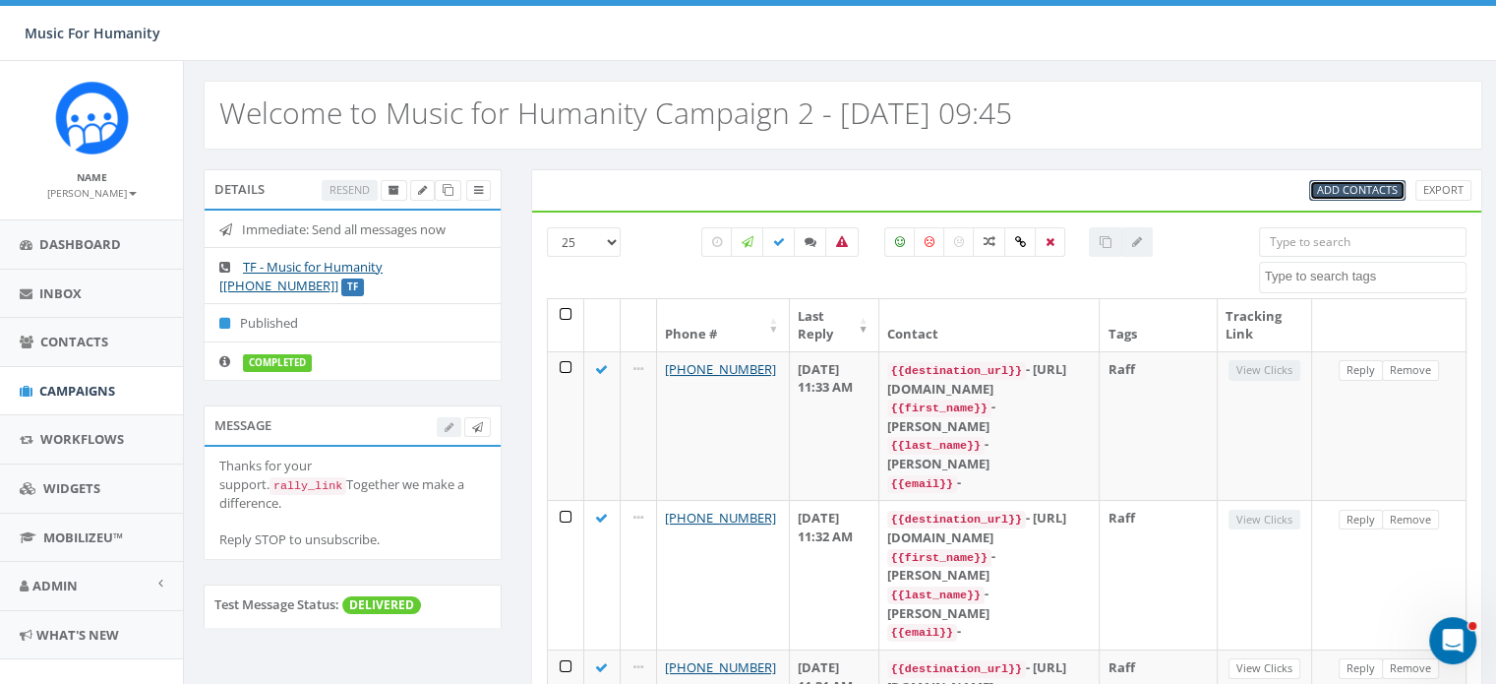
click at [1349, 182] on span "Add Contacts" at bounding box center [1357, 189] width 81 height 15
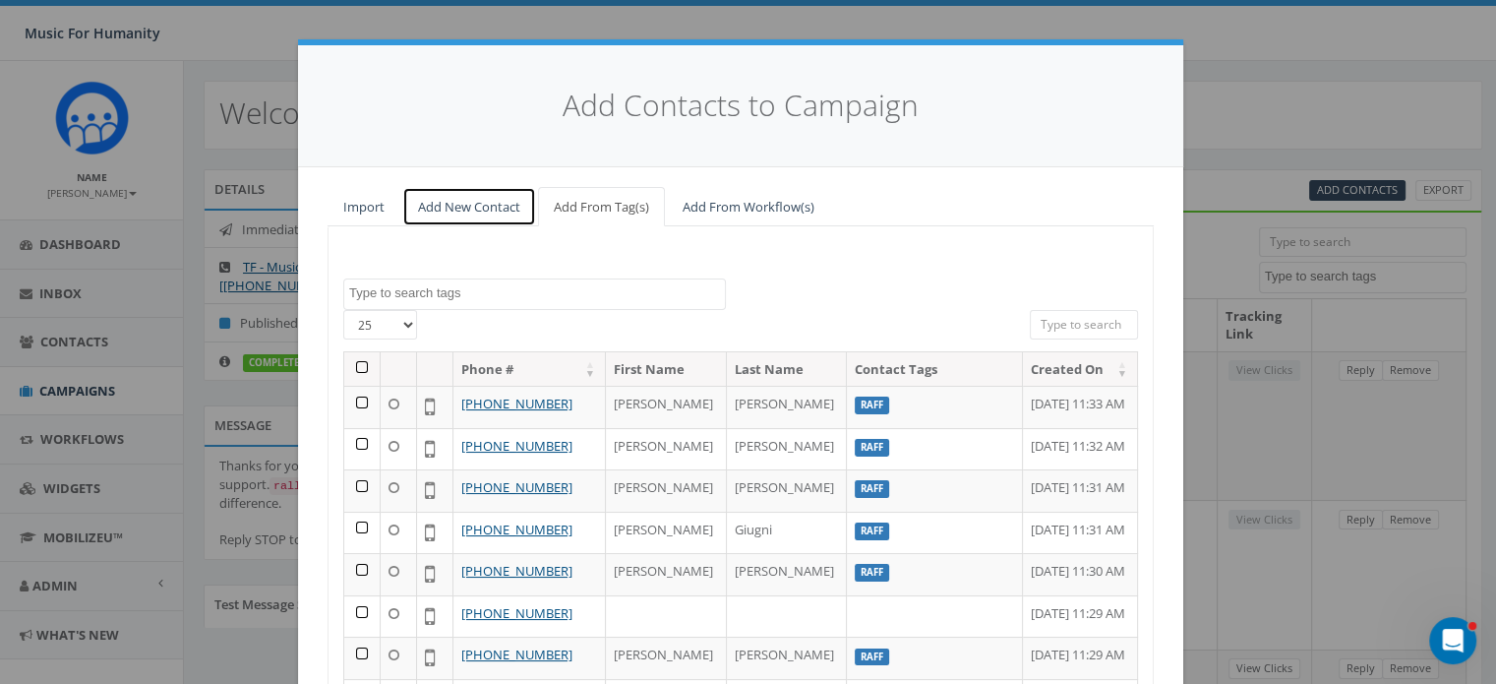
click at [493, 201] on link "Add New Contact" at bounding box center [469, 207] width 134 height 40
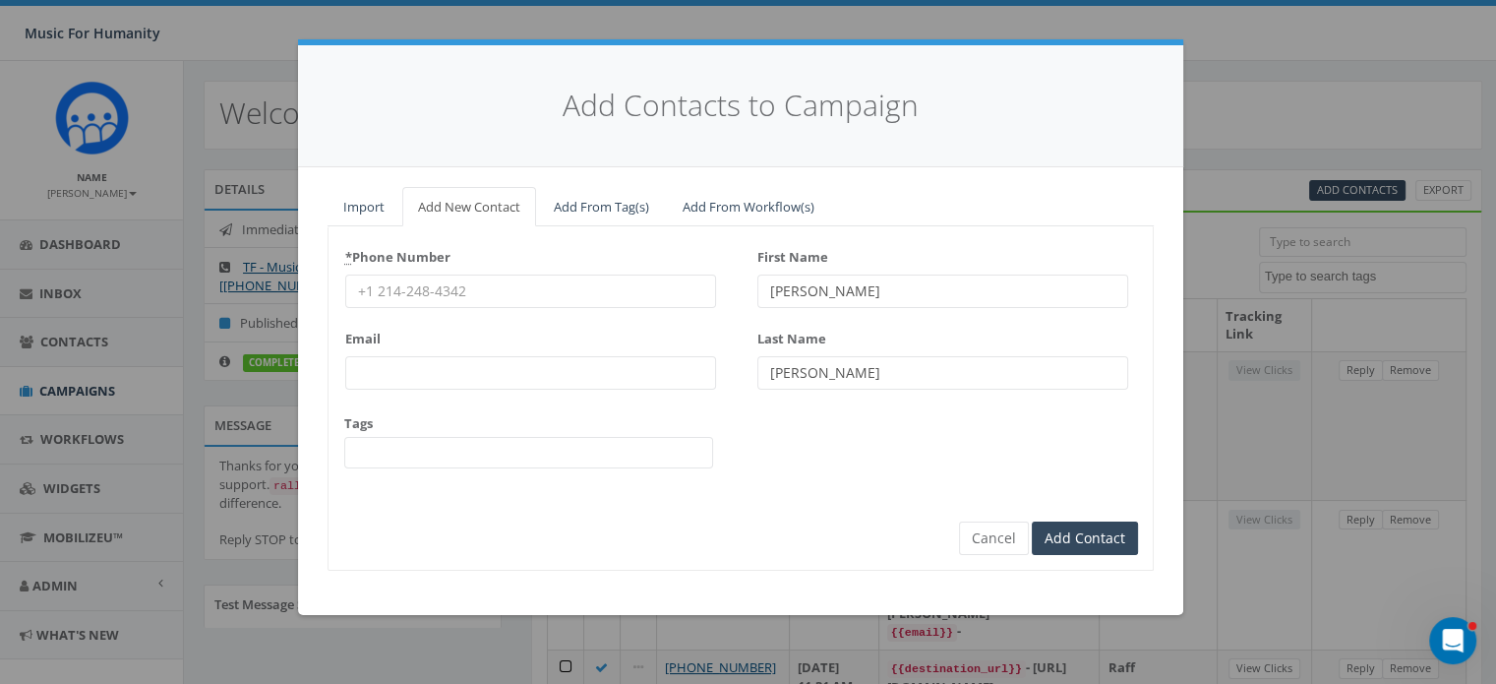
click at [382, 284] on input "* Phone Number" at bounding box center [530, 290] width 371 height 33
click at [1032, 522] on input "Add Contact" at bounding box center [1085, 538] width 106 height 33
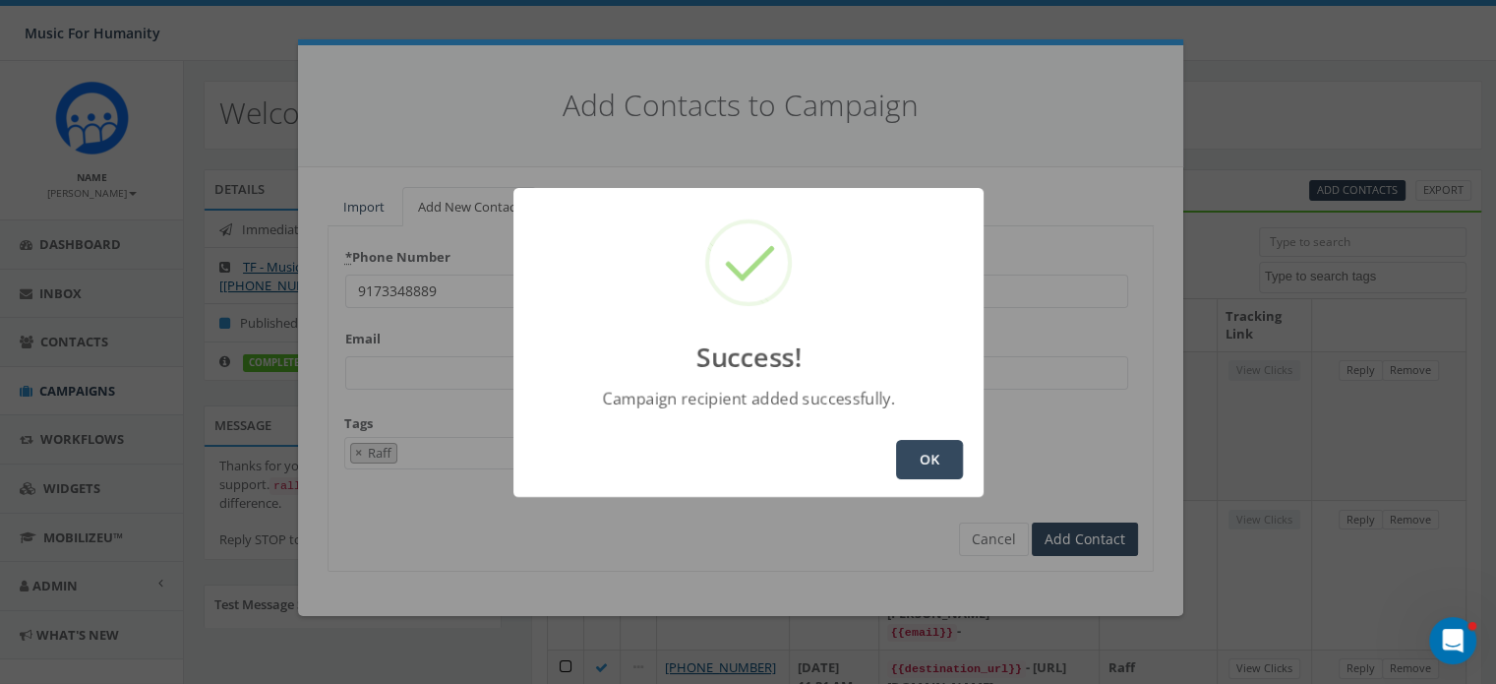
click at [937, 453] on button "OK" at bounding box center [929, 459] width 67 height 39
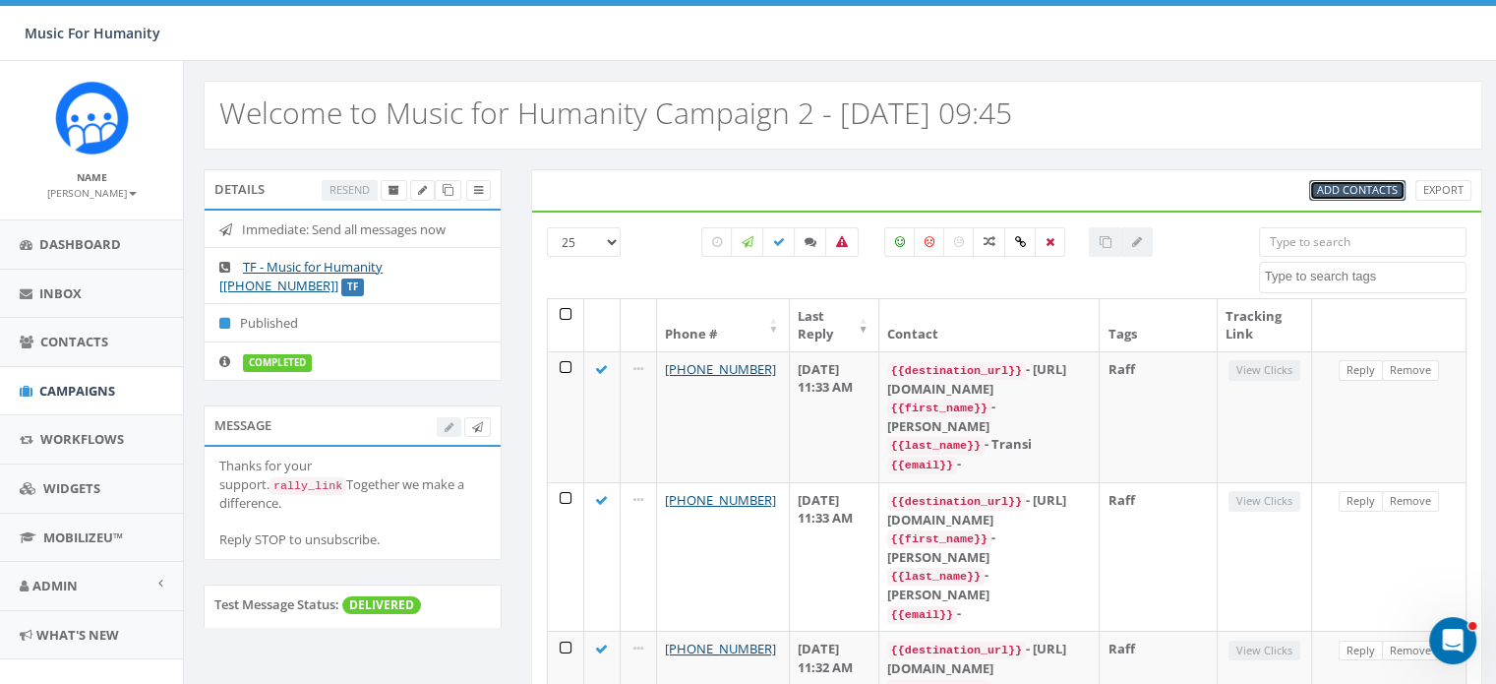
click at [1364, 185] on span "Add Contacts" at bounding box center [1357, 189] width 81 height 15
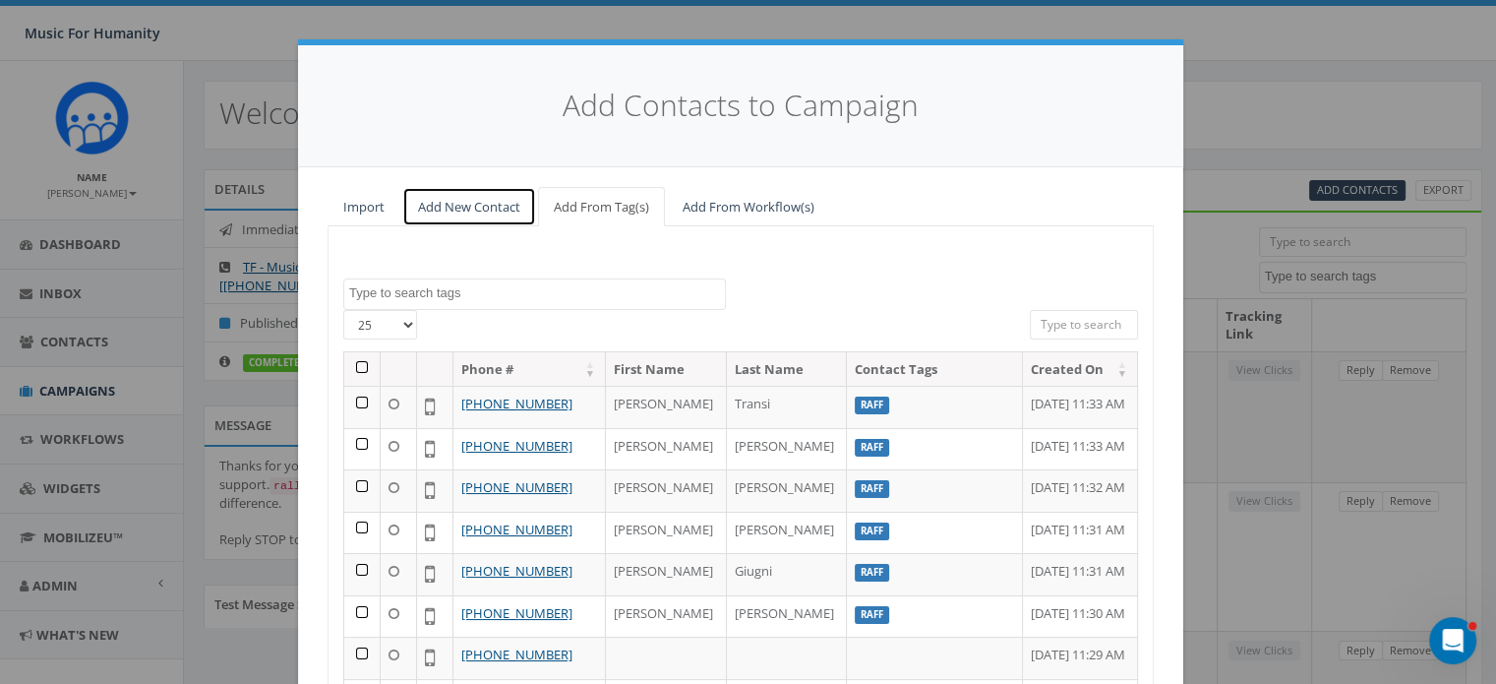
click at [468, 204] on link "Add New Contact" at bounding box center [469, 207] width 134 height 40
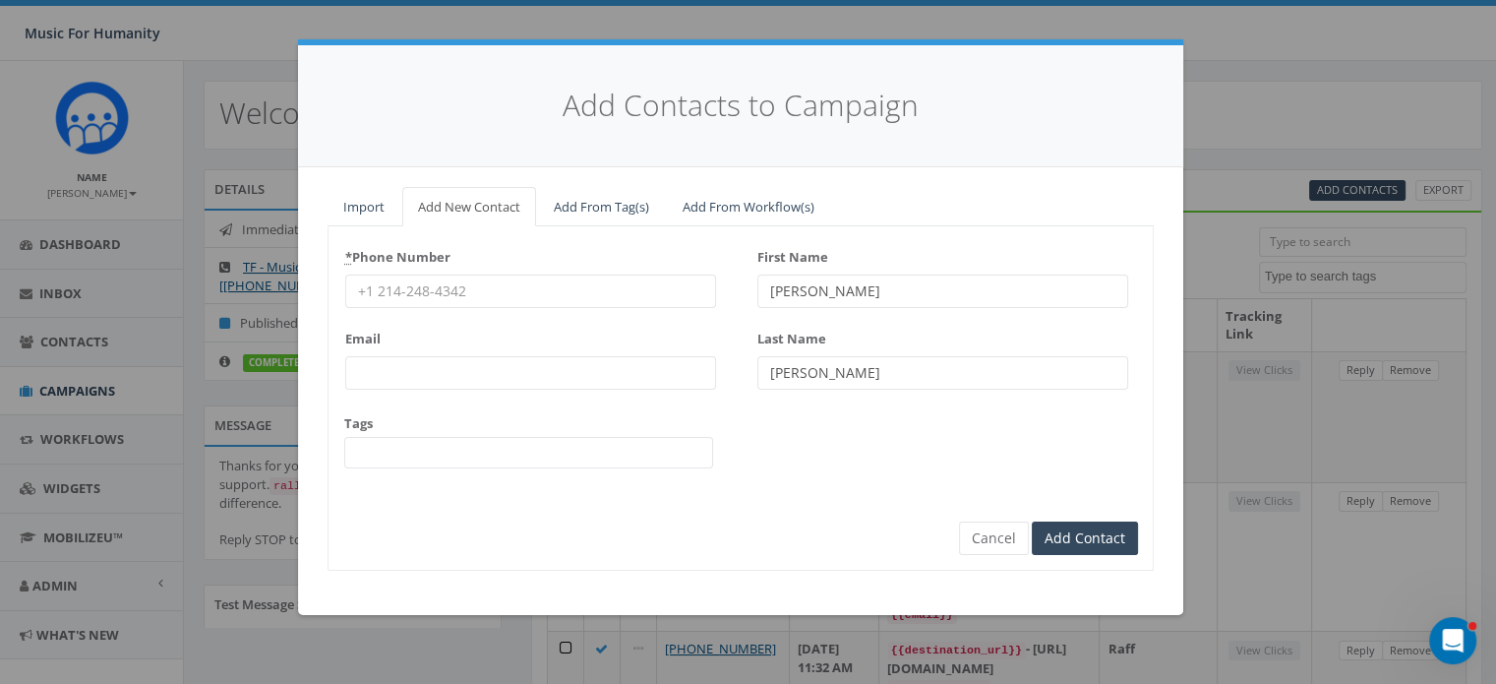
click at [474, 301] on input "* Phone Number" at bounding box center [530, 290] width 371 height 33
click at [473, 292] on input "3107957782" at bounding box center [530, 290] width 371 height 33
click at [1032, 522] on input "Add Contact" at bounding box center [1085, 538] width 106 height 33
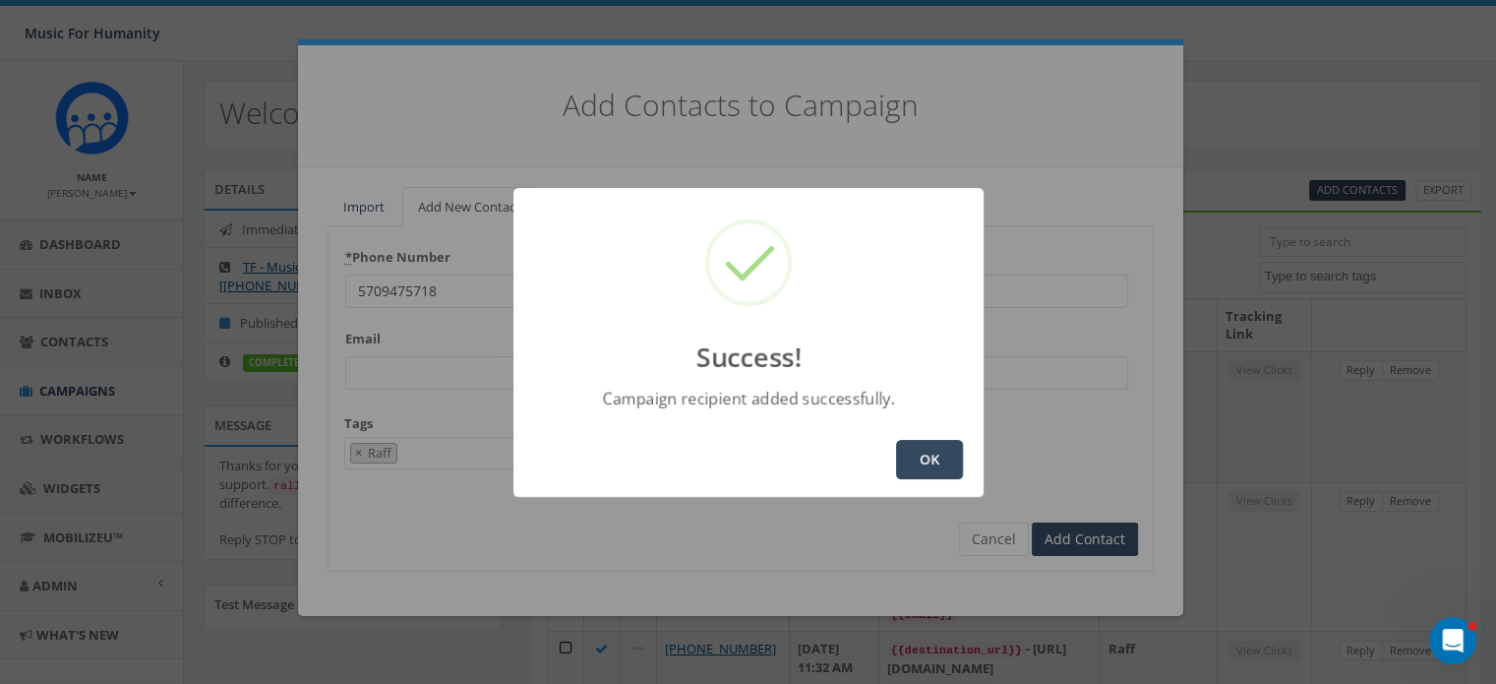
click at [933, 456] on button "OK" at bounding box center [929, 459] width 67 height 39
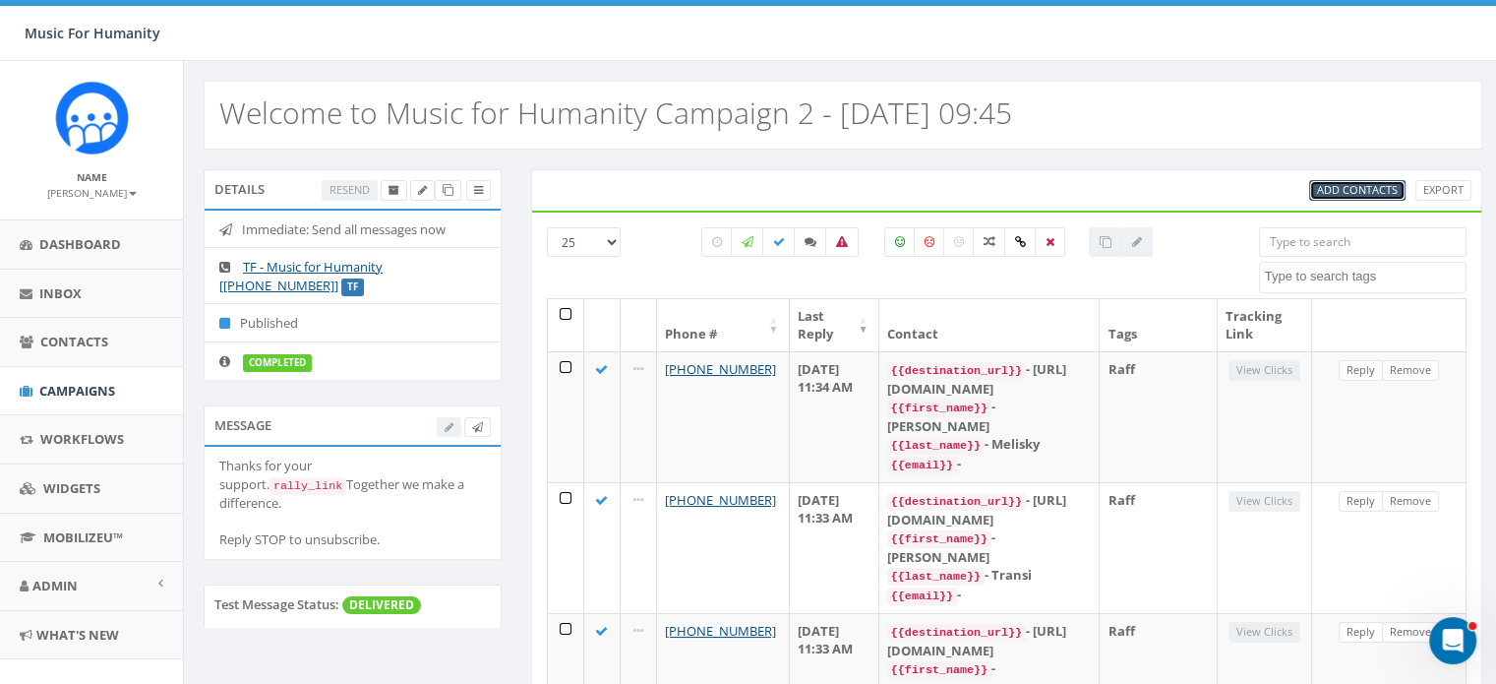
click at [1353, 186] on span "Add Contacts" at bounding box center [1357, 189] width 81 height 15
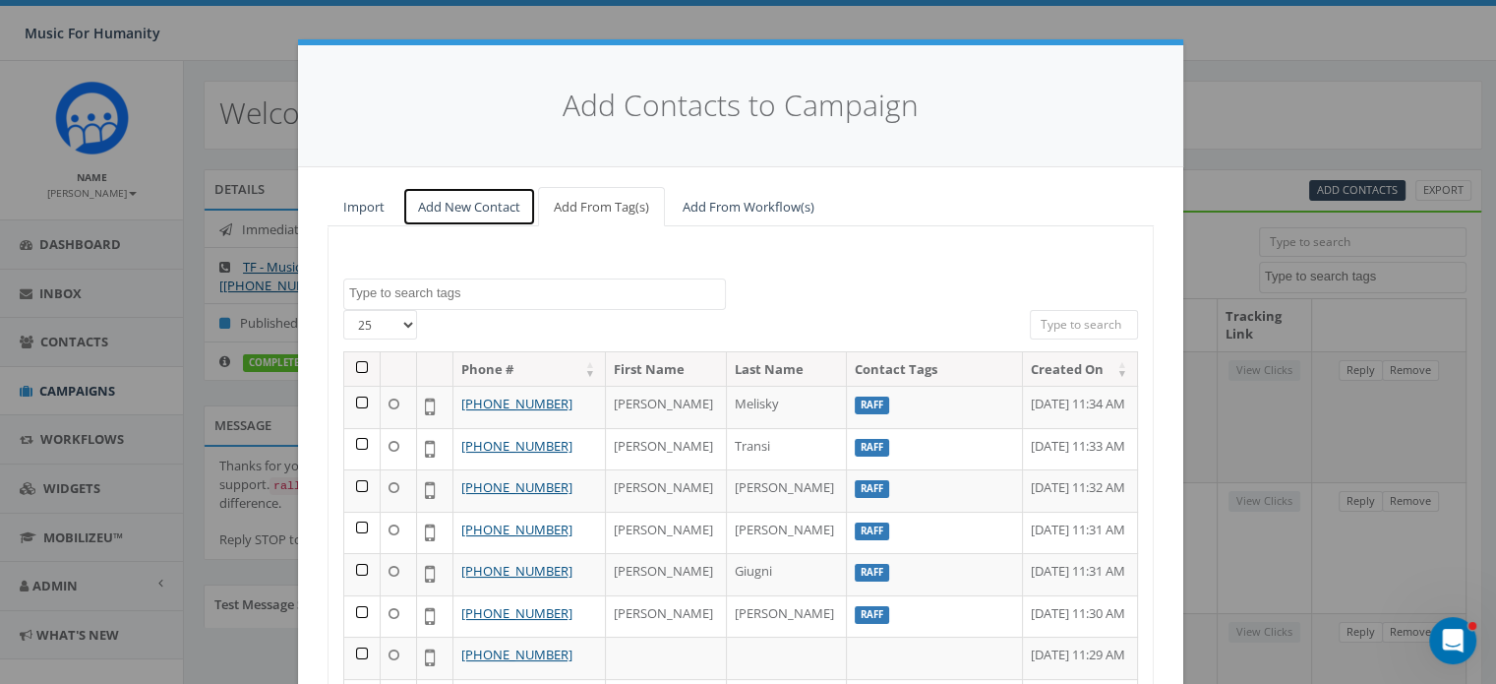
click at [468, 200] on link "Add New Contact" at bounding box center [469, 207] width 134 height 40
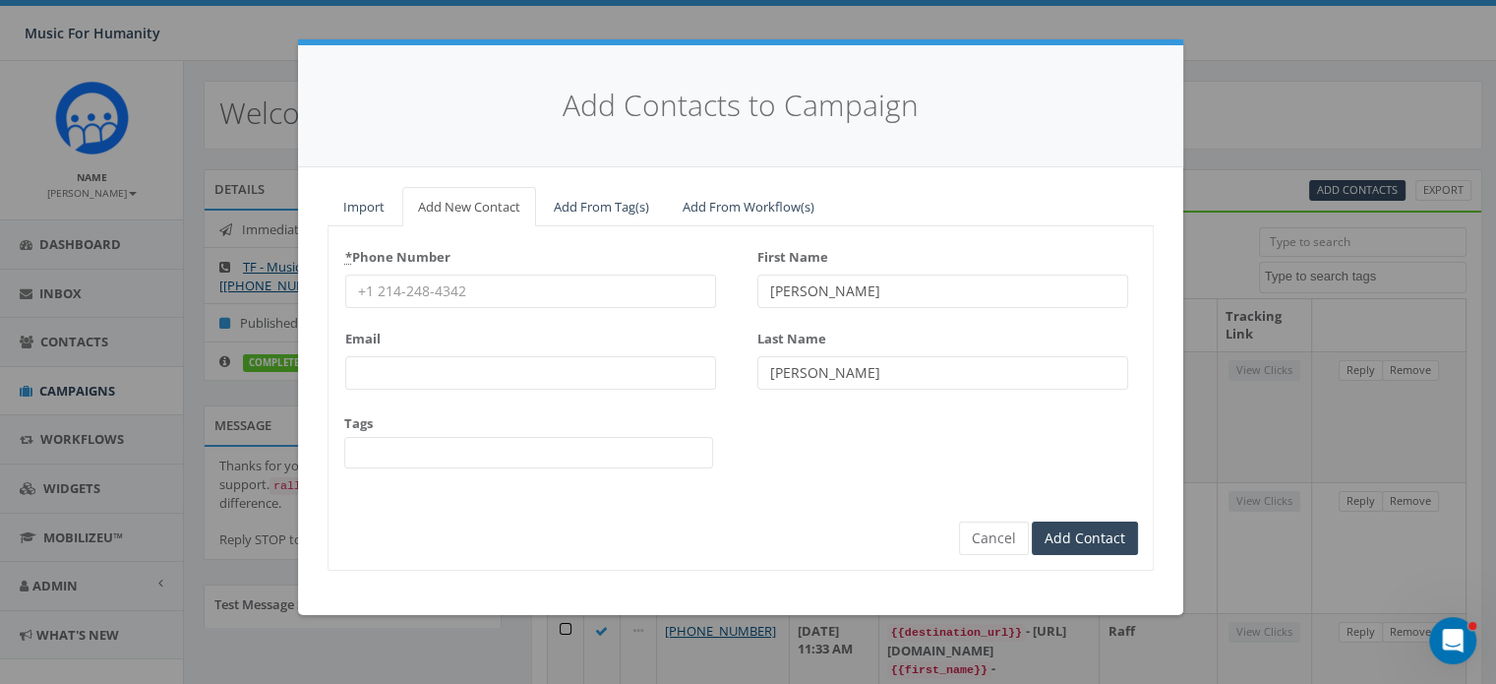
click at [428, 286] on input "* Phone Number" at bounding box center [530, 290] width 371 height 33
click at [1032, 522] on input "Add Contact" at bounding box center [1085, 538] width 106 height 33
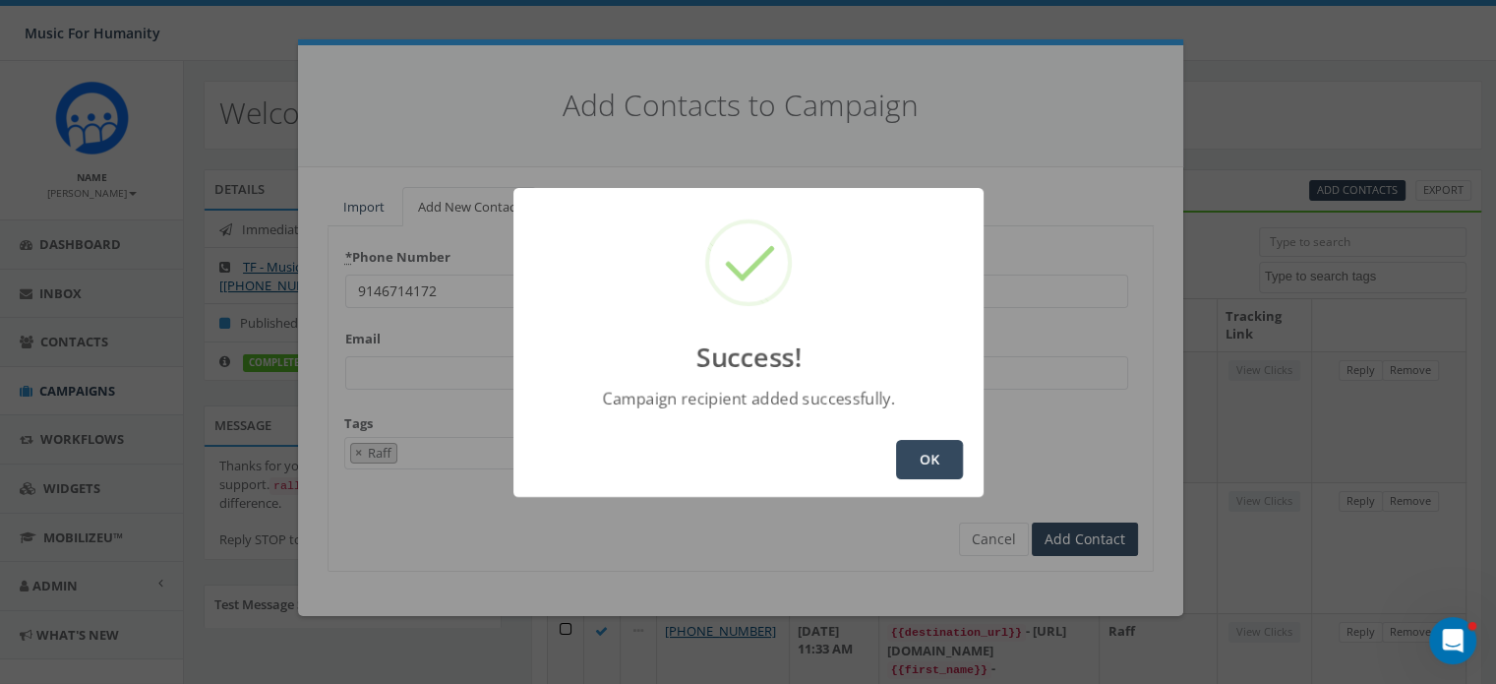
click at [914, 457] on button "OK" at bounding box center [929, 459] width 67 height 39
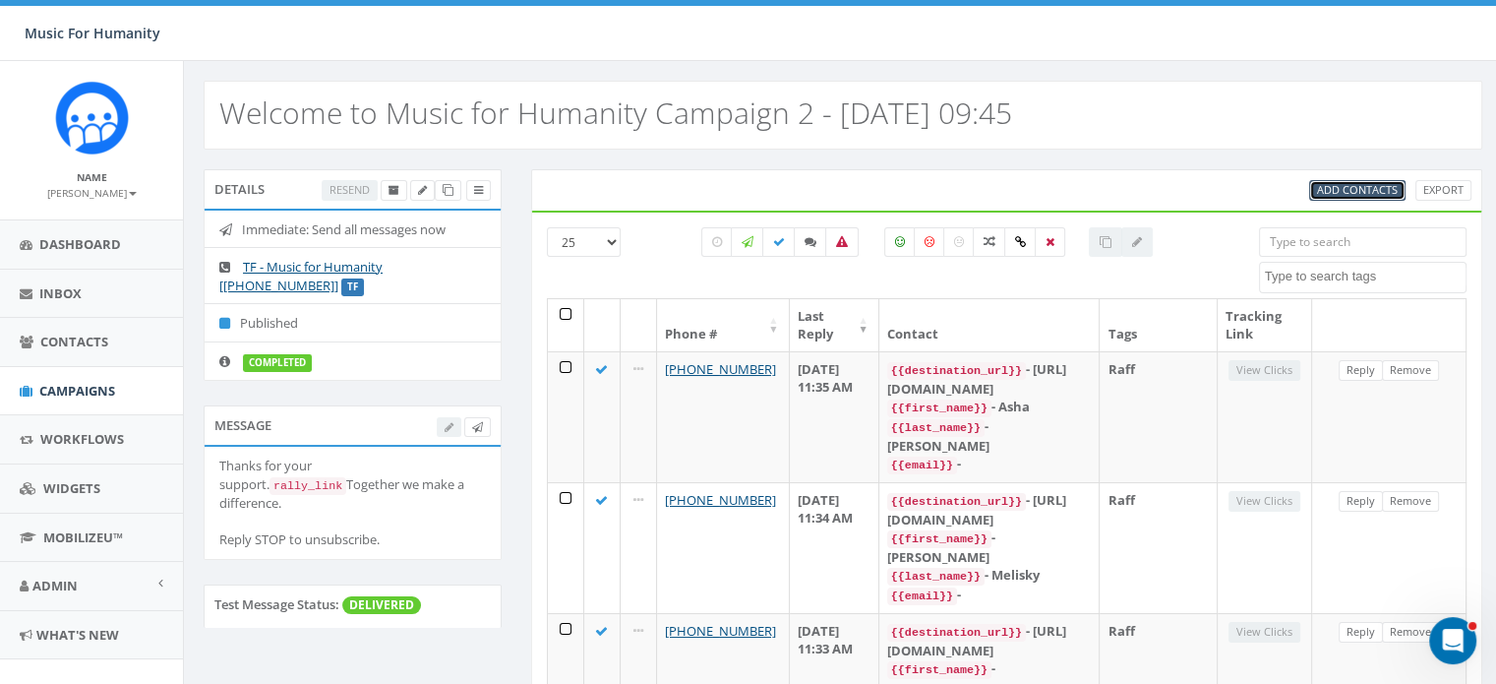
click at [1343, 189] on span "Add Contacts" at bounding box center [1357, 189] width 81 height 15
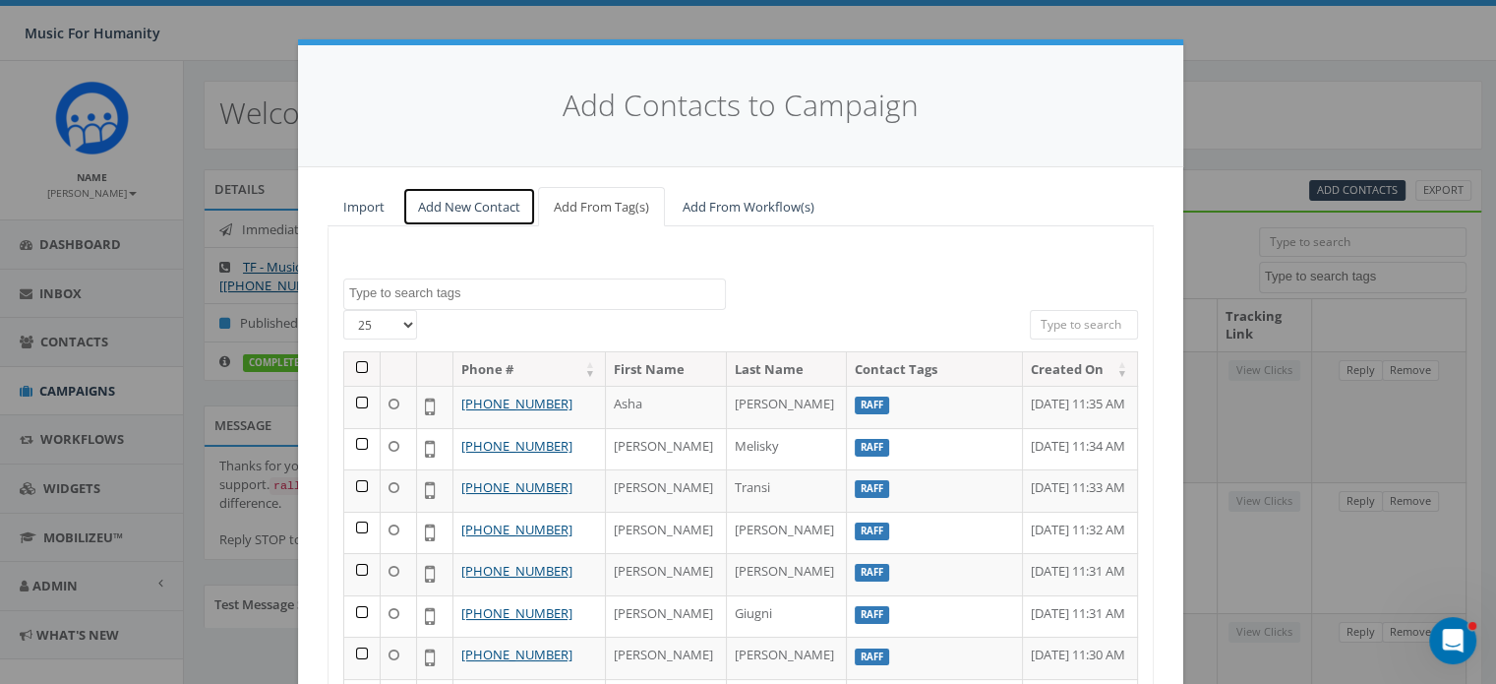
click at [460, 206] on link "Add New Contact" at bounding box center [469, 207] width 134 height 40
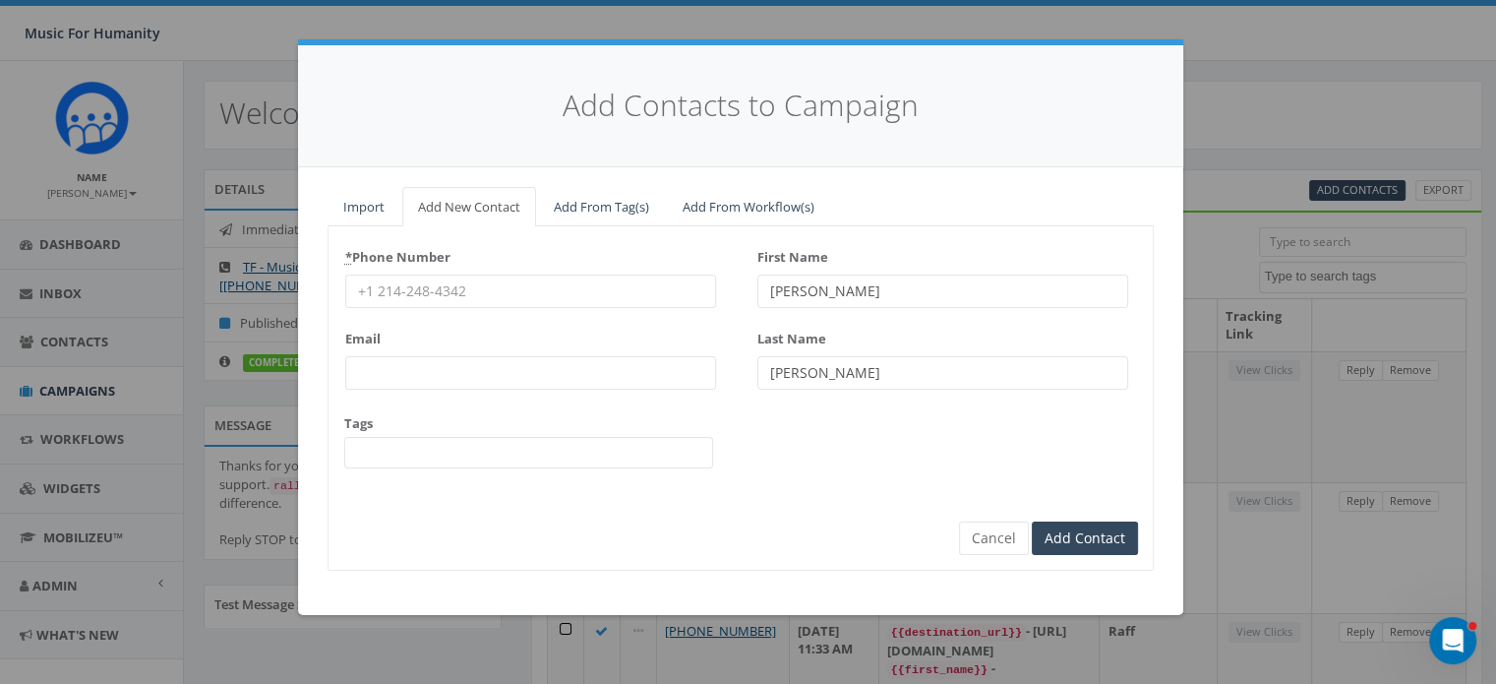
click at [431, 288] on input "* Phone Number" at bounding box center [530, 290] width 371 height 33
click at [1032, 522] on input "Add Contact" at bounding box center [1085, 538] width 106 height 33
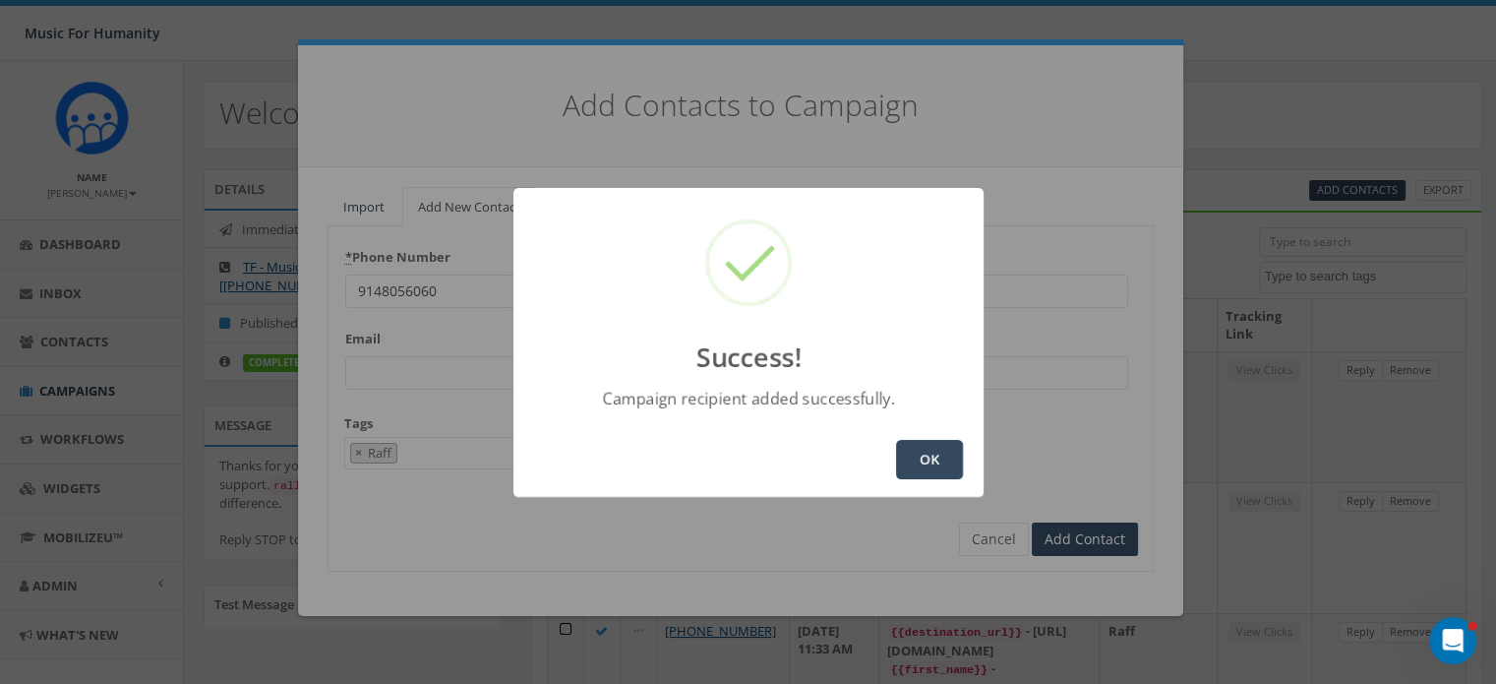
click at [942, 457] on button "OK" at bounding box center [929, 459] width 67 height 39
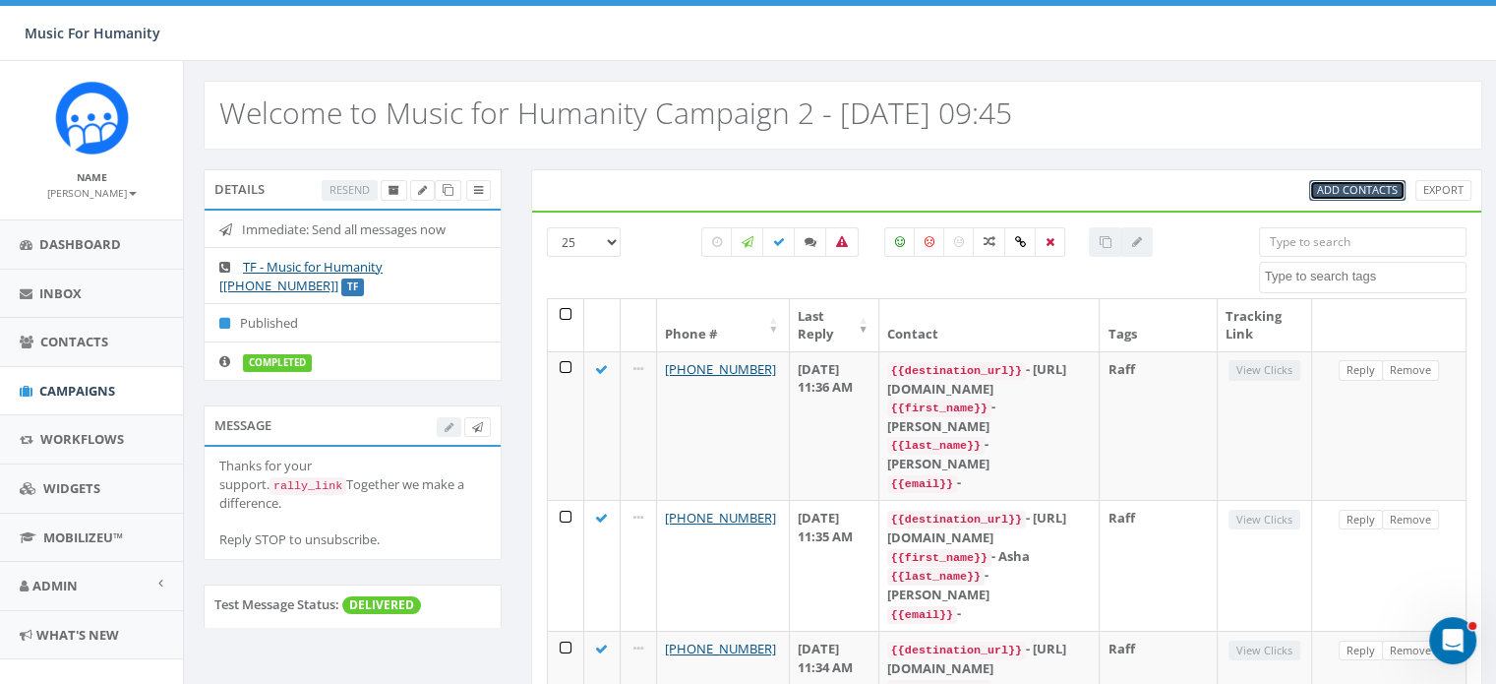
click at [1355, 188] on span "Add Contacts" at bounding box center [1357, 189] width 81 height 15
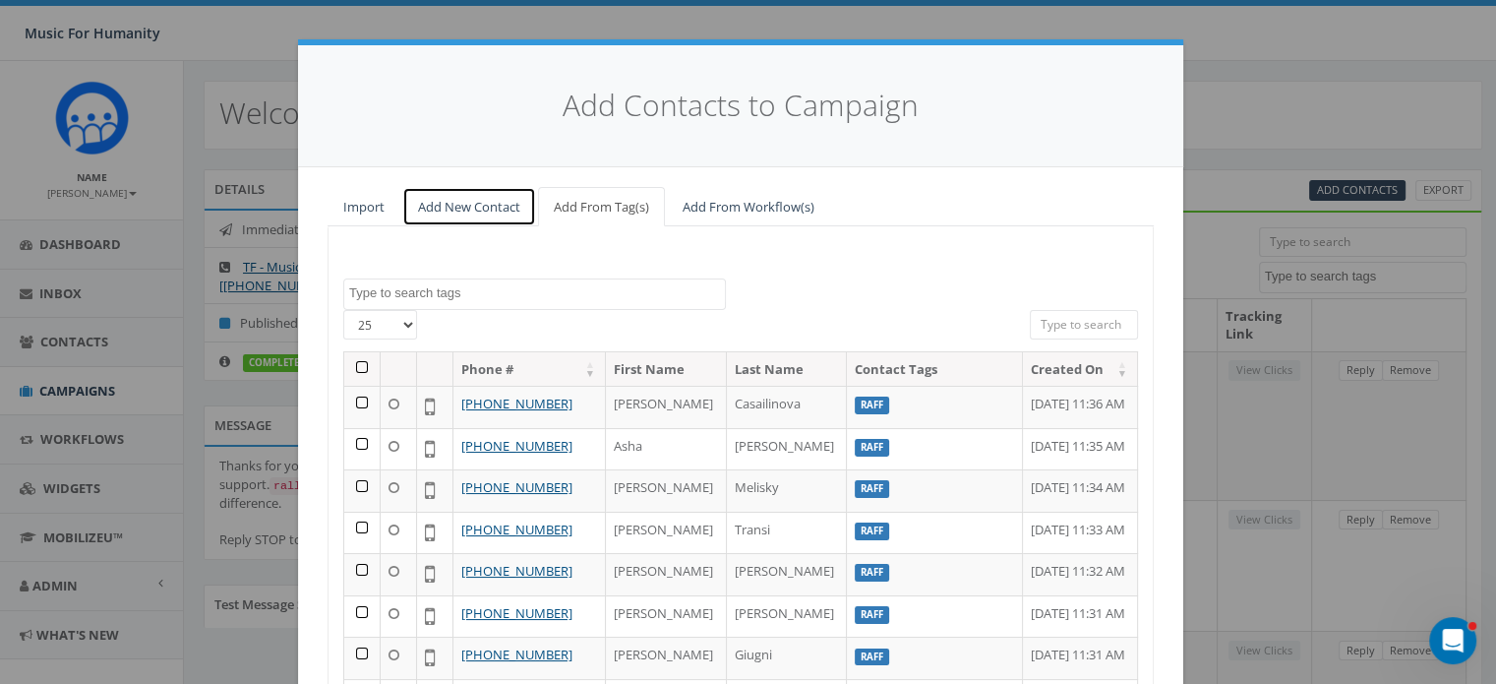
click at [469, 203] on link "Add New Contact" at bounding box center [469, 207] width 134 height 40
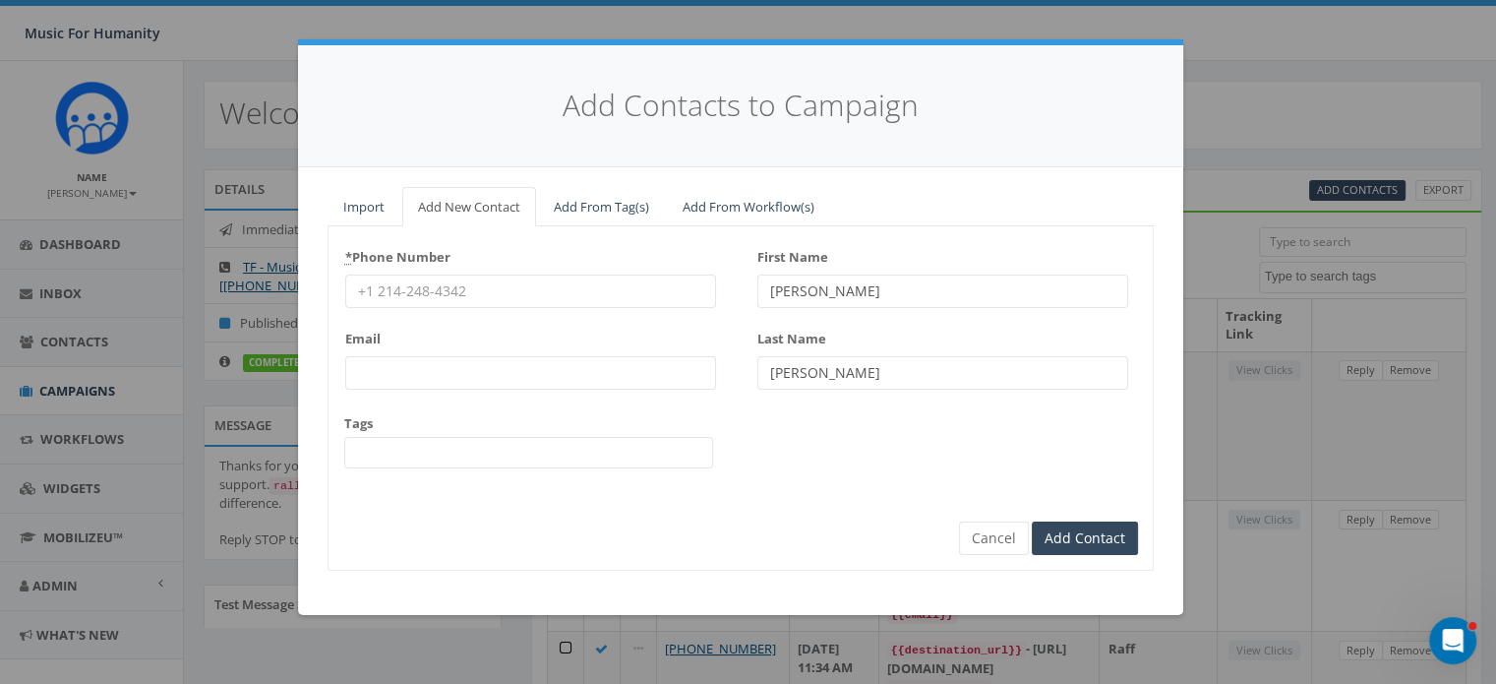
click at [435, 280] on input "* Phone Number" at bounding box center [530, 290] width 371 height 33
click at [1032, 522] on input "Add Contact" at bounding box center [1085, 538] width 106 height 33
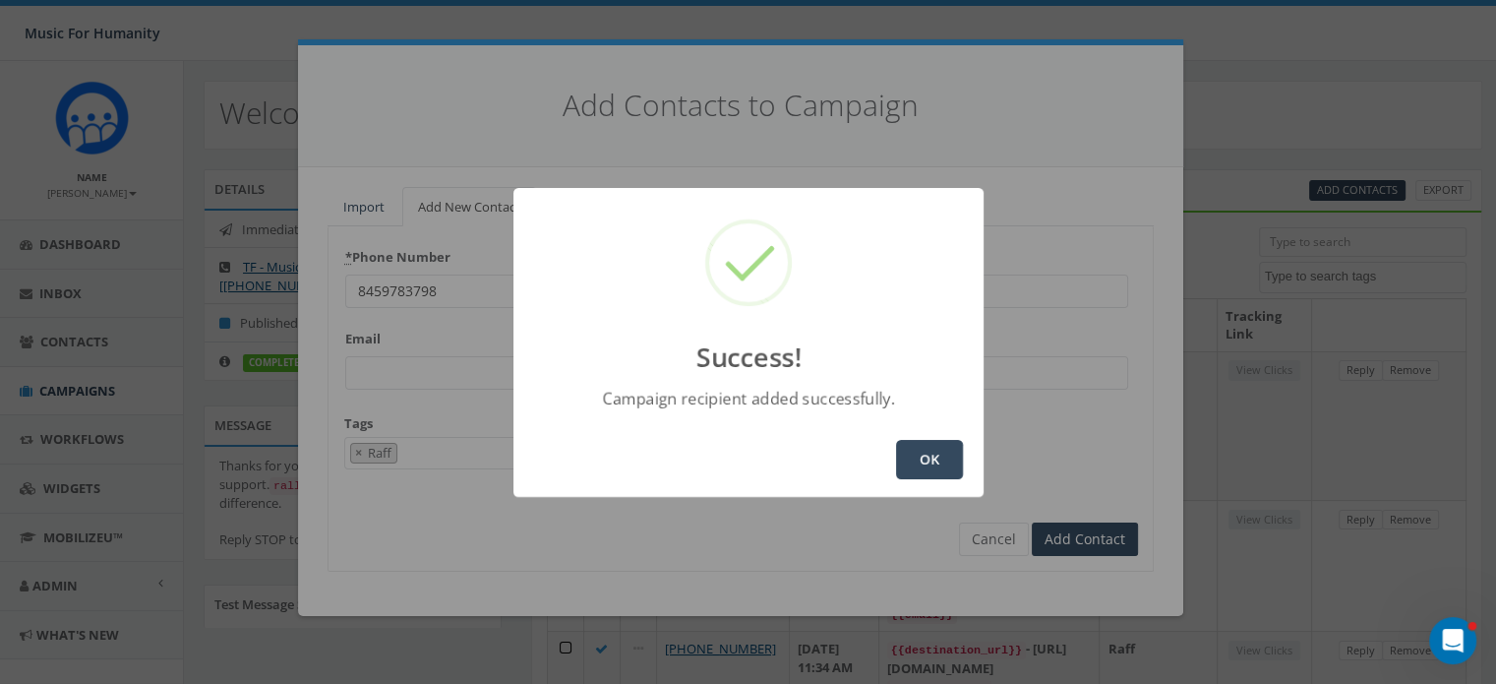
click at [925, 454] on button "OK" at bounding box center [929, 459] width 67 height 39
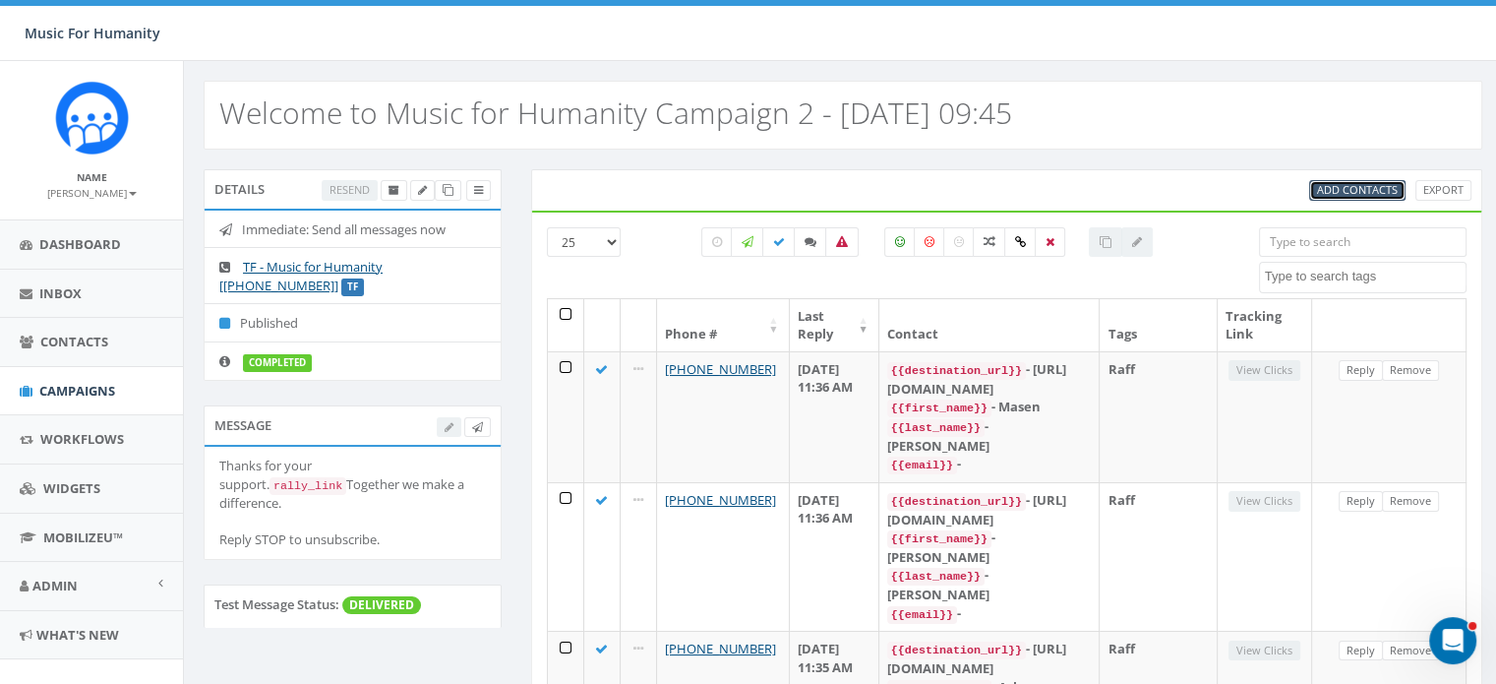
click at [1366, 189] on span "Add Contacts" at bounding box center [1357, 189] width 81 height 15
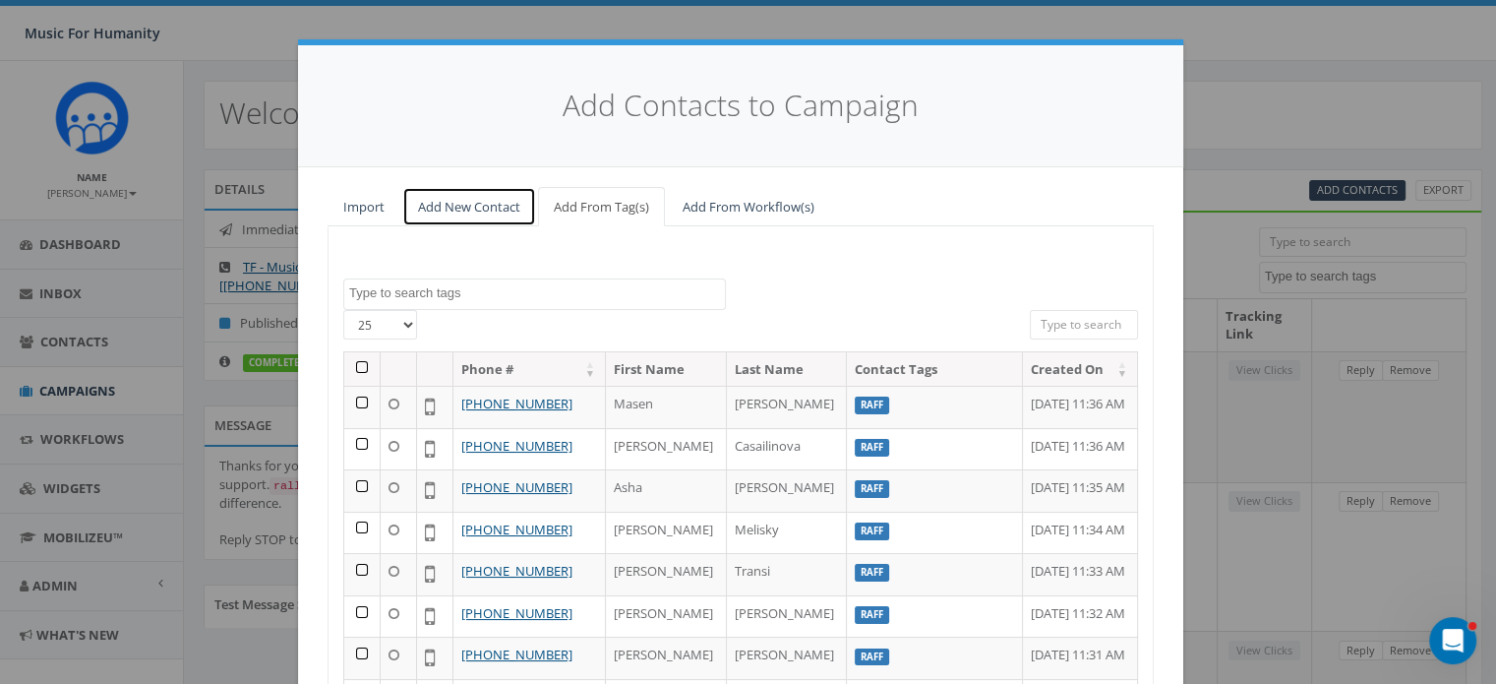
click at [479, 198] on link "Add New Contact" at bounding box center [469, 207] width 134 height 40
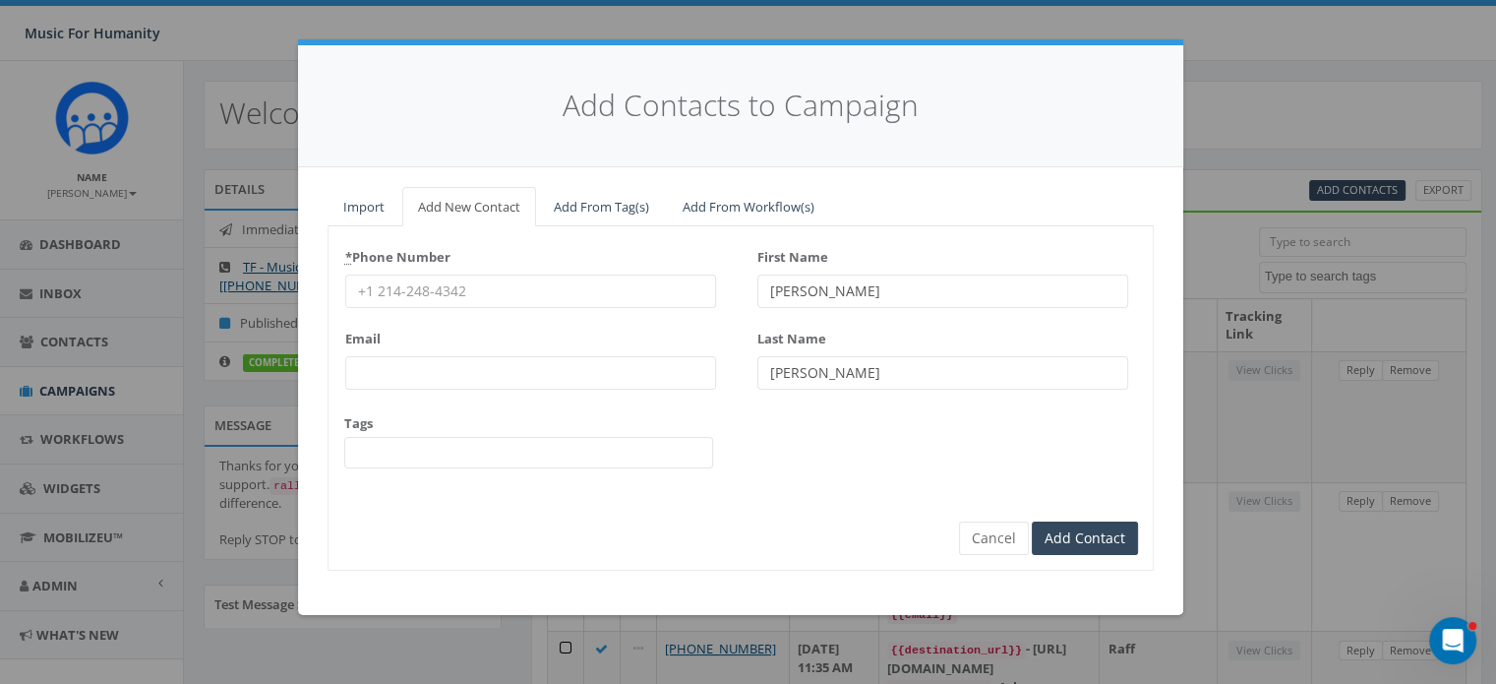
click at [414, 293] on input "* Phone Number" at bounding box center [530, 290] width 371 height 33
click at [1032, 522] on input "Add Contact" at bounding box center [1085, 538] width 106 height 33
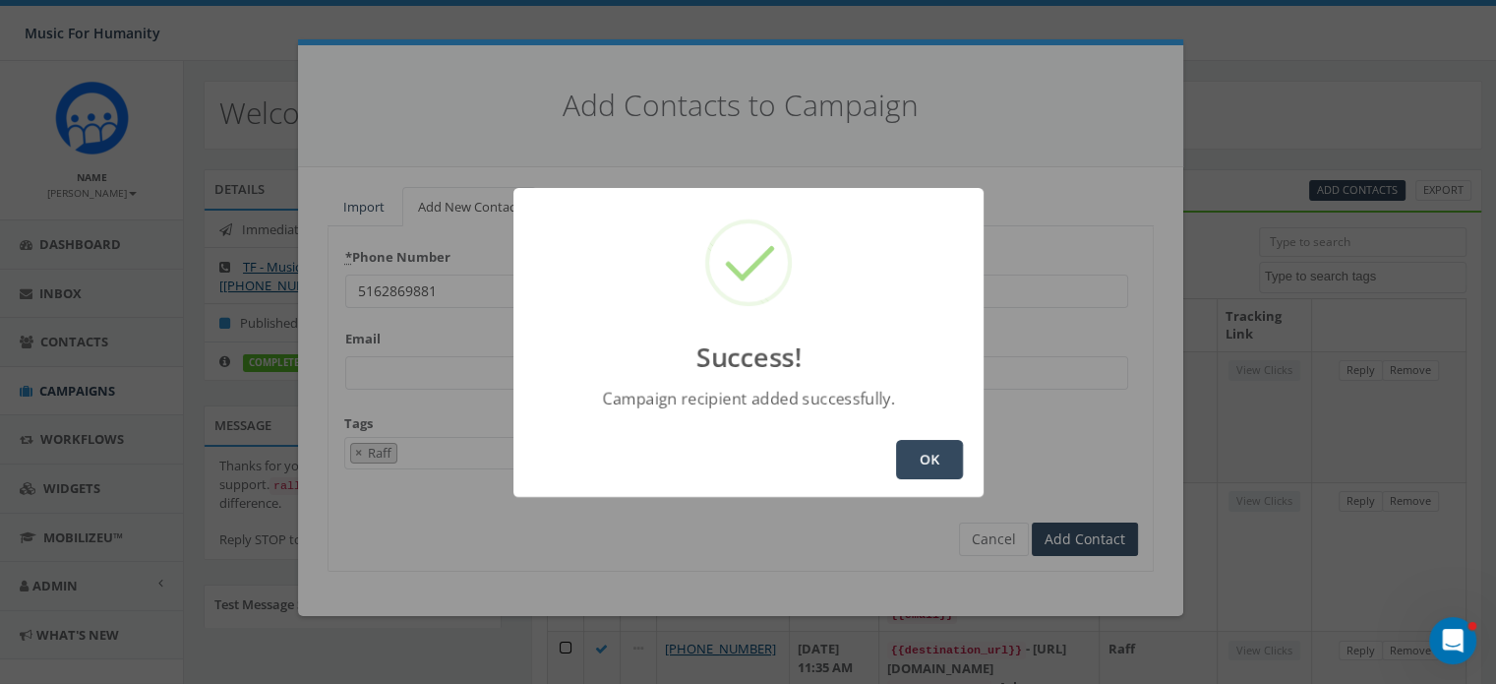
click at [920, 461] on button "OK" at bounding box center [929, 459] width 67 height 39
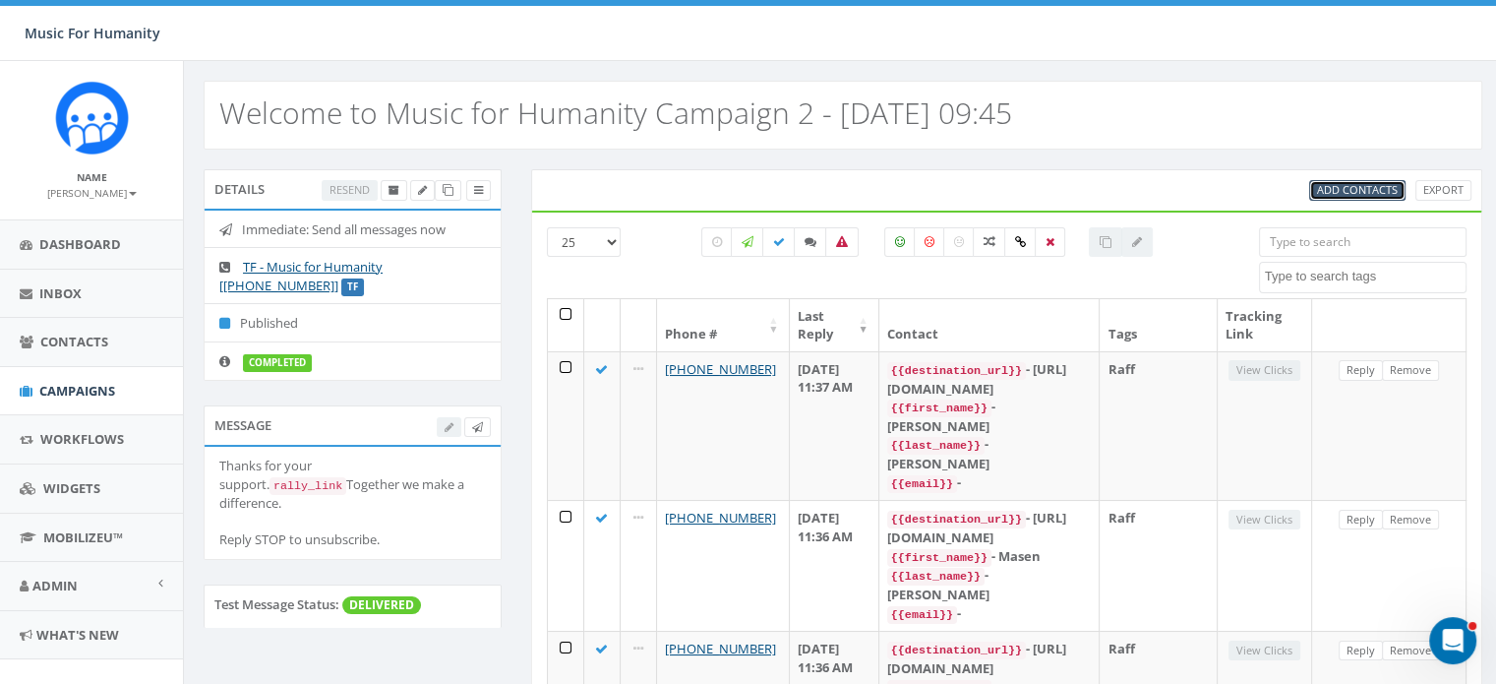
click at [1359, 193] on span "Add Contacts" at bounding box center [1357, 189] width 81 height 15
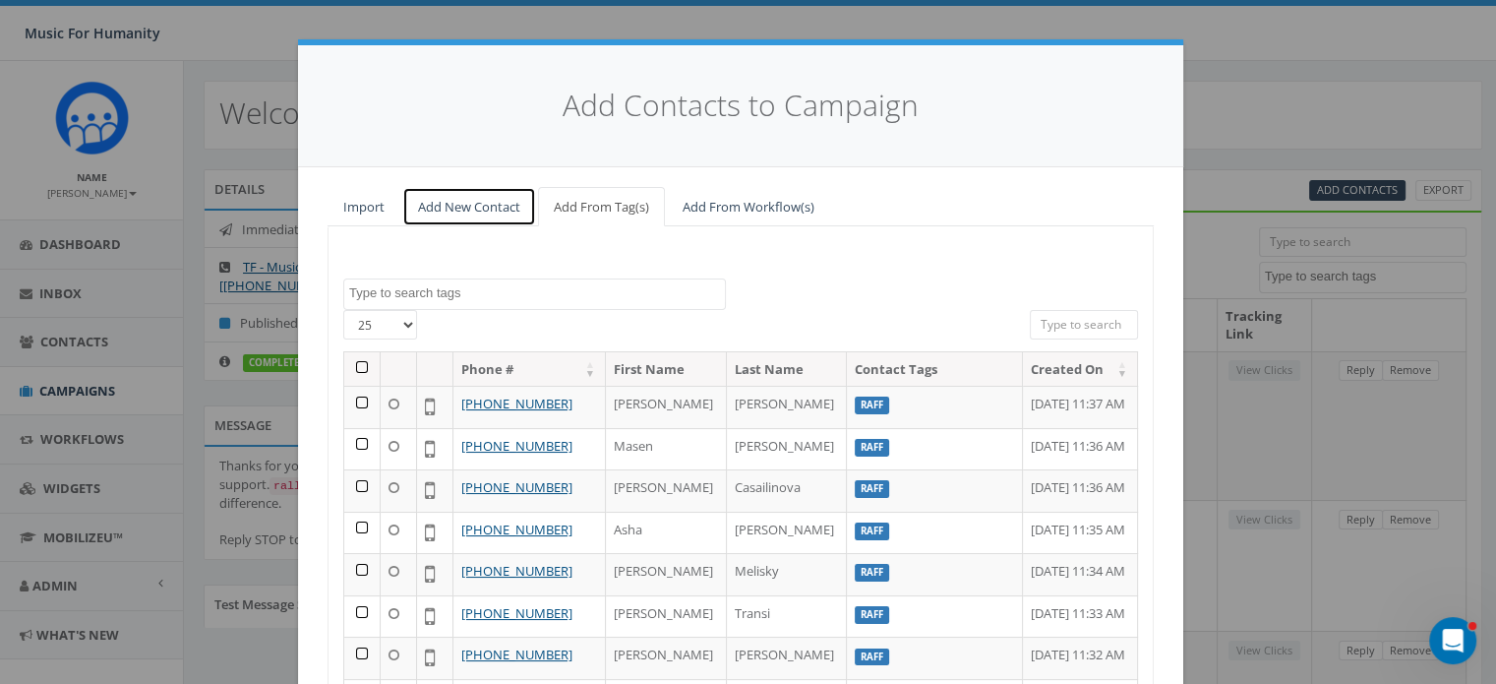
click at [463, 212] on link "Add New Contact" at bounding box center [469, 207] width 134 height 40
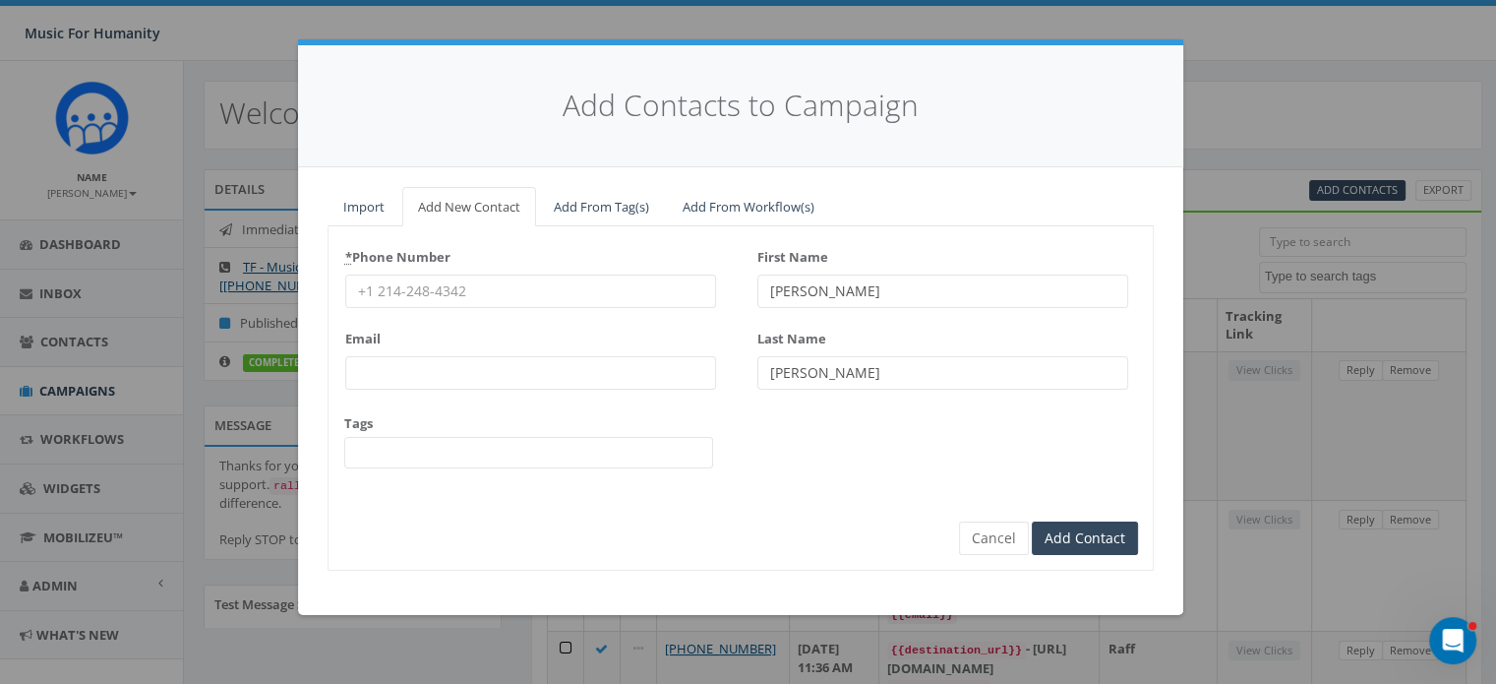
click at [406, 288] on input "* Phone Number" at bounding box center [530, 290] width 371 height 33
click at [1032, 522] on input "Add Contact" at bounding box center [1085, 538] width 106 height 33
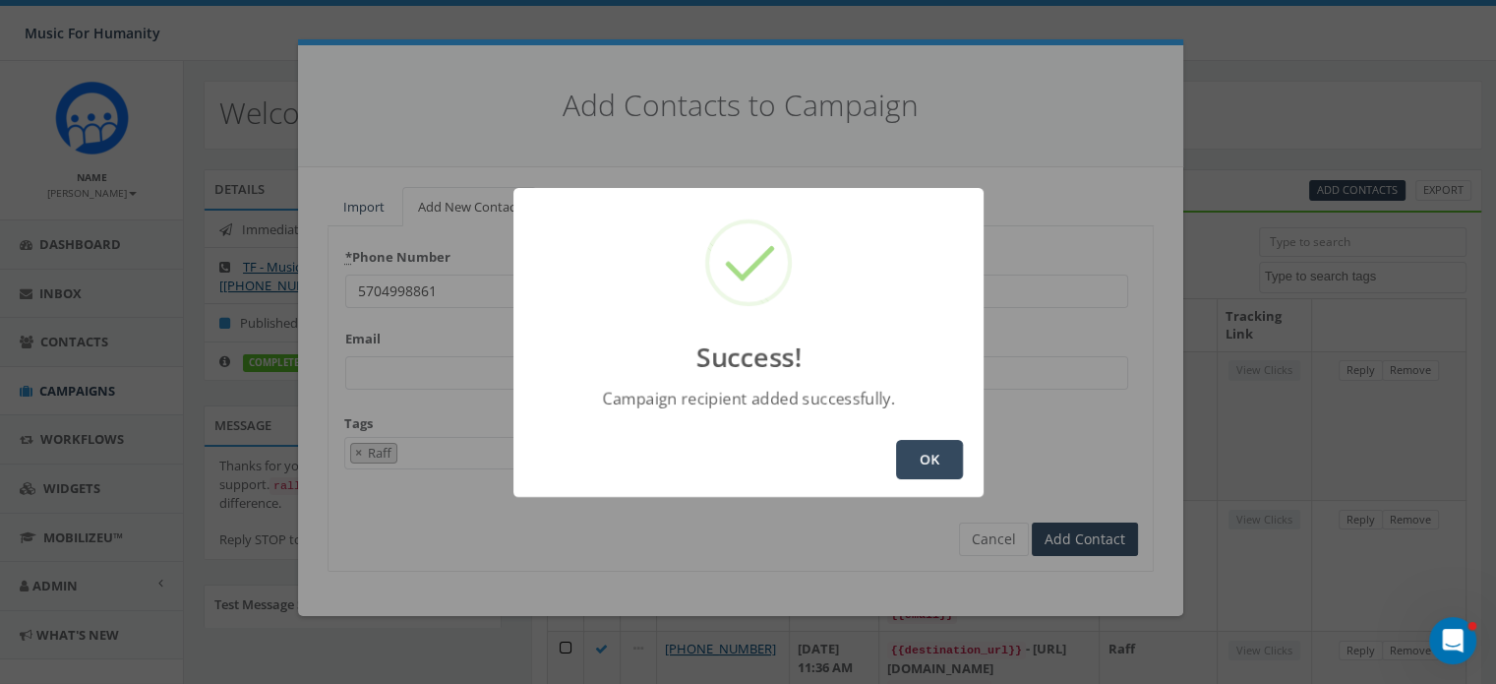
click at [954, 454] on button "OK" at bounding box center [929, 459] width 67 height 39
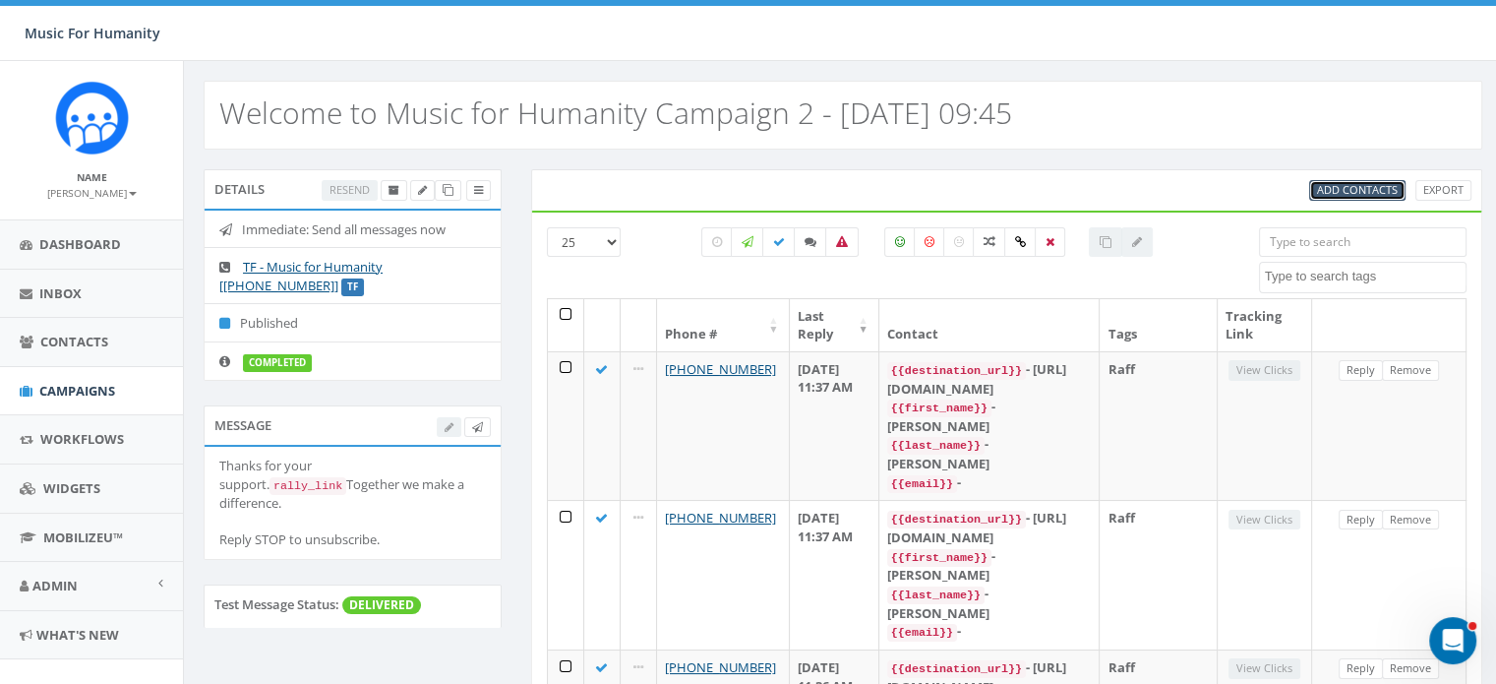
click at [1334, 191] on span "Add Contacts" at bounding box center [1357, 189] width 81 height 15
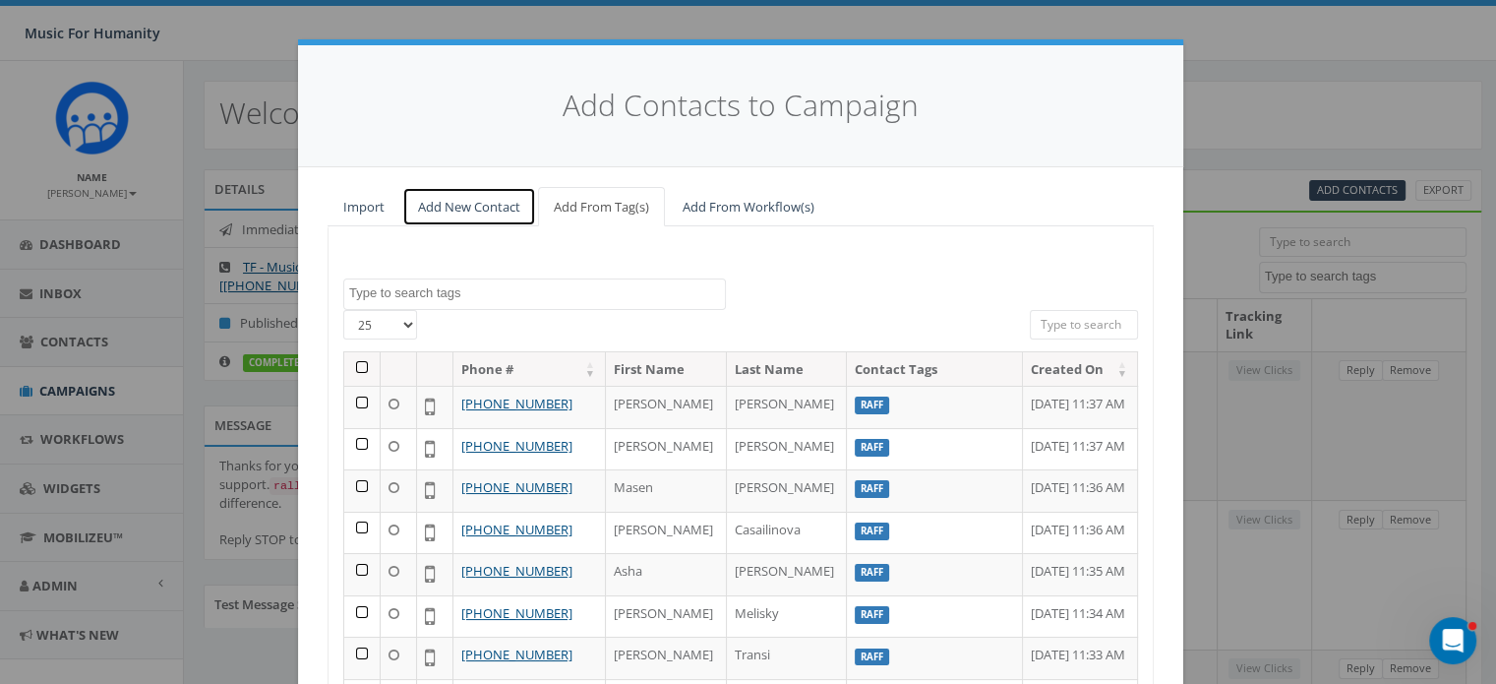
click at [455, 200] on link "Add New Contact" at bounding box center [469, 207] width 134 height 40
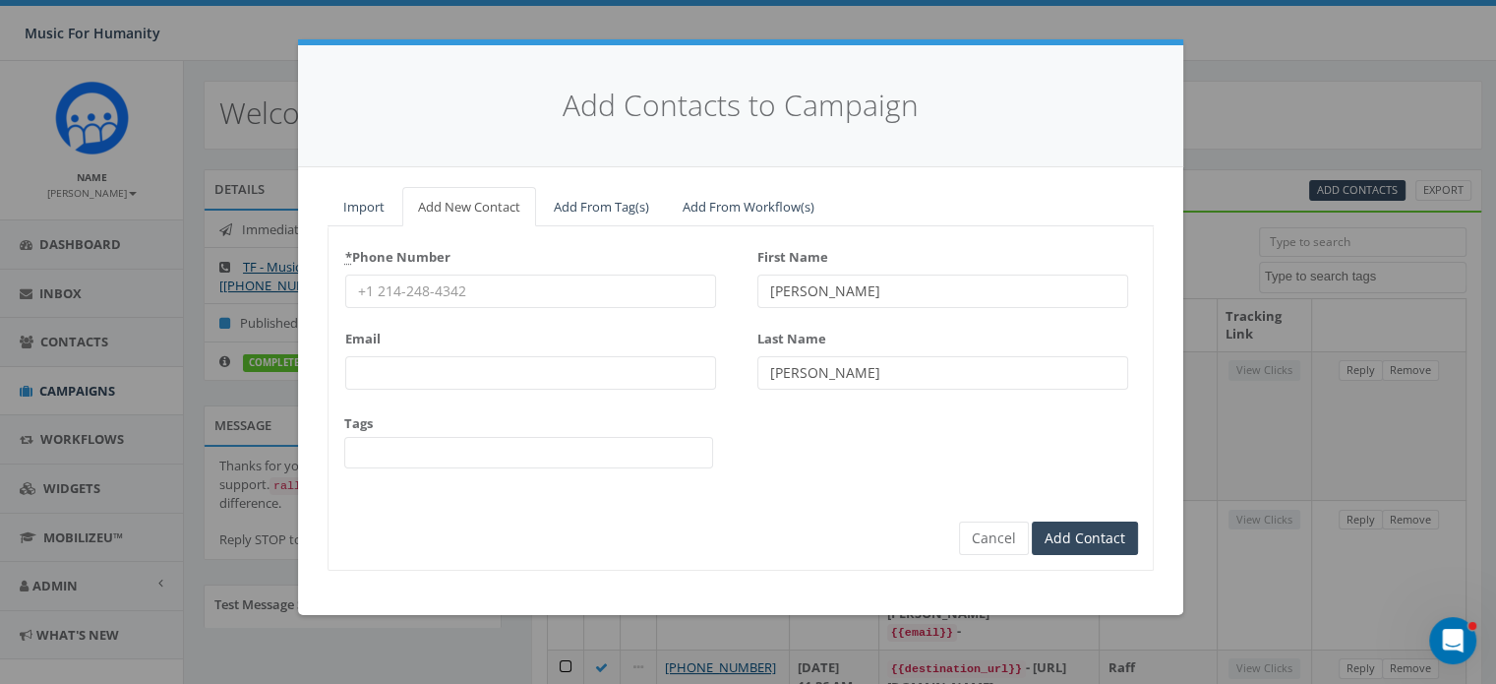
click at [445, 290] on input "* Phone Number" at bounding box center [530, 290] width 371 height 33
click at [1032, 522] on input "Add Contact" at bounding box center [1085, 538] width 106 height 33
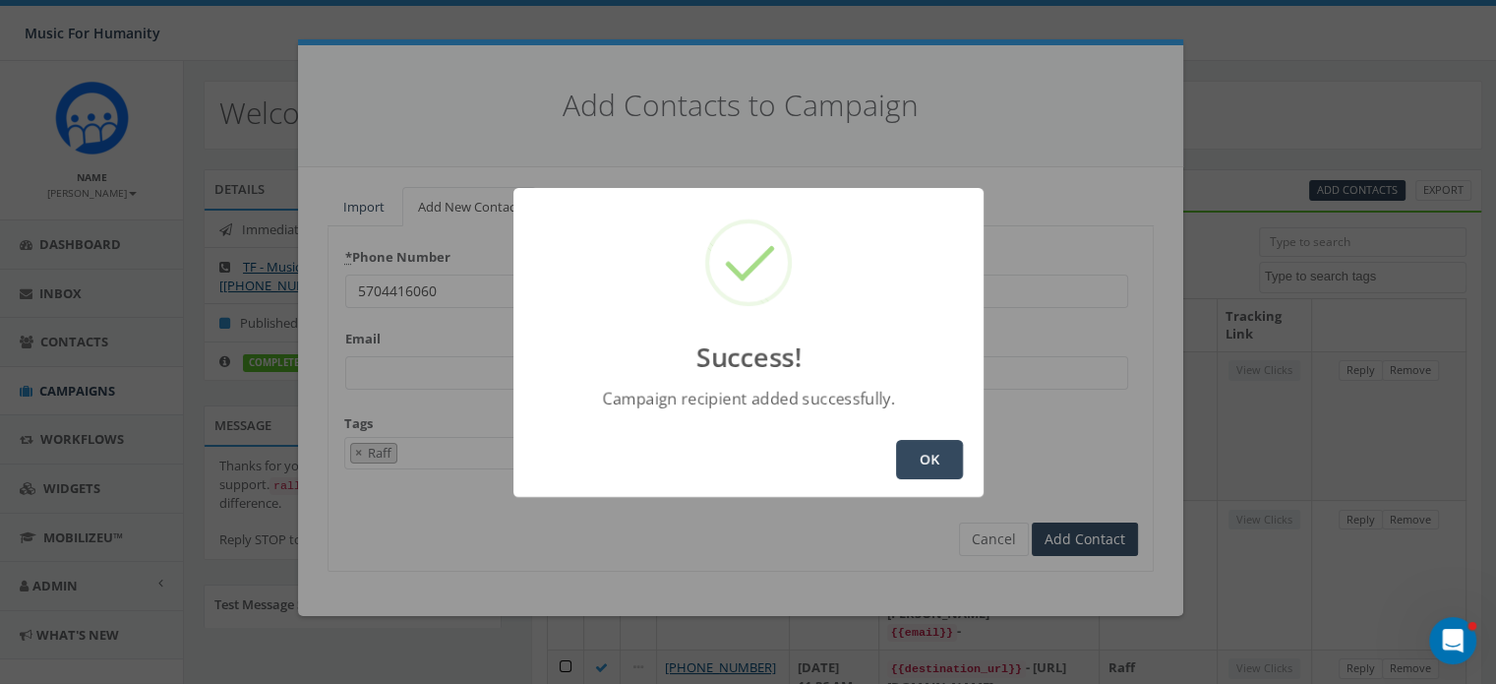
click at [936, 459] on button "OK" at bounding box center [929, 459] width 67 height 39
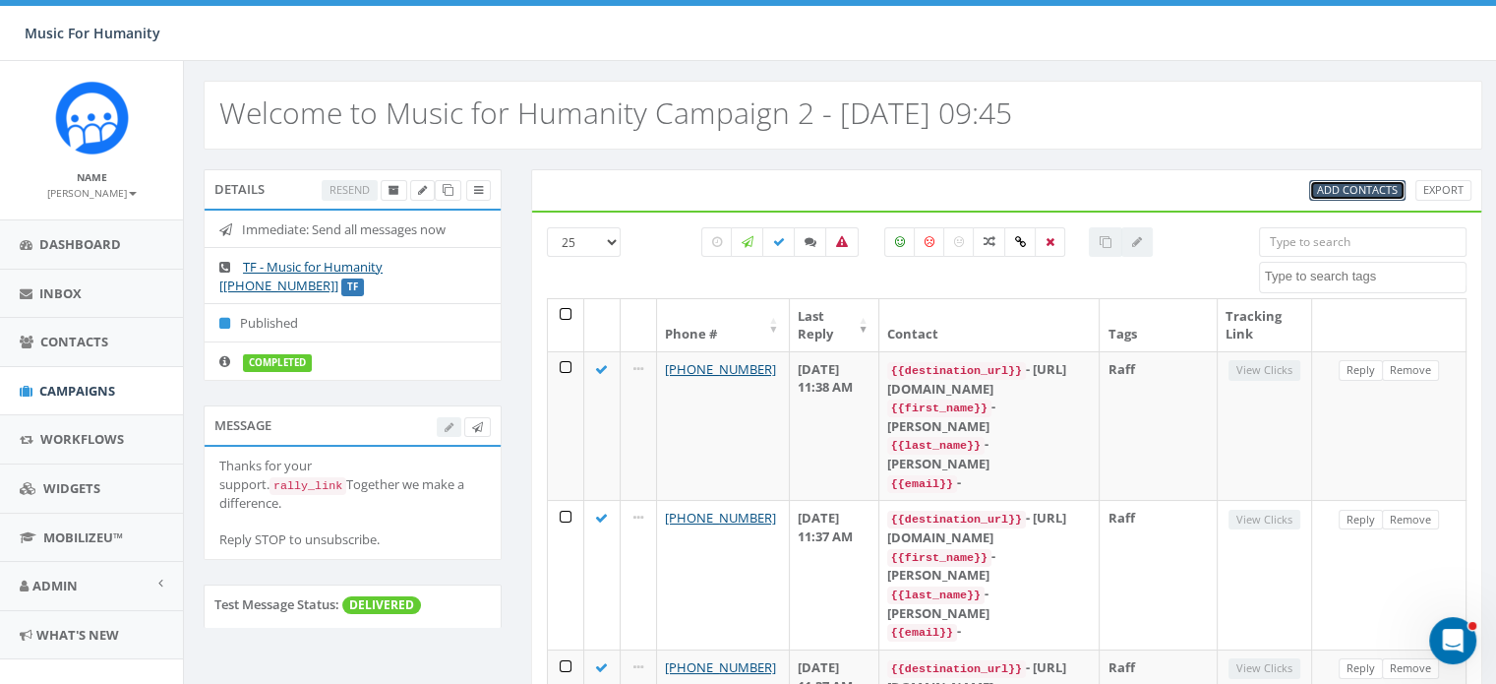
click at [1361, 190] on span "Add Contacts" at bounding box center [1357, 189] width 81 height 15
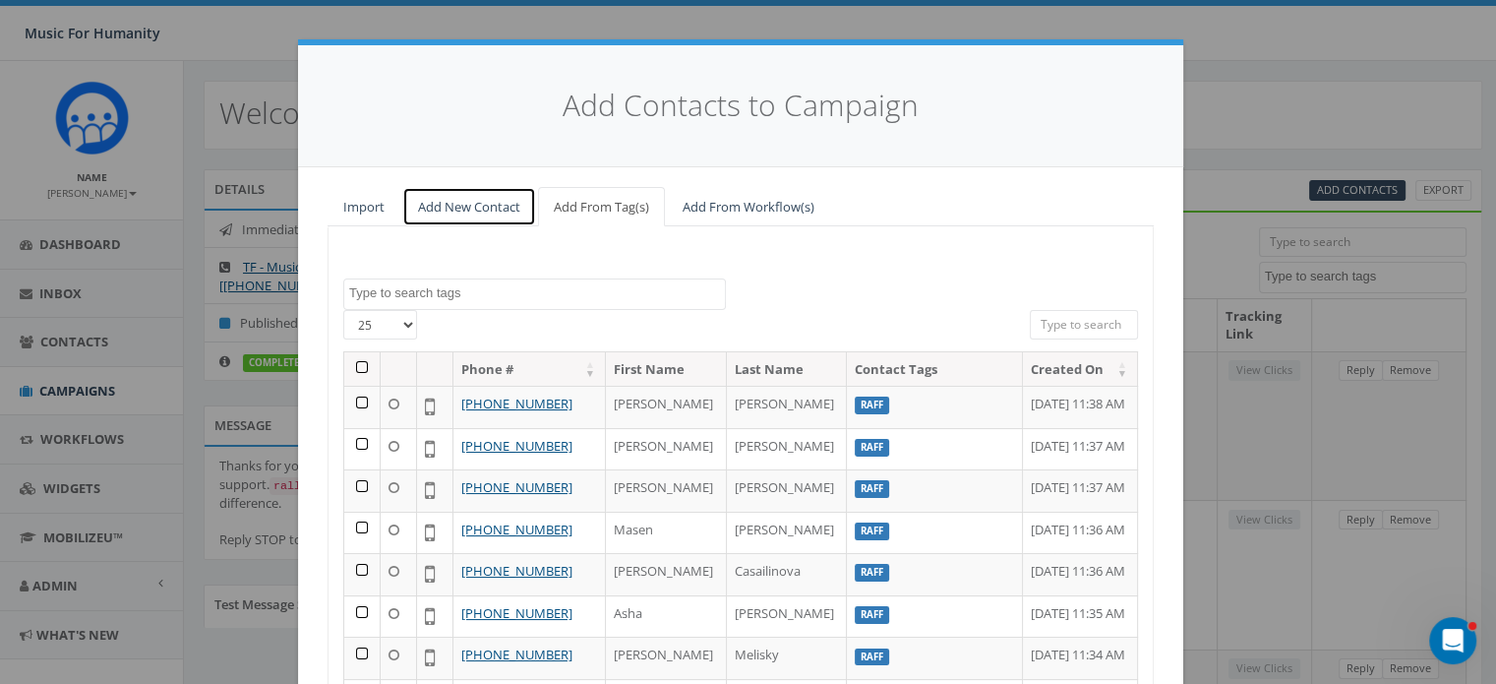
click at [474, 203] on link "Add New Contact" at bounding box center [469, 207] width 134 height 40
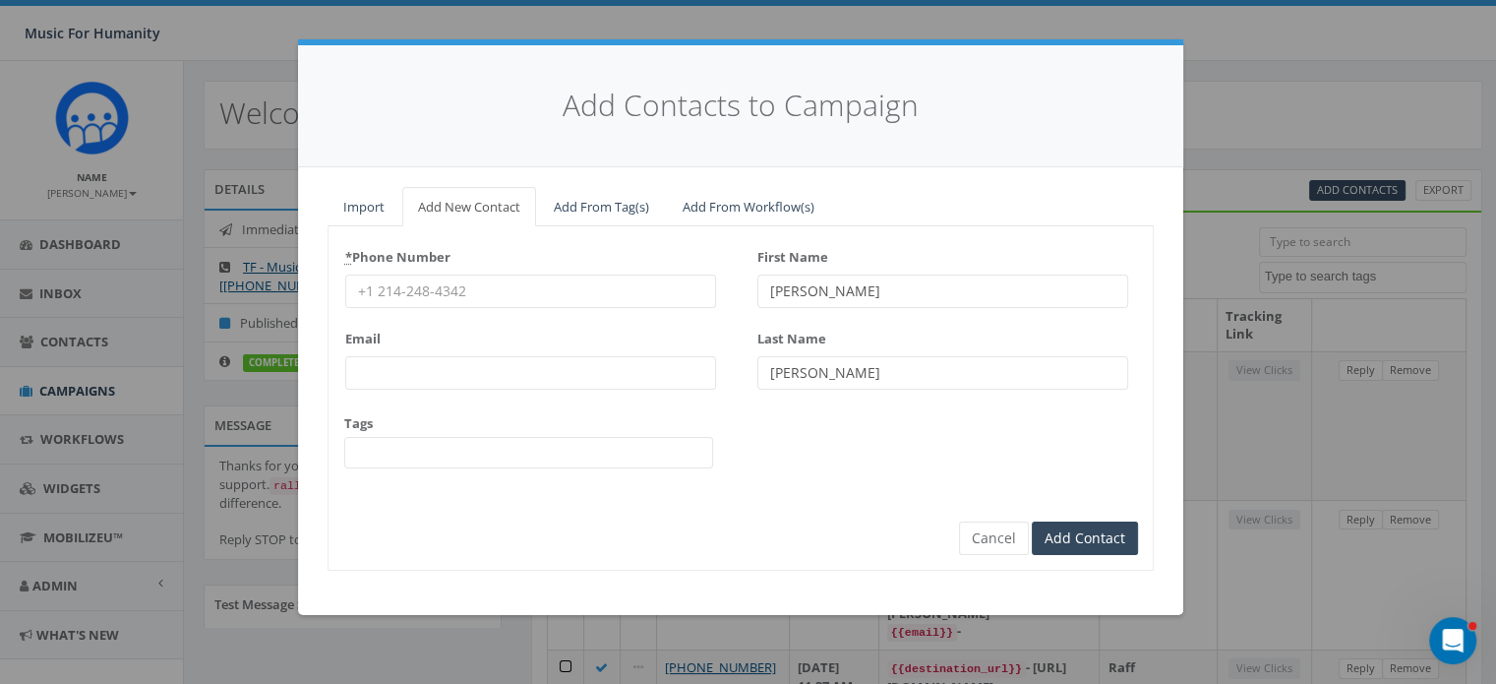
click at [419, 292] on input "* Phone Number" at bounding box center [530, 290] width 371 height 33
click at [1032, 522] on input "Add Contact" at bounding box center [1085, 538] width 106 height 33
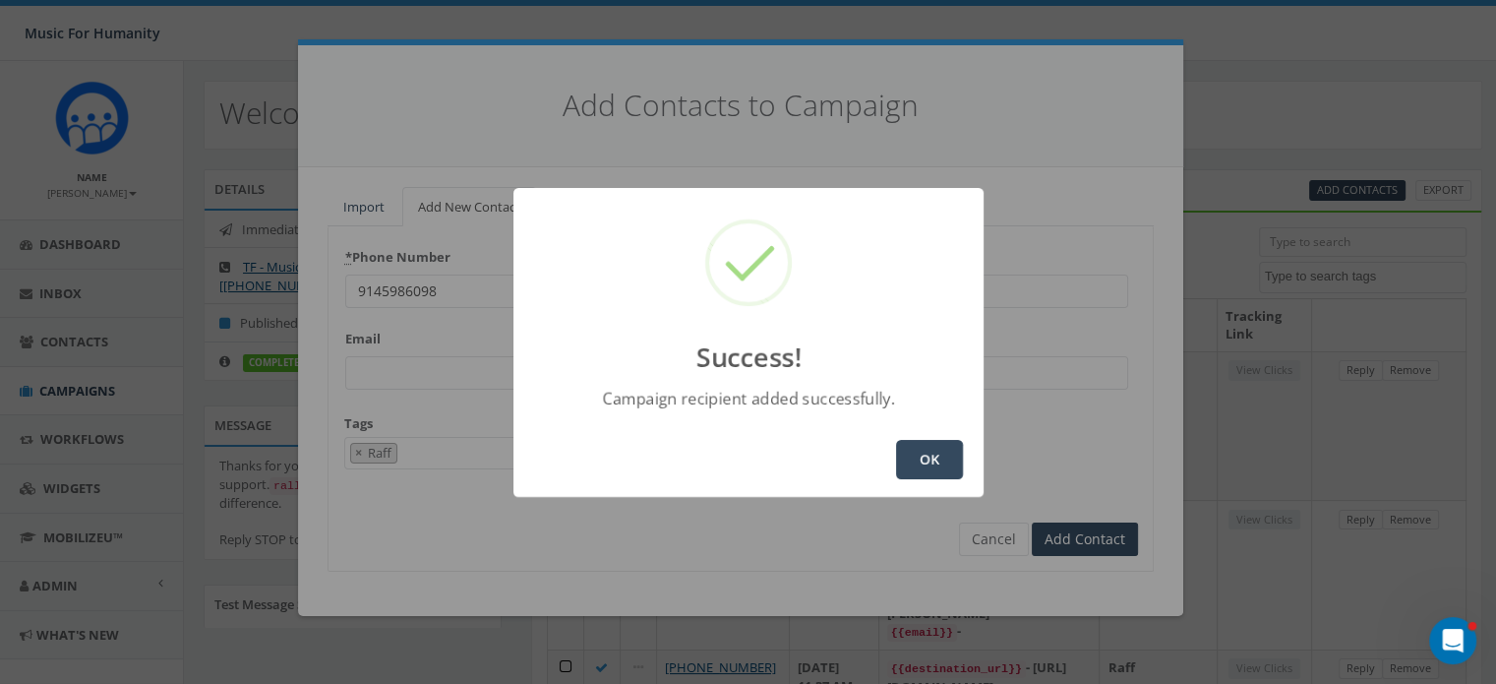
click at [940, 452] on button "OK" at bounding box center [929, 459] width 67 height 39
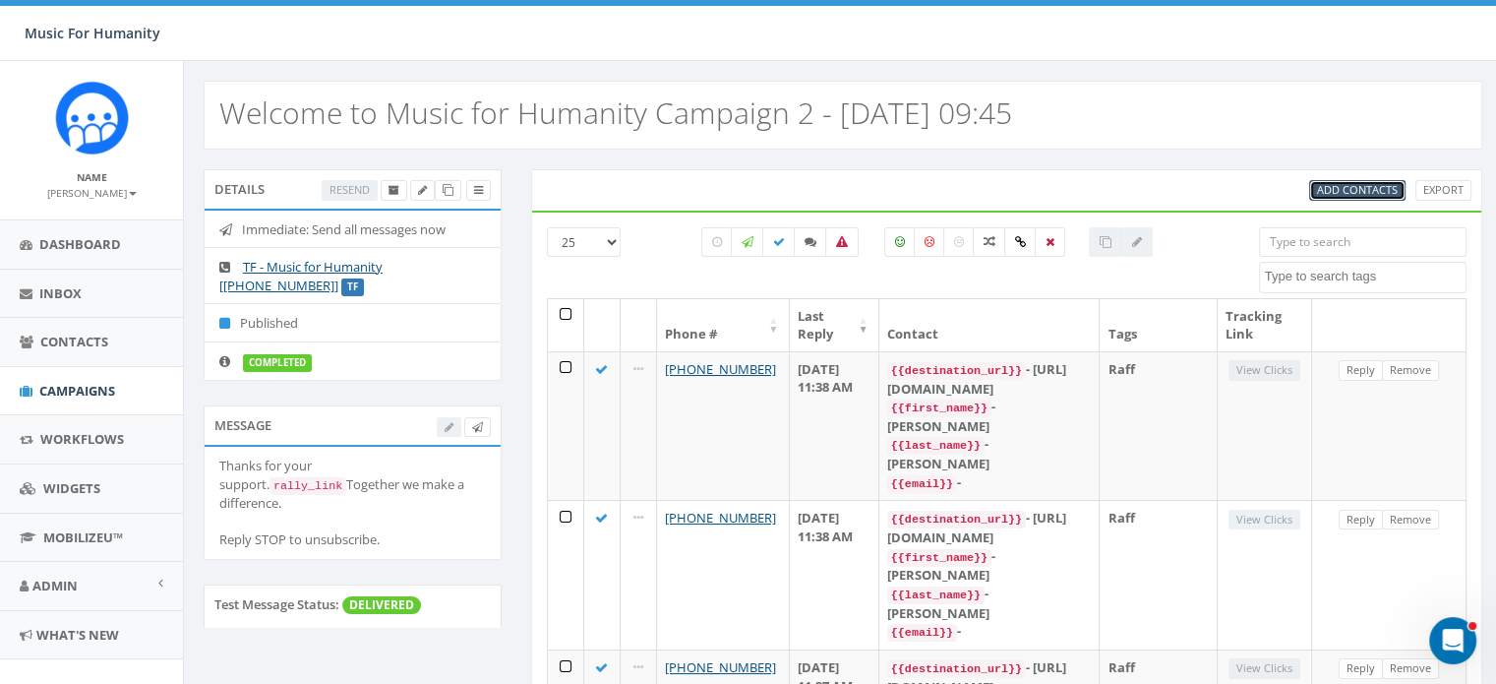
click at [1331, 180] on link "Add Contacts" at bounding box center [1357, 190] width 96 height 21
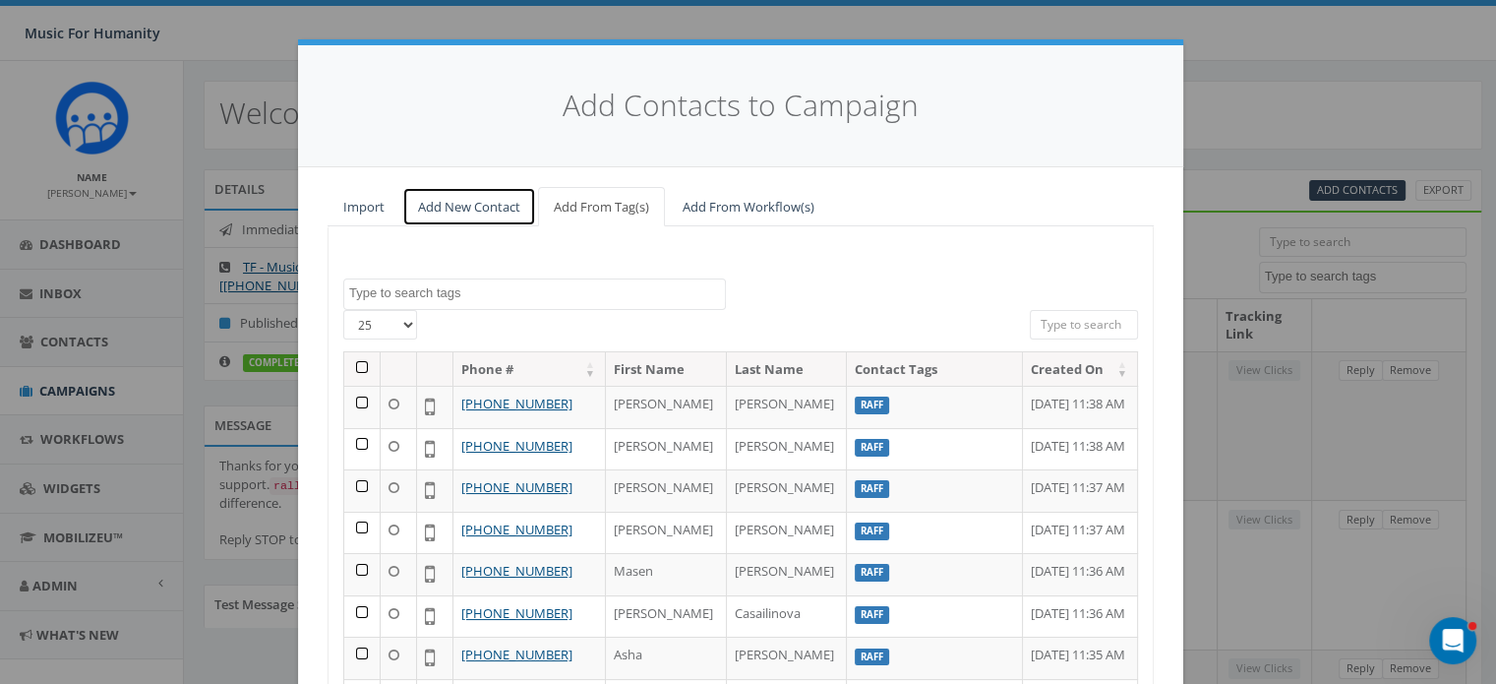
click at [480, 205] on link "Add New Contact" at bounding box center [469, 207] width 134 height 40
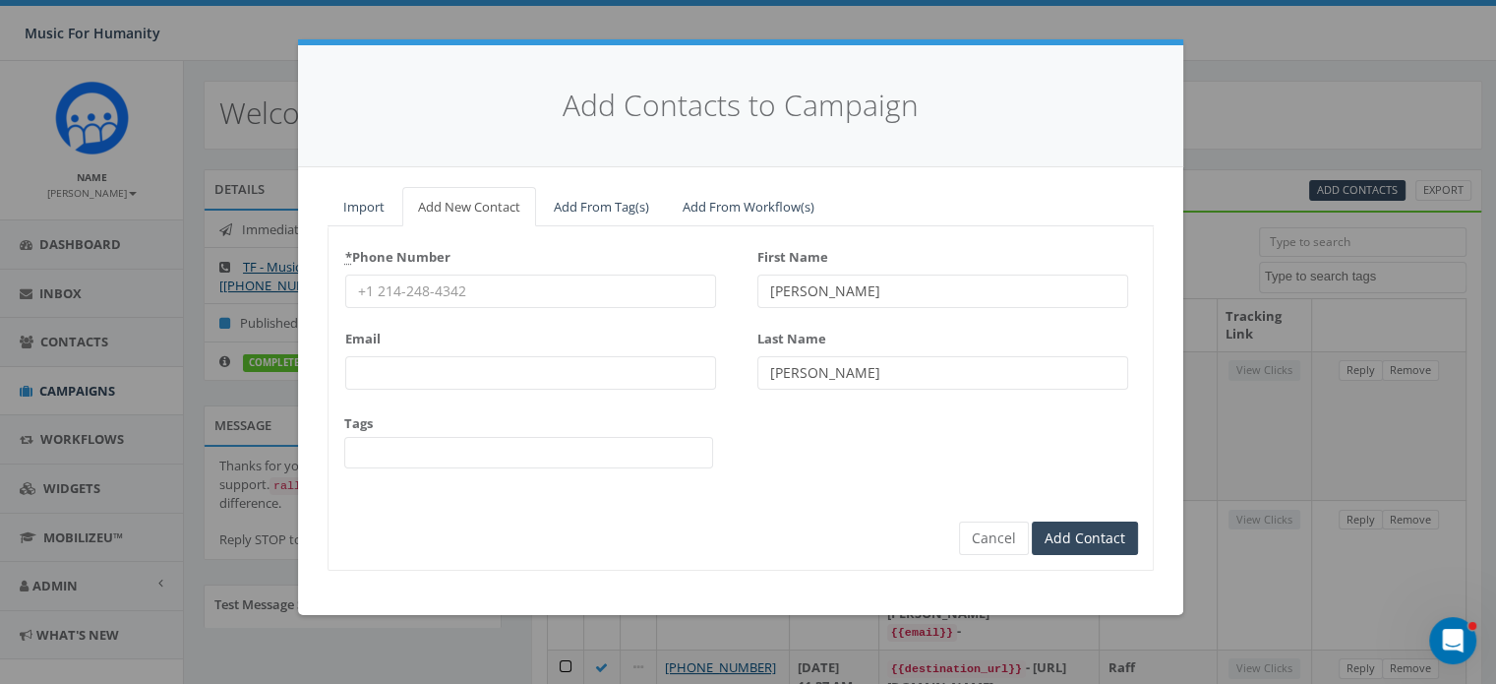
click at [456, 295] on input "* Phone Number" at bounding box center [530, 290] width 371 height 33
click at [1032, 522] on input "Add Contact" at bounding box center [1085, 538] width 106 height 33
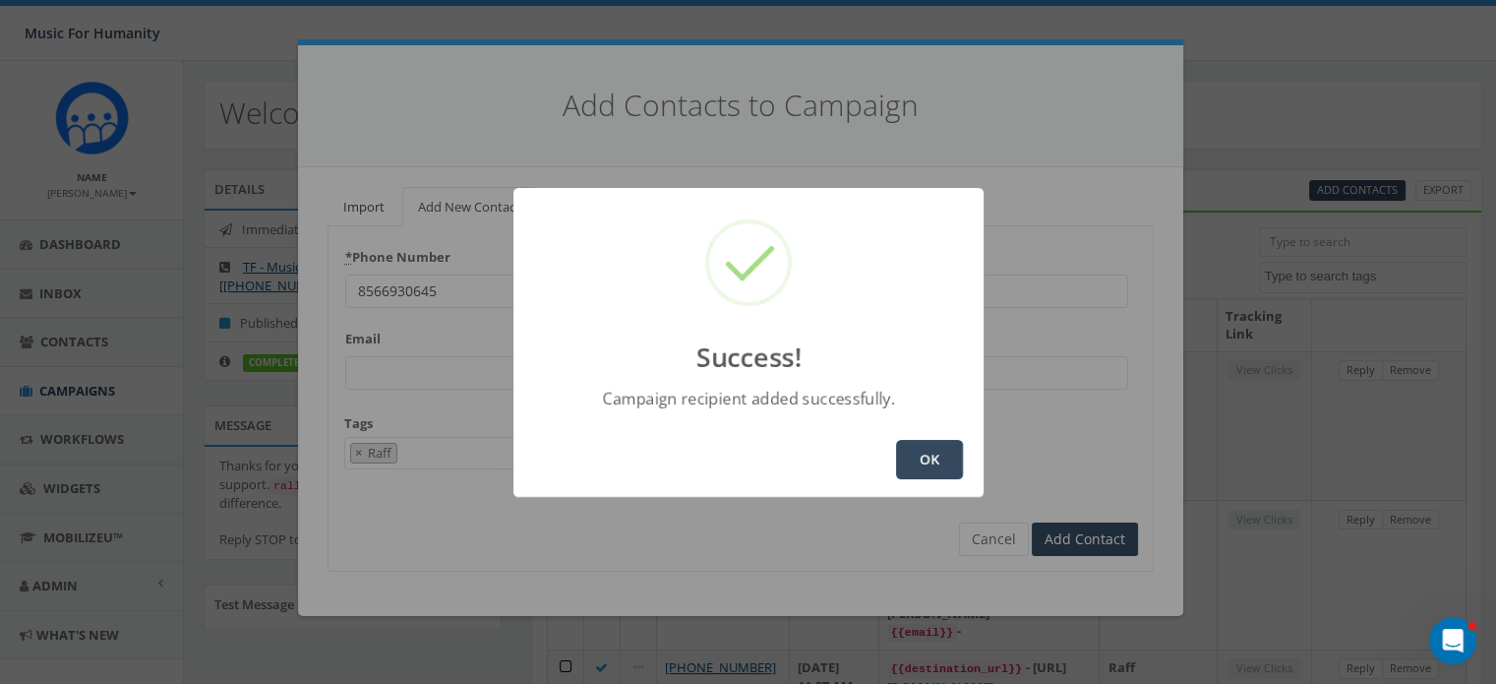
click at [917, 452] on button "OK" at bounding box center [929, 459] width 67 height 39
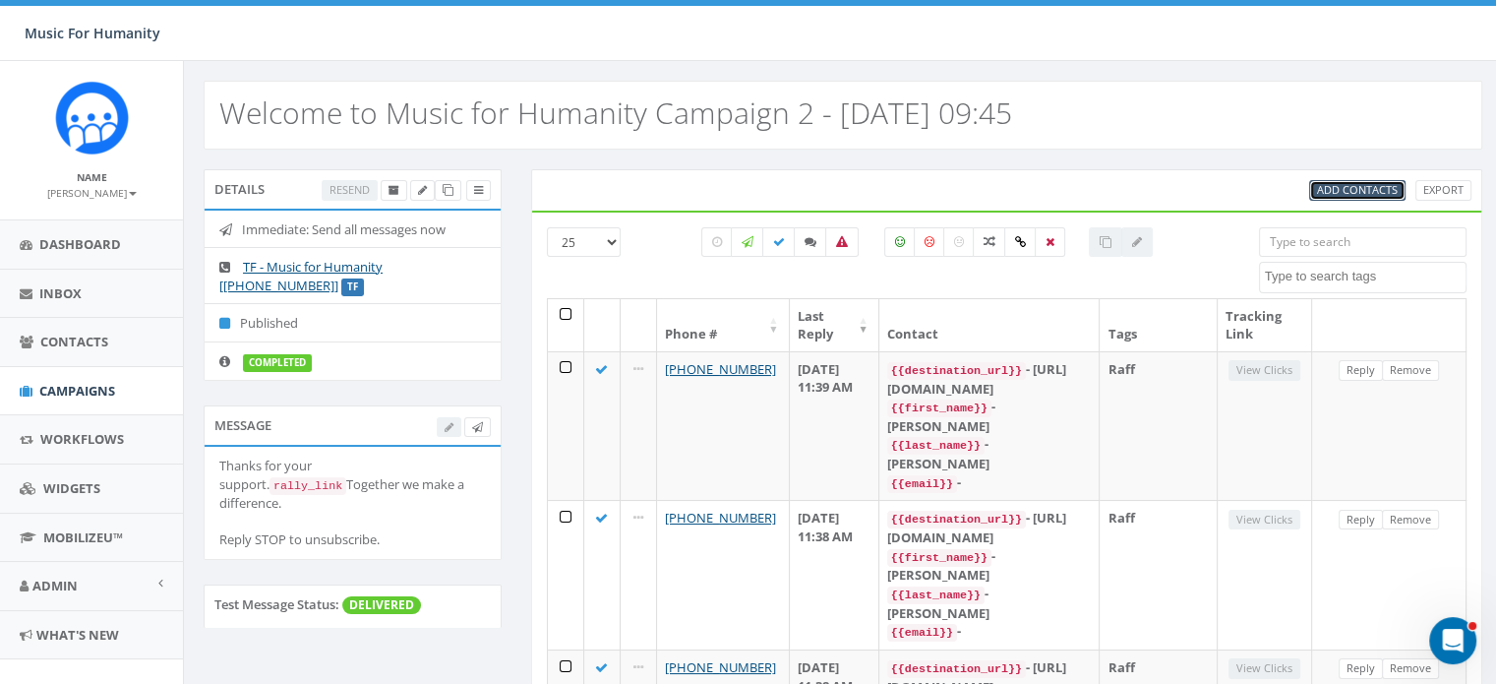
click at [1335, 184] on span "Add Contacts" at bounding box center [1357, 189] width 81 height 15
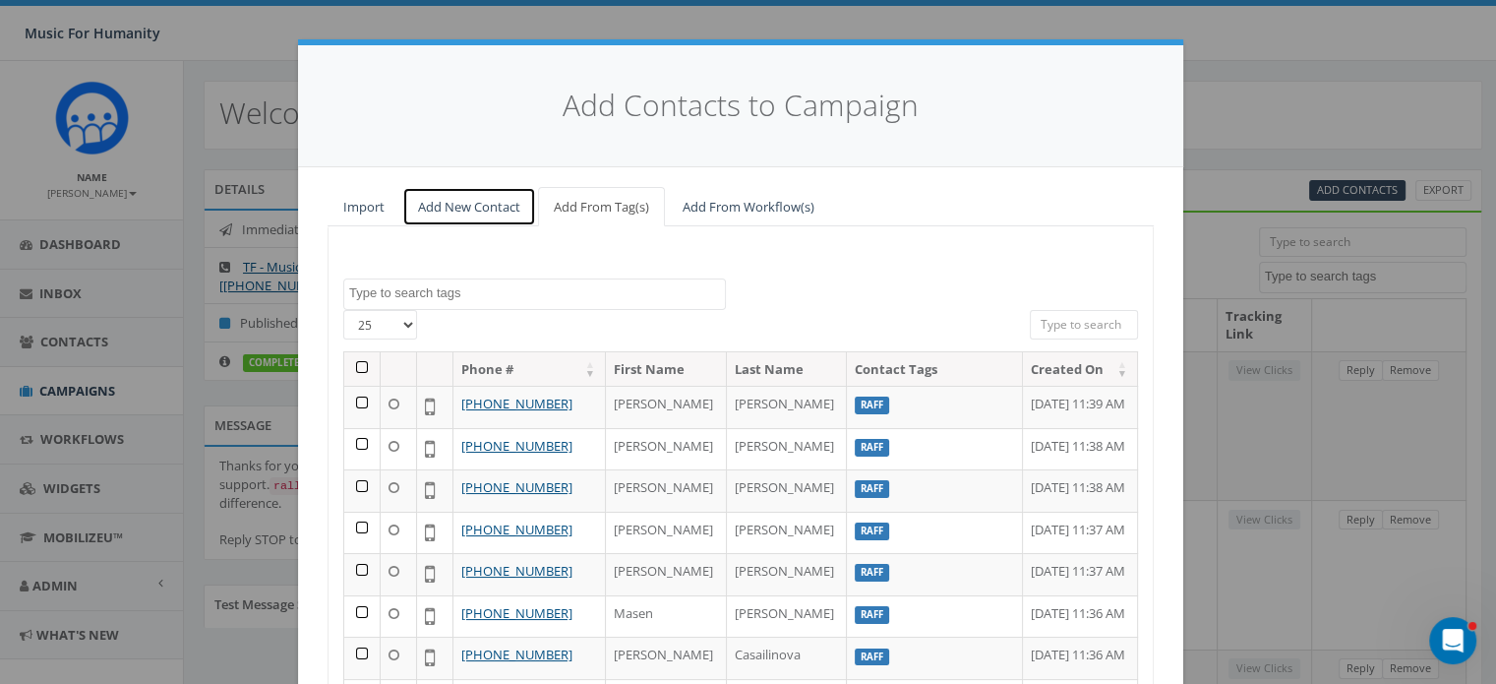
click at [454, 204] on link "Add New Contact" at bounding box center [469, 207] width 134 height 40
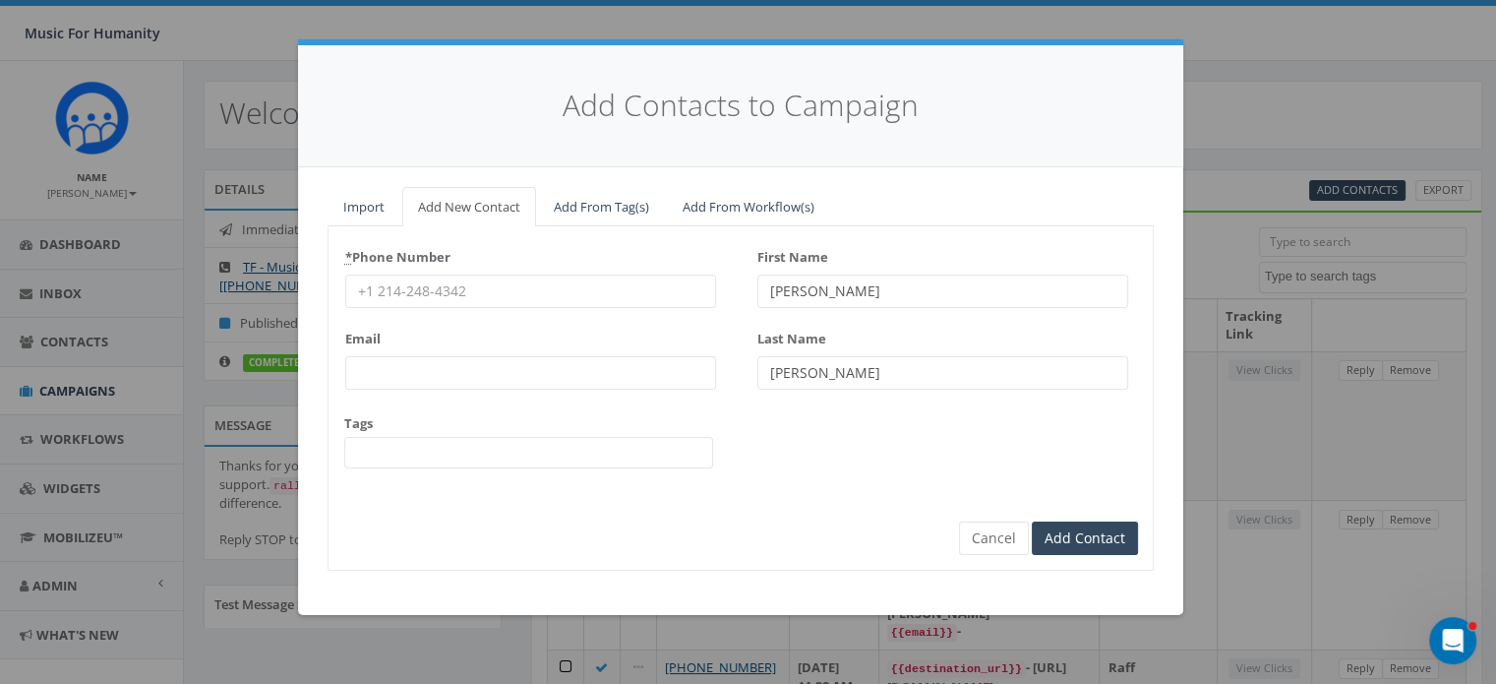
click at [397, 292] on input "* Phone Number" at bounding box center [530, 290] width 371 height 33
click at [1032, 522] on input "Add Contact" at bounding box center [1085, 538] width 106 height 33
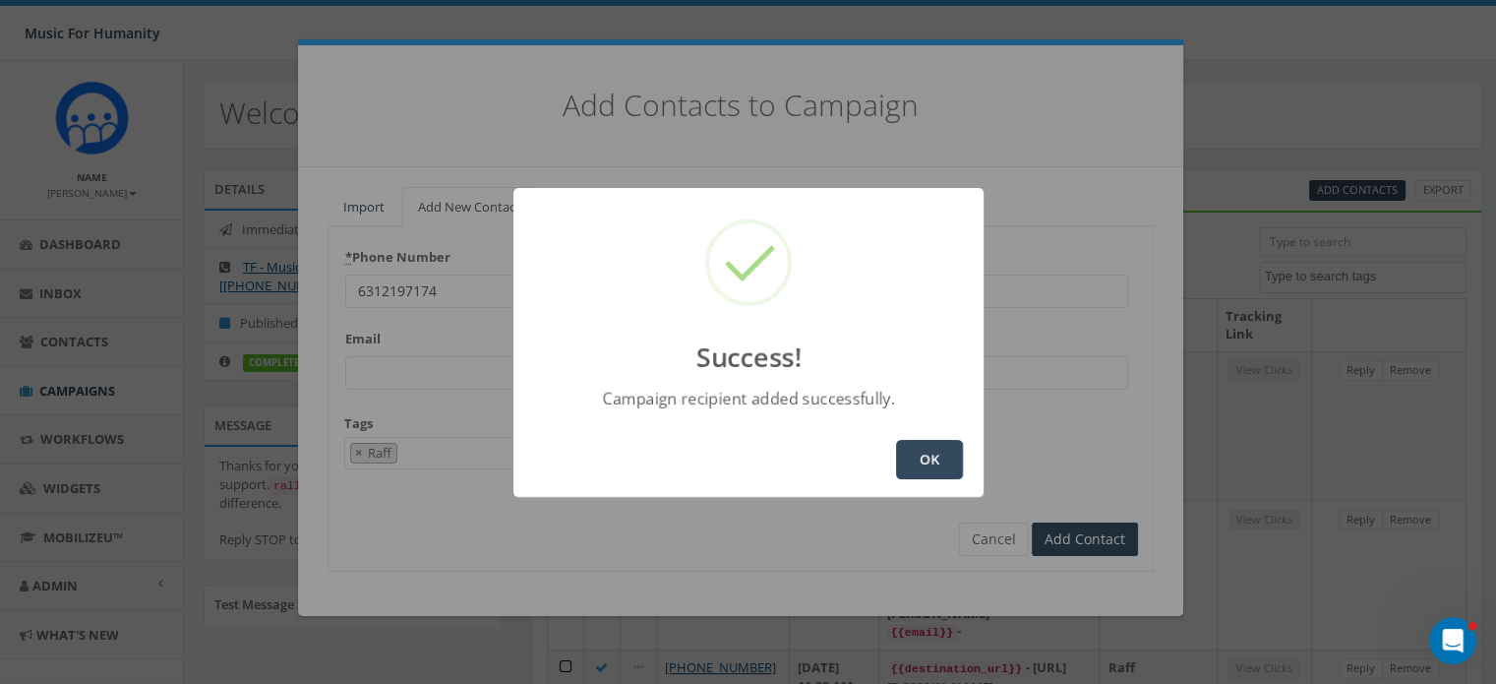
click at [924, 454] on button "OK" at bounding box center [929, 459] width 67 height 39
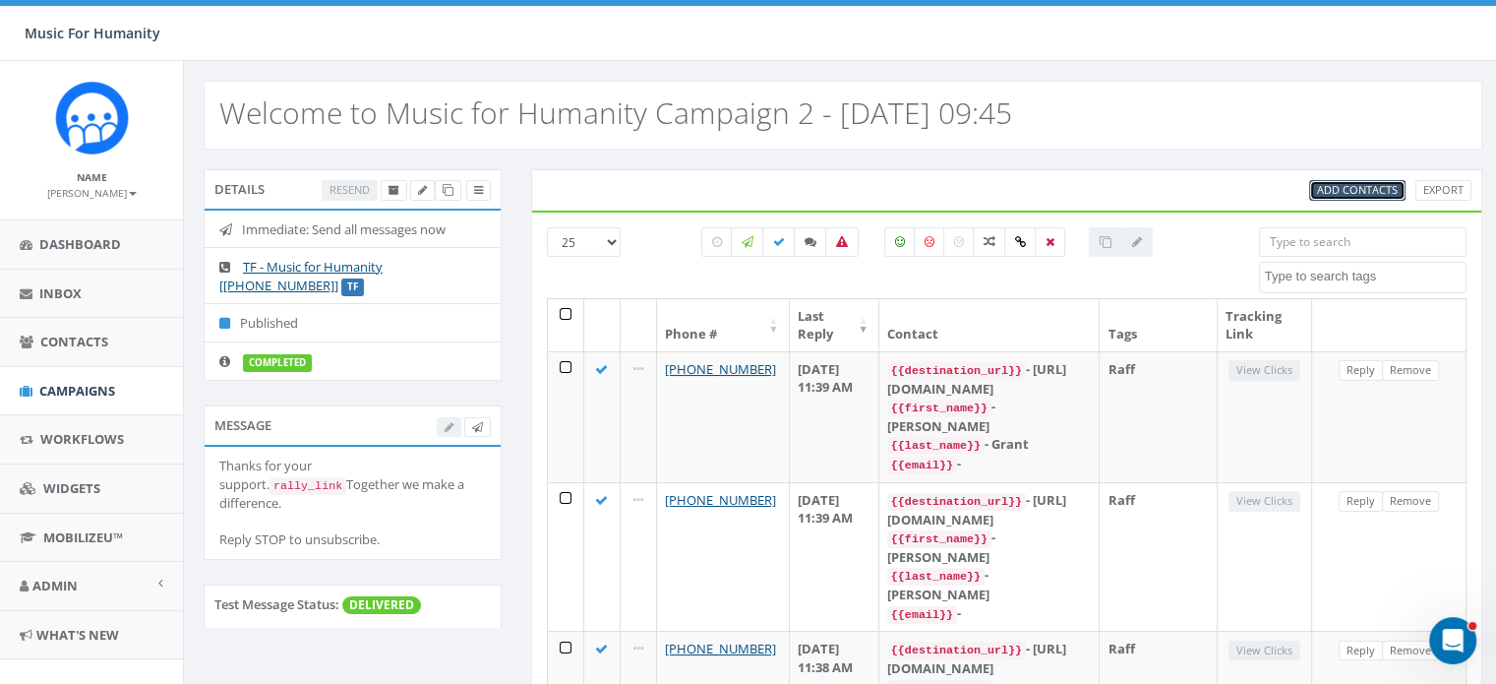
click at [1346, 180] on link "Add Contacts" at bounding box center [1357, 190] width 96 height 21
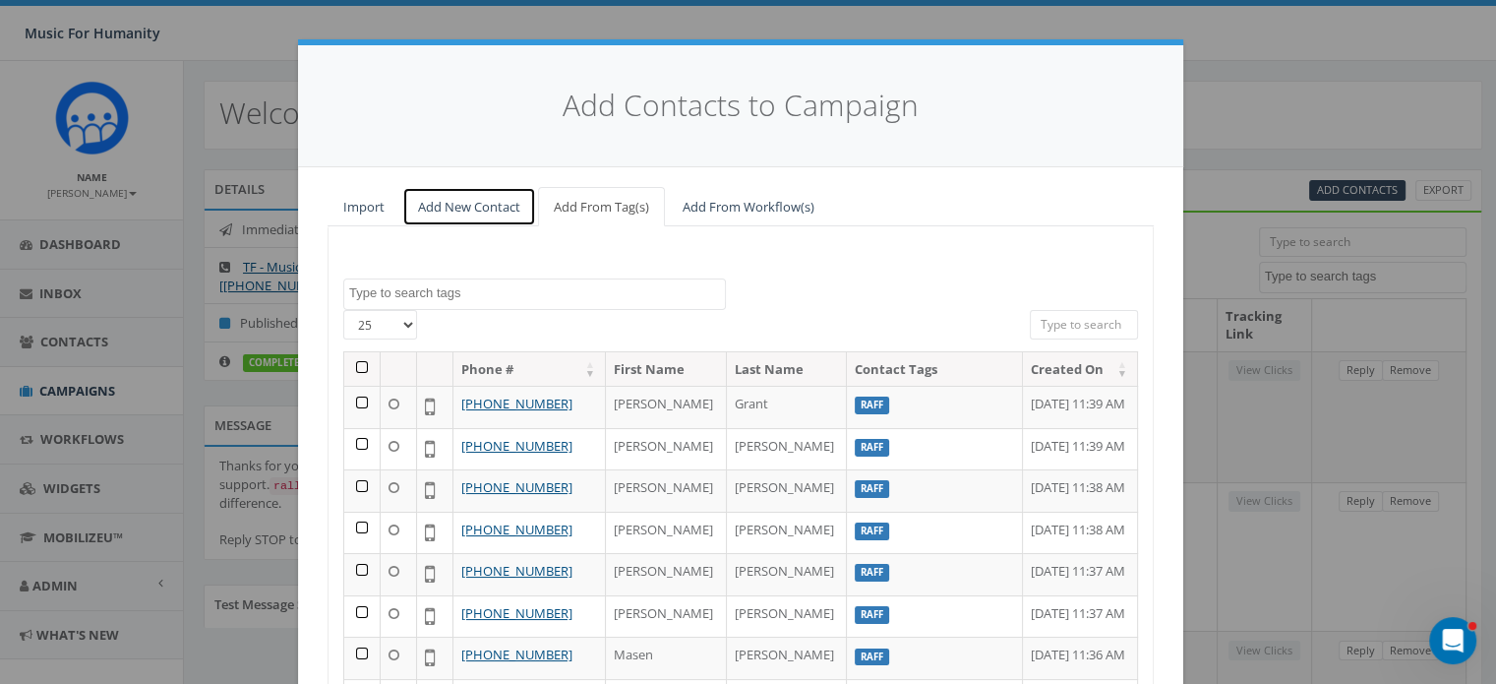
click at [476, 204] on link "Add New Contact" at bounding box center [469, 207] width 134 height 40
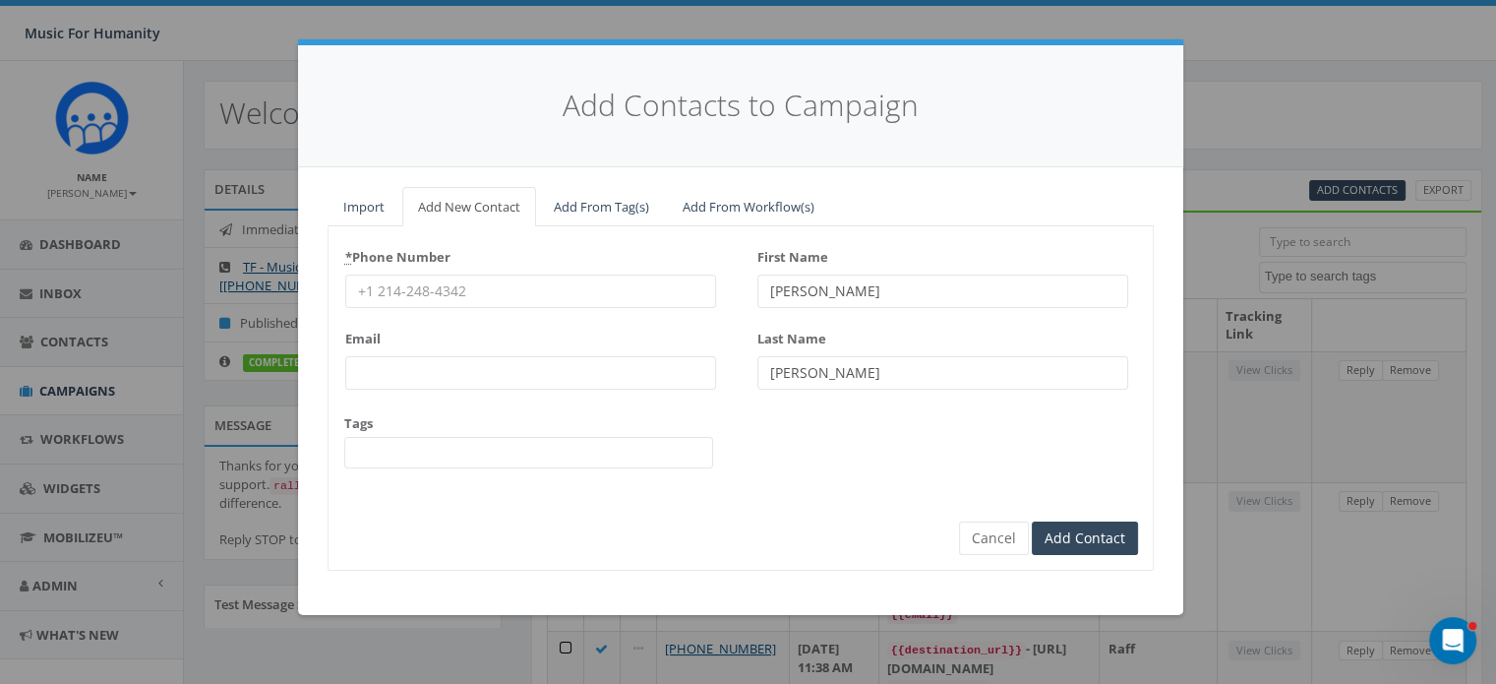
click at [417, 279] on input "* Phone Number" at bounding box center [530, 290] width 371 height 33
click at [1032, 522] on input "Add Contact" at bounding box center [1085, 538] width 106 height 33
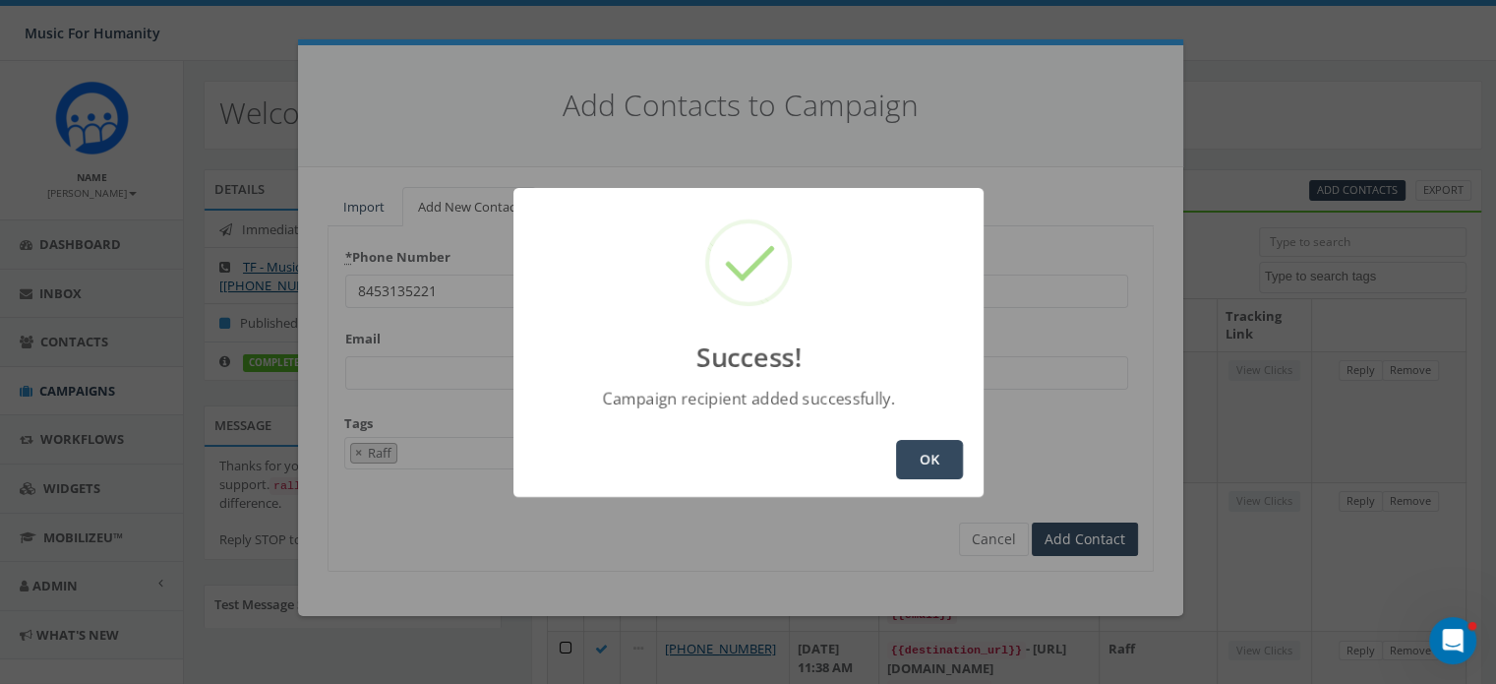
click at [921, 449] on button "OK" at bounding box center [929, 459] width 67 height 39
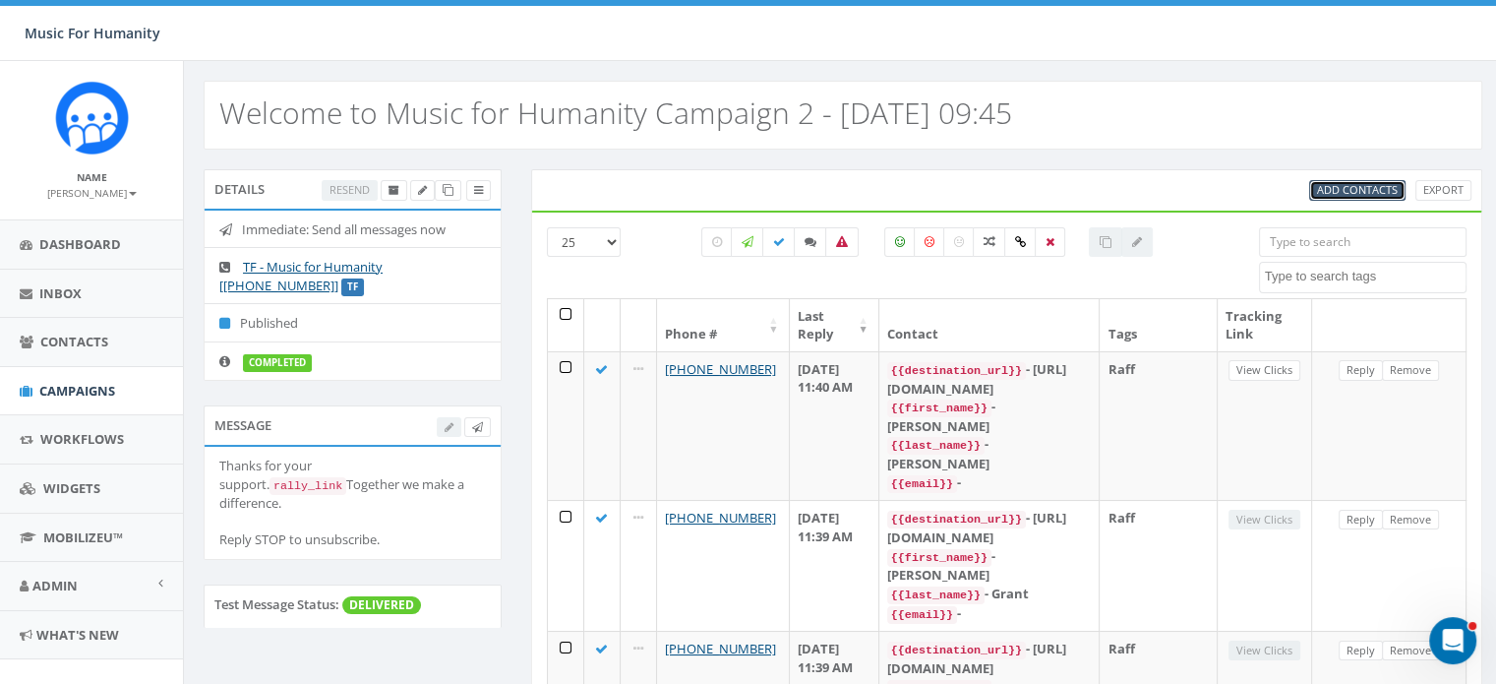
click at [1346, 184] on span "Add Contacts" at bounding box center [1357, 189] width 81 height 15
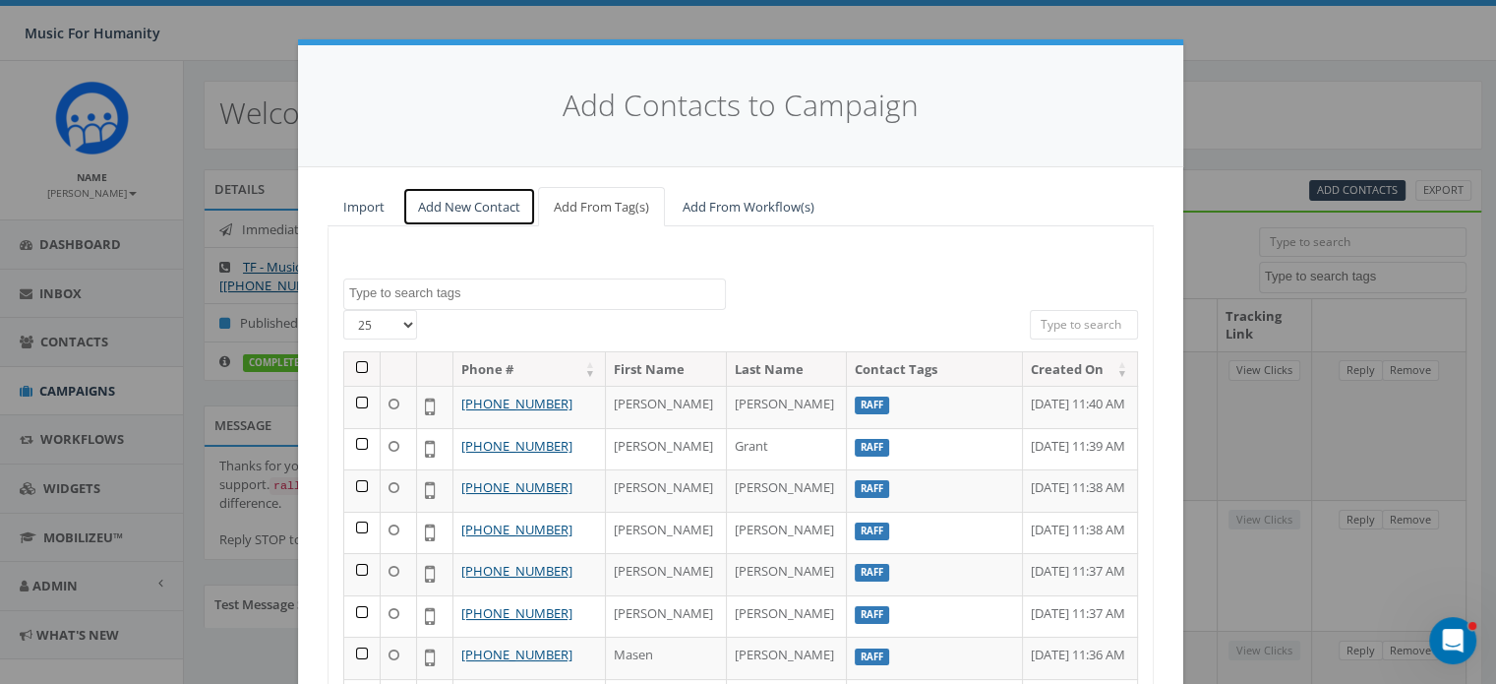
click at [446, 209] on link "Add New Contact" at bounding box center [469, 207] width 134 height 40
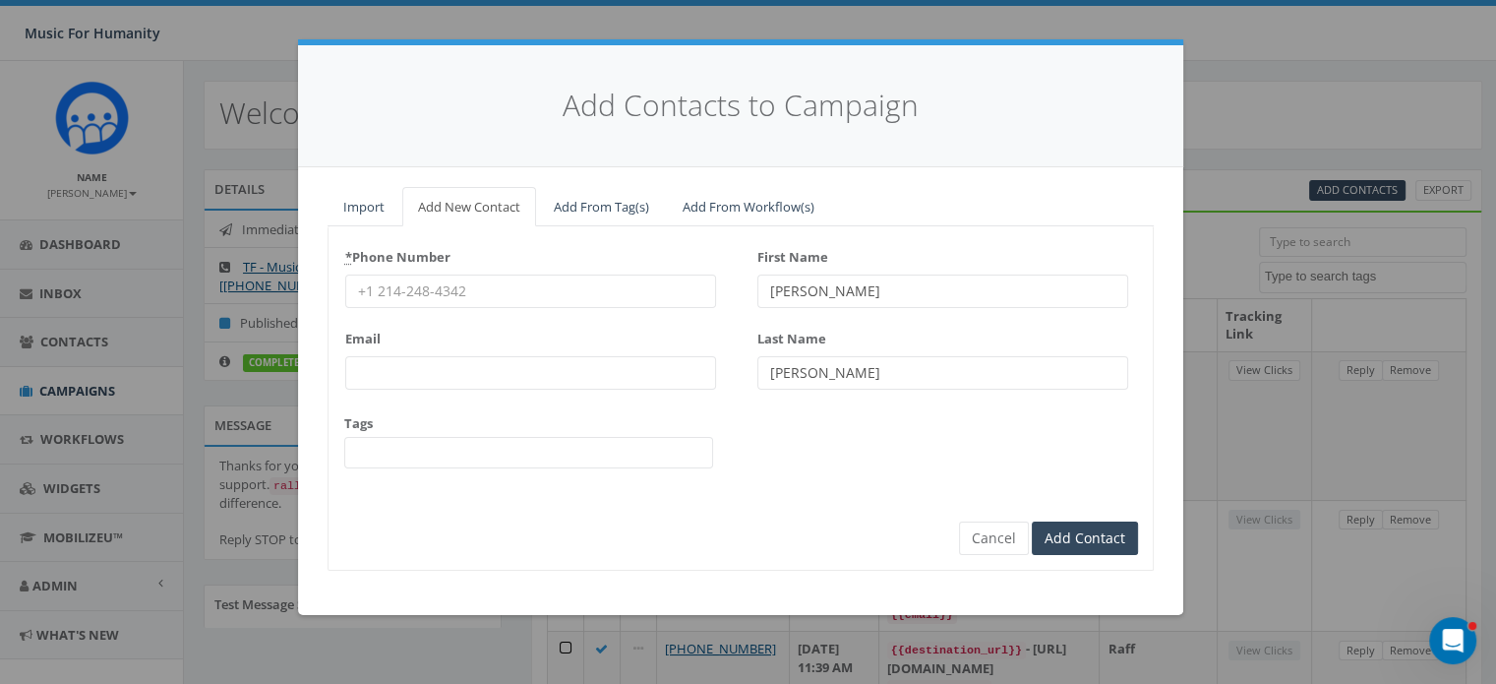
click at [427, 282] on input "* Phone Number" at bounding box center [530, 290] width 371 height 33
click at [1032, 522] on input "Add Contact" at bounding box center [1085, 538] width 106 height 33
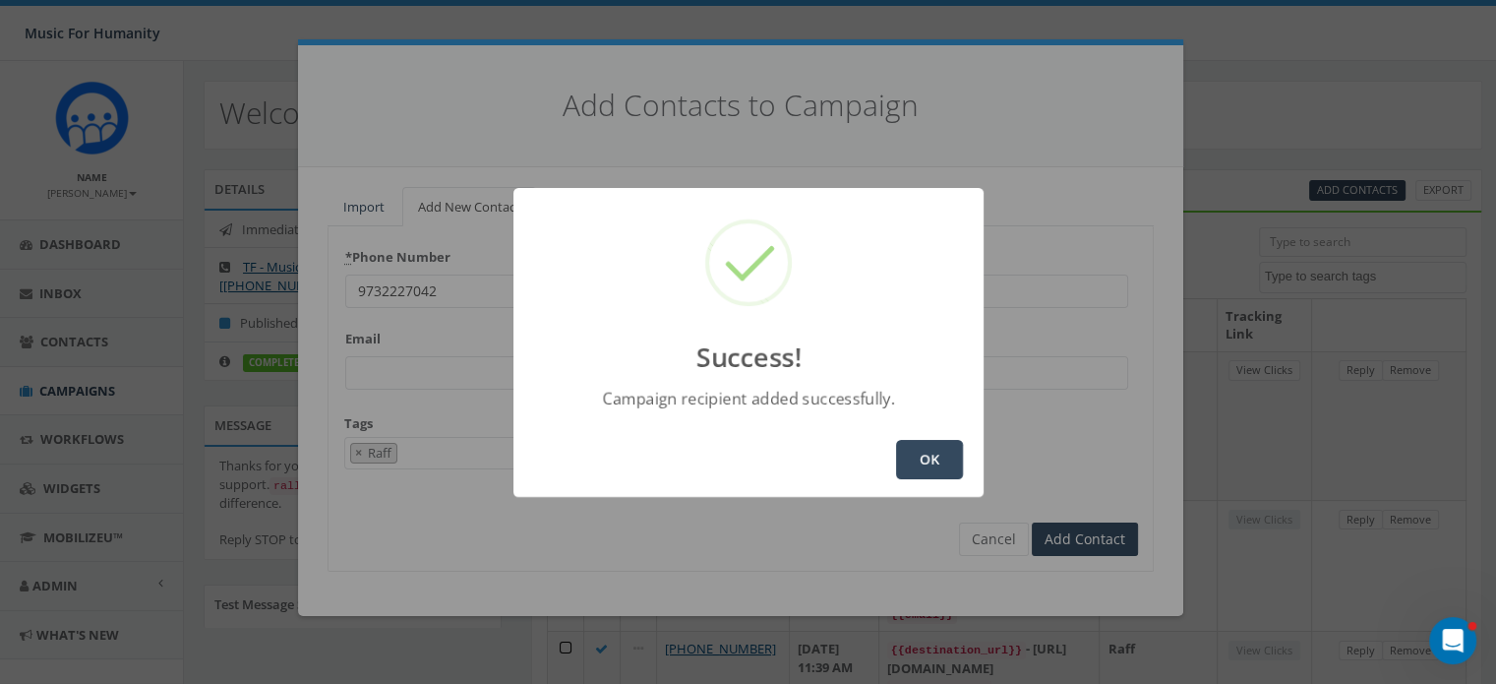
click at [930, 449] on button "OK" at bounding box center [929, 459] width 67 height 39
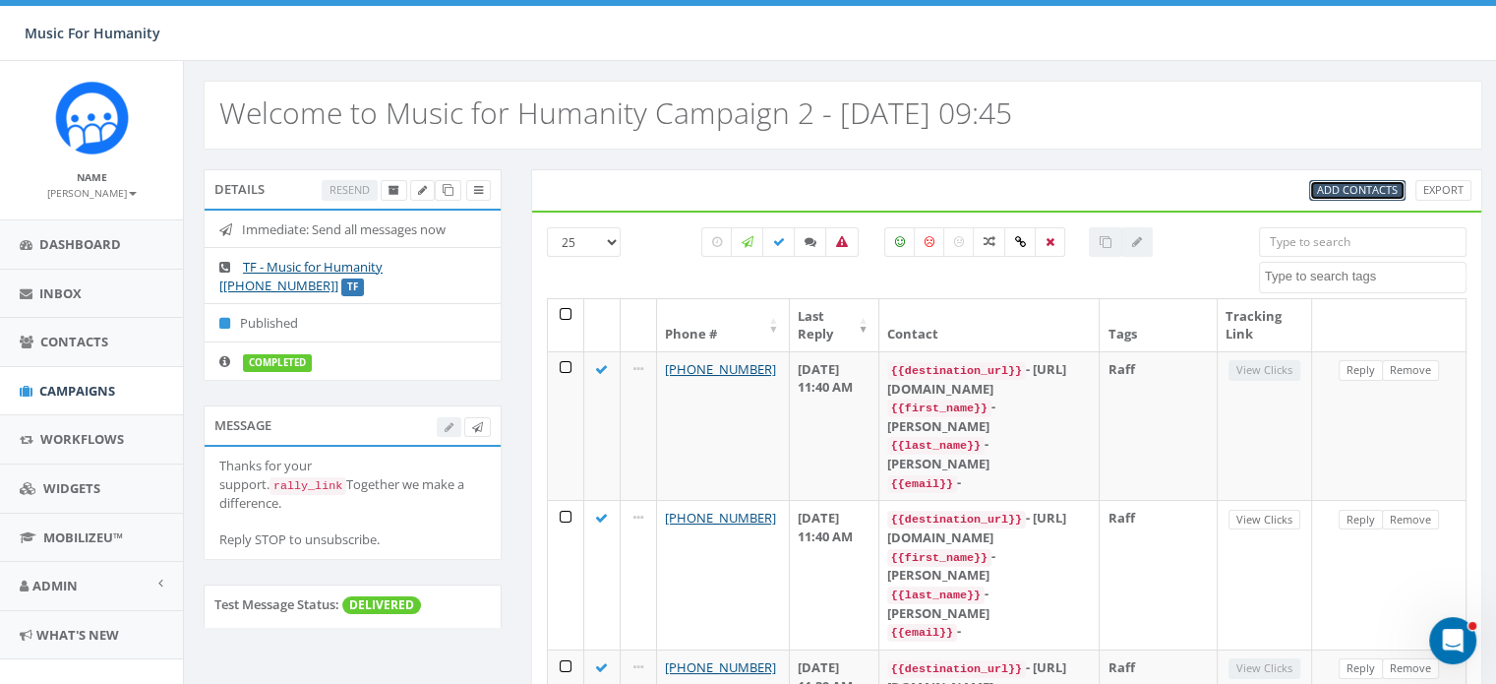
click at [1351, 180] on link "Add Contacts" at bounding box center [1357, 190] width 96 height 21
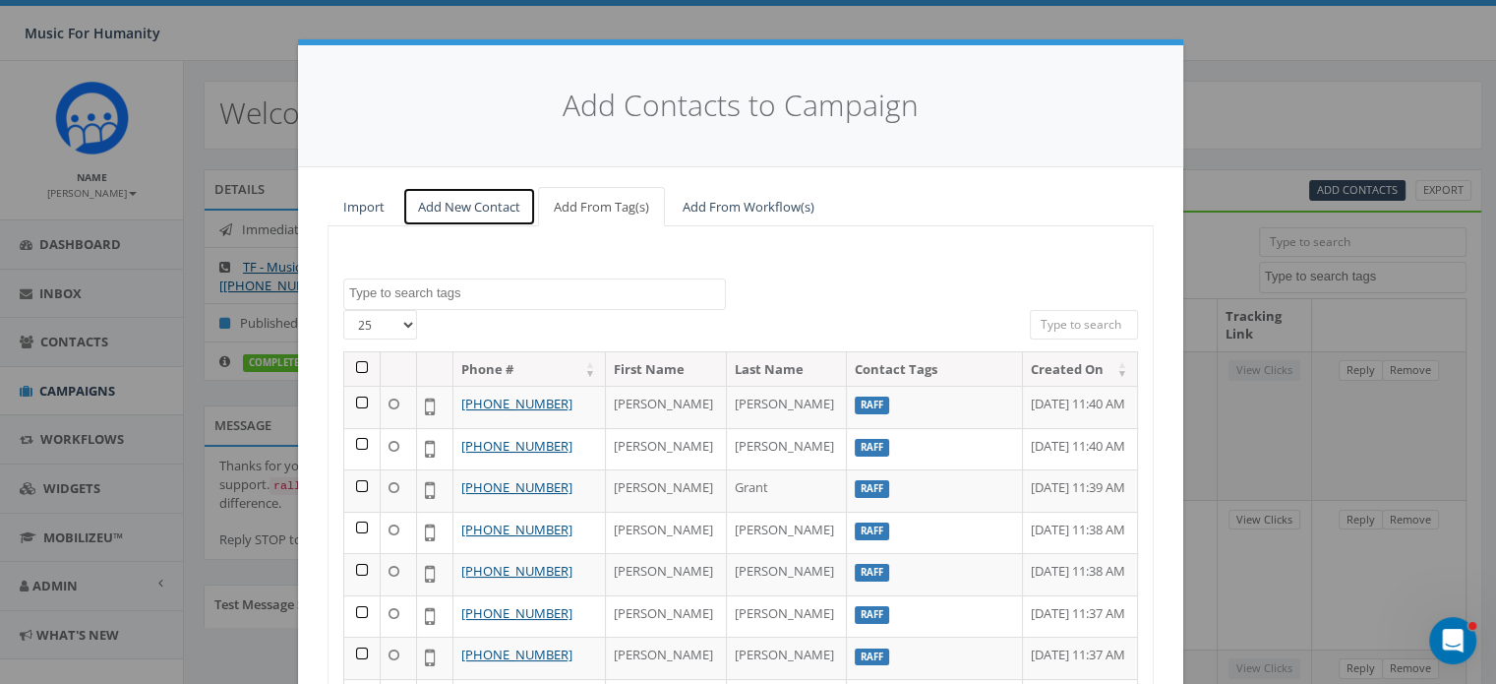
click at [461, 204] on link "Add New Contact" at bounding box center [469, 207] width 134 height 40
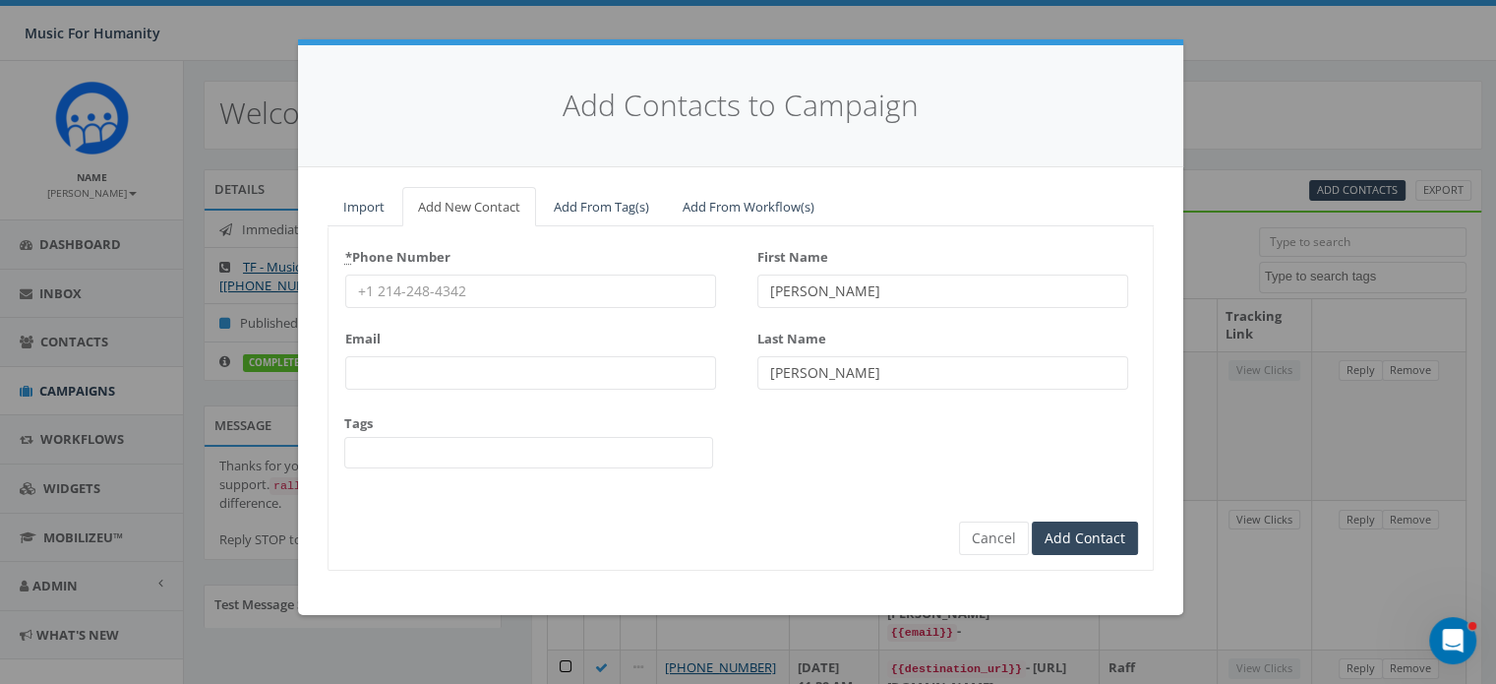
click at [434, 288] on input "* Phone Number" at bounding box center [530, 290] width 371 height 33
click at [1032, 522] on input "Add Contact" at bounding box center [1085, 538] width 106 height 33
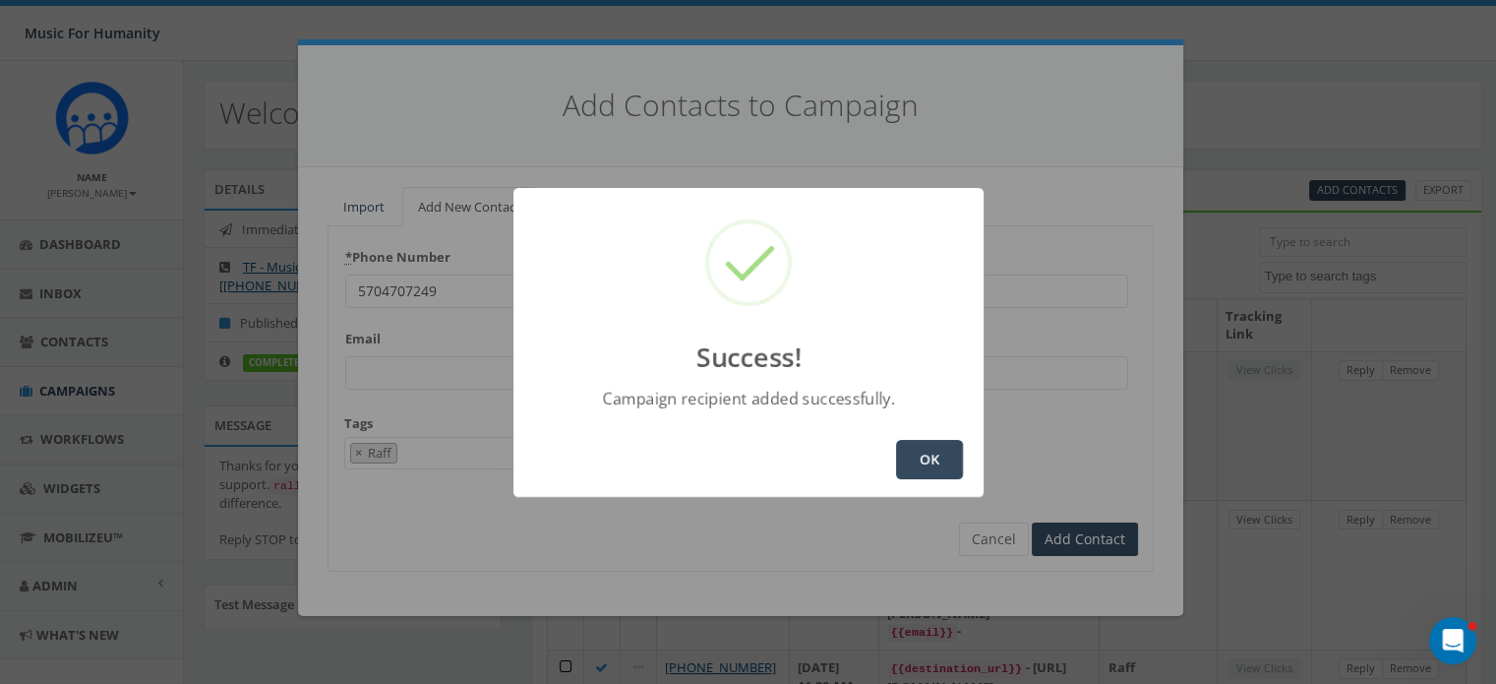
click at [926, 463] on button "OK" at bounding box center [929, 459] width 67 height 39
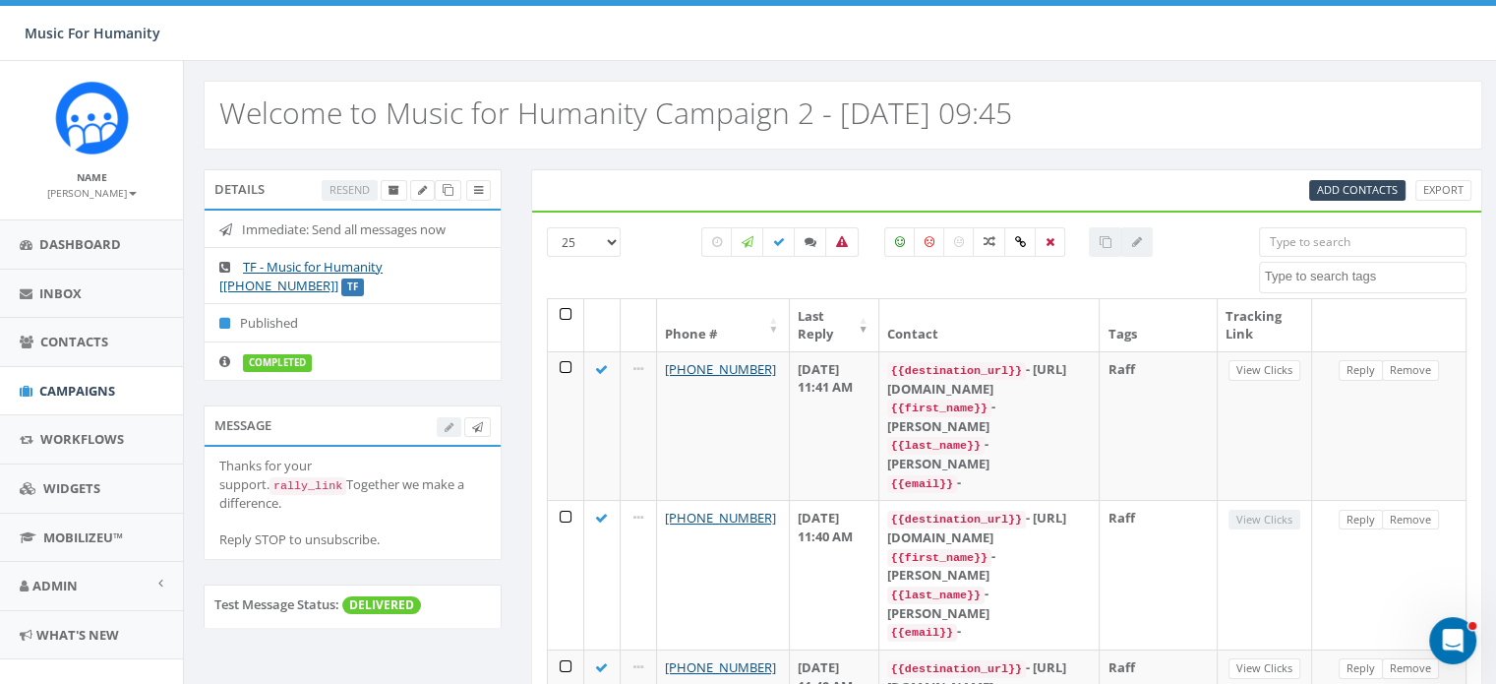
click at [1342, 176] on div "Add Contacts Export" at bounding box center [1007, 189] width 952 height 41
click at [1343, 186] on span "Add Contacts" at bounding box center [1357, 189] width 81 height 15
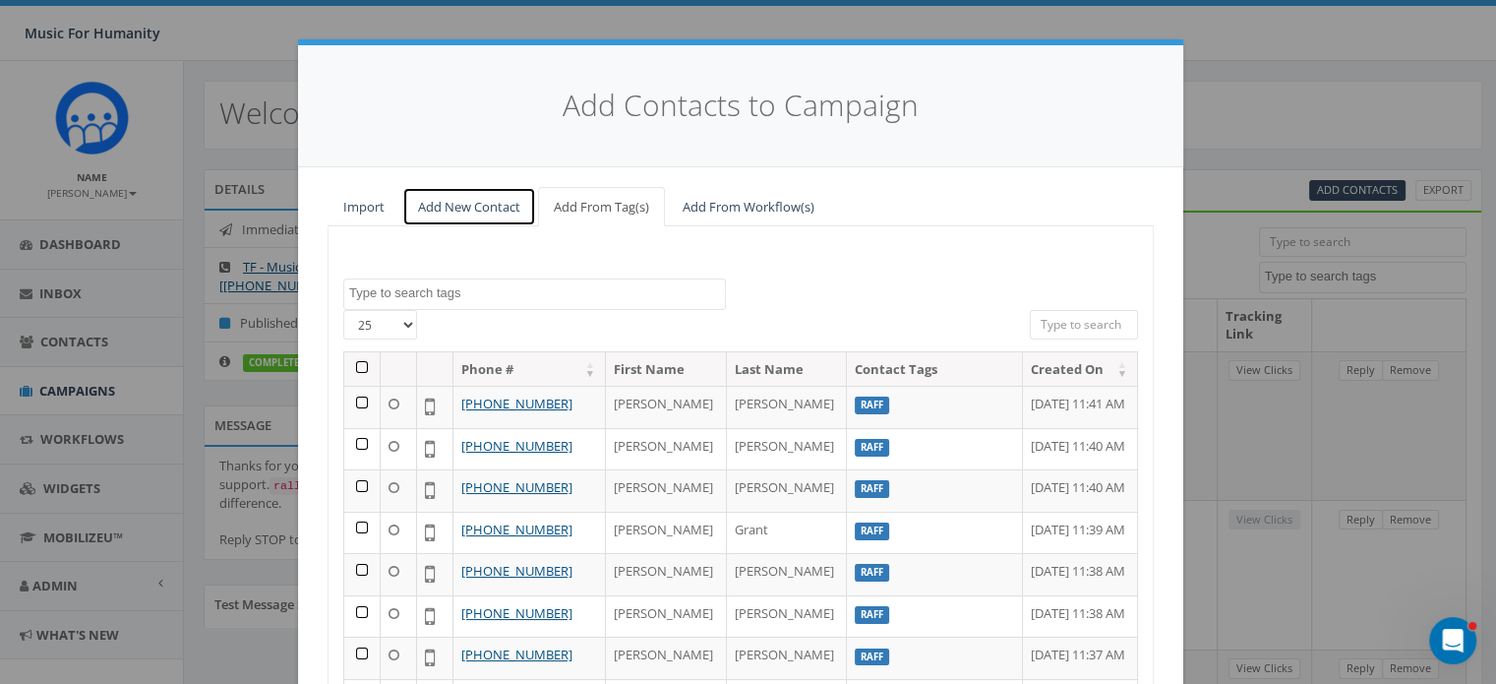
click at [425, 201] on link "Add New Contact" at bounding box center [469, 207] width 134 height 40
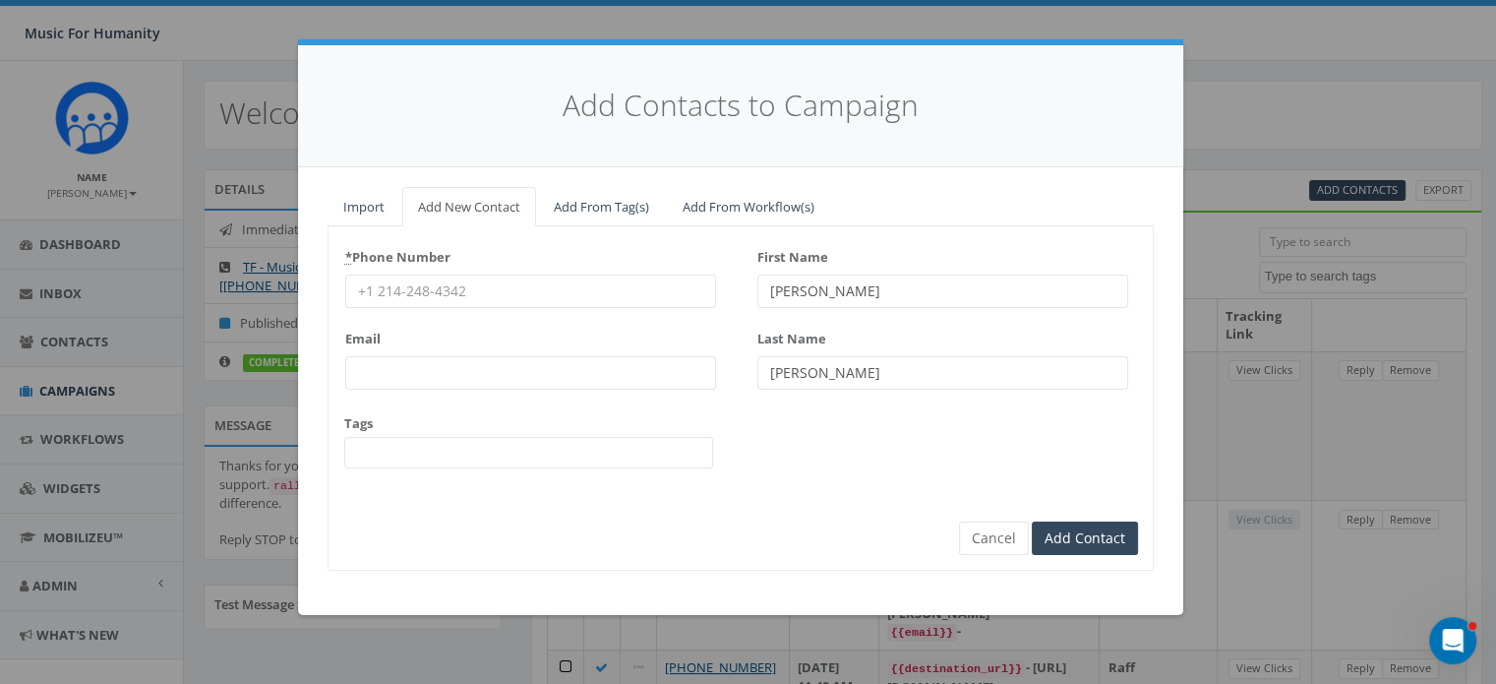
click at [445, 287] on input "* Phone Number" at bounding box center [530, 290] width 371 height 33
click at [1032, 522] on input "Add Contact" at bounding box center [1085, 538] width 106 height 33
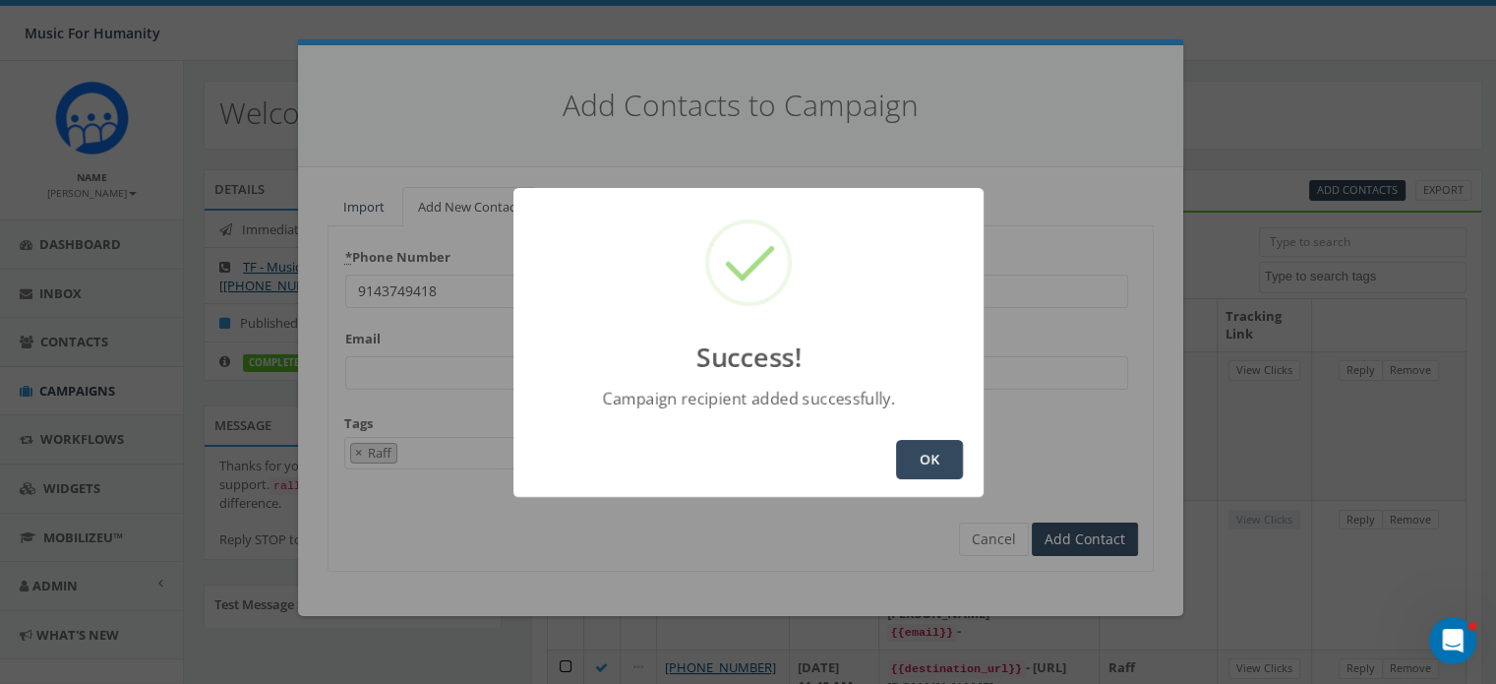
click at [910, 447] on button "OK" at bounding box center [929, 459] width 67 height 39
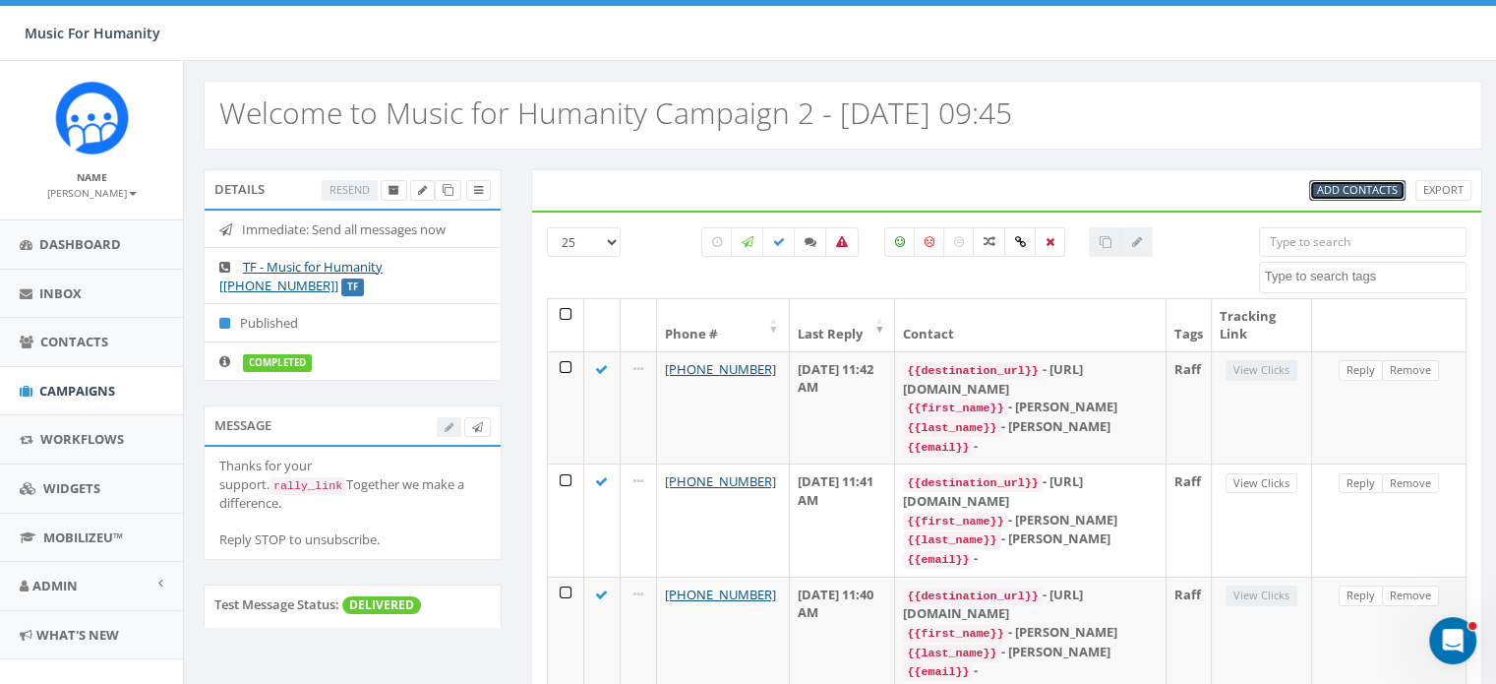
click at [1345, 188] on span "Add Contacts" at bounding box center [1357, 189] width 81 height 15
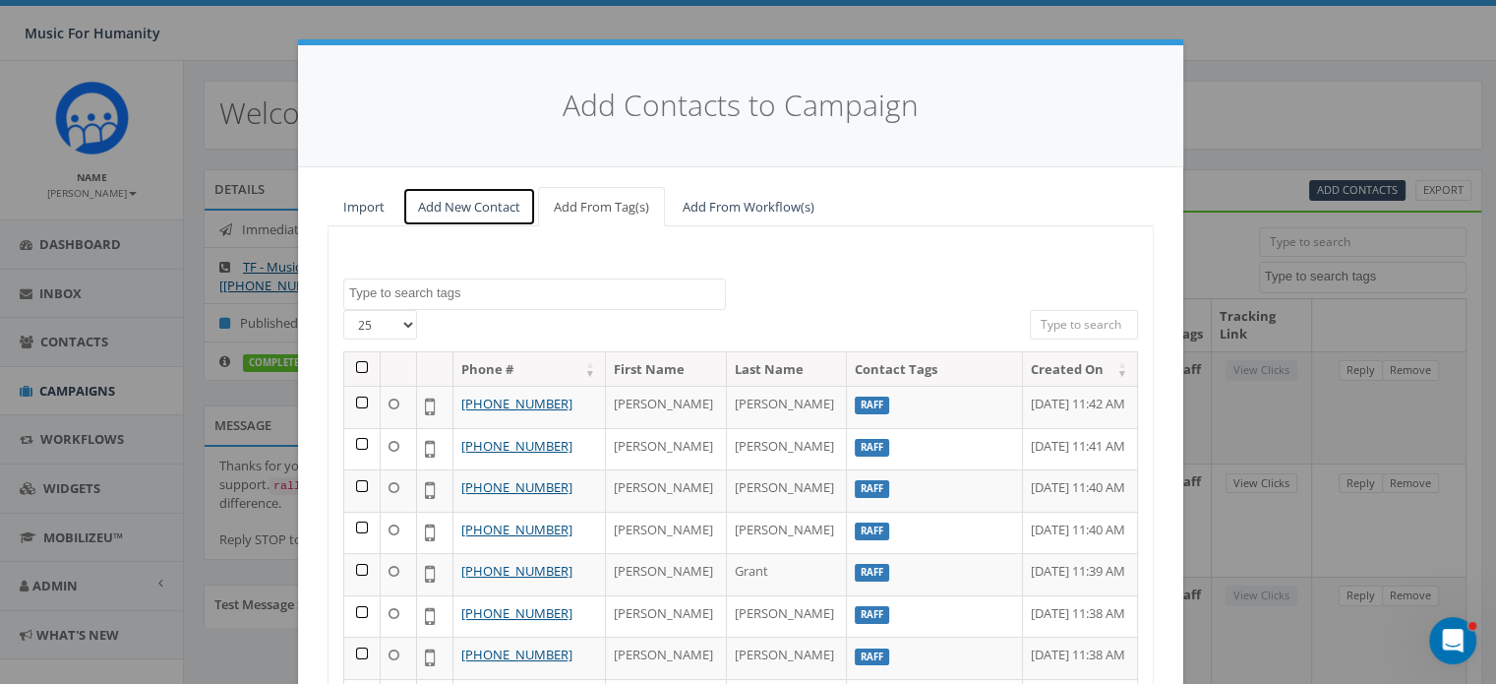
click at [469, 206] on link "Add New Contact" at bounding box center [469, 207] width 134 height 40
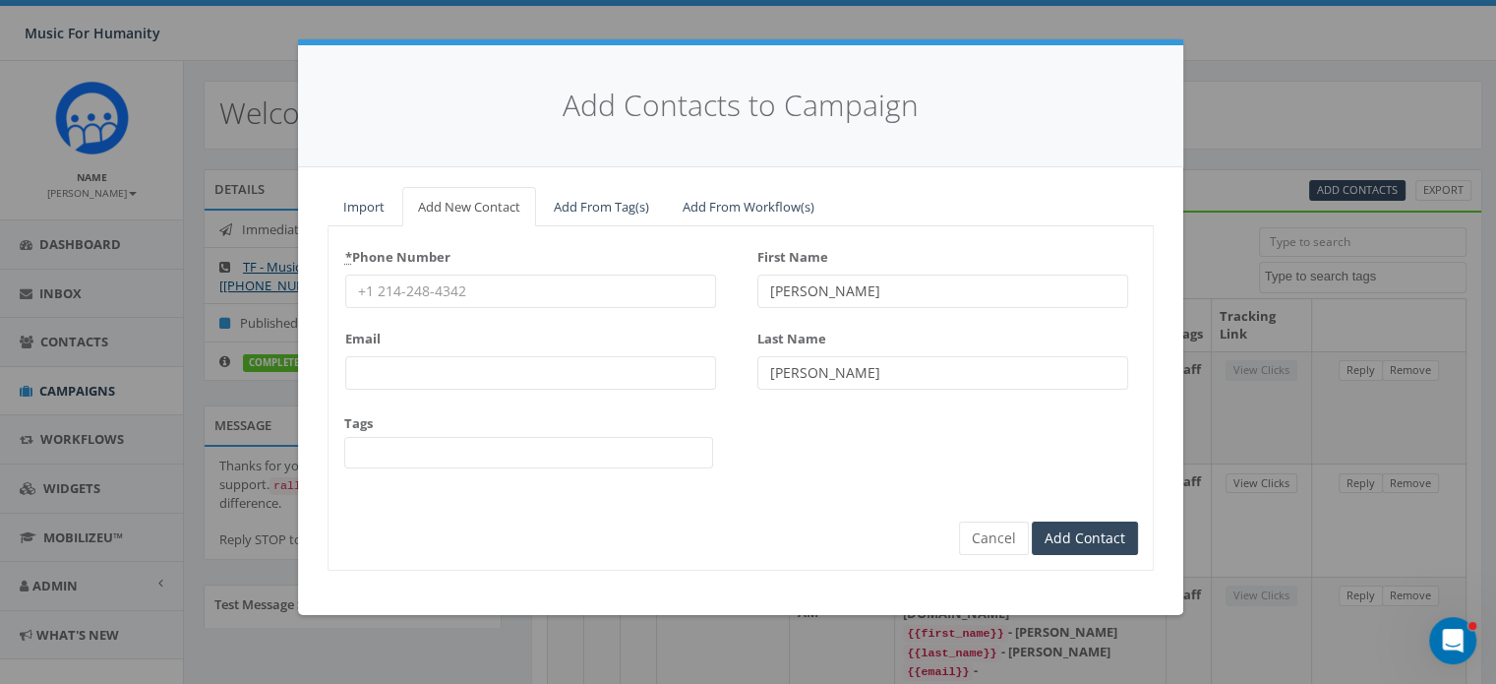
click at [426, 287] on input "* Phone Number" at bounding box center [530, 290] width 371 height 33
click at [1032, 522] on input "Add Contact" at bounding box center [1085, 538] width 106 height 33
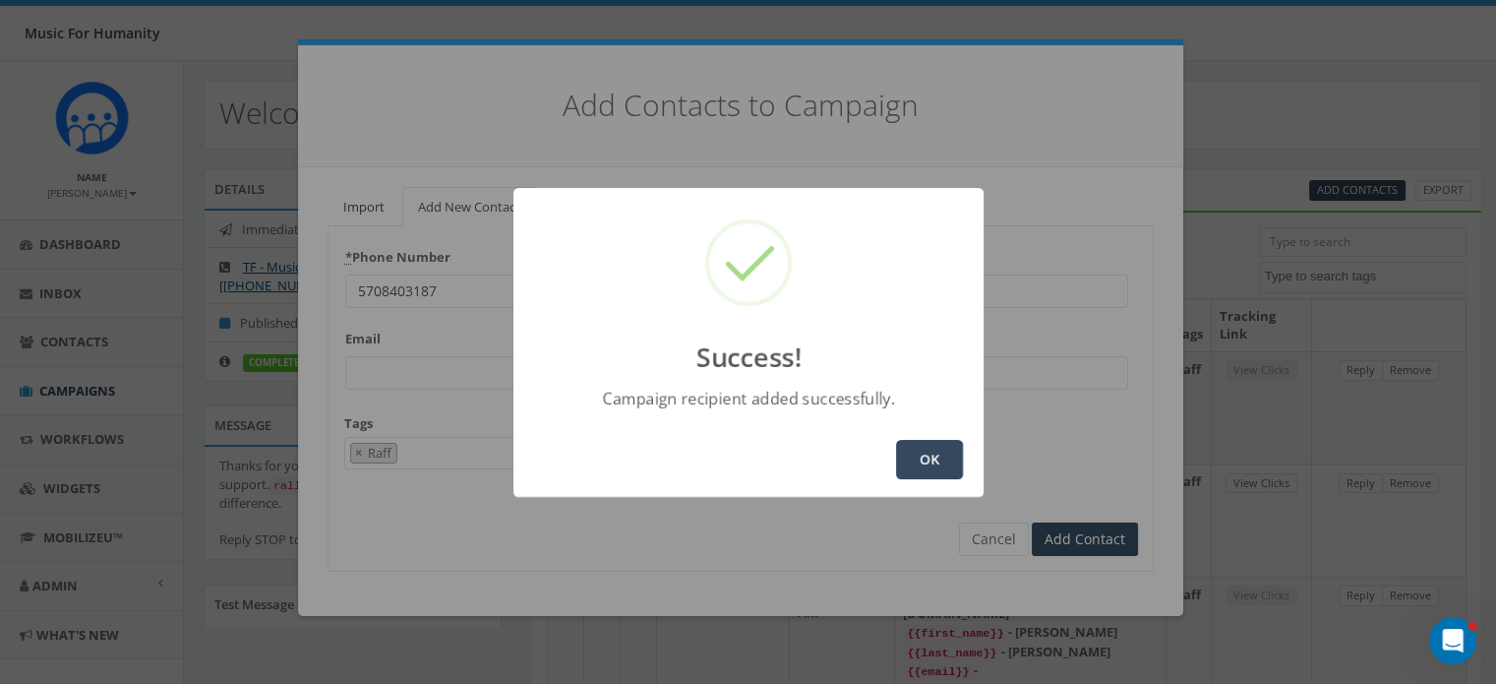
click at [930, 455] on button "OK" at bounding box center [929, 459] width 67 height 39
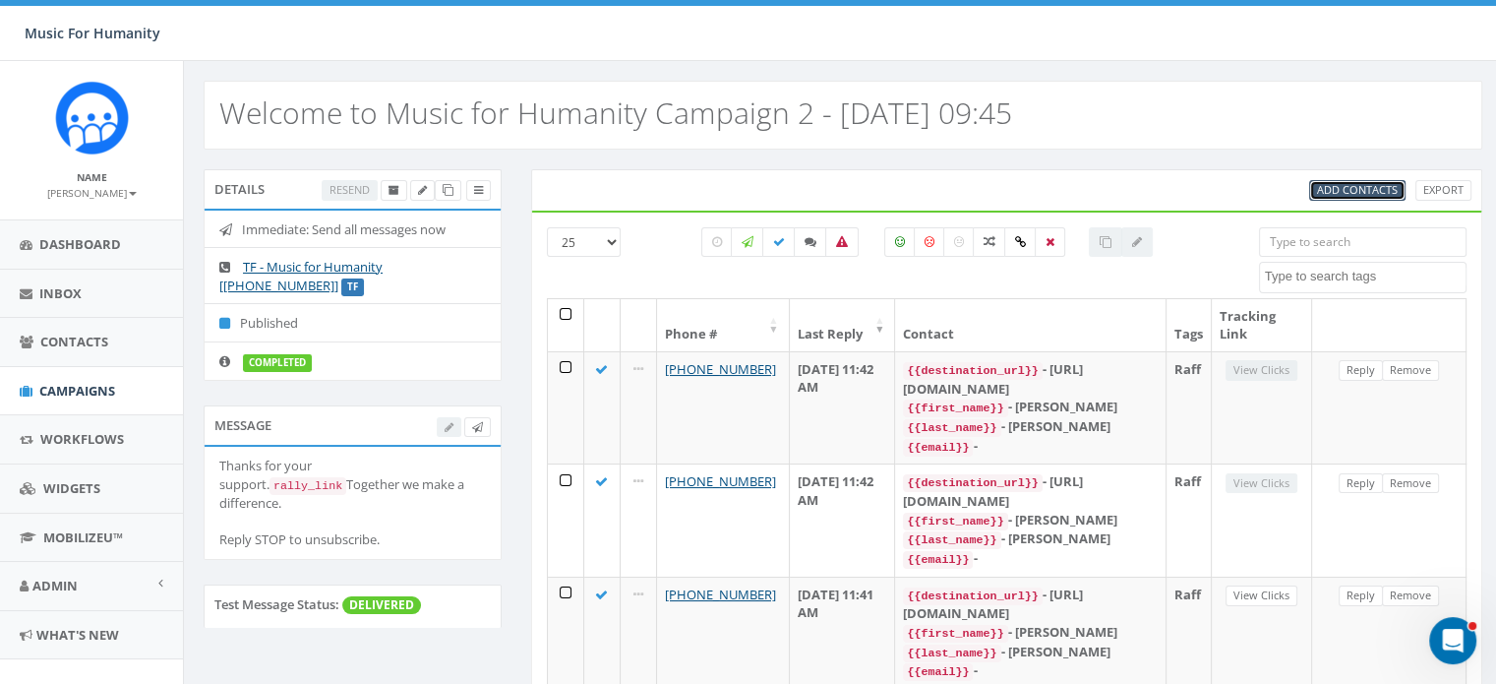
click at [1333, 190] on span "Add Contacts" at bounding box center [1357, 189] width 81 height 15
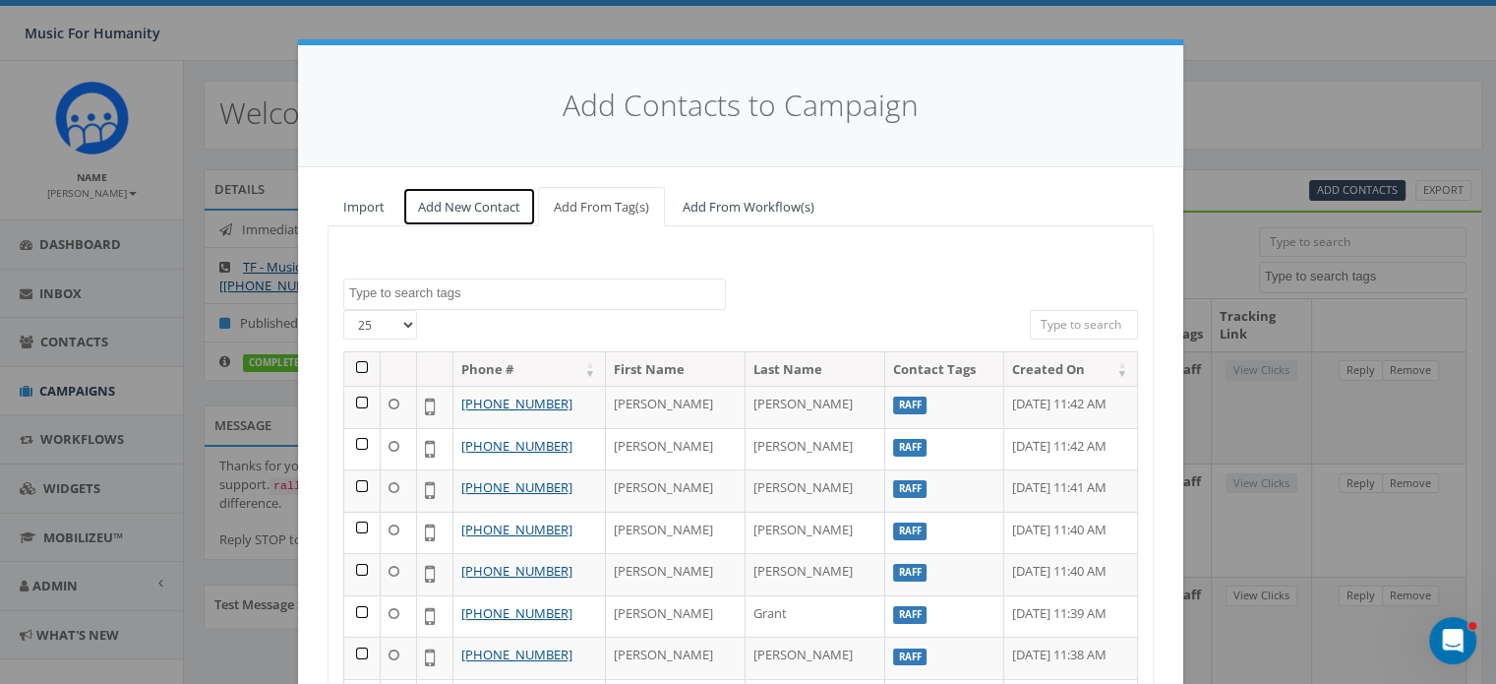
click at [468, 201] on link "Add New Contact" at bounding box center [469, 207] width 134 height 40
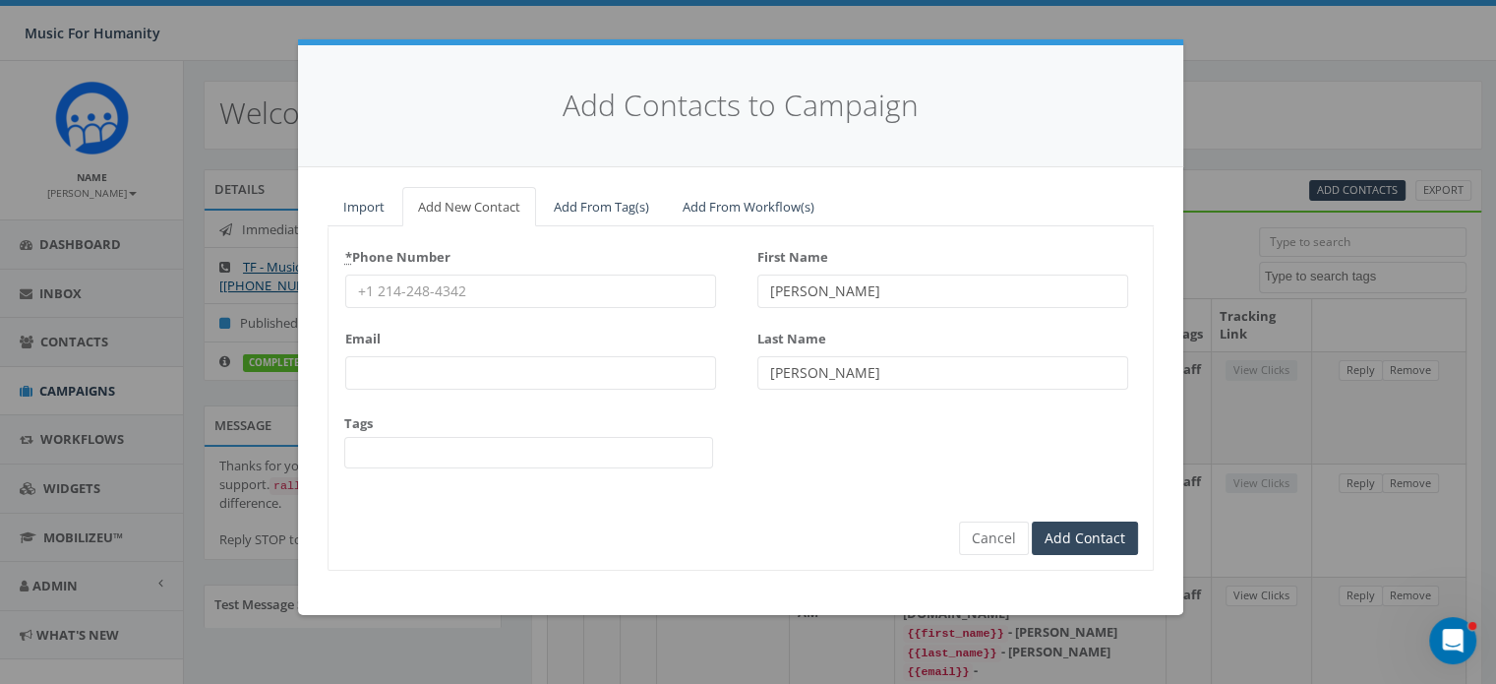
click at [421, 296] on input "* Phone Number" at bounding box center [530, 290] width 371 height 33
click at [1032, 522] on input "Add Contact" at bounding box center [1085, 538] width 106 height 33
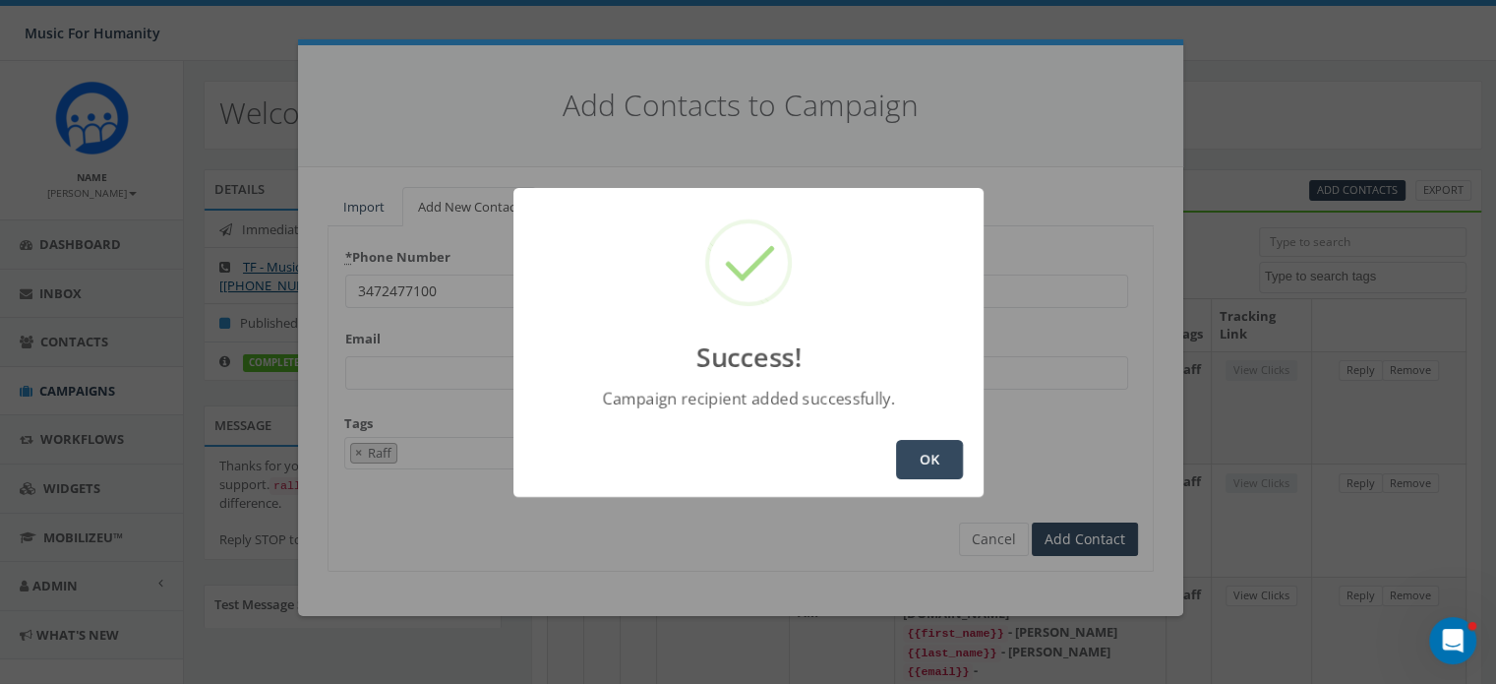
click at [936, 446] on button "OK" at bounding box center [929, 459] width 67 height 39
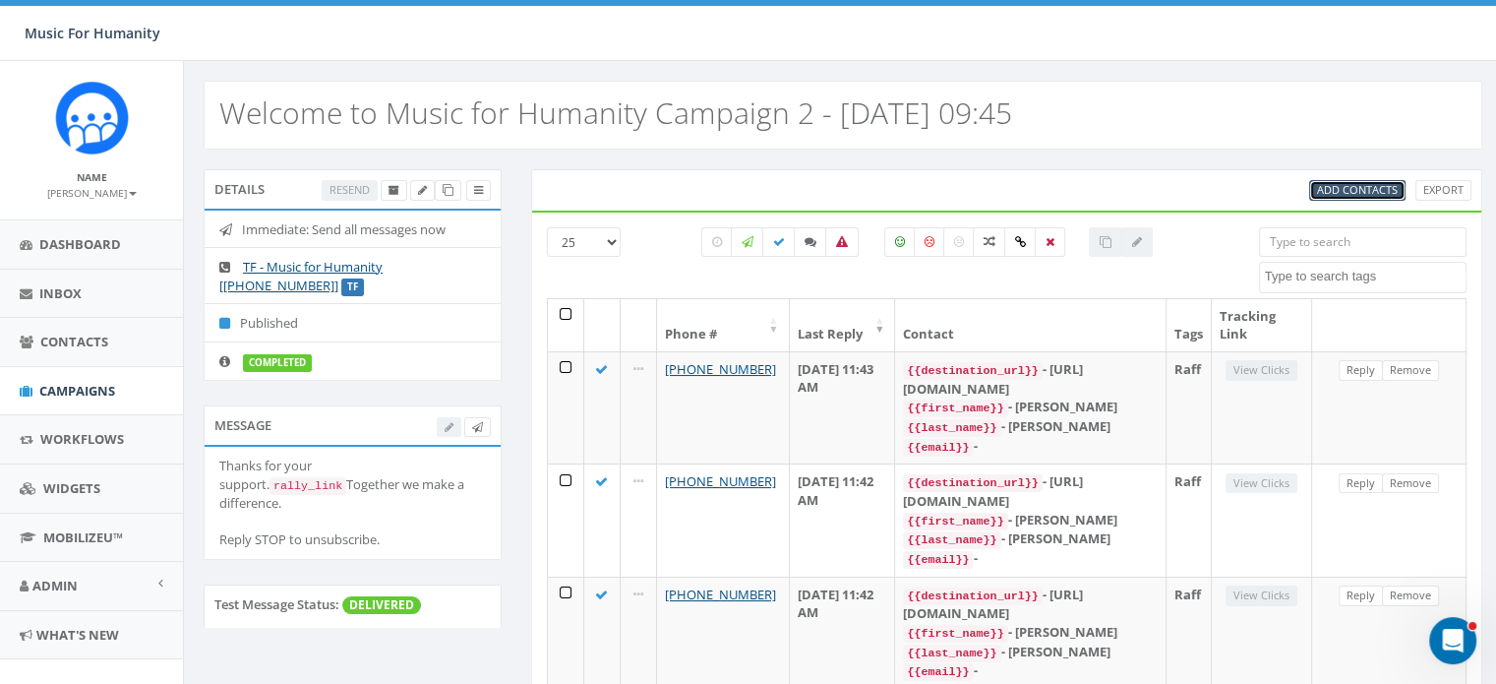
click at [1345, 182] on span "Add Contacts" at bounding box center [1357, 189] width 81 height 15
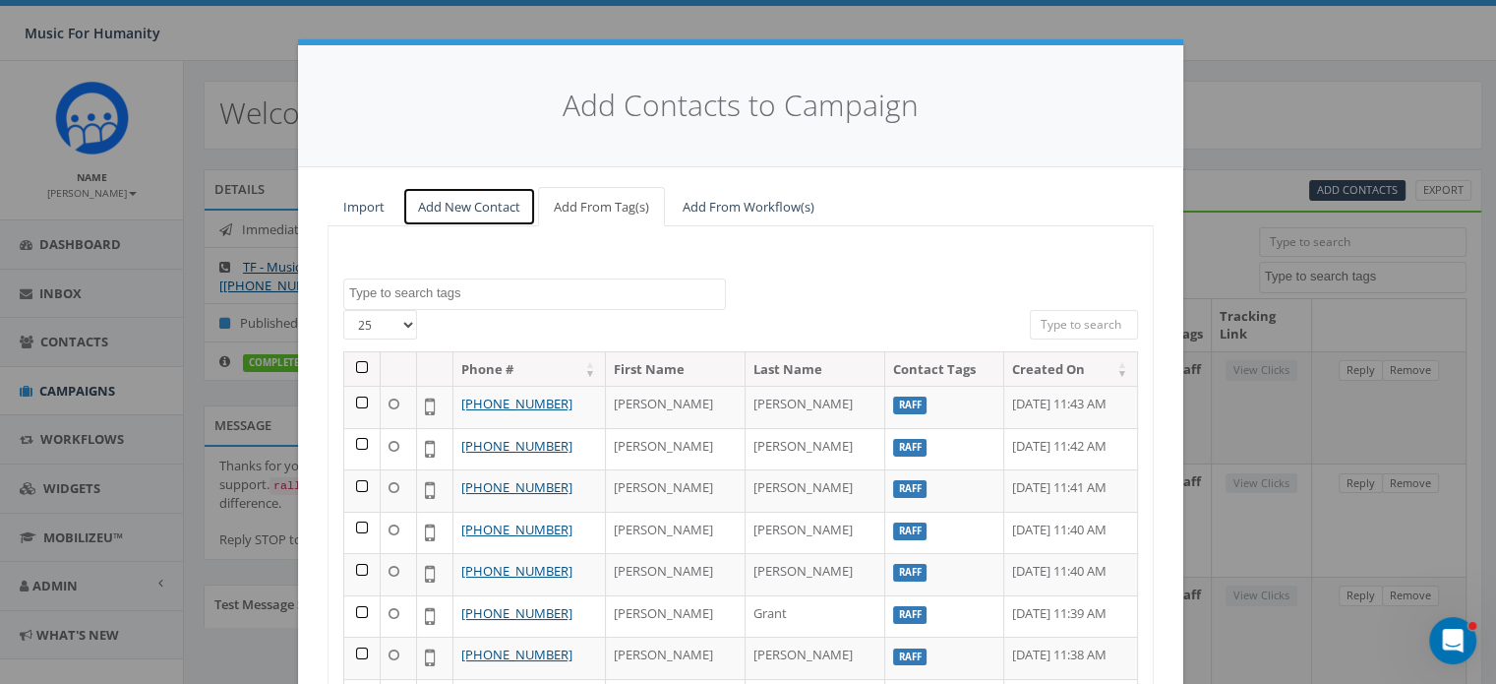
click at [454, 202] on link "Add New Contact" at bounding box center [469, 207] width 134 height 40
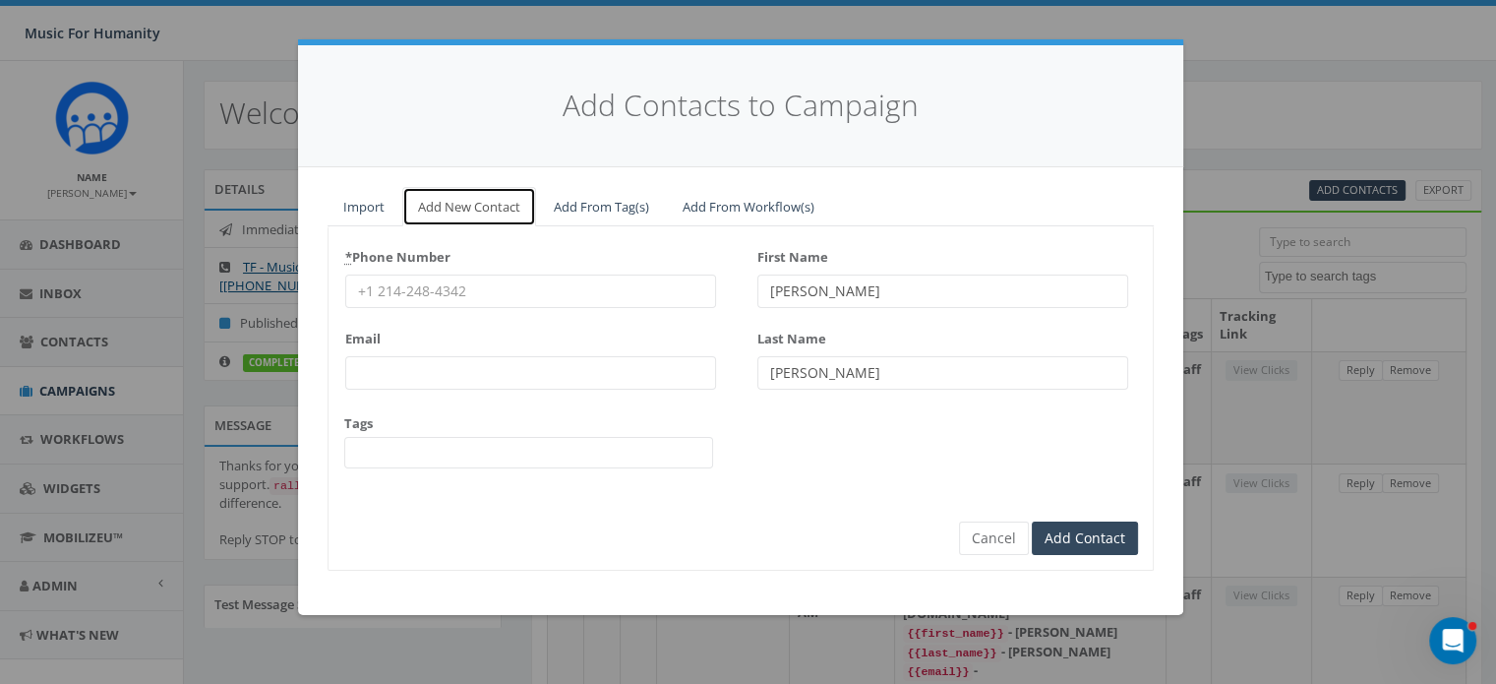
click at [454, 202] on link "Add New Contact" at bounding box center [469, 207] width 134 height 40
click at [416, 288] on input "* Phone Number" at bounding box center [530, 290] width 371 height 33
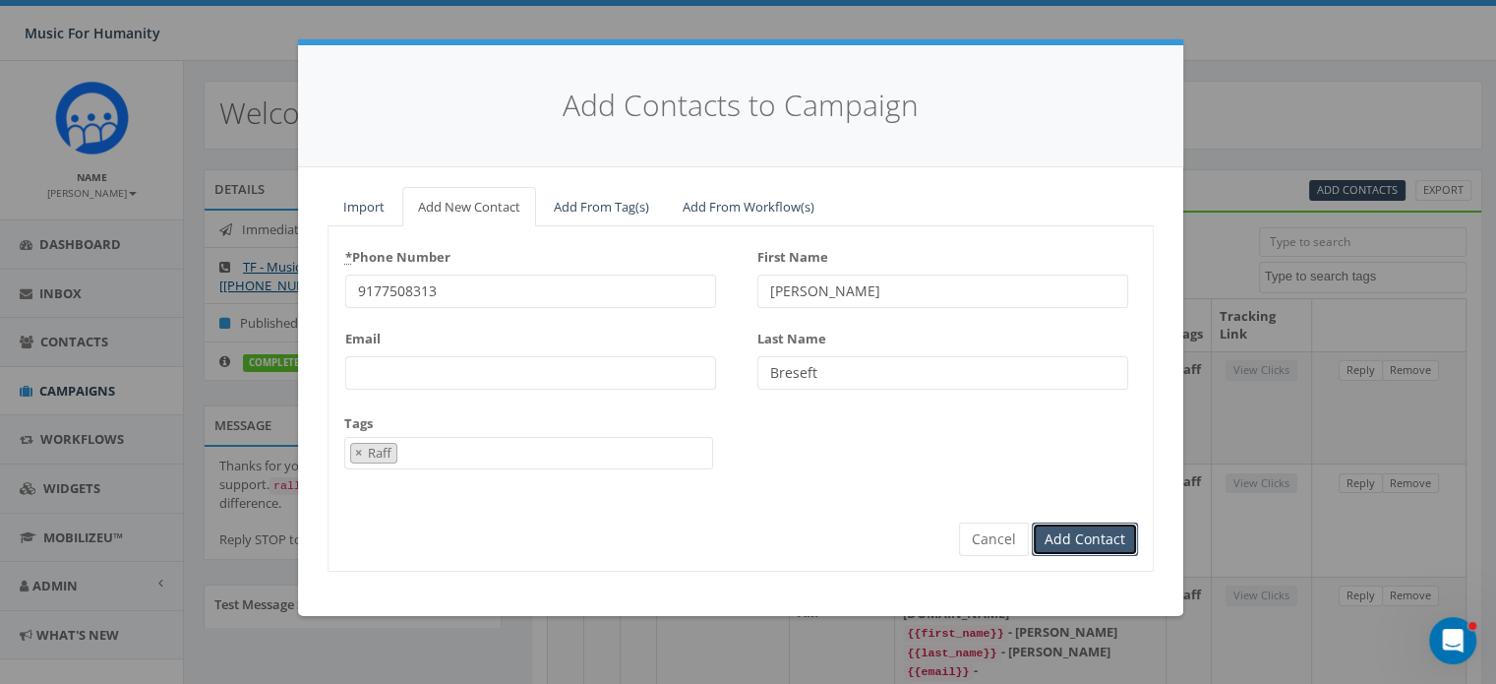
click at [1032, 522] on input "Add Contact" at bounding box center [1085, 538] width 106 height 33
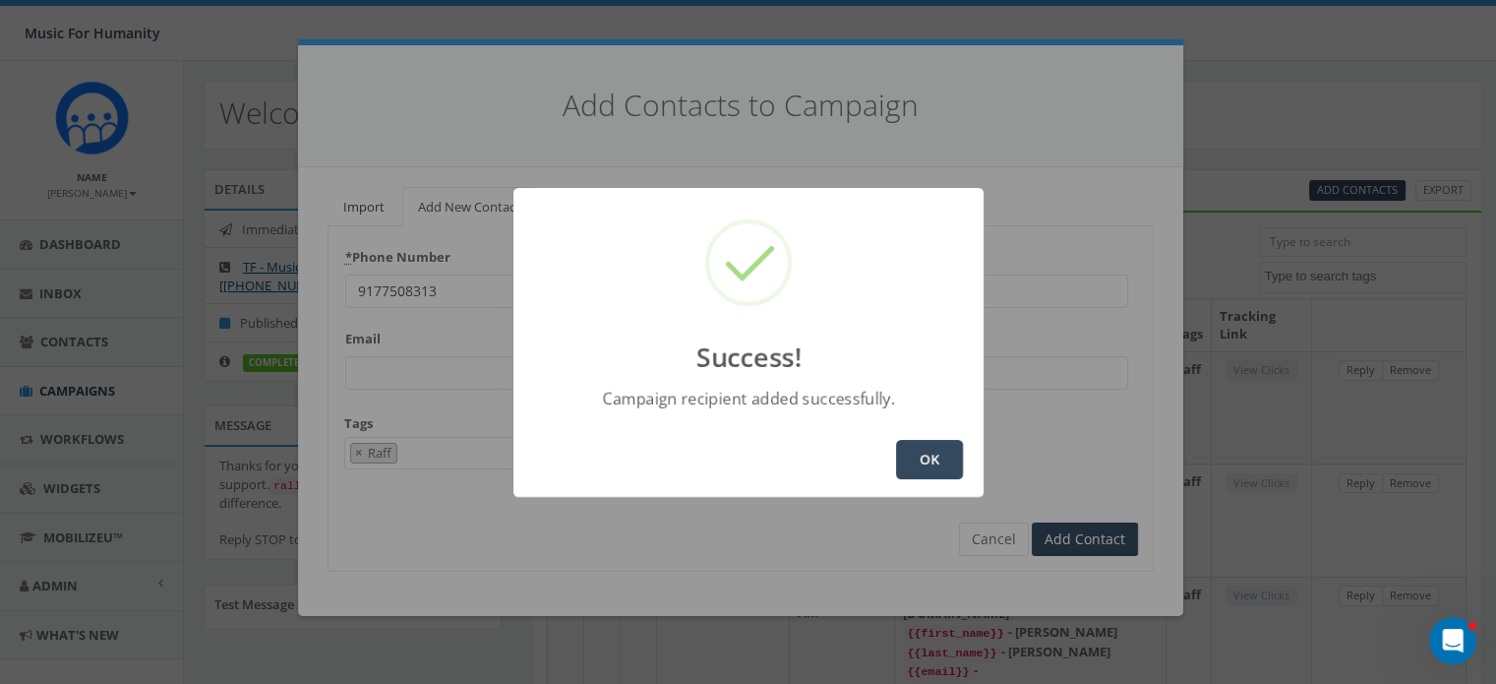
click at [945, 452] on button "OK" at bounding box center [929, 459] width 67 height 39
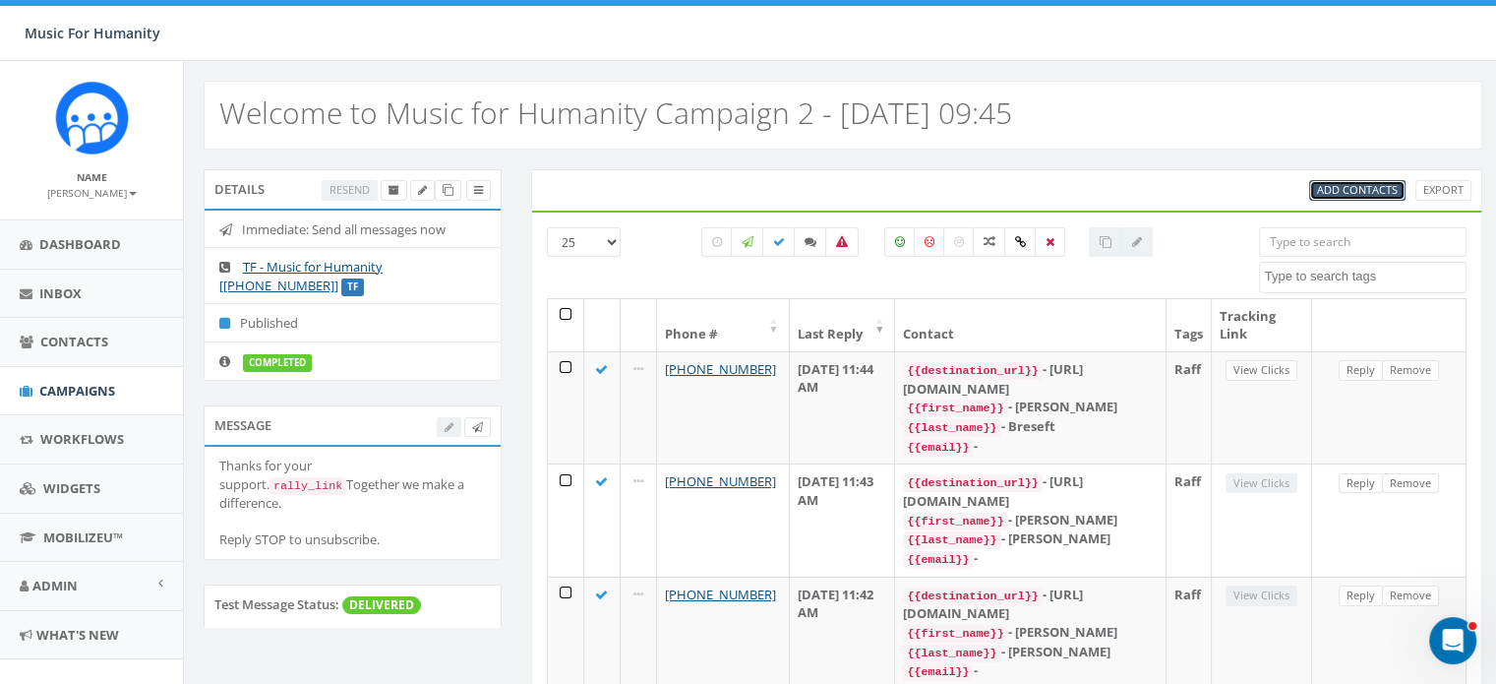
click at [1354, 184] on span "Add Contacts" at bounding box center [1357, 189] width 81 height 15
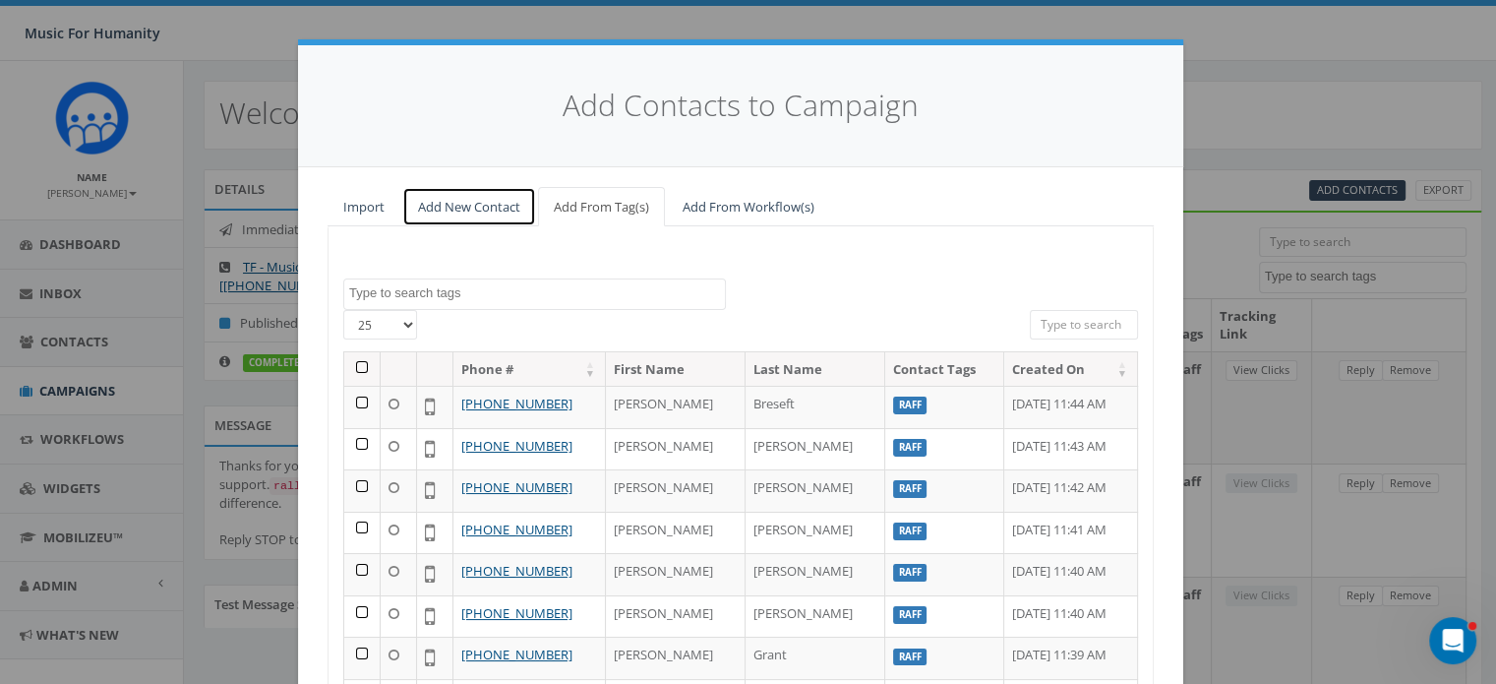
click at [456, 206] on link "Add New Contact" at bounding box center [469, 207] width 134 height 40
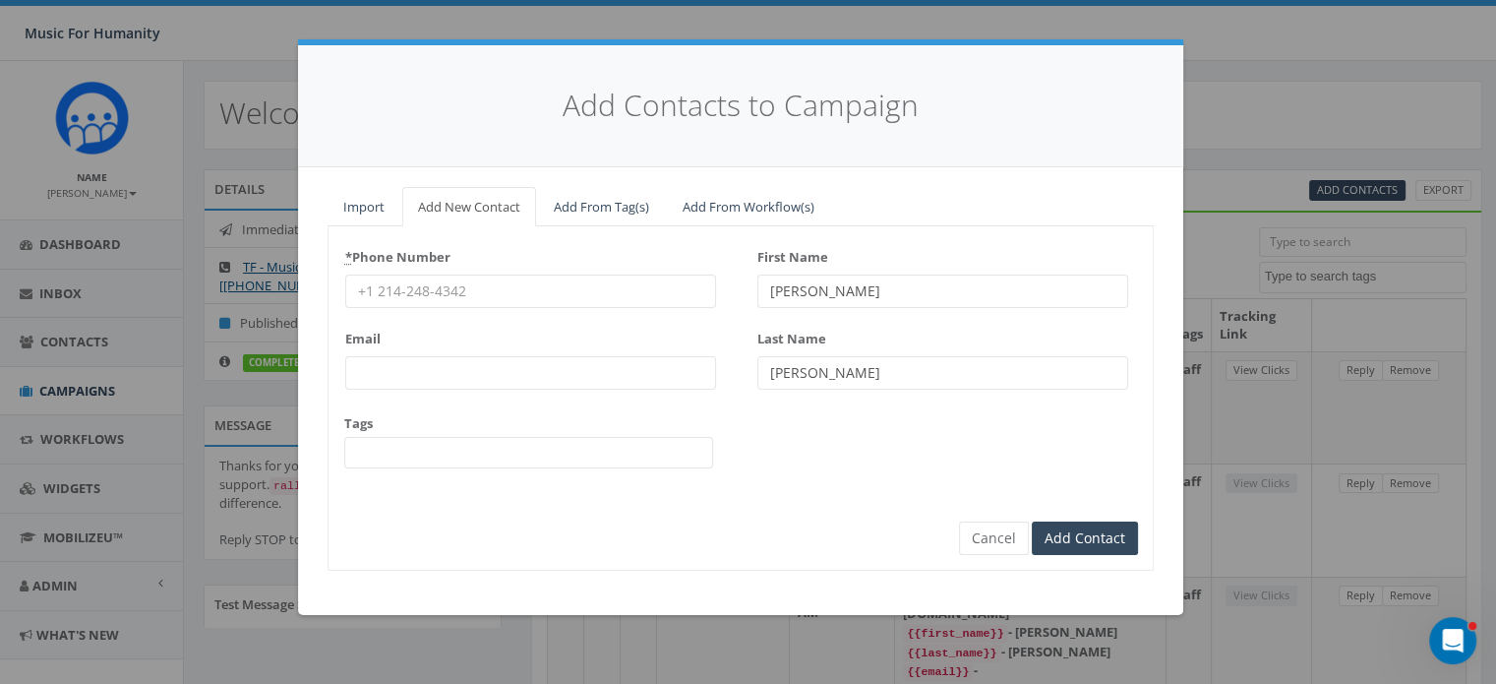
click at [436, 274] on input "* Phone Number" at bounding box center [530, 290] width 371 height 33
click at [436, 282] on input "* Phone Number" at bounding box center [530, 290] width 371 height 33
click at [1032, 522] on input "Add Contact" at bounding box center [1085, 538] width 106 height 33
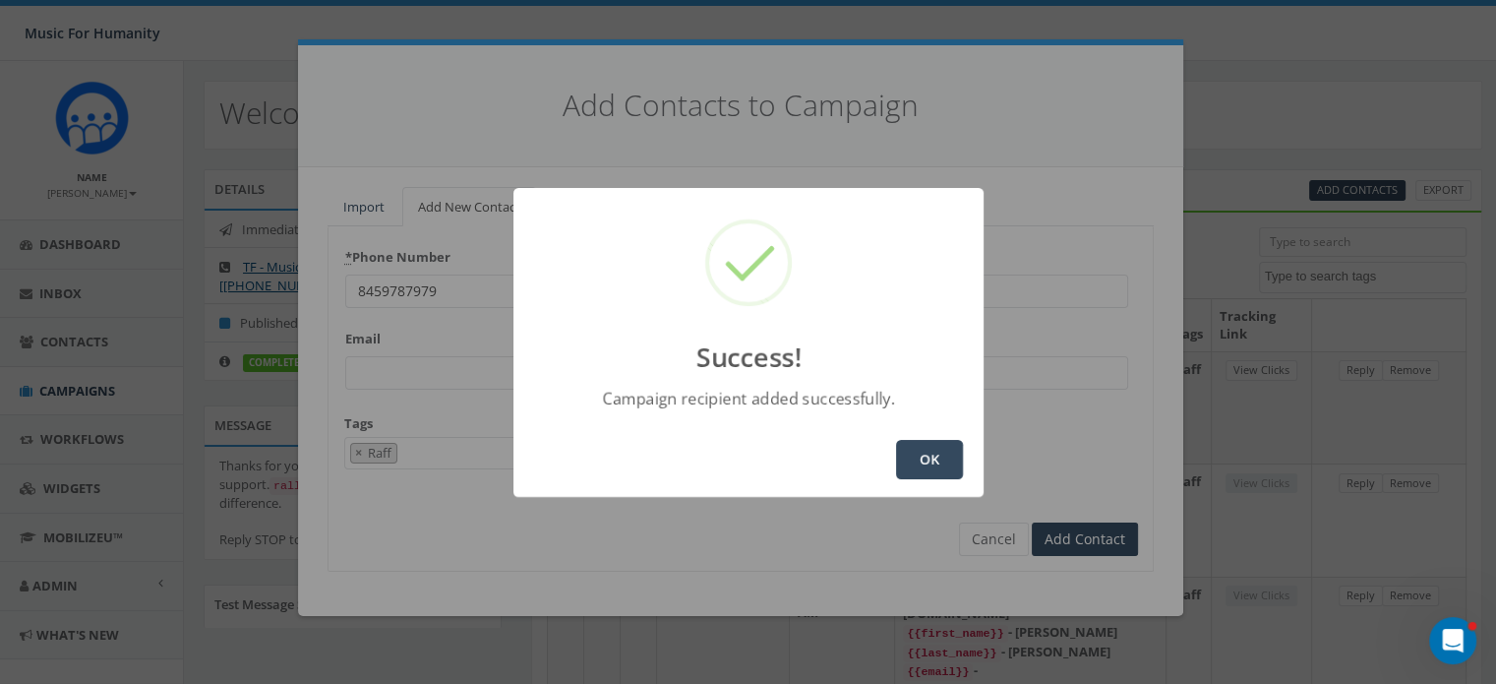
click at [929, 463] on button "OK" at bounding box center [929, 459] width 67 height 39
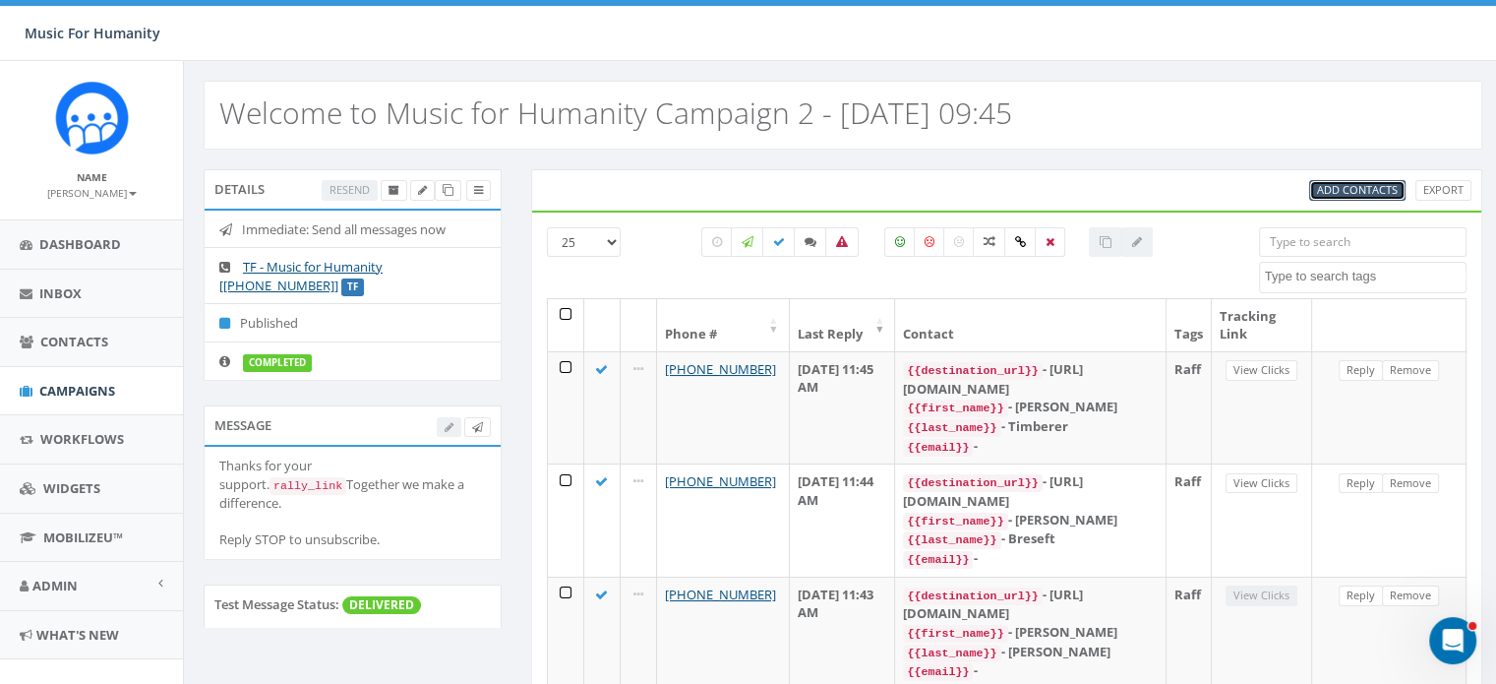
click at [1349, 182] on span "Add Contacts" at bounding box center [1357, 189] width 81 height 15
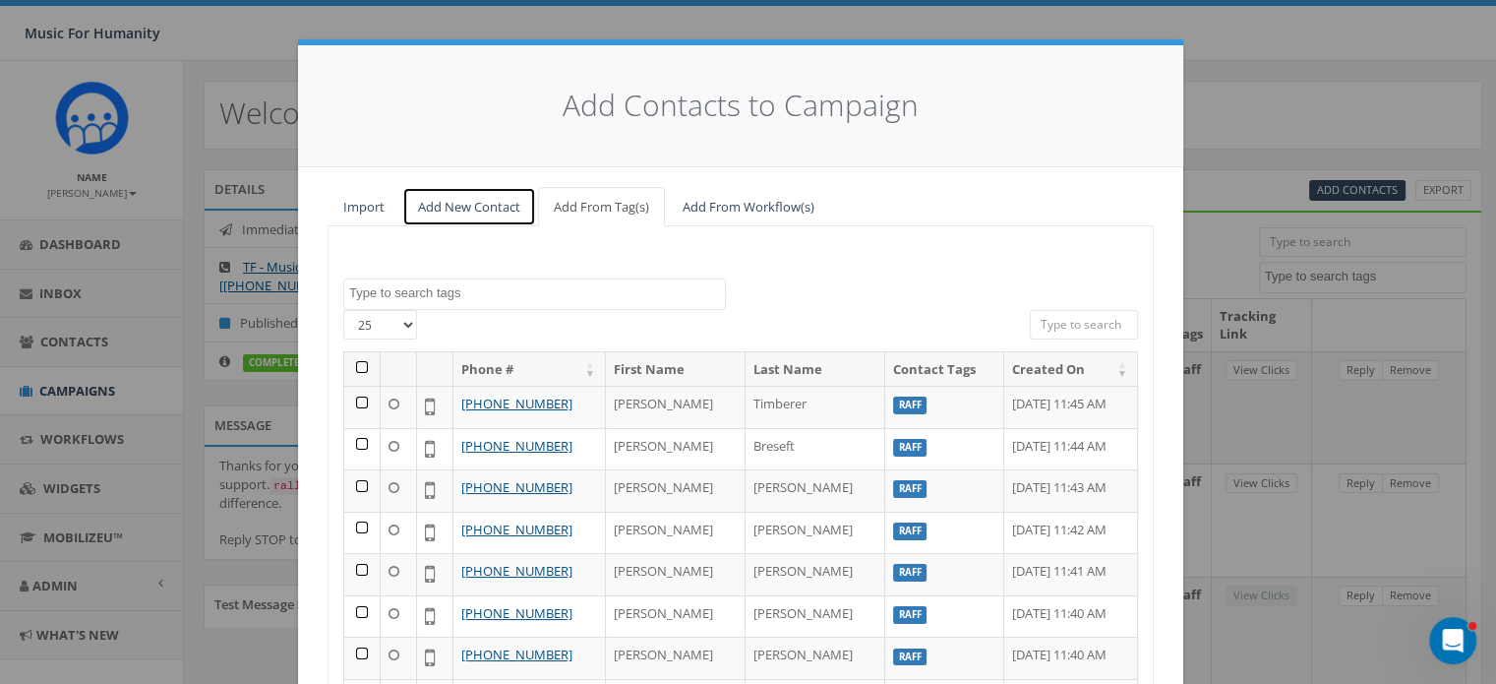
click at [451, 203] on link "Add New Contact" at bounding box center [469, 207] width 134 height 40
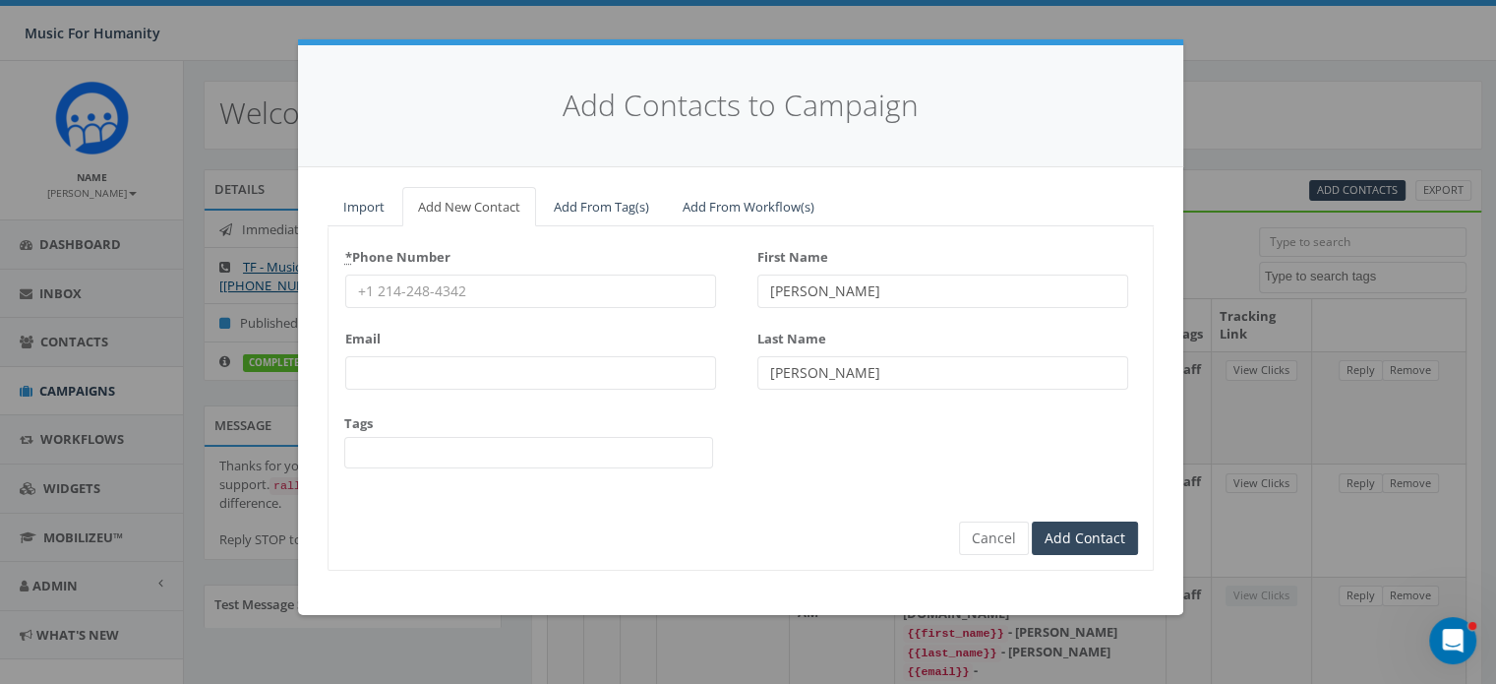
click at [412, 290] on input "* Phone Number" at bounding box center [530, 290] width 371 height 33
click at [1032, 522] on input "Add Contact" at bounding box center [1085, 538] width 106 height 33
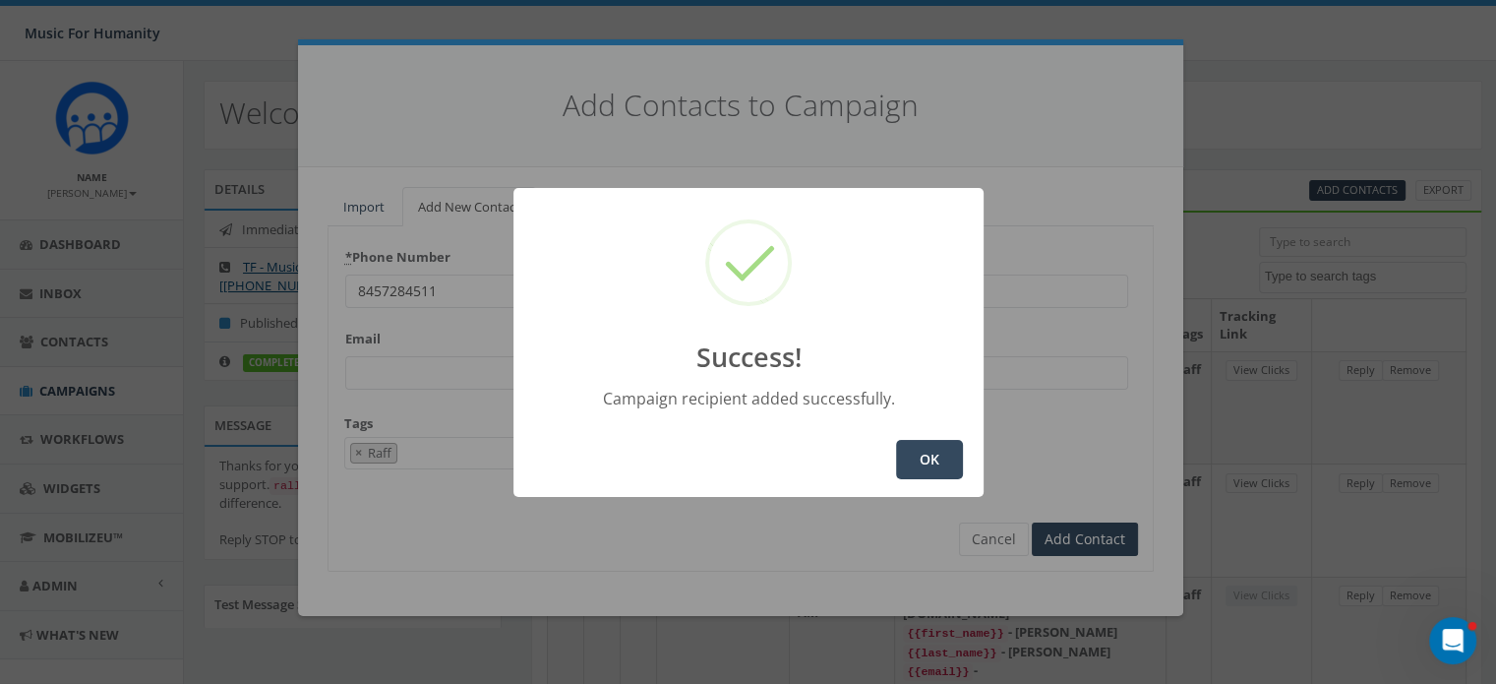
click at [916, 456] on button "OK" at bounding box center [929, 459] width 67 height 39
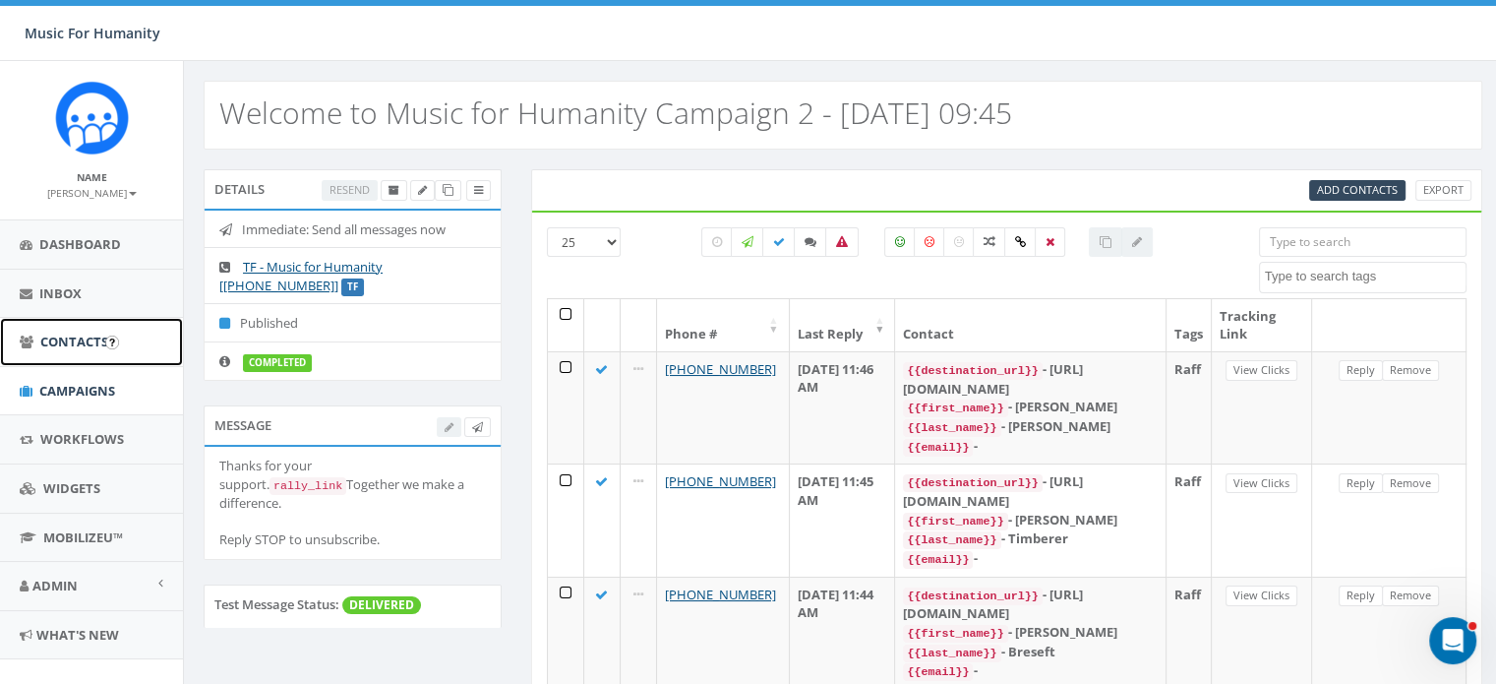
click at [73, 338] on span "Contacts" at bounding box center [74, 342] width 68 height 18
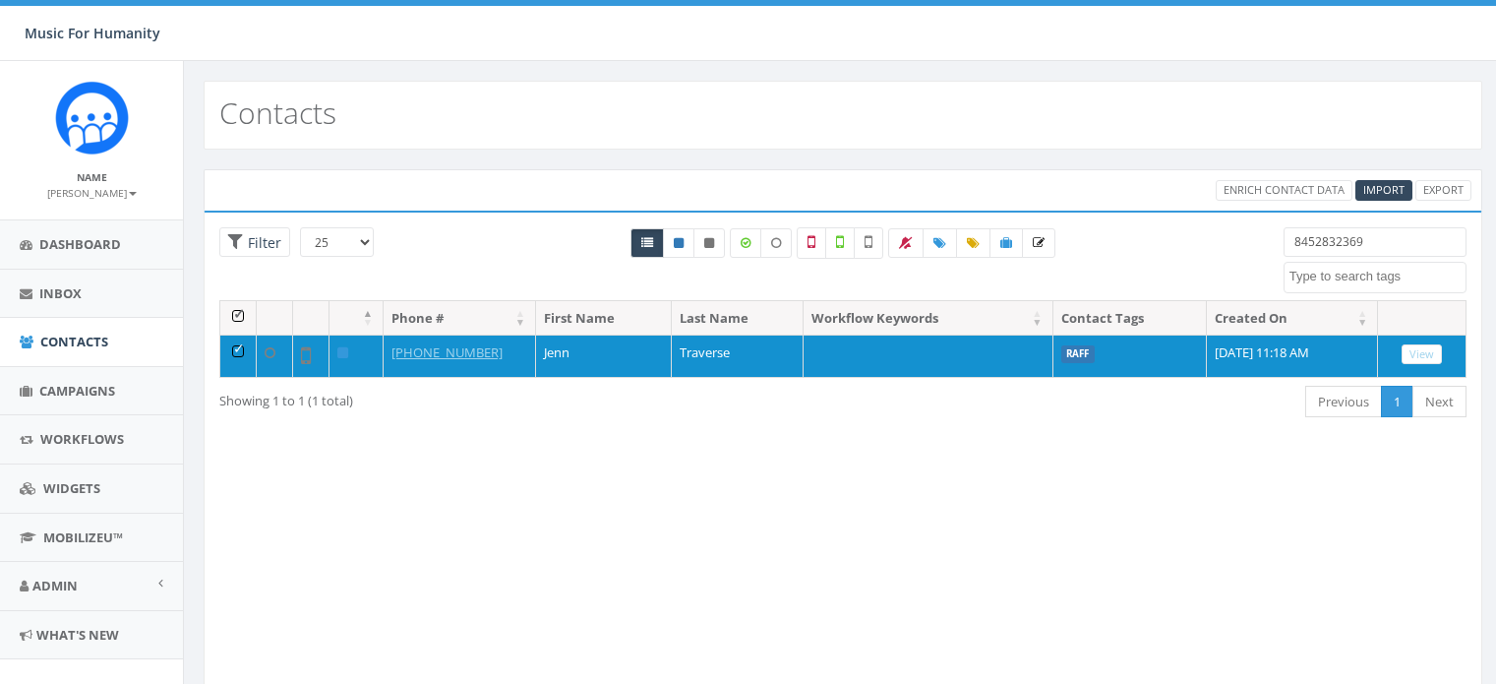
select select
click at [1391, 231] on input "8452832369" at bounding box center [1375, 242] width 183 height 30
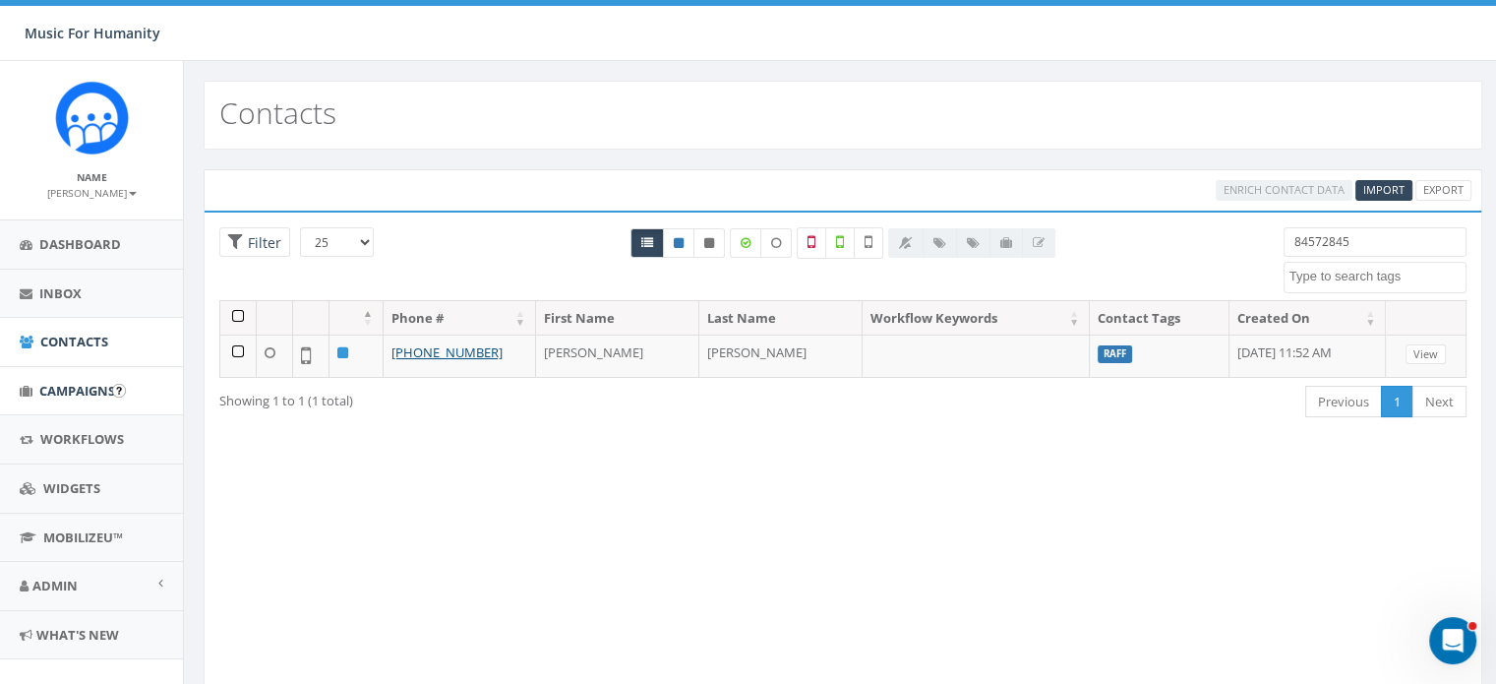
type input "84572845"
click at [81, 388] on span "Campaigns" at bounding box center [77, 391] width 76 height 18
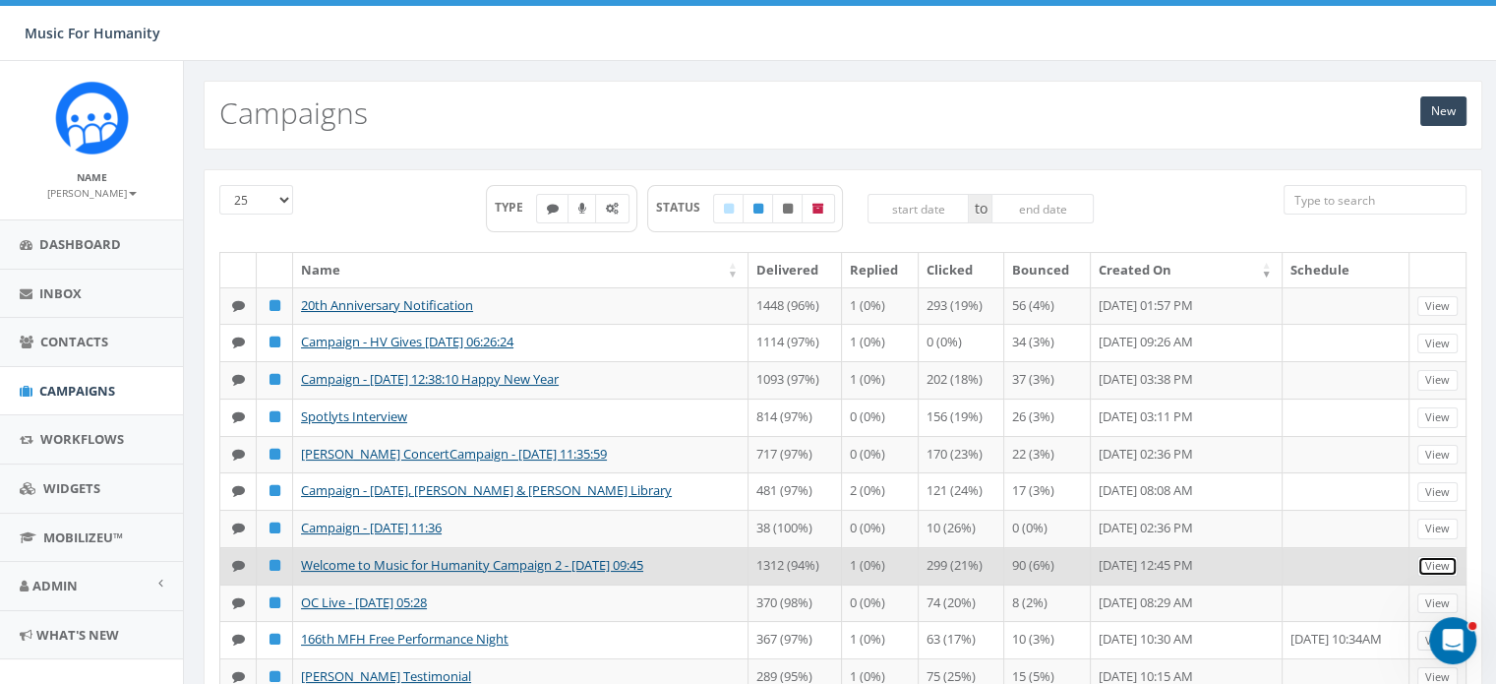
click at [1432, 576] on link "View" at bounding box center [1438, 566] width 40 height 21
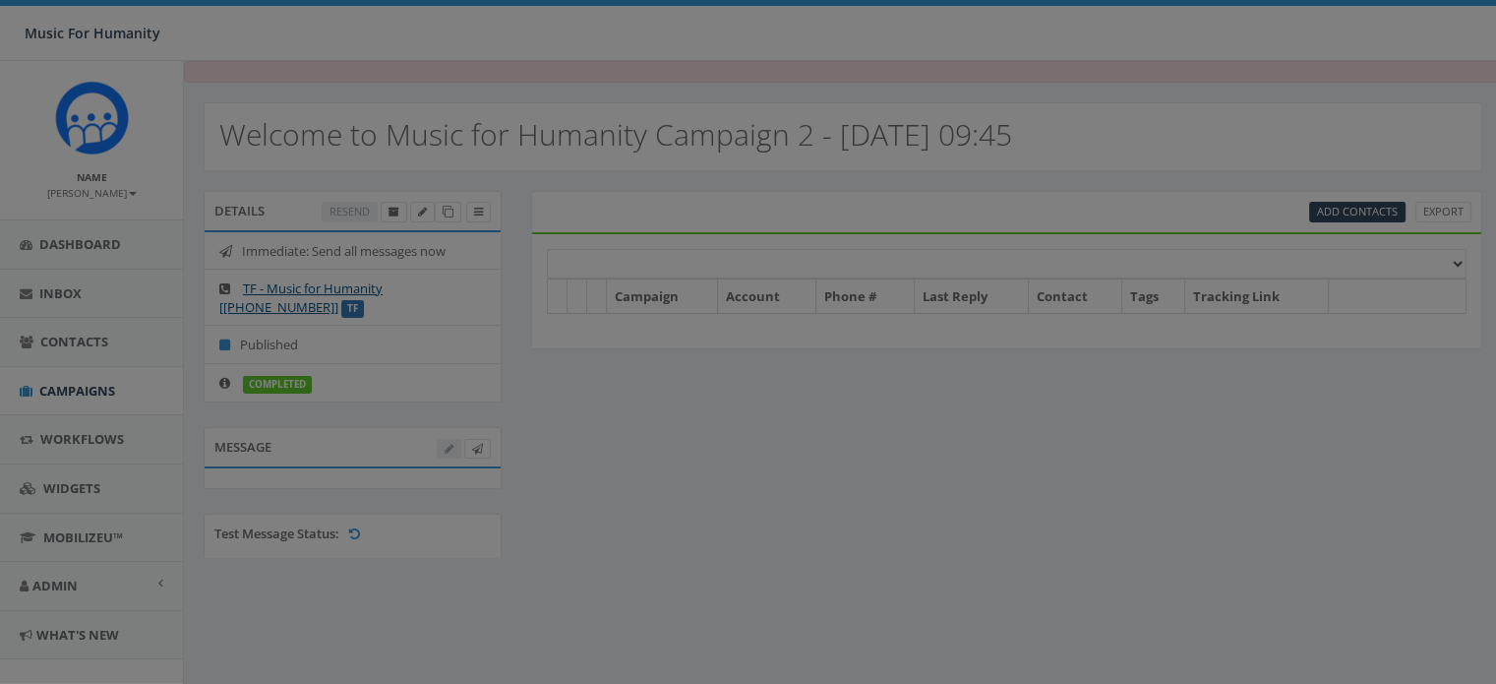
select select
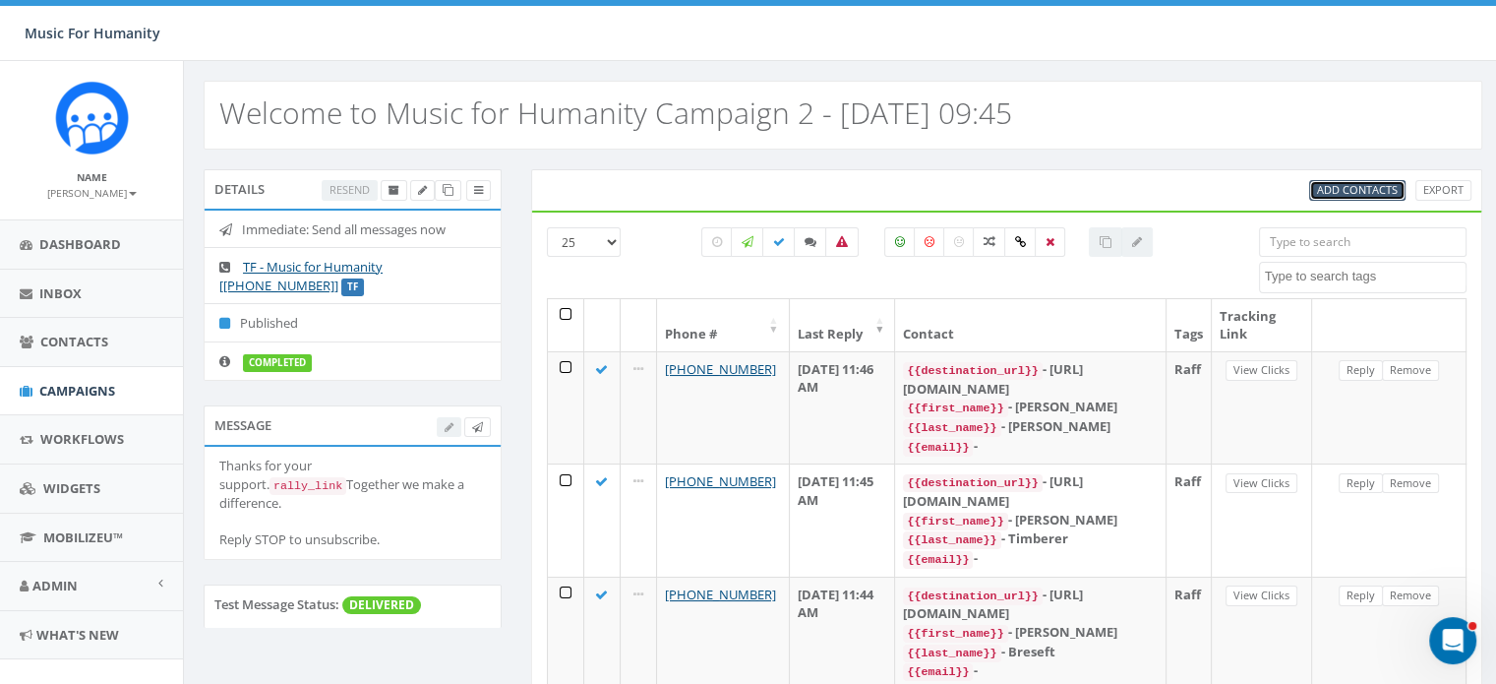
click at [1362, 185] on span "Add Contacts" at bounding box center [1357, 189] width 81 height 15
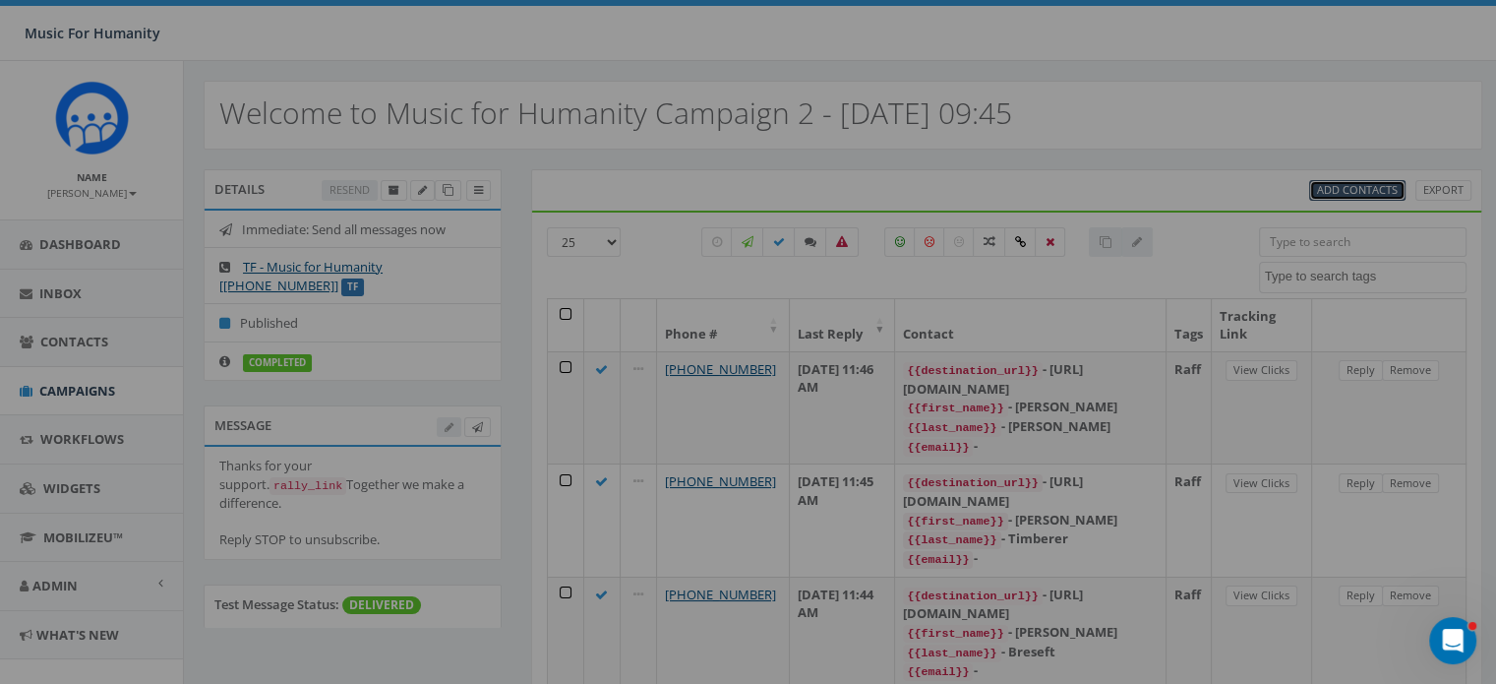
select select
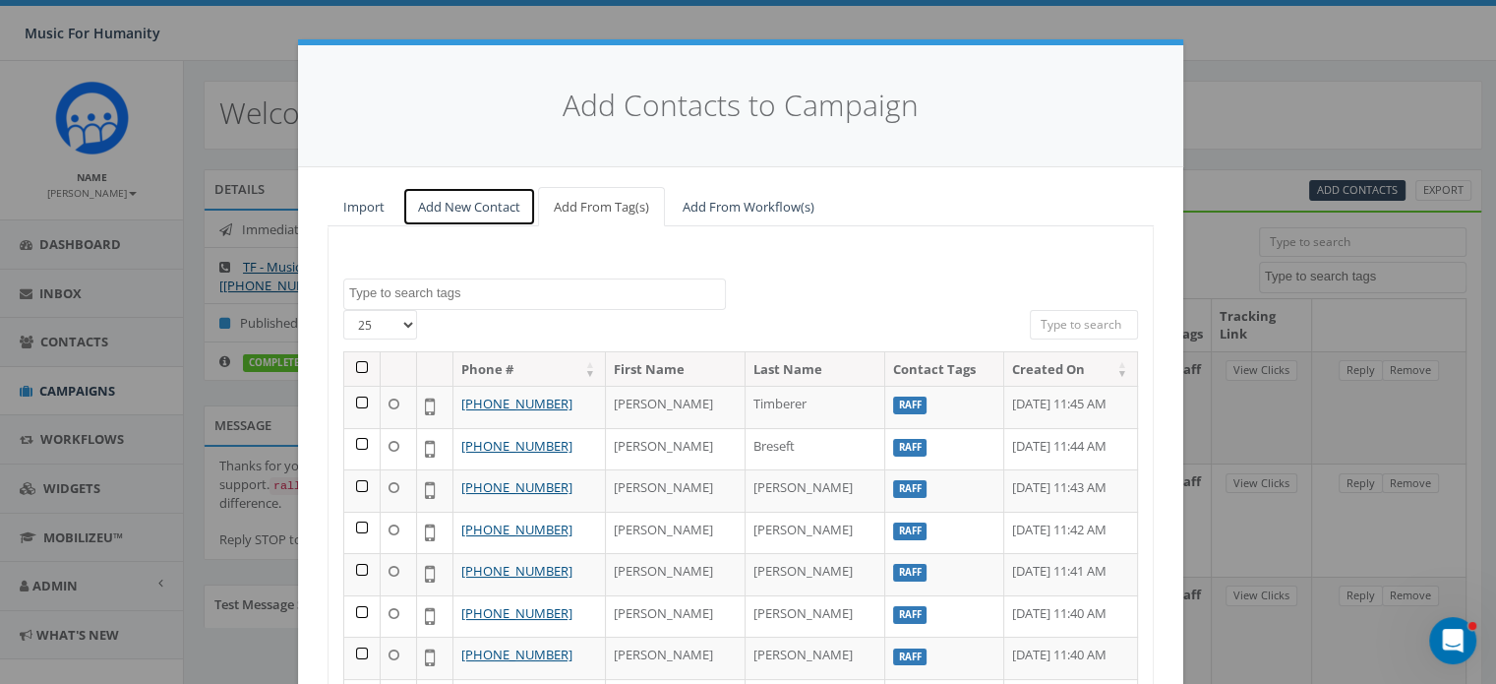
click at [457, 202] on link "Add New Contact" at bounding box center [469, 207] width 134 height 40
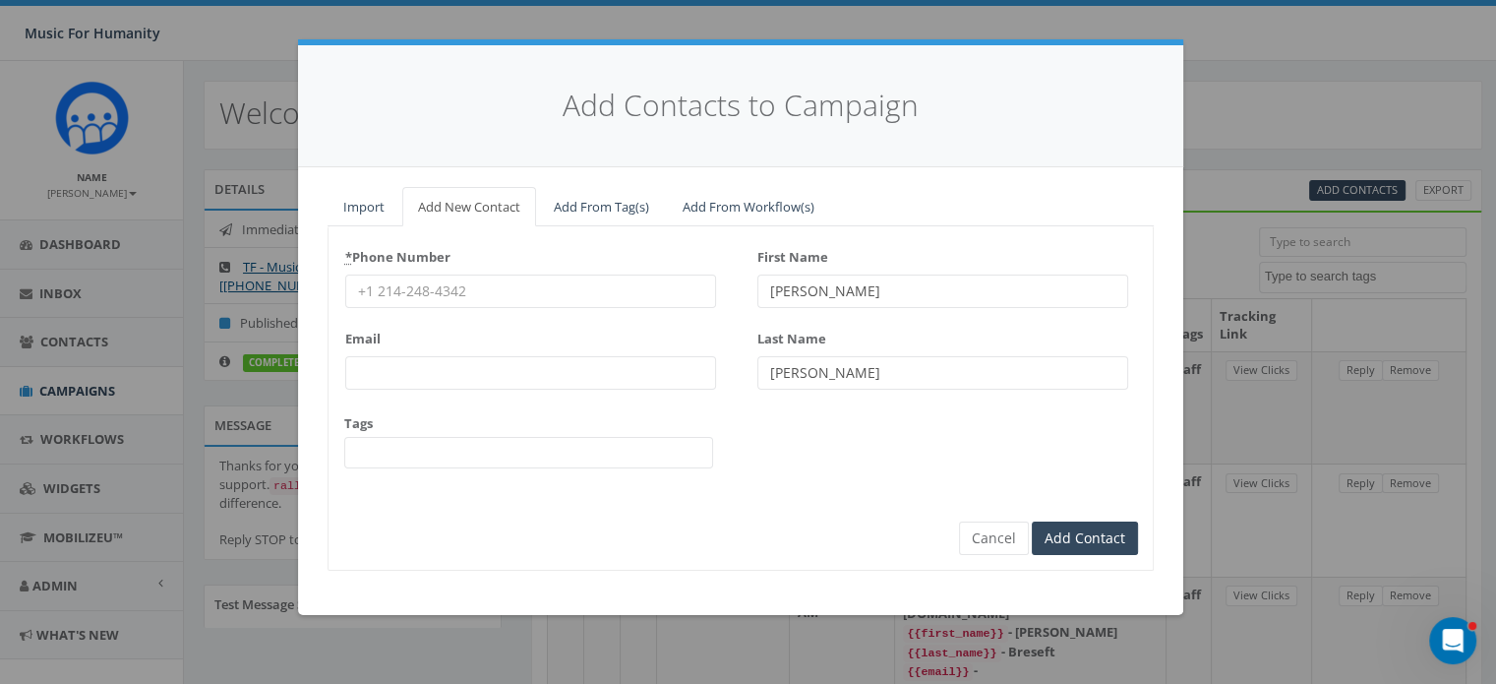
click at [454, 280] on input "* Phone Number" at bounding box center [530, 290] width 371 height 33
type input "6152934984"
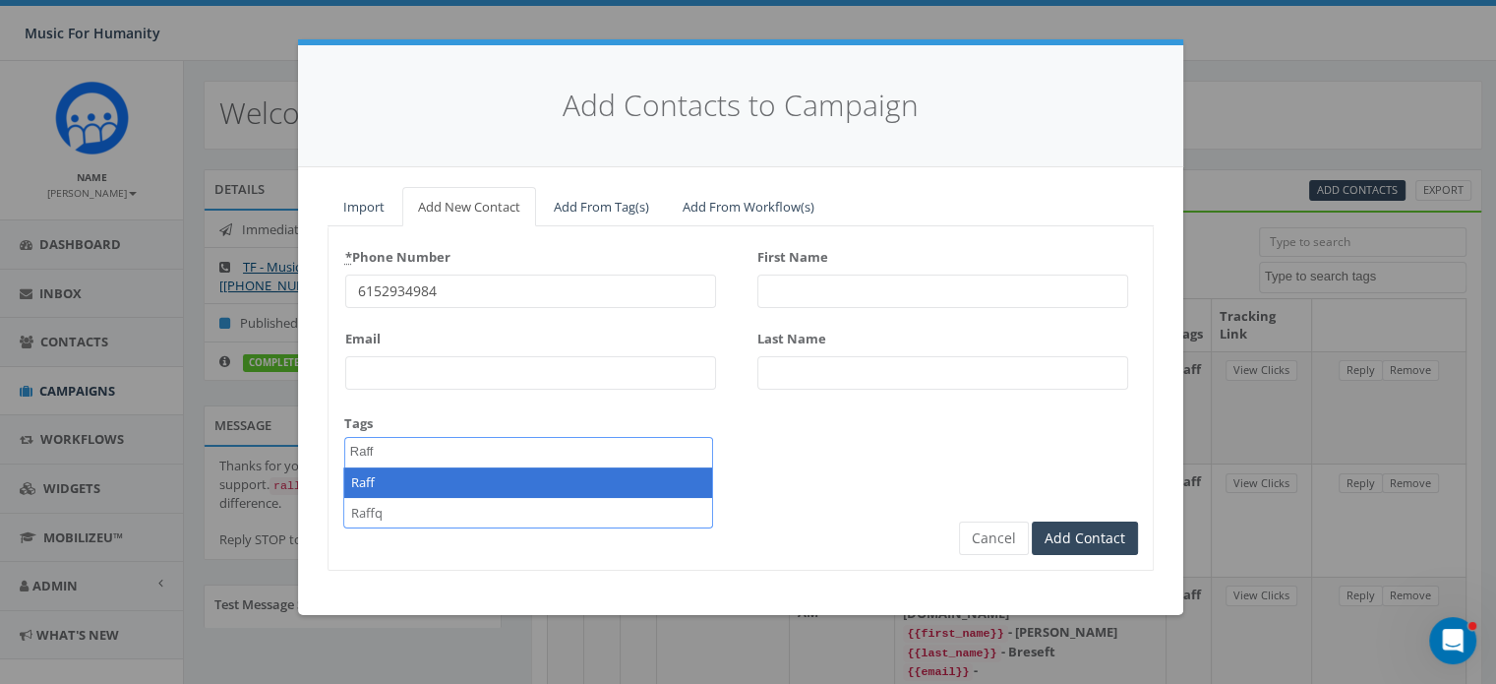
type textarea "Raff"
select select "Raff"
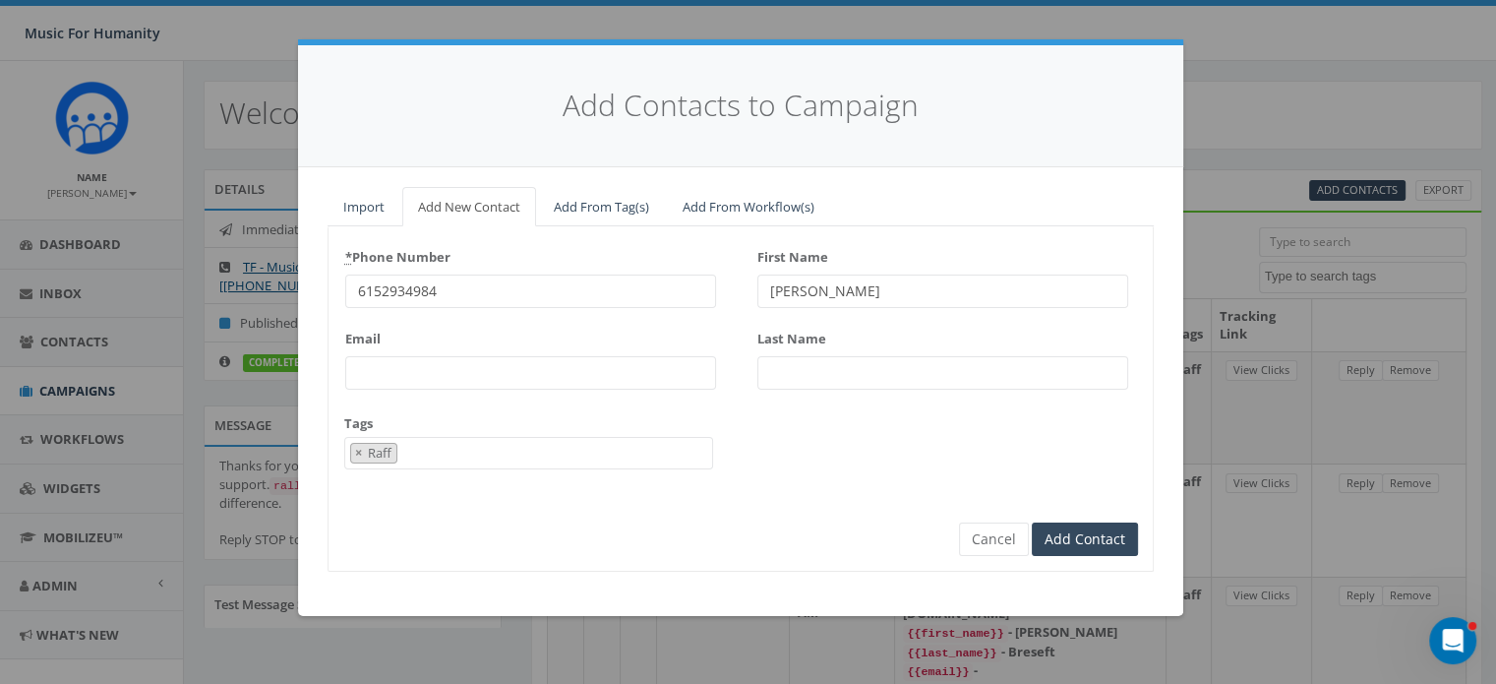
type input "[PERSON_NAME]"
click at [1032, 522] on input "Add Contact" at bounding box center [1085, 538] width 106 height 33
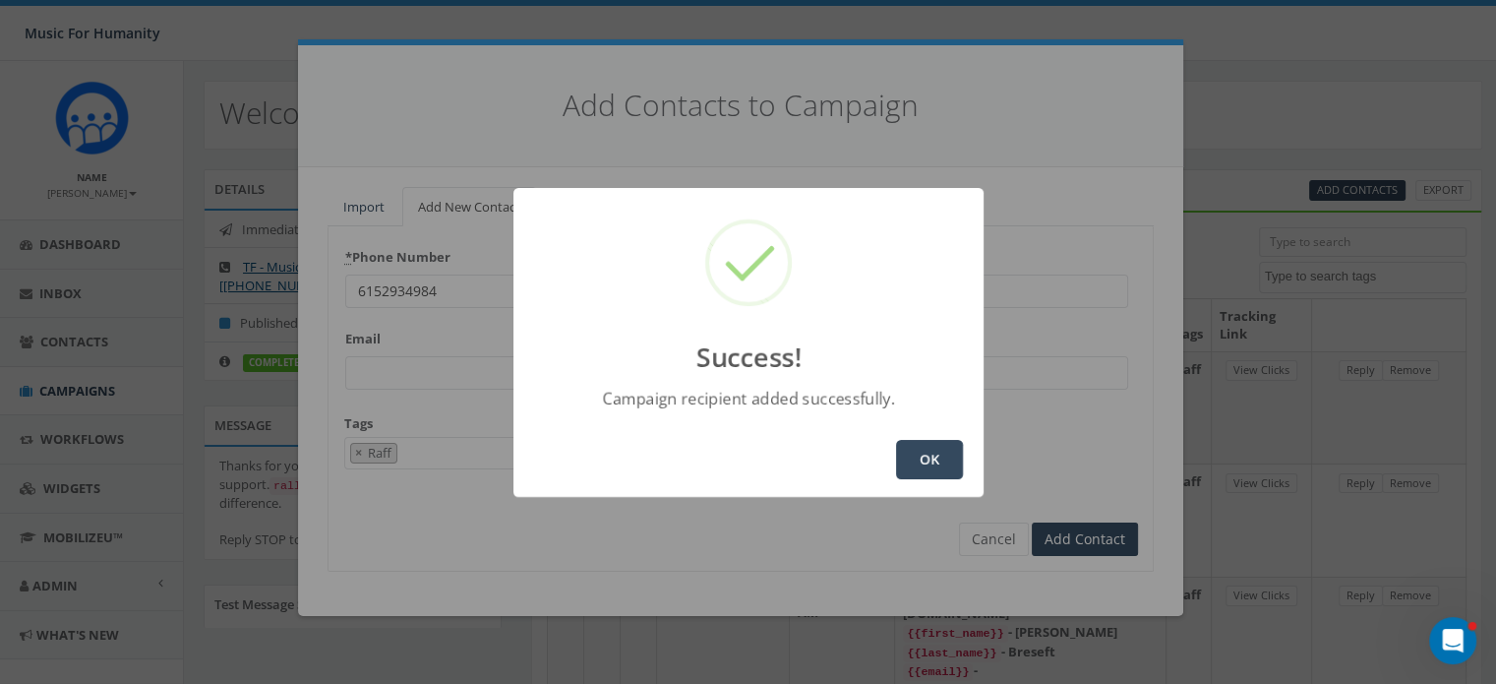
click at [925, 467] on button "OK" at bounding box center [929, 459] width 67 height 39
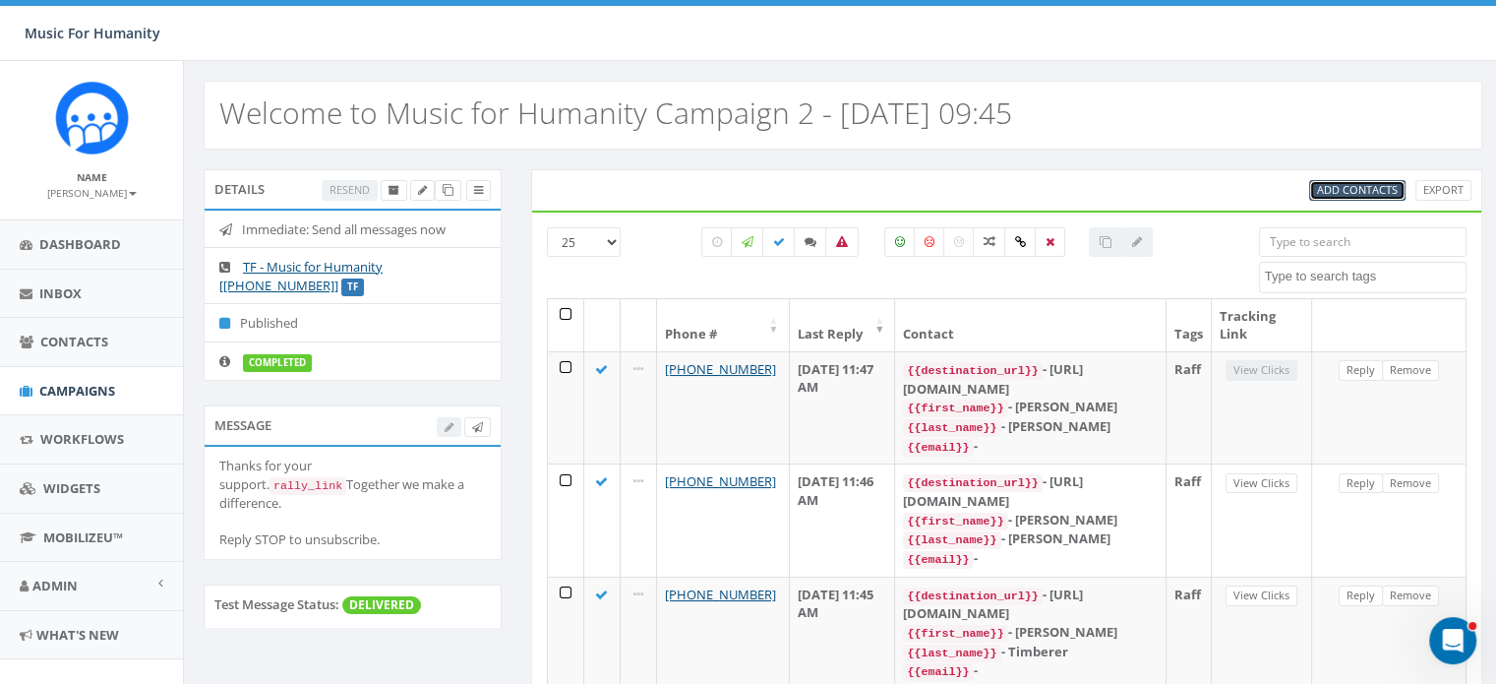
click at [1341, 184] on span "Add Contacts" at bounding box center [1357, 189] width 81 height 15
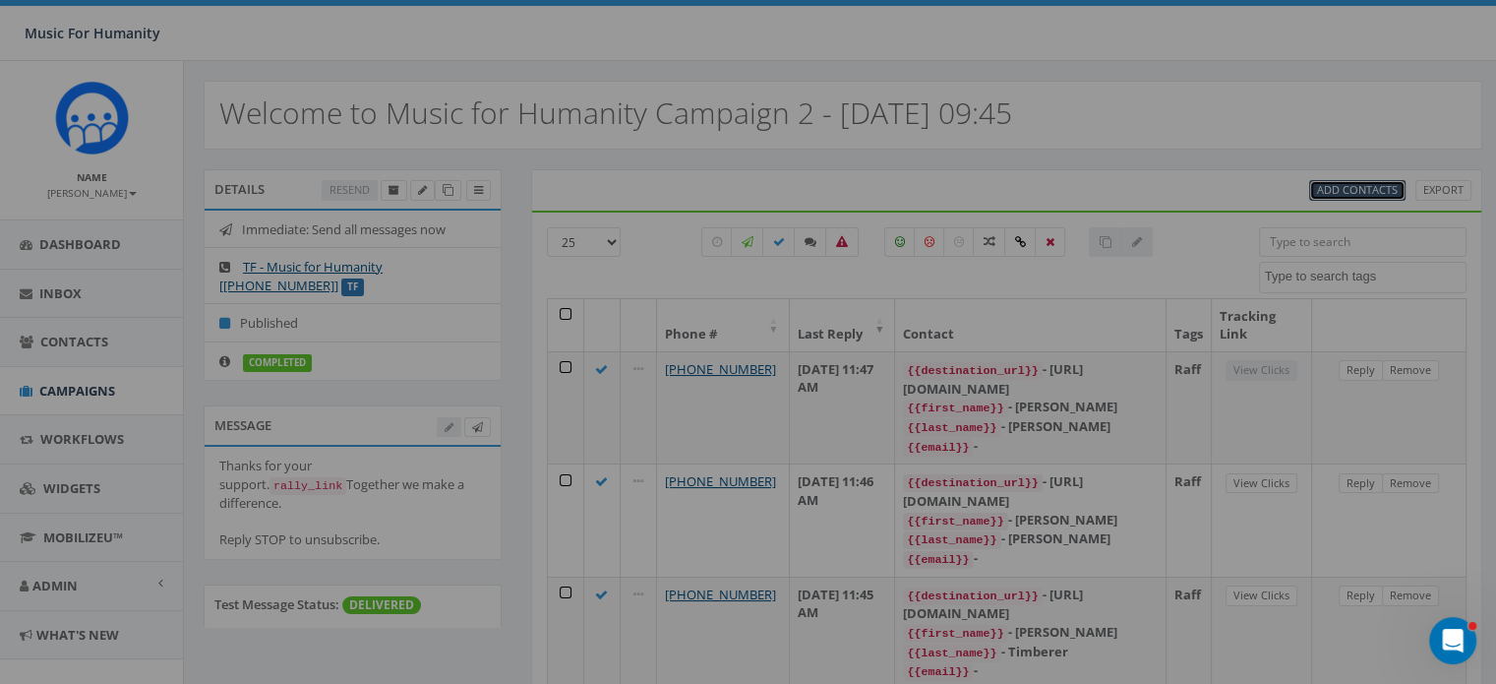
select select
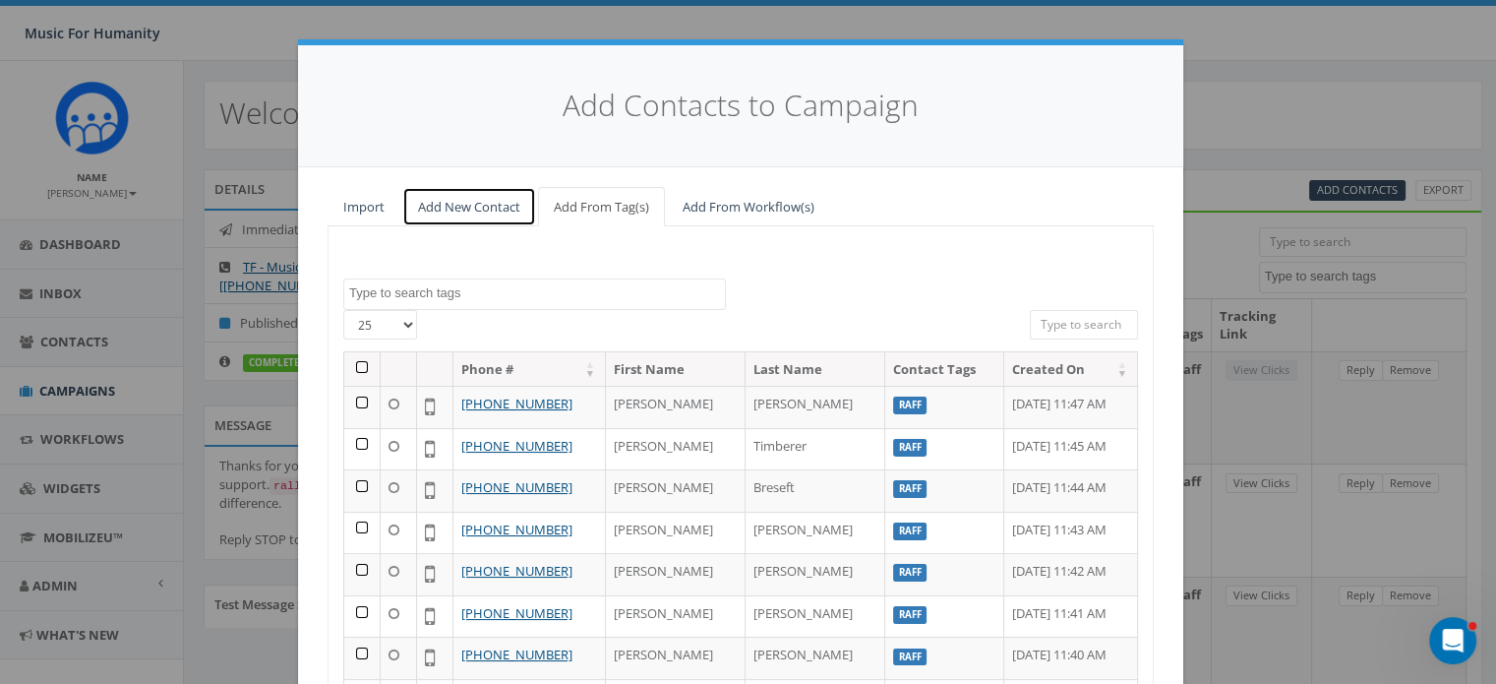
click at [437, 205] on link "Add New Contact" at bounding box center [469, 207] width 134 height 40
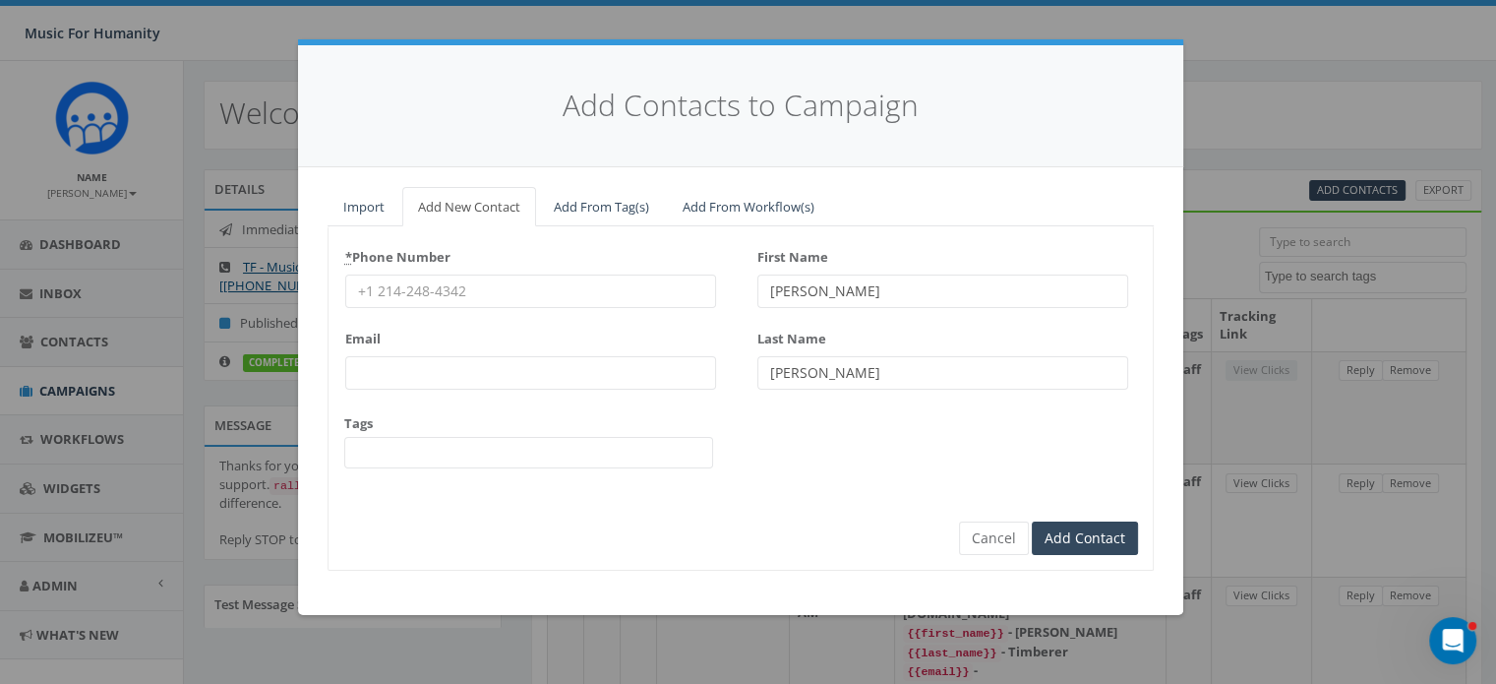
click at [421, 286] on input "* Phone Number" at bounding box center [530, 290] width 371 height 33
type input "8453138645"
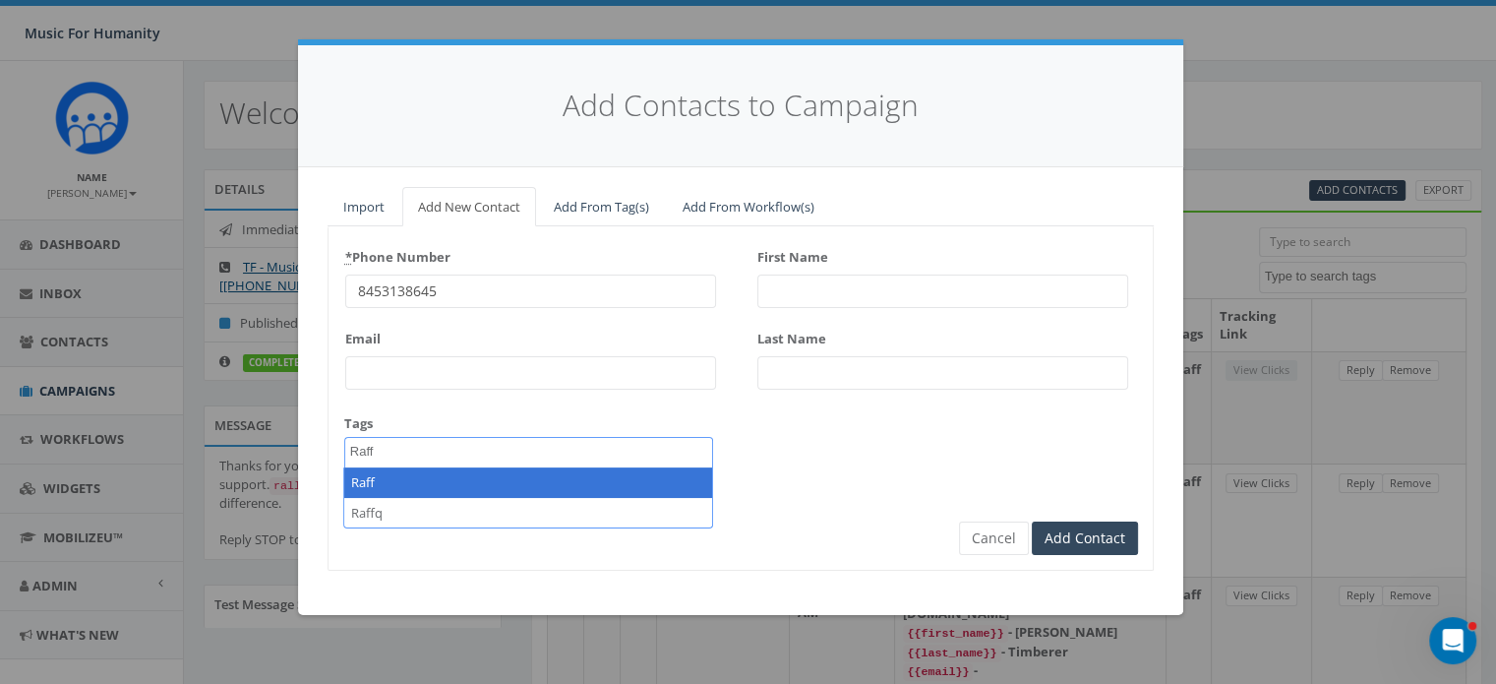
type textarea "Raff"
select select "Raff"
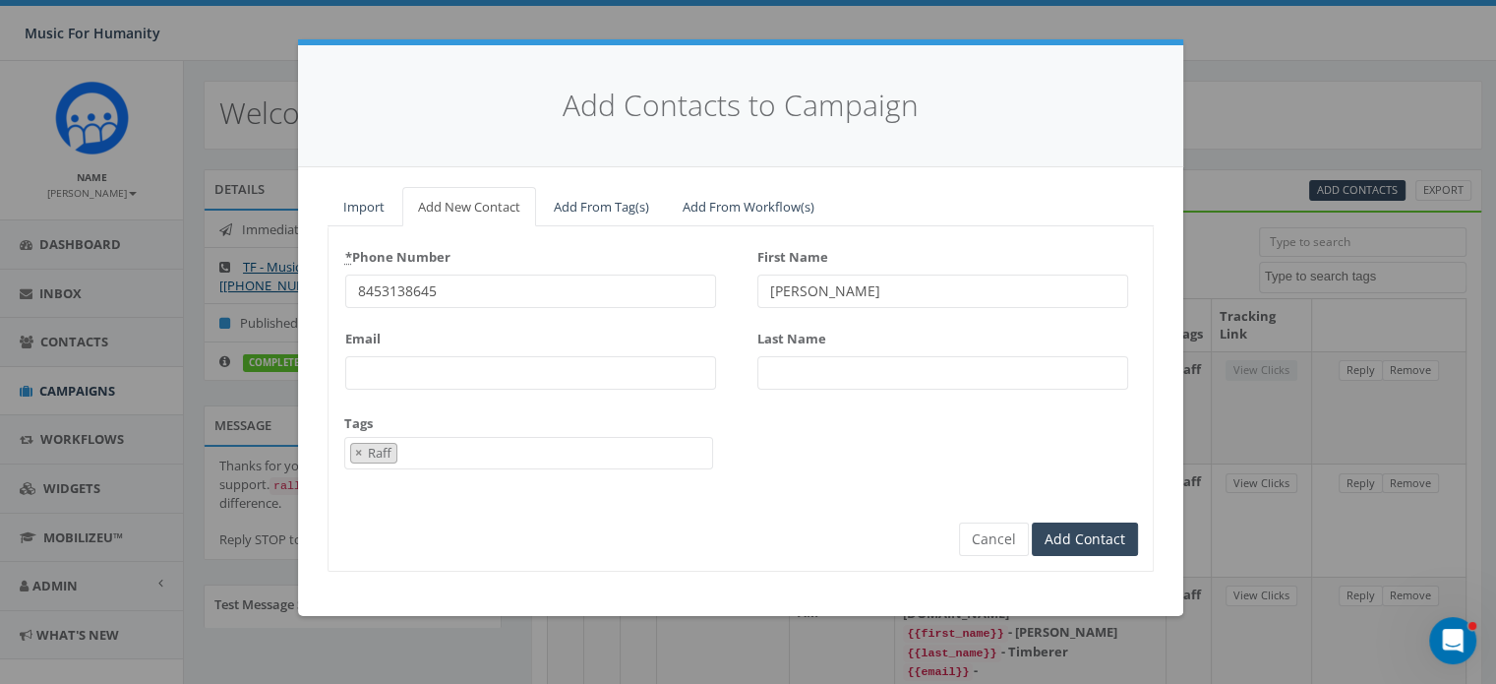
type input "Pete"
type input "Veneziano"
click at [1032, 522] on input "Add Contact" at bounding box center [1085, 538] width 106 height 33
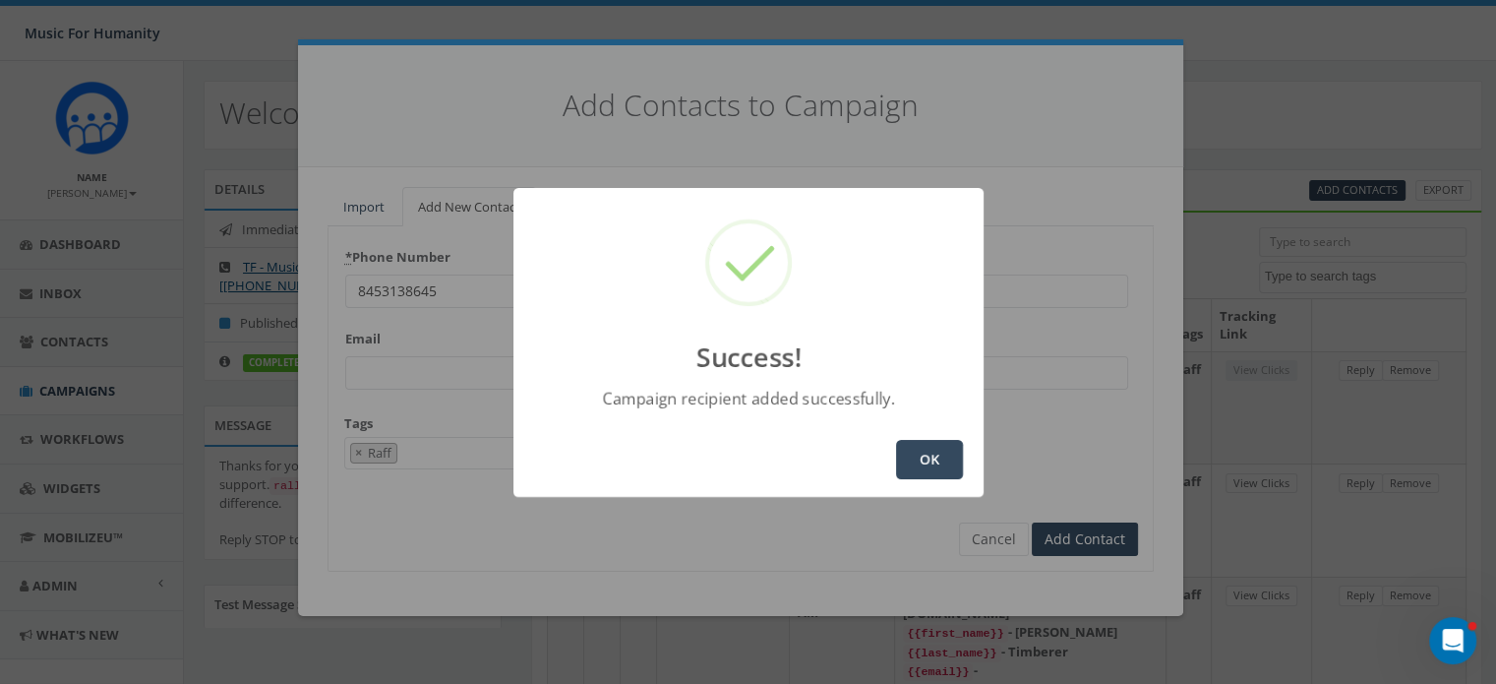
click at [925, 459] on button "OK" at bounding box center [929, 459] width 67 height 39
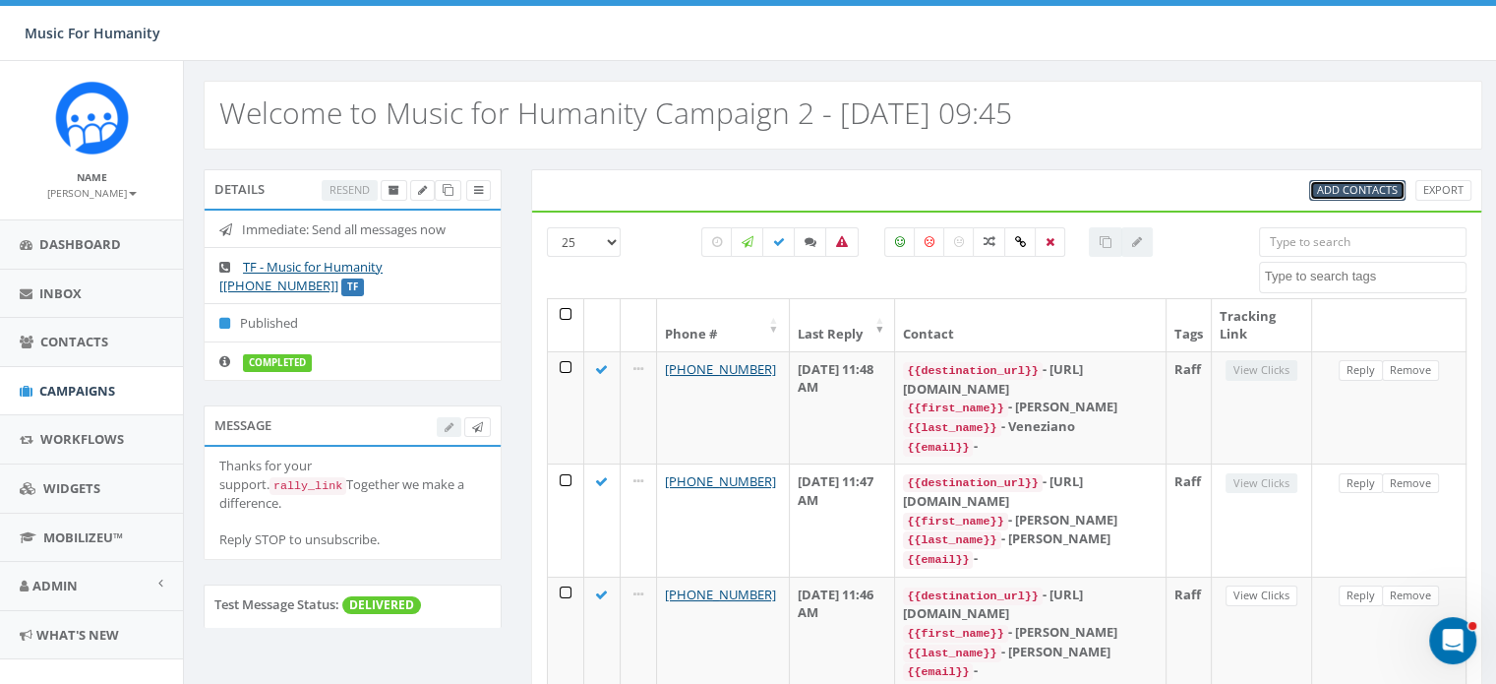
click at [1364, 185] on span "Add Contacts" at bounding box center [1357, 189] width 81 height 15
select select
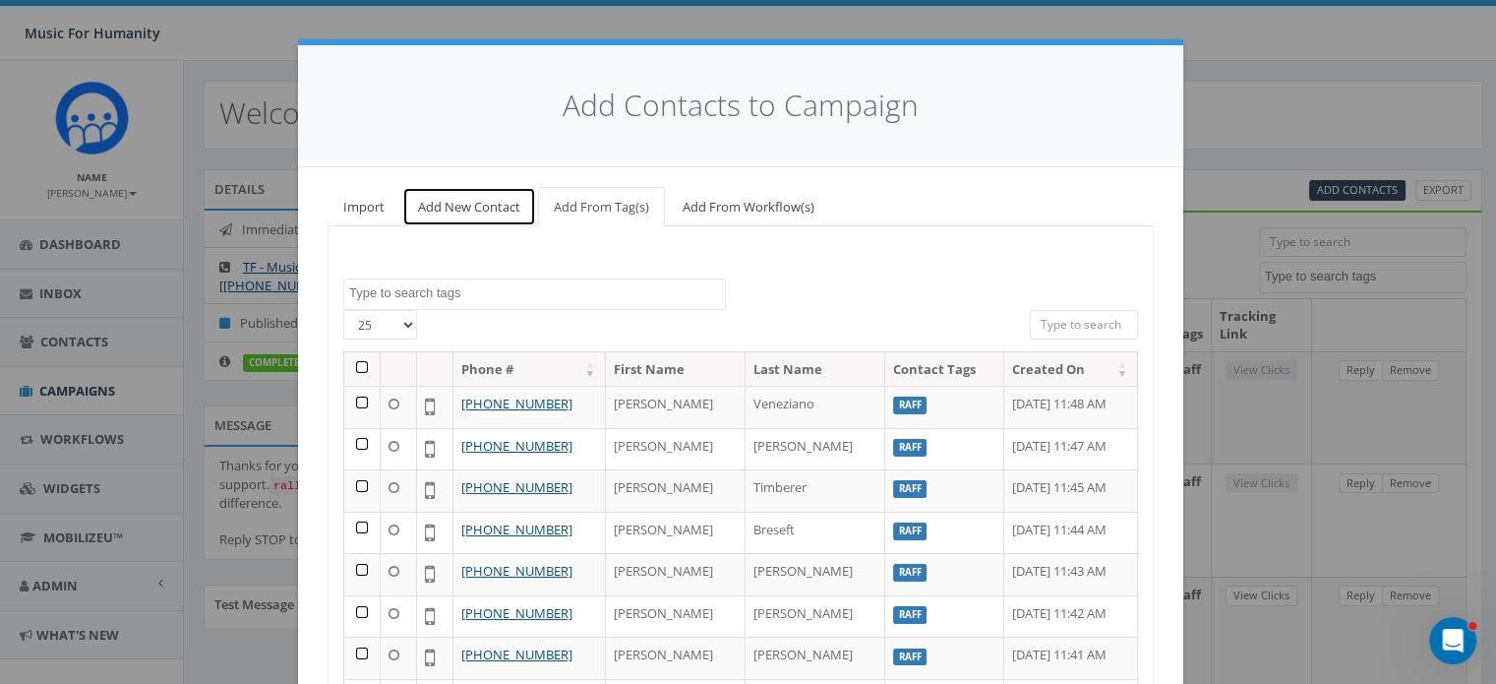
click at [449, 208] on link "Add New Contact" at bounding box center [469, 207] width 134 height 40
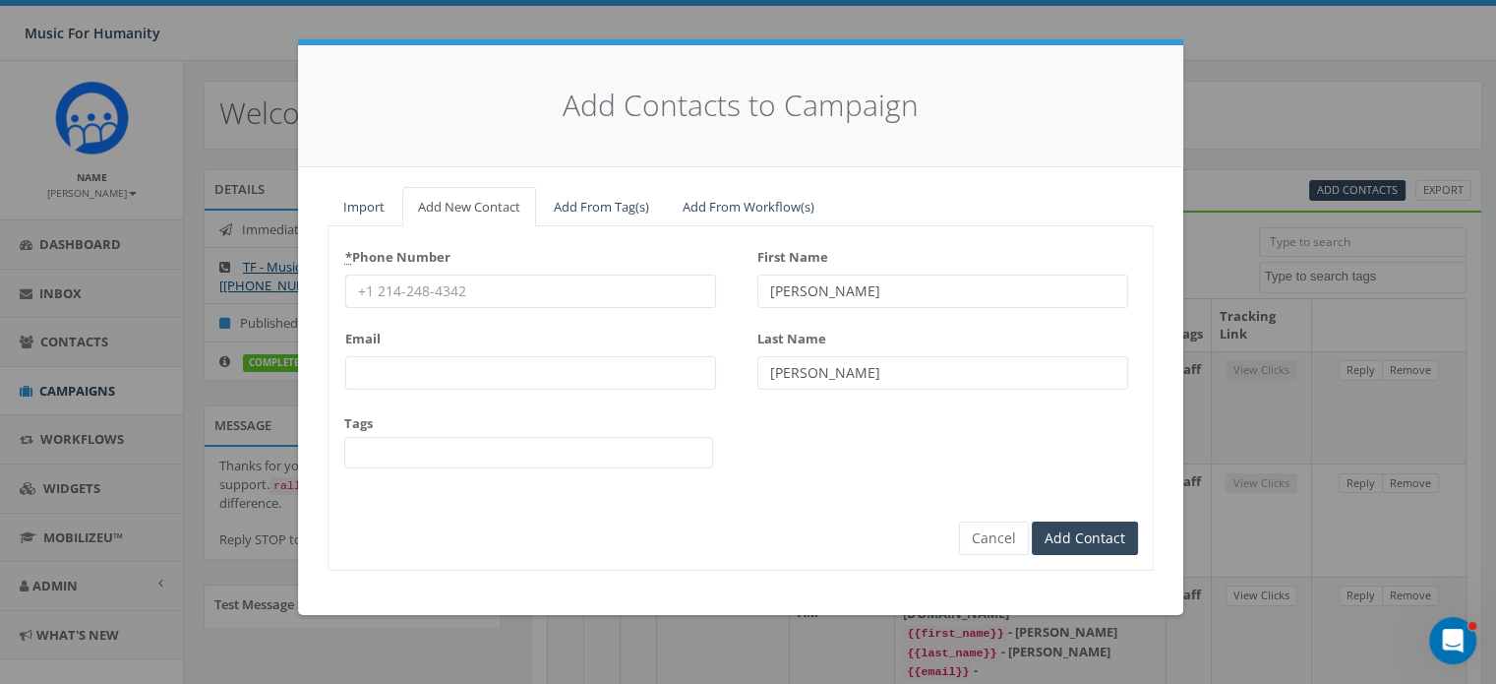
click at [405, 283] on input "* Phone Number" at bounding box center [530, 290] width 371 height 33
type input "5703134295"
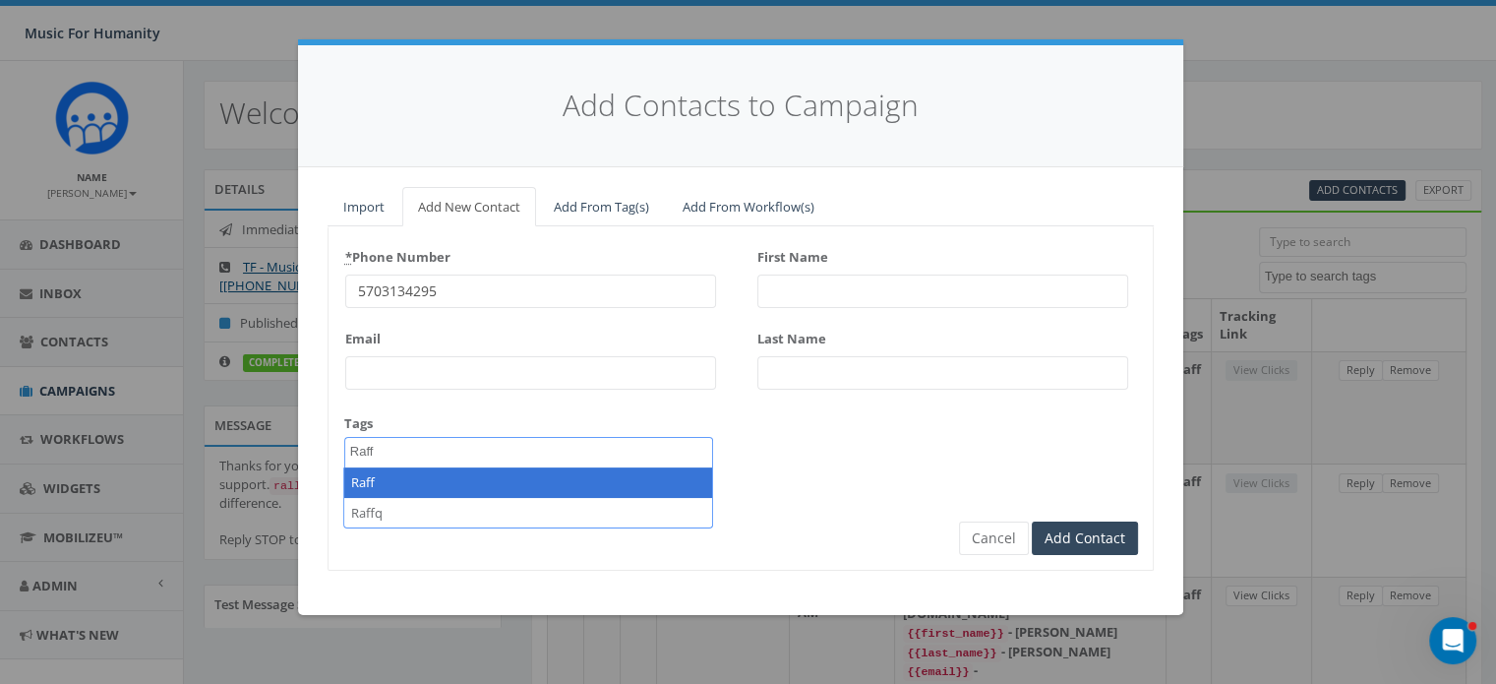
type textarea "Raff"
select select "Raff"
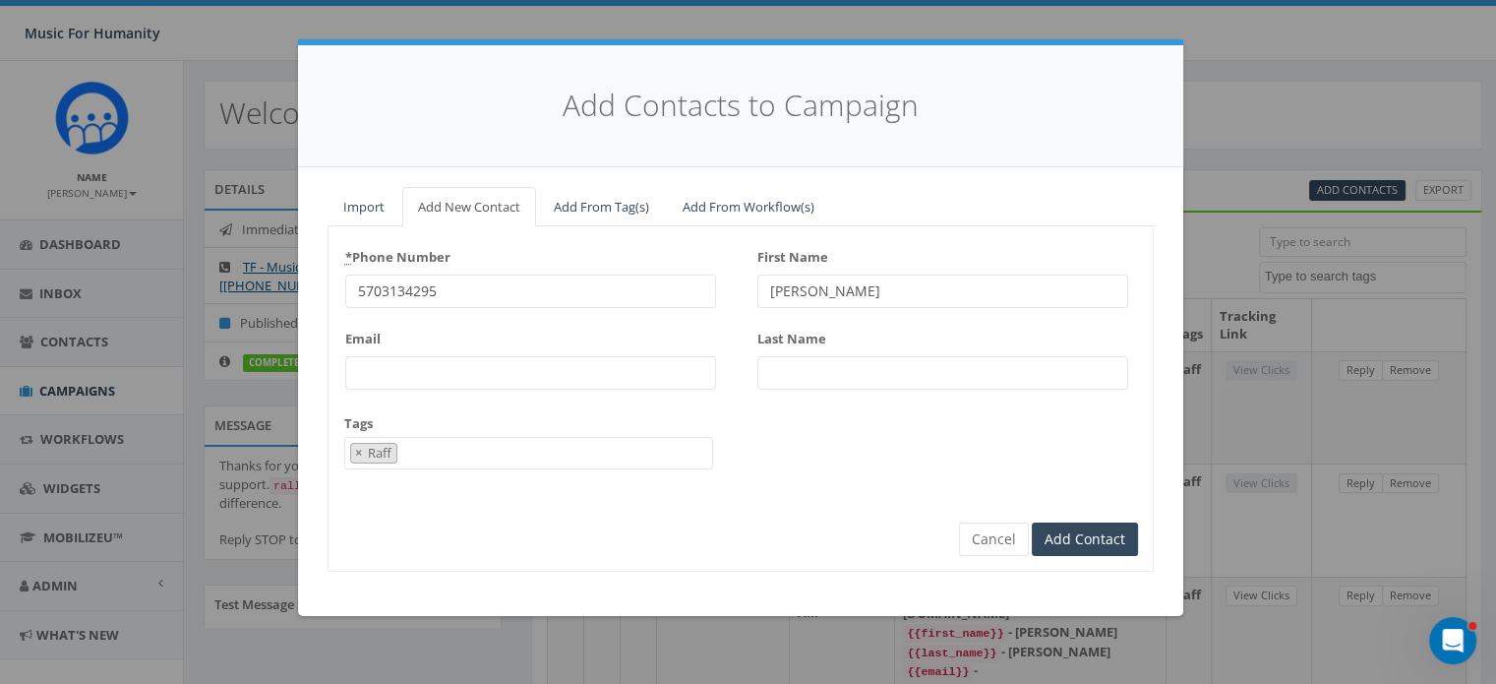
type input "Chris"
type input "Mursch"
click at [1032, 522] on input "Add Contact" at bounding box center [1085, 538] width 106 height 33
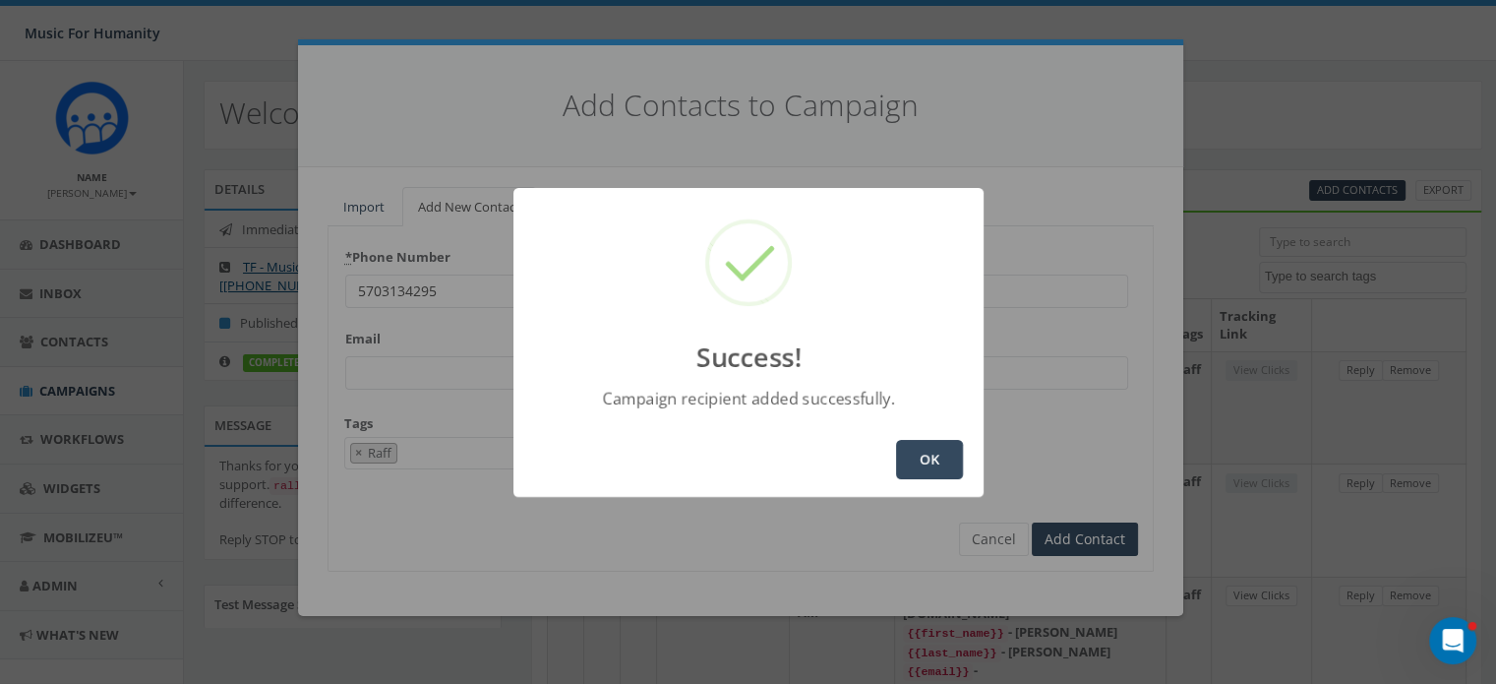
click at [935, 448] on button "OK" at bounding box center [929, 459] width 67 height 39
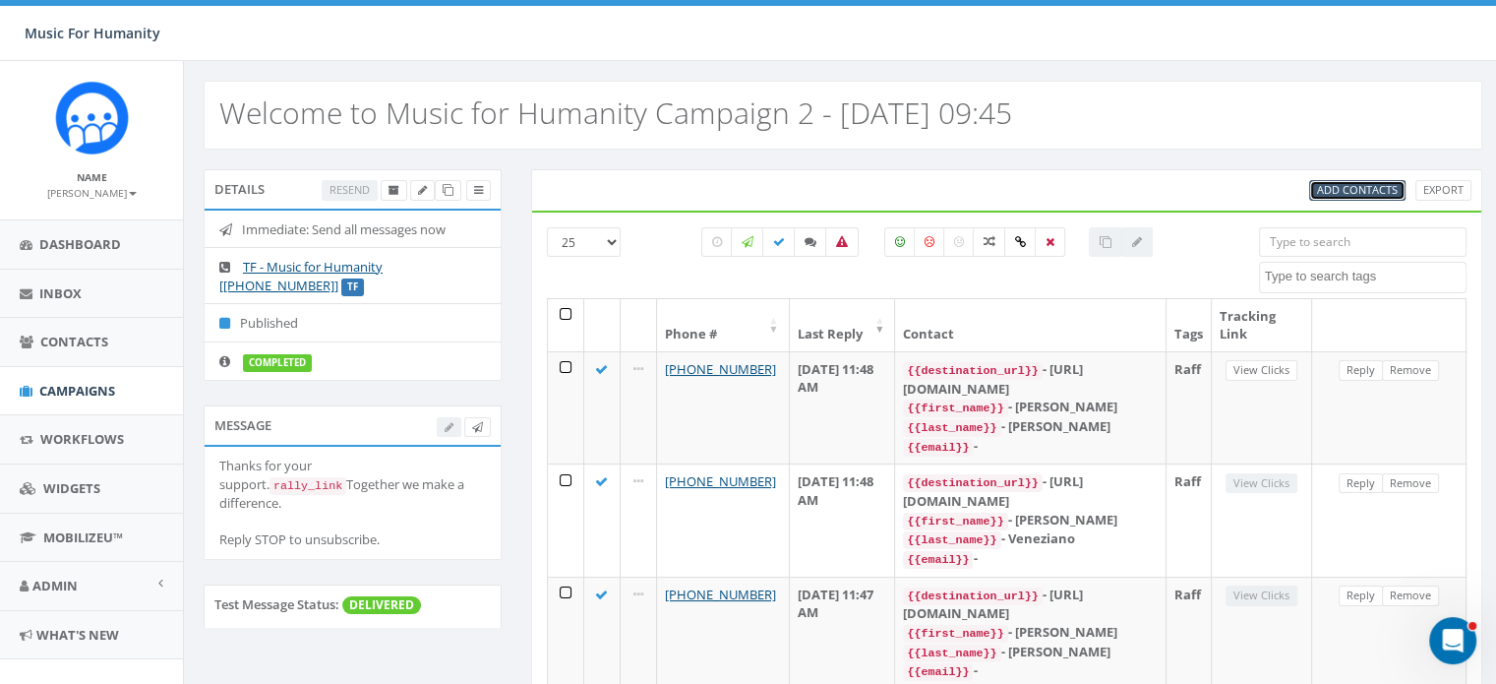
click at [1369, 187] on span "Add Contacts" at bounding box center [1357, 189] width 81 height 15
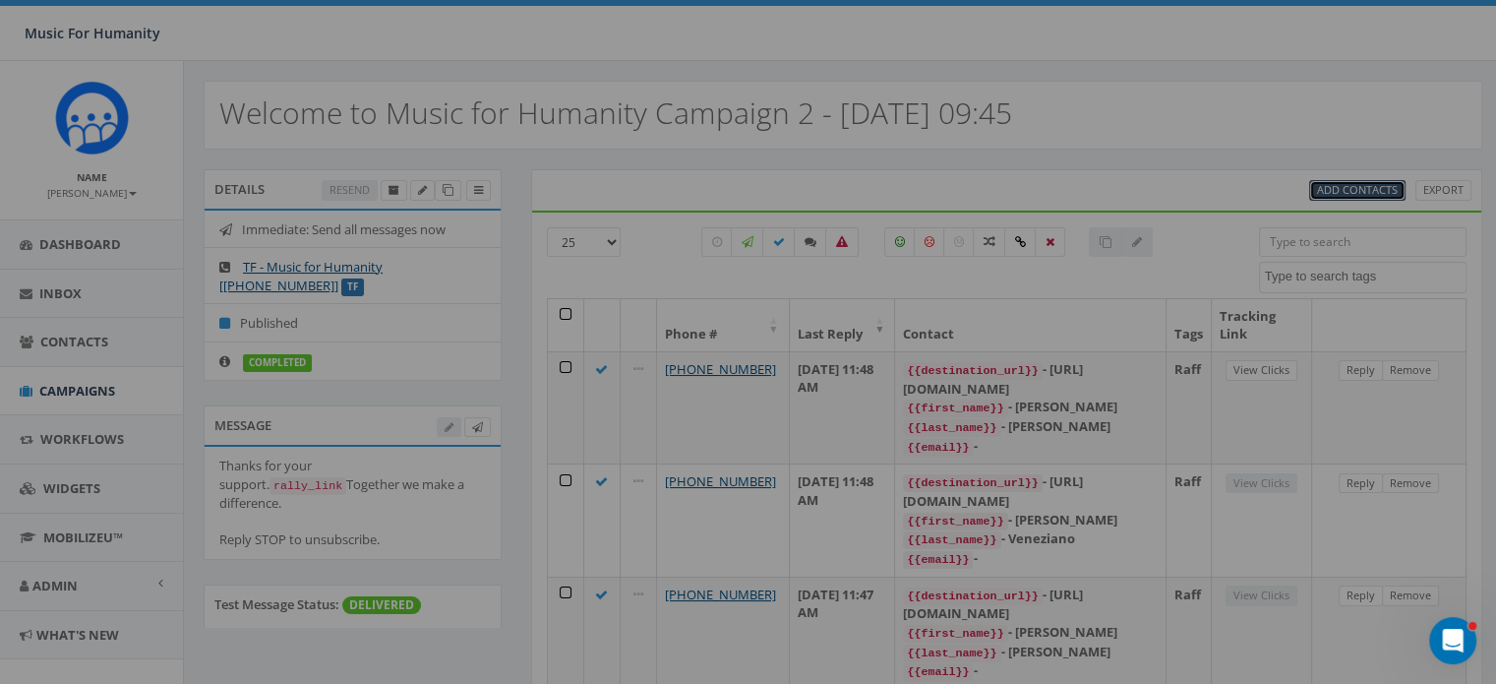
select select
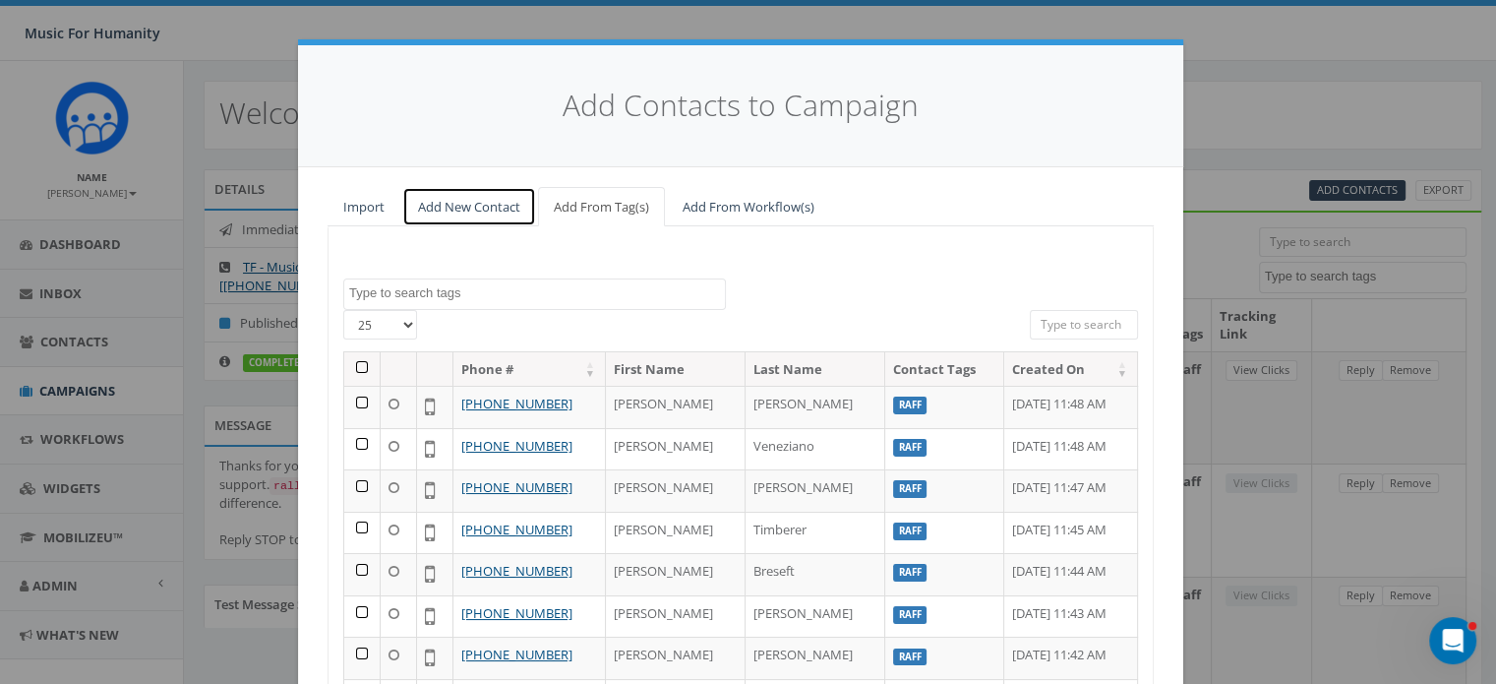
click at [462, 204] on link "Add New Contact" at bounding box center [469, 207] width 134 height 40
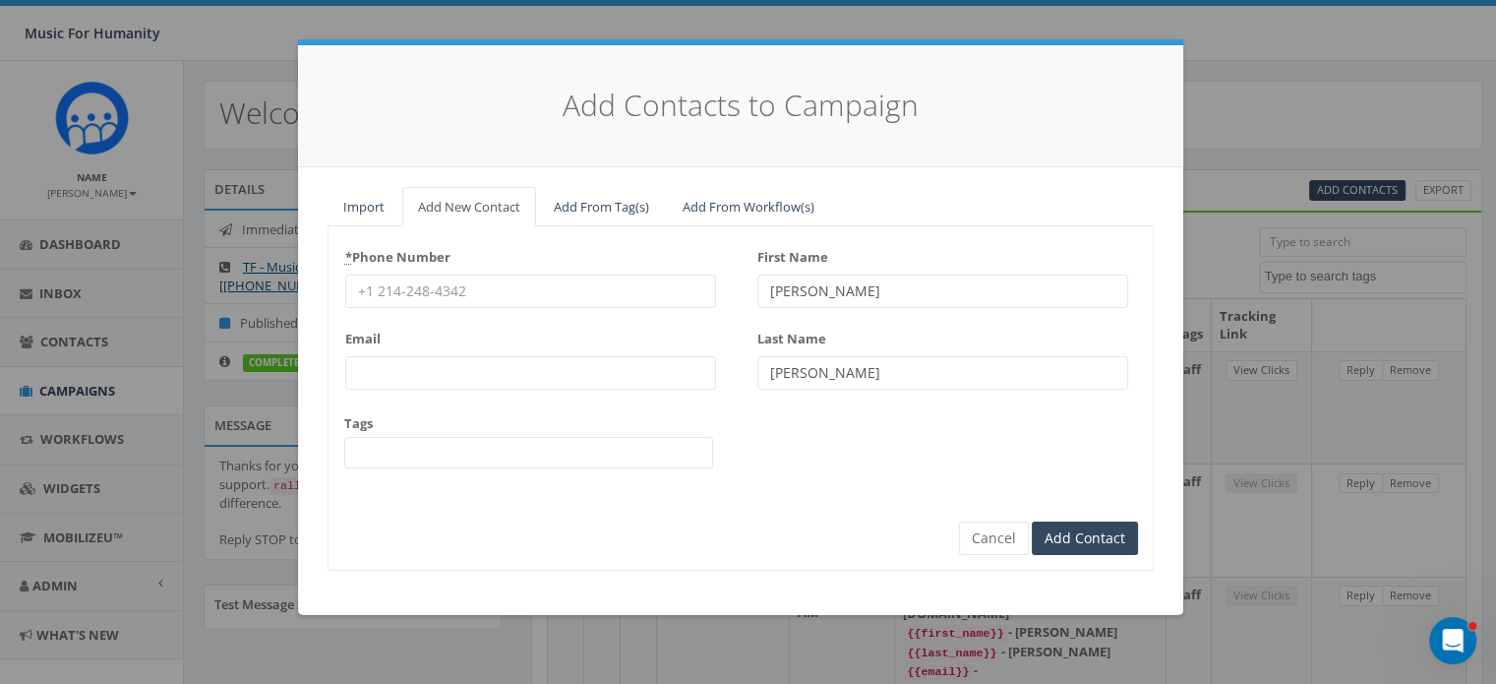
click at [411, 279] on input "* Phone Number" at bounding box center [530, 290] width 371 height 33
type input "6463543456"
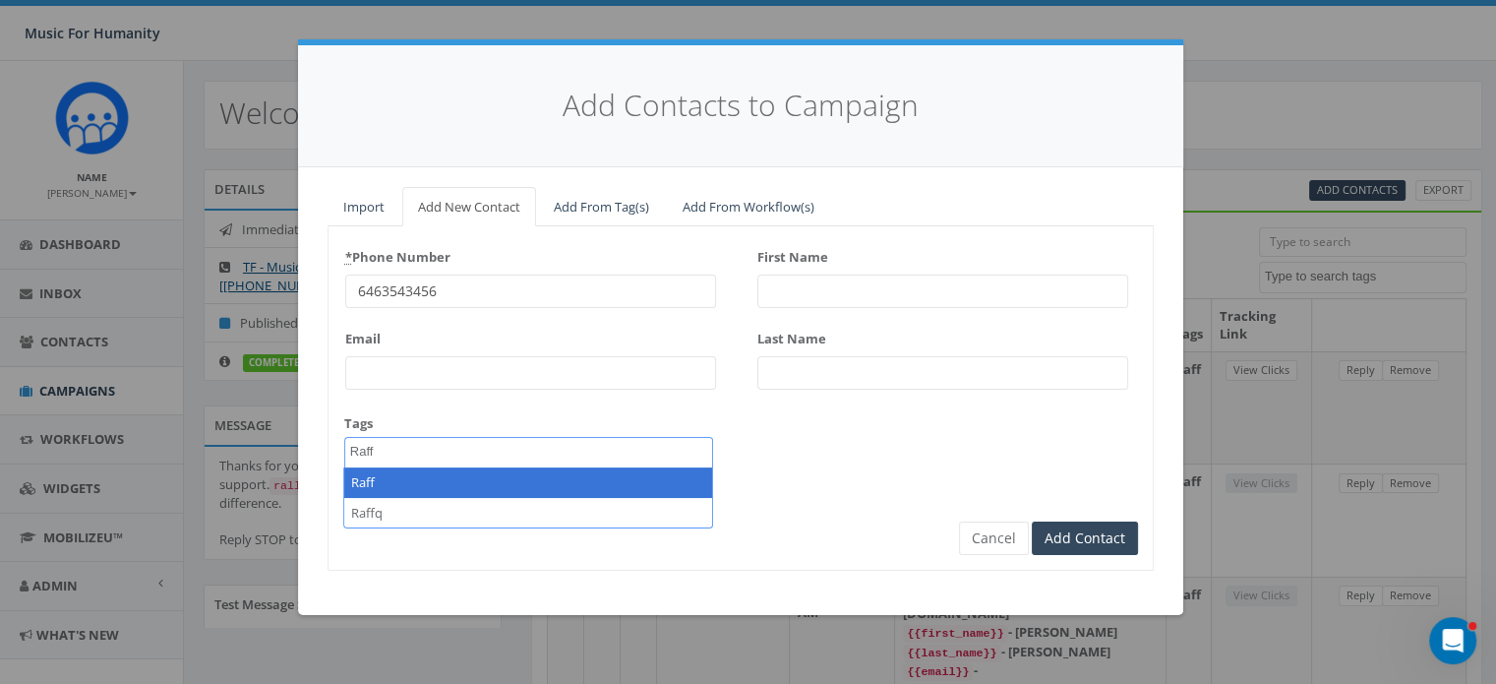
type textarea "Raff"
select select "Raff"
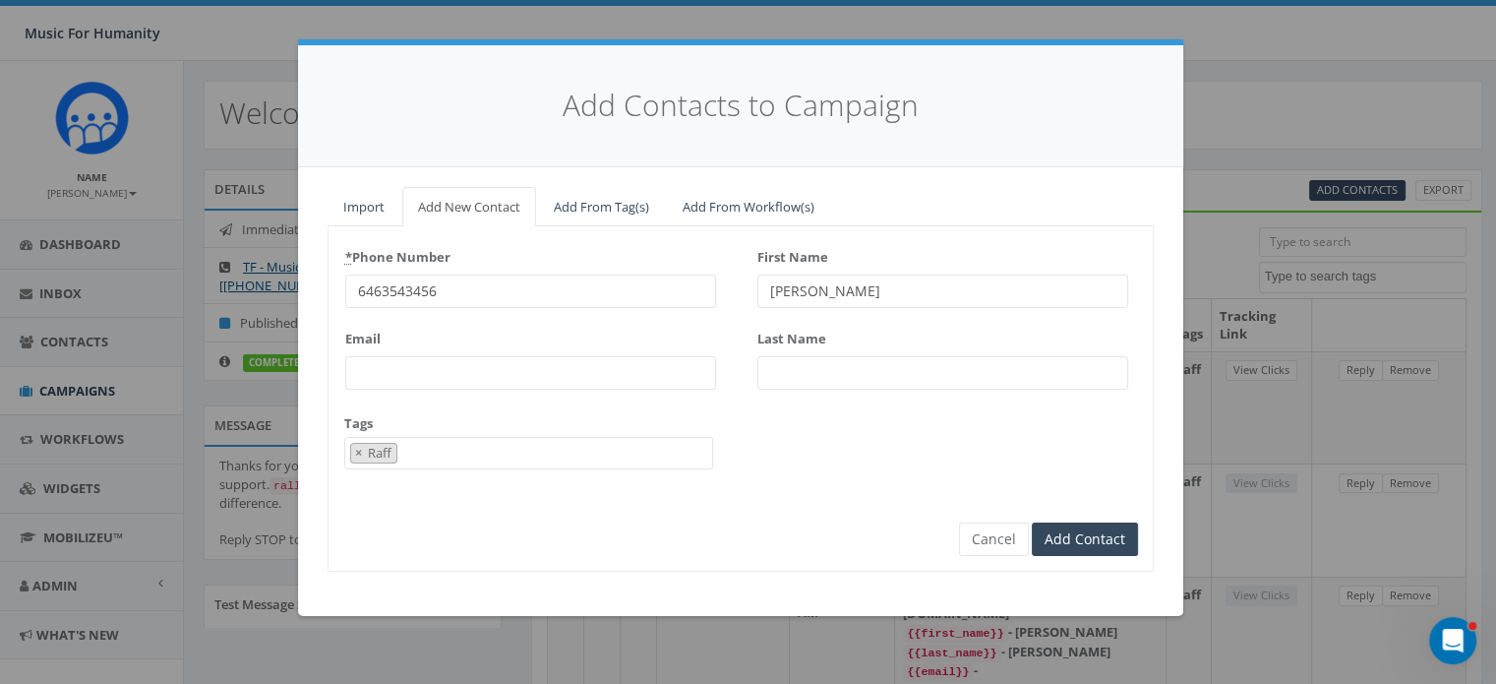
type input "Michelle"
type input "Yampolski"
click at [1032, 522] on input "Add Contact" at bounding box center [1085, 538] width 106 height 33
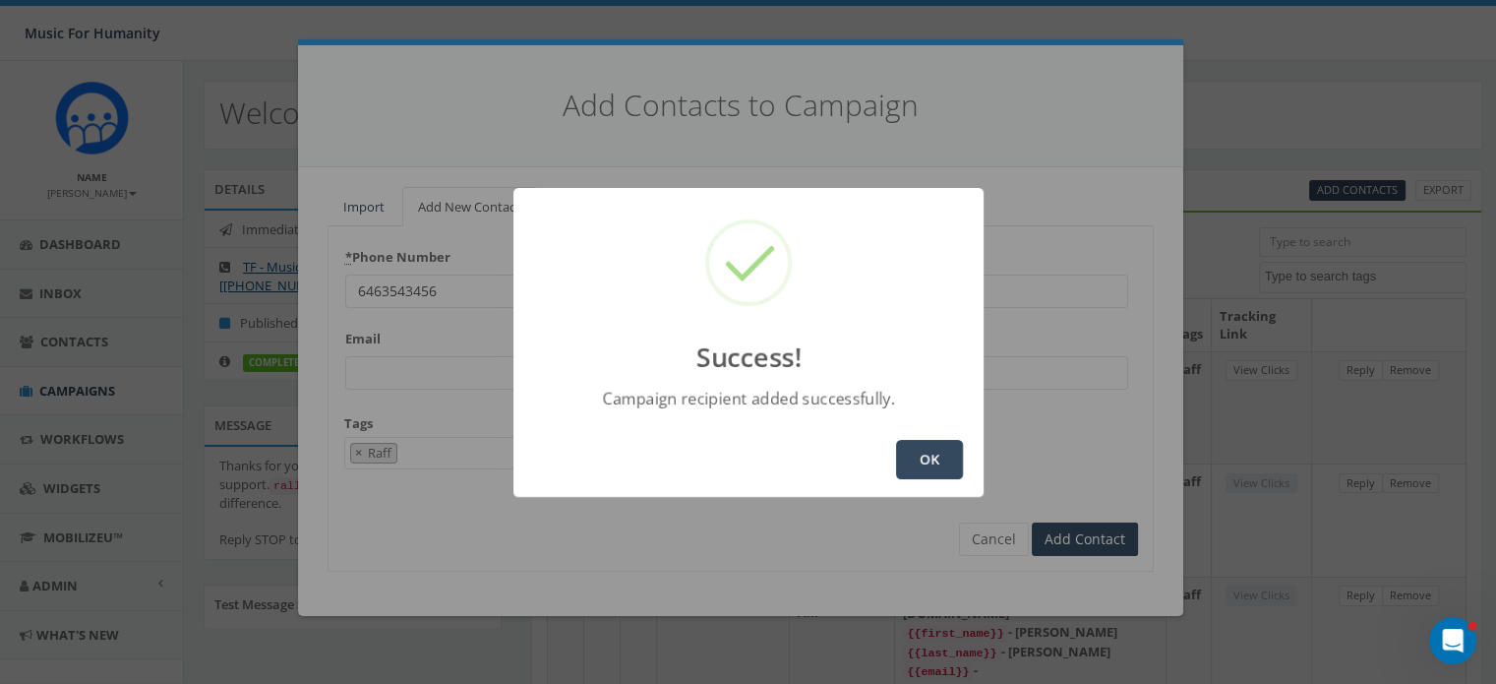
click at [932, 446] on button "OK" at bounding box center [929, 459] width 67 height 39
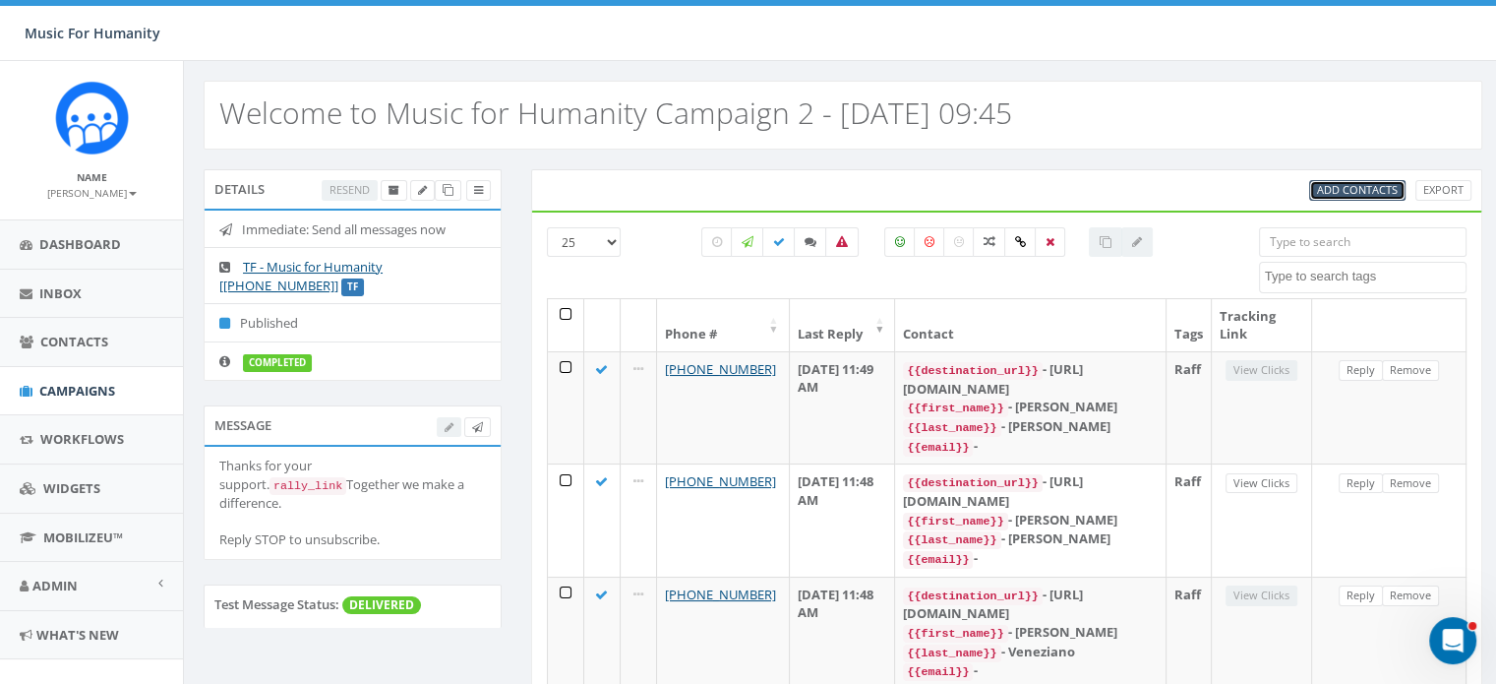
click at [1340, 182] on span "Add Contacts" at bounding box center [1357, 189] width 81 height 15
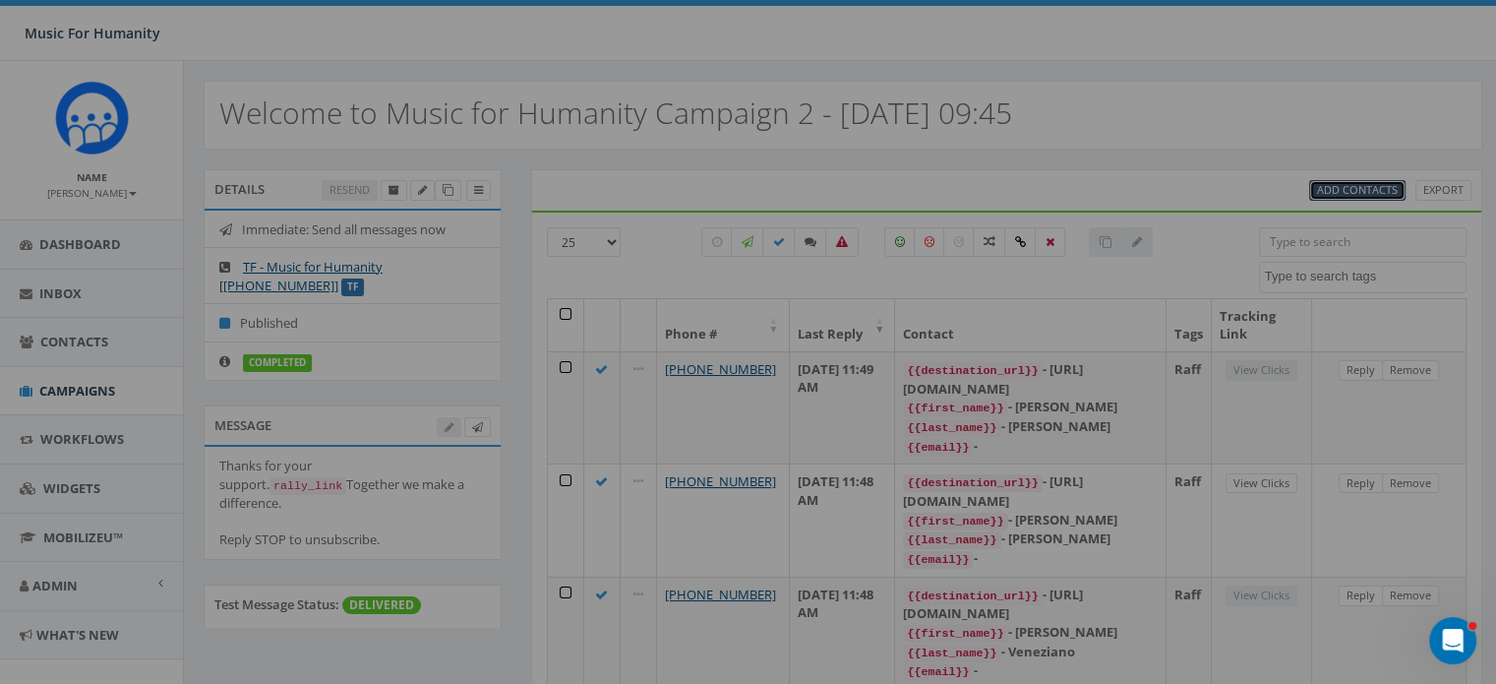
select select
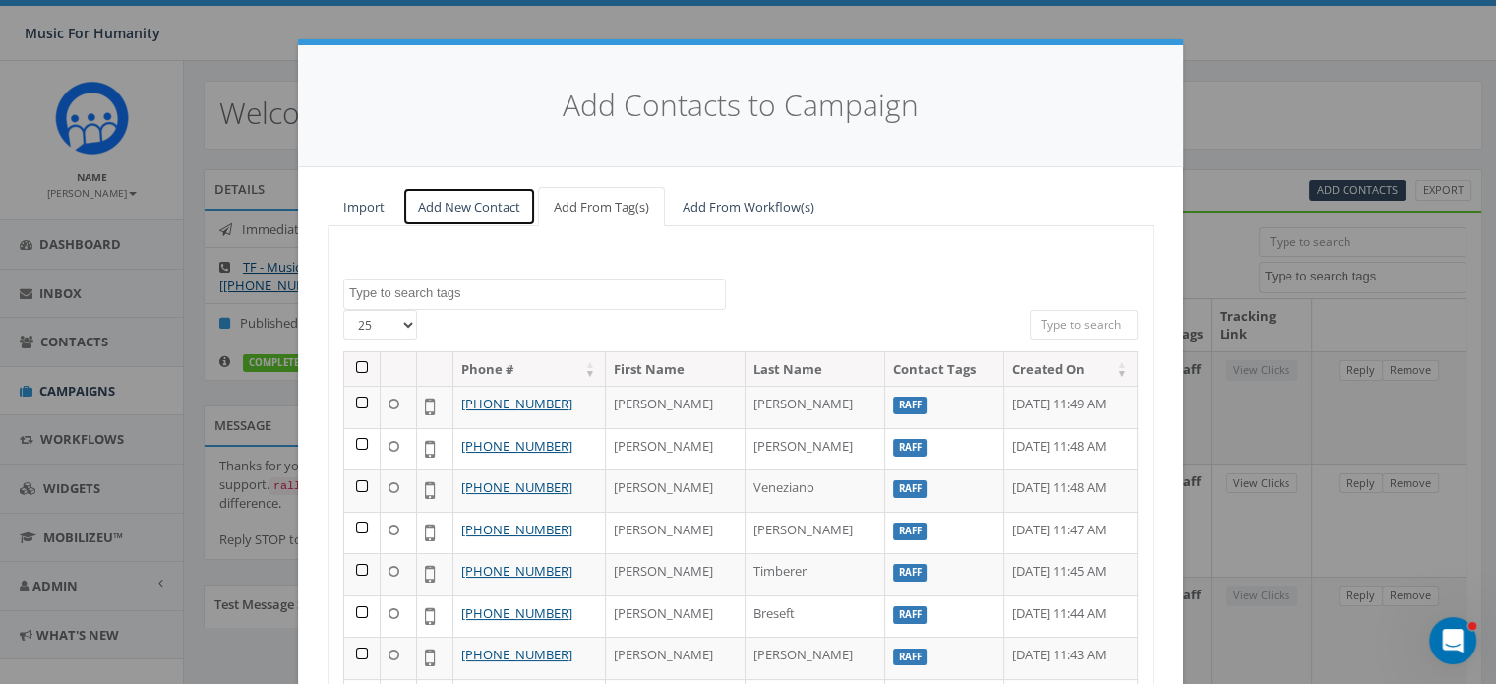
click at [442, 211] on link "Add New Contact" at bounding box center [469, 207] width 134 height 40
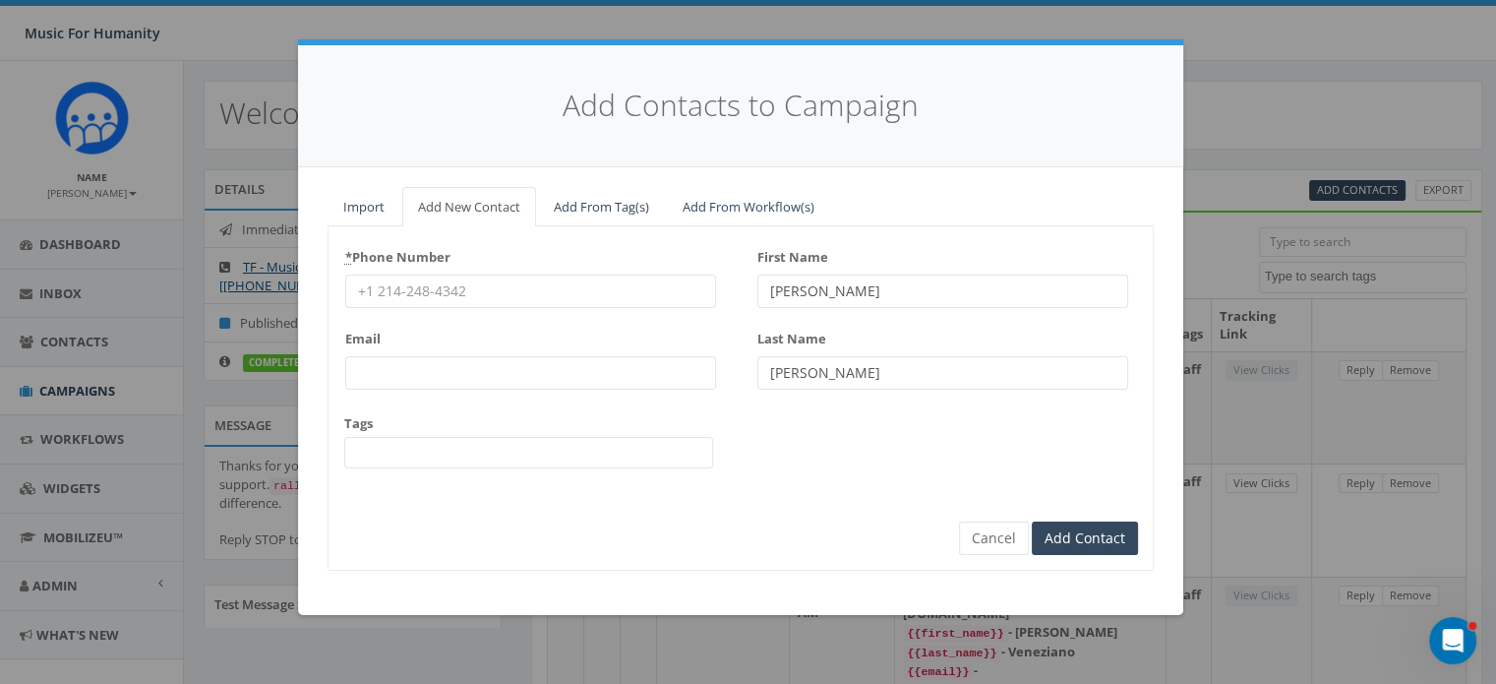
click at [416, 292] on input "* Phone Number" at bounding box center [530, 290] width 371 height 33
type input "3306087072"
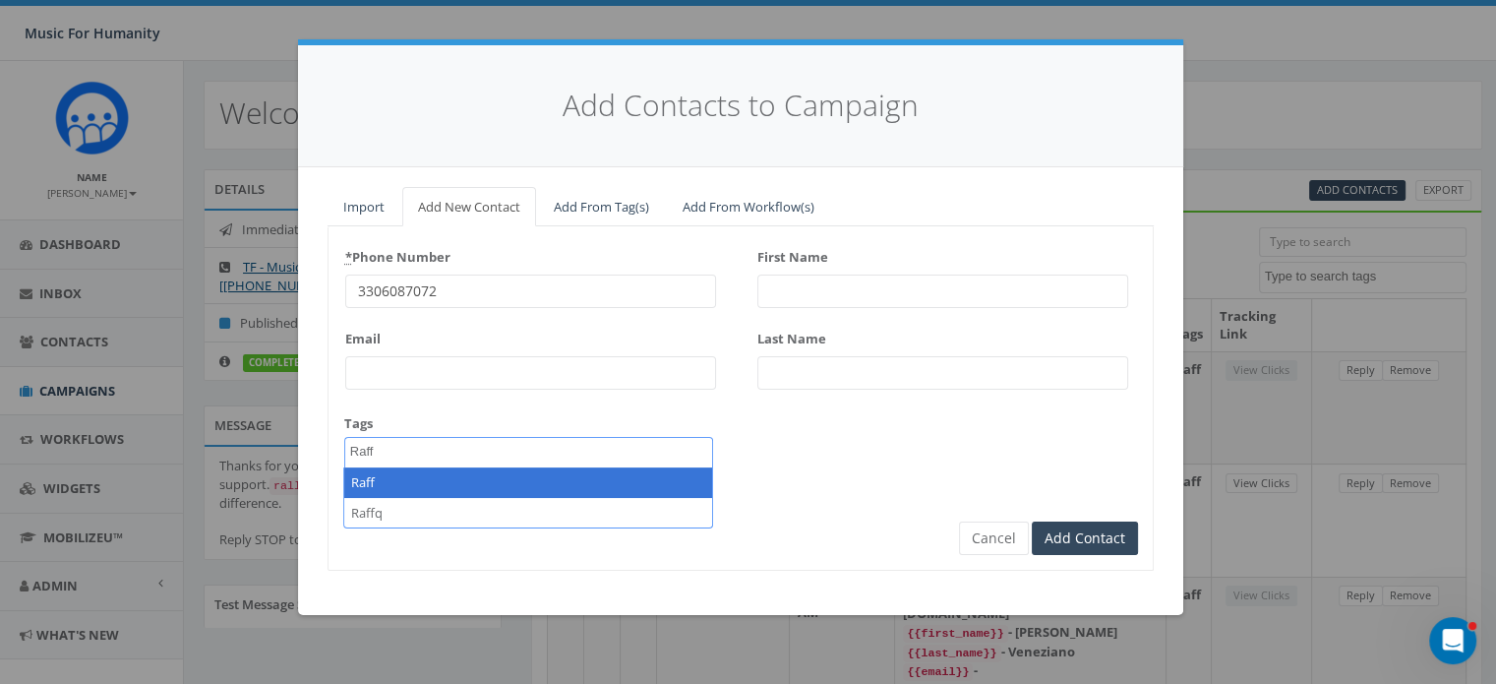
type textarea "Raff"
select select "Raff"
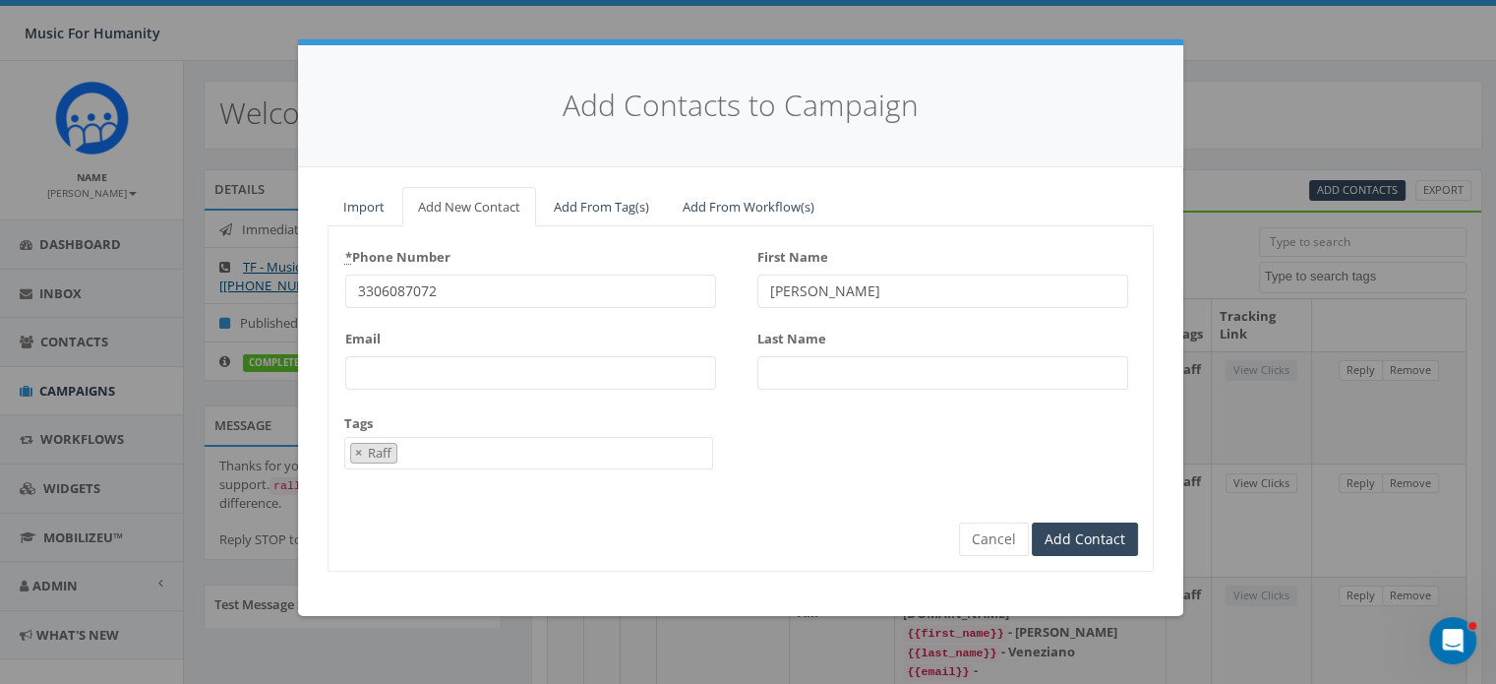
type input "[PERSON_NAME]"
click at [1032, 522] on input "Add Contact" at bounding box center [1085, 538] width 106 height 33
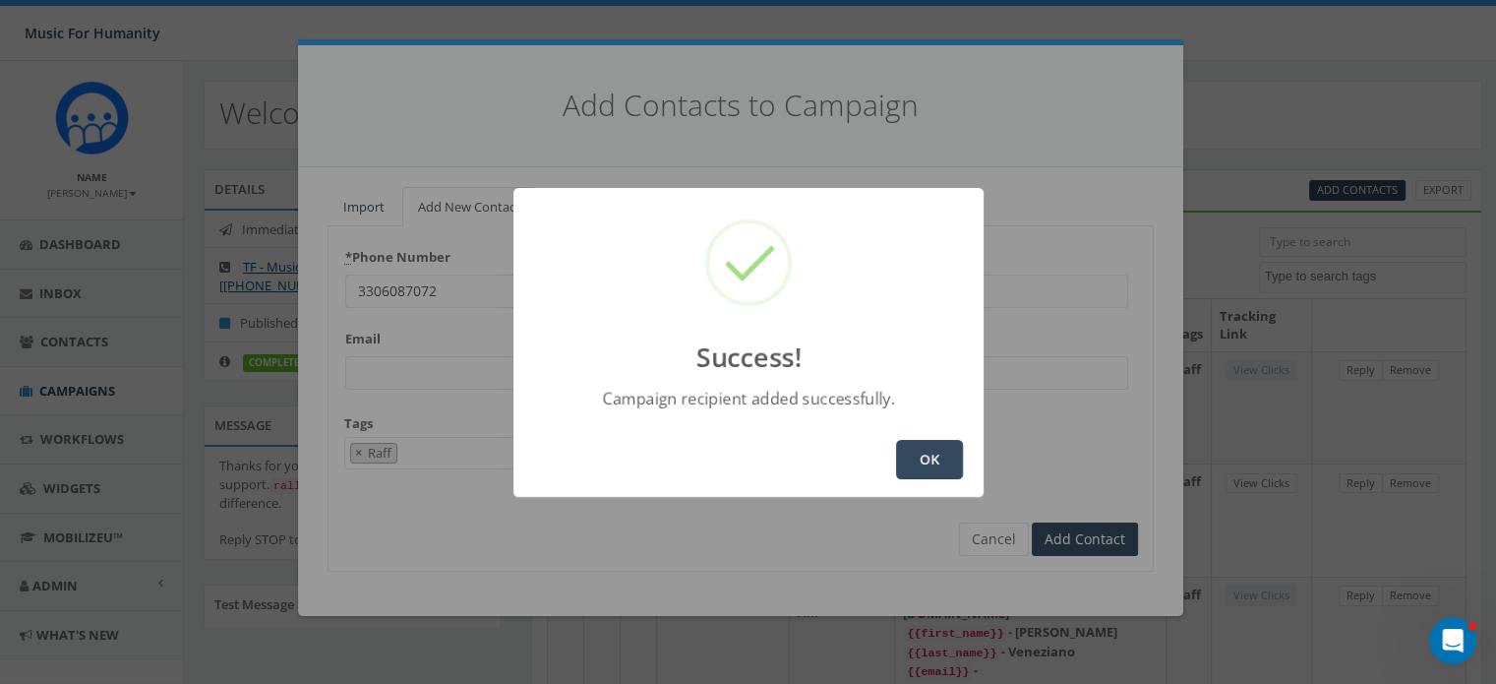
click at [920, 469] on button "OK" at bounding box center [929, 459] width 67 height 39
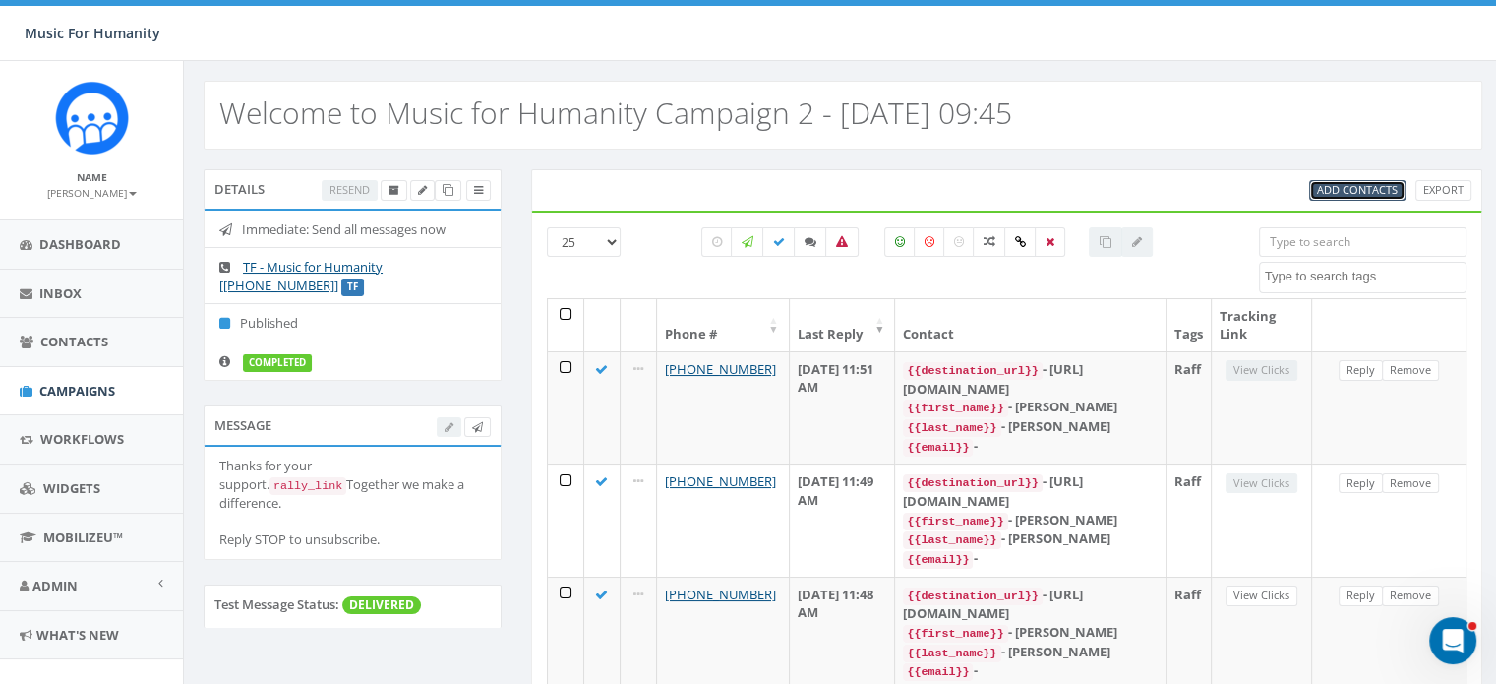
click at [1364, 182] on span "Add Contacts" at bounding box center [1357, 189] width 81 height 15
select select
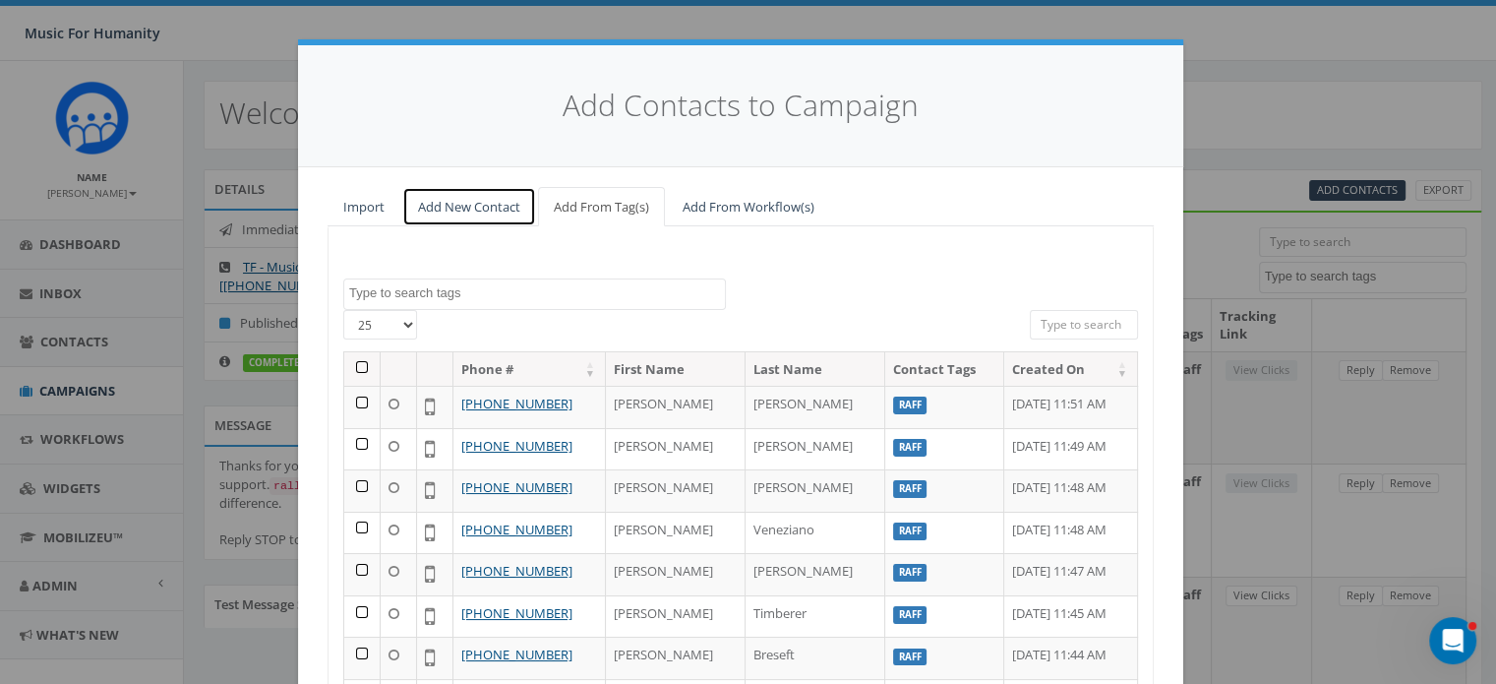
click at [450, 208] on link "Add New Contact" at bounding box center [469, 207] width 134 height 40
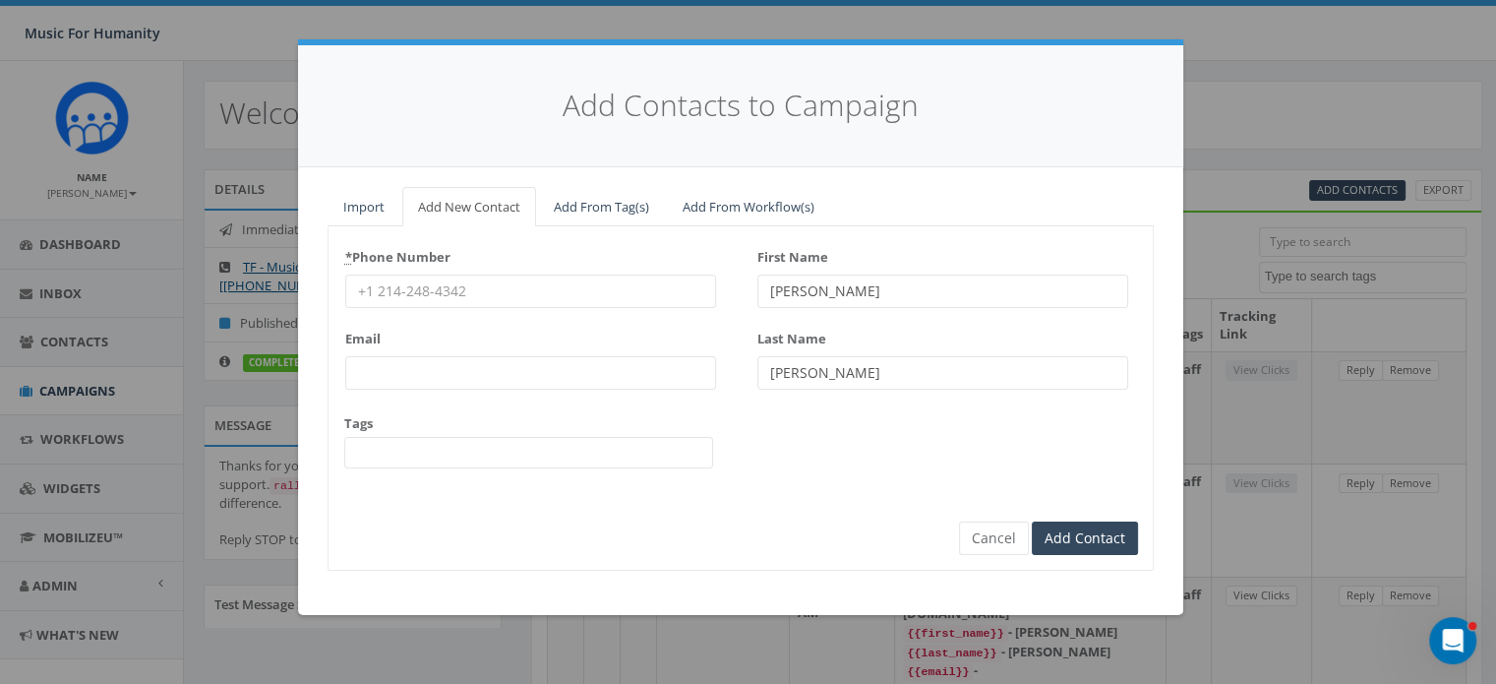
click at [419, 289] on input "* Phone Number" at bounding box center [530, 290] width 371 height 33
type input "8456495908"
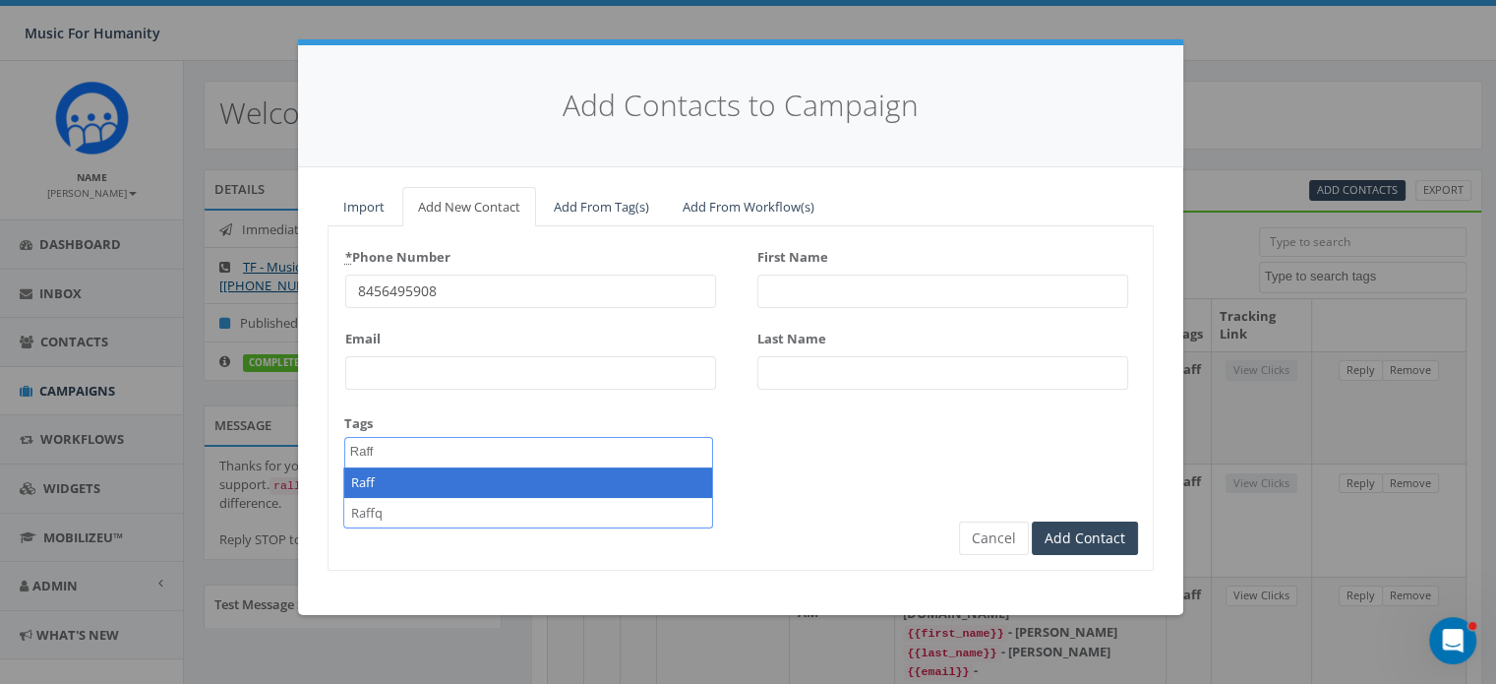
type textarea "Raff"
select select "Raff"
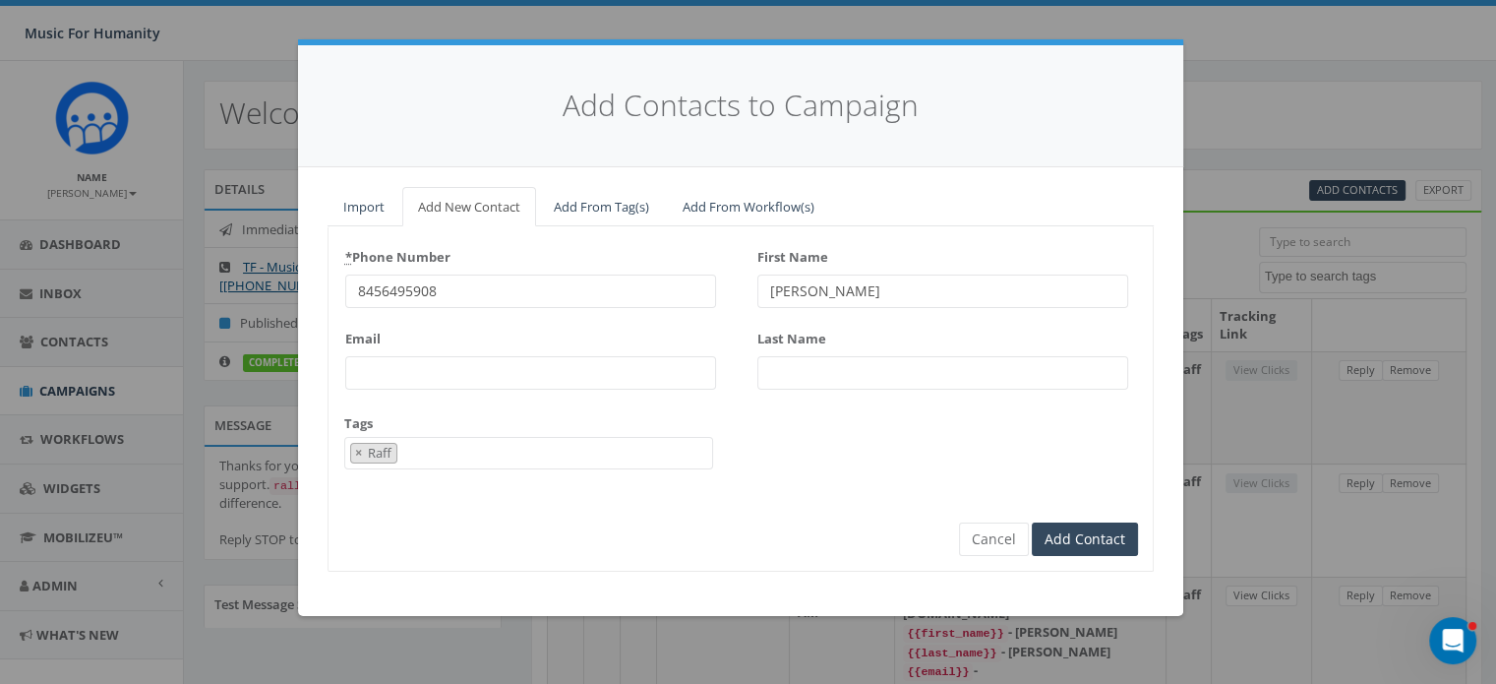
type input "[PERSON_NAME]"
click at [1032, 522] on input "Add Contact" at bounding box center [1085, 538] width 106 height 33
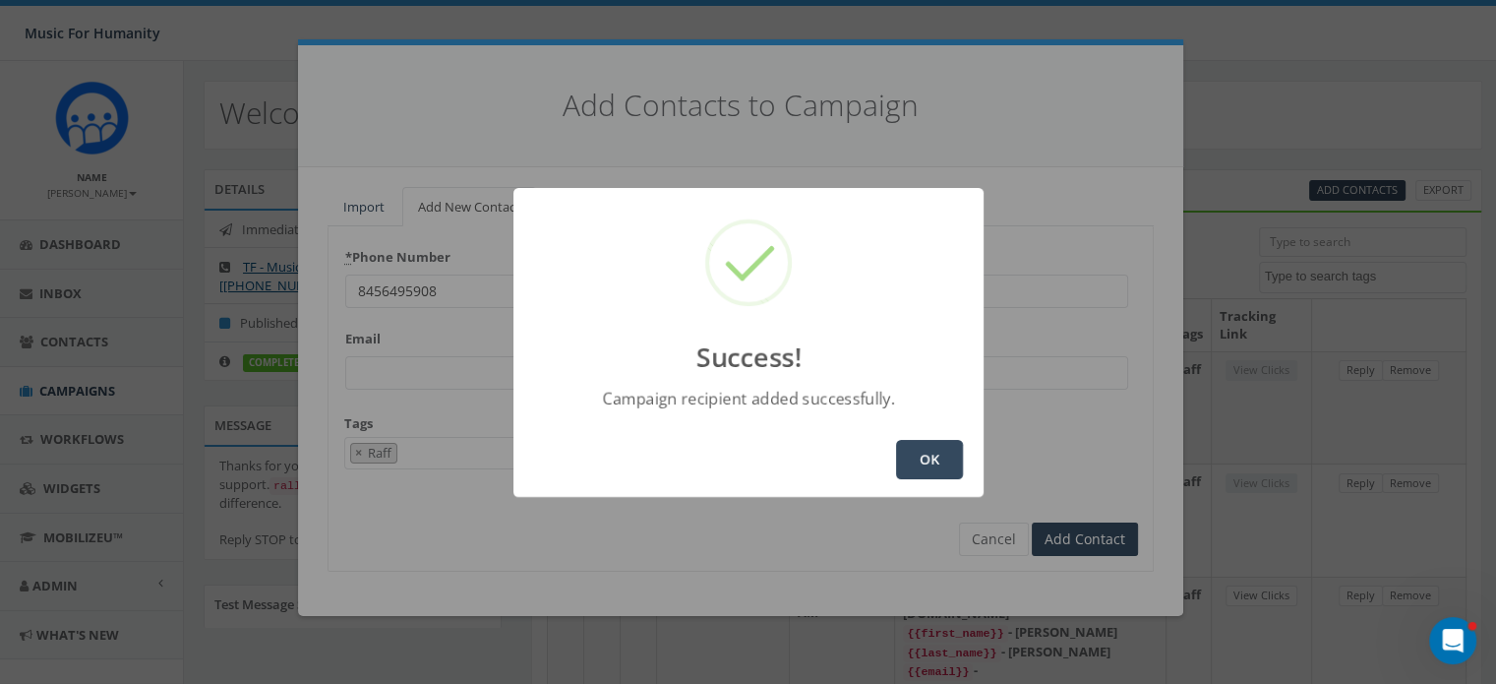
click at [917, 457] on button "OK" at bounding box center [929, 459] width 67 height 39
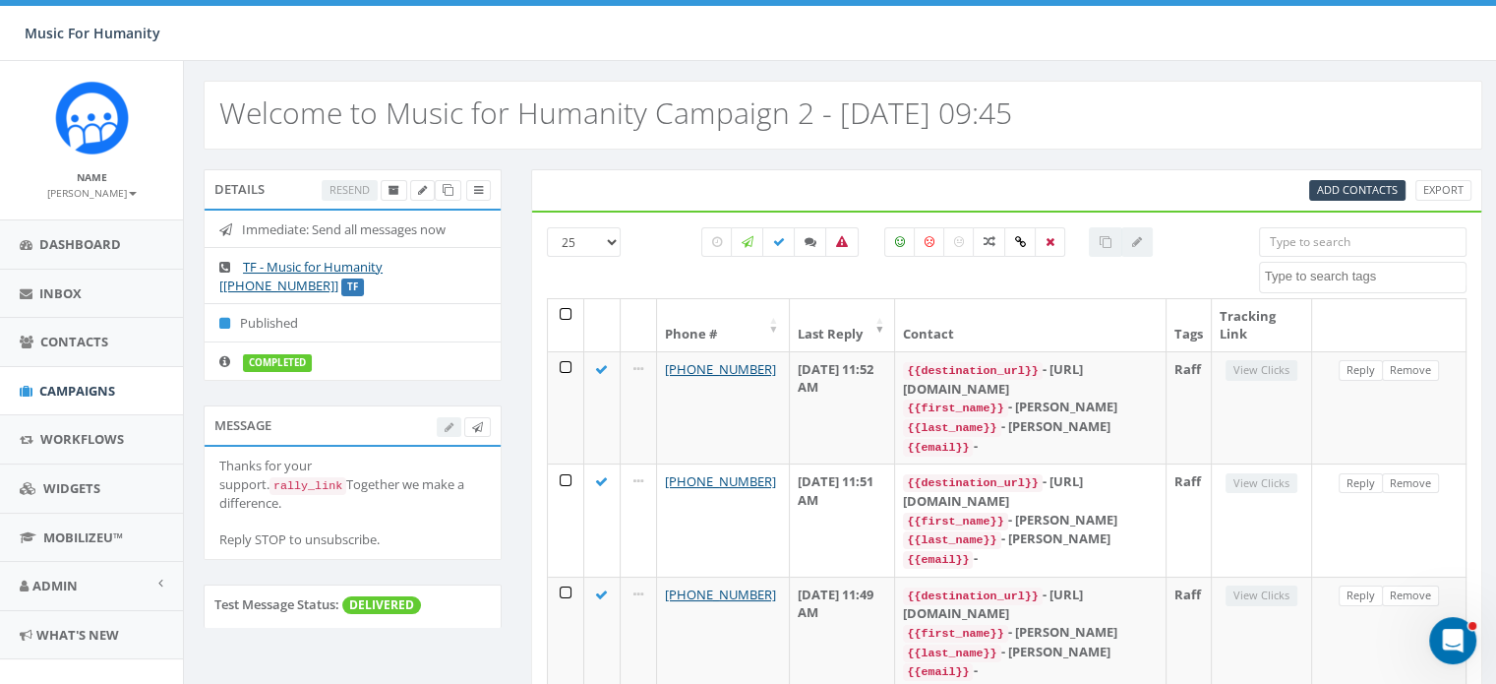
click at [1341, 176] on div "Add Contacts Export" at bounding box center [1007, 189] width 952 height 41
click at [1341, 188] on span "Add Contacts" at bounding box center [1357, 189] width 81 height 15
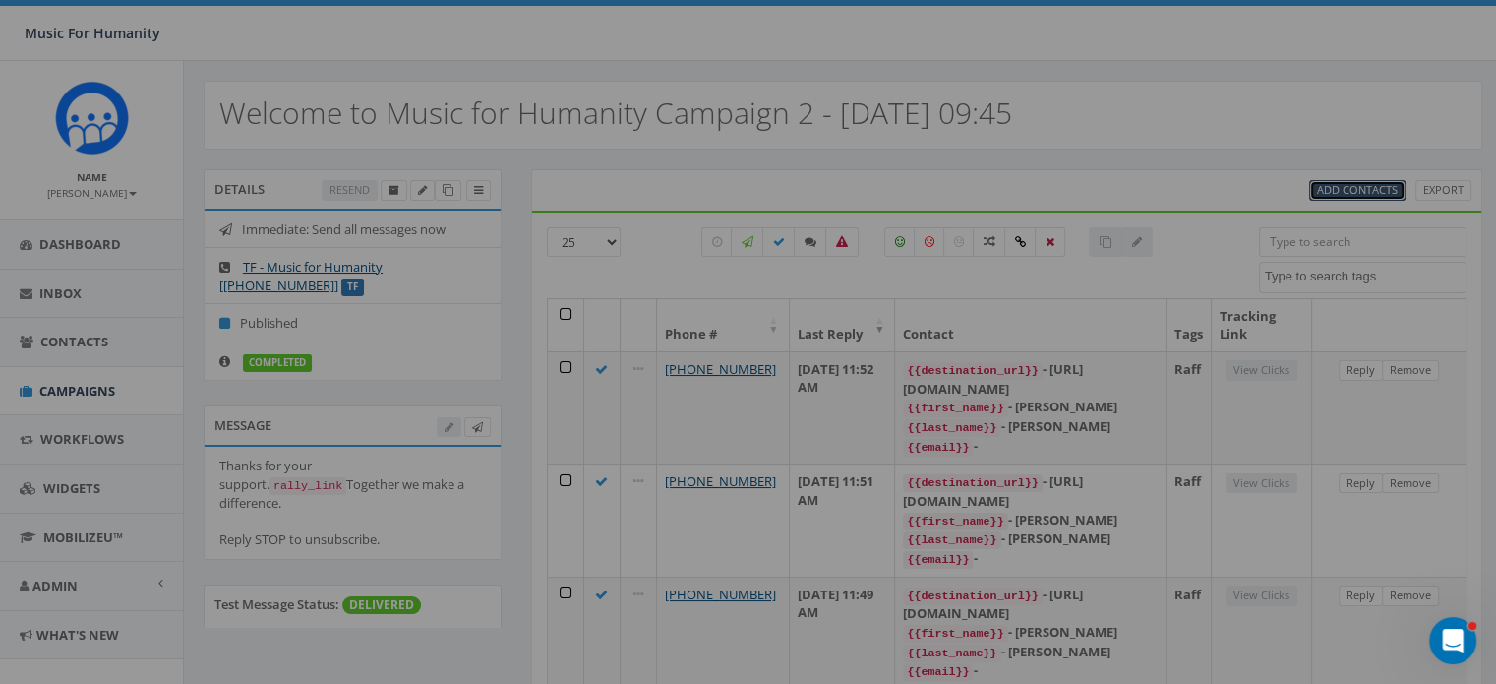
select select
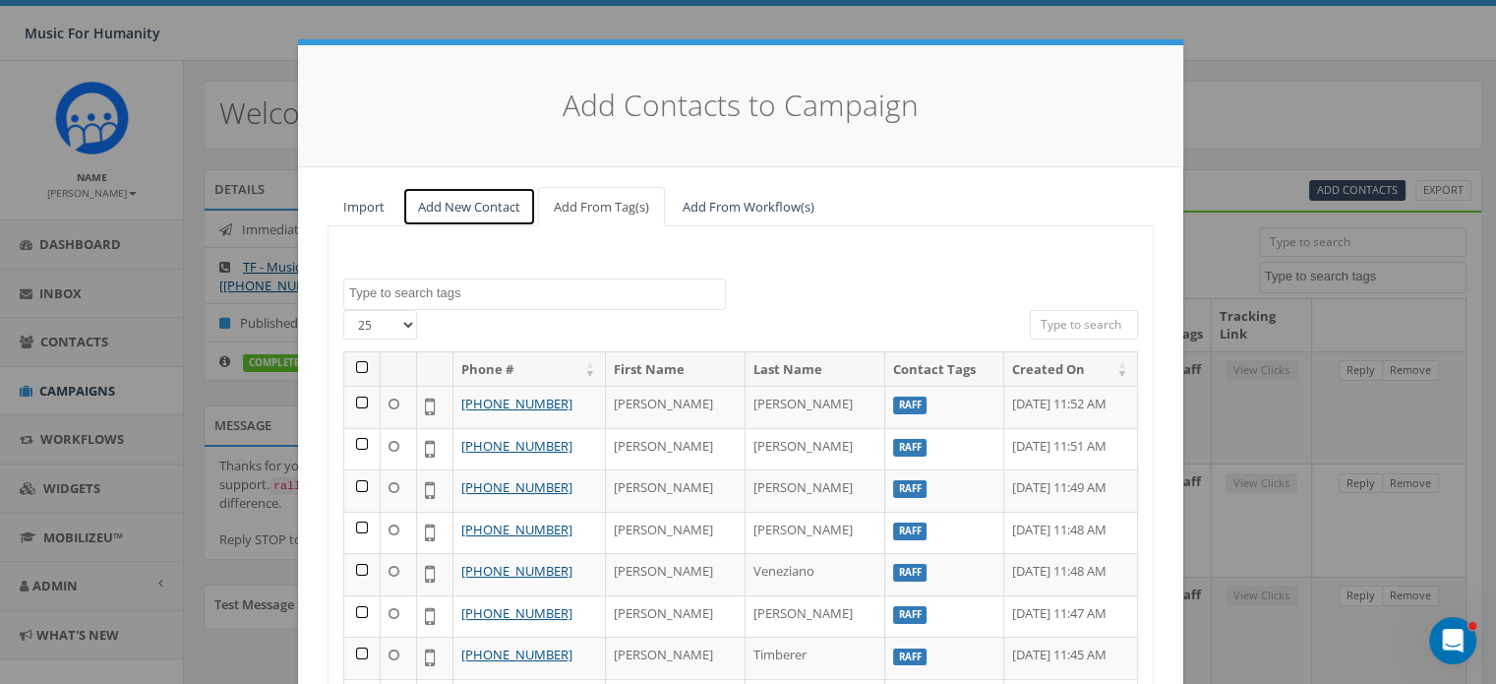
click at [461, 206] on link "Add New Contact" at bounding box center [469, 207] width 134 height 40
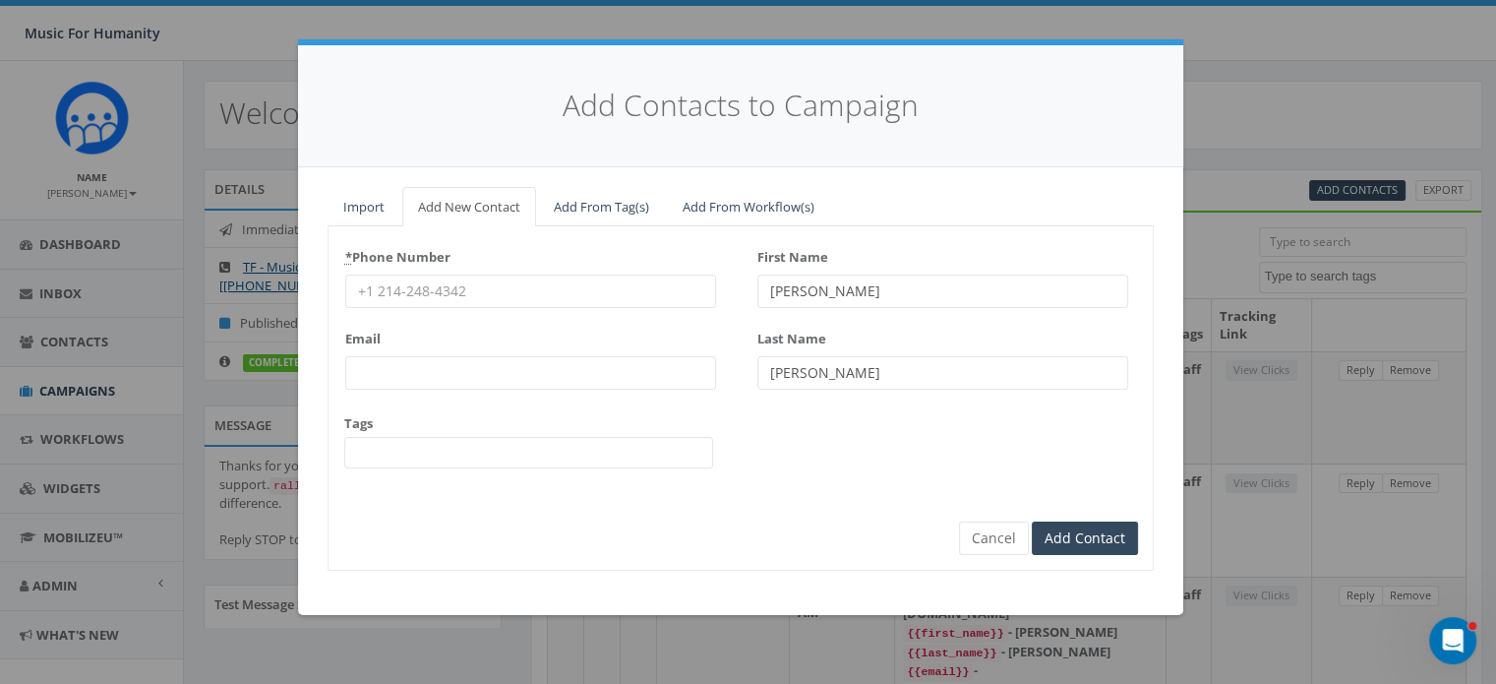
click at [443, 287] on input "* Phone Number" at bounding box center [530, 290] width 371 height 33
type input "5706502203"
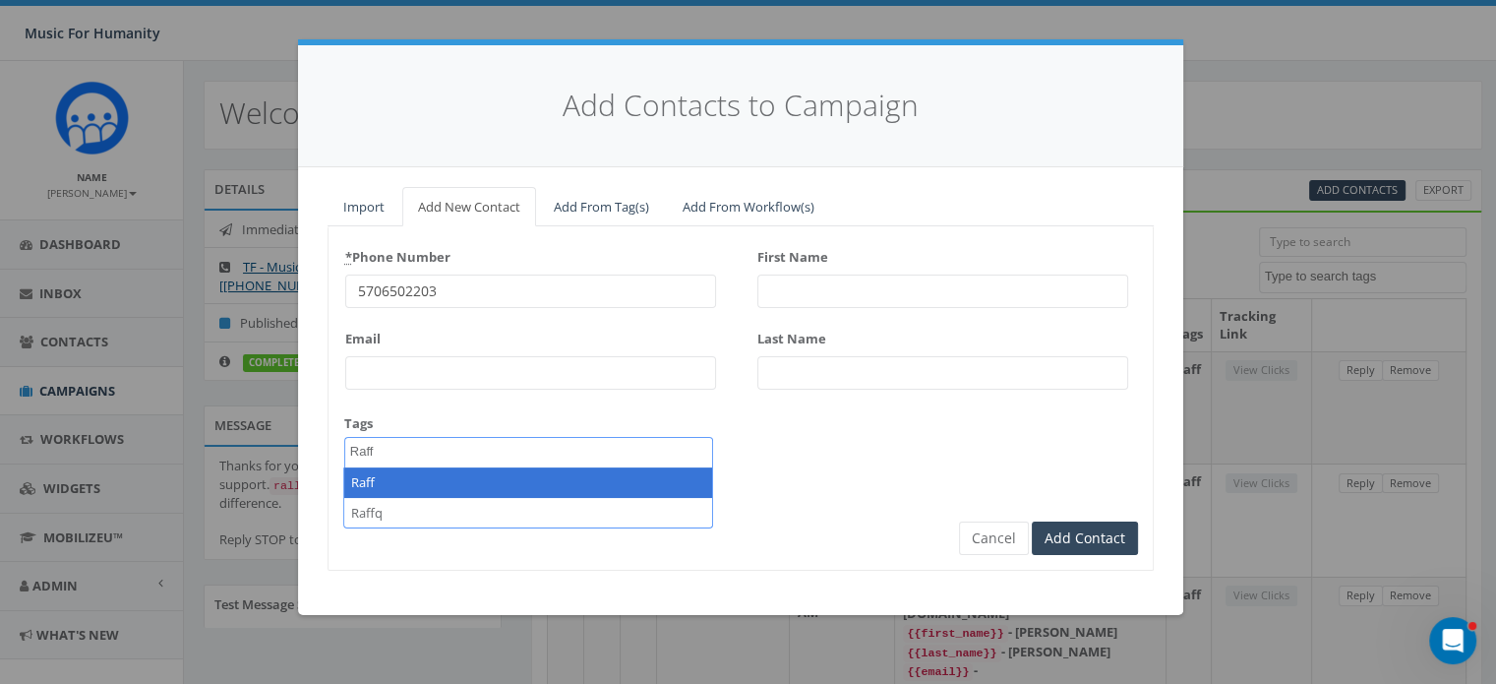
type textarea "Raff"
select select "Raff"
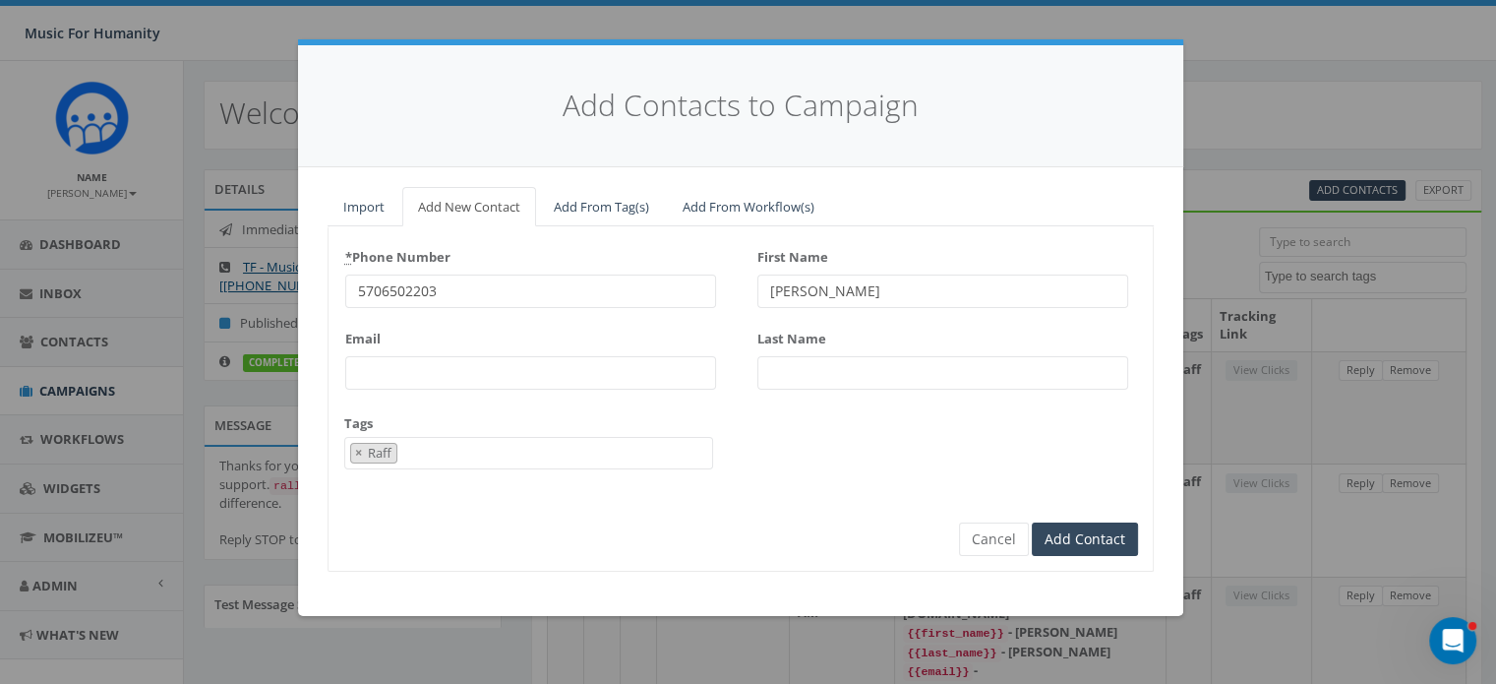
type input "[PERSON_NAME]"
click at [1032, 522] on input "Add Contact" at bounding box center [1085, 538] width 106 height 33
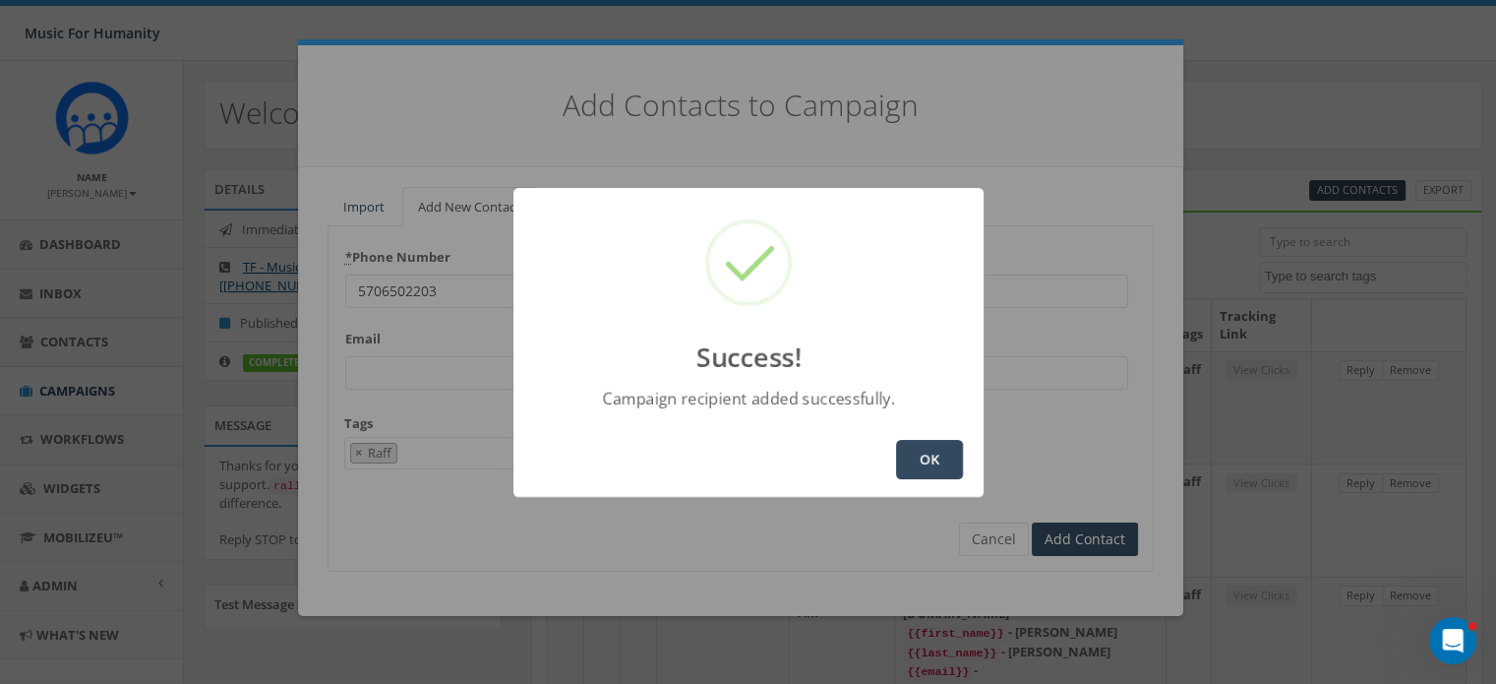
click at [948, 456] on button "OK" at bounding box center [929, 459] width 67 height 39
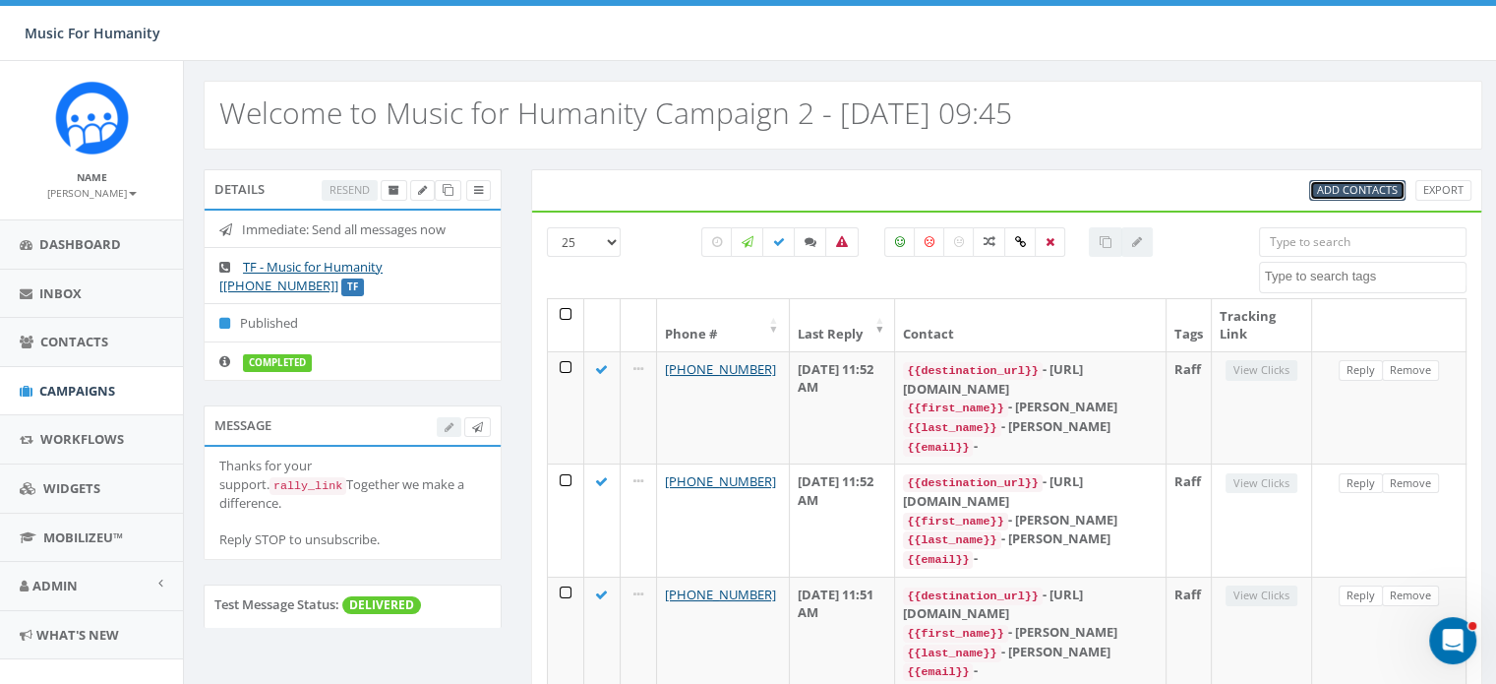
click at [1368, 182] on span "Add Contacts" at bounding box center [1357, 189] width 81 height 15
select select
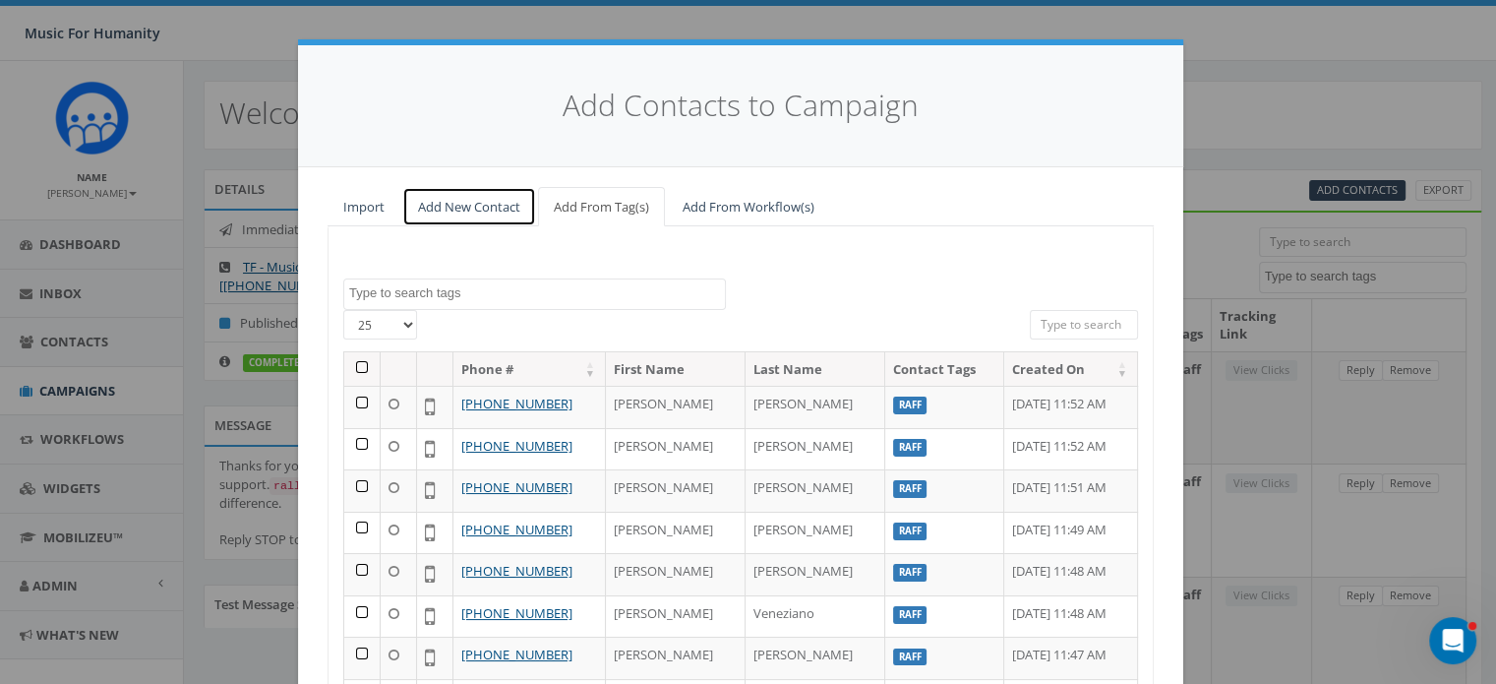
click at [479, 201] on link "Add New Contact" at bounding box center [469, 207] width 134 height 40
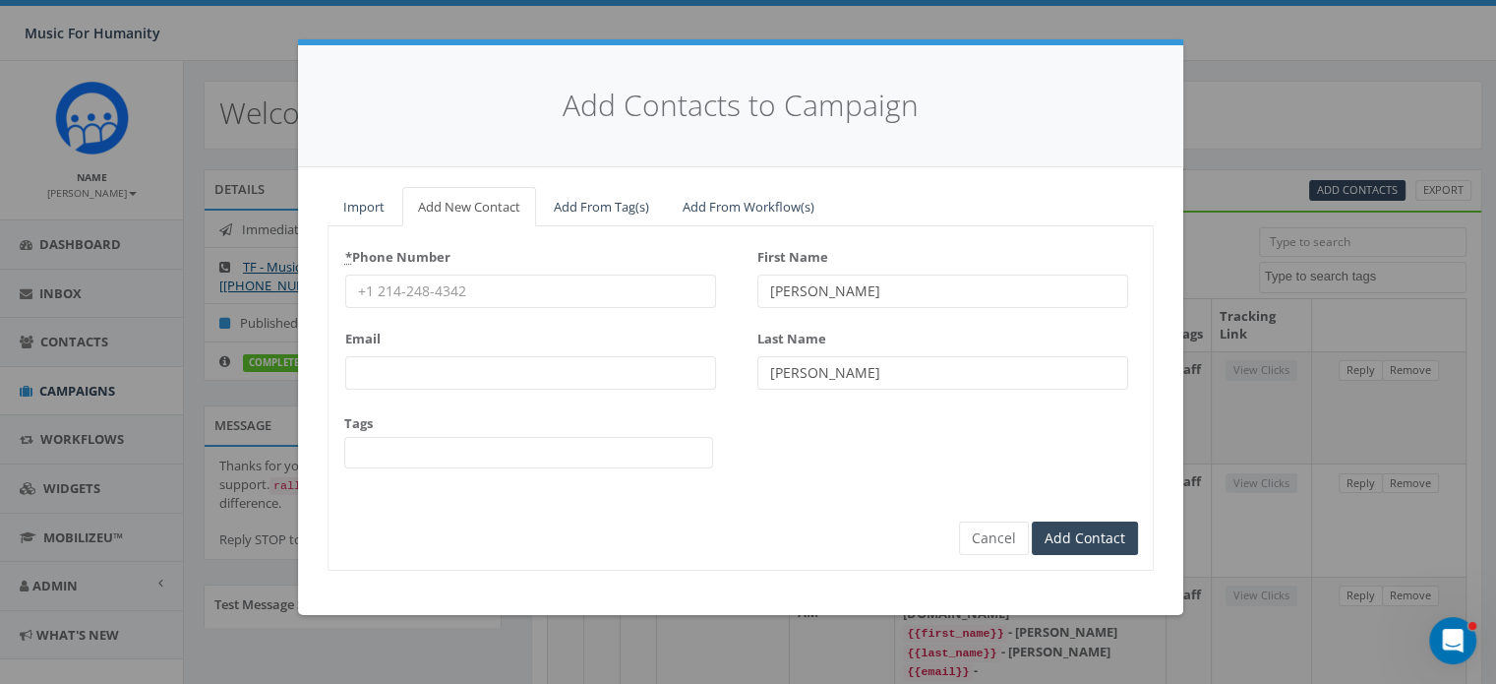
click at [444, 280] on input "* Phone Number" at bounding box center [530, 290] width 371 height 33
type input "6467734083"
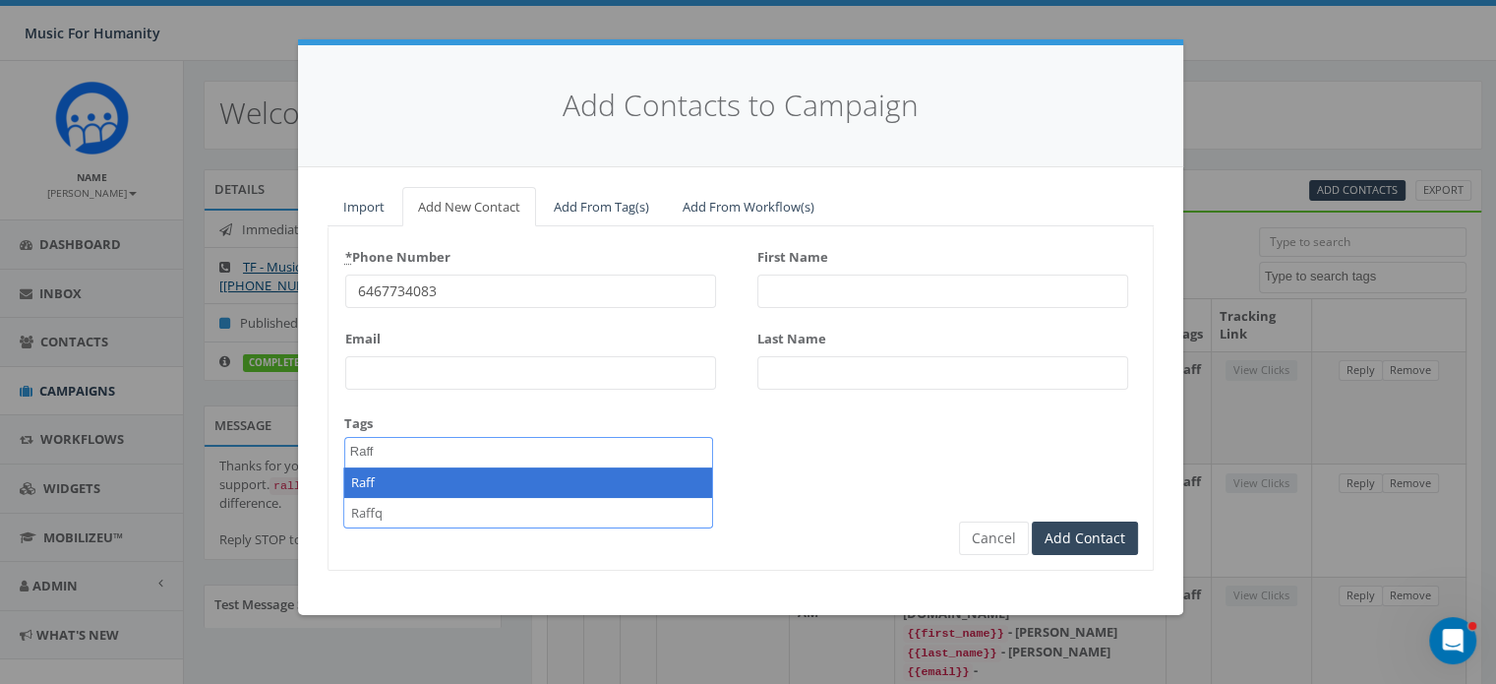
type textarea "Raff"
select select "Raff"
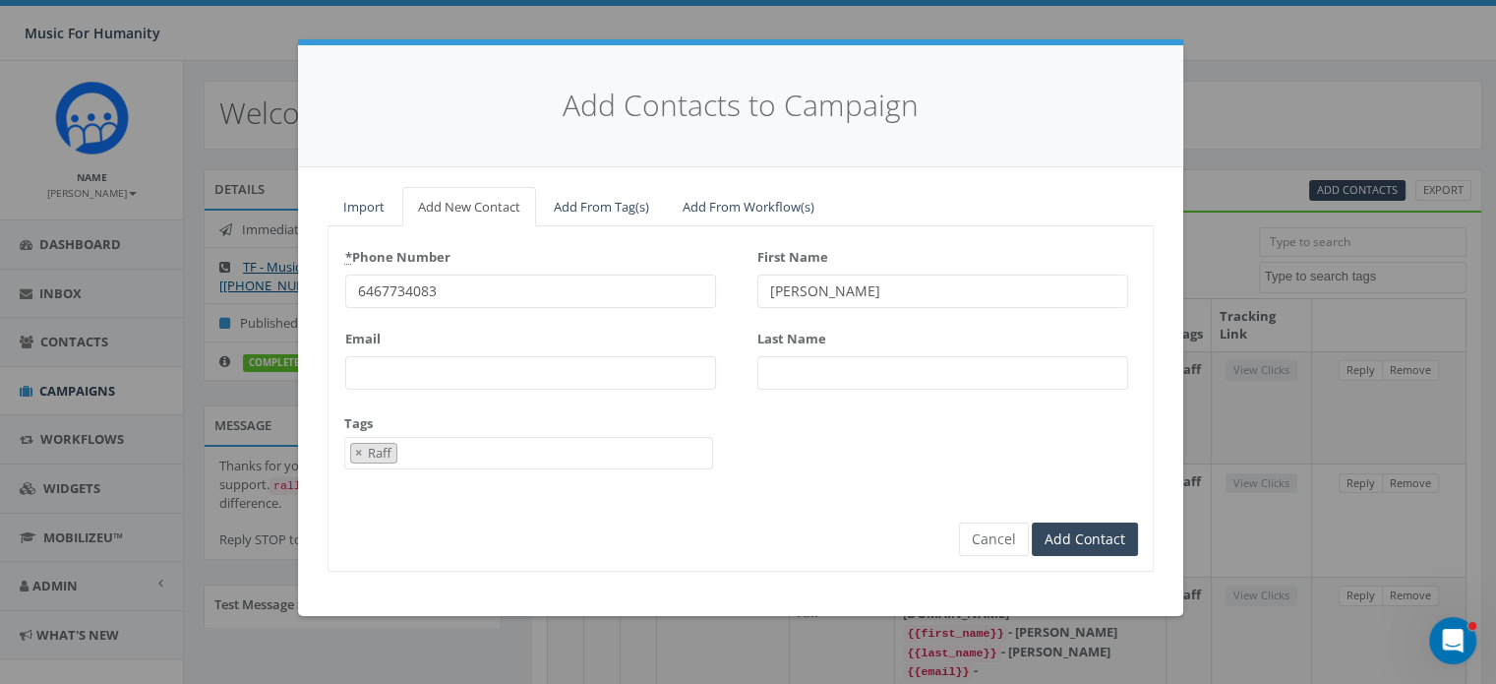
type input "Harry"
type input "[PERSON_NAME]"
click at [1032, 522] on input "Add Contact" at bounding box center [1085, 538] width 106 height 33
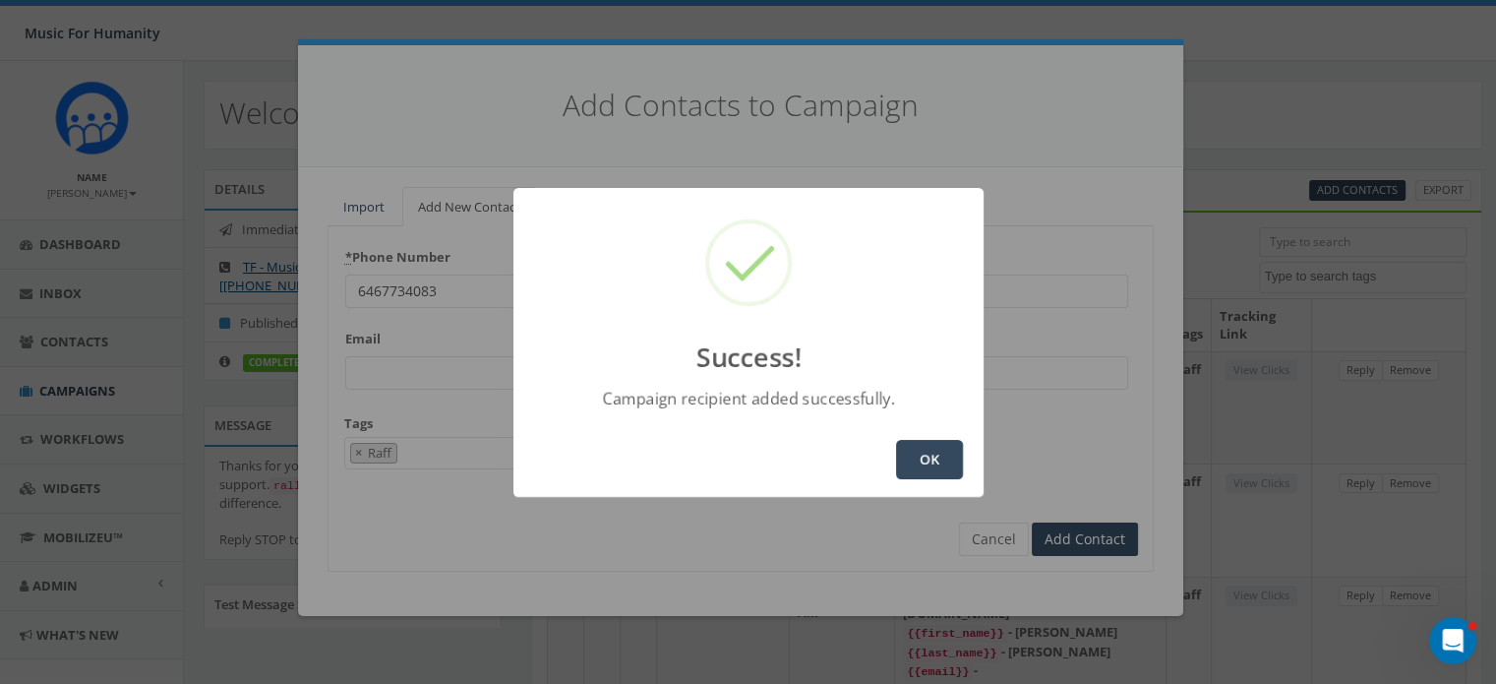
click at [930, 474] on button "OK" at bounding box center [929, 459] width 67 height 39
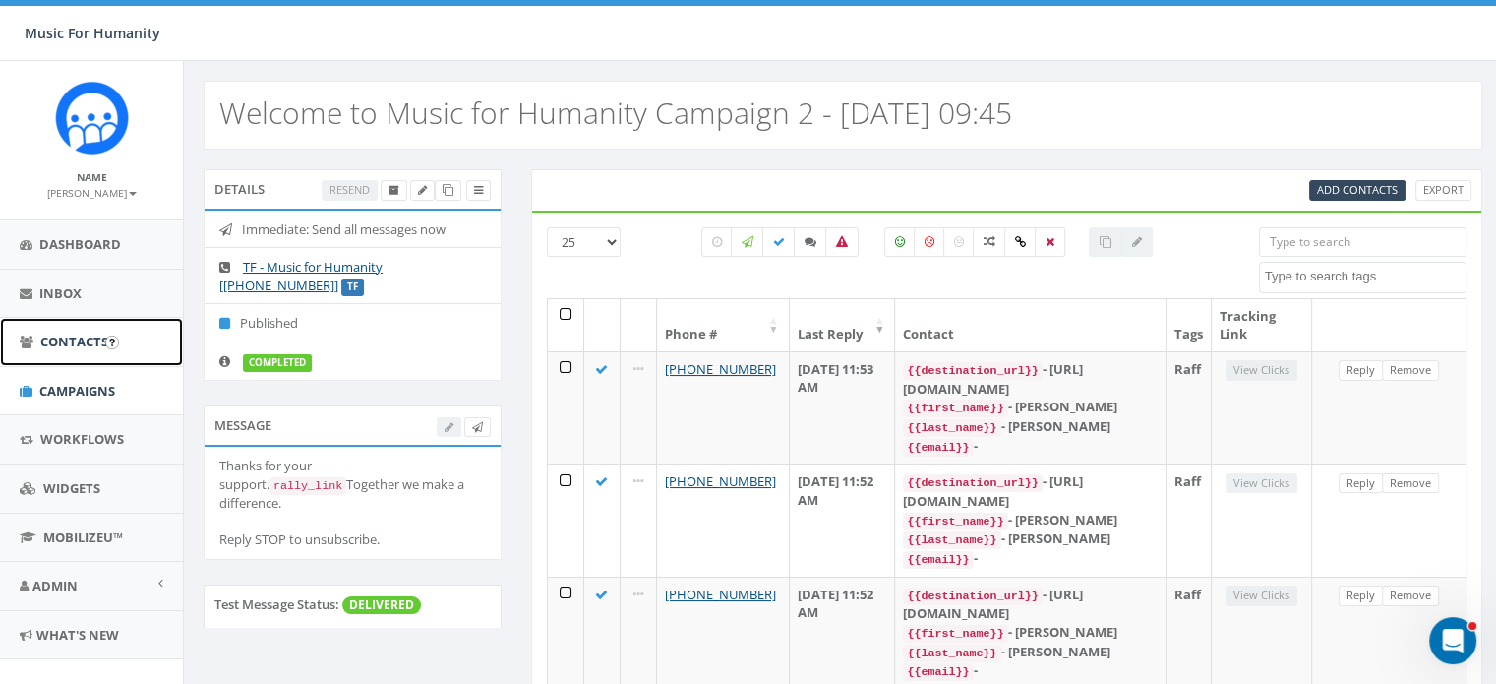
click at [67, 337] on span "Contacts" at bounding box center [74, 342] width 68 height 18
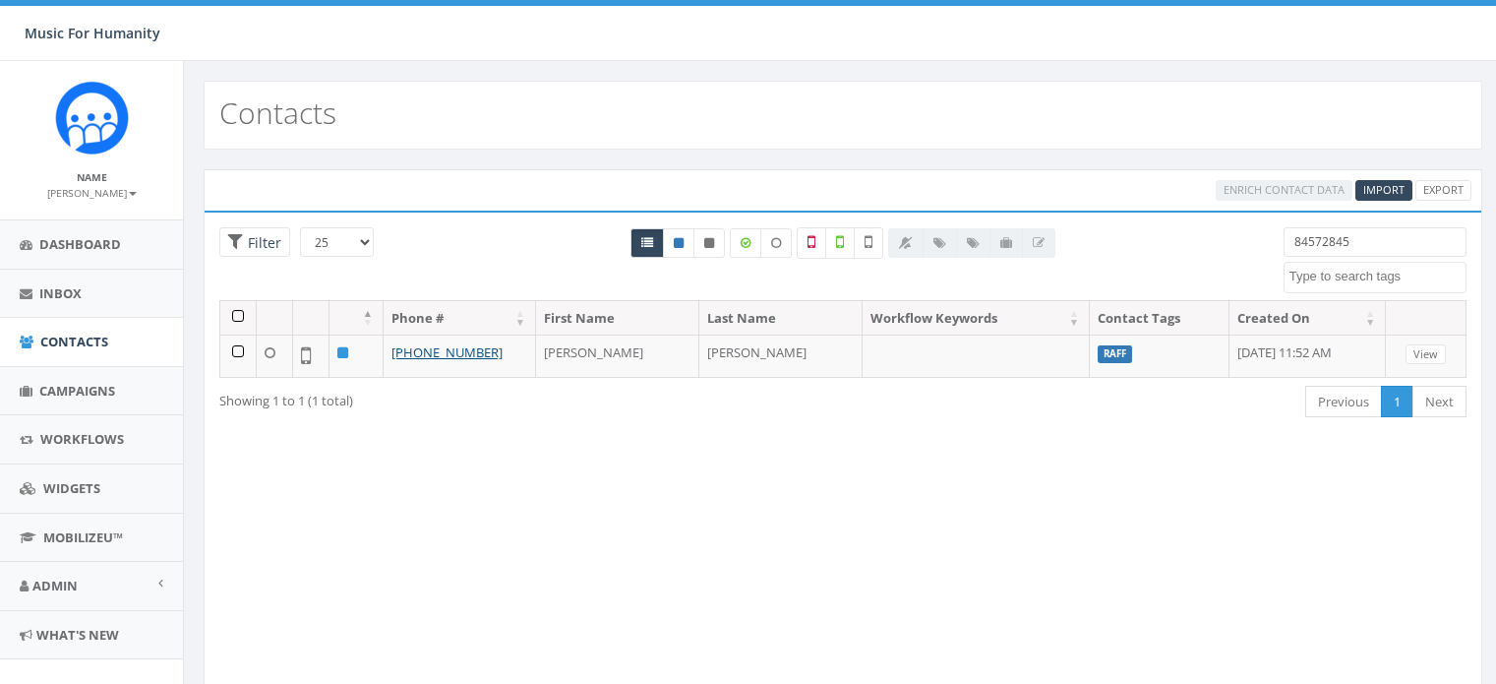
select select
click at [1371, 229] on input "84572845" at bounding box center [1375, 242] width 183 height 30
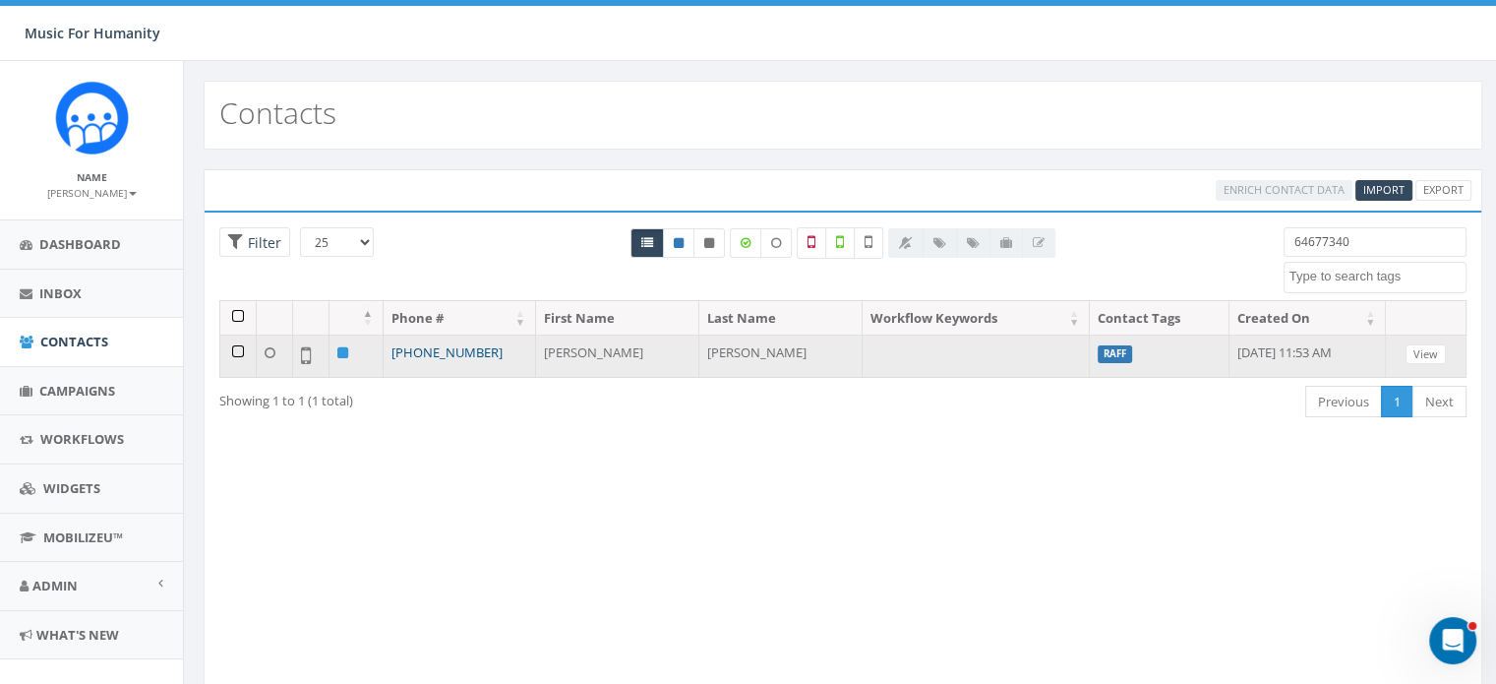
type input "64677340"
click at [460, 349] on link "[PHONE_NUMBER]" at bounding box center [447, 352] width 111 height 18
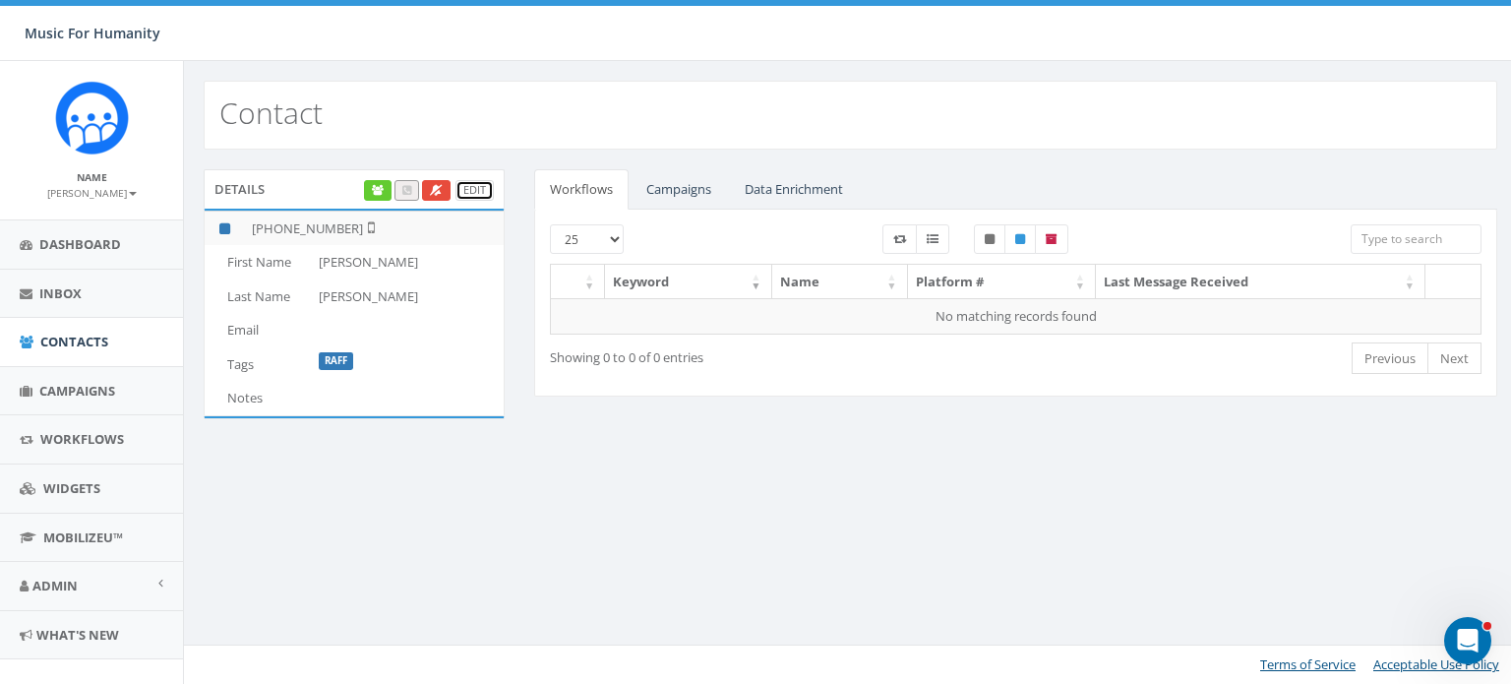
click at [476, 183] on link "Edit" at bounding box center [474, 190] width 38 height 21
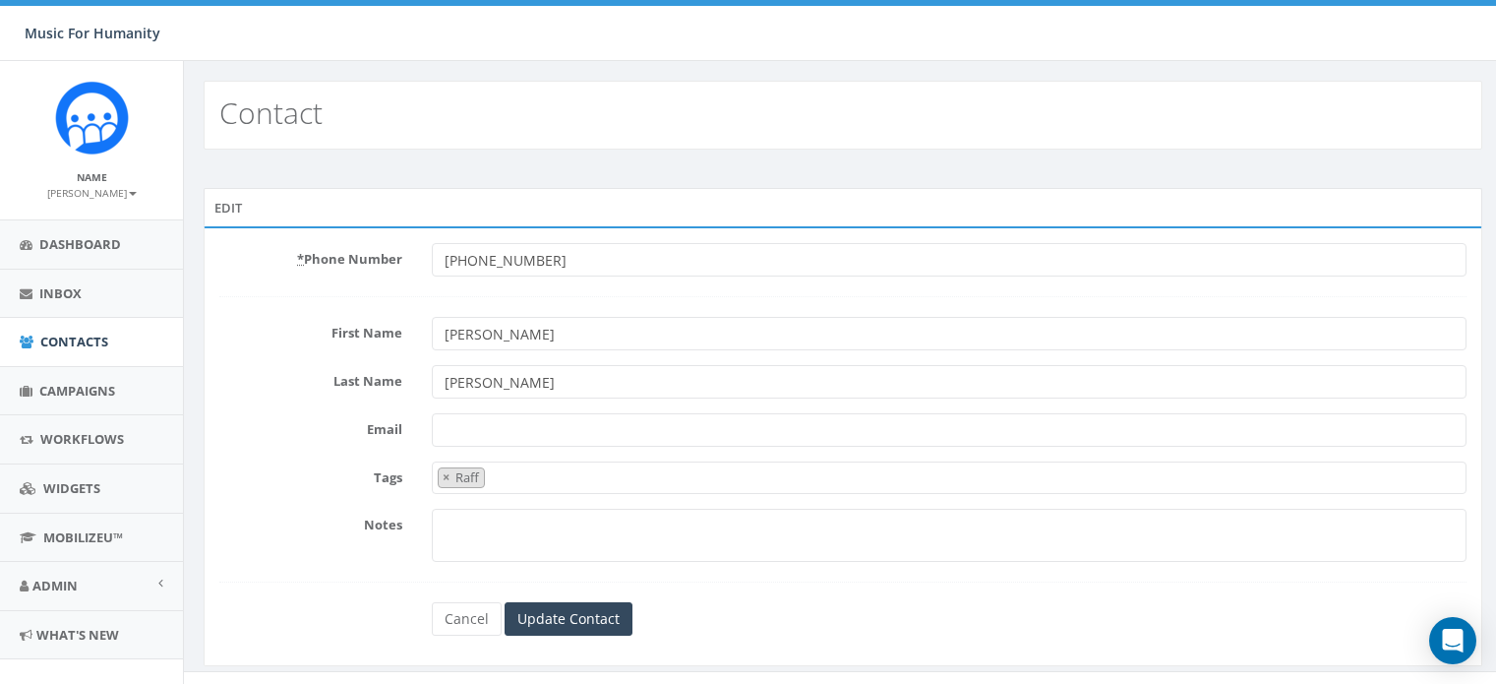
select select "Raff"
click at [453, 332] on input "[PERSON_NAME]" at bounding box center [949, 333] width 1035 height 33
type input "[PERSON_NAME]"
click at [562, 627] on input "Update Contact" at bounding box center [569, 618] width 128 height 33
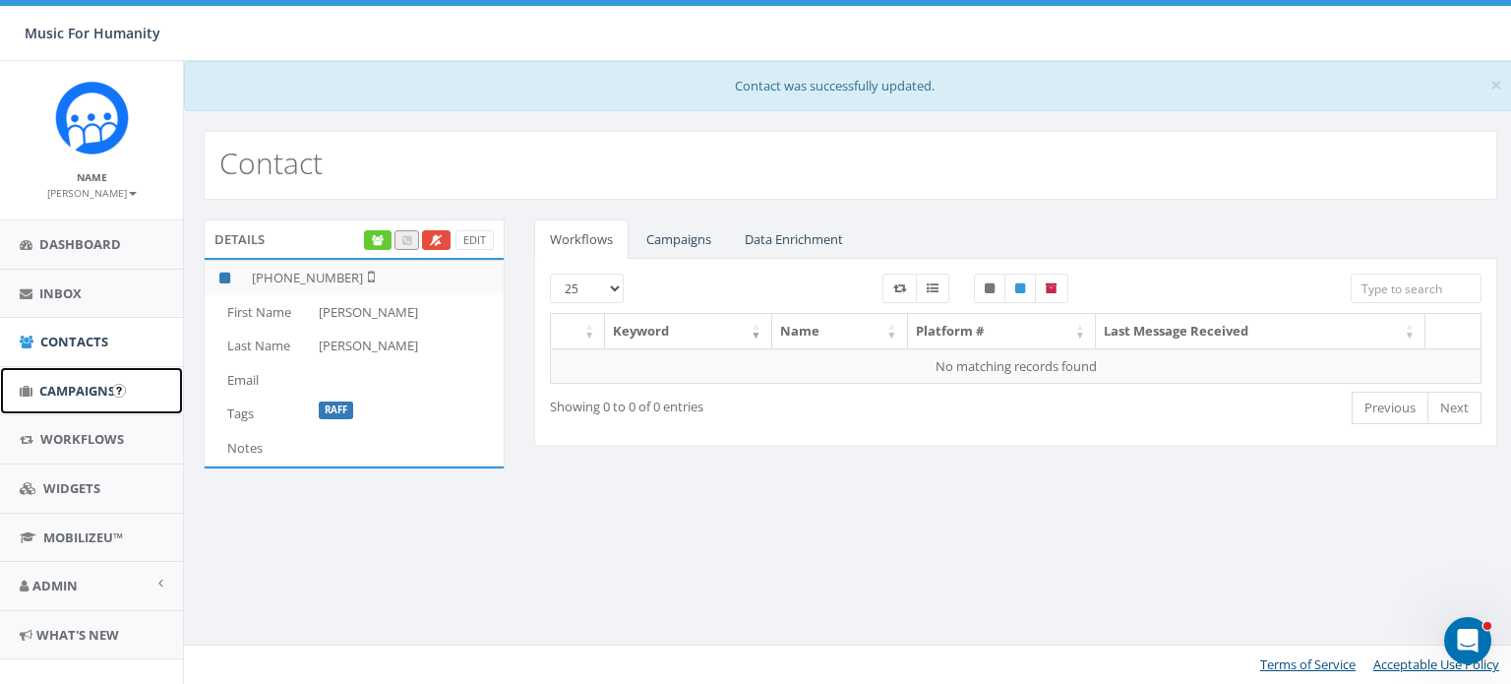
click at [85, 377] on link "Campaigns" at bounding box center [91, 391] width 183 height 48
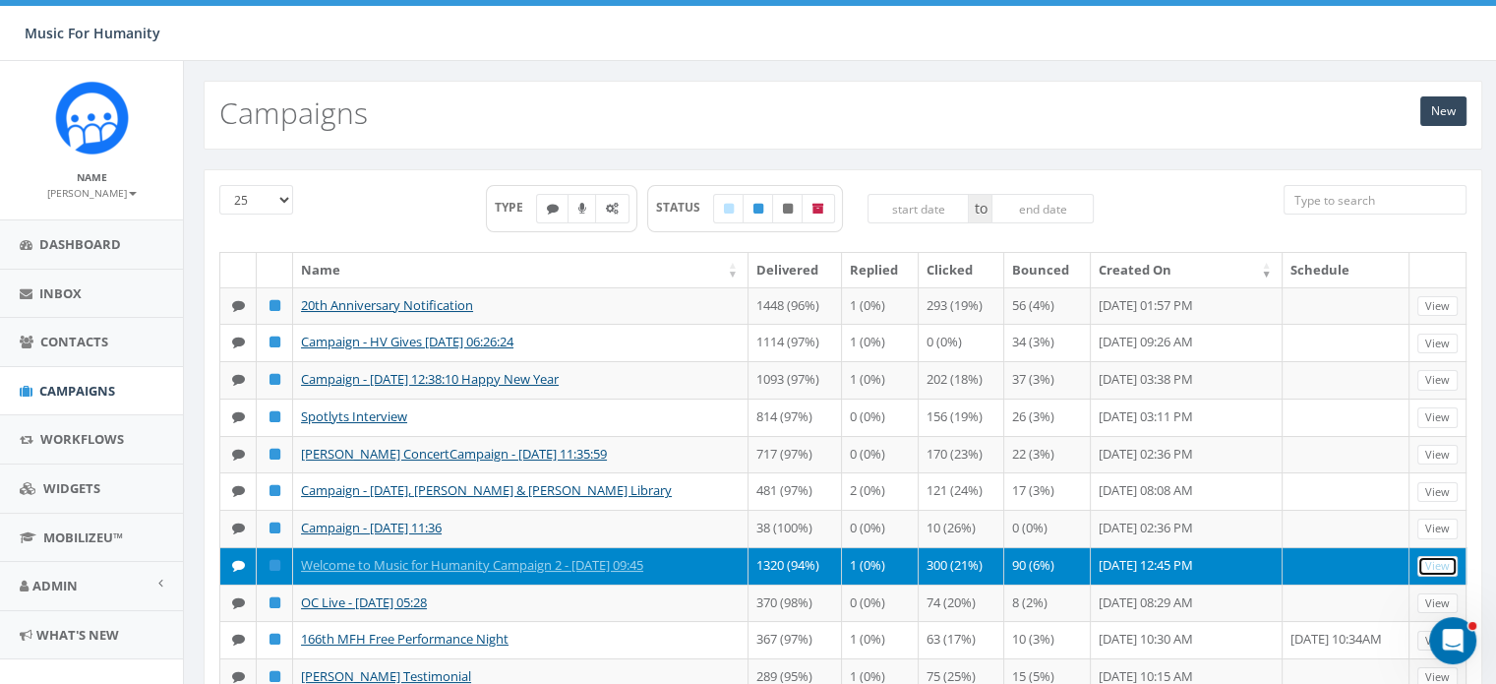
click at [1436, 576] on link "View" at bounding box center [1438, 566] width 40 height 21
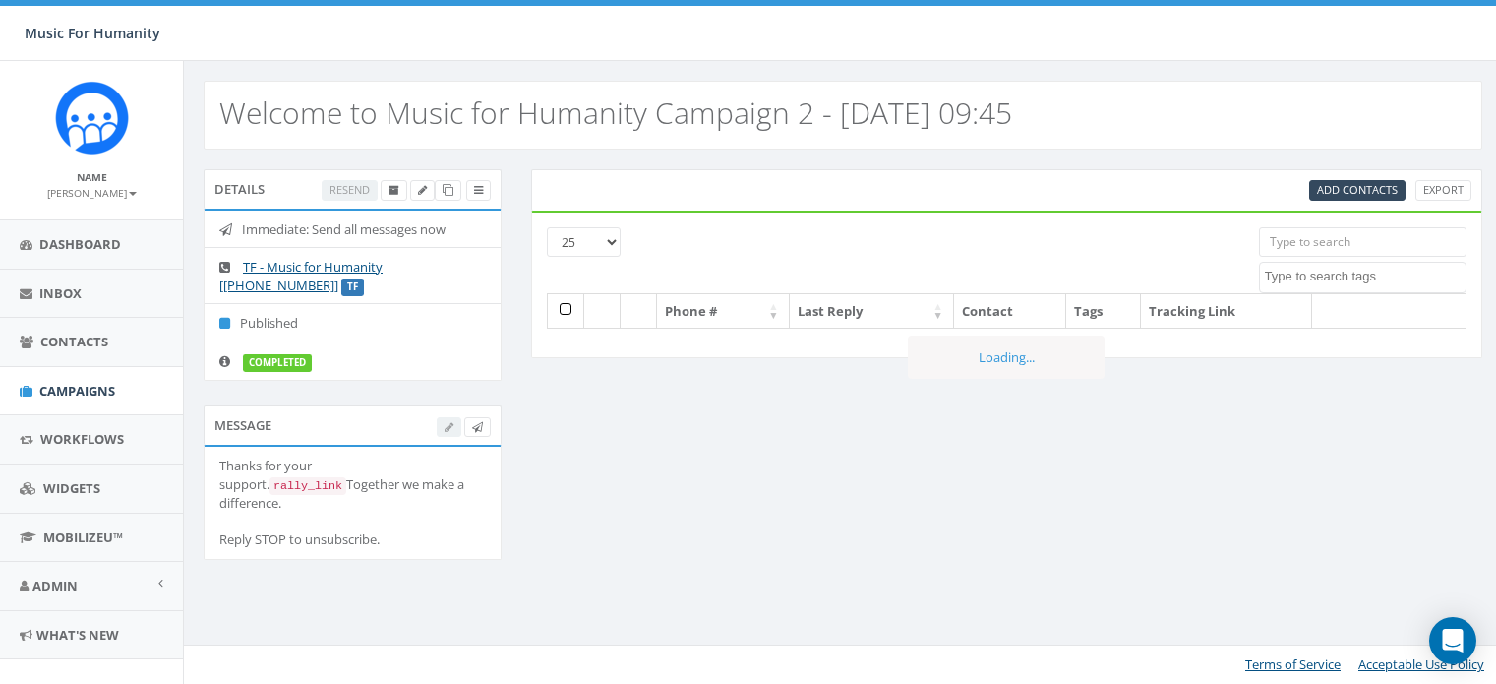
select select
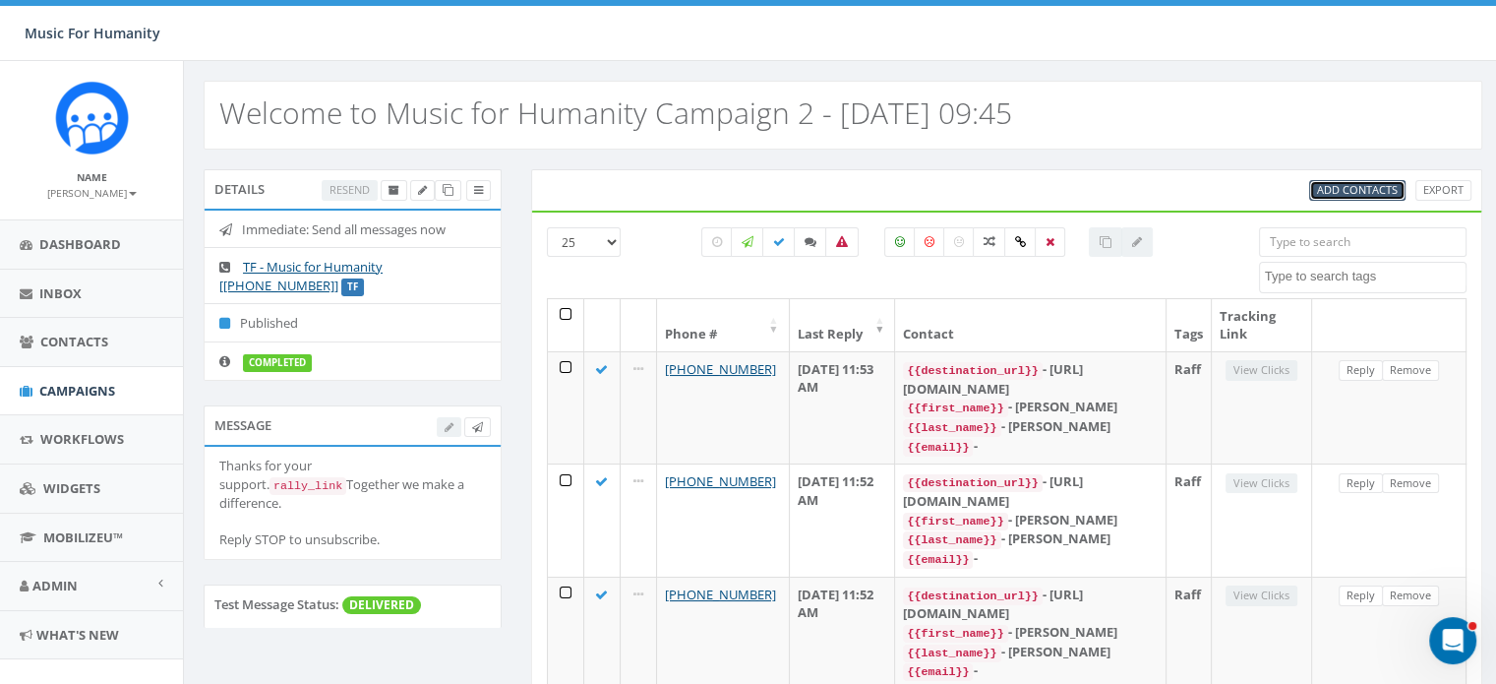
click at [1362, 182] on span "Add Contacts" at bounding box center [1357, 189] width 81 height 15
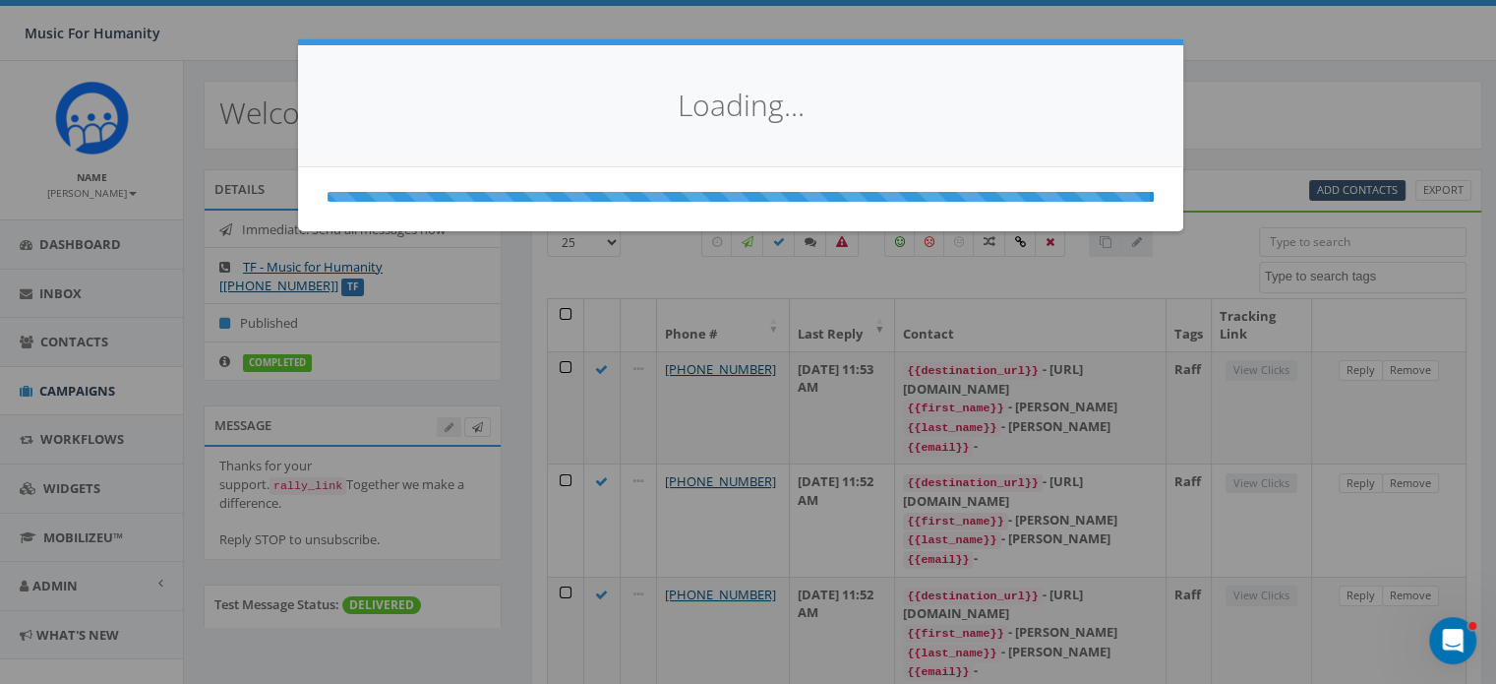
select select
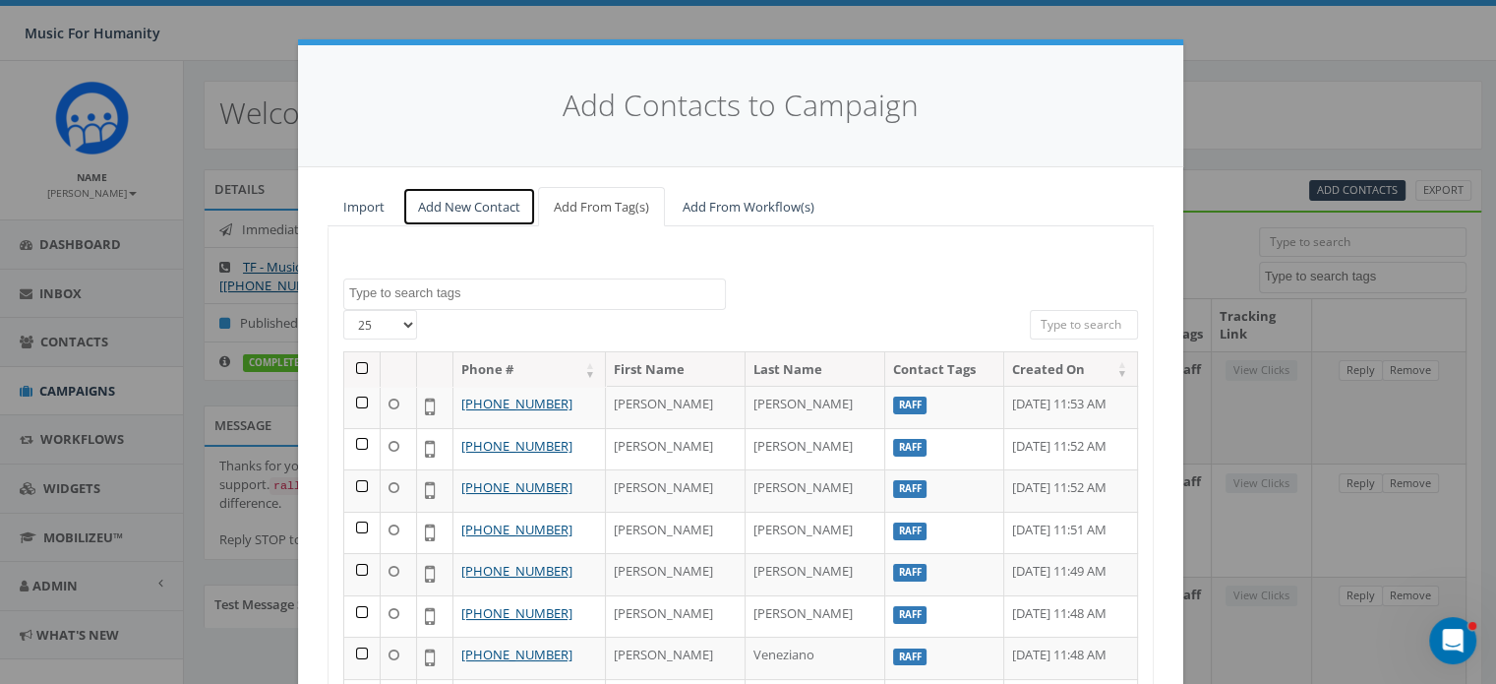
click at [454, 210] on link "Add New Contact" at bounding box center [469, 207] width 134 height 40
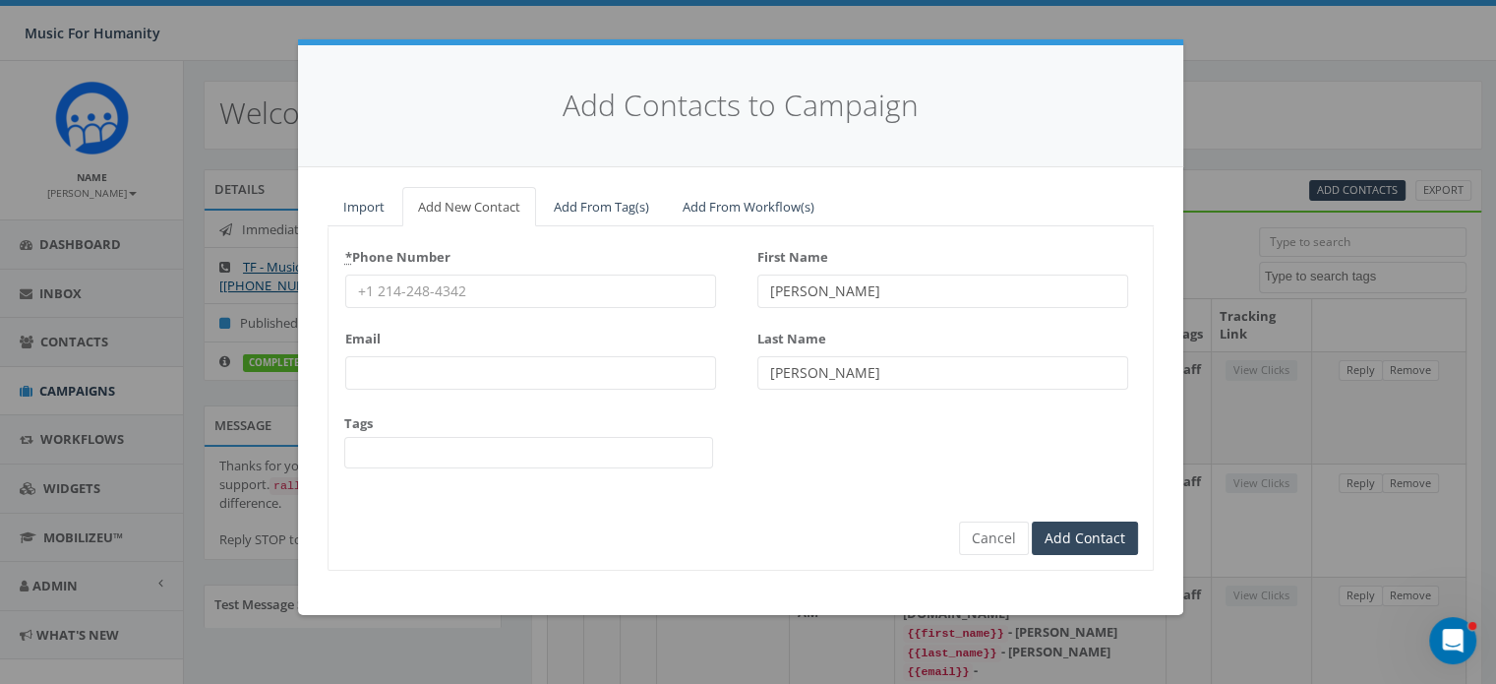
click at [439, 284] on input "* Phone Number" at bounding box center [530, 290] width 371 height 33
type input "8455976027"
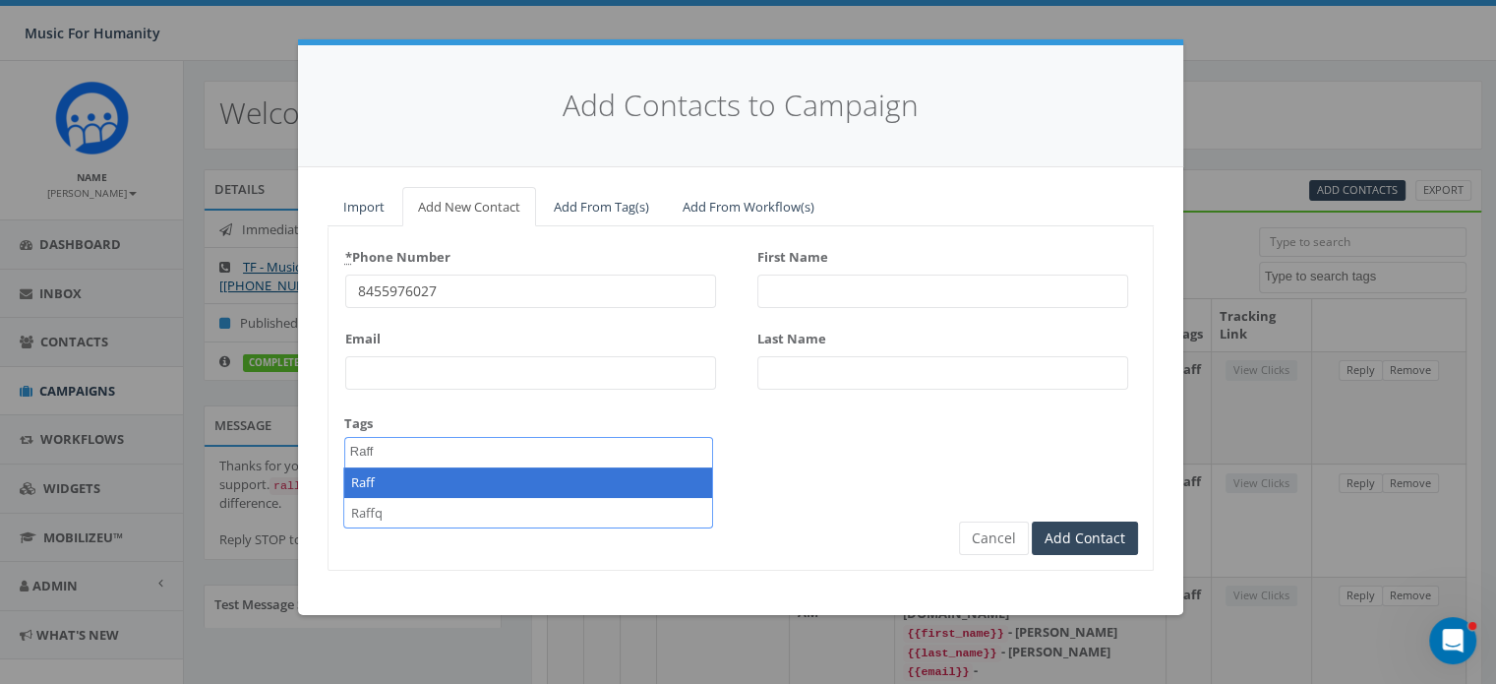
type textarea "Raff"
select select "Raff"
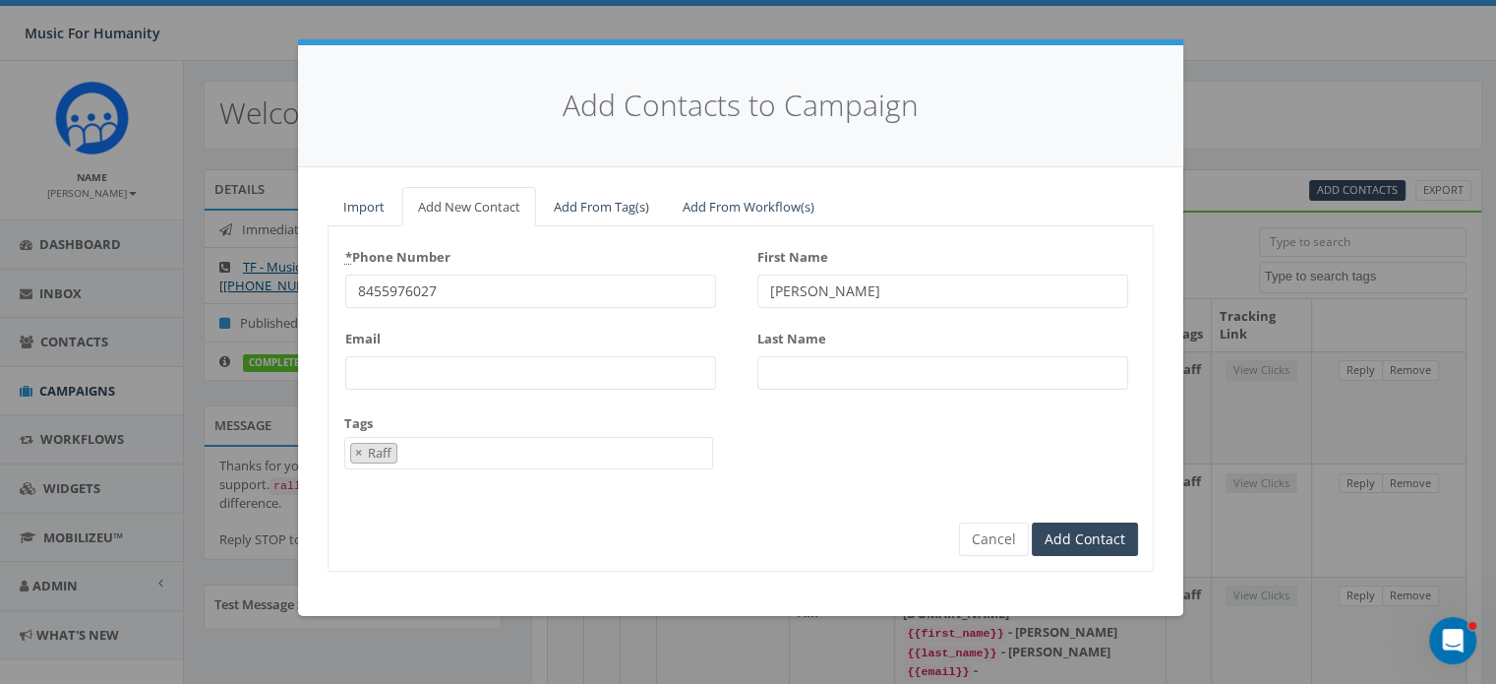
type input "[PERSON_NAME]"
type input "Allyn"
click at [1032, 522] on input "Add Contact" at bounding box center [1085, 538] width 106 height 33
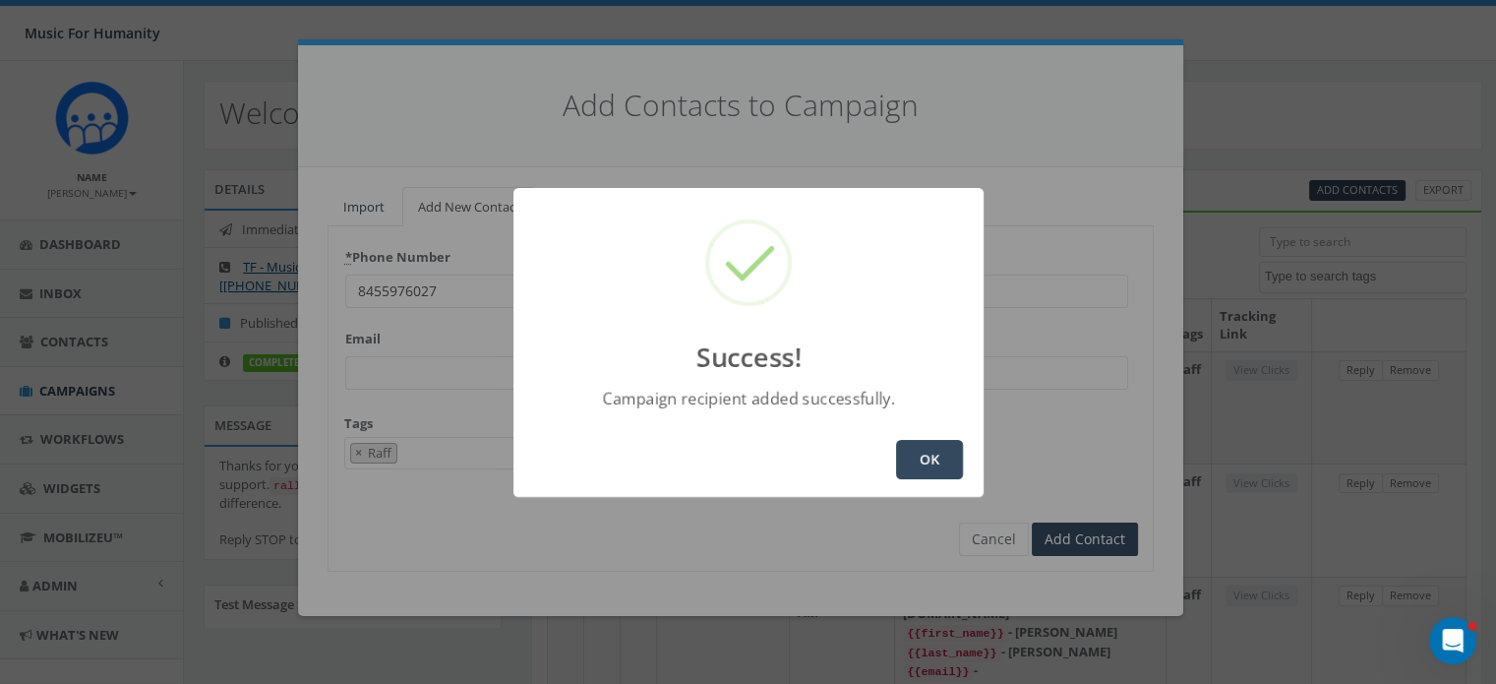
click at [934, 453] on button "OK" at bounding box center [929, 459] width 67 height 39
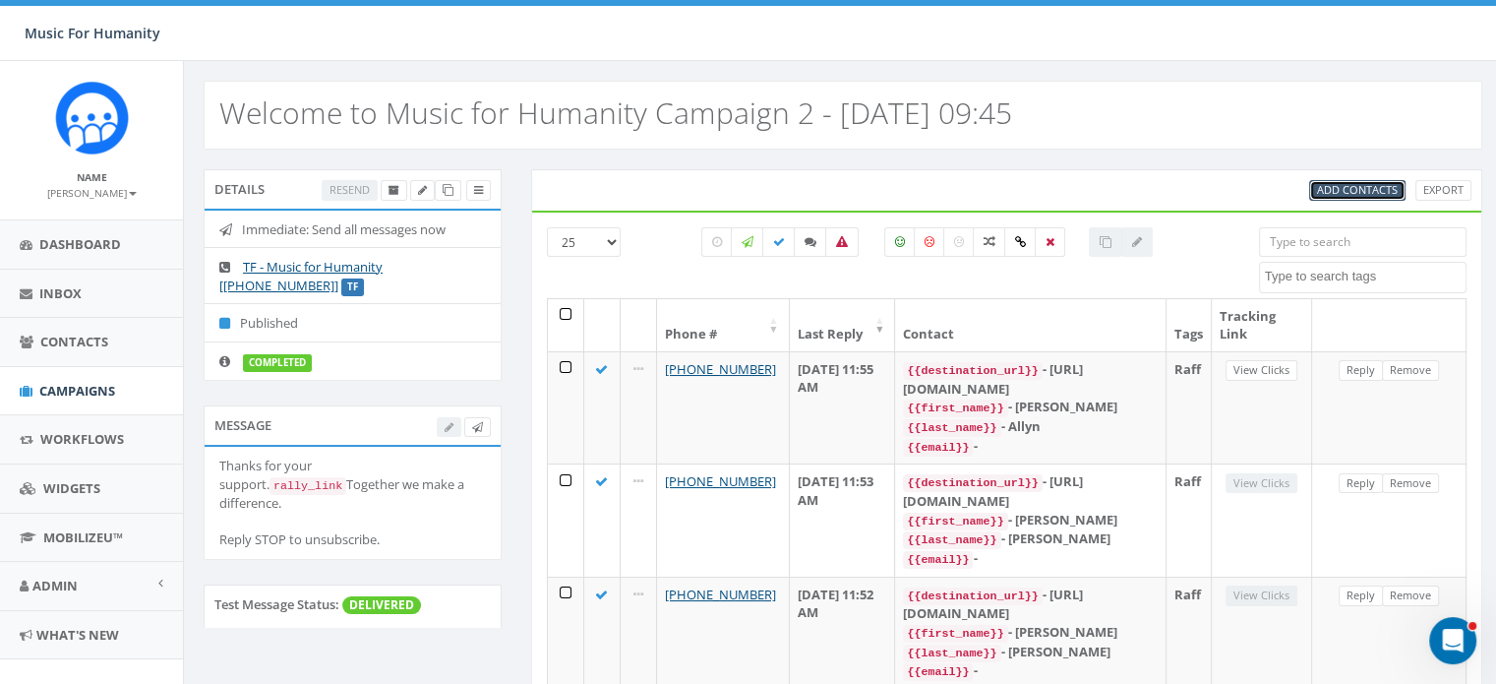
click at [1350, 182] on span "Add Contacts" at bounding box center [1357, 189] width 81 height 15
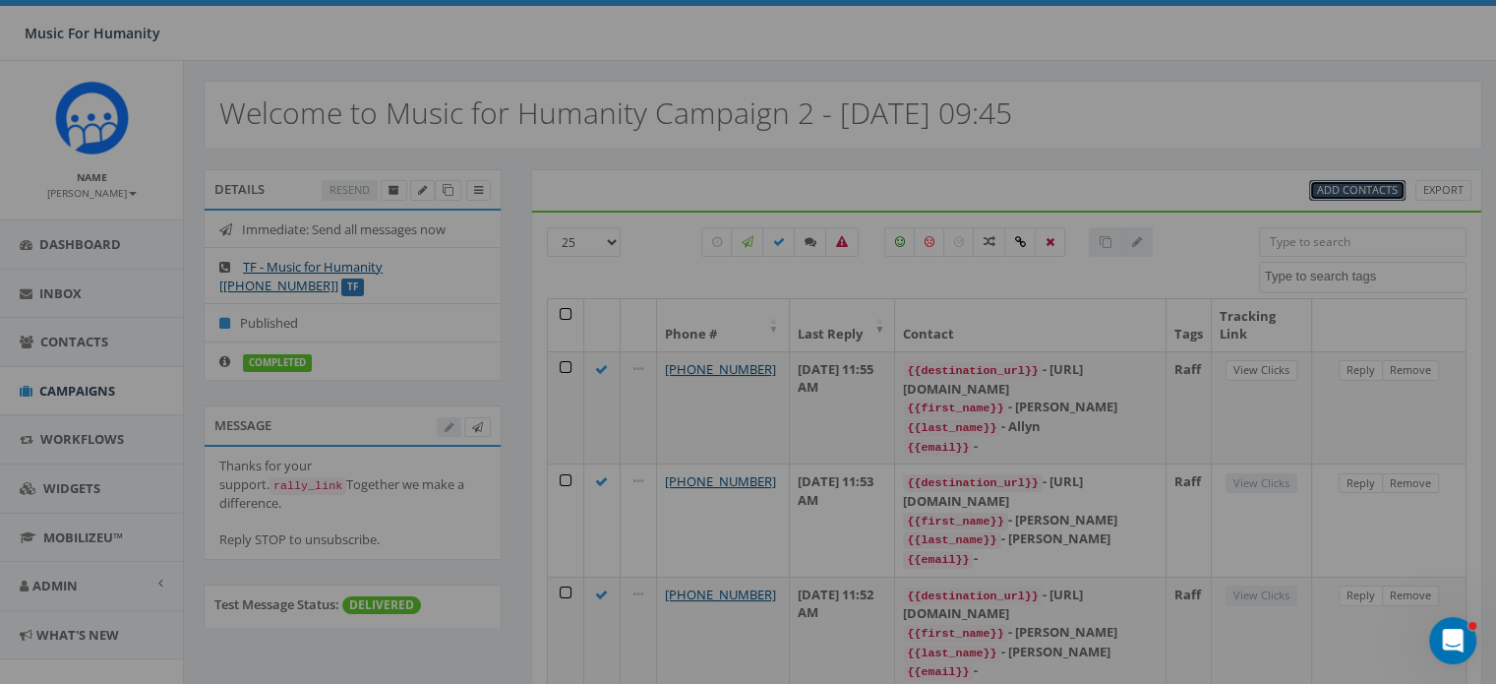
select select
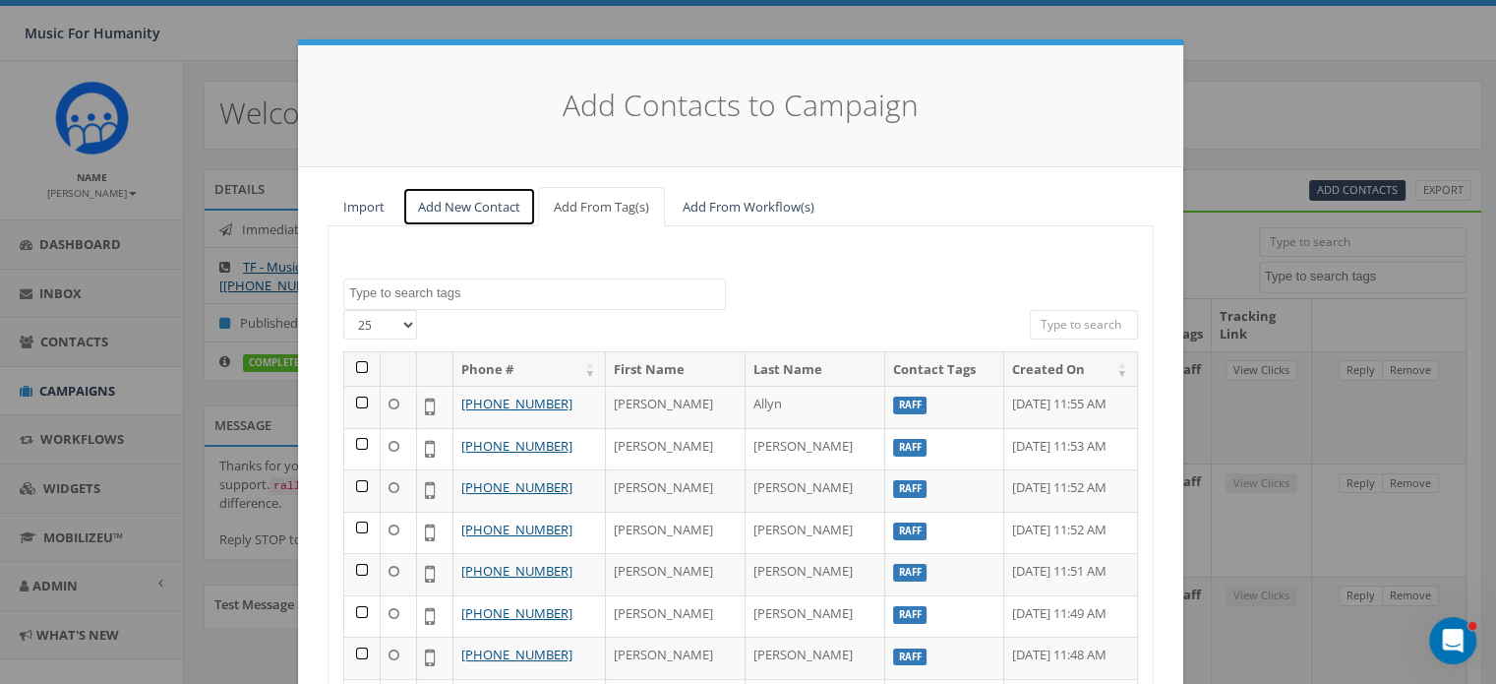
click at [477, 201] on link "Add New Contact" at bounding box center [469, 207] width 134 height 40
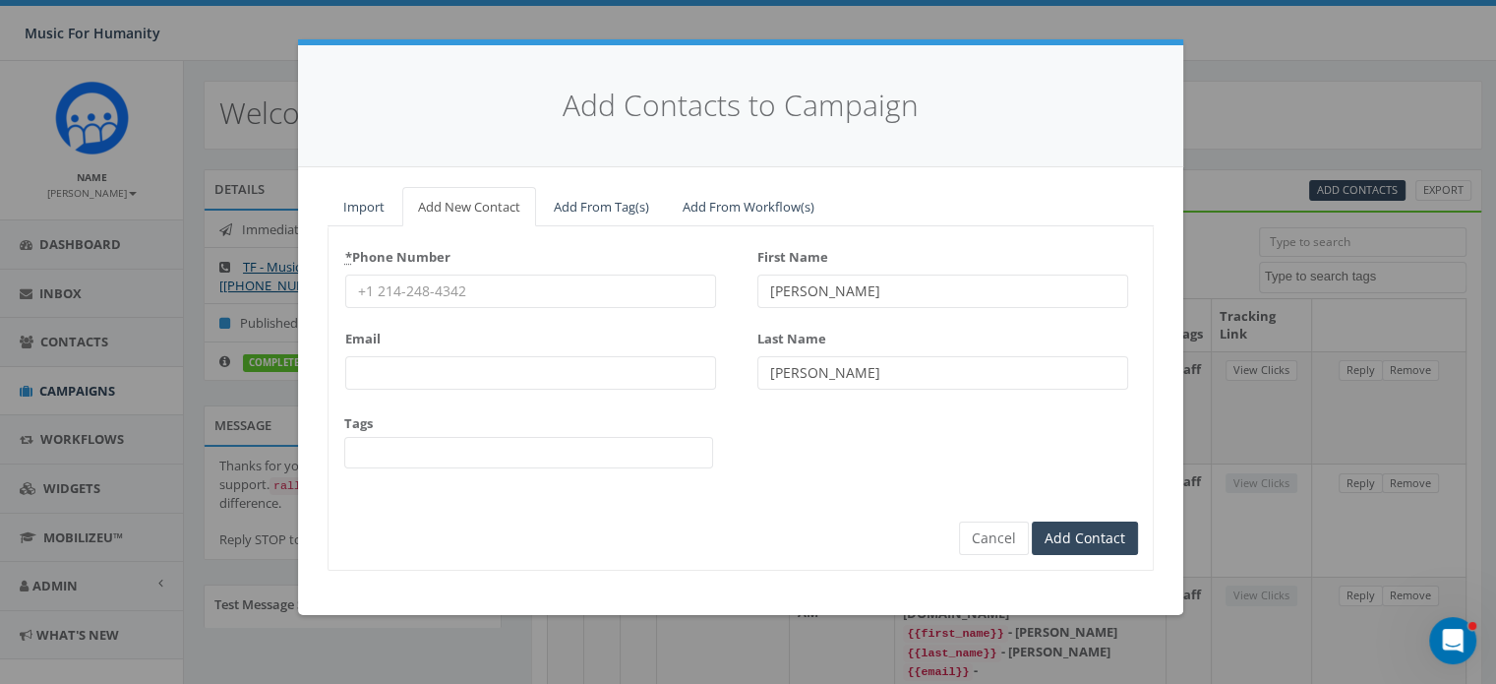
click at [440, 283] on input "* Phone Number" at bounding box center [530, 290] width 371 height 33
type input "9173010253"
type input "[PERSON_NAME]"
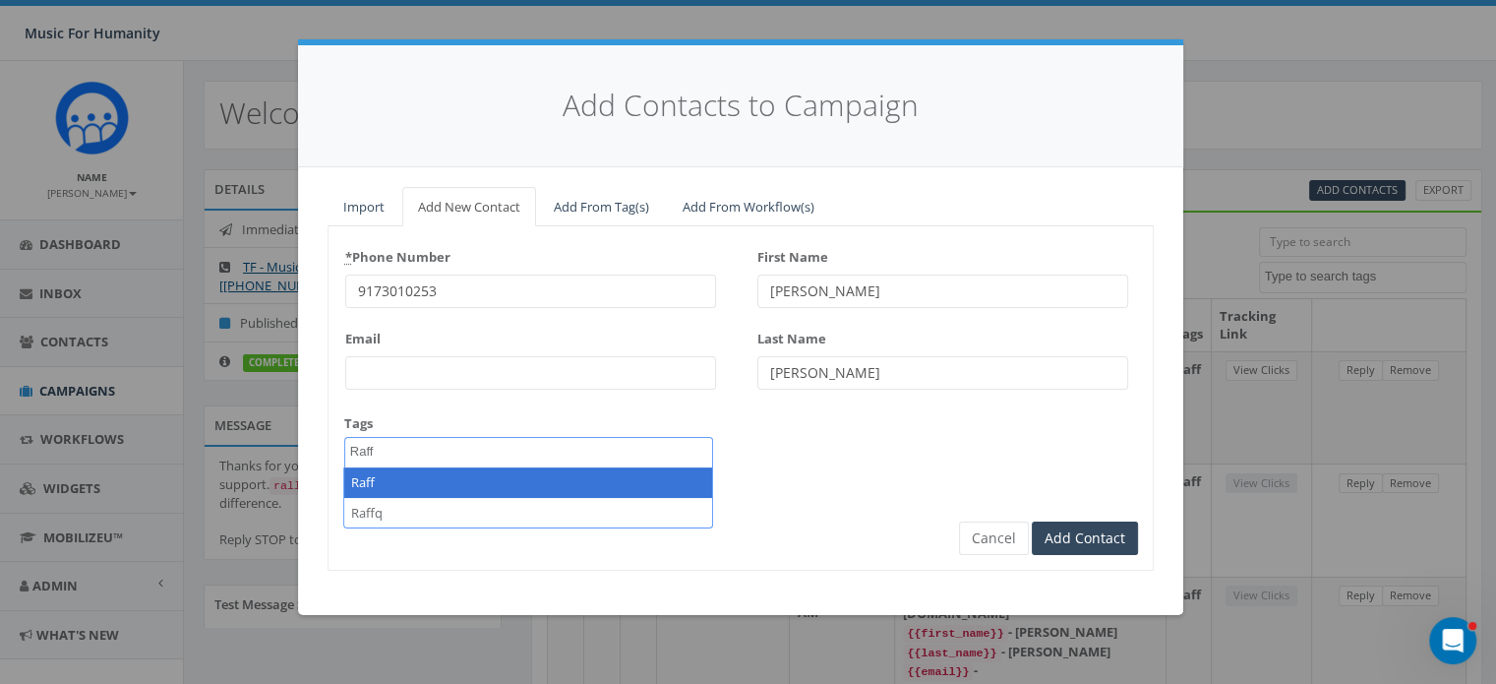
type textarea "Raff"
select select "Raff"
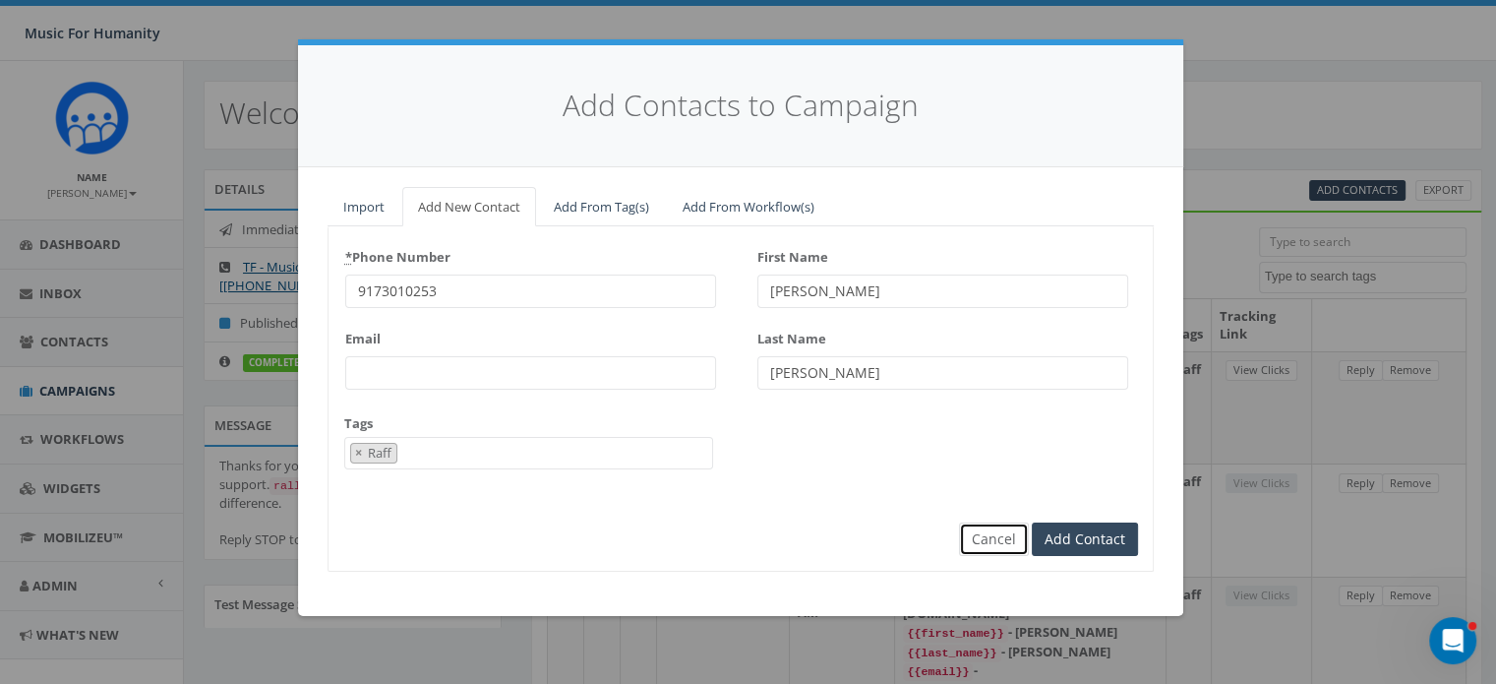
click at [999, 527] on button "Cancel" at bounding box center [994, 538] width 70 height 33
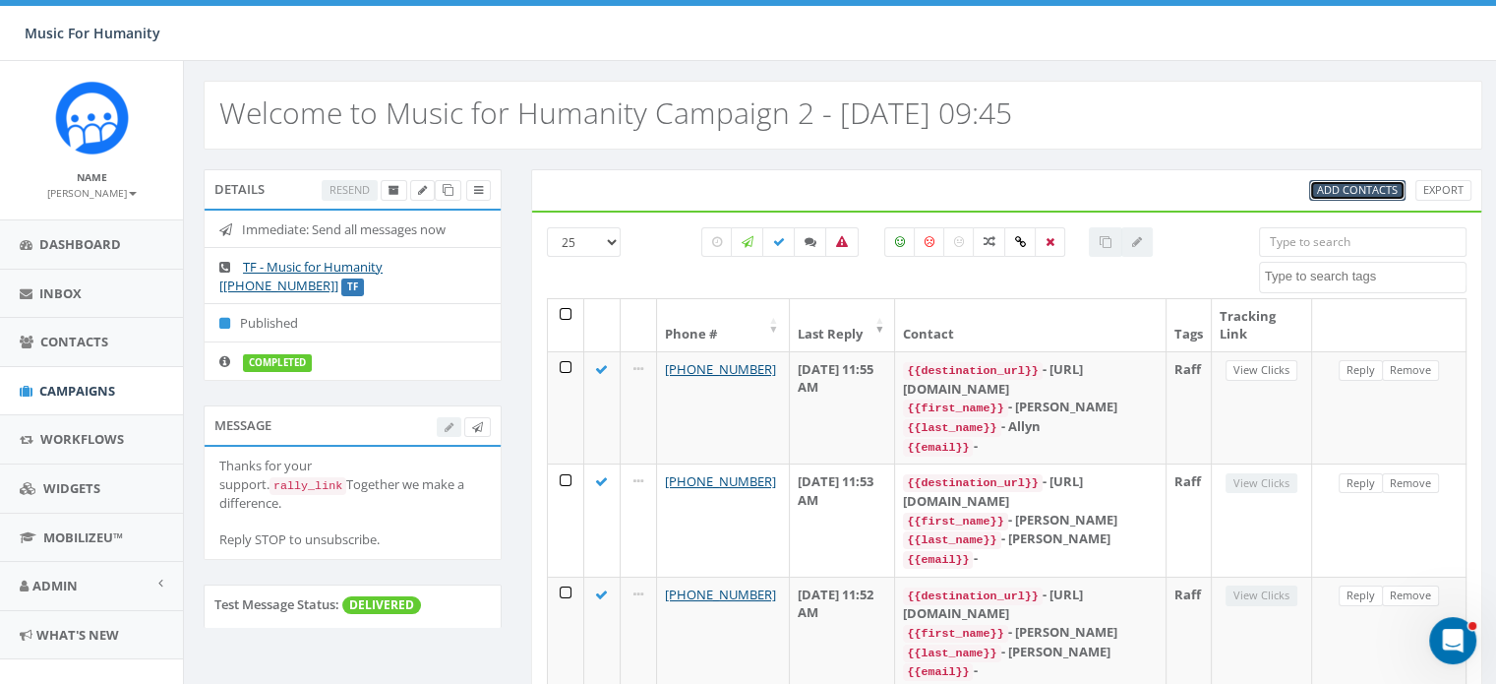
click at [1364, 180] on link "Add Contacts" at bounding box center [1357, 190] width 96 height 21
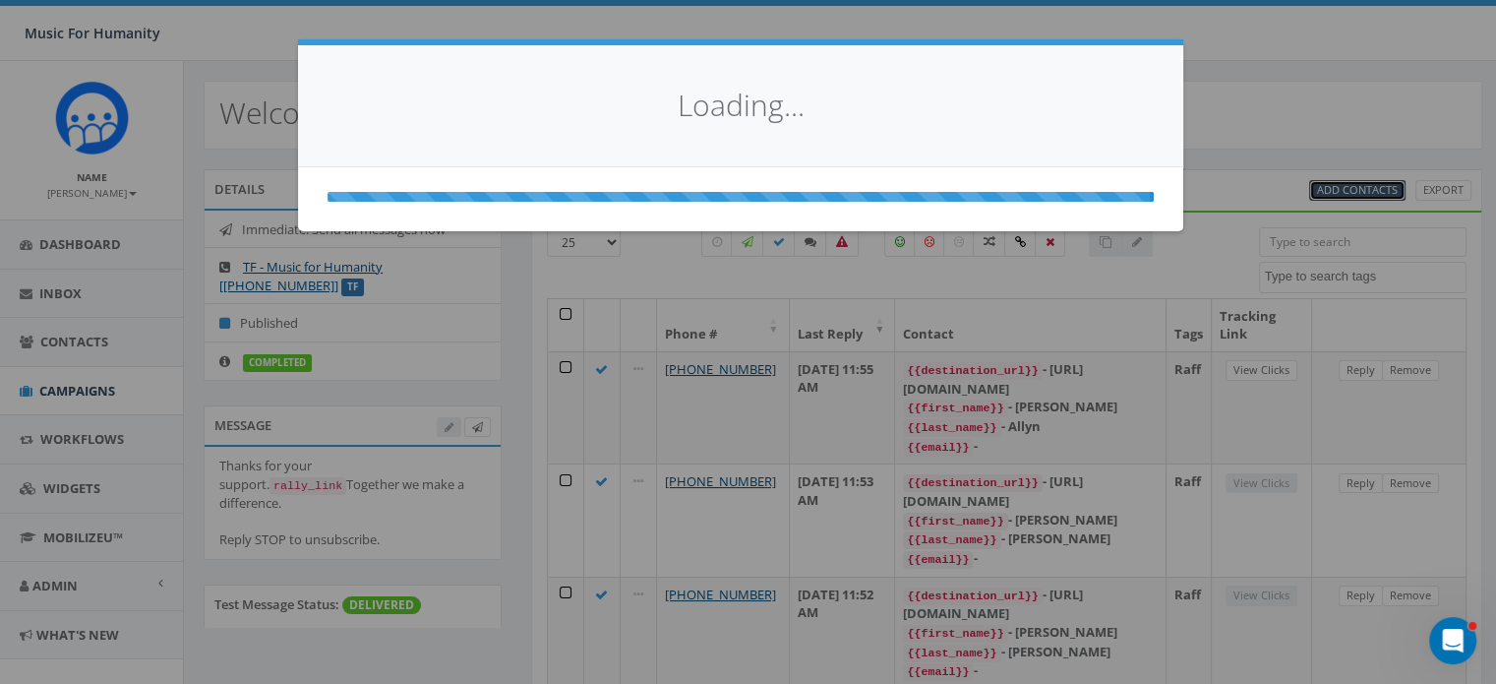
select select
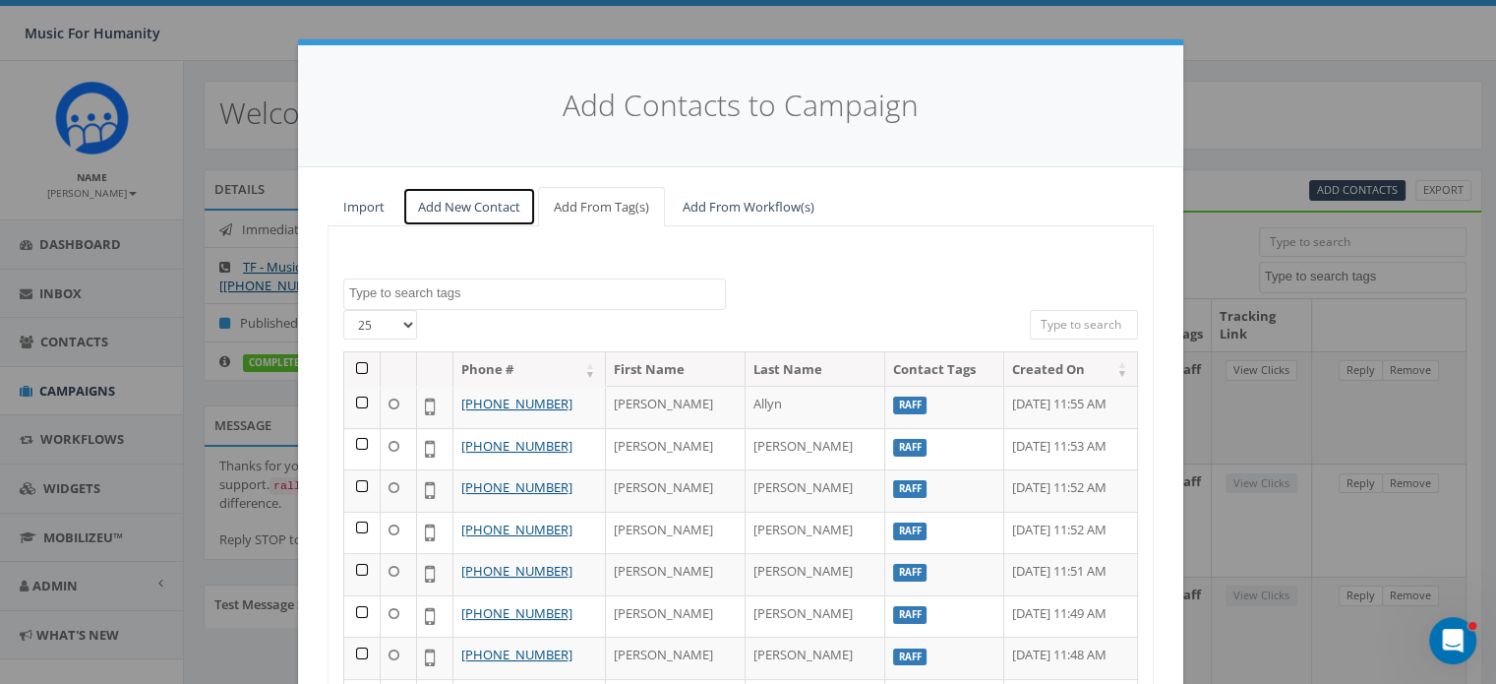
click at [464, 208] on link "Add New Contact" at bounding box center [469, 207] width 134 height 40
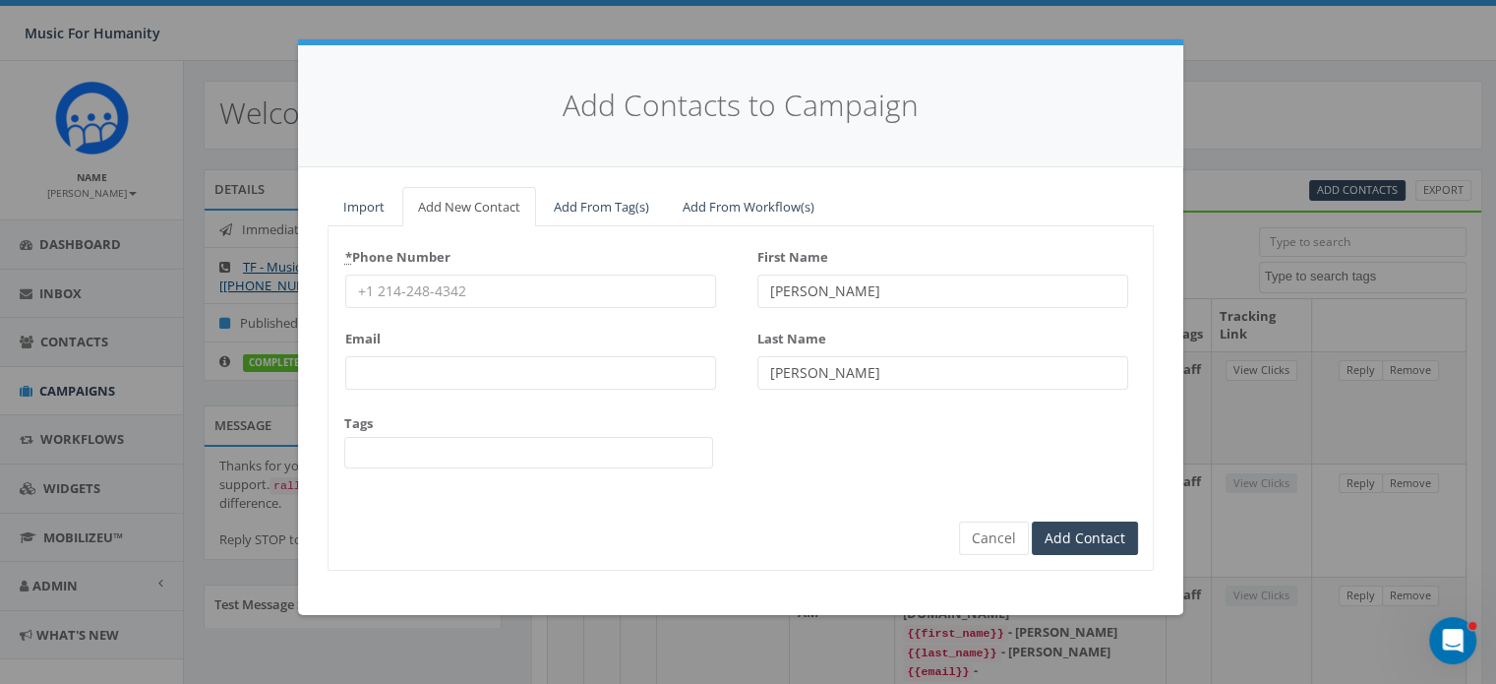
click at [440, 298] on input "* Phone Number" at bounding box center [530, 290] width 371 height 33
type input "8457641787"
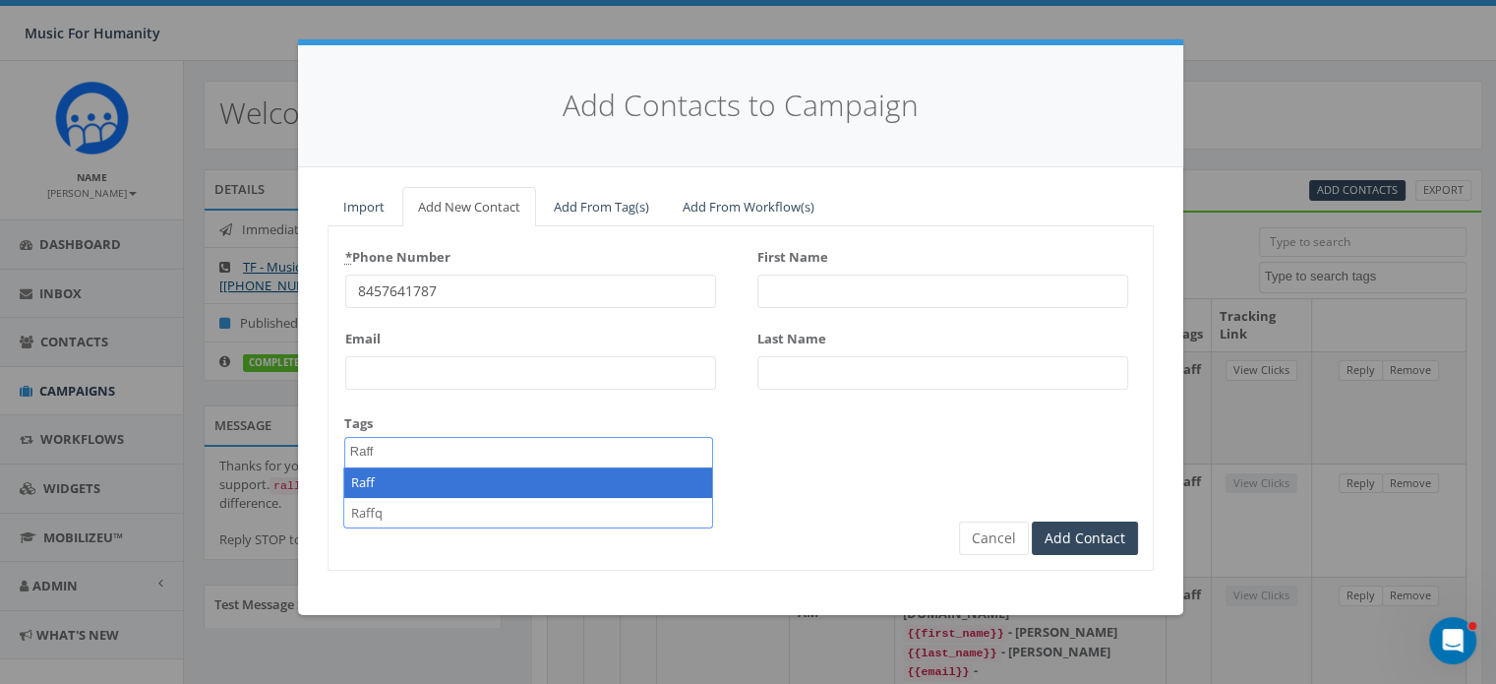
type textarea "Raff"
select select "Raff"
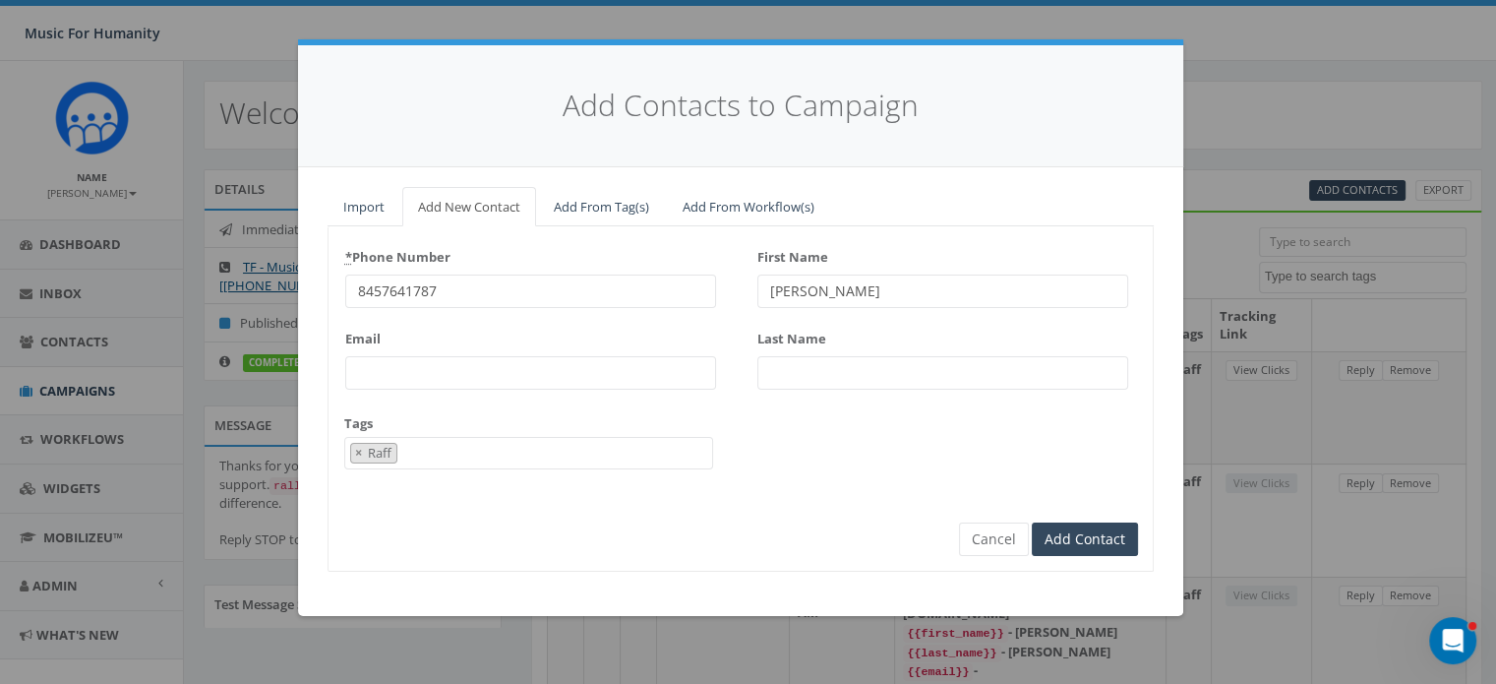
type input "[PERSON_NAME]"
click at [1032, 522] on input "Add Contact" at bounding box center [1085, 538] width 106 height 33
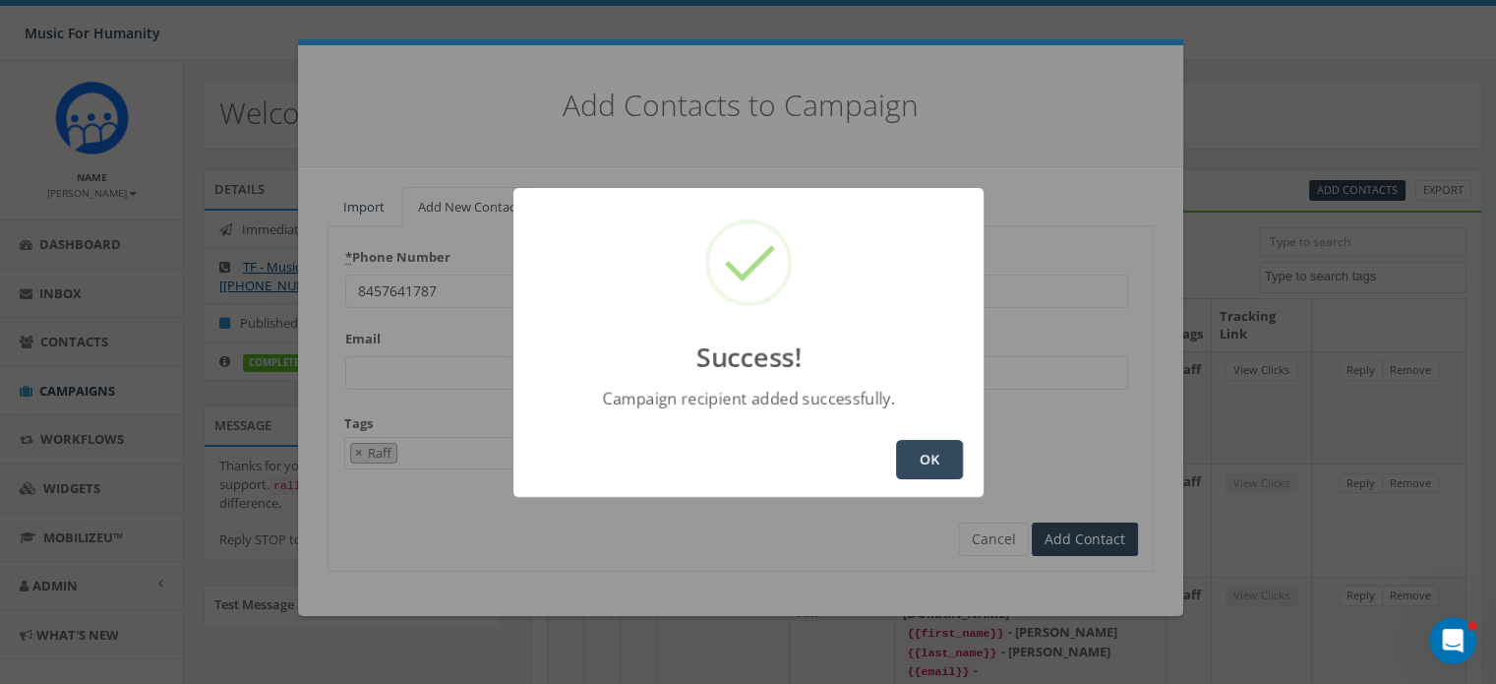
click at [925, 451] on button "OK" at bounding box center [929, 459] width 67 height 39
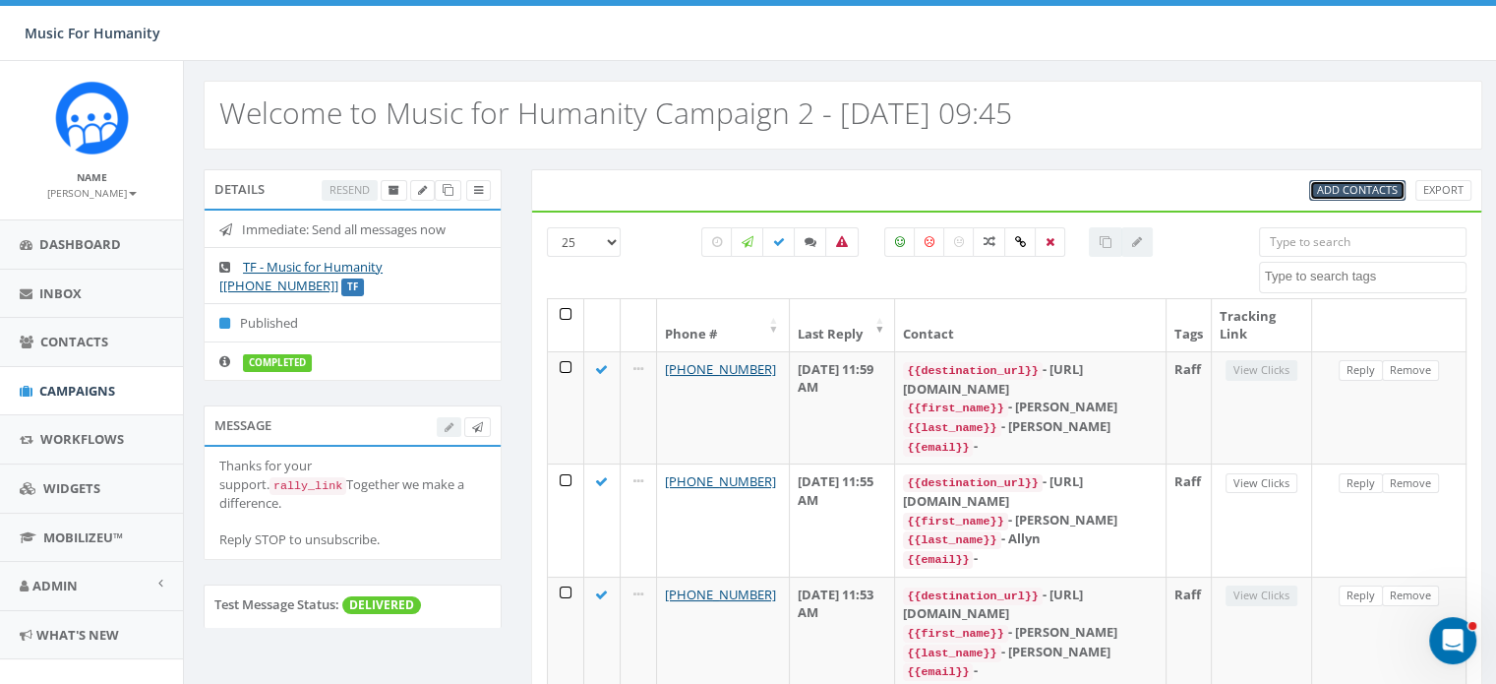
click at [1332, 182] on span "Add Contacts" at bounding box center [1357, 189] width 81 height 15
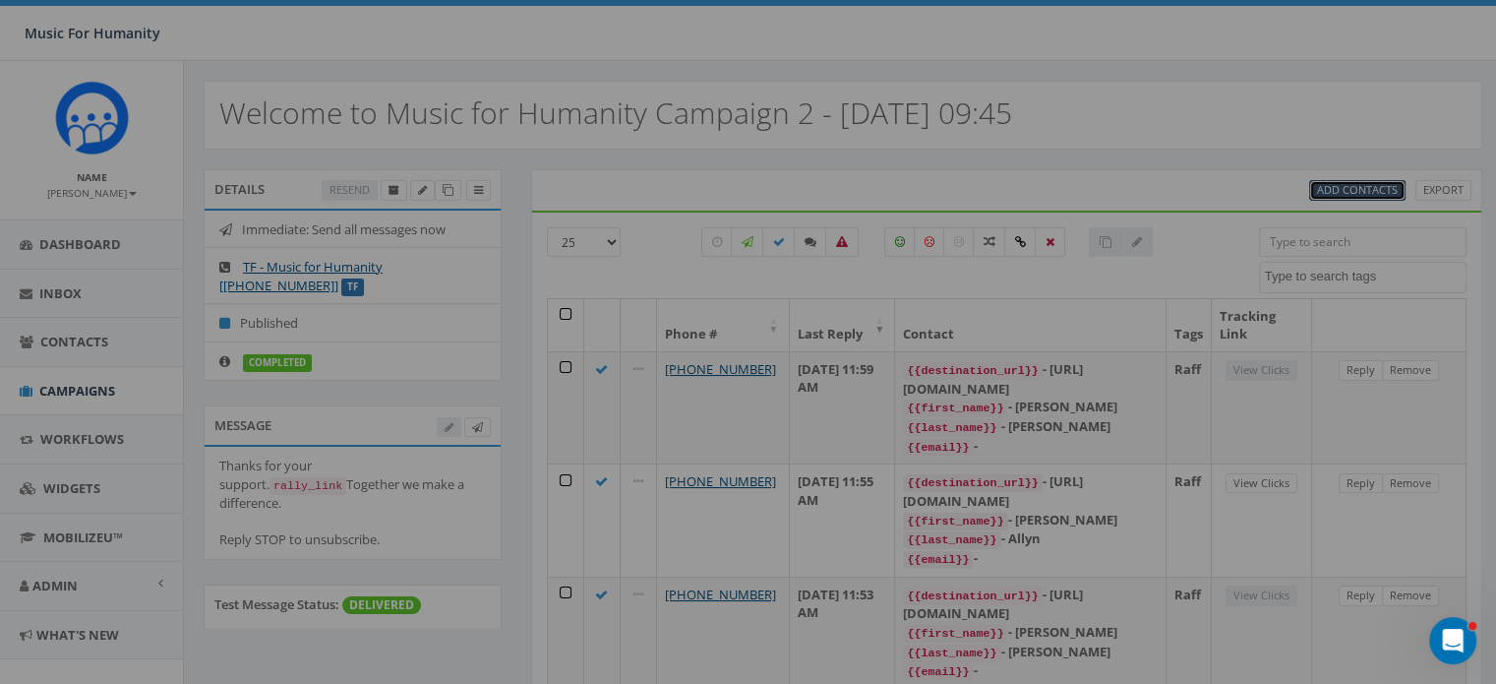
select select
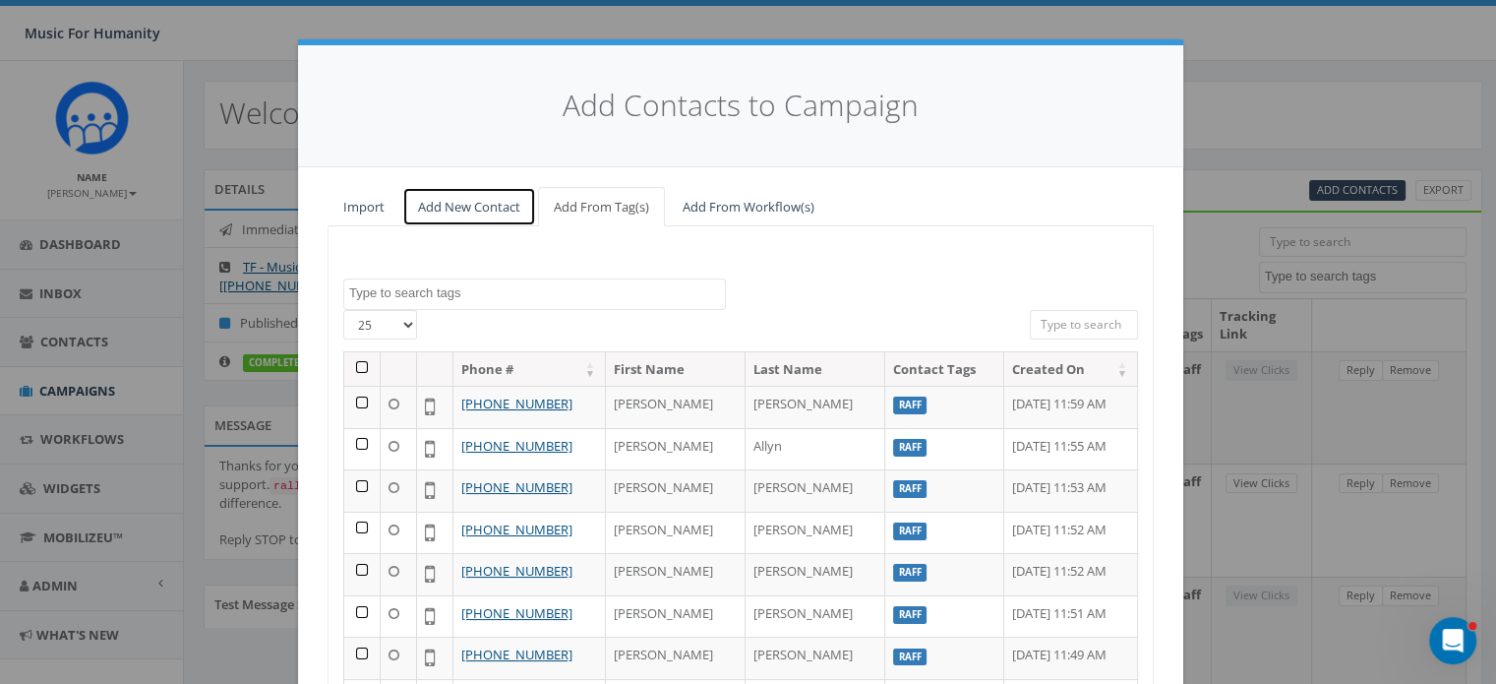
click at [441, 201] on link "Add New Contact" at bounding box center [469, 207] width 134 height 40
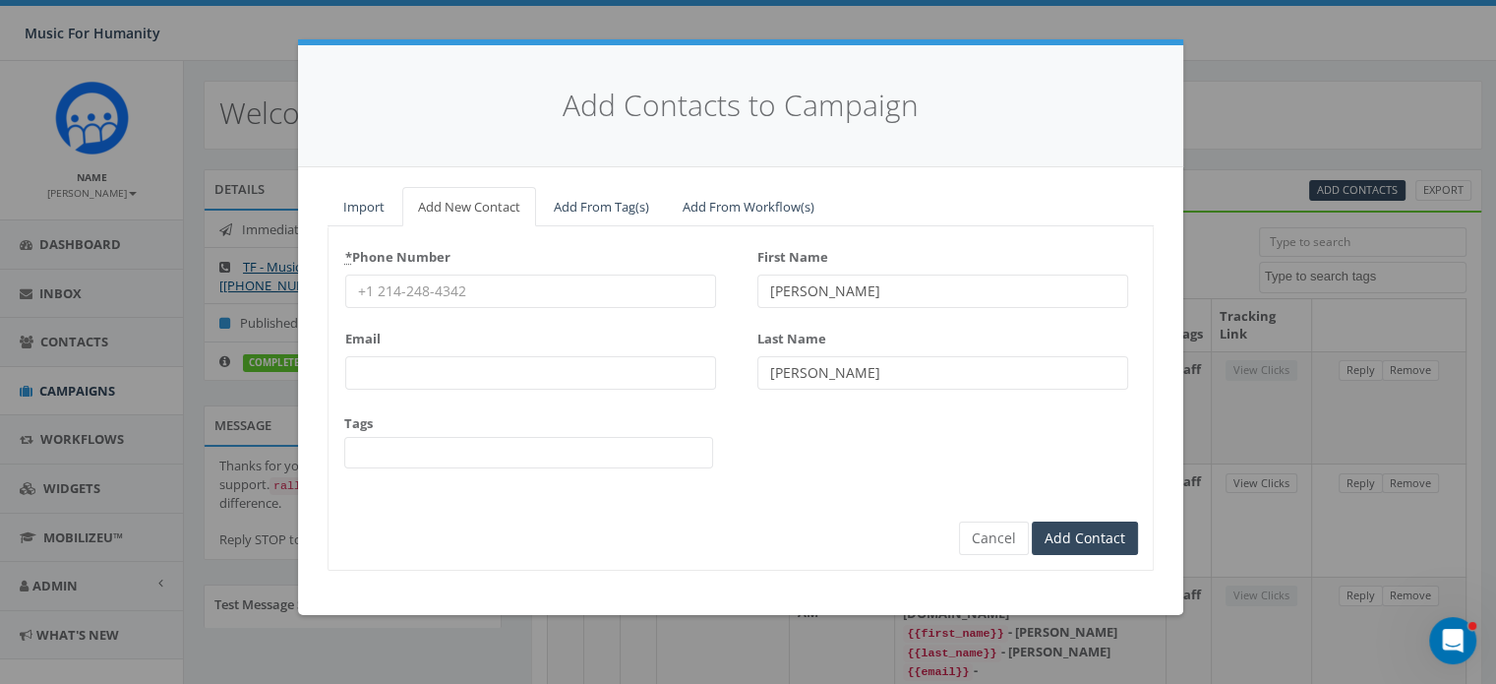
click at [437, 301] on input "* Phone Number" at bounding box center [530, 290] width 371 height 33
type input "9177474595"
type input "[PERSON_NAME]"
type input "Frodesen"
click at [1005, 533] on button "Cancel" at bounding box center [994, 537] width 70 height 33
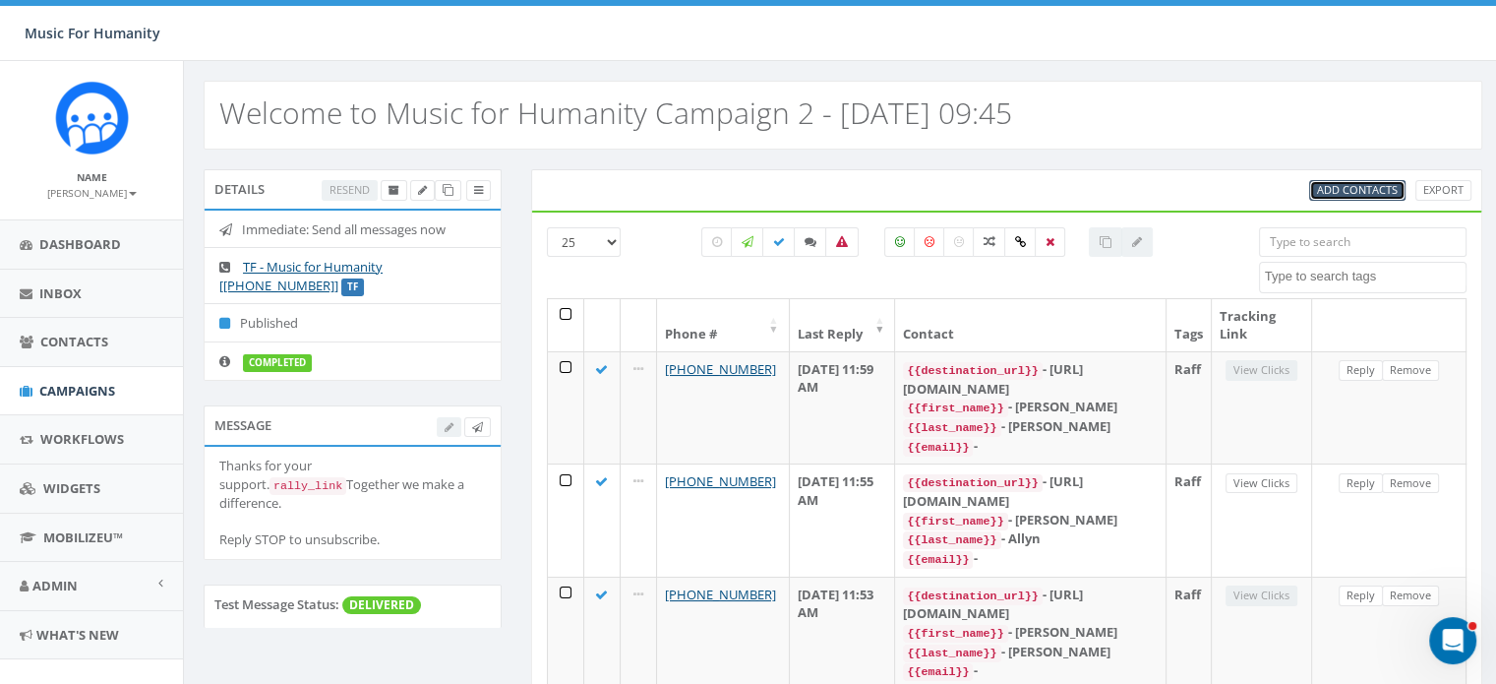
click at [1355, 186] on span "Add Contacts" at bounding box center [1357, 189] width 81 height 15
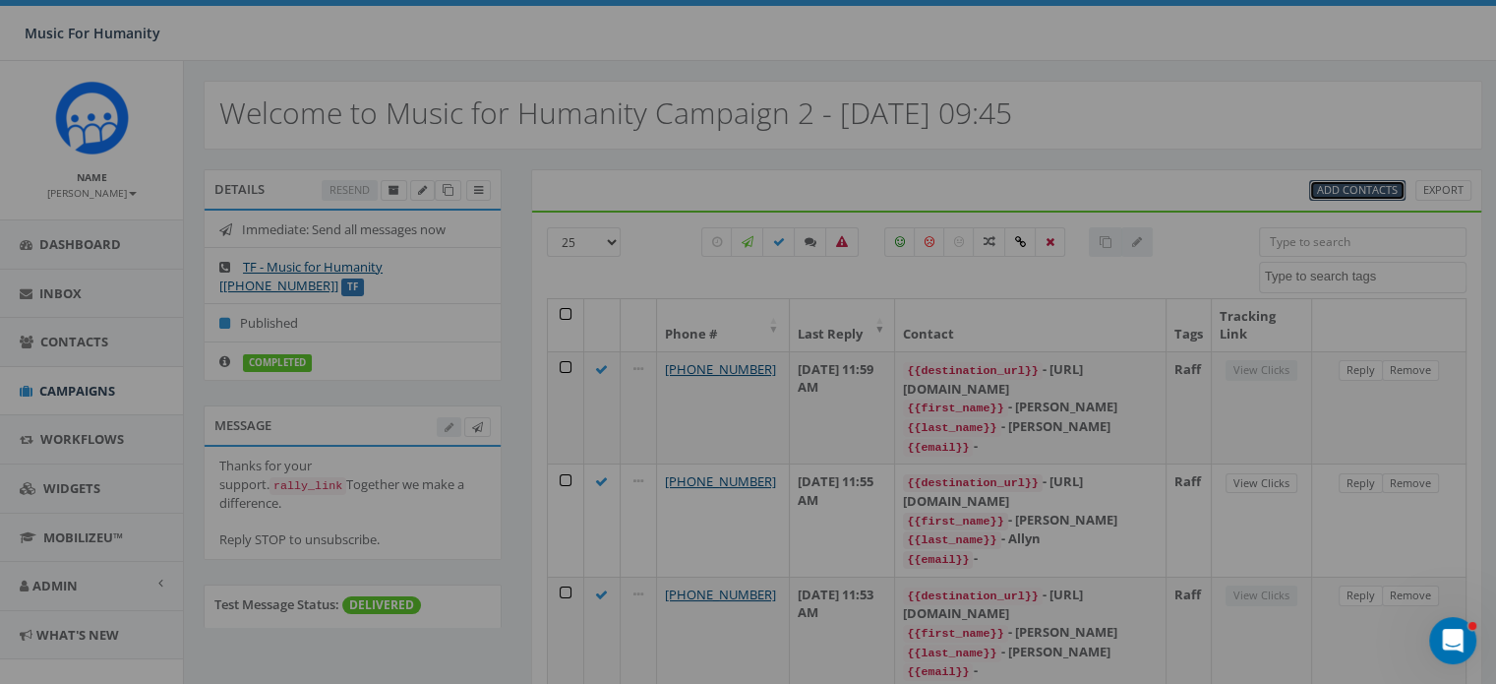
select select
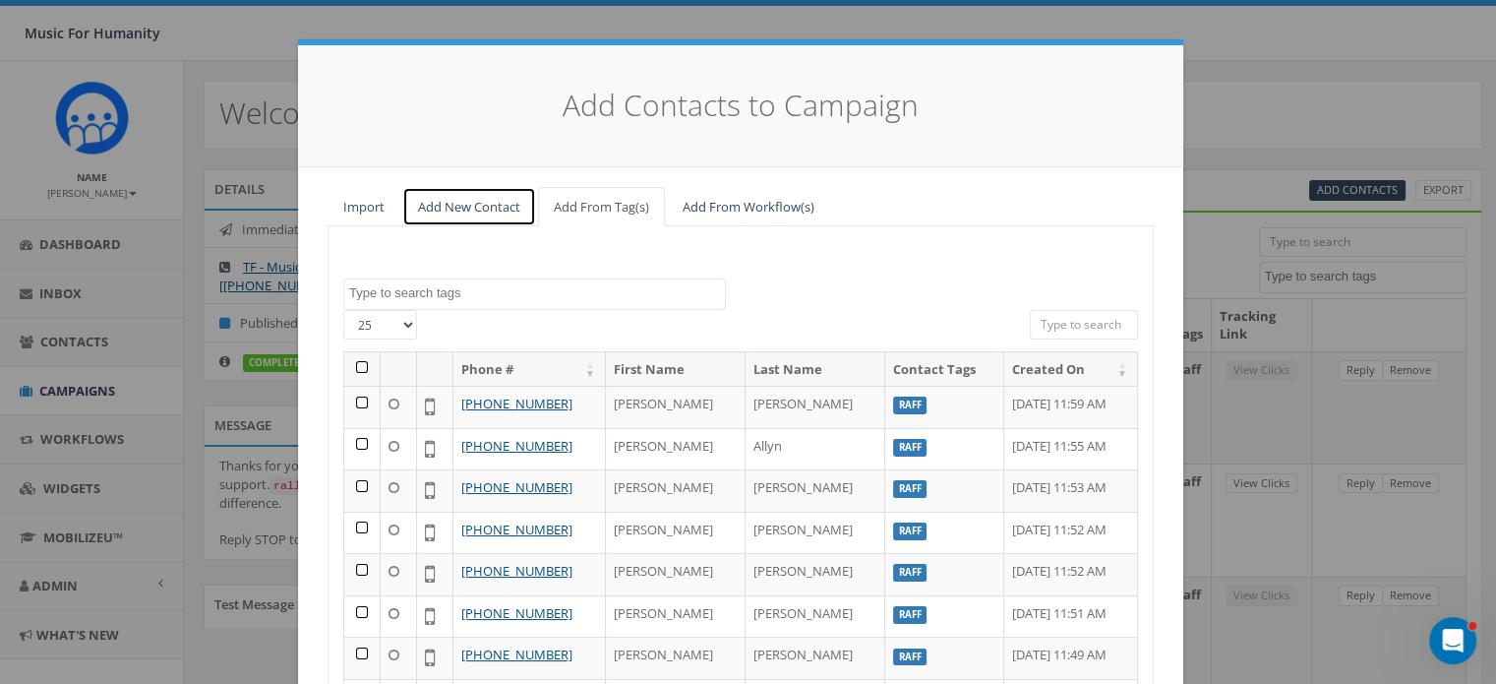
click at [448, 206] on link "Add New Contact" at bounding box center [469, 207] width 134 height 40
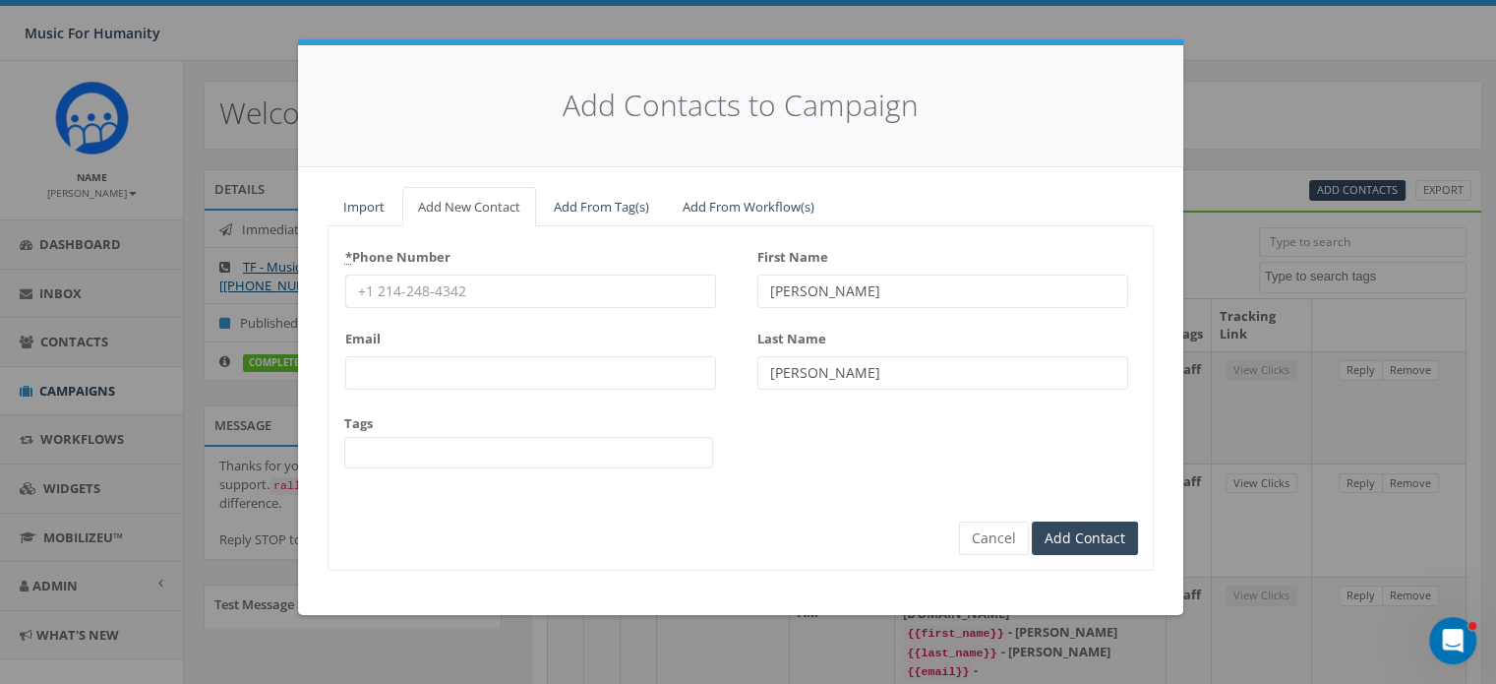
click at [397, 288] on input "* Phone Number" at bounding box center [530, 290] width 371 height 33
type input "9143199978"
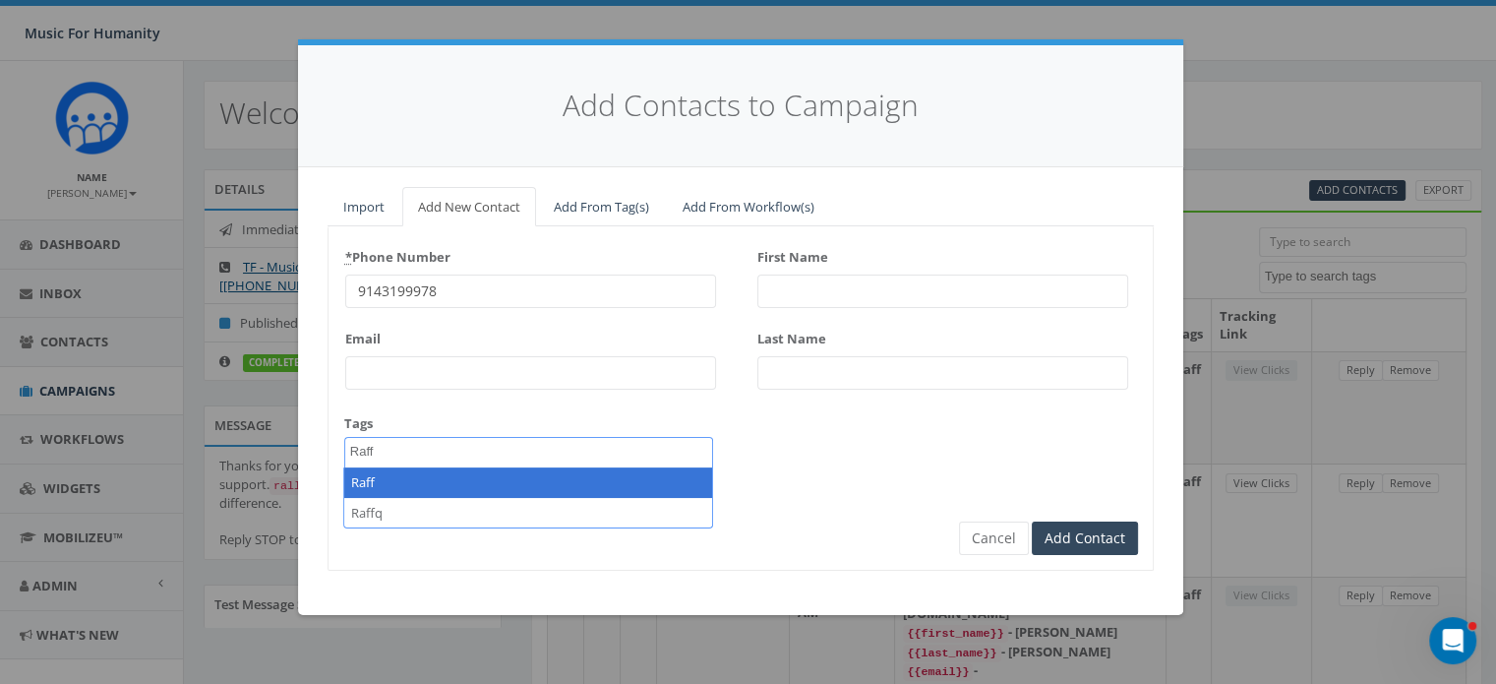
type textarea "Raff"
select select "Raff"
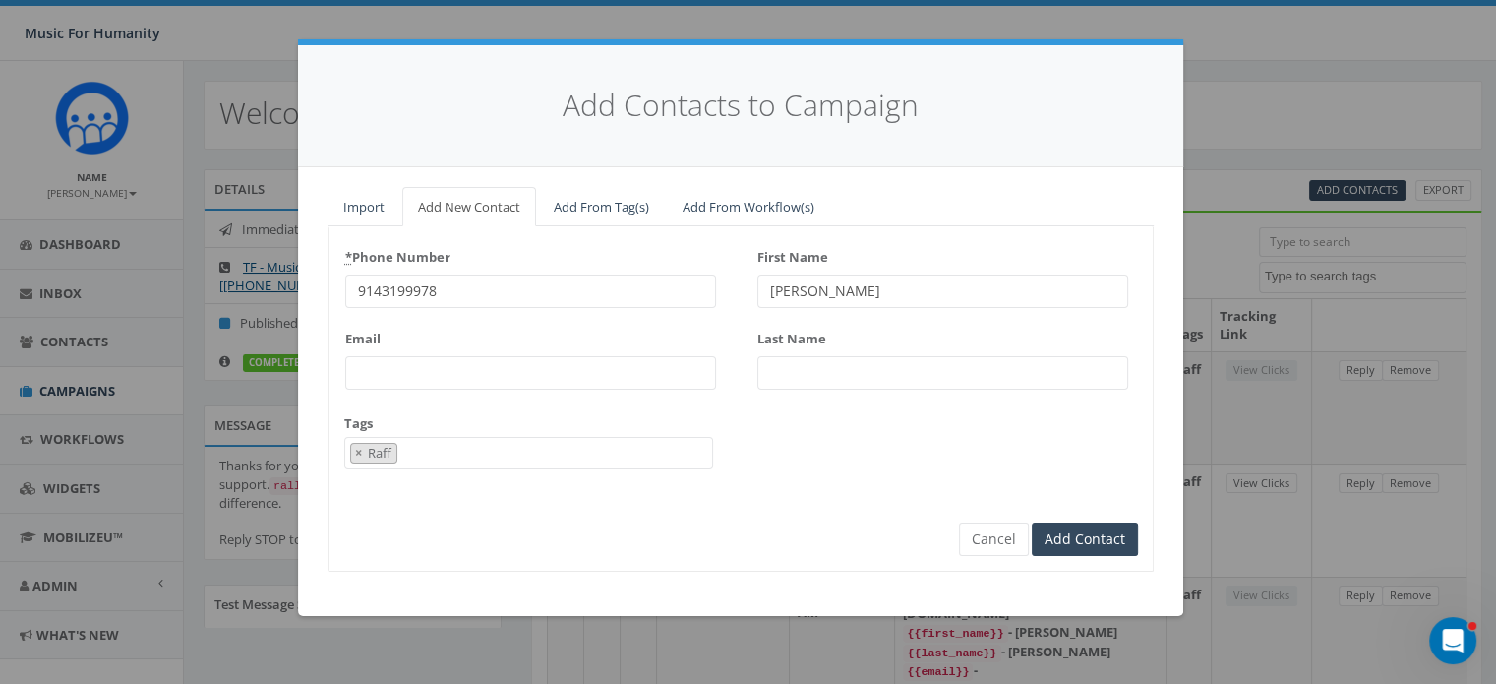
type input "[PERSON_NAME]"
click at [1032, 522] on input "Add Contact" at bounding box center [1085, 538] width 106 height 33
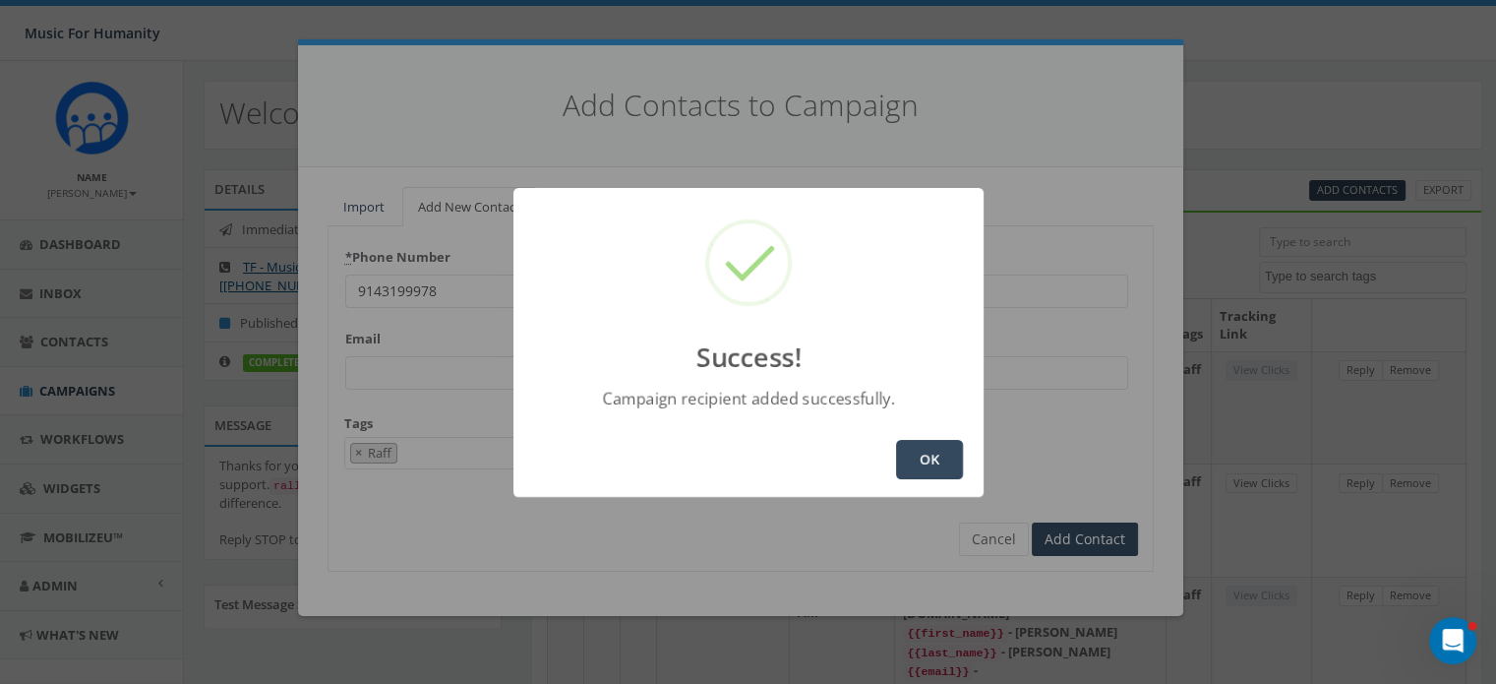
click at [915, 457] on button "OK" at bounding box center [929, 459] width 67 height 39
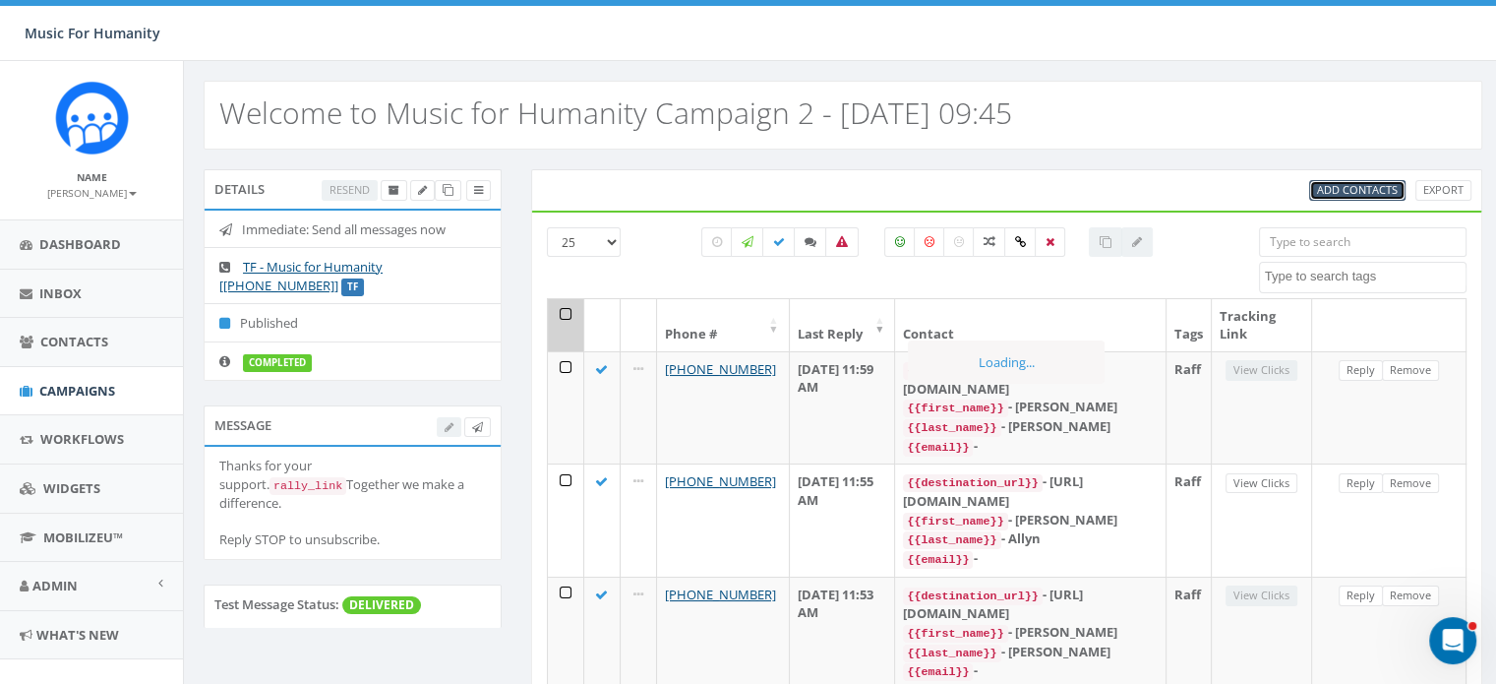
click at [1357, 186] on span "Add Contacts" at bounding box center [1357, 189] width 81 height 15
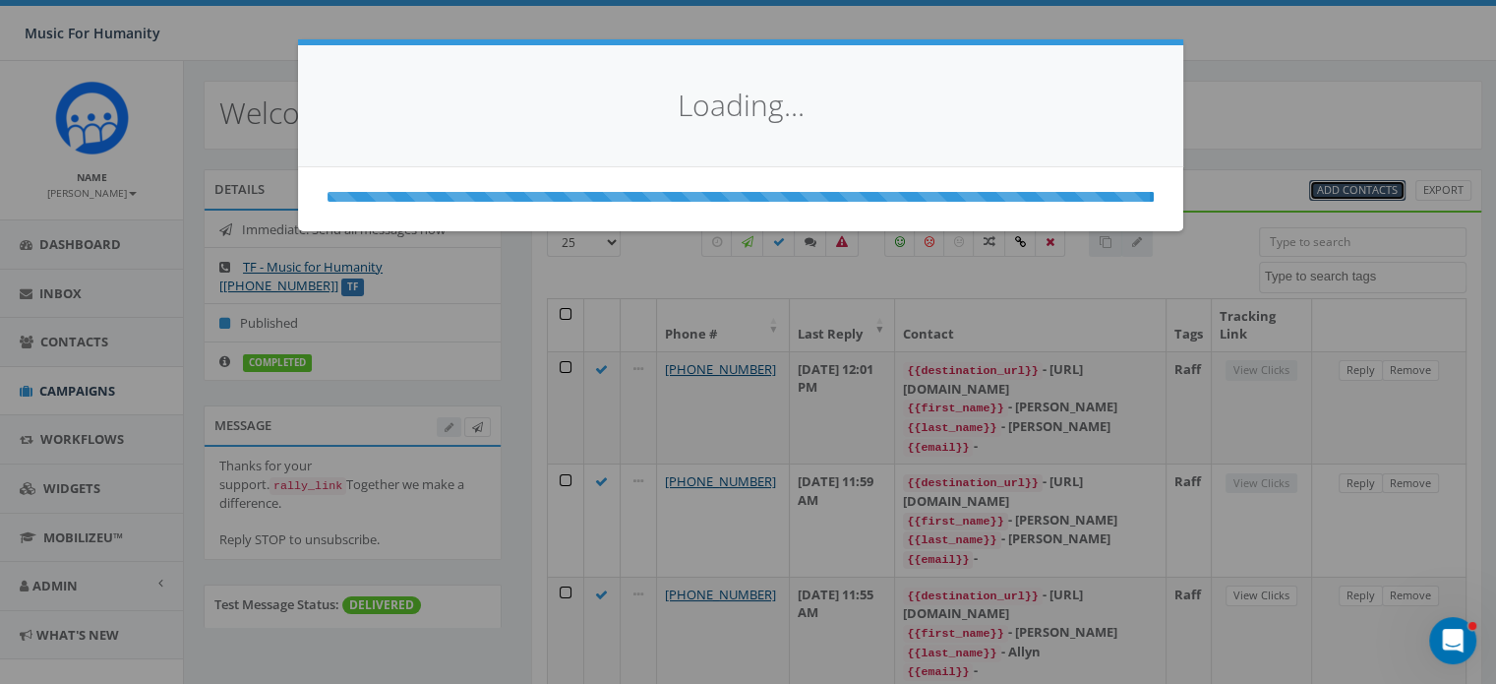
select select
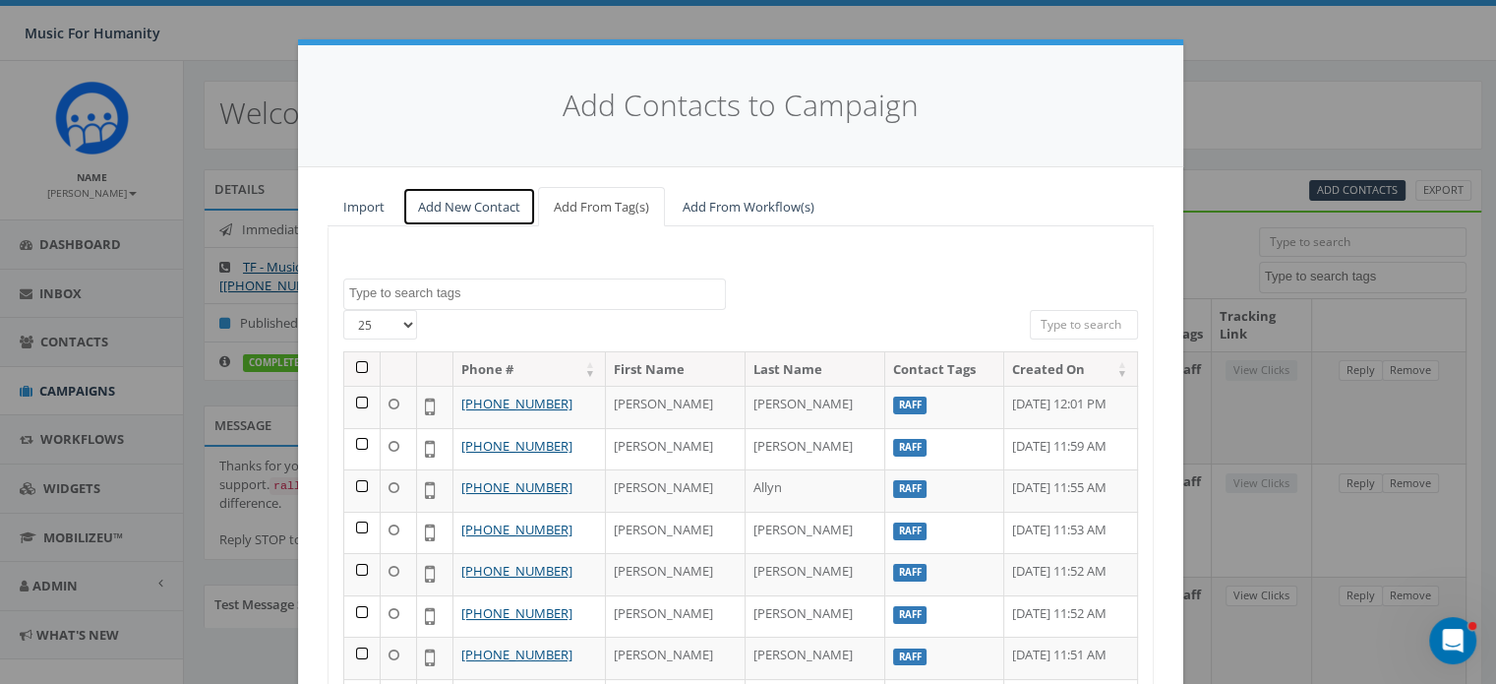
click at [473, 199] on link "Add New Contact" at bounding box center [469, 207] width 134 height 40
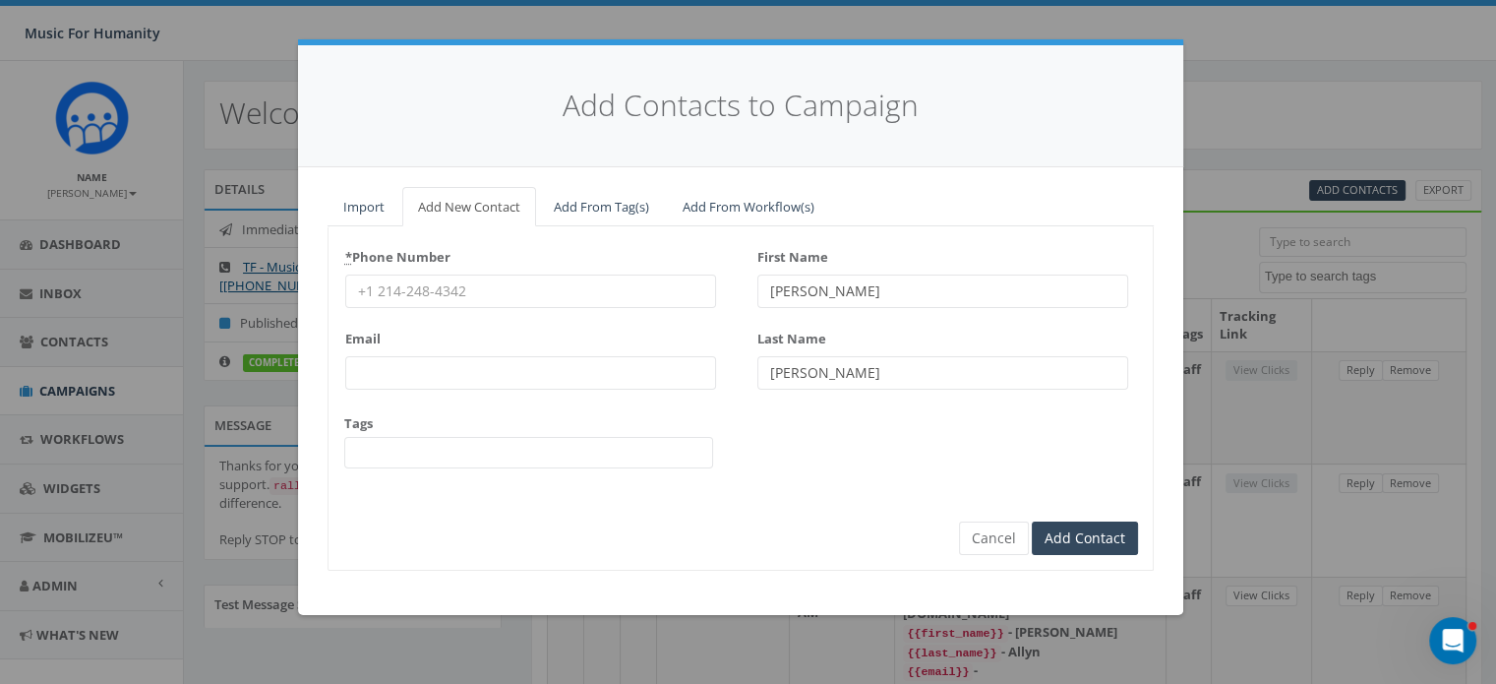
click at [409, 288] on input "* Phone Number" at bounding box center [530, 290] width 371 height 33
type input "8456599208"
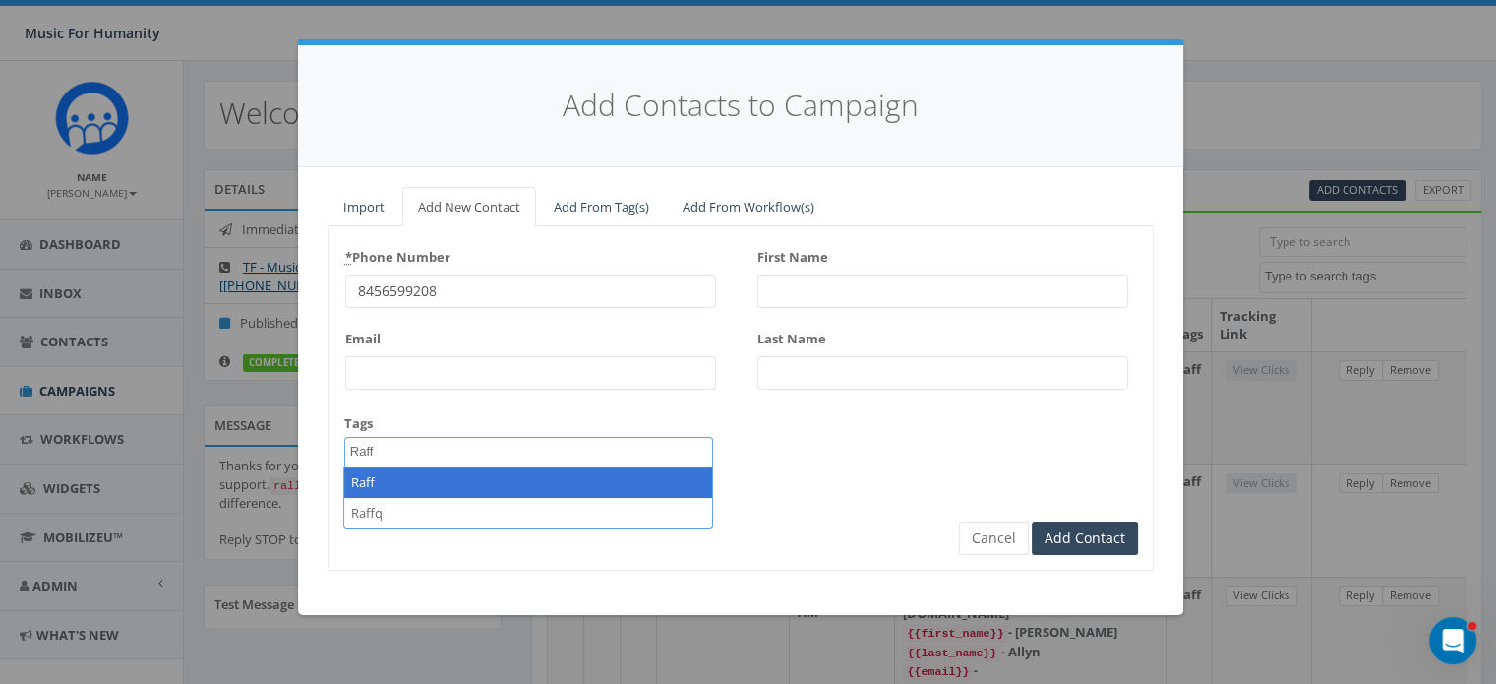
type textarea "Raff"
select select "Raff"
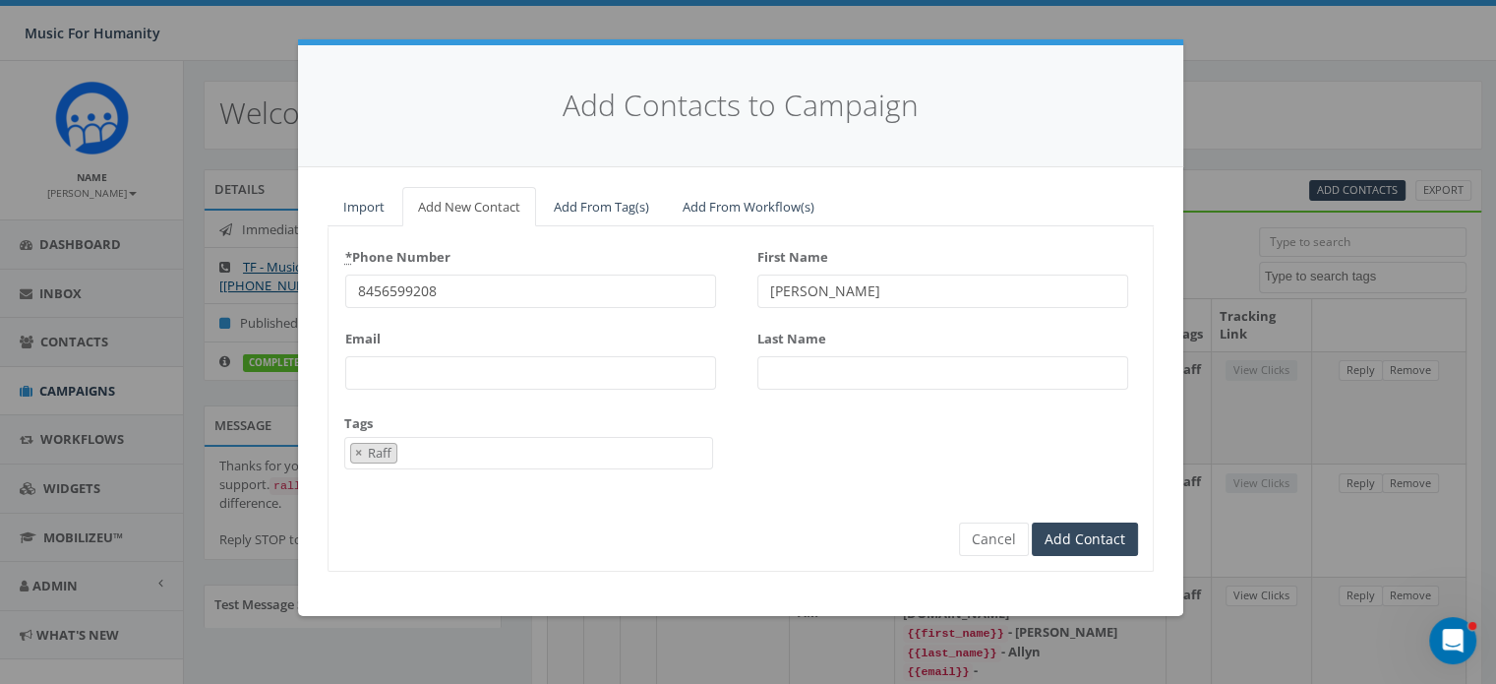
type input "[PERSON_NAME]"
click at [1032, 522] on input "Add Contact" at bounding box center [1085, 538] width 106 height 33
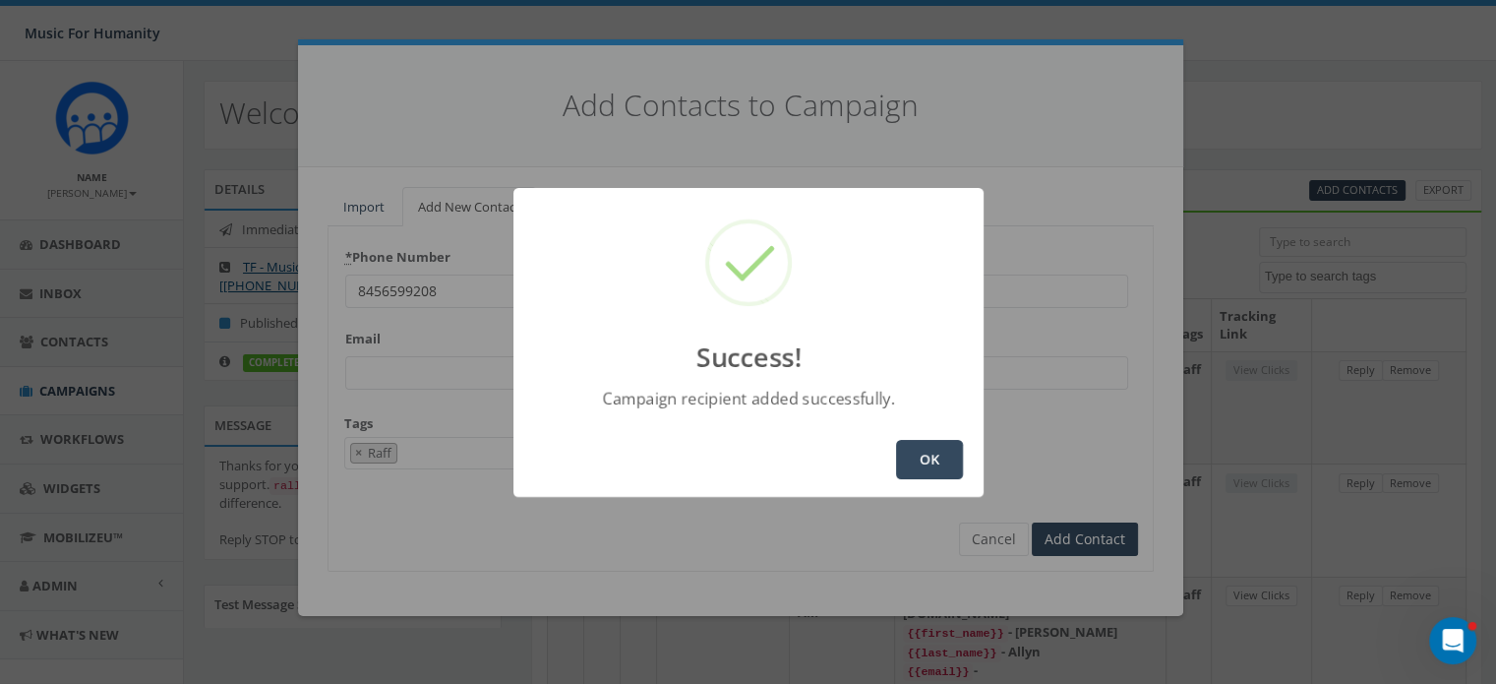
click at [925, 450] on button "OK" at bounding box center [929, 459] width 67 height 39
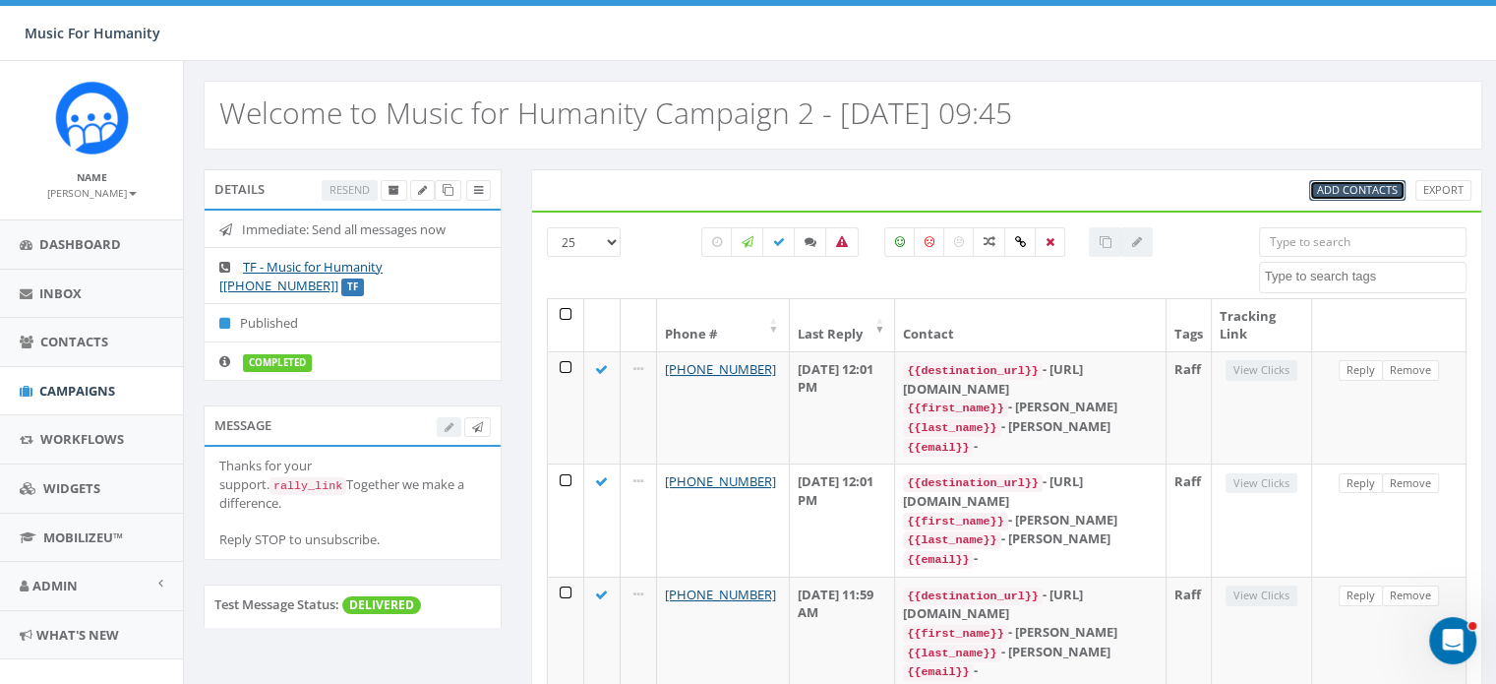
click at [1338, 188] on span "Add Contacts" at bounding box center [1357, 189] width 81 height 15
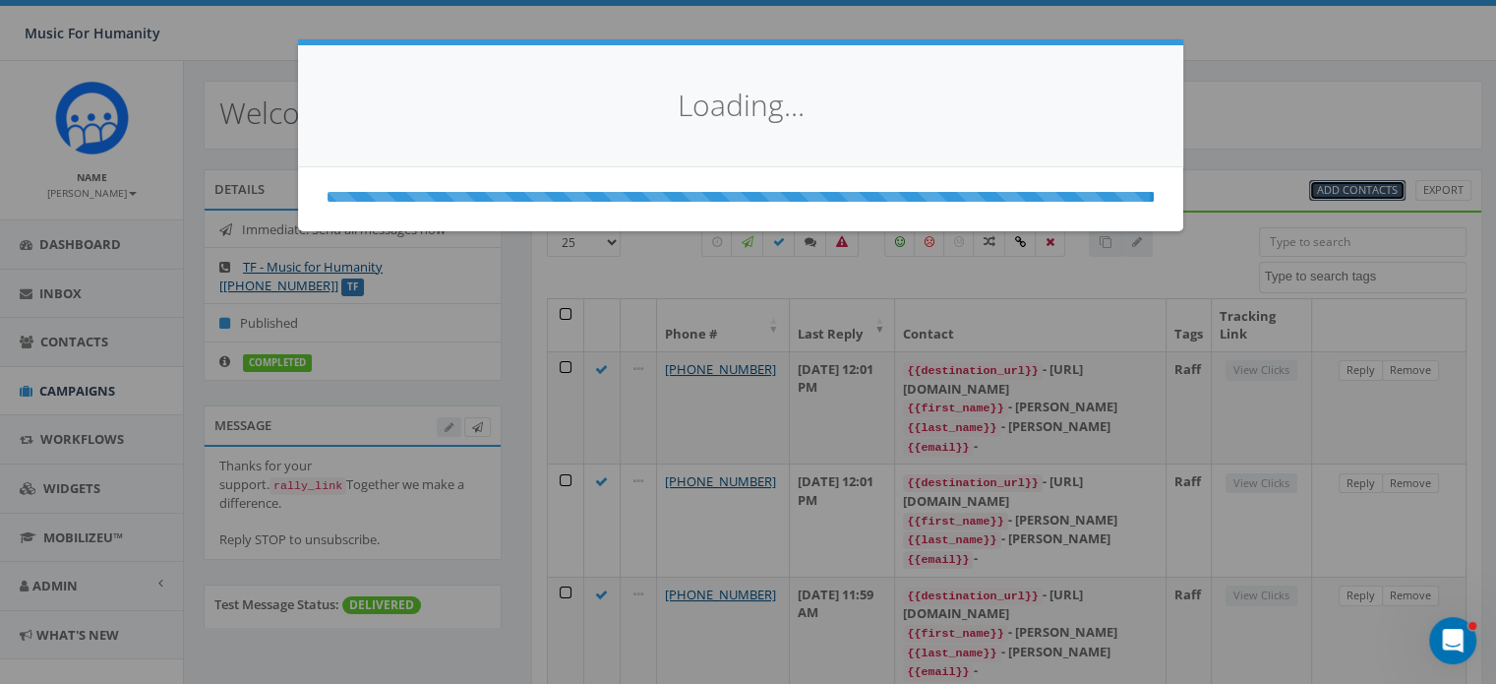
select select
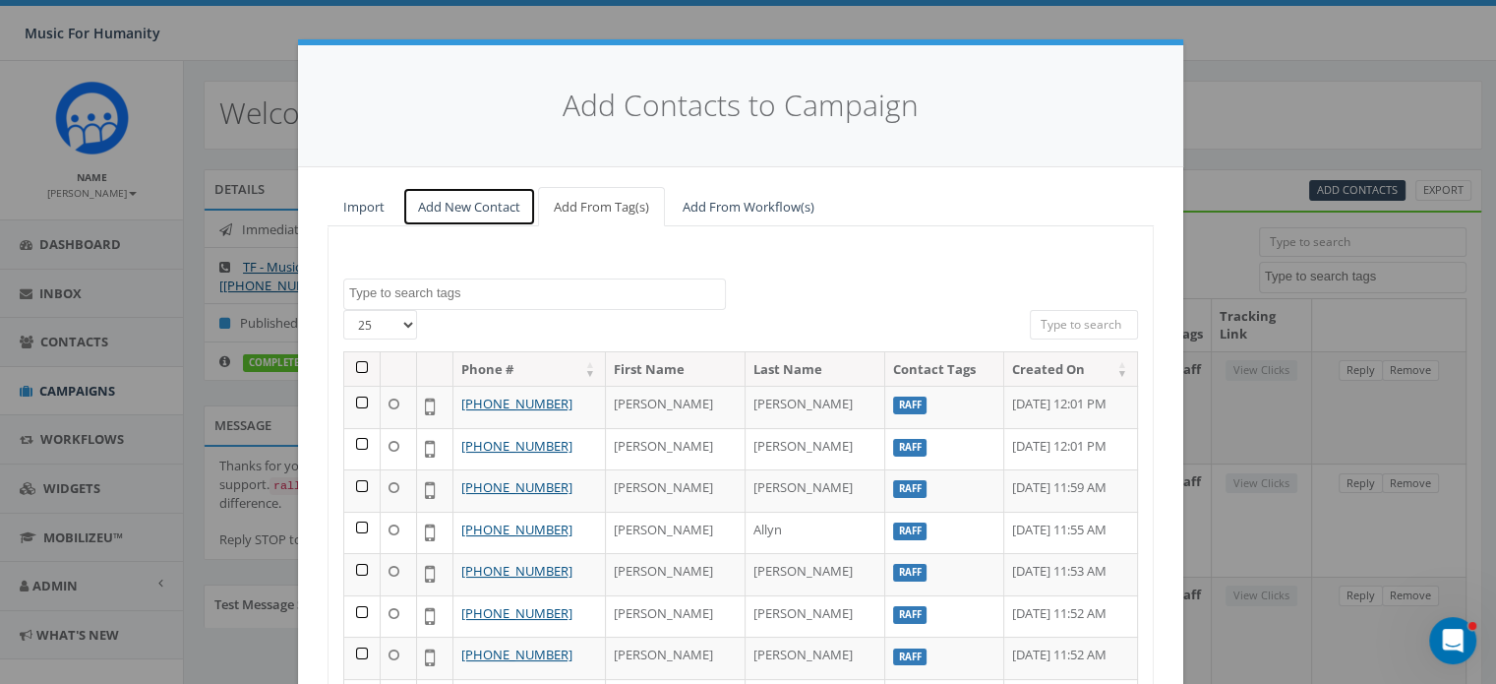
click at [472, 208] on link "Add New Contact" at bounding box center [469, 207] width 134 height 40
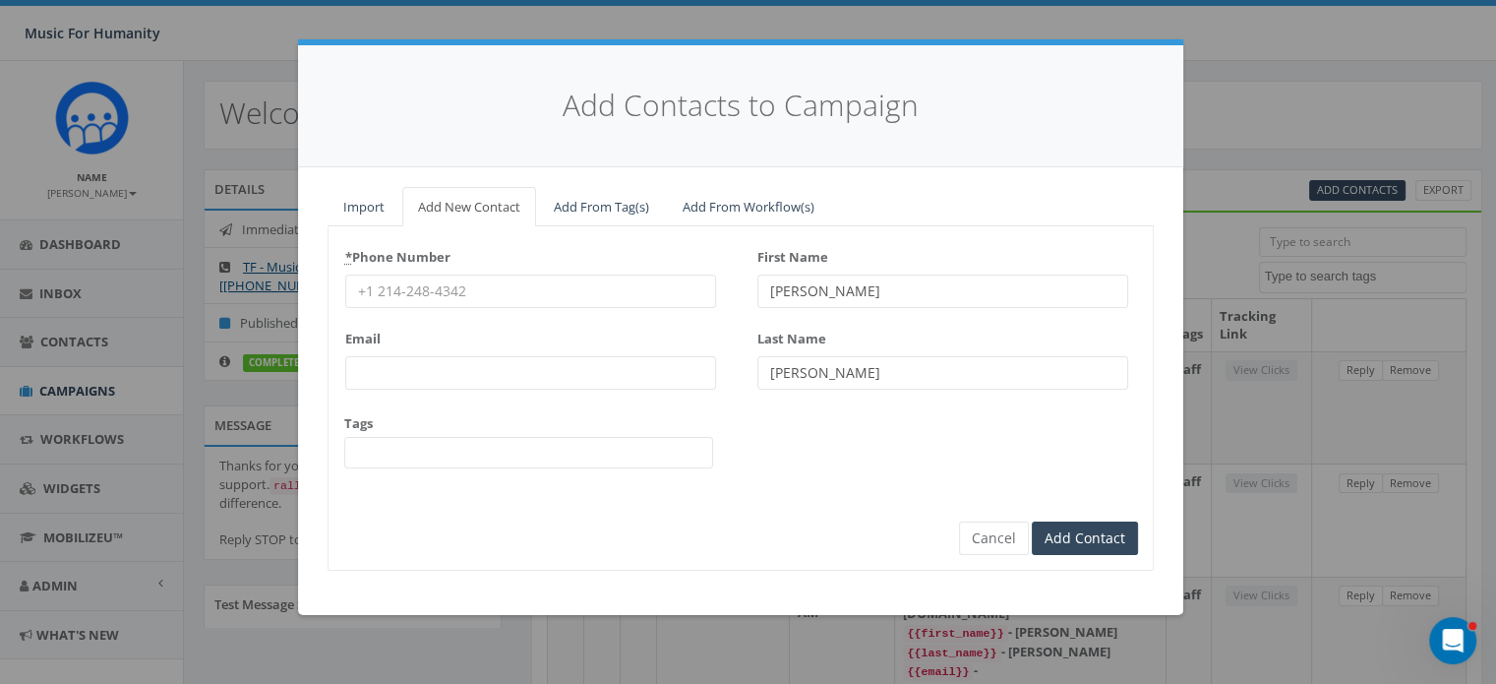
click at [426, 280] on input "* Phone Number" at bounding box center [530, 290] width 371 height 33
type input "2016646247"
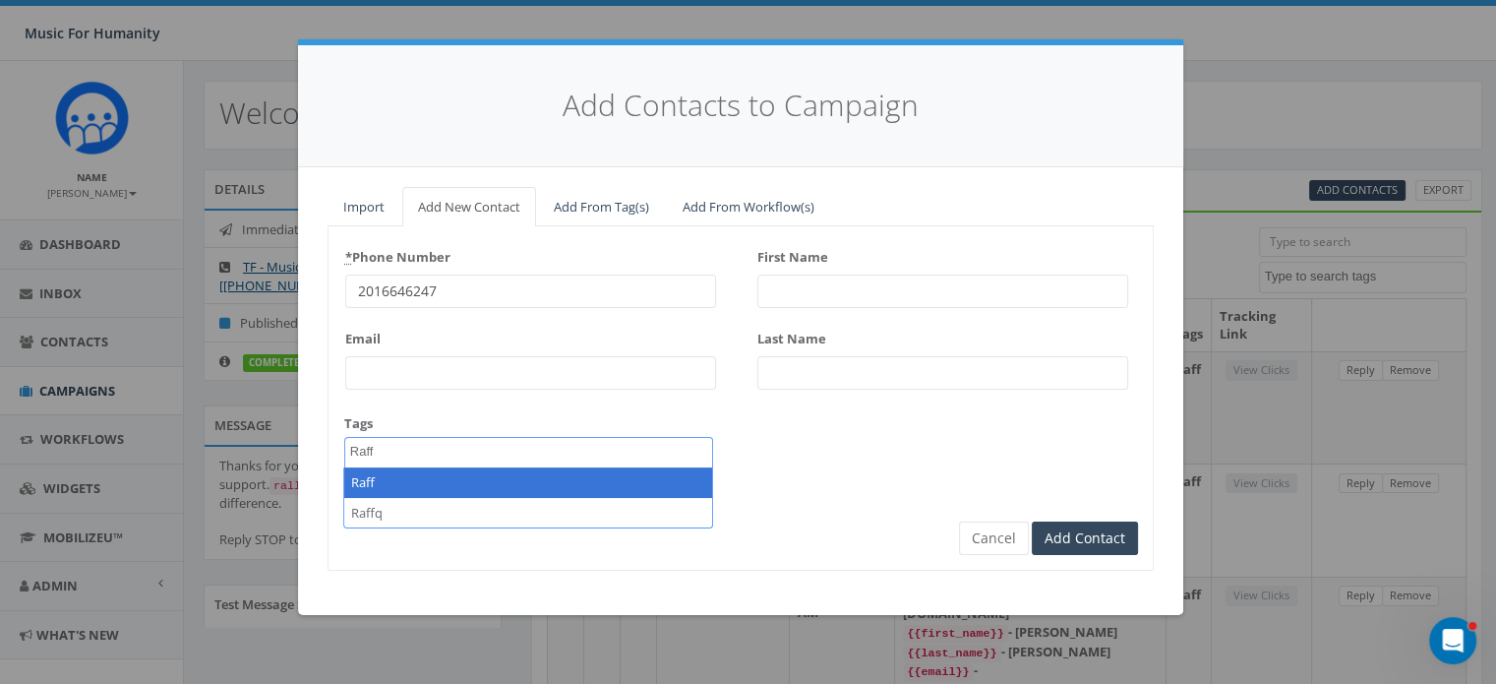
type textarea "Raff"
select select "Raff"
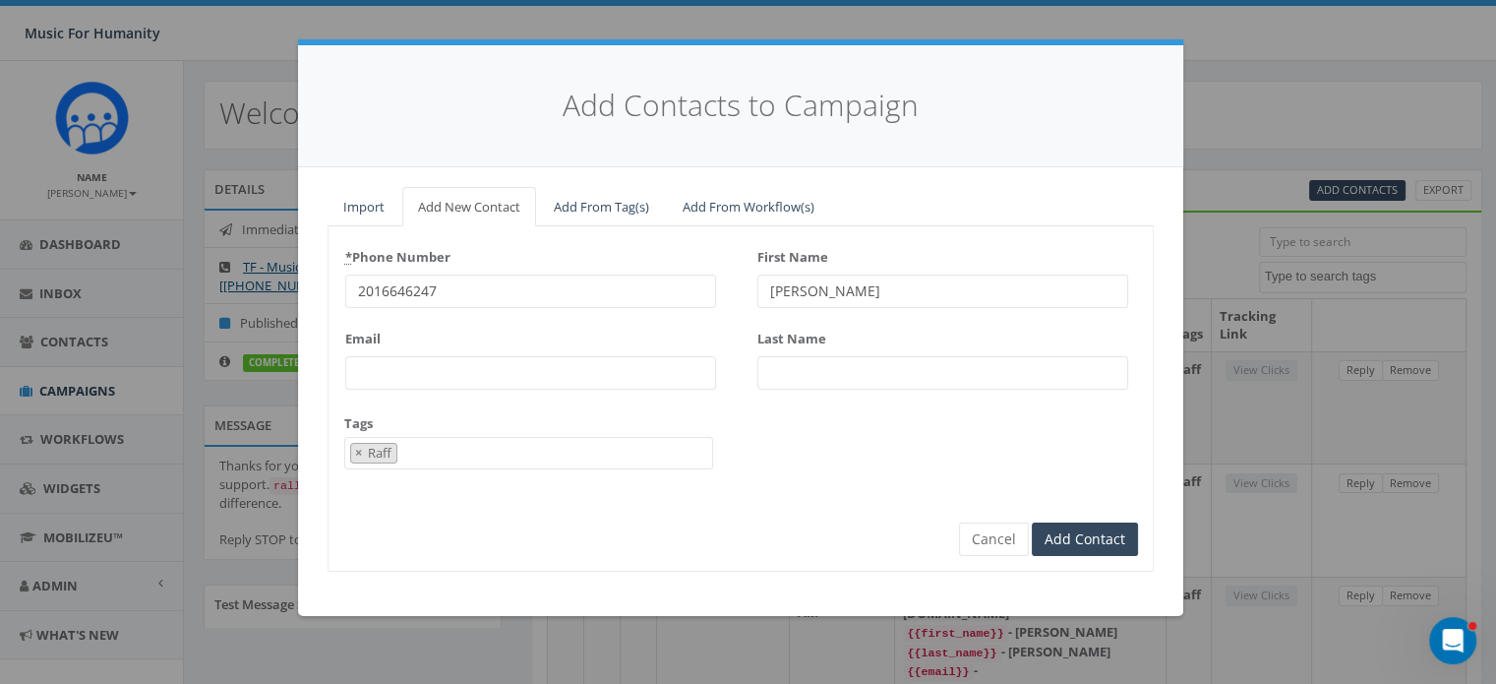
type input "[PERSON_NAME]"
type input "Donleavy"
click at [1032, 522] on input "Add Contact" at bounding box center [1085, 538] width 106 height 33
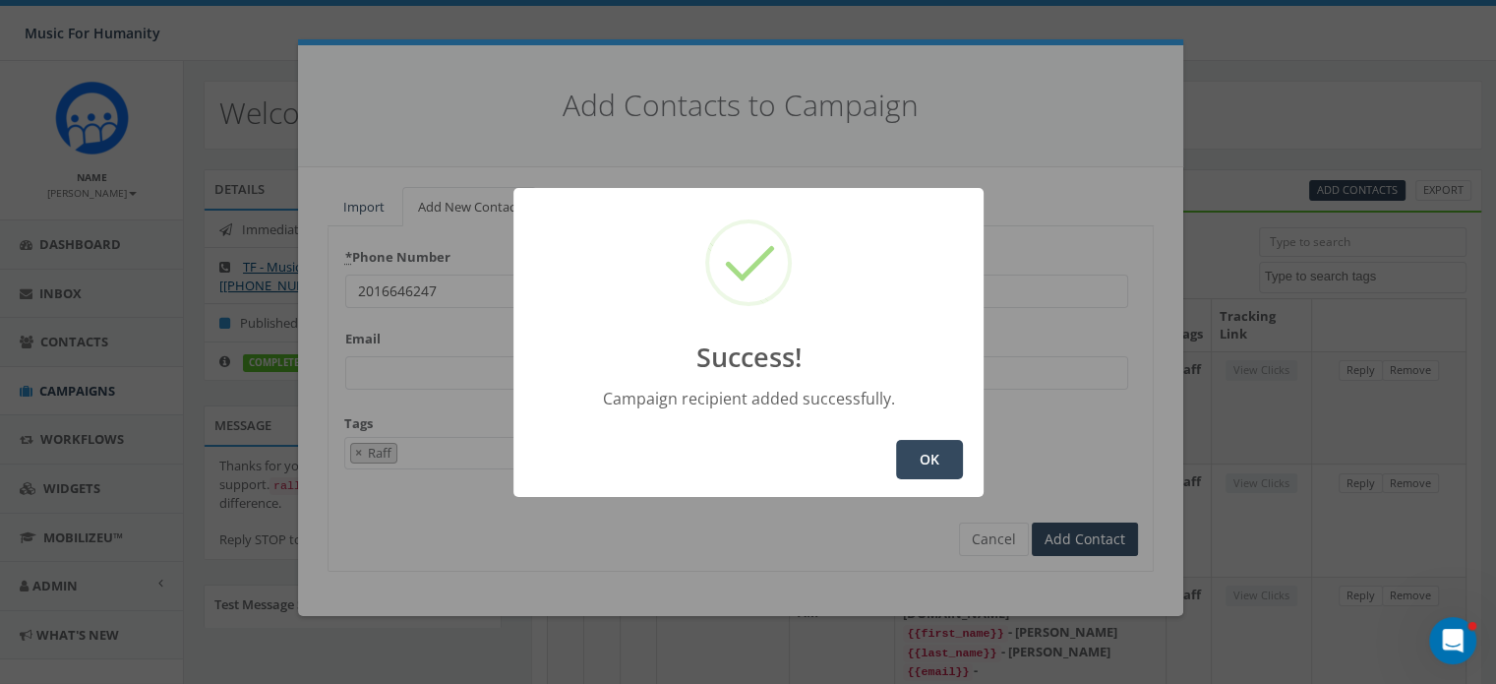
click at [919, 451] on button "OK" at bounding box center [929, 459] width 67 height 39
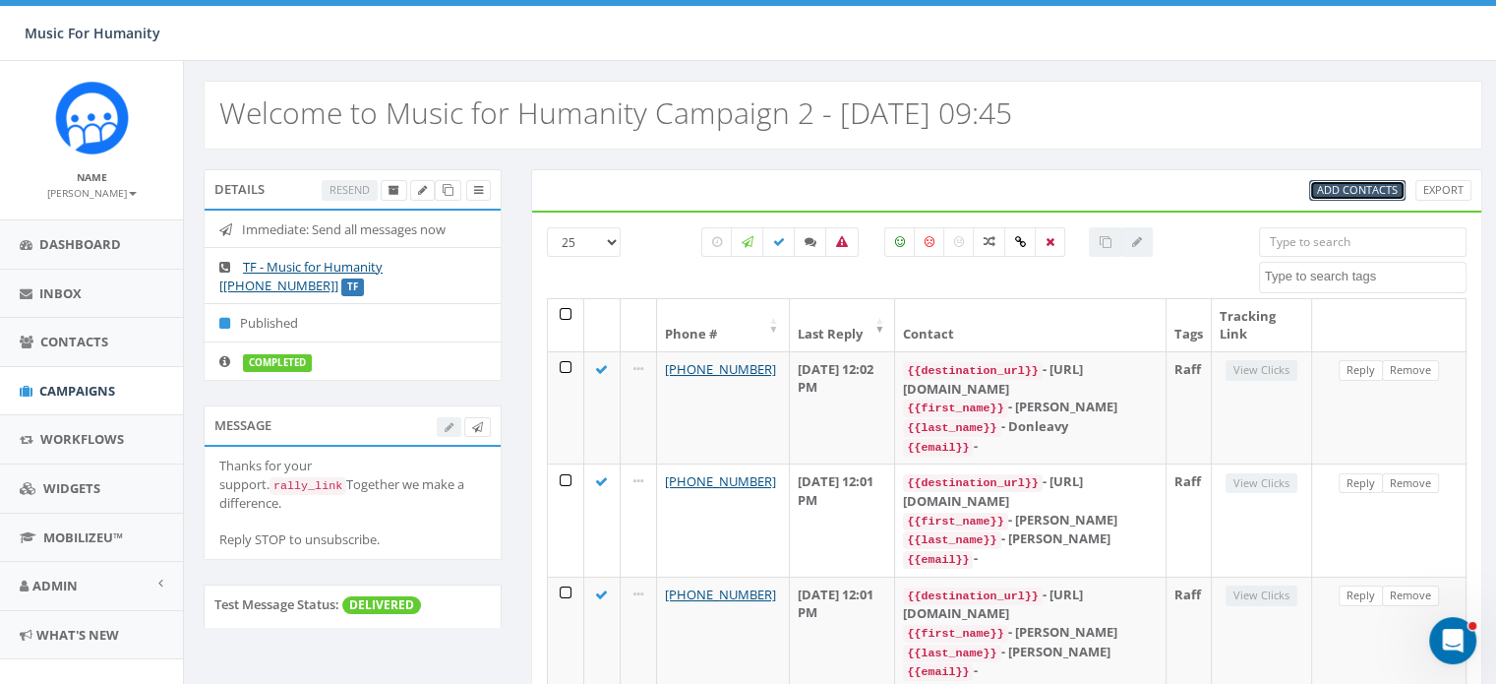
click at [1362, 186] on span "Add Contacts" at bounding box center [1357, 189] width 81 height 15
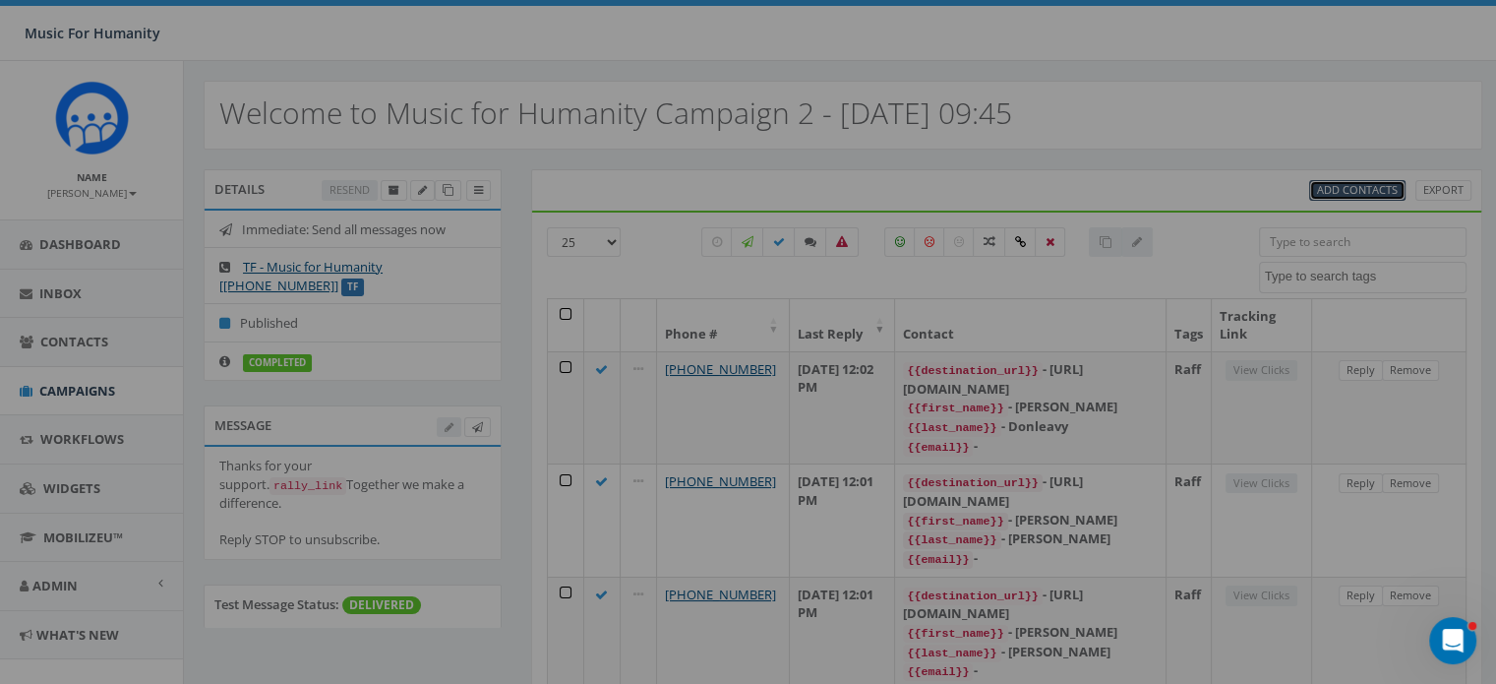
select select
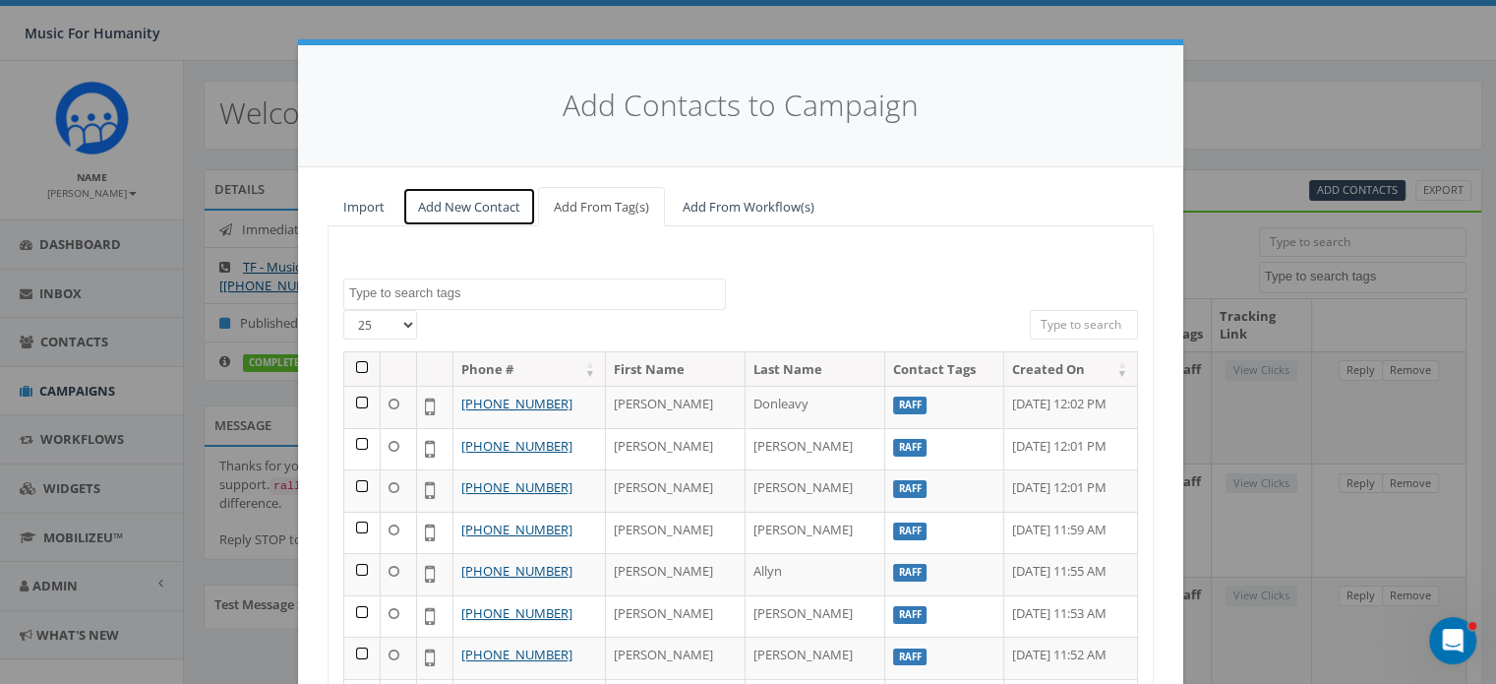
click at [478, 203] on link "Add New Contact" at bounding box center [469, 207] width 134 height 40
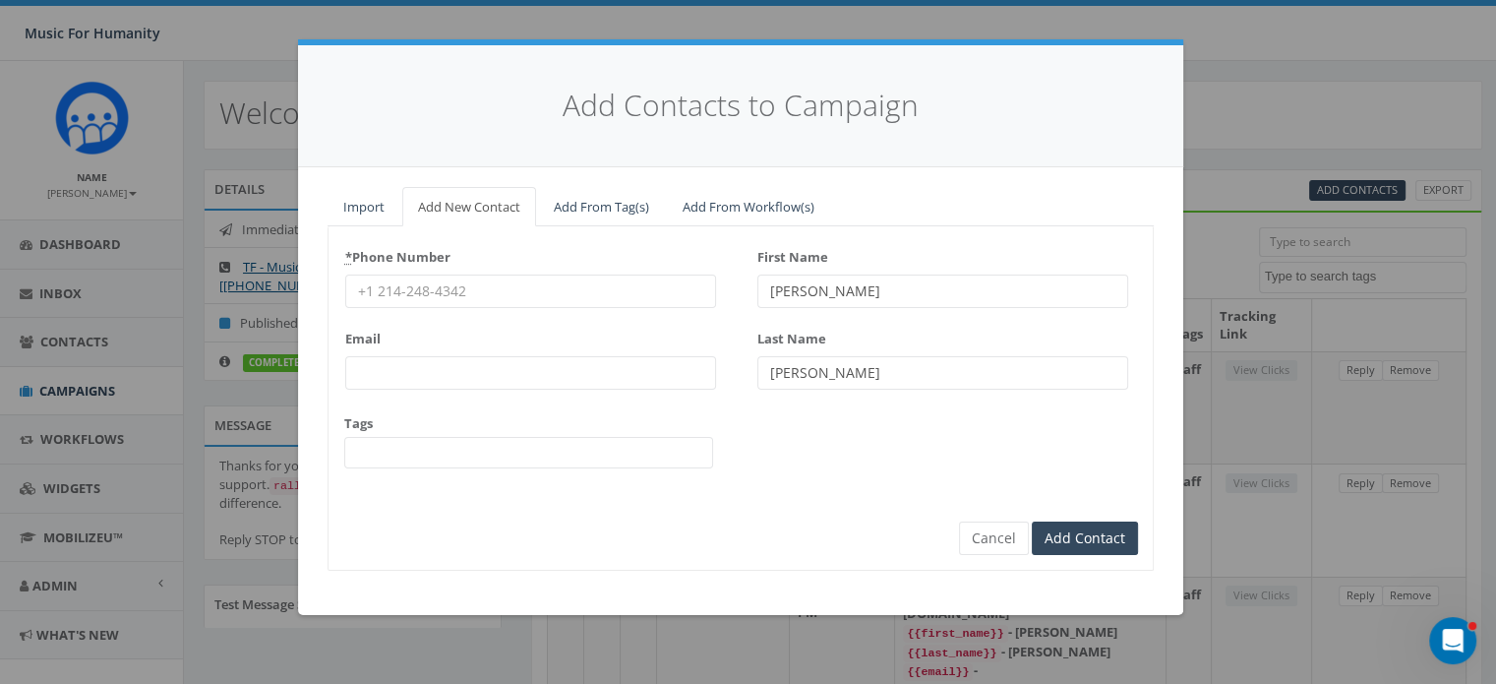
click at [409, 282] on input "* Phone Number" at bounding box center [530, 290] width 371 height 33
type input "5514045151"
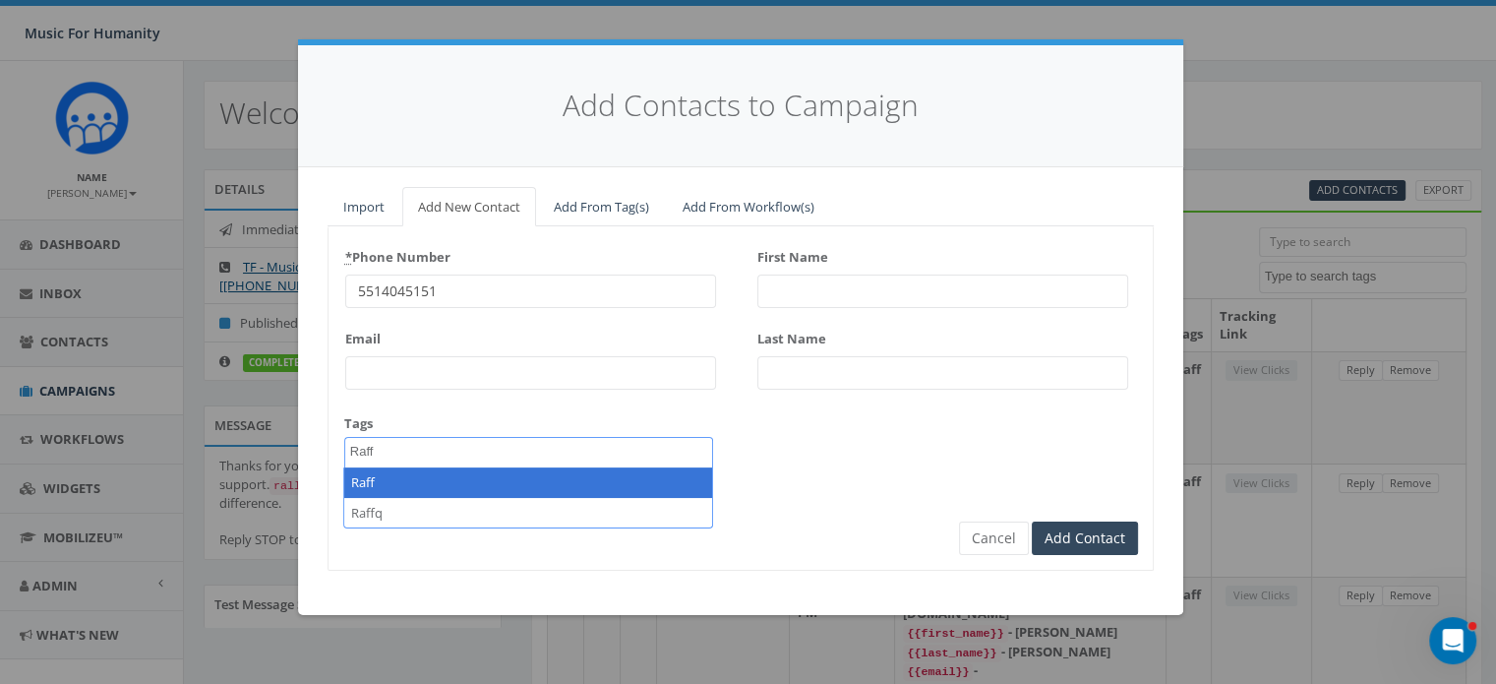
type textarea "Raff"
select select "Raff"
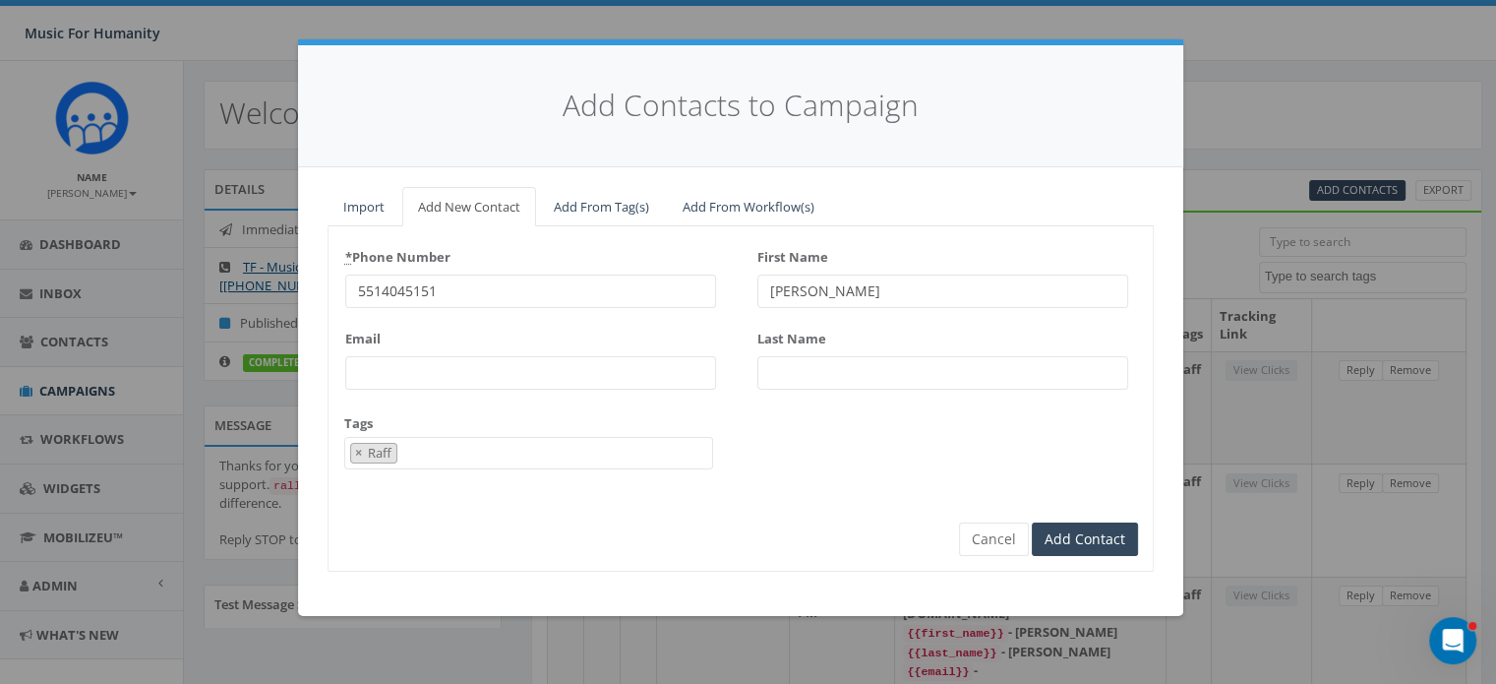
type input "[PERSON_NAME]"
type input "Schwartzapfel"
click at [1032, 522] on input "Add Contact" at bounding box center [1085, 538] width 106 height 33
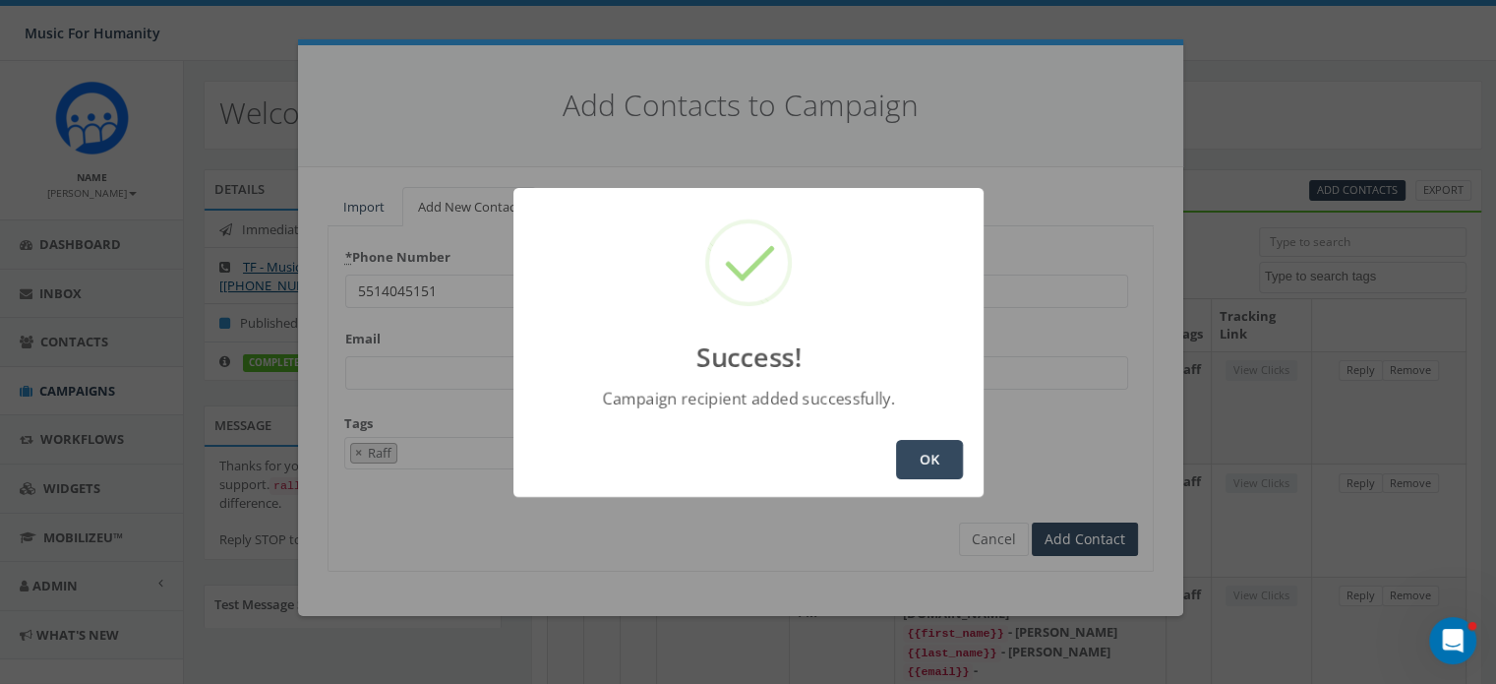
click at [921, 447] on button "OK" at bounding box center [929, 459] width 67 height 39
